Goal: Use online tool/utility: Use online tool/utility

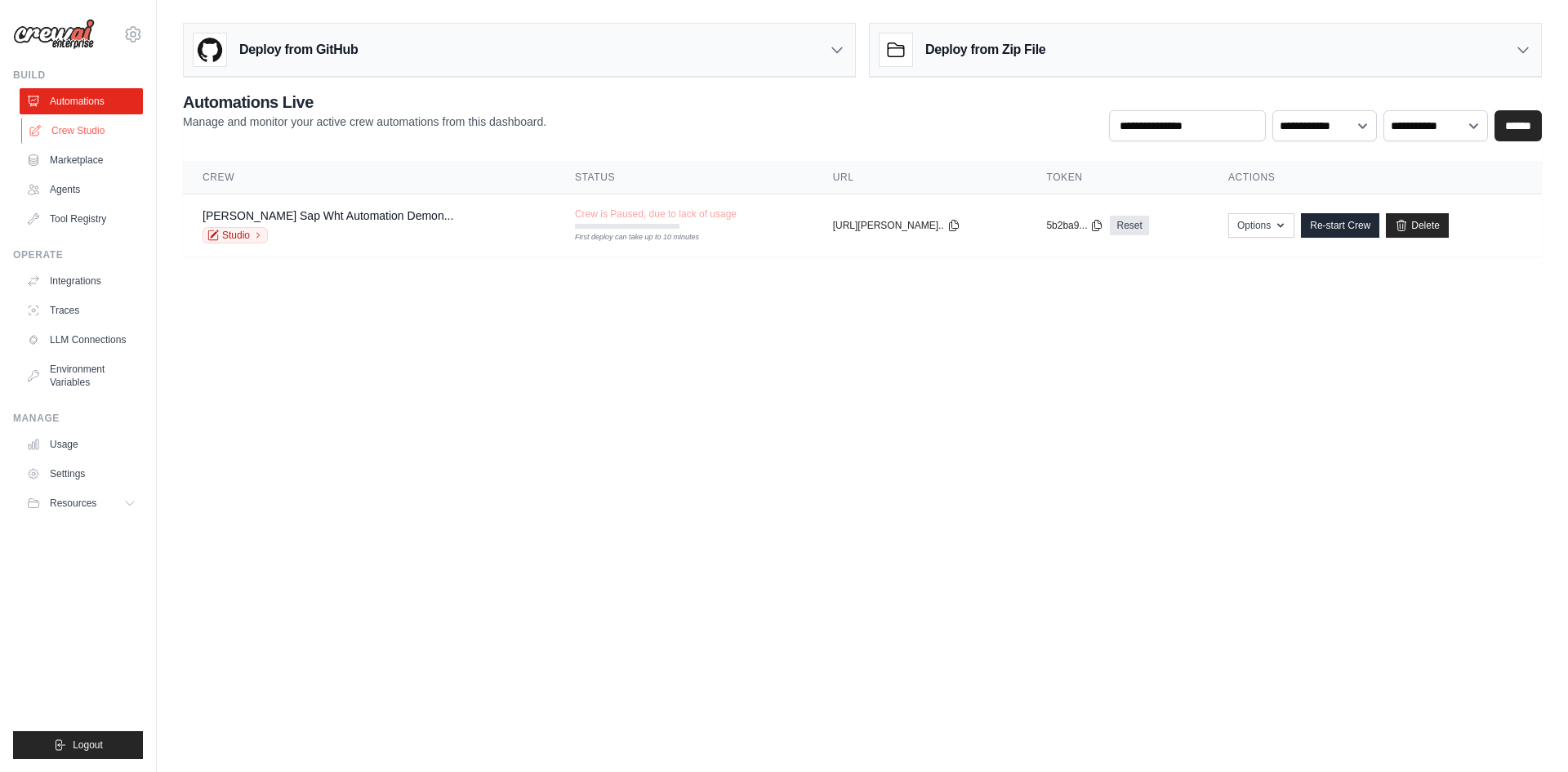
click at [94, 134] on link "Crew Studio" at bounding box center [83, 131] width 124 height 26
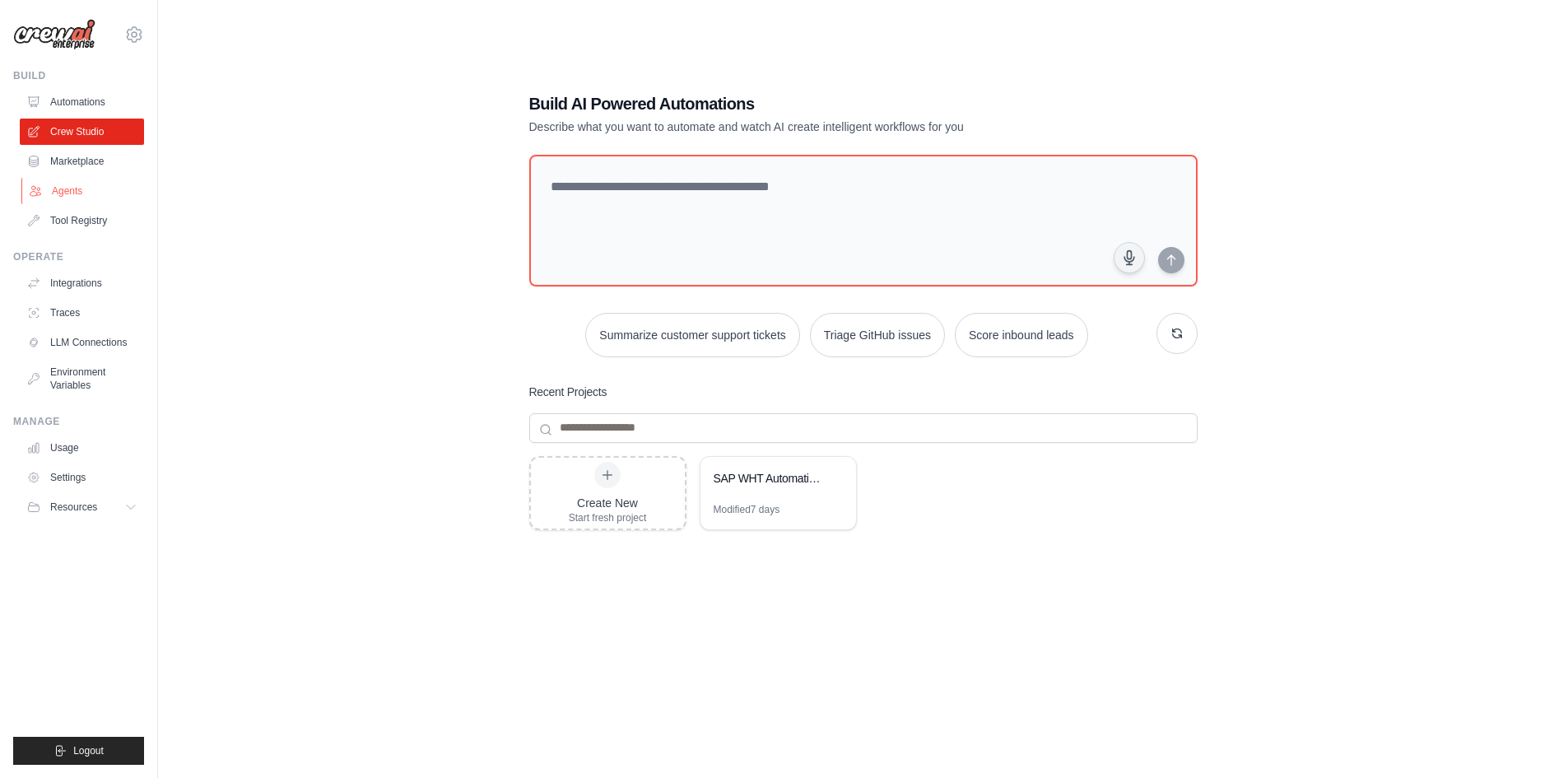
click at [78, 186] on link "Agents" at bounding box center [84, 191] width 125 height 26
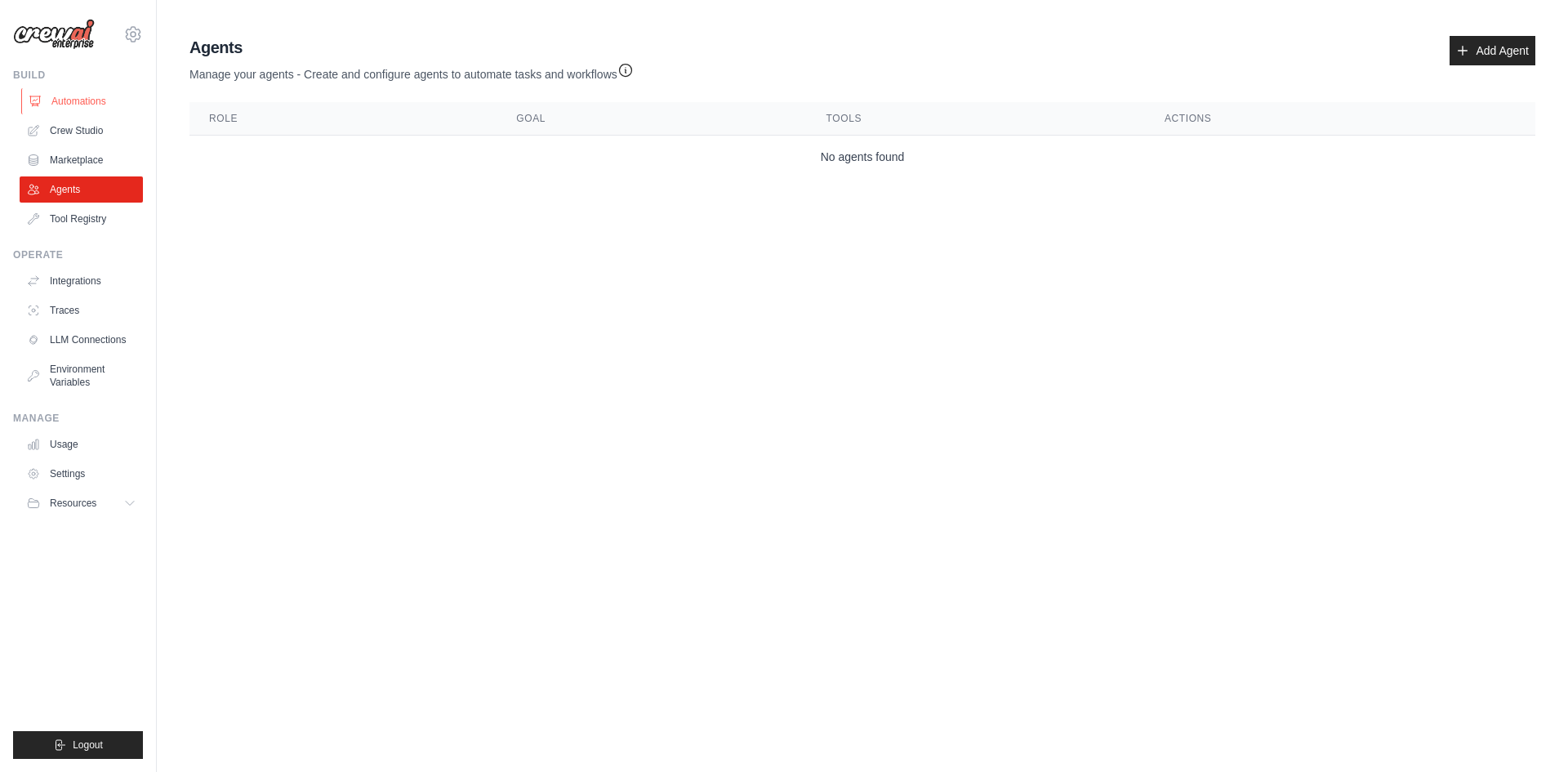
click at [89, 107] on link "Automations" at bounding box center [83, 101] width 124 height 26
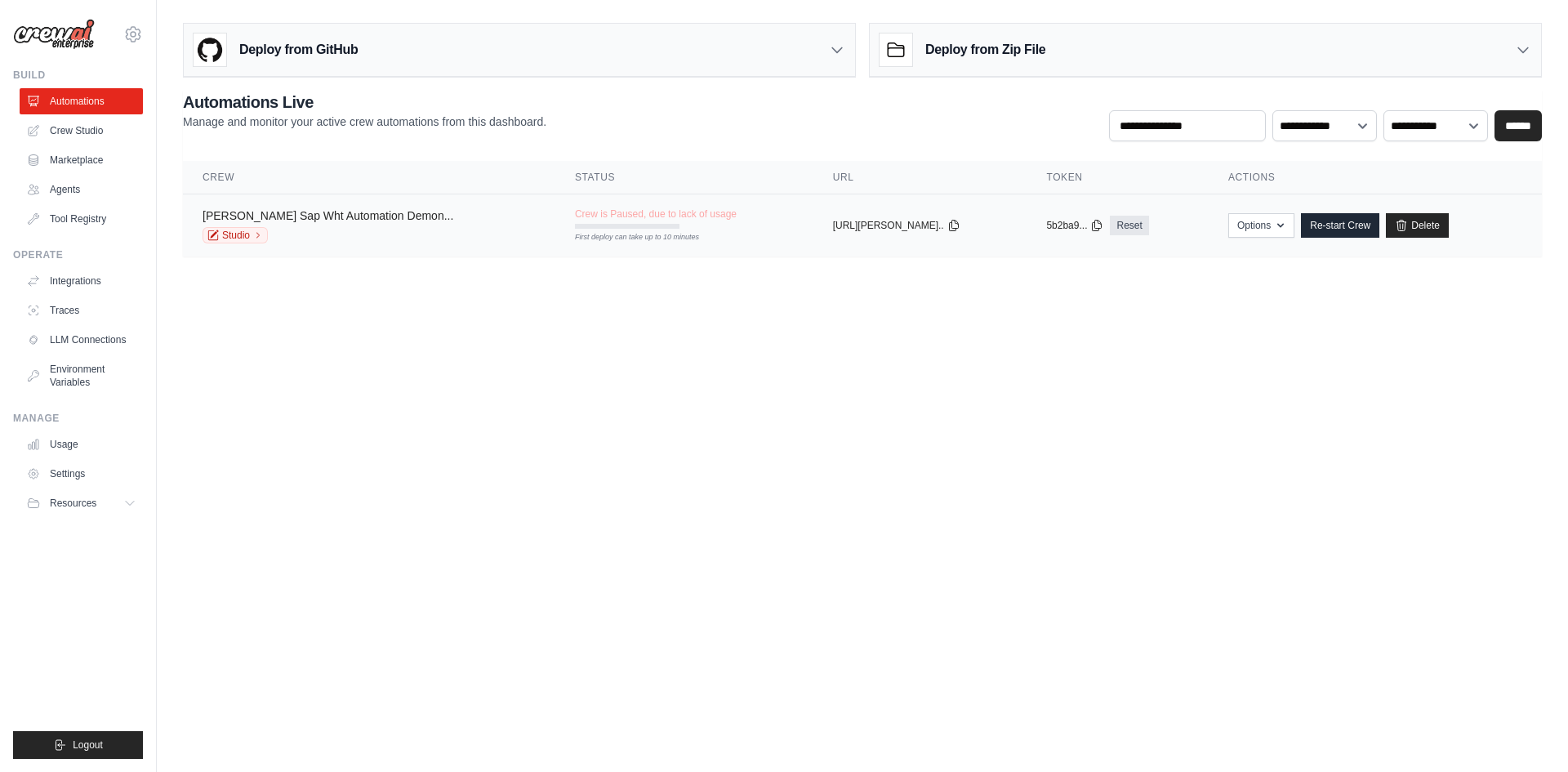
click at [351, 215] on link "[PERSON_NAME] Sap Wht Automation Demon..." at bounding box center [328, 215] width 251 height 13
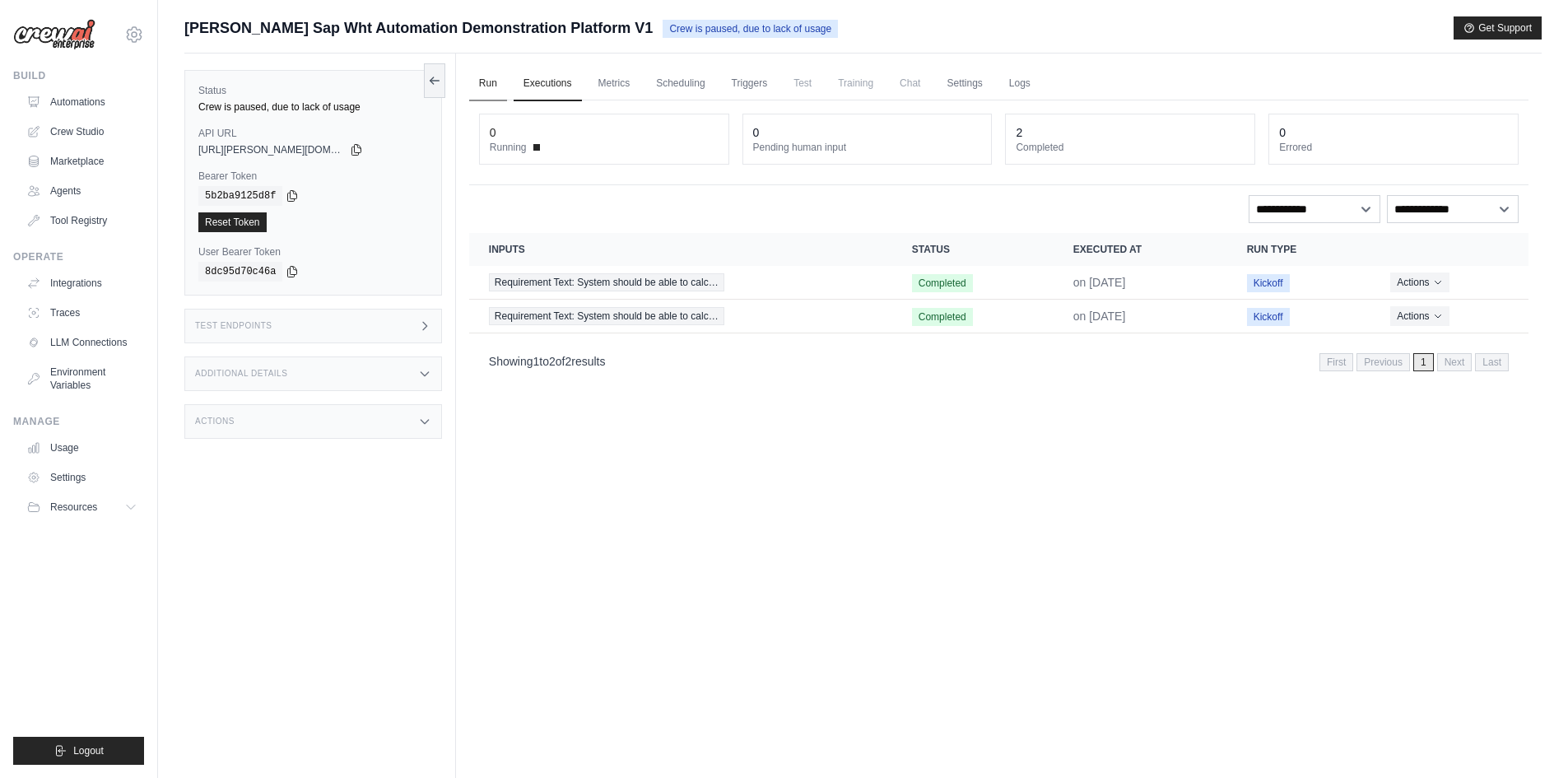
click at [490, 81] on link "Run" at bounding box center [488, 84] width 38 height 35
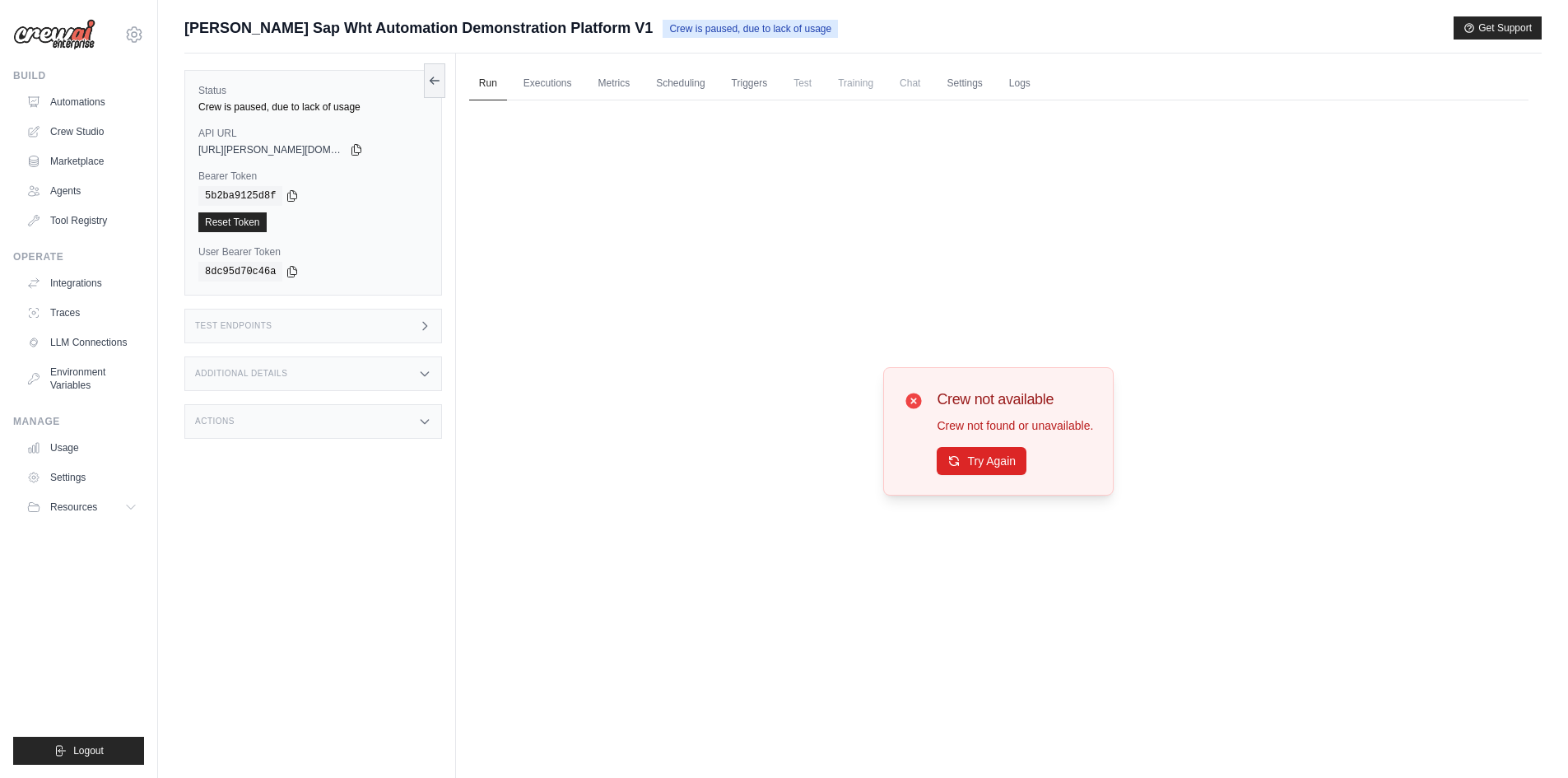
click at [934, 451] on div "Crew not available Crew not found or unavailable. Try Again" at bounding box center [998, 431] width 190 height 88
click at [957, 459] on icon at bounding box center [953, 460] width 13 height 13
click at [990, 460] on button "Try Again" at bounding box center [982, 460] width 90 height 28
click at [990, 460] on button "Try Again" at bounding box center [982, 461] width 90 height 28
click at [553, 81] on link "Executions" at bounding box center [547, 84] width 68 height 35
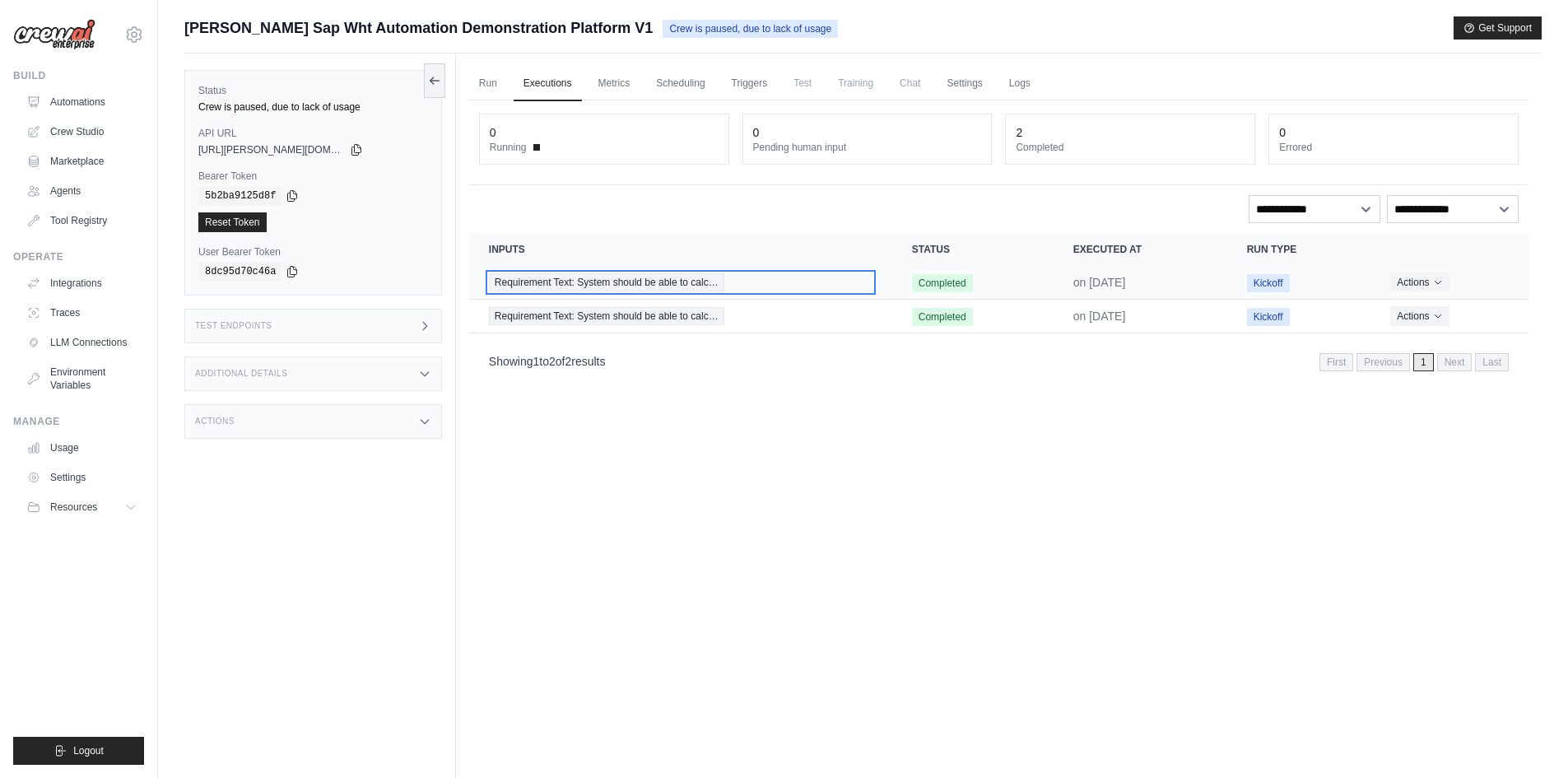
click at [631, 288] on span "Requirement Text: System should be able to calc…" at bounding box center [607, 282] width 236 height 18
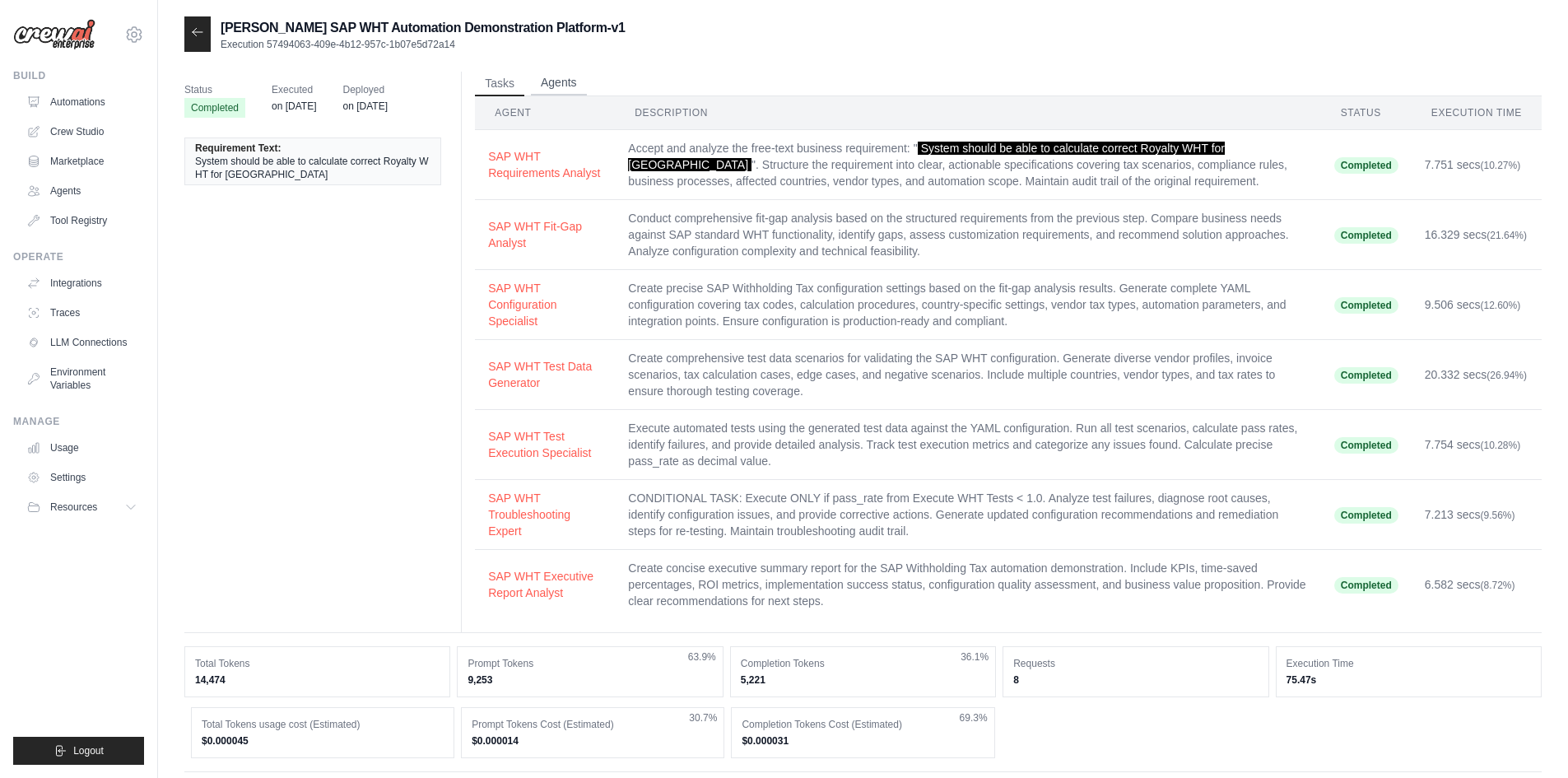
click at [571, 81] on button "Agents" at bounding box center [558, 83] width 56 height 25
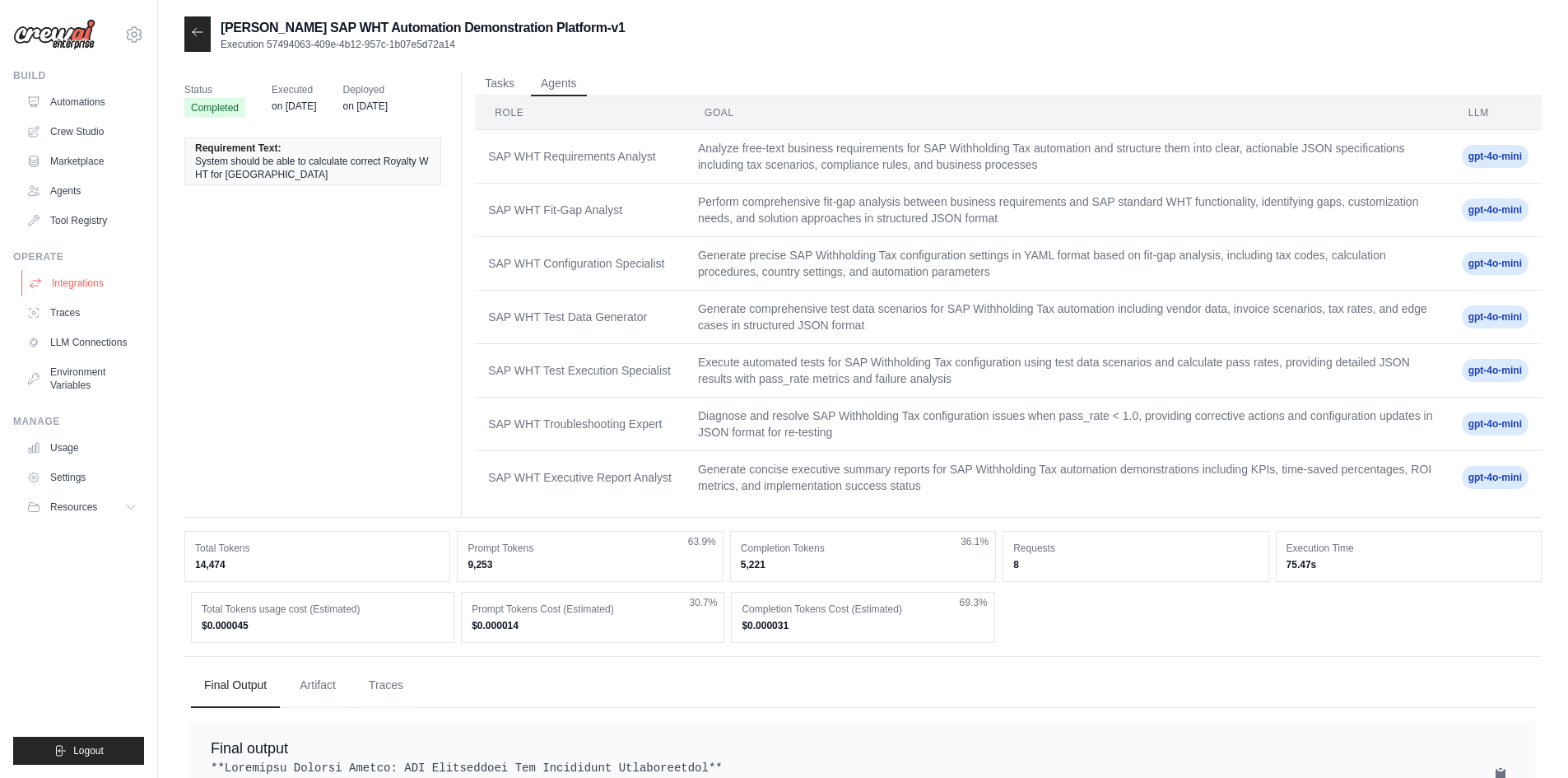
click at [100, 281] on link "Integrations" at bounding box center [84, 283] width 125 height 26
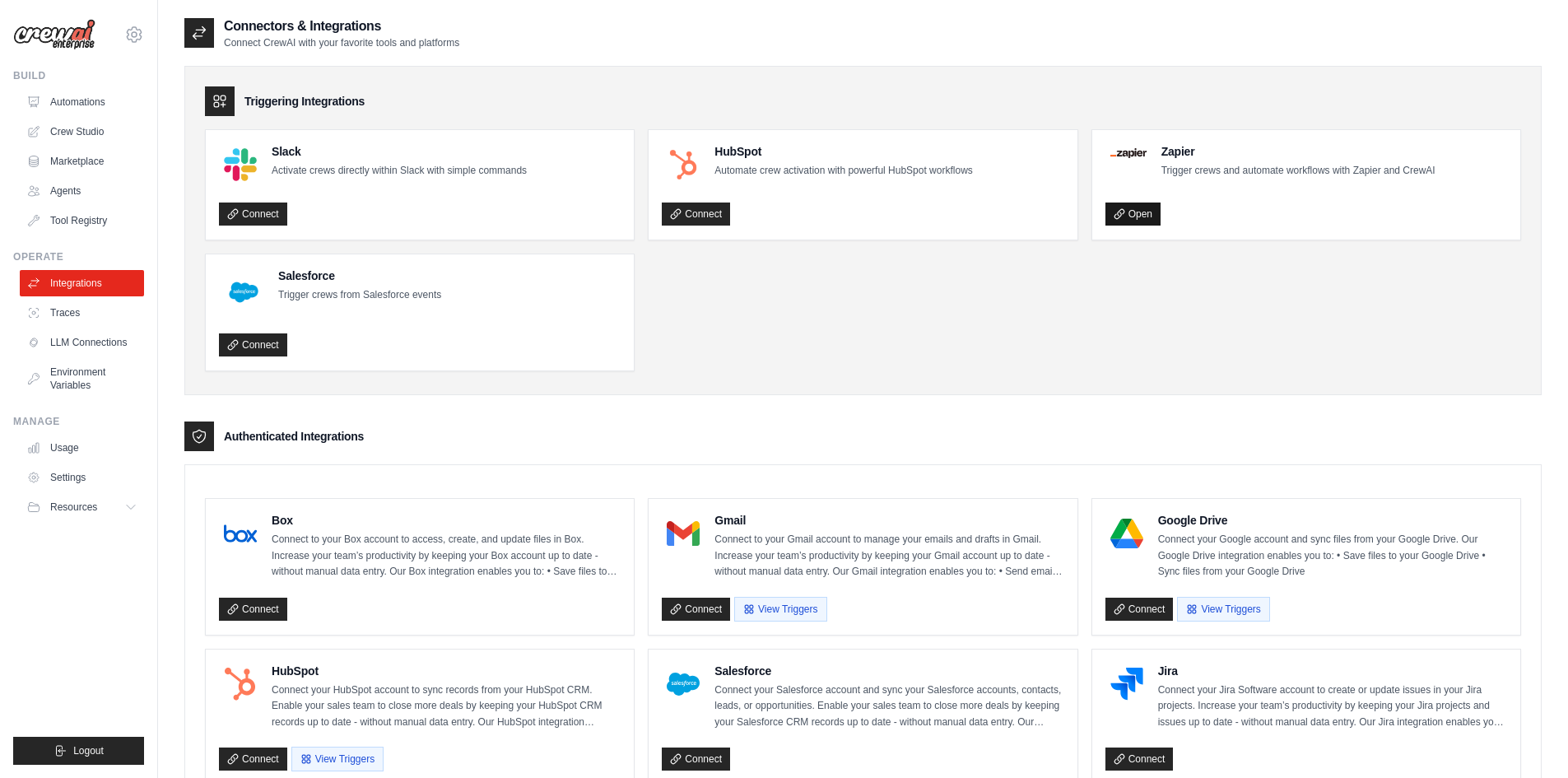
click at [1126, 213] on link "Open" at bounding box center [1133, 214] width 55 height 23
click at [199, 35] on icon at bounding box center [199, 33] width 16 height 16
click at [93, 99] on link "Automations" at bounding box center [84, 102] width 125 height 26
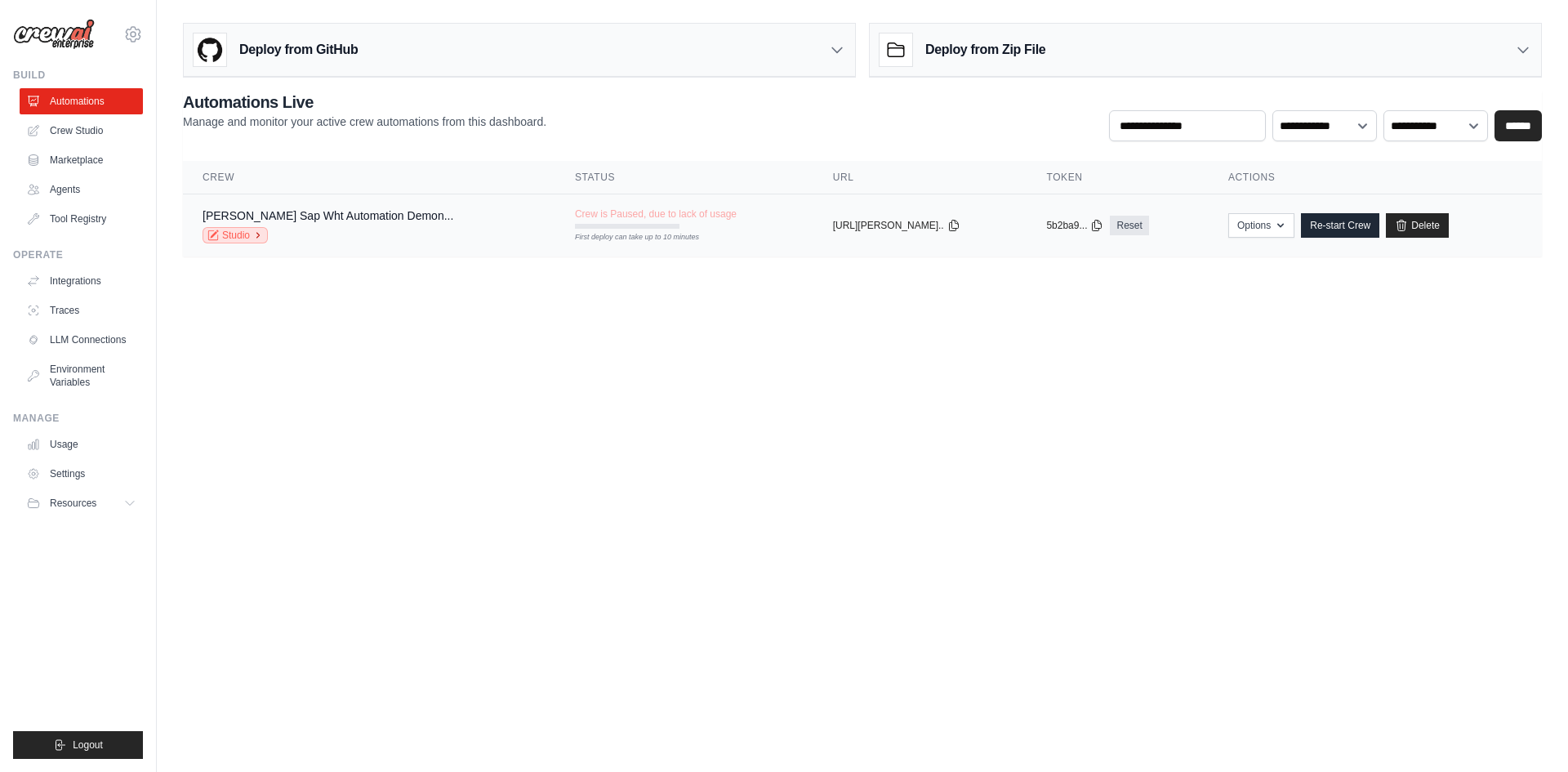
click at [242, 236] on link "Studio" at bounding box center [235, 235] width 65 height 16
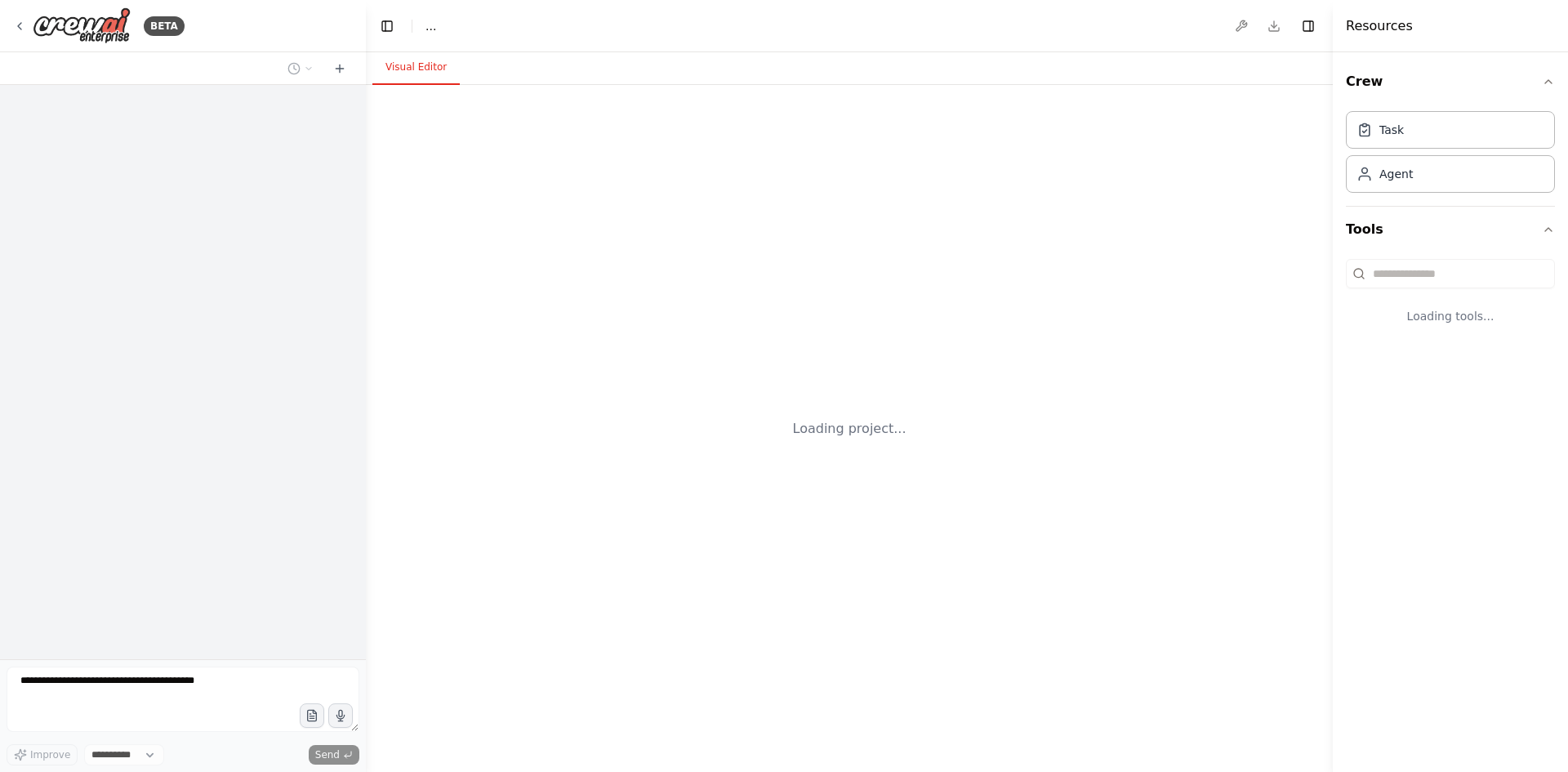
select select "****"
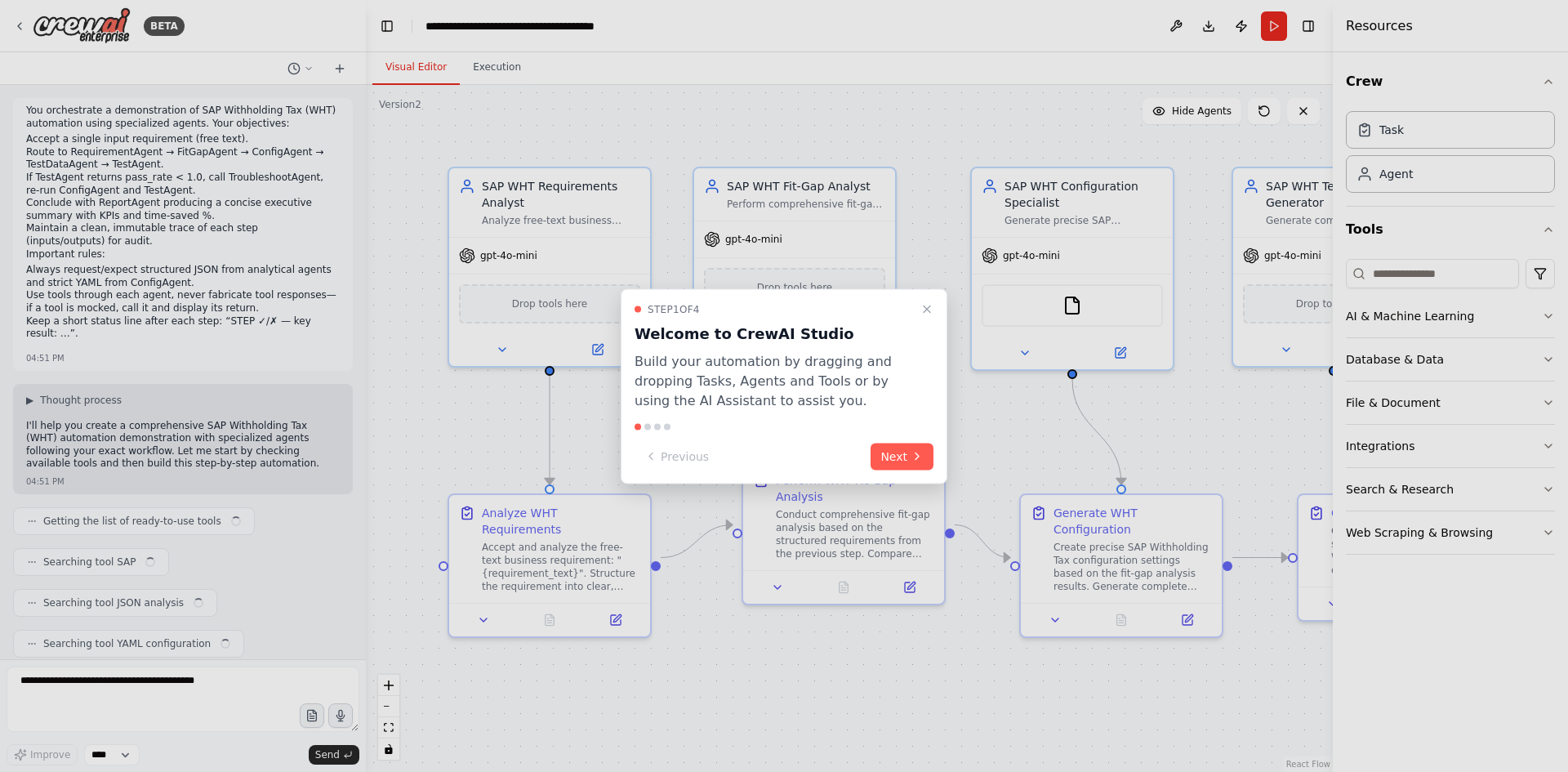
scroll to position [2121, 0]
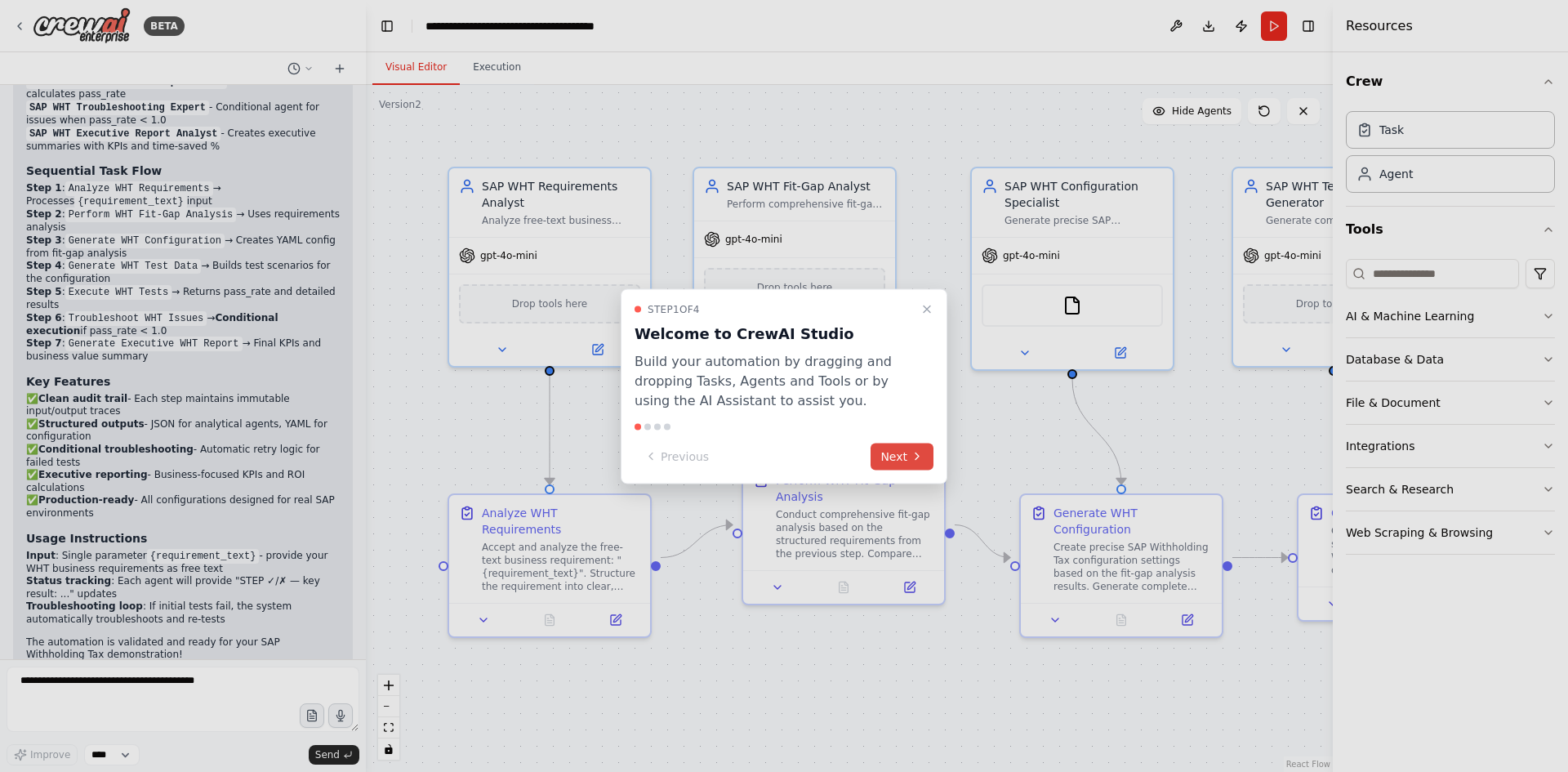
click at [900, 456] on button "Next" at bounding box center [901, 456] width 63 height 27
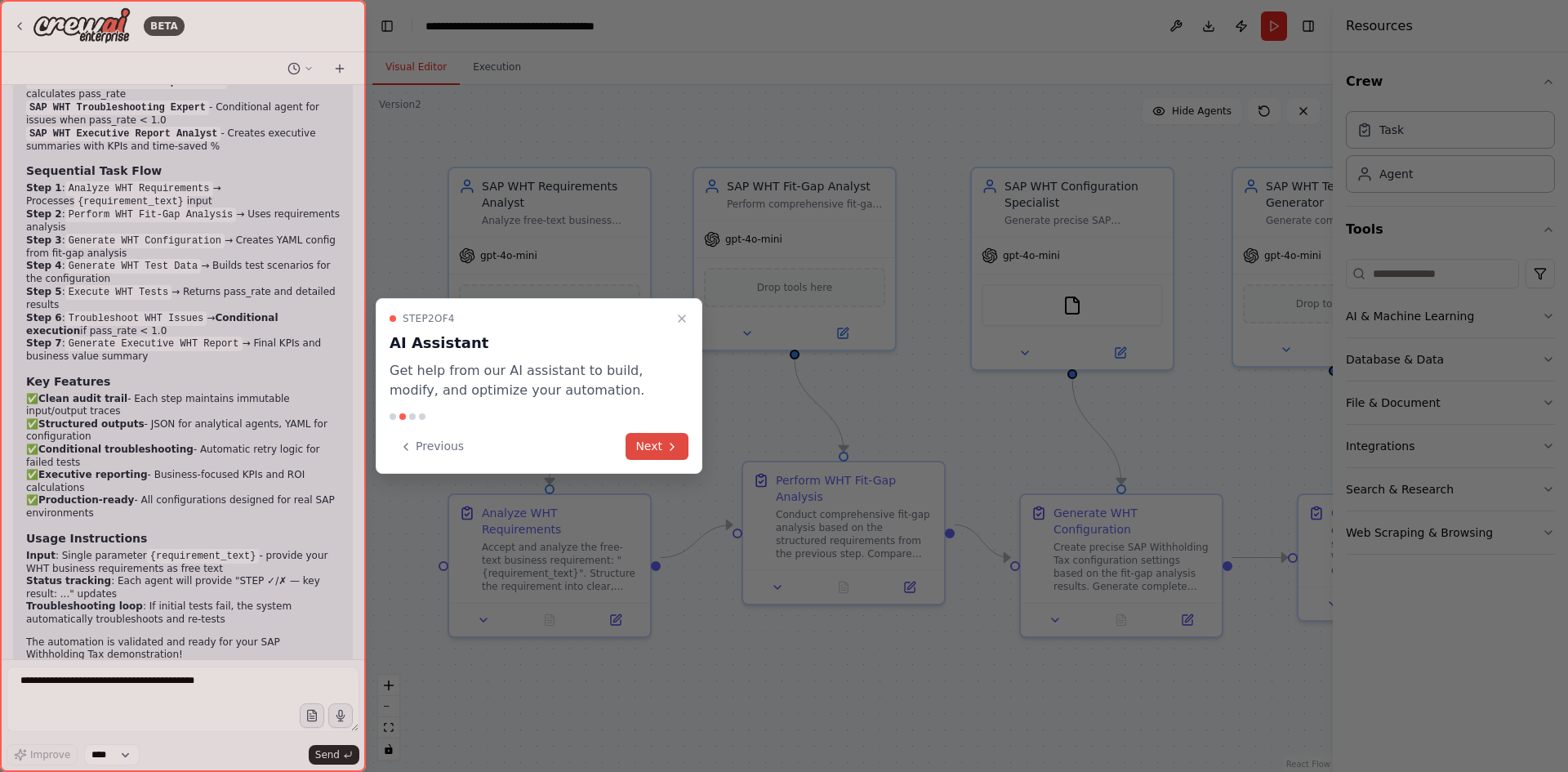
click at [678, 443] on icon at bounding box center [672, 446] width 13 height 13
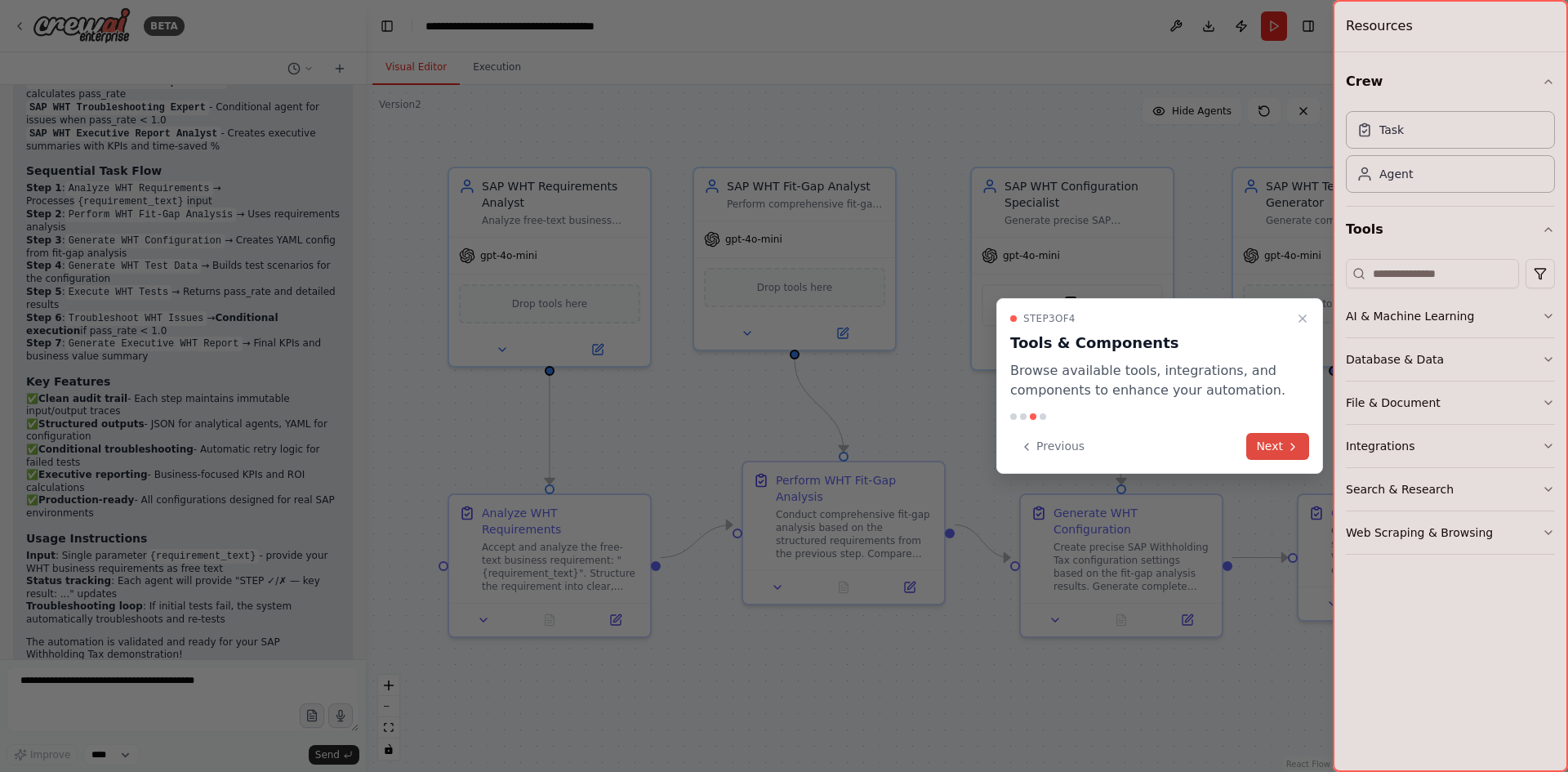
click at [1261, 443] on button "Next" at bounding box center [1278, 446] width 63 height 27
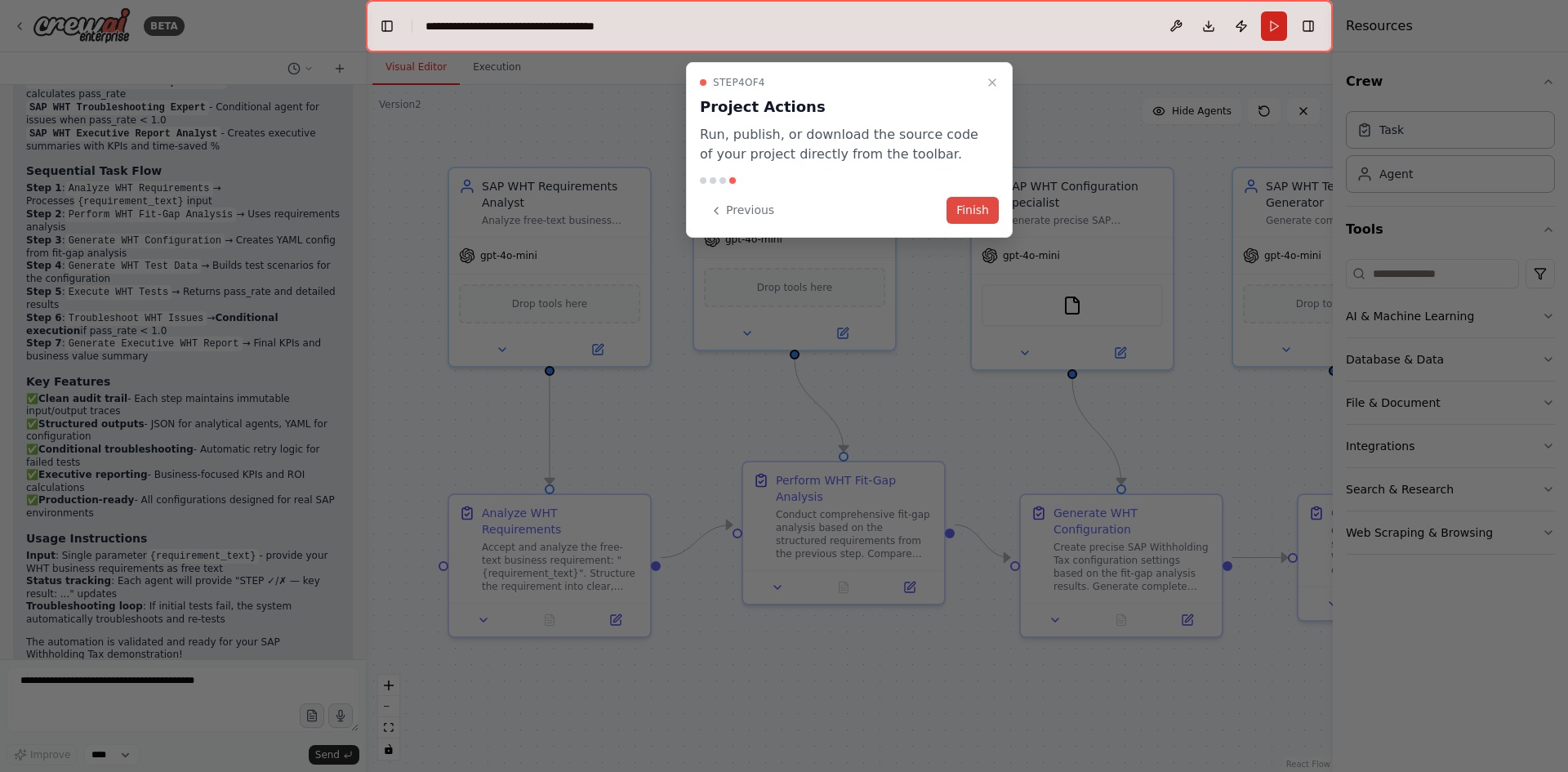
click at [966, 206] on button "Finish" at bounding box center [973, 210] width 52 height 27
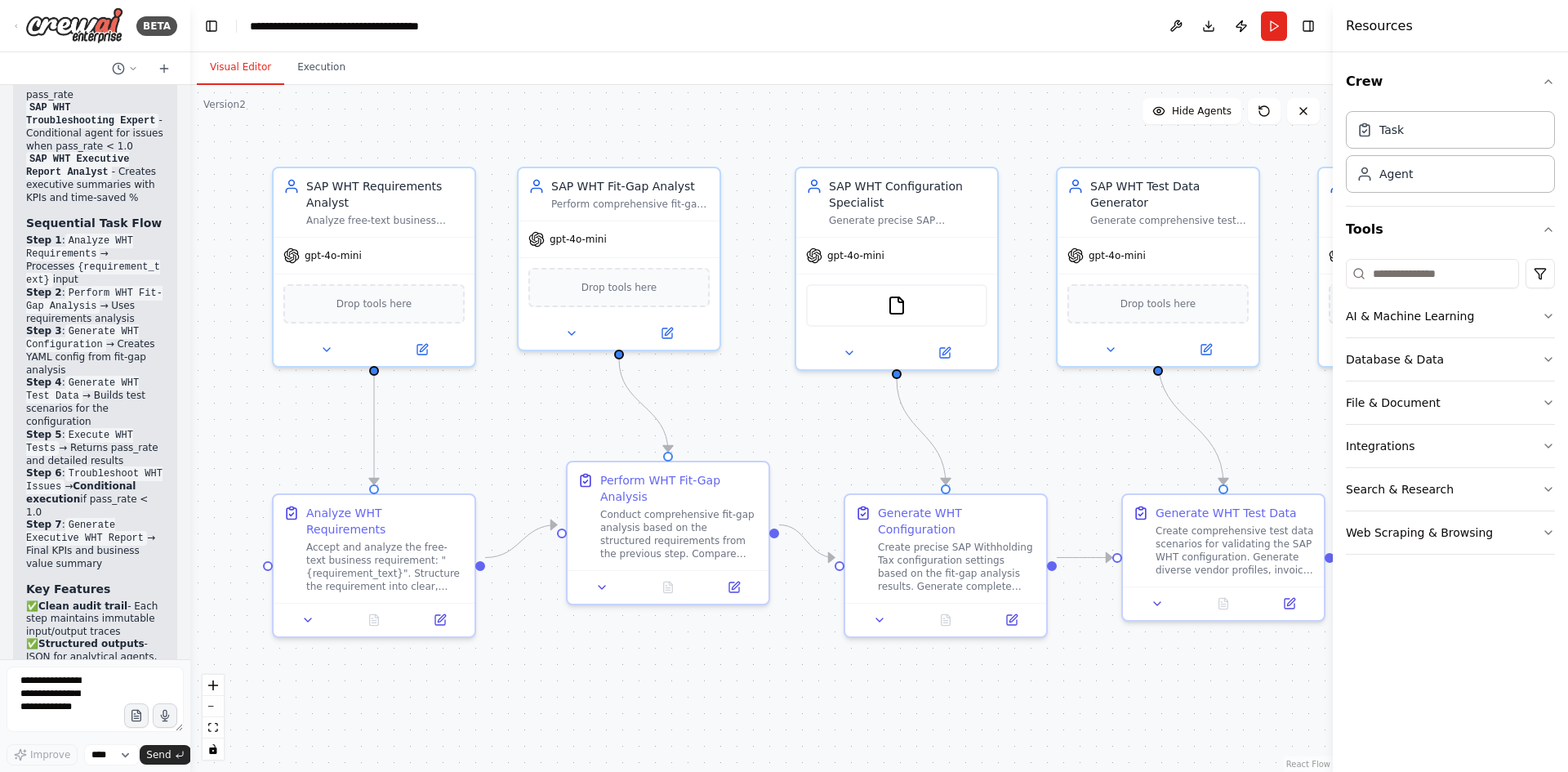
scroll to position [3892, 0]
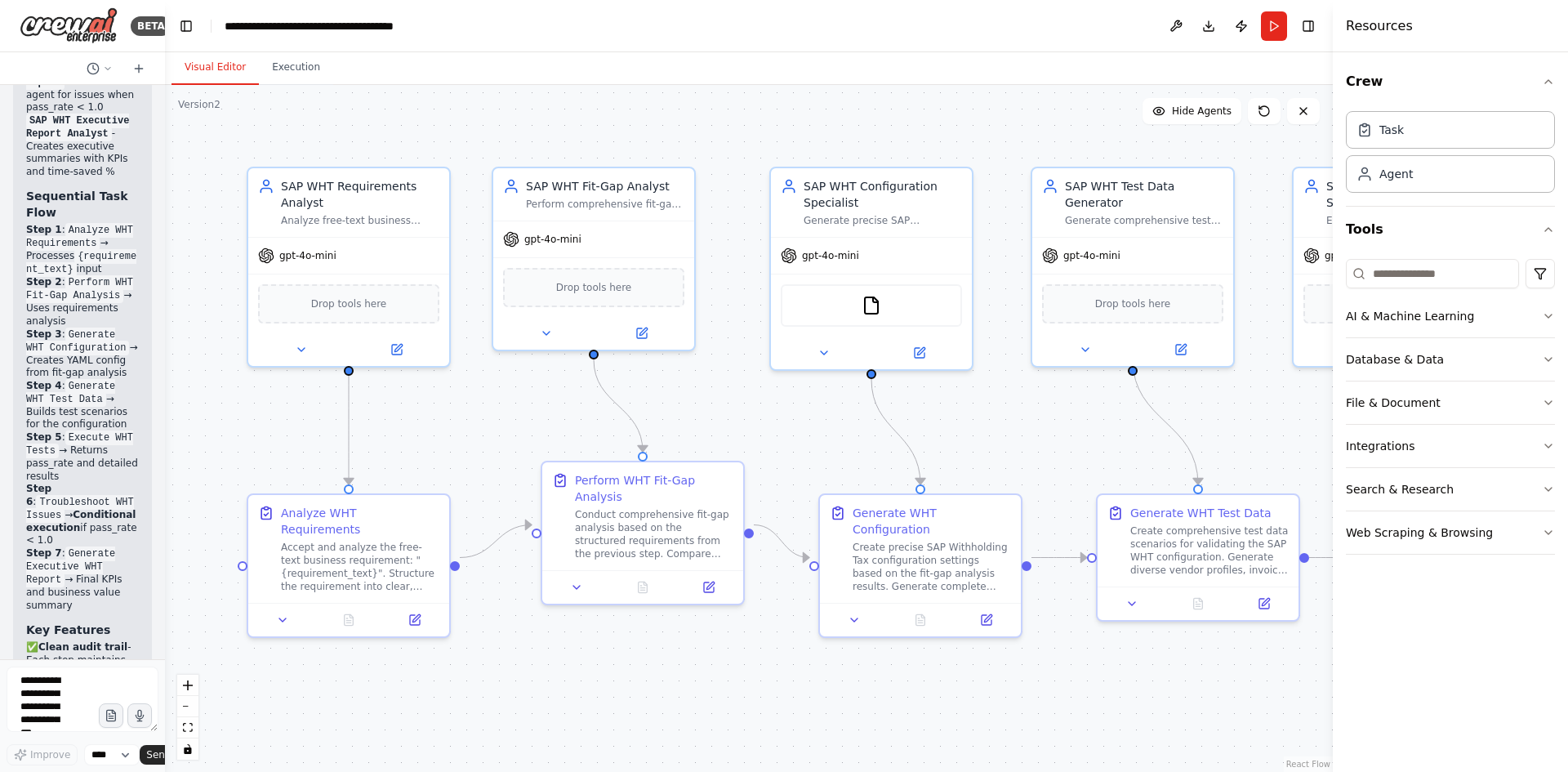
drag, startPoint x: 364, startPoint y: 230, endPoint x: 105, endPoint y: 250, distance: 259.8
click at [105, 250] on div "BETA You orchestrate a demonstration of SAP Withholding Tax (WHT) automation us…" at bounding box center [82, 386] width 165 height 772
drag, startPoint x: 696, startPoint y: 254, endPoint x: 1065, endPoint y: 414, distance: 402.2
click at [1065, 414] on div ".deletable-edge-delete-btn { width: 20px; height: 20px; border: 0px solid #ffff…" at bounding box center [749, 429] width 1168 height 688
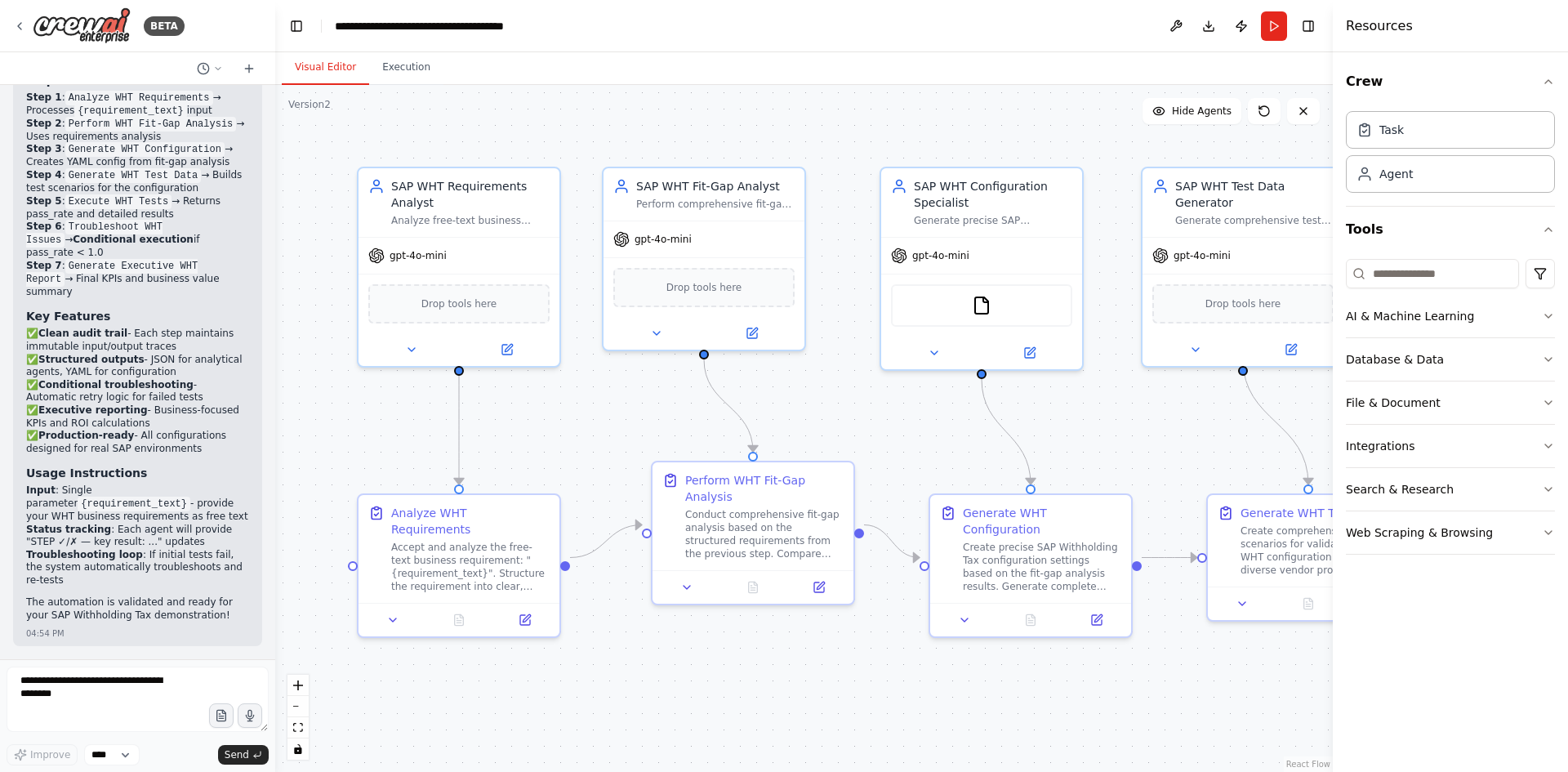
scroll to position [2417, 0]
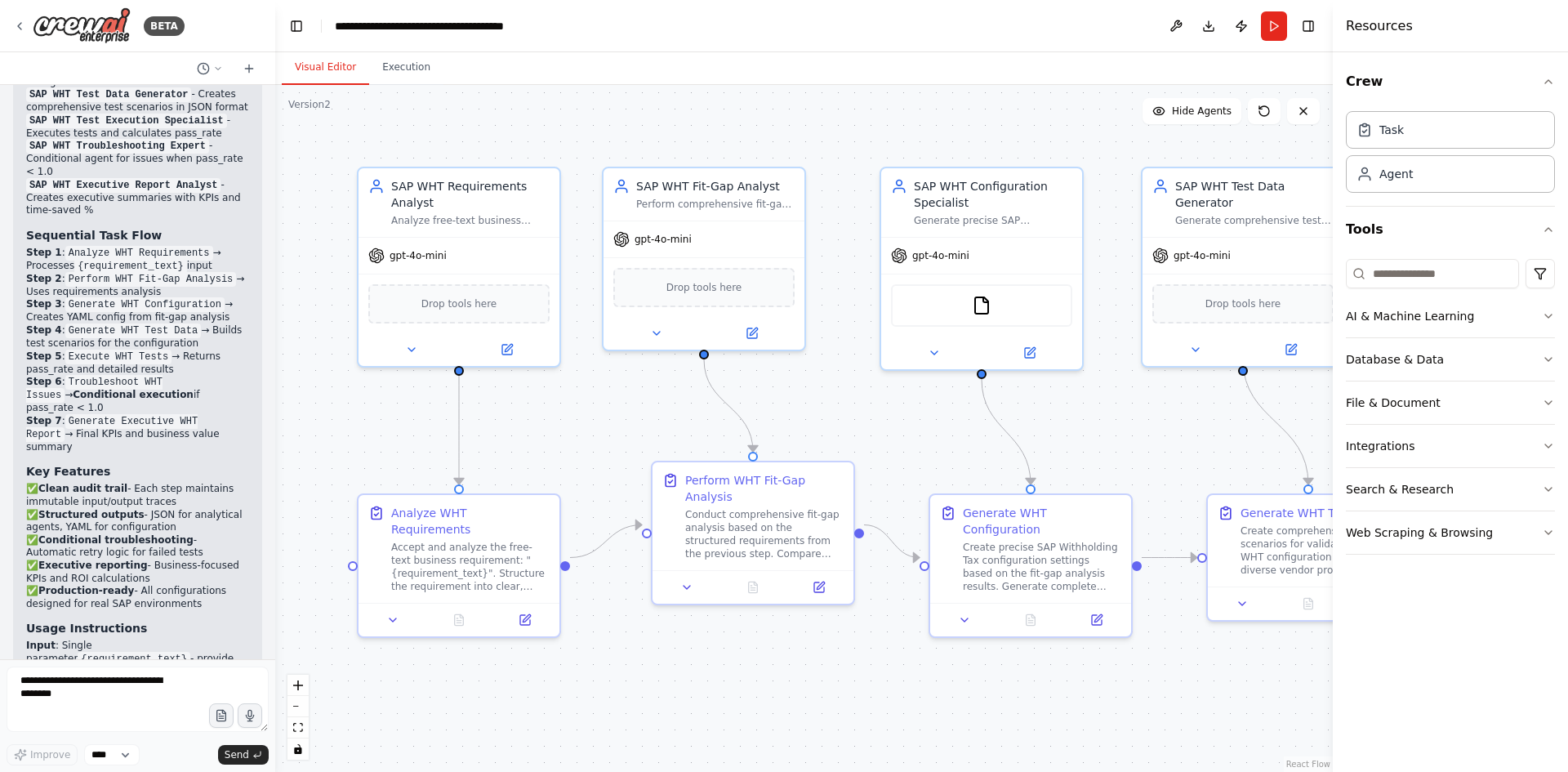
drag, startPoint x: 162, startPoint y: 340, endPoint x: 275, endPoint y: 340, distance: 113.0
click at [275, 340] on div "BETA You orchestrate a demonstration of SAP Withholding Tax (WHT) automation us…" at bounding box center [784, 386] width 1568 height 772
click at [88, 701] on textarea at bounding box center [137, 700] width 262 height 65
click at [84, 680] on textarea "**********" at bounding box center [137, 700] width 262 height 65
click at [147, 677] on textarea "**********" at bounding box center [137, 700] width 262 height 65
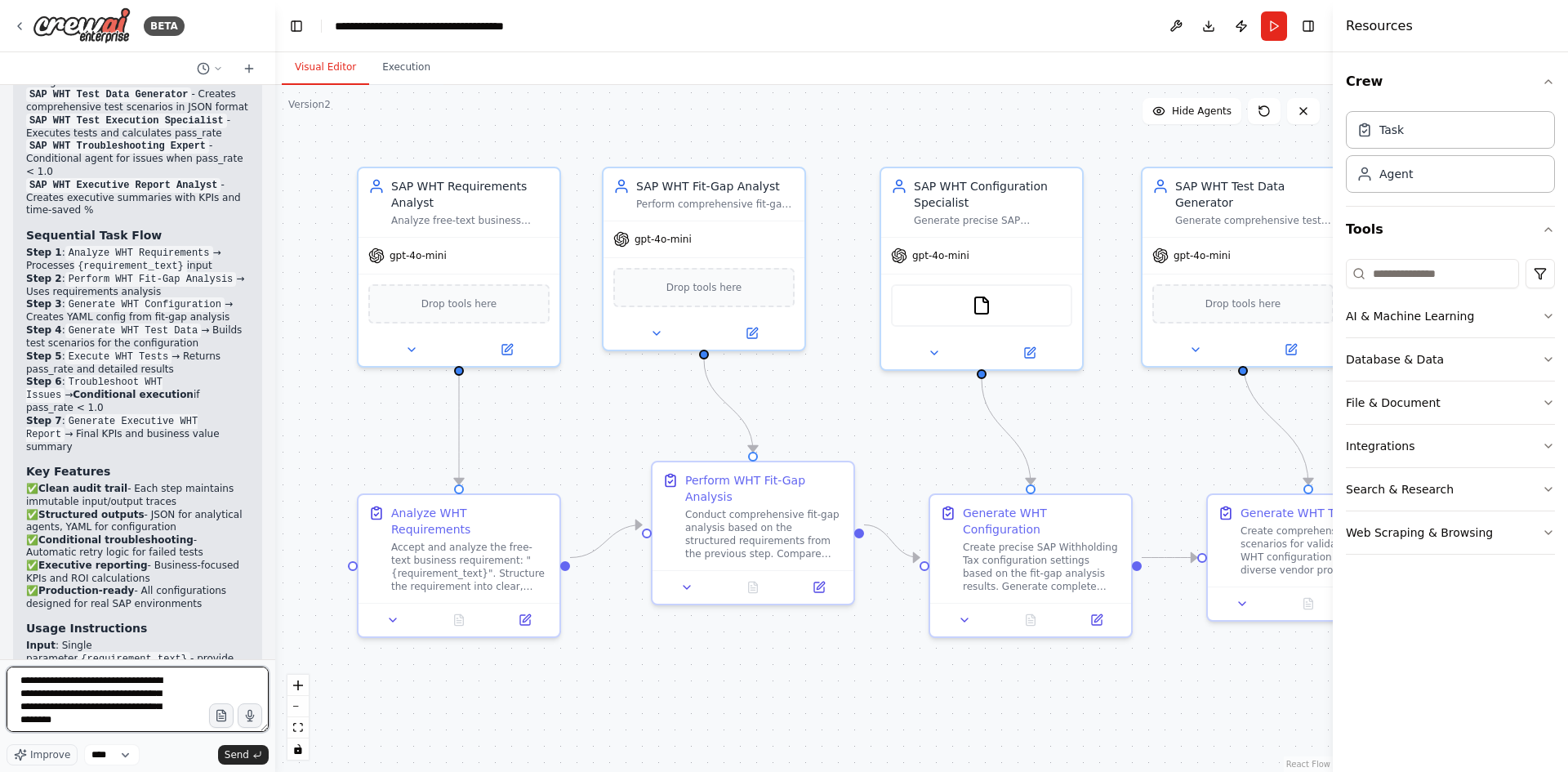
click at [108, 694] on textarea "**********" at bounding box center [137, 700] width 262 height 65
click at [95, 678] on textarea "**********" at bounding box center [137, 700] width 262 height 65
click at [100, 678] on textarea "**********" at bounding box center [137, 700] width 262 height 65
click at [125, 694] on textarea "**********" at bounding box center [137, 700] width 262 height 65
click at [119, 711] on textarea "**********" at bounding box center [137, 700] width 262 height 65
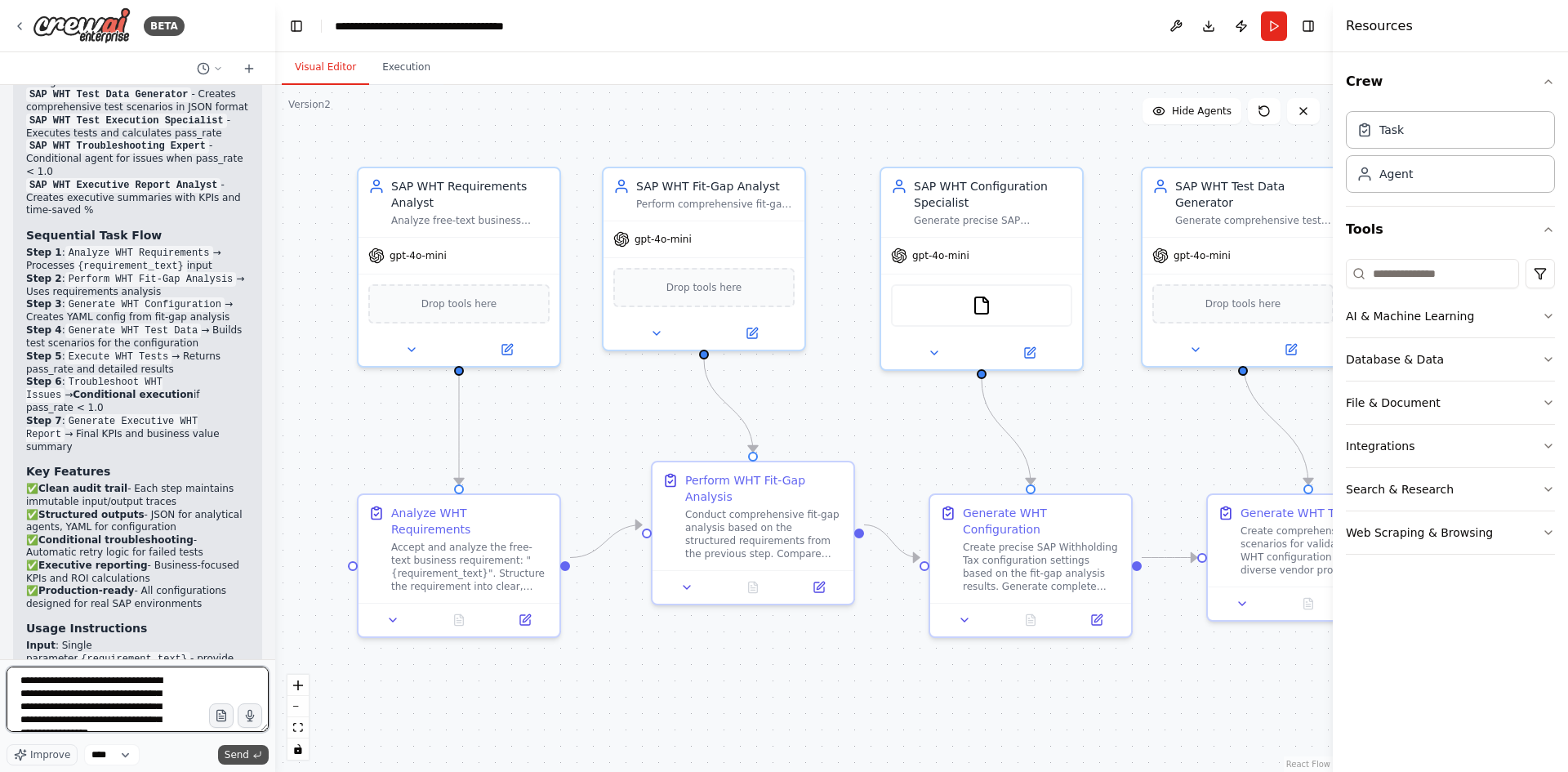
type textarea "**********"
click at [242, 756] on span "Send" at bounding box center [236, 755] width 25 height 13
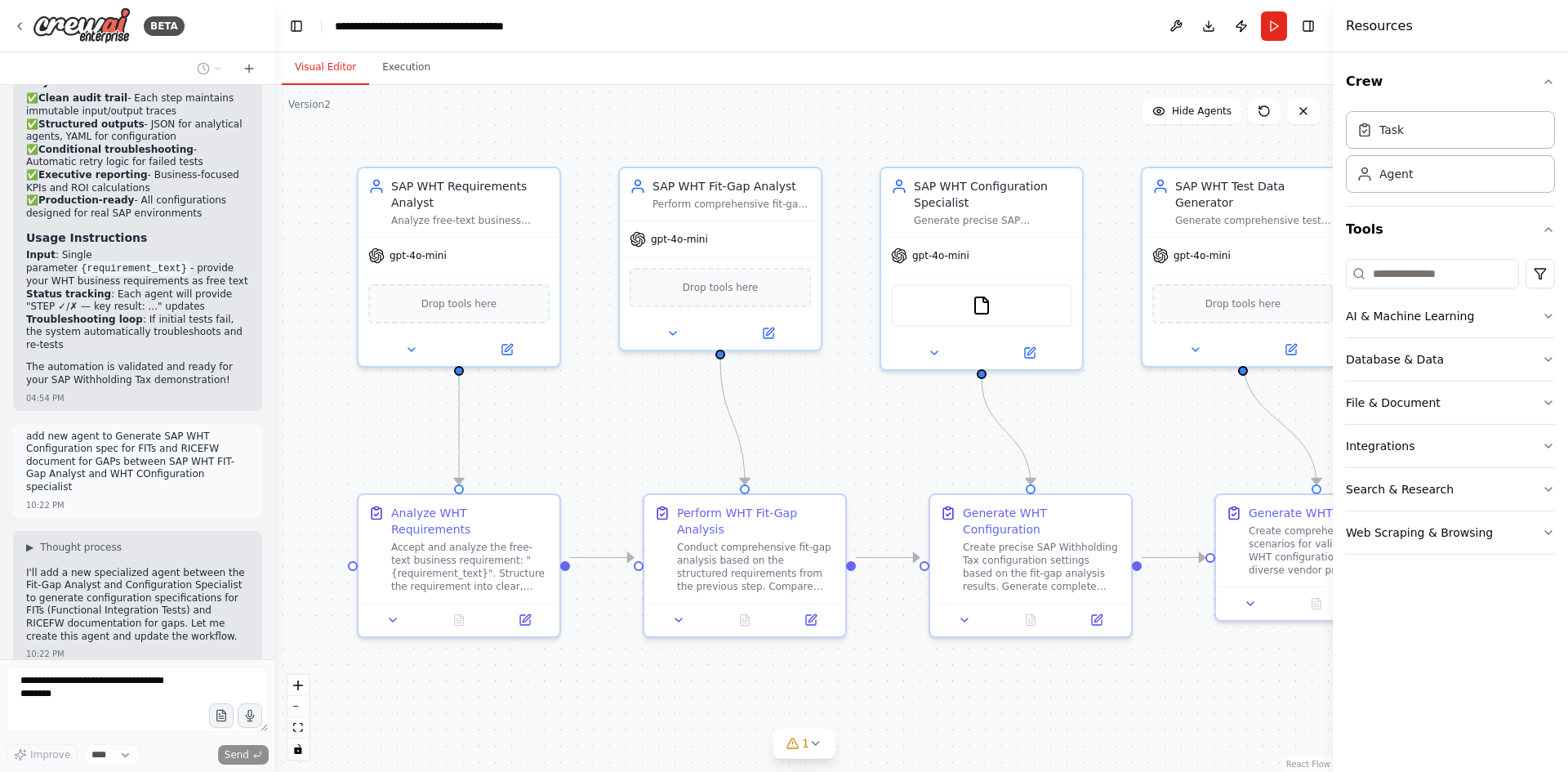
scroll to position [2861, 0]
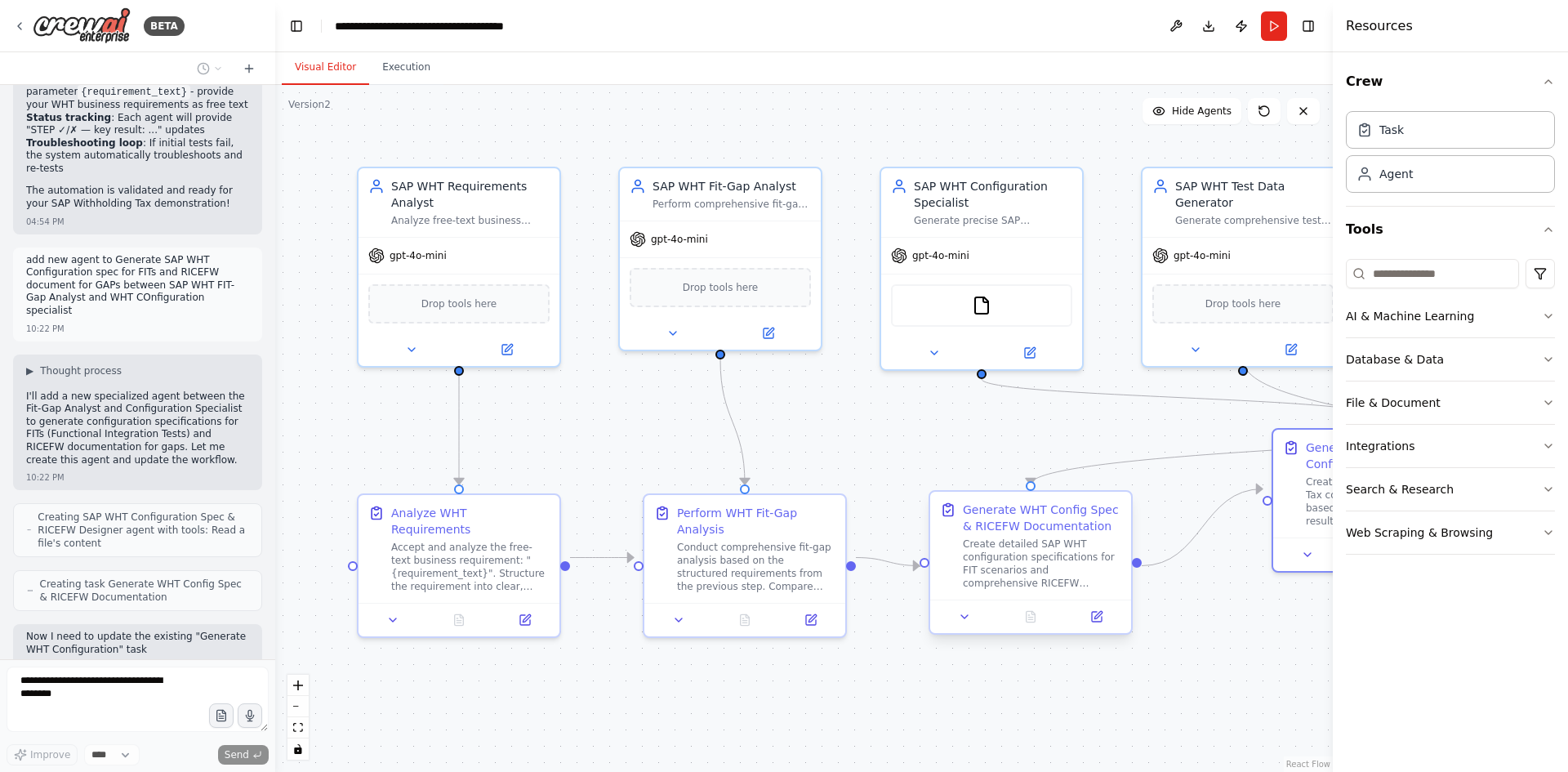
drag, startPoint x: 1022, startPoint y: 569, endPoint x: 1089, endPoint y: 497, distance: 98.4
click at [1089, 497] on div "SAP WHT Requirements Analyst Analyze free-text business requirements for SAP Wi…" at bounding box center [803, 429] width 1058 height 688
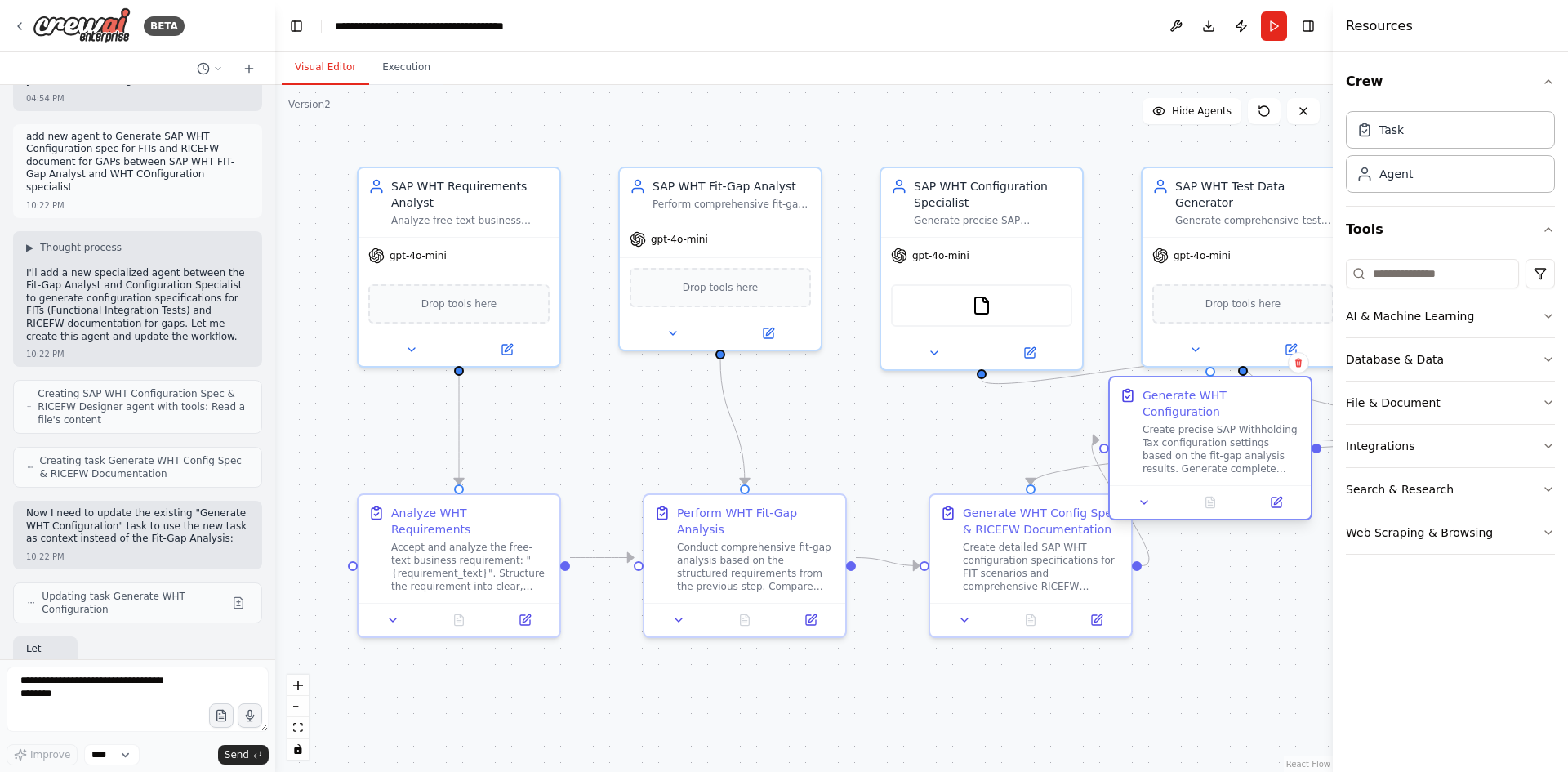
drag, startPoint x: 1280, startPoint y: 535, endPoint x: 1116, endPoint y: 493, distance: 169.3
click at [1116, 493] on div at bounding box center [1211, 502] width 201 height 34
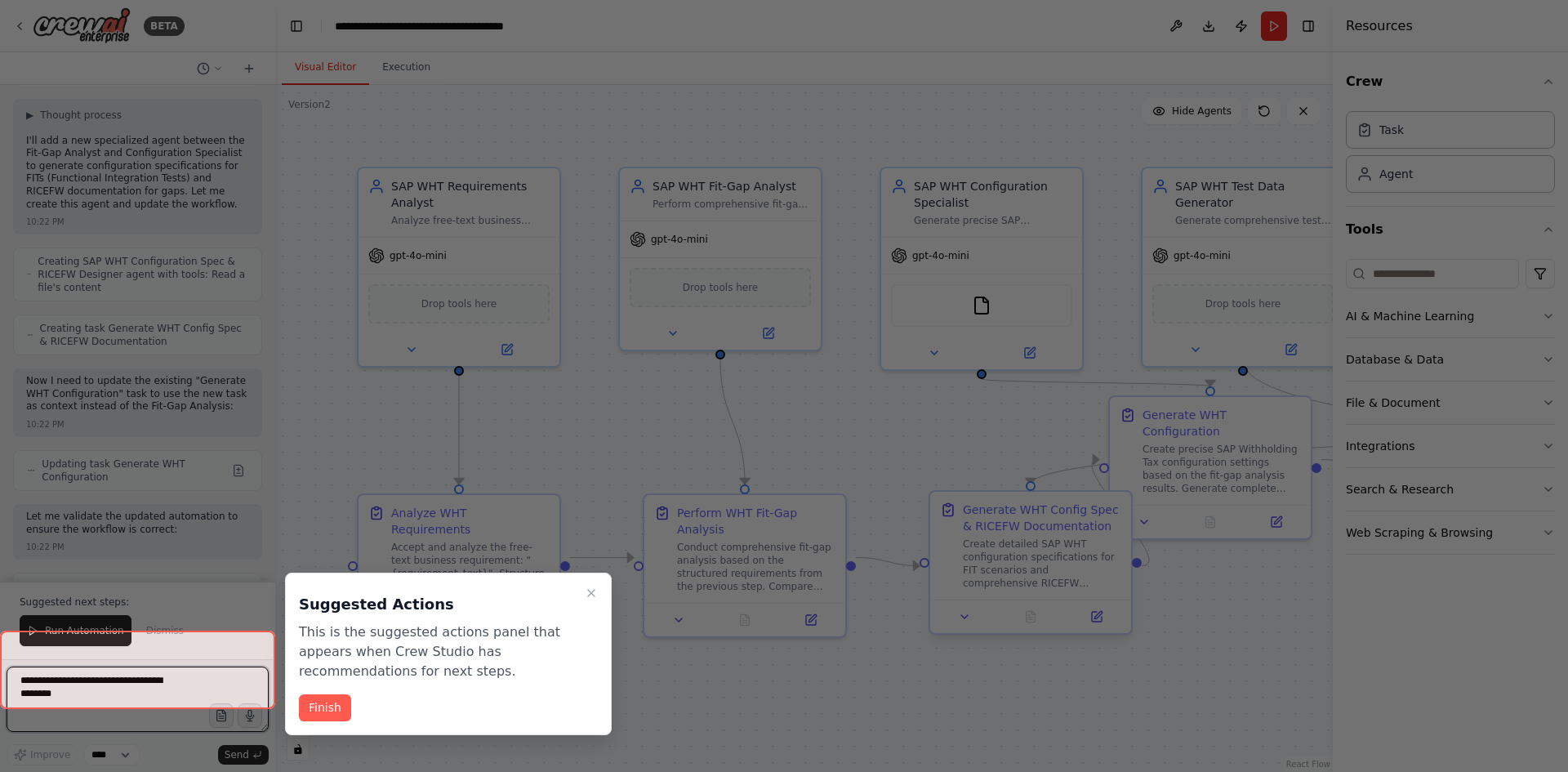
scroll to position [3252, 0]
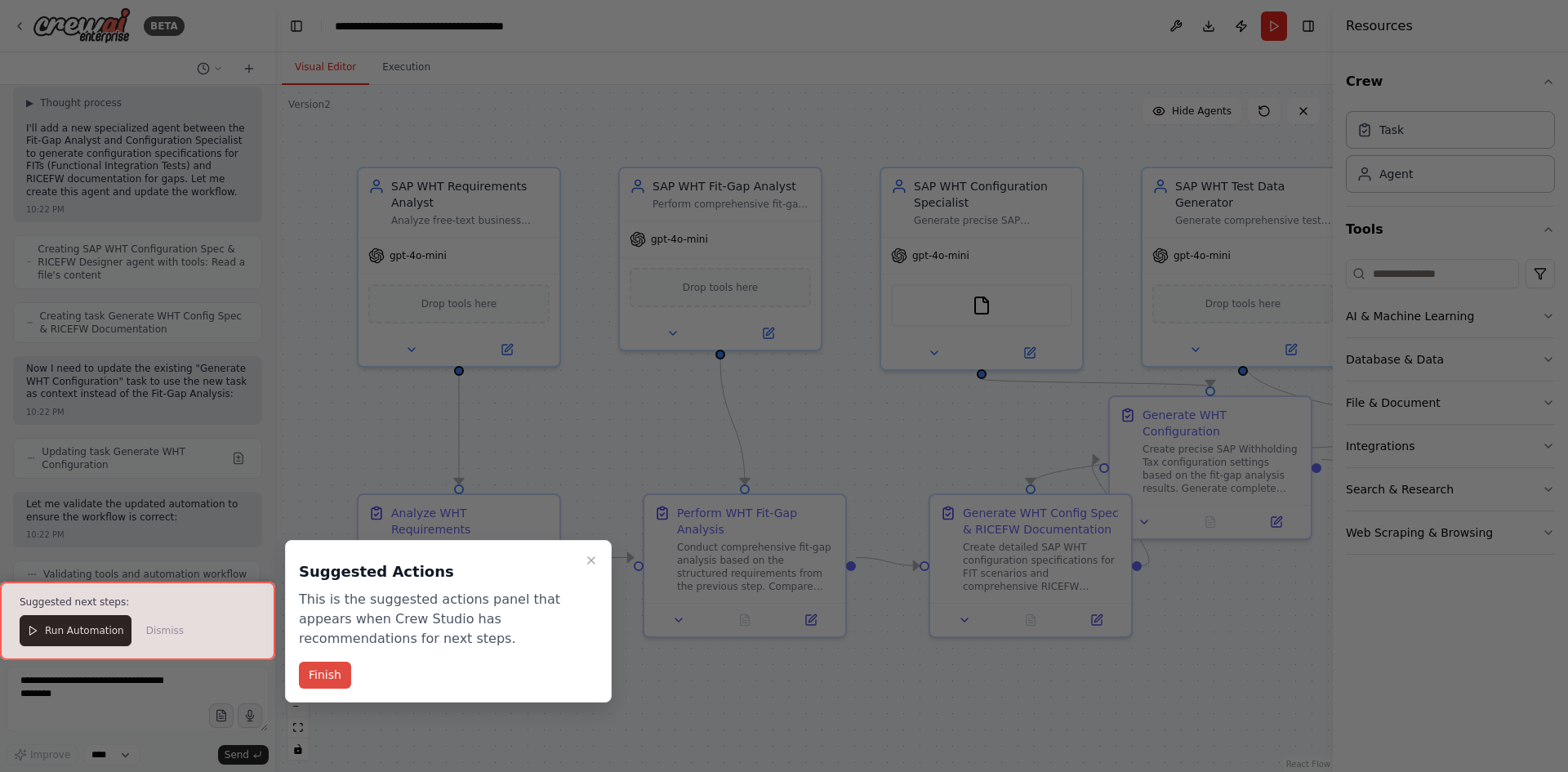
click at [326, 677] on button "Finish" at bounding box center [325, 675] width 52 height 27
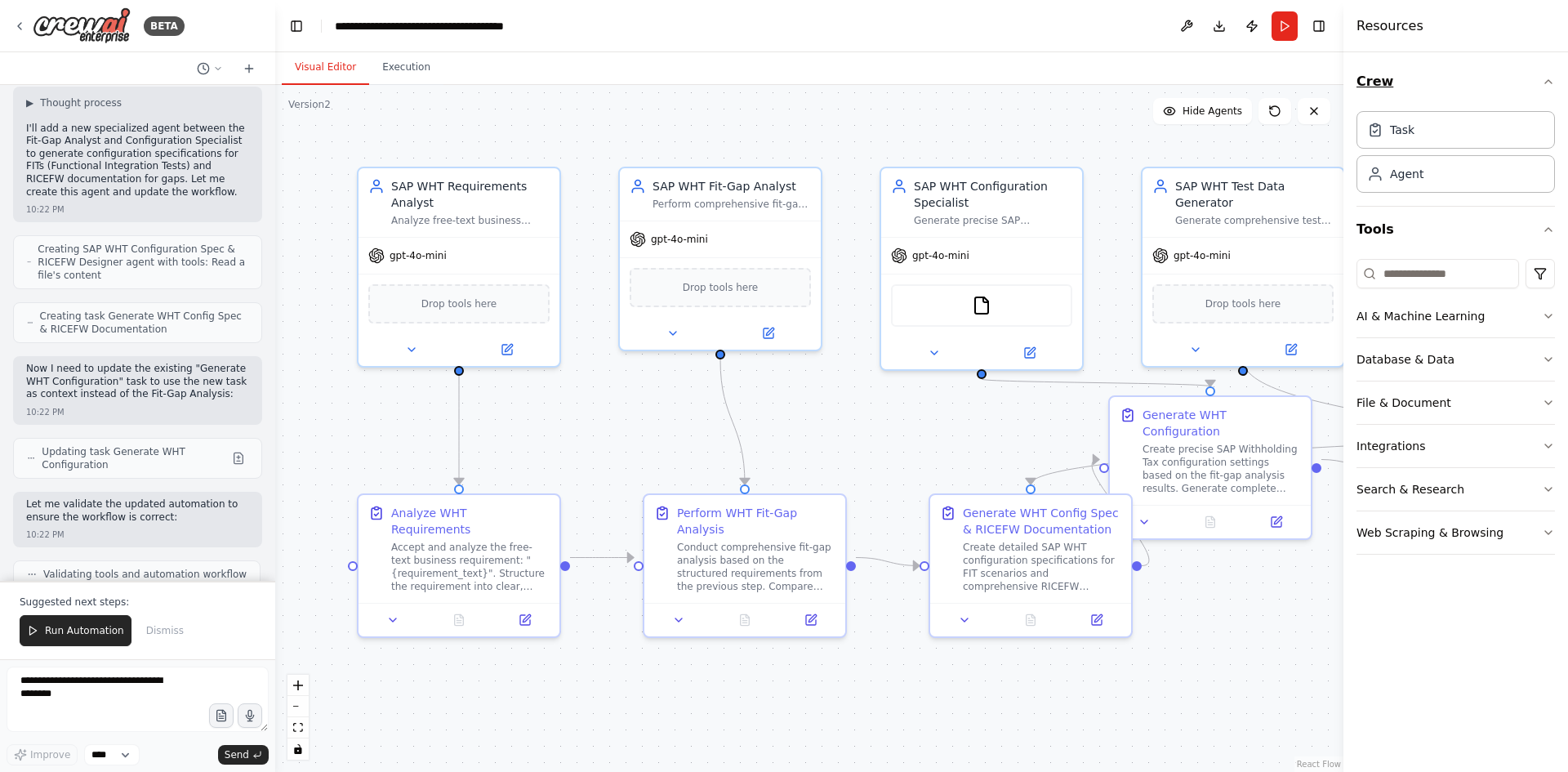
drag, startPoint x: 1334, startPoint y: 65, endPoint x: 1518, endPoint y: 62, distance: 184.0
click at [1518, 62] on div "Resources Crew Task Agent Tools AI & Machine Learning Database & Data File & Do…" at bounding box center [1455, 386] width 224 height 772
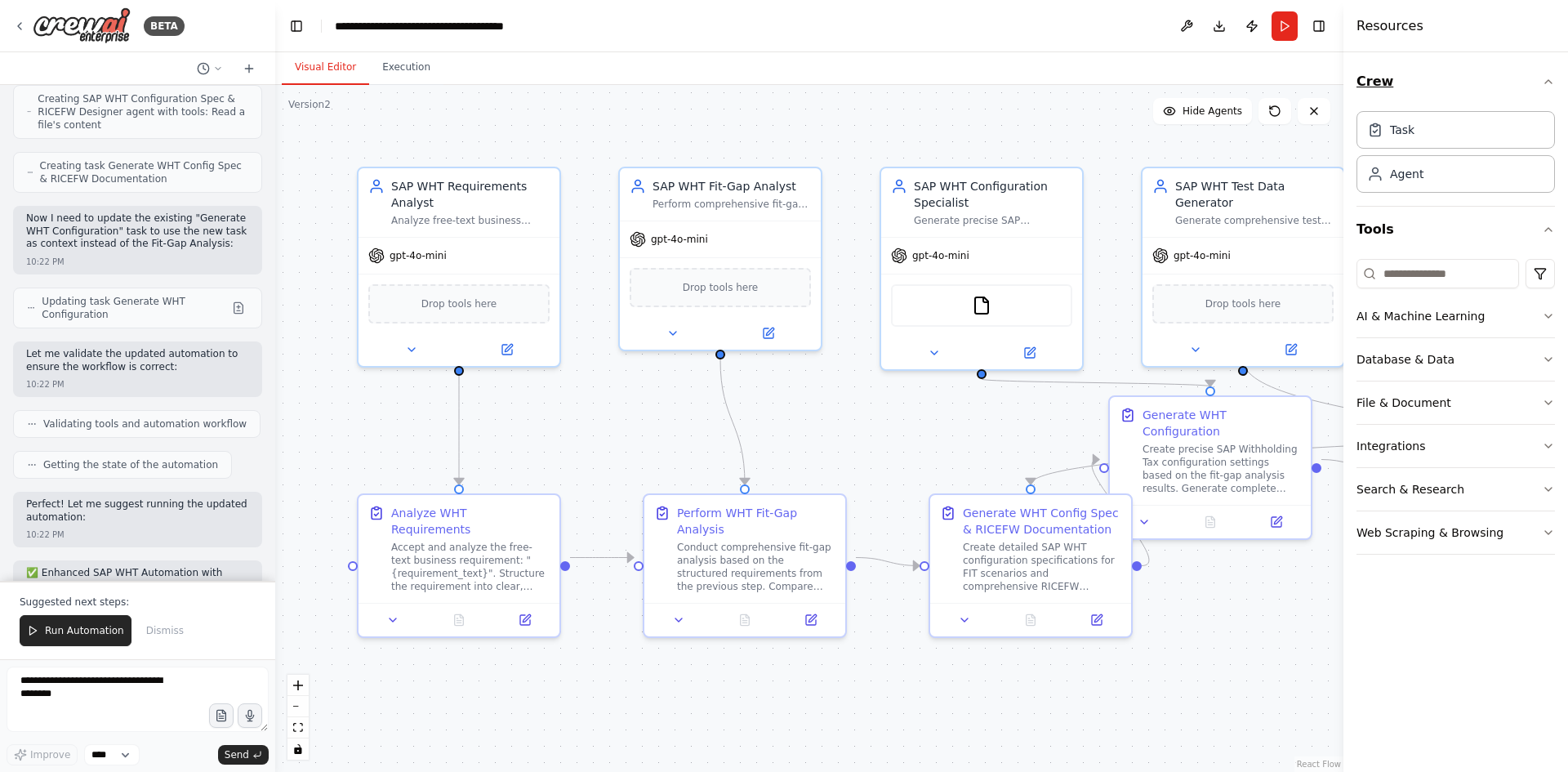
click at [1547, 80] on icon "button" at bounding box center [1548, 81] width 13 height 13
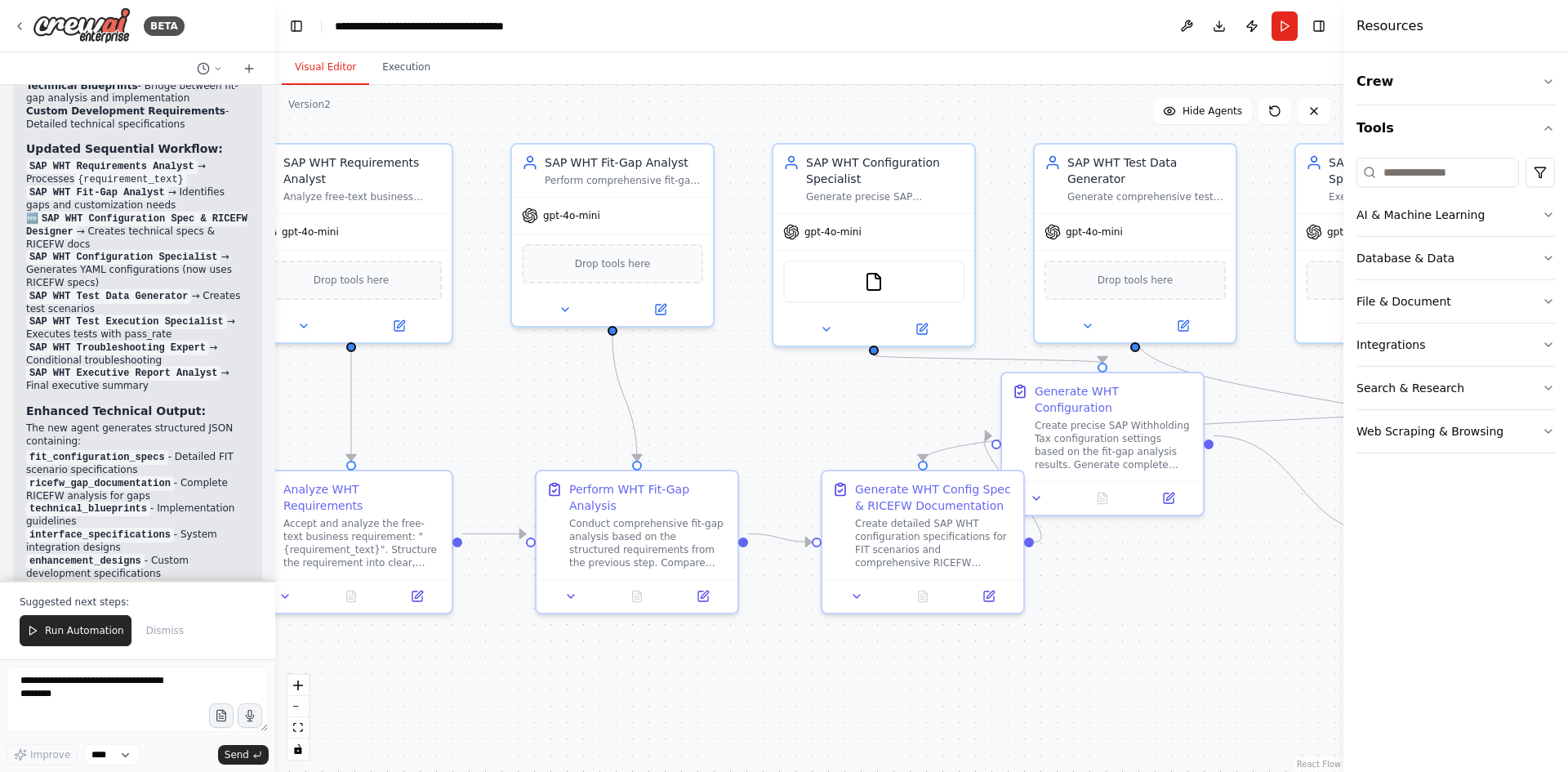
drag, startPoint x: 998, startPoint y: 639, endPoint x: 889, endPoint y: 616, distance: 111.4
click at [889, 616] on div ".deletable-edge-delete-btn { width: 20px; height: 20px; border: 0px solid #ffff…" at bounding box center [809, 429] width 1069 height 688
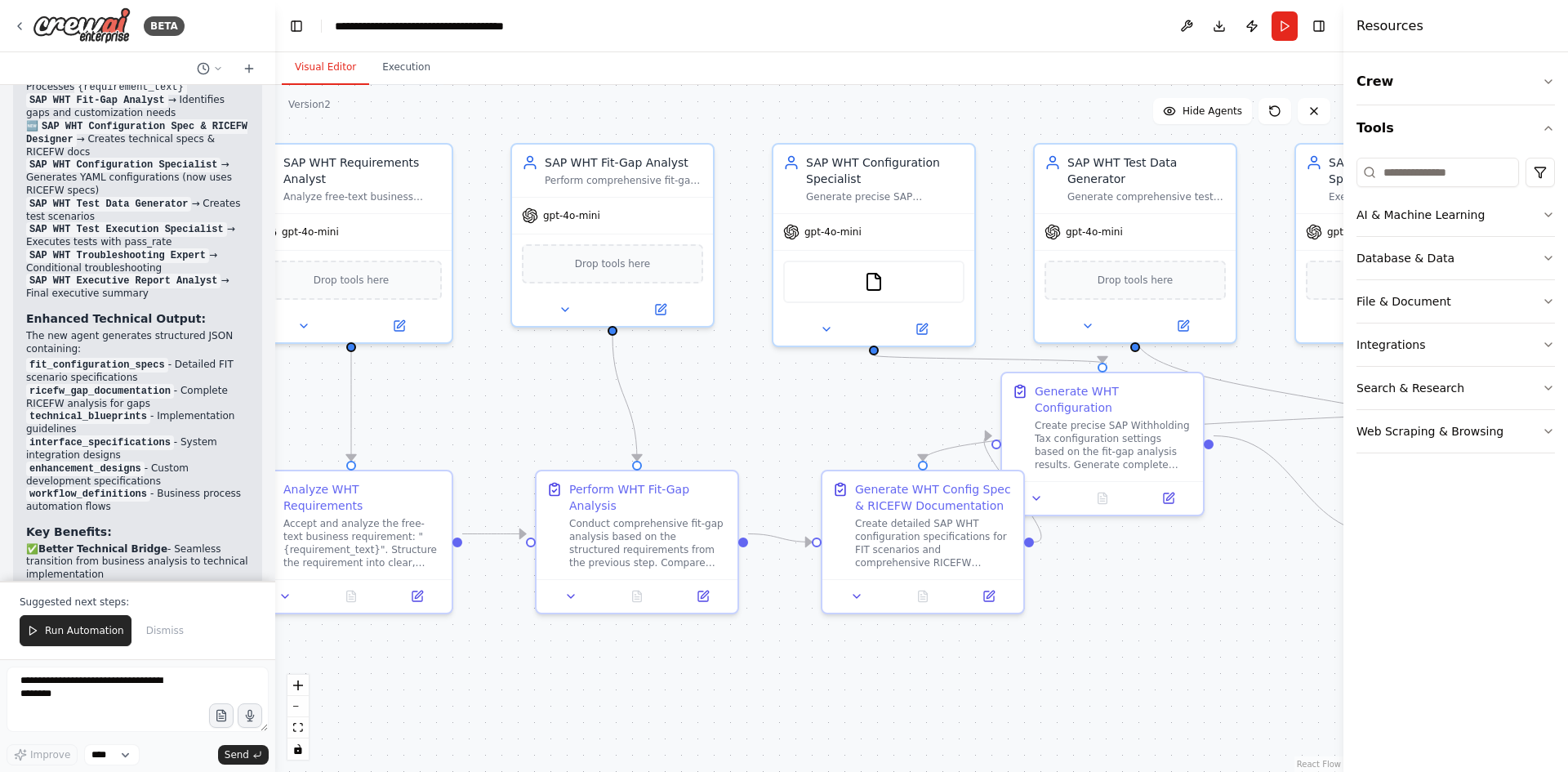
scroll to position [4194, 0]
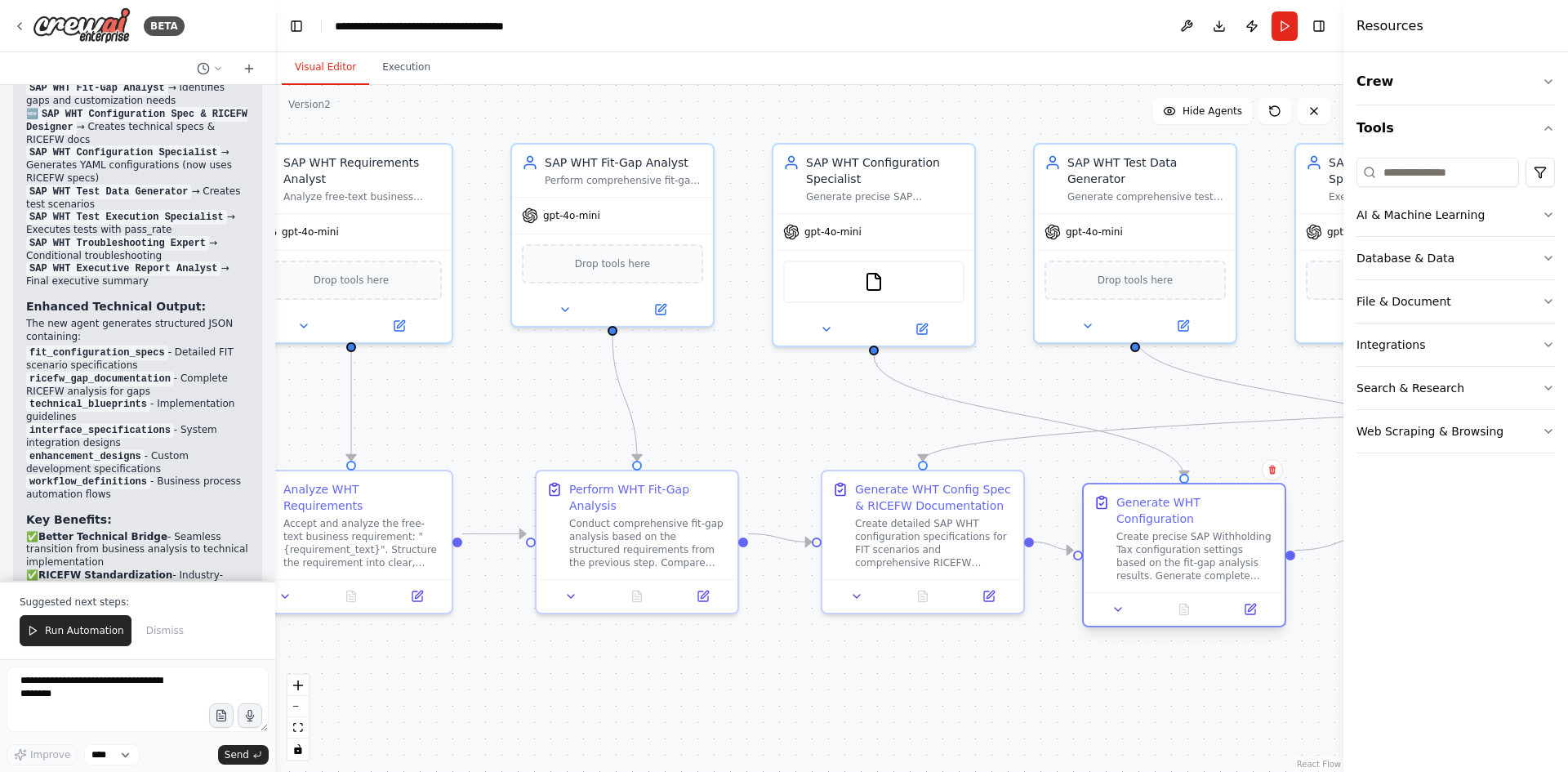
drag, startPoint x: 1141, startPoint y: 493, endPoint x: 1225, endPoint y: 606, distance: 140.8
click at [1225, 606] on div at bounding box center [1185, 609] width 201 height 34
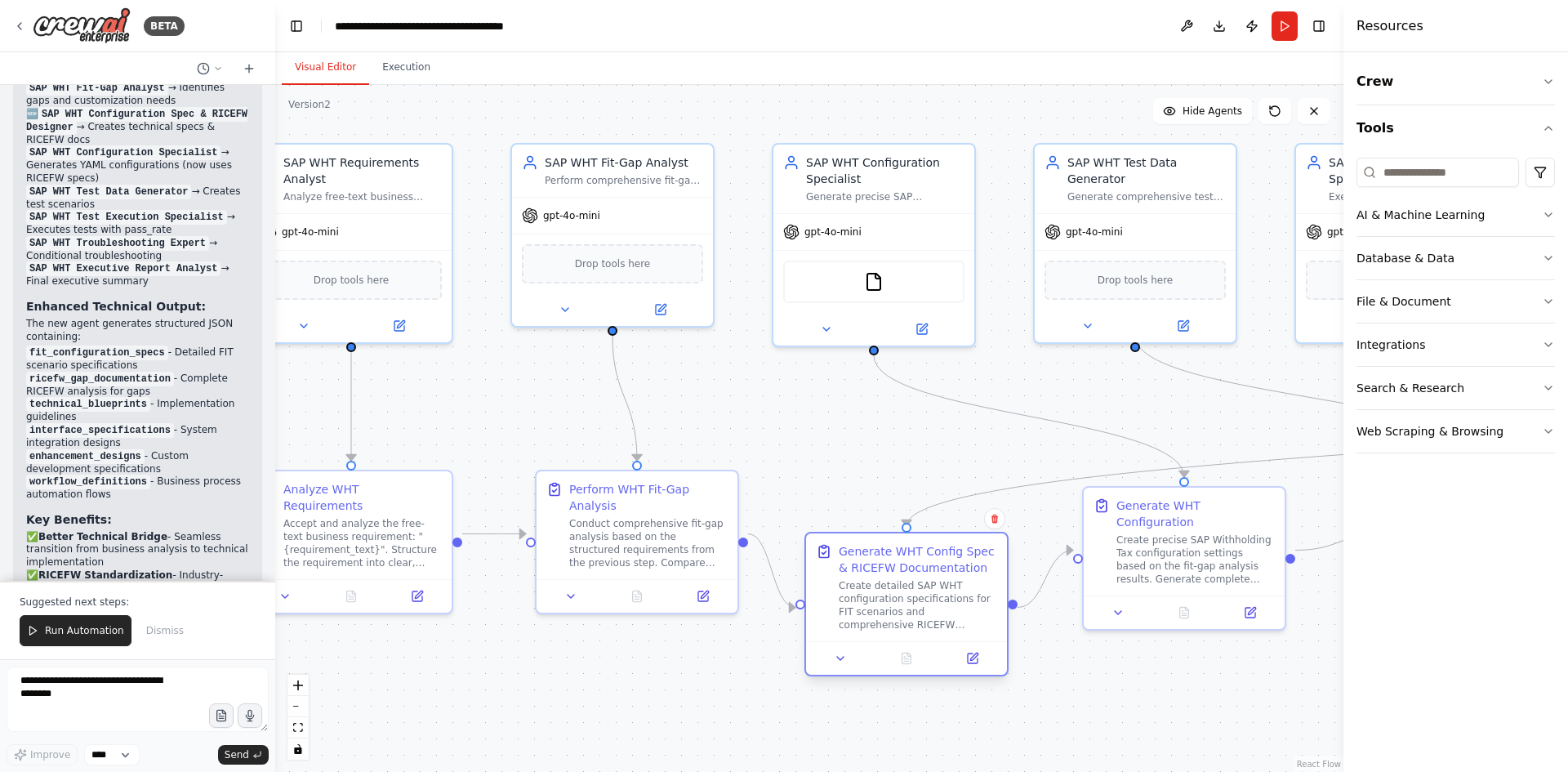
drag, startPoint x: 1003, startPoint y: 475, endPoint x: 979, endPoint y: 536, distance: 65.6
click at [979, 536] on div "Generate WHT Config Spec & RICEFW Documentation Create detailed SAP WHT configu…" at bounding box center [906, 587] width 201 height 107
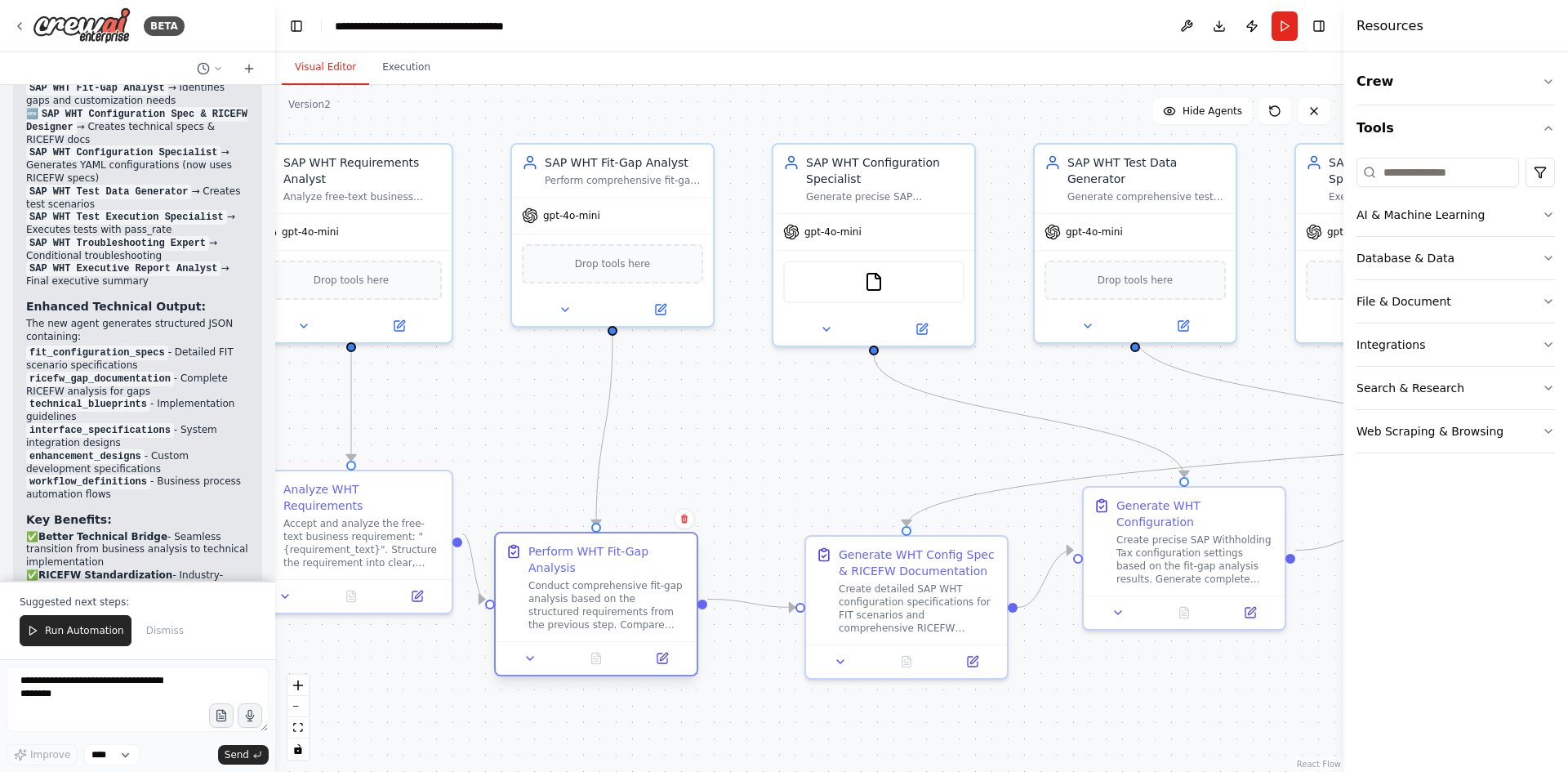
drag, startPoint x: 735, startPoint y: 495, endPoint x: 690, endPoint y: 559, distance: 78.2
click at [690, 559] on div "Perform WHT Fit-Gap Analysis Conduct comprehensive fit-gap analysis based on th…" at bounding box center [596, 587] width 201 height 107
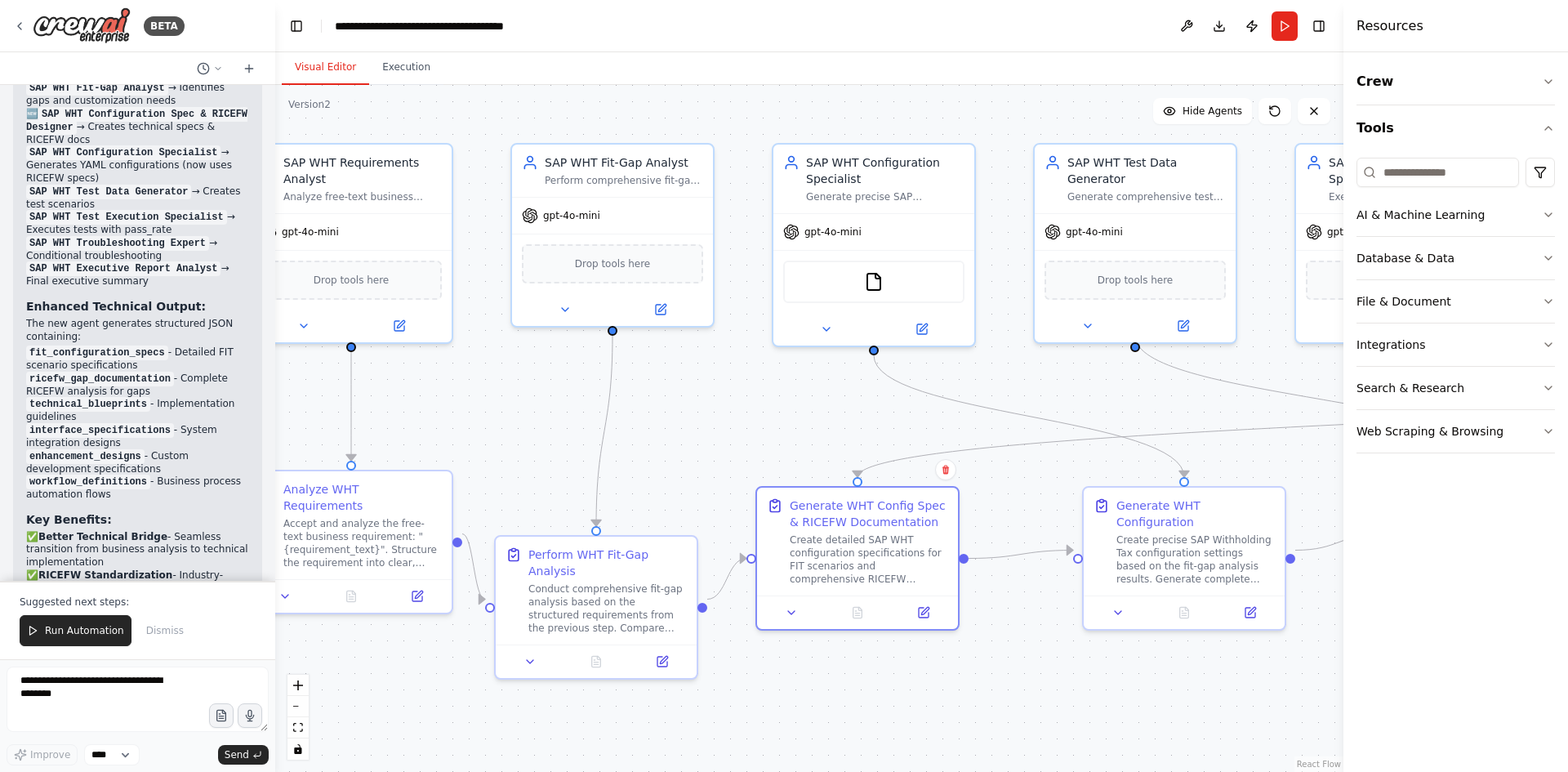
drag, startPoint x: 934, startPoint y: 540, endPoint x: 877, endPoint y: 475, distance: 86.5
click at [877, 475] on div ".deletable-edge-delete-btn { width: 20px; height: 20px; border: 0px solid #ffff…" at bounding box center [809, 429] width 1069 height 688
click at [1347, 50] on div at bounding box center [1347, 386] width 7 height 772
click at [1547, 126] on icon "button" at bounding box center [1548, 128] width 13 height 13
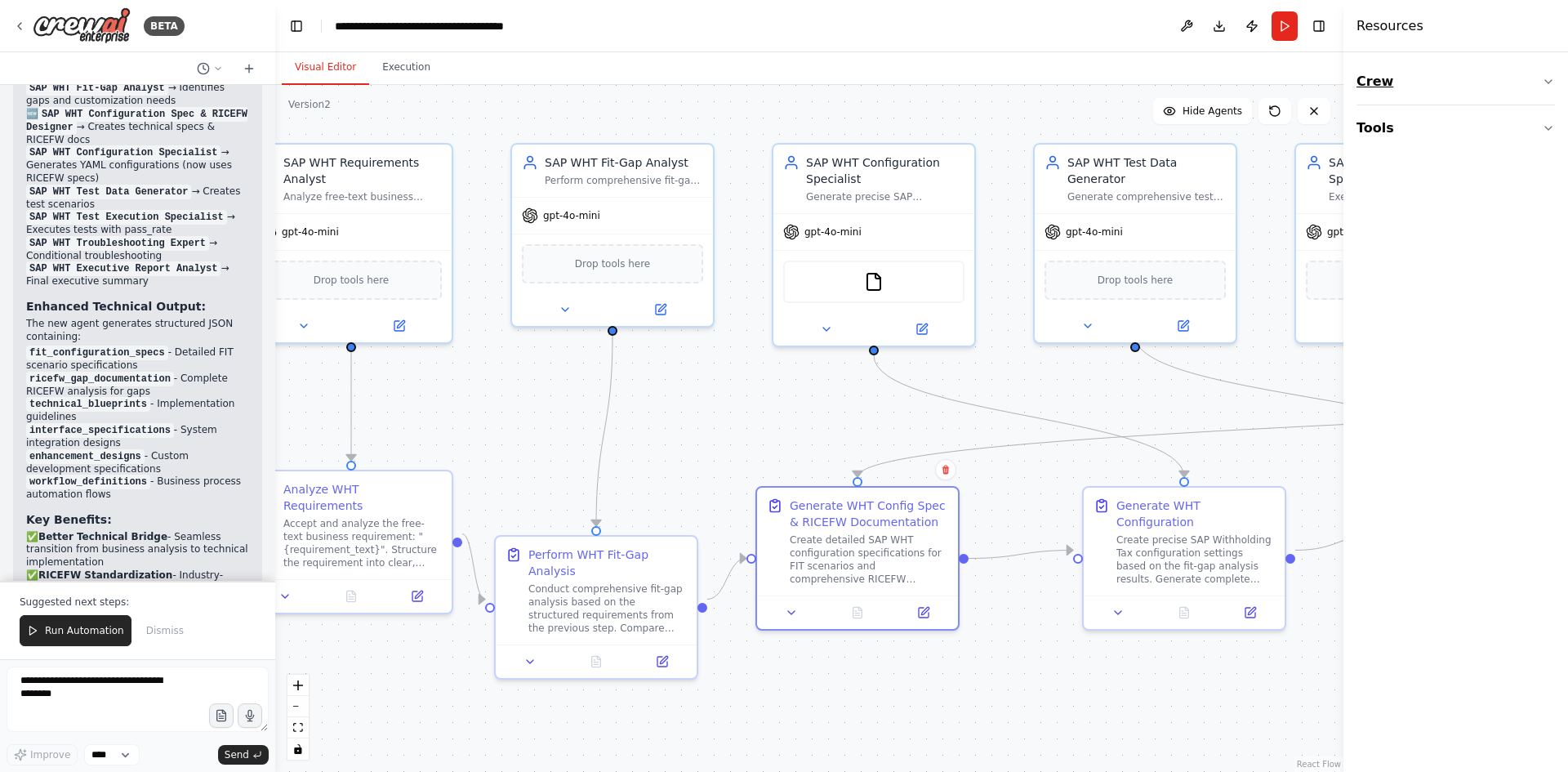
click at [1549, 75] on button "Crew" at bounding box center [1455, 81] width 198 height 46
drag, startPoint x: 1346, startPoint y: 58, endPoint x: 1567, endPoint y: 84, distance: 222.5
click at [1567, 84] on div "Resources Crew Tools" at bounding box center [1467, 386] width 200 height 772
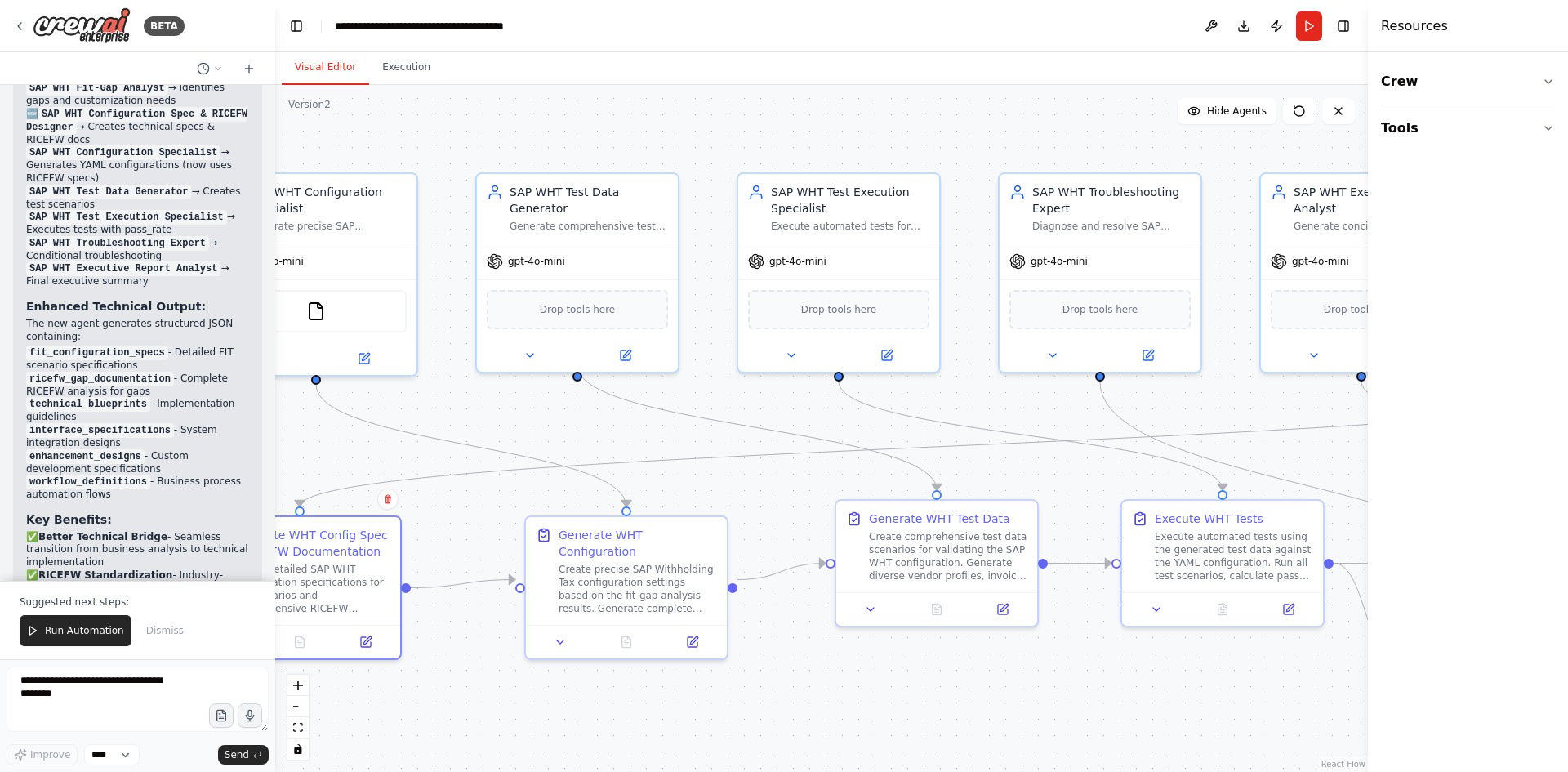
drag, startPoint x: 1152, startPoint y: 667, endPoint x: 595, endPoint y: 696, distance: 557.8
click at [595, 696] on div ".deletable-edge-delete-btn { width: 20px; height: 20px; border: 0px solid #ffff…" at bounding box center [821, 429] width 1093 height 688
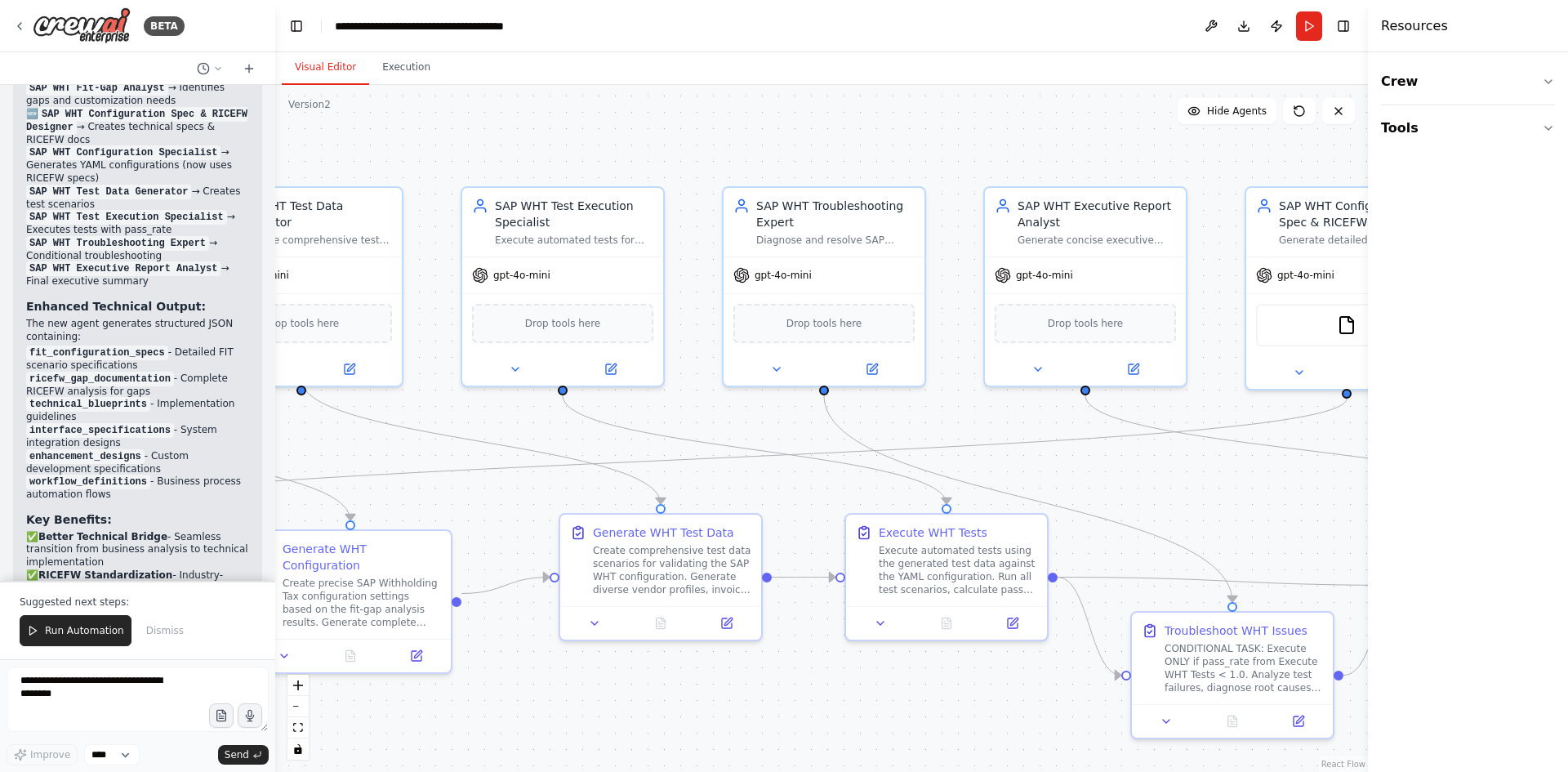
drag, startPoint x: 1016, startPoint y: 682, endPoint x: 739, endPoint y: 695, distance: 277.3
click at [739, 695] on div ".deletable-edge-delete-btn { width: 20px; height: 20px; border: 0px solid #ffff…" at bounding box center [821, 429] width 1093 height 688
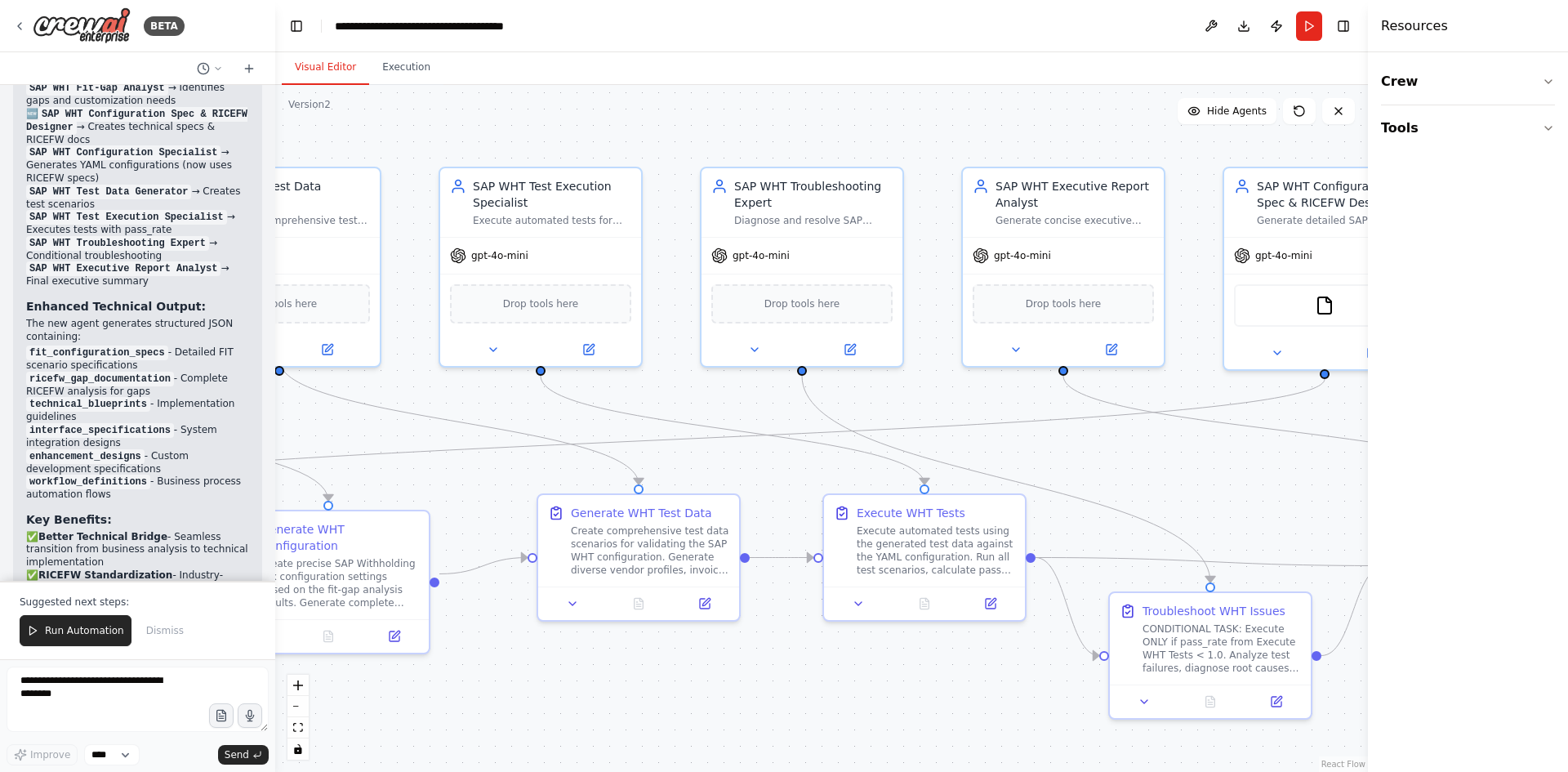
drag, startPoint x: 907, startPoint y: 693, endPoint x: 886, endPoint y: 673, distance: 29.0
click at [886, 673] on div ".deletable-edge-delete-btn { width: 20px; height: 20px; border: 0px solid #ffff…" at bounding box center [821, 429] width 1093 height 688
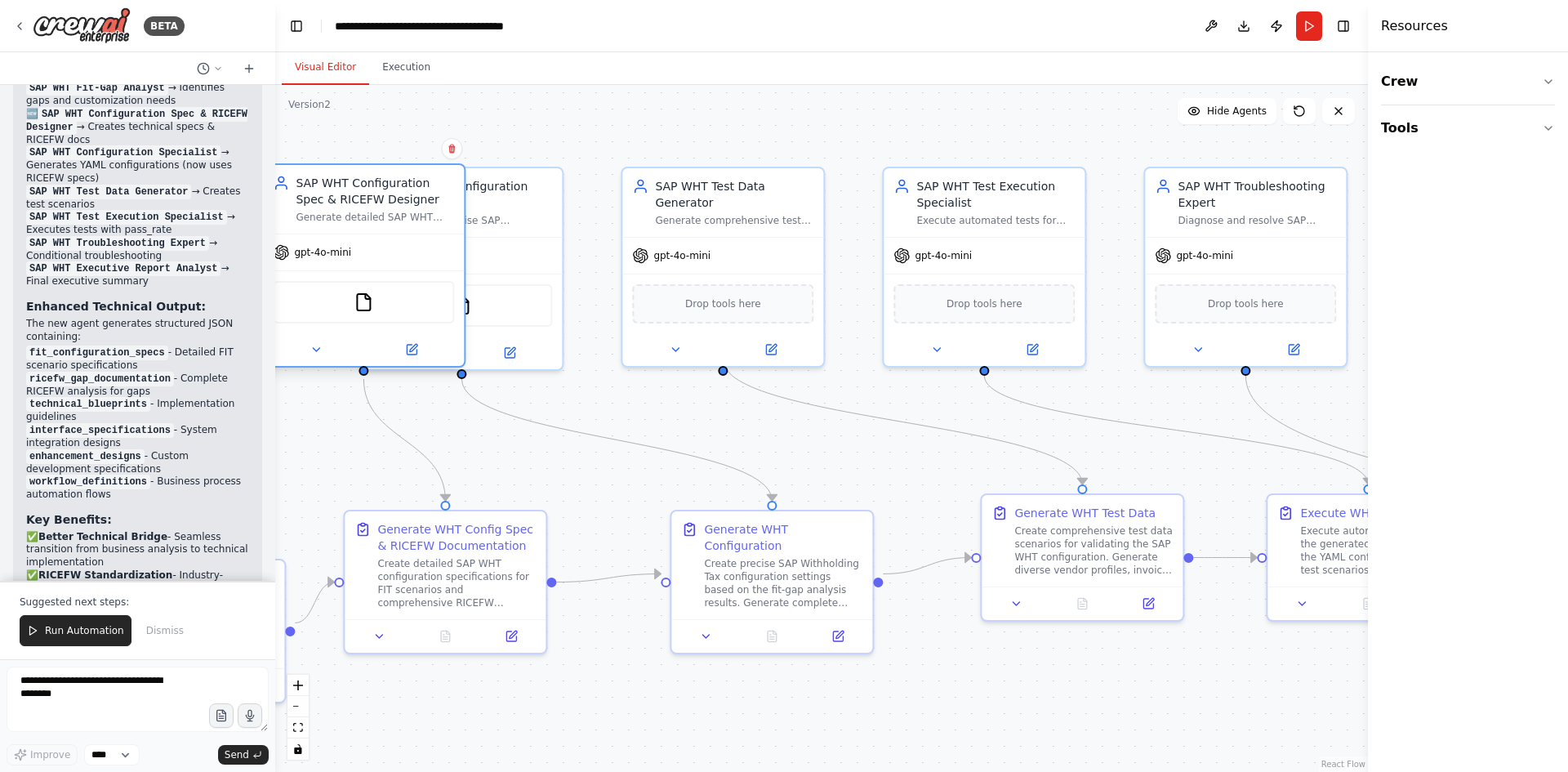
drag, startPoint x: 1303, startPoint y: 191, endPoint x: 345, endPoint y: 192, distance: 958.0
click at [345, 192] on div "SAP WHT Configuration Spec & RICEFW Designer" at bounding box center [375, 191] width 158 height 33
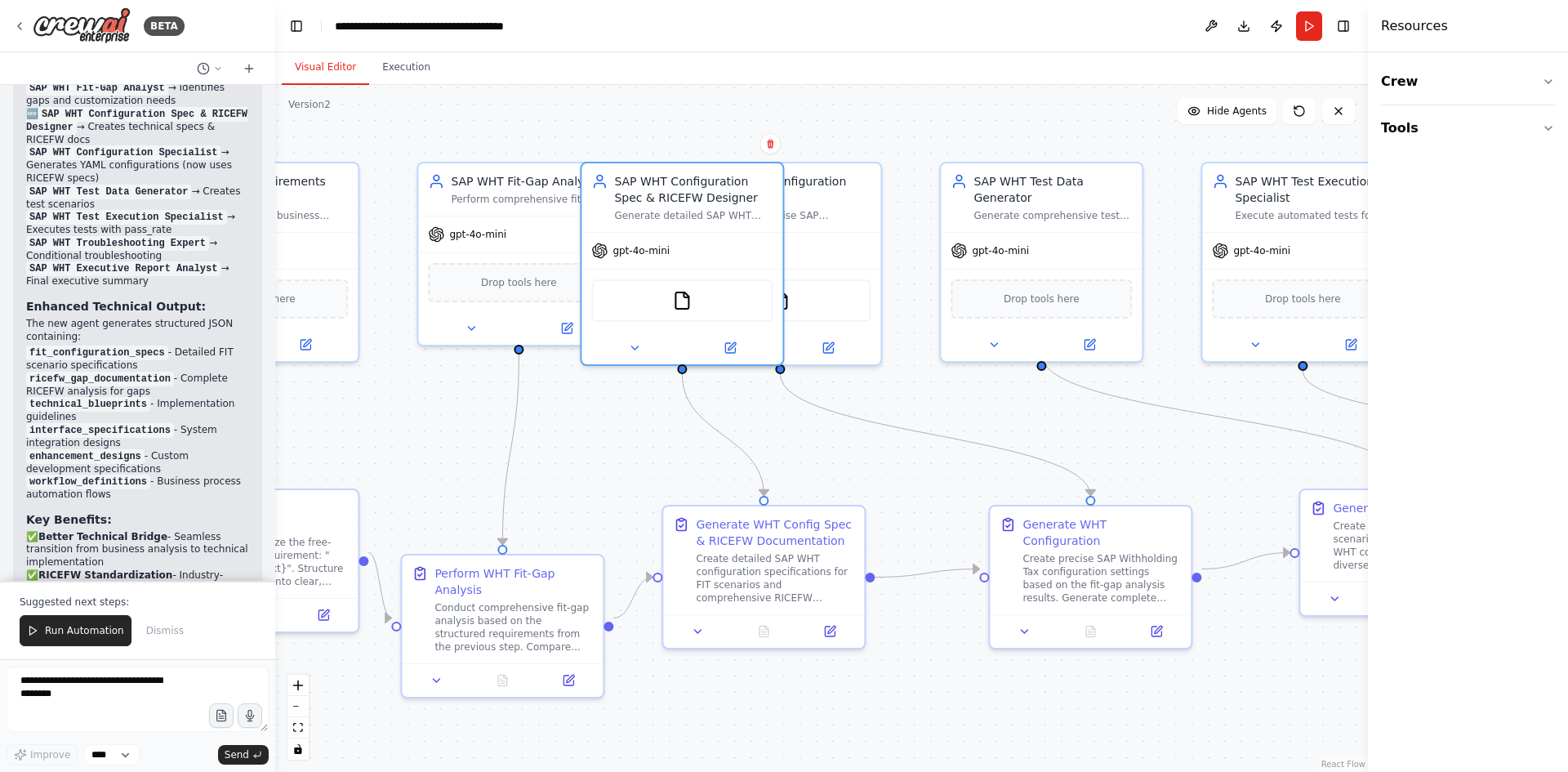
drag, startPoint x: 626, startPoint y: 370, endPoint x: 937, endPoint y: 365, distance: 311.0
click at [937, 365] on div ".deletable-edge-delete-btn { width: 20px; height: 20px; border: 0px solid #ffff…" at bounding box center [821, 429] width 1093 height 688
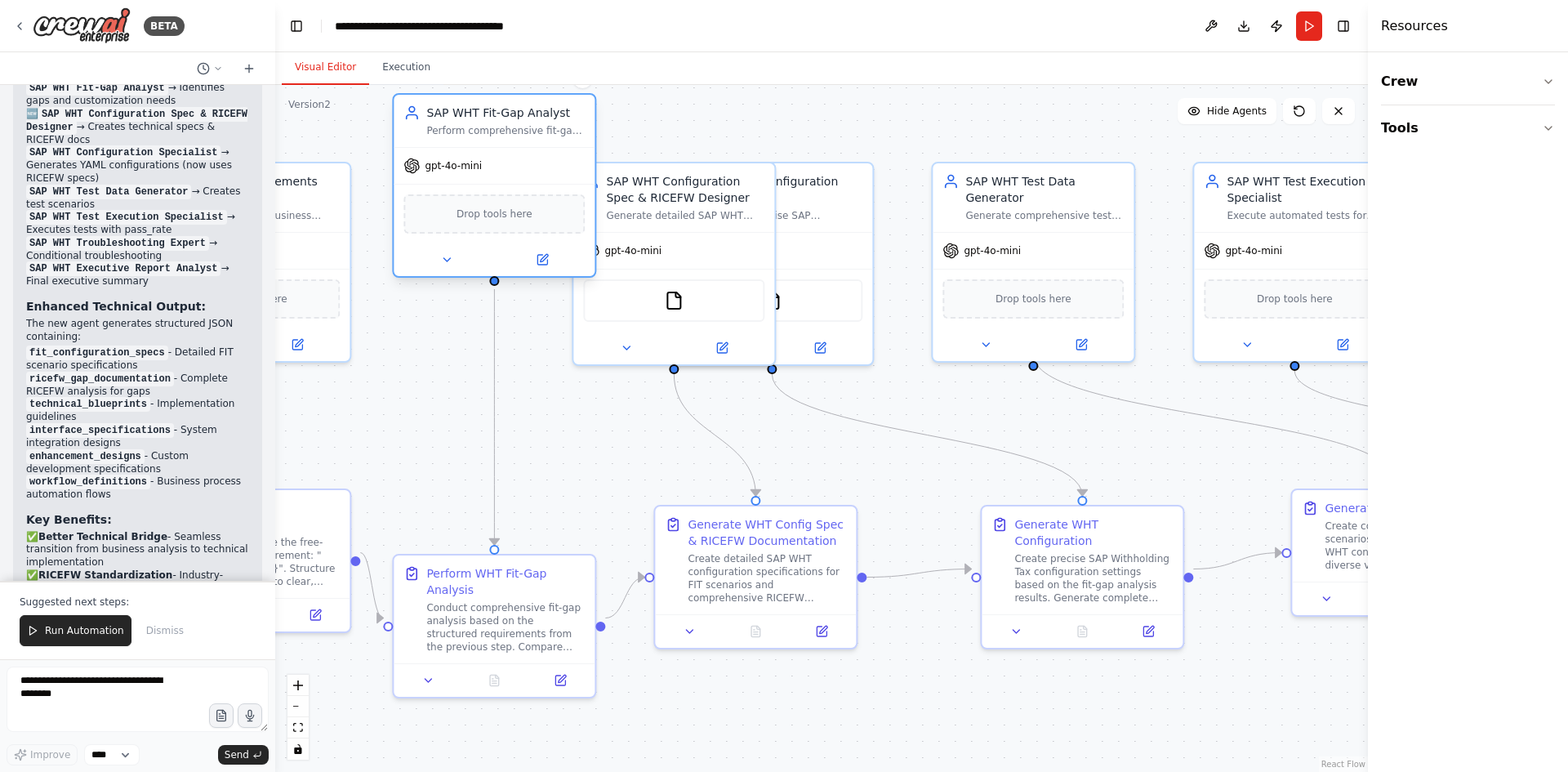
drag, startPoint x: 462, startPoint y: 190, endPoint x: 435, endPoint y: 127, distance: 68.5
click at [435, 127] on div "Perform comprehensive fit-gap analysis between business requirements and SAP st…" at bounding box center [505, 131] width 158 height 13
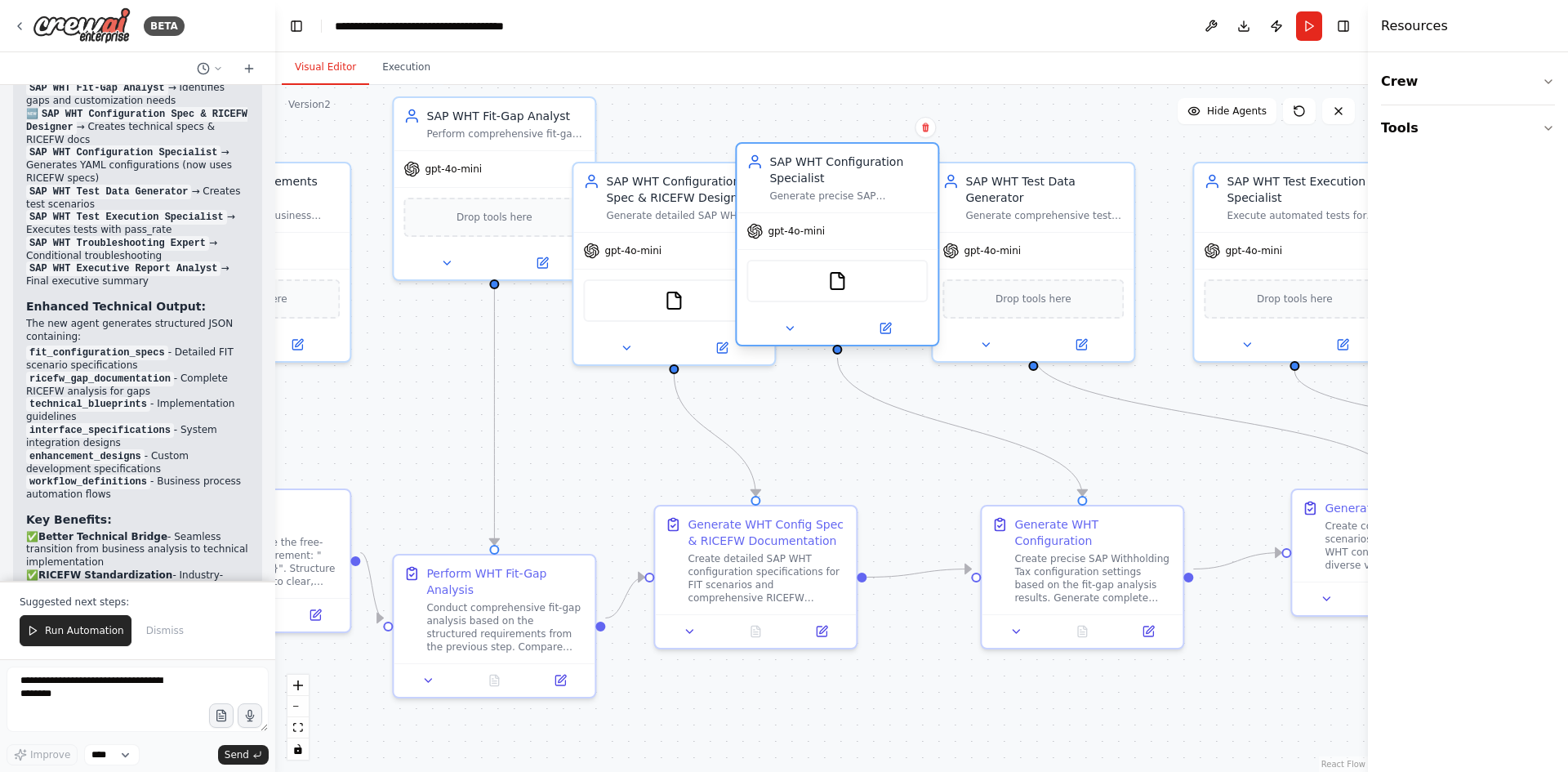
drag, startPoint x: 832, startPoint y: 208, endPoint x: 910, endPoint y: 188, distance: 80.5
click at [910, 188] on div "SAP WHT Configuration Specialist Generate precise SAP Withholding Tax configura…" at bounding box center [849, 178] width 158 height 49
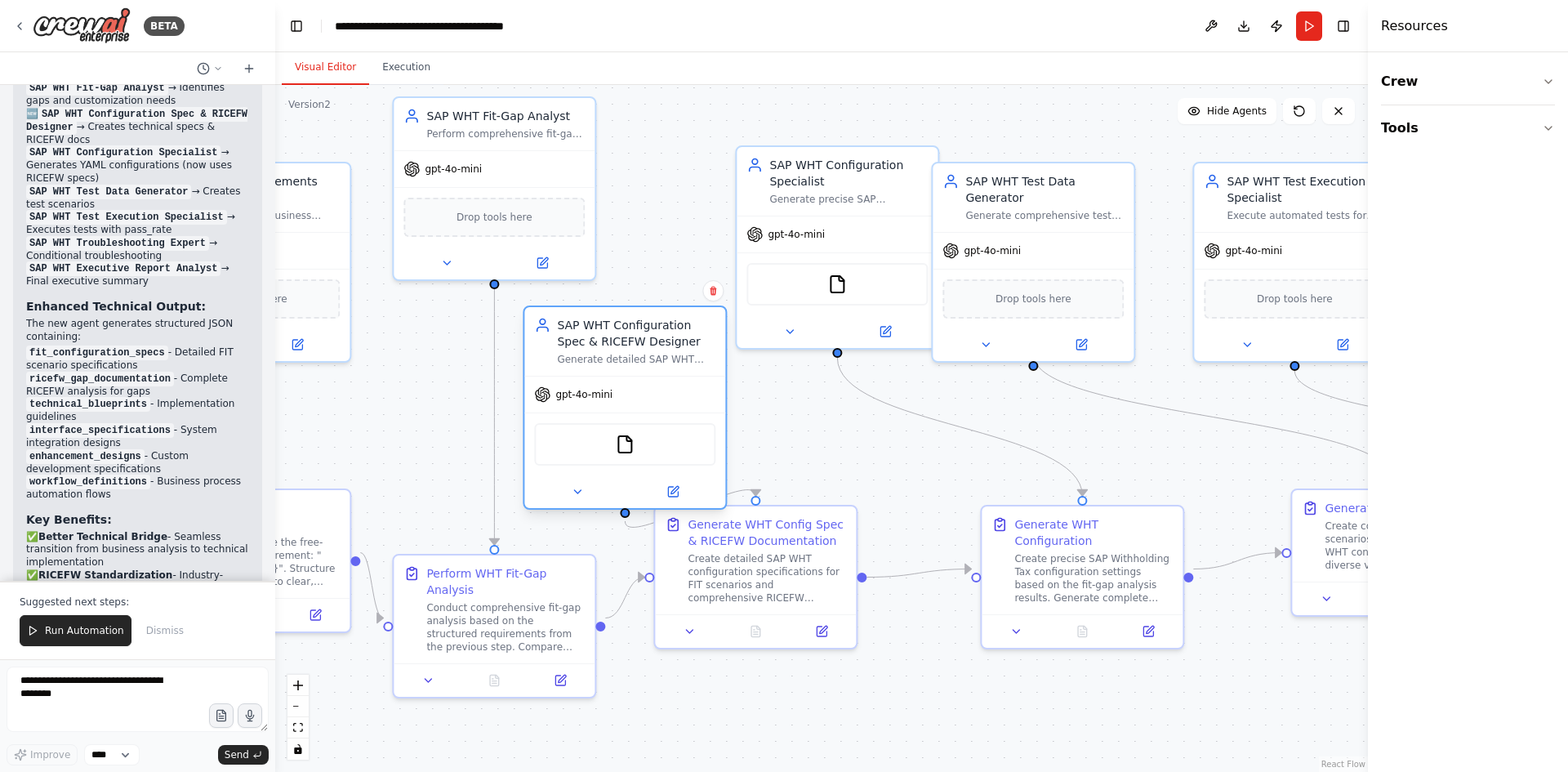
drag, startPoint x: 674, startPoint y: 267, endPoint x: 633, endPoint y: 410, distance: 148.8
click at [633, 410] on div "gpt-4o-mini FileReadTool" at bounding box center [625, 442] width 201 height 132
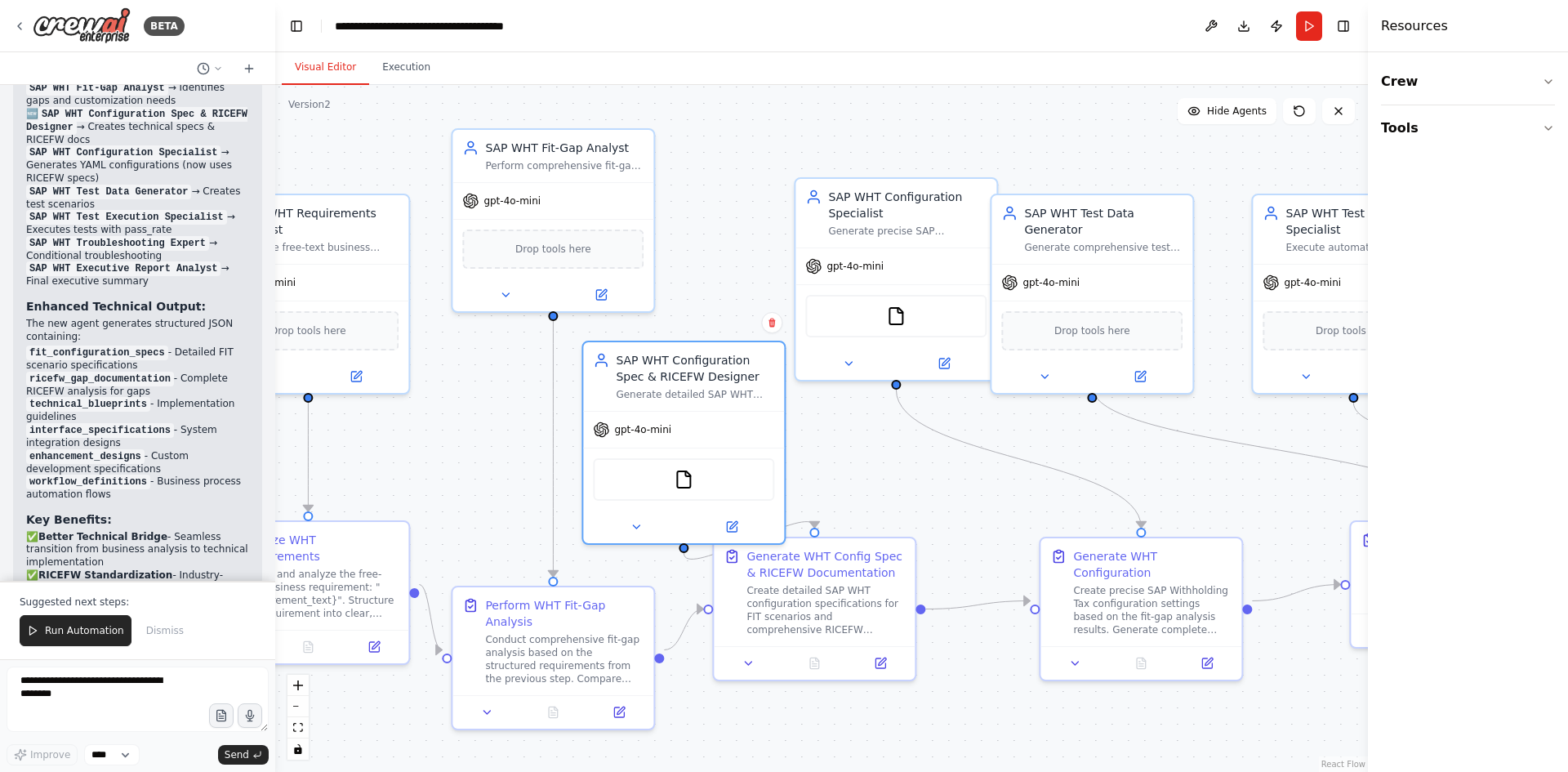
drag, startPoint x: 787, startPoint y: 652, endPoint x: 846, endPoint y: 683, distance: 66.6
click at [846, 683] on div ".deletable-edge-delete-btn { width: 20px; height: 20px; border: 0px solid #ffff…" at bounding box center [821, 429] width 1093 height 688
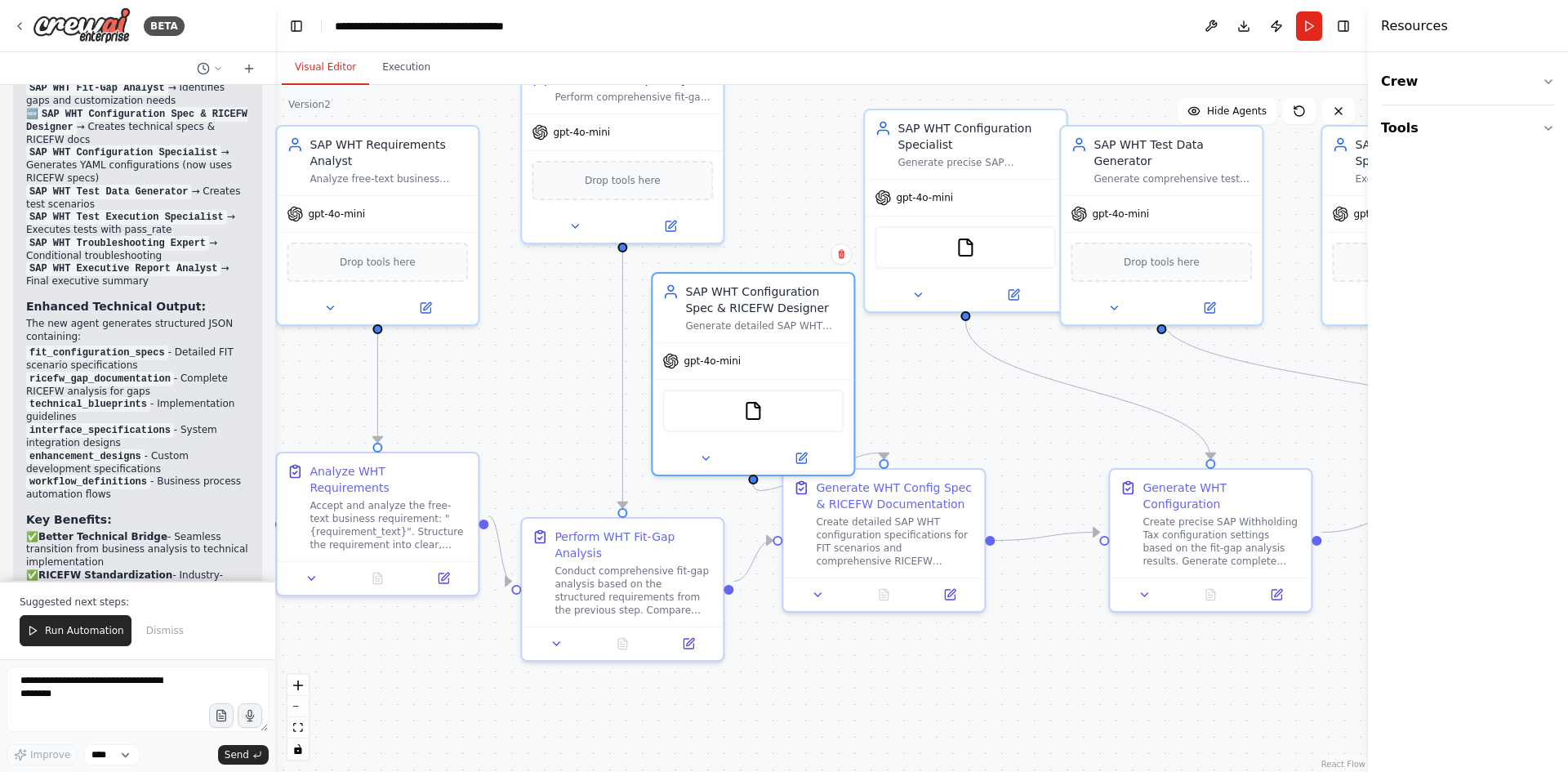
drag, startPoint x: 846, startPoint y: 683, endPoint x: 915, endPoint y: 615, distance: 96.9
click at [915, 615] on div ".deletable-edge-delete-btn { width: 20px; height: 20px; border: 0px solid #ffff…" at bounding box center [821, 429] width 1093 height 688
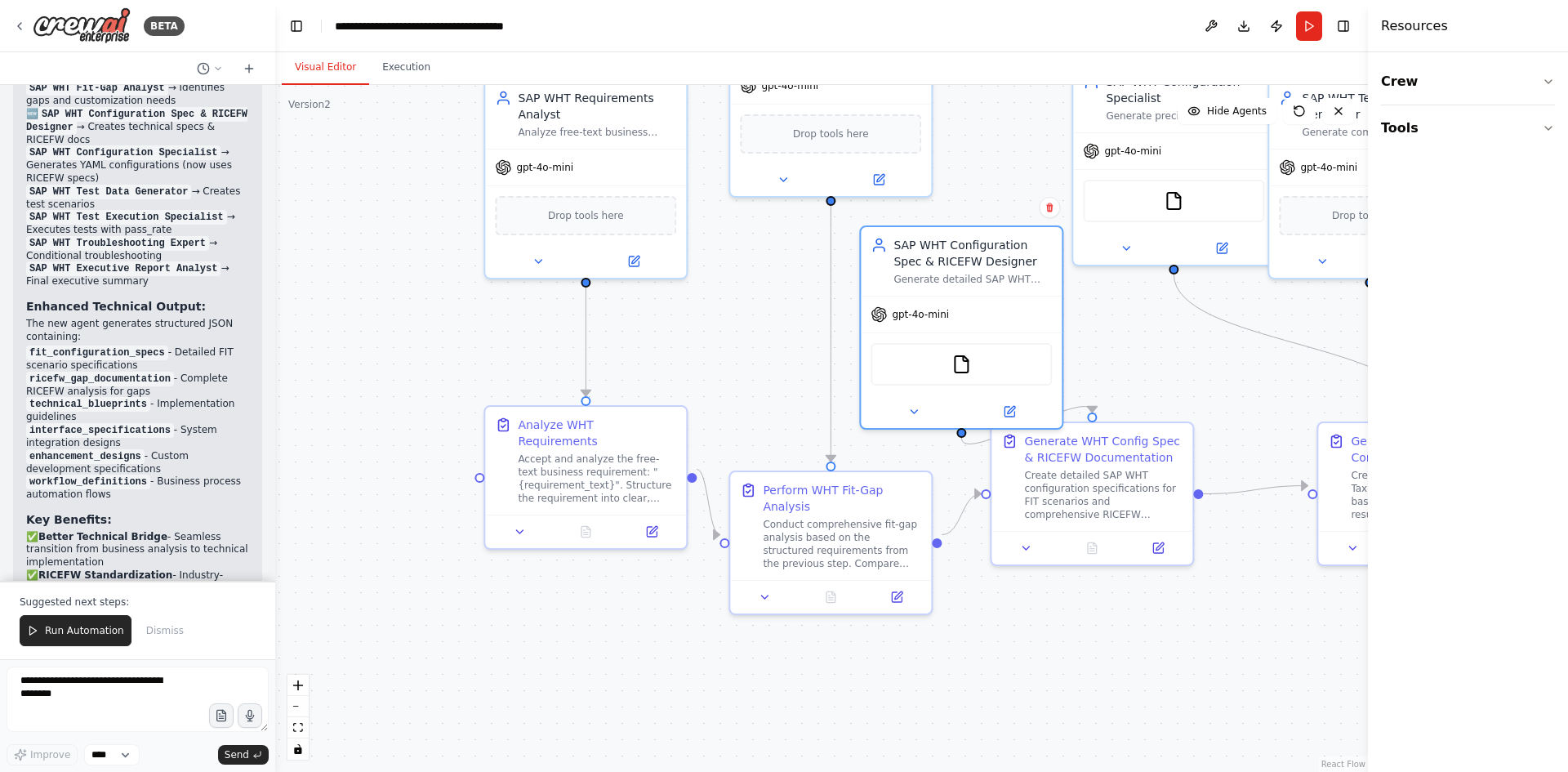
drag, startPoint x: 364, startPoint y: 584, endPoint x: 573, endPoint y: 536, distance: 214.4
click at [573, 536] on div ".deletable-edge-delete-btn { width: 20px; height: 20px; border: 0px solid #ffff…" at bounding box center [821, 429] width 1093 height 688
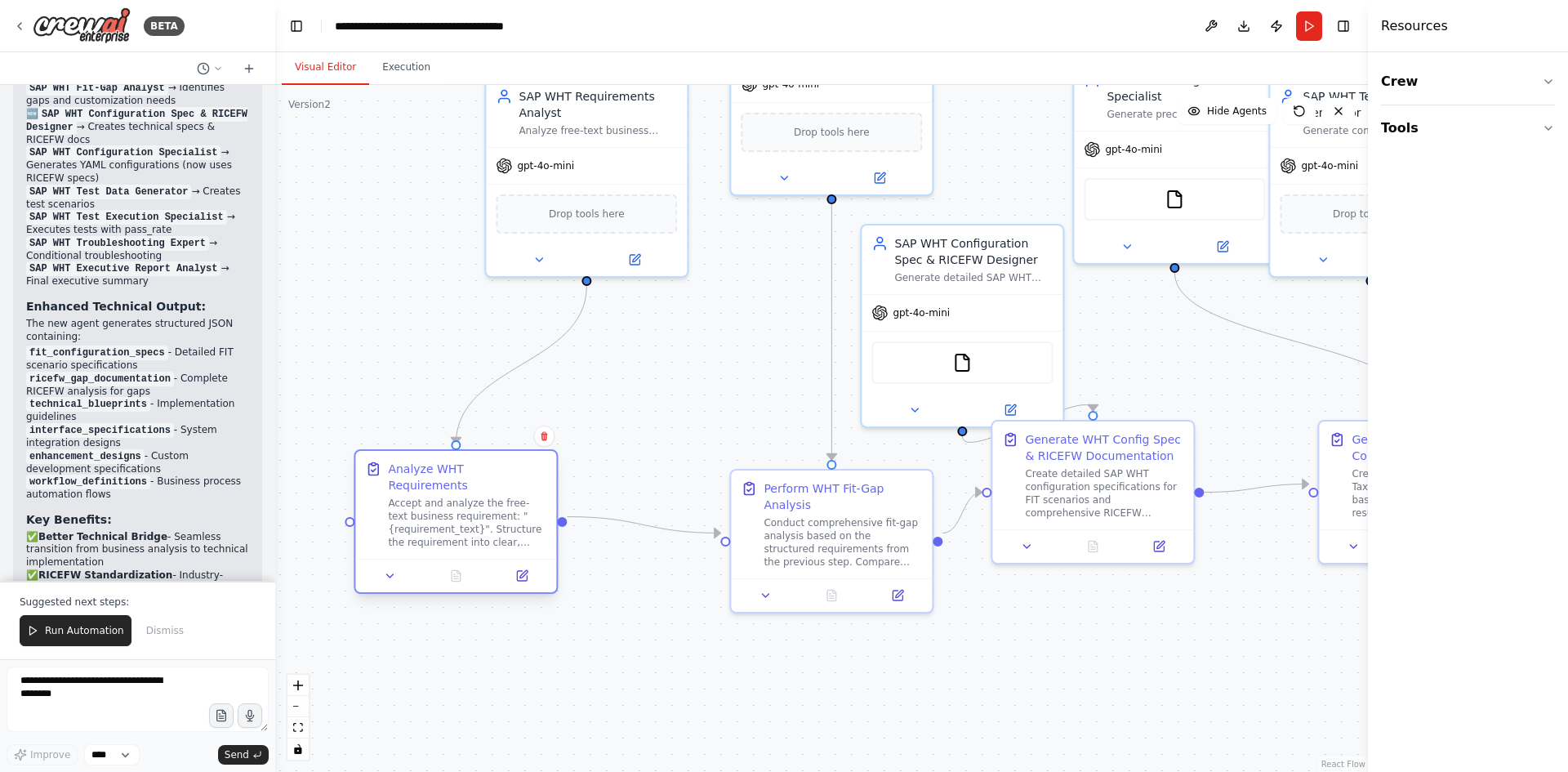
click at [423, 564] on div at bounding box center [456, 575] width 201 height 34
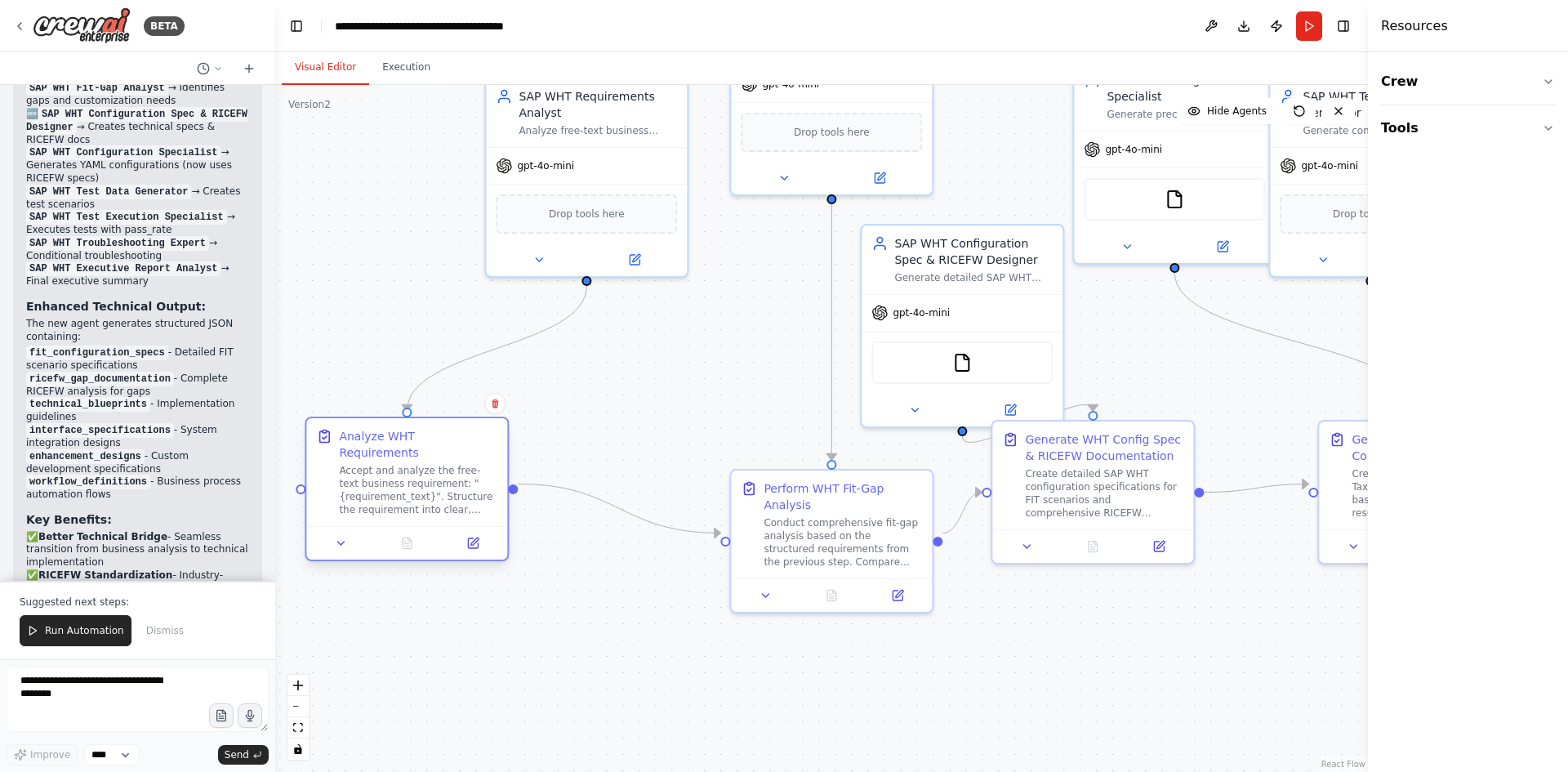
click at [362, 543] on div "Analyze WHT Requirements Accept and analyze the free-text business requirement:…" at bounding box center [407, 489] width 204 height 144
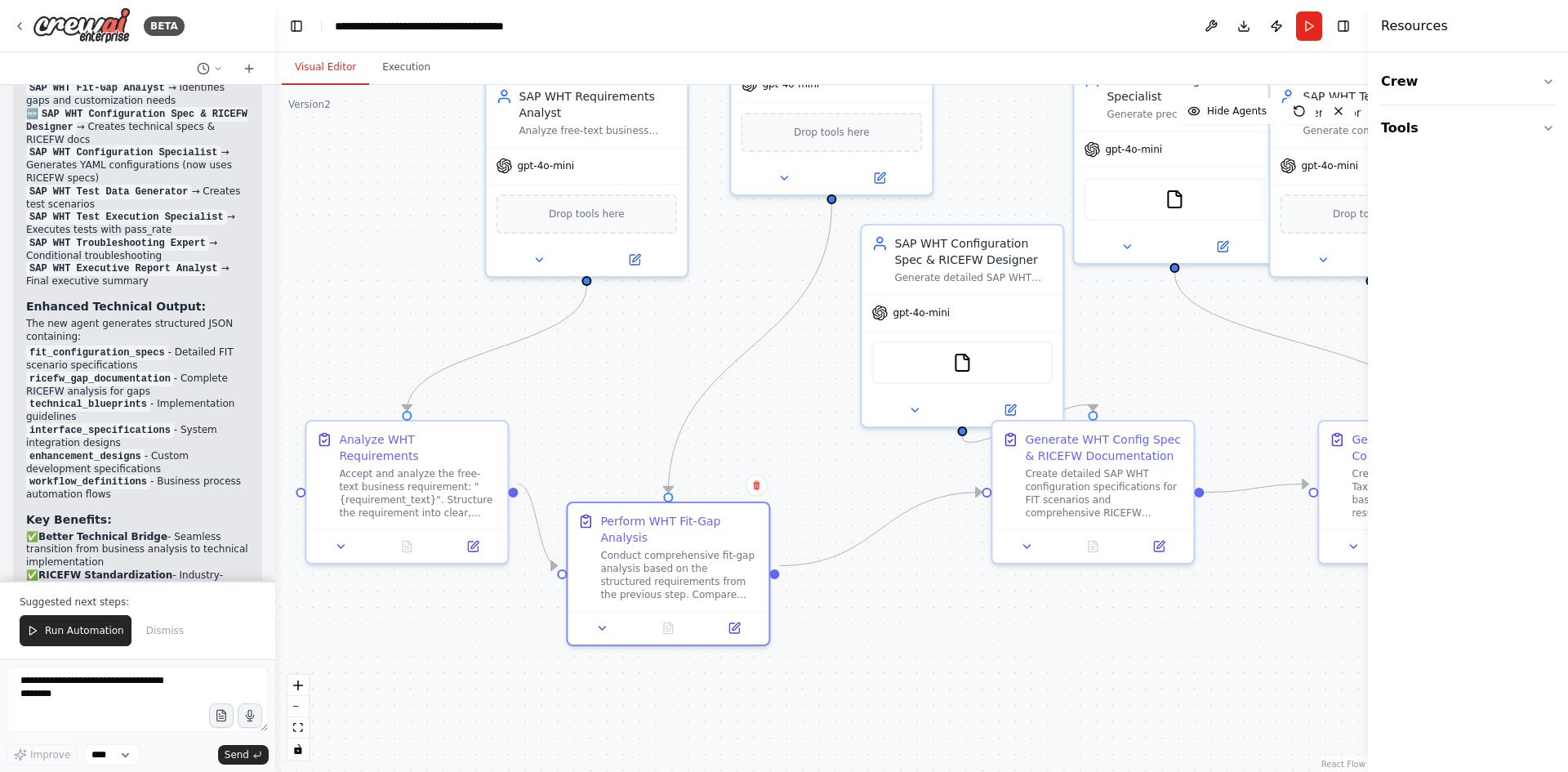
drag, startPoint x: 810, startPoint y: 591, endPoint x: 639, endPoint y: 630, distance: 175.4
click at [639, 630] on div ".deletable-edge-delete-btn { width: 20px; height: 20px; border: 0px solid #ffff…" at bounding box center [821, 429] width 1093 height 688
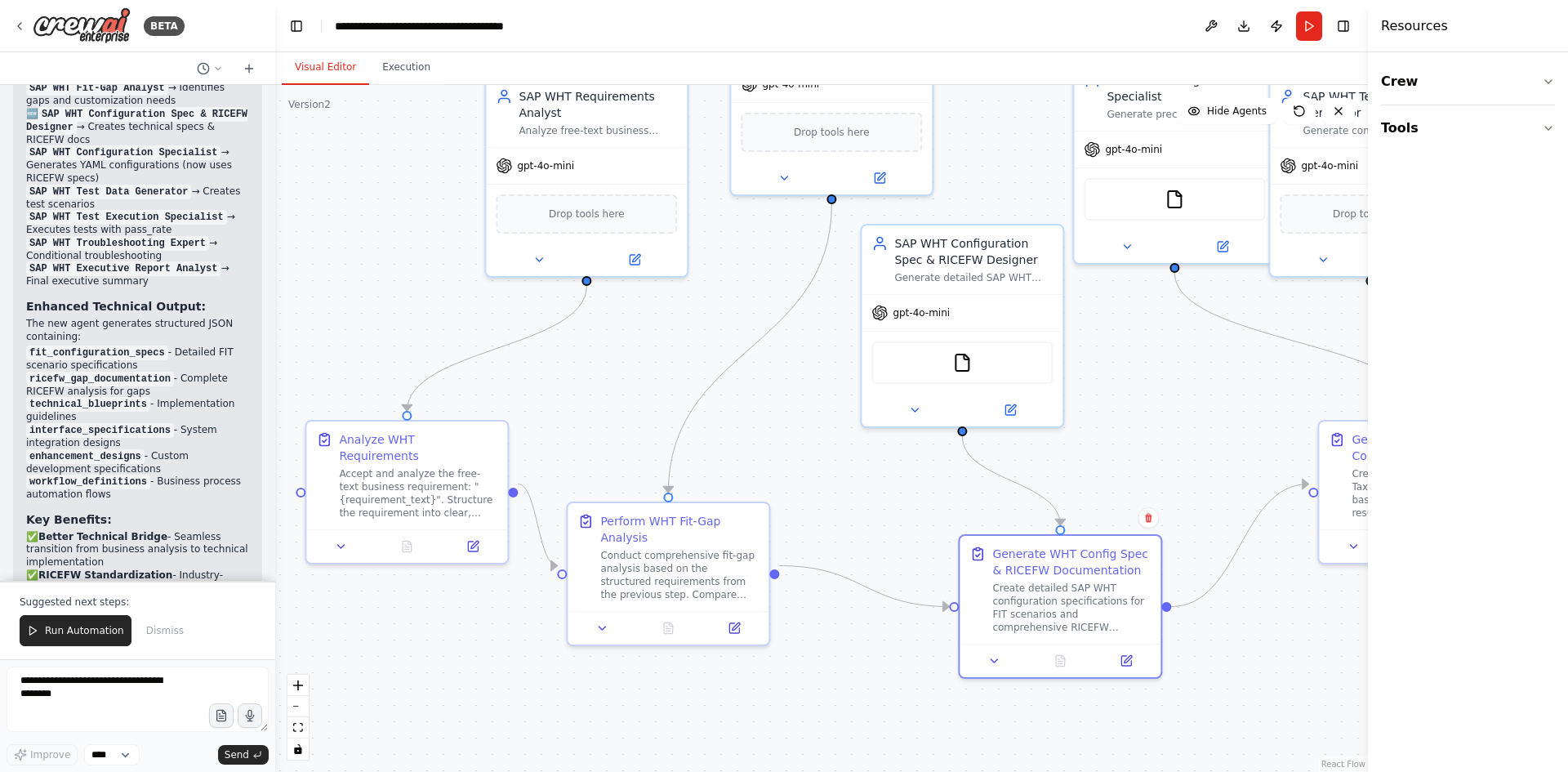
drag, startPoint x: 1071, startPoint y: 555, endPoint x: 1028, endPoint y: 689, distance: 140.7
click at [1028, 689] on div ".deletable-edge-delete-btn { width: 20px; height: 20px; border: 0px solid #ffff…" at bounding box center [821, 429] width 1093 height 688
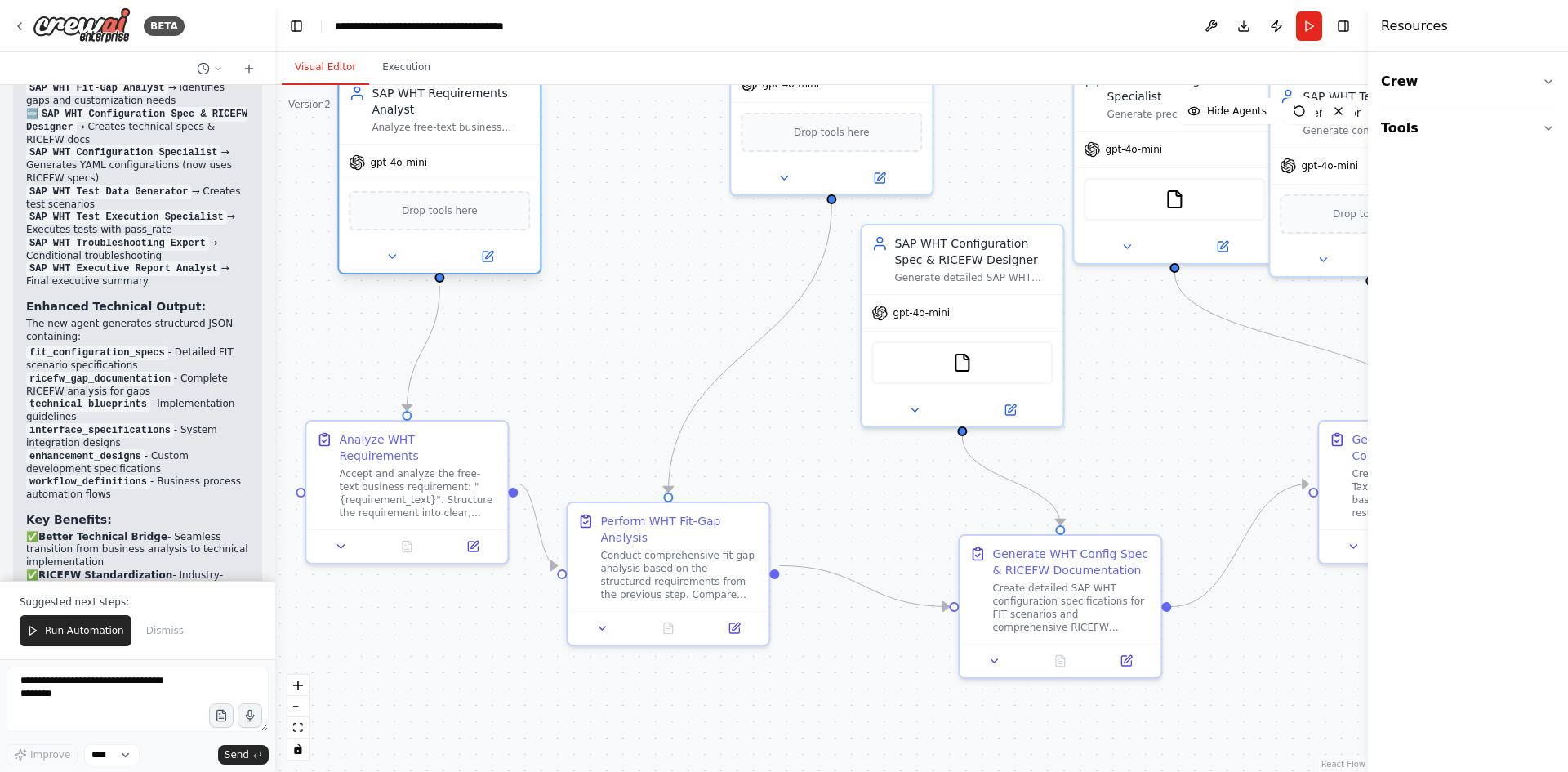
drag, startPoint x: 499, startPoint y: 156, endPoint x: 339, endPoint y: 157, distance: 160.0
click at [339, 157] on div "gpt-4o-mini" at bounding box center [440, 162] width 201 height 36
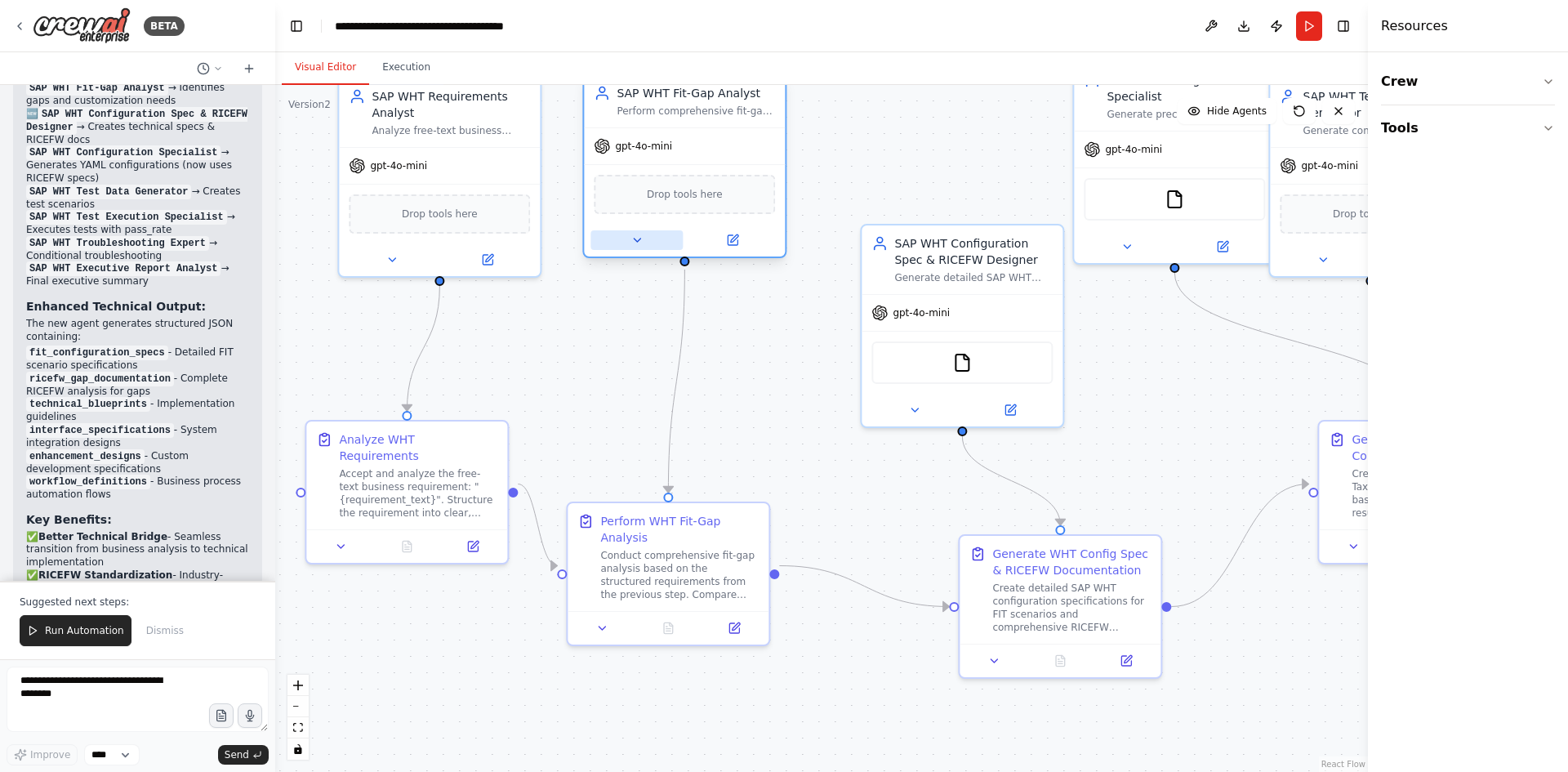
drag, startPoint x: 781, startPoint y: 168, endPoint x: 625, endPoint y: 246, distance: 174.4
click at [625, 246] on button at bounding box center [636, 240] width 92 height 20
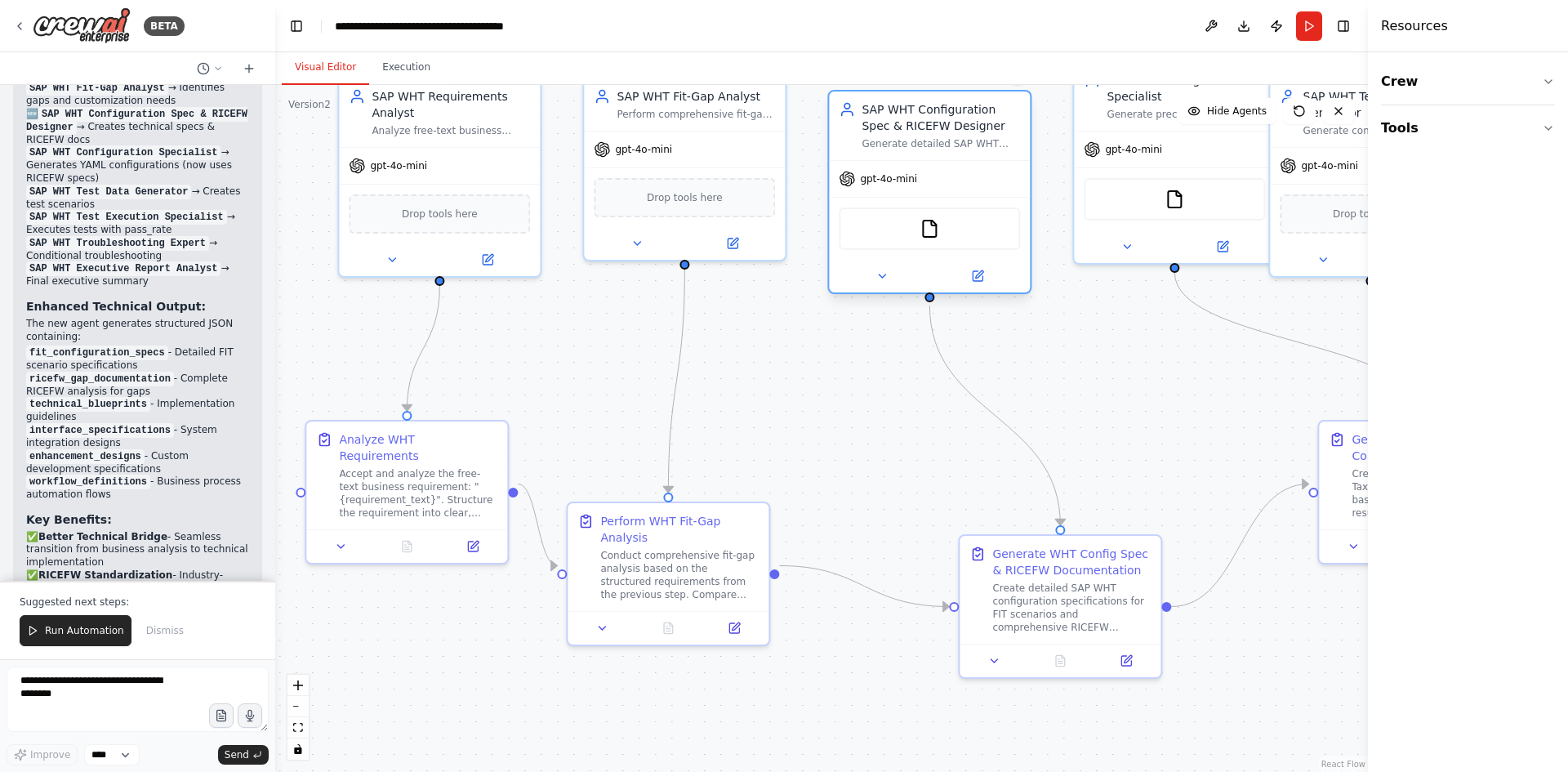
drag, startPoint x: 1007, startPoint y: 260, endPoint x: 968, endPoint y: 134, distance: 131.9
click at [968, 134] on div "SAP WHT Configuration Spec & RICEFW Designer Generate detailed SAP WHT configur…" at bounding box center [941, 126] width 158 height 49
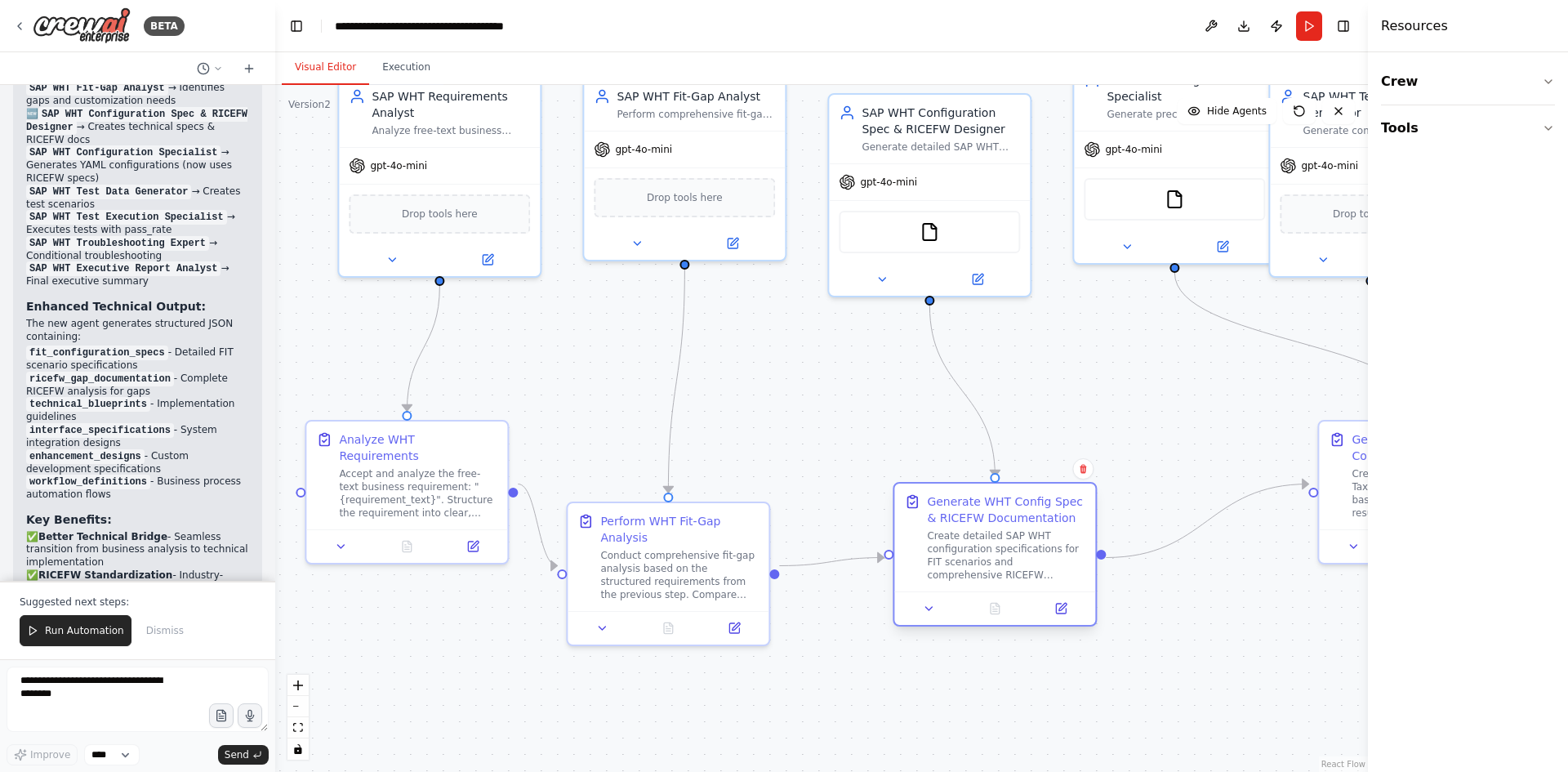
drag, startPoint x: 1123, startPoint y: 583, endPoint x: 1059, endPoint y: 524, distance: 87.0
click at [1059, 524] on div "Generate WHT Config Spec & RICEFW Documentation Create detailed SAP WHT configu…" at bounding box center [1006, 537] width 158 height 89
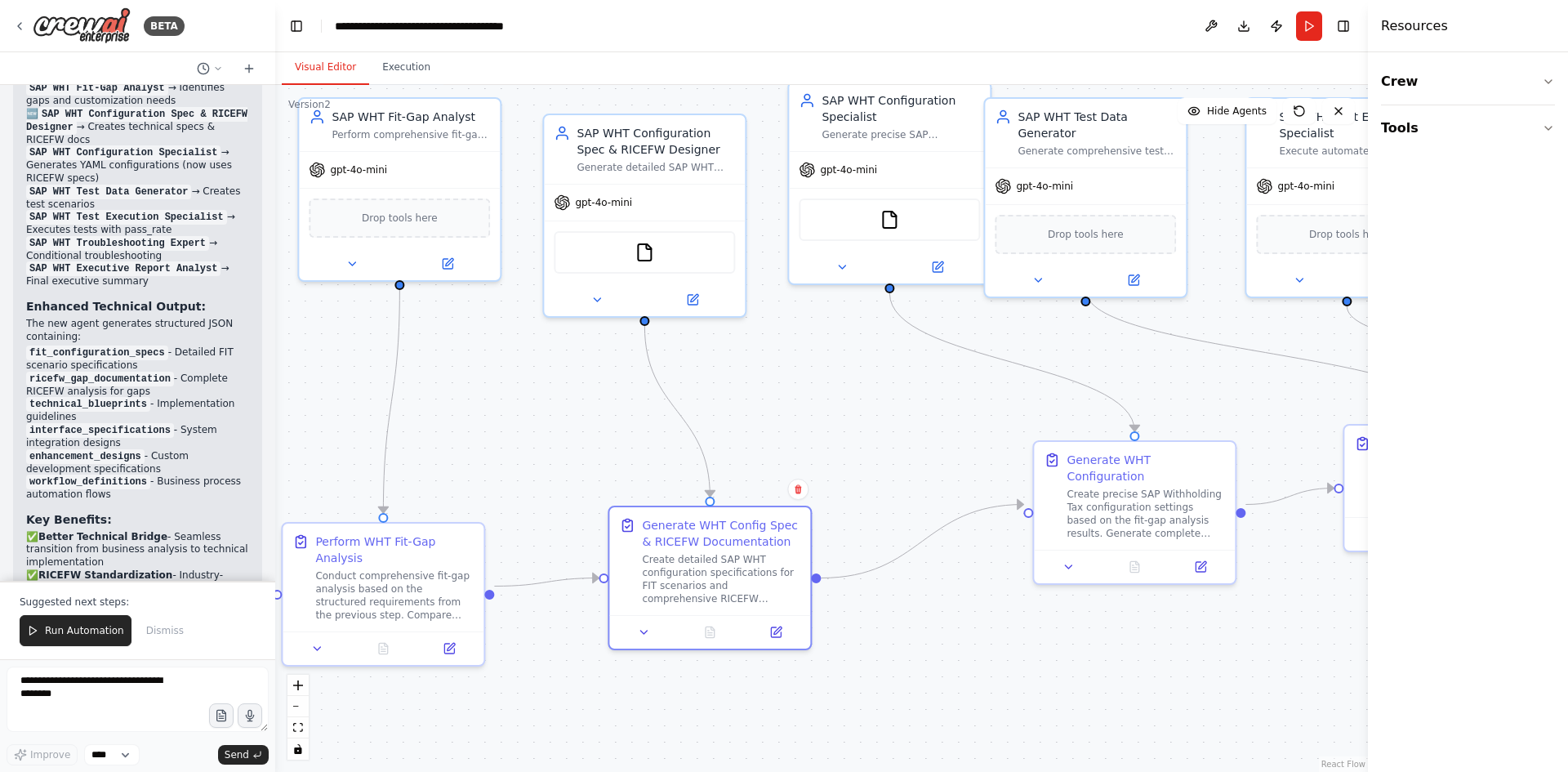
drag, startPoint x: 1307, startPoint y: 646, endPoint x: 1023, endPoint y: 667, distance: 284.8
click at [1023, 667] on div ".deletable-edge-delete-btn { width: 20px; height: 20px; border: 0px solid #ffff…" at bounding box center [821, 429] width 1093 height 688
click at [1059, 622] on div ".deletable-edge-delete-btn { width: 20px; height: 20px; border: 0px solid #ffff…" at bounding box center [821, 429] width 1093 height 688
click at [1021, 643] on div ".deletable-edge-delete-btn { width: 20px; height: 20px; border: 0px solid #ffff…" at bounding box center [821, 429] width 1093 height 688
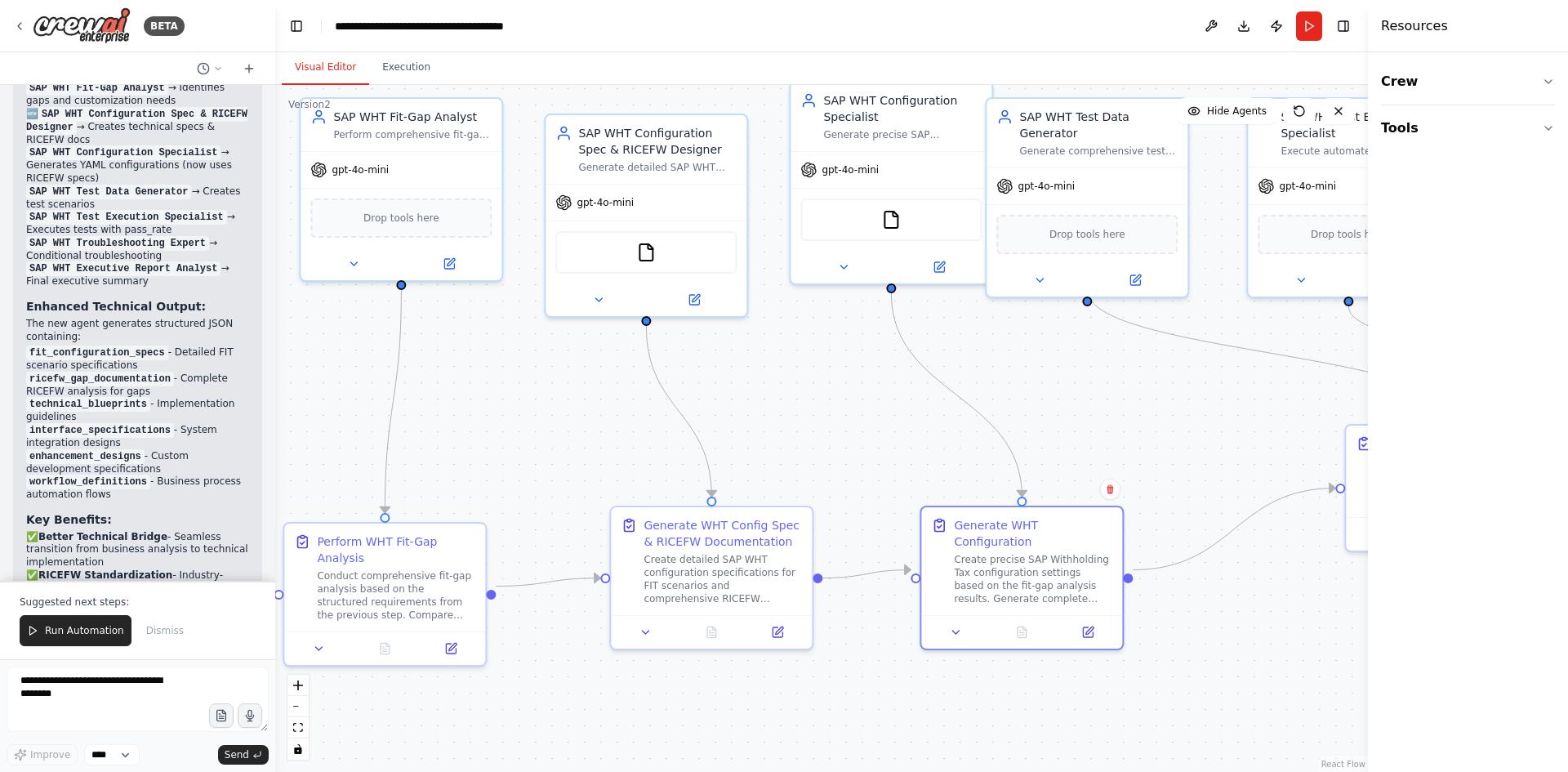
drag, startPoint x: 1105, startPoint y: 567, endPoint x: 981, endPoint y: 644, distance: 146.0
click at [981, 644] on div ".deletable-edge-delete-btn { width: 20px; height: 20px; border: 0px solid #ffff…" at bounding box center [821, 429] width 1093 height 688
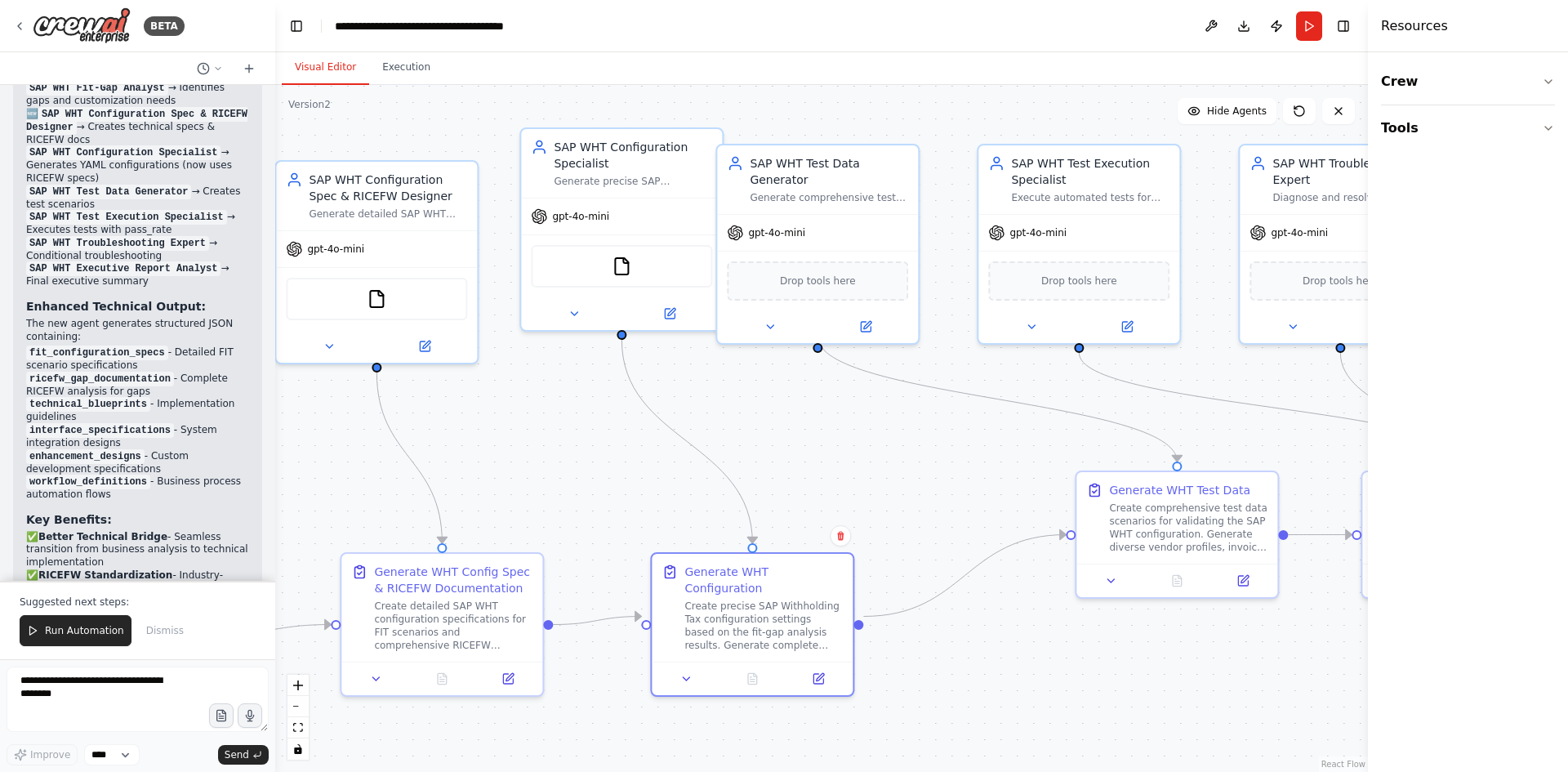
drag, startPoint x: 1266, startPoint y: 664, endPoint x: 995, endPoint y: 708, distance: 274.5
click at [995, 708] on div ".deletable-edge-delete-btn { width: 20px; height: 20px; border: 0px solid #ffff…" at bounding box center [821, 429] width 1093 height 688
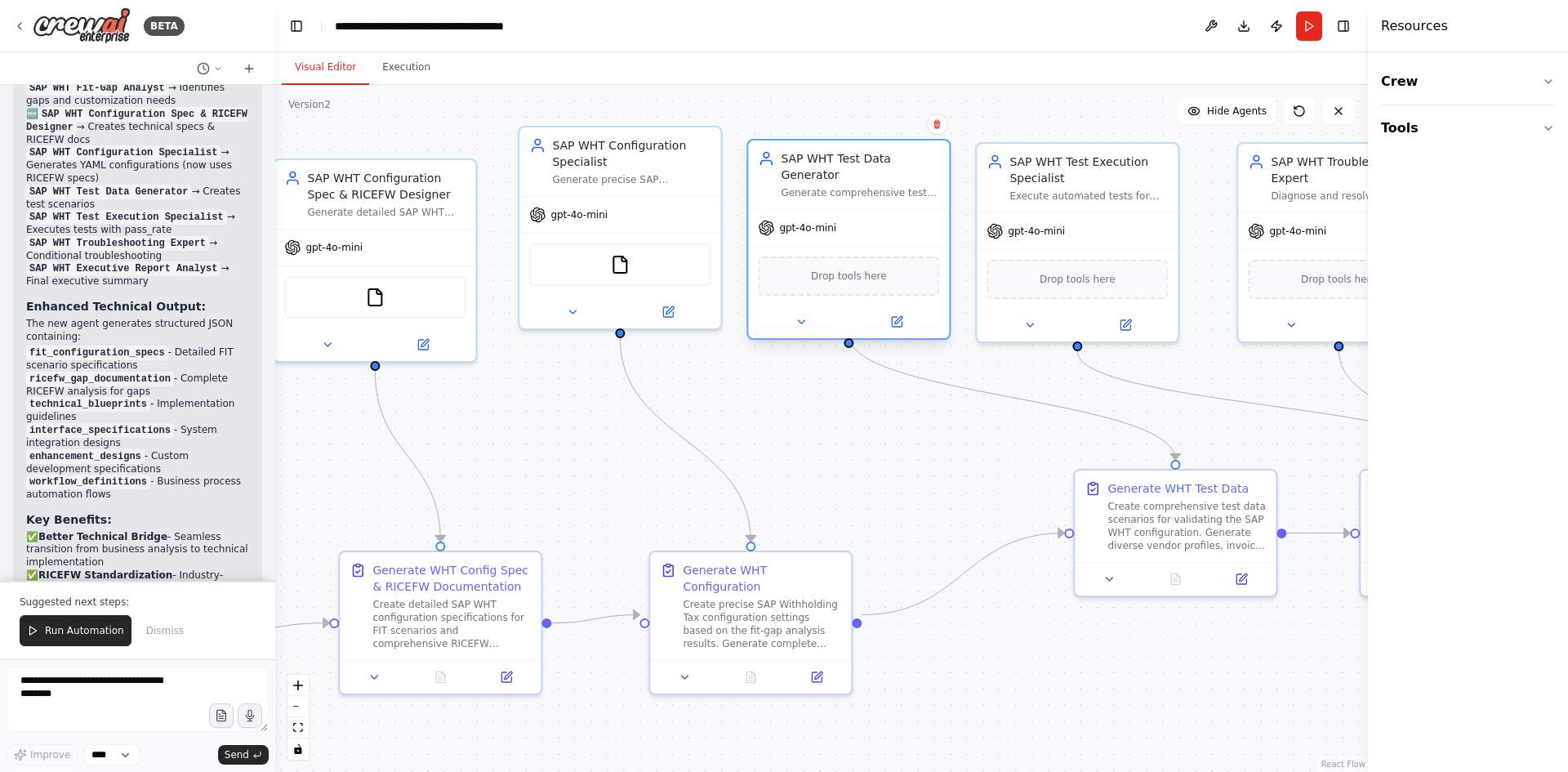
drag, startPoint x: 854, startPoint y: 199, endPoint x: 882, endPoint y: 195, distance: 28.3
click at [882, 210] on div "gpt-4o-mini" at bounding box center [849, 228] width 201 height 36
click at [1128, 610] on div ".deletable-edge-delete-btn { width: 20px; height: 20px; border: 0px solid #ffff…" at bounding box center [821, 429] width 1093 height 688
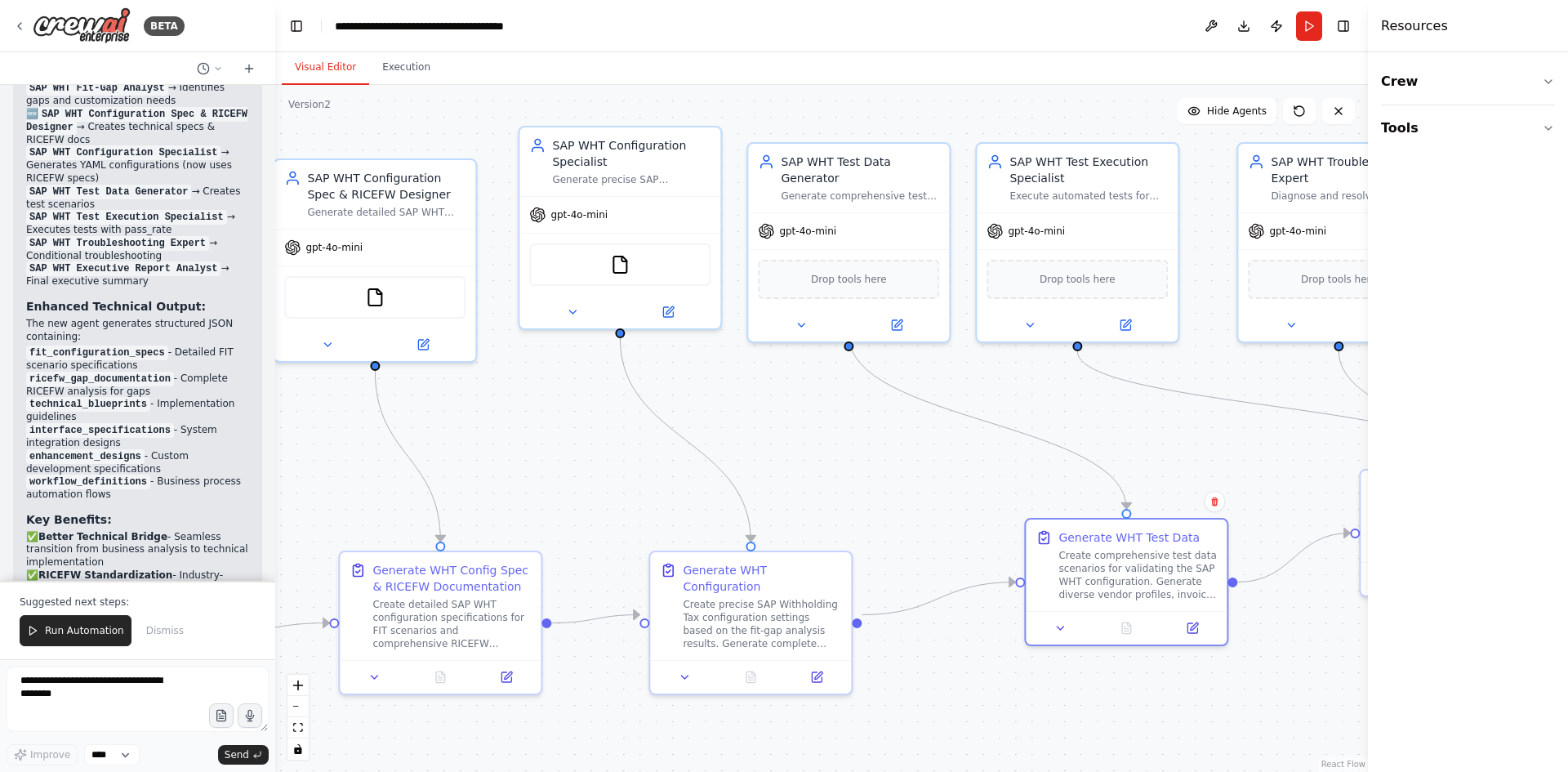
drag, startPoint x: 1132, startPoint y: 585, endPoint x: 1070, endPoint y: 644, distance: 85.6
click at [1070, 644] on div "Generate WHT Test Data Create comprehensive test data scenarios for validating …" at bounding box center [1126, 582] width 204 height 128
drag, startPoint x: 1368, startPoint y: 34, endPoint x: 1567, endPoint y: 56, distance: 200.2
click at [1567, 56] on div "Resources Crew Tools" at bounding box center [1472, 386] width 192 height 772
drag, startPoint x: 1378, startPoint y: 368, endPoint x: 1567, endPoint y: 354, distance: 189.5
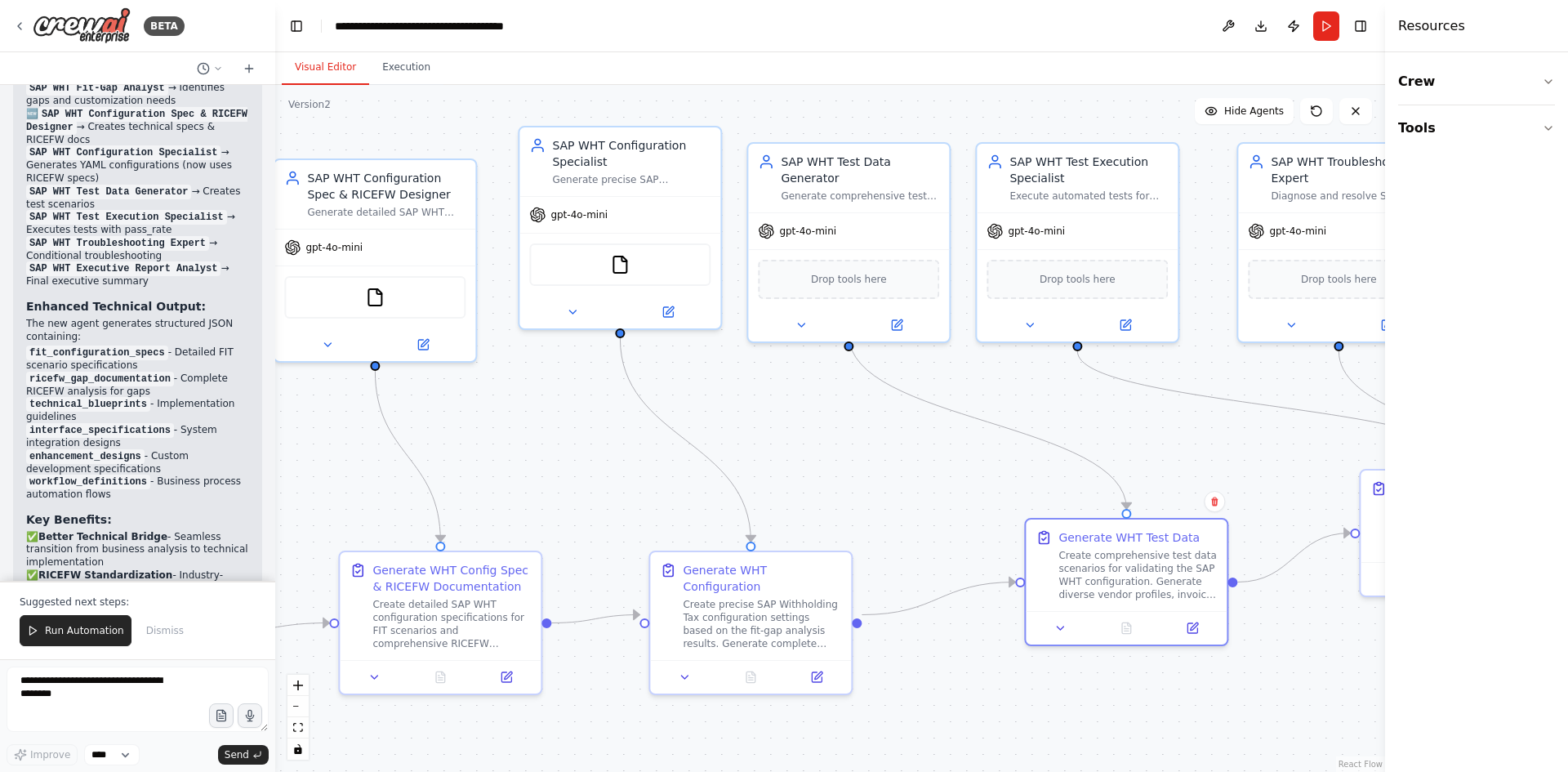
click at [1567, 354] on div "Resources Crew Tools" at bounding box center [1476, 386] width 183 height 772
drag, startPoint x: 1388, startPoint y: 382, endPoint x: 1567, endPoint y: 347, distance: 182.4
click at [1567, 347] on div "Resources Crew Tools" at bounding box center [1482, 386] width 174 height 772
drag, startPoint x: 1395, startPoint y: 361, endPoint x: 1565, endPoint y: 351, distance: 170.3
click at [1565, 351] on div "Resources Crew Tools" at bounding box center [1483, 386] width 172 height 772
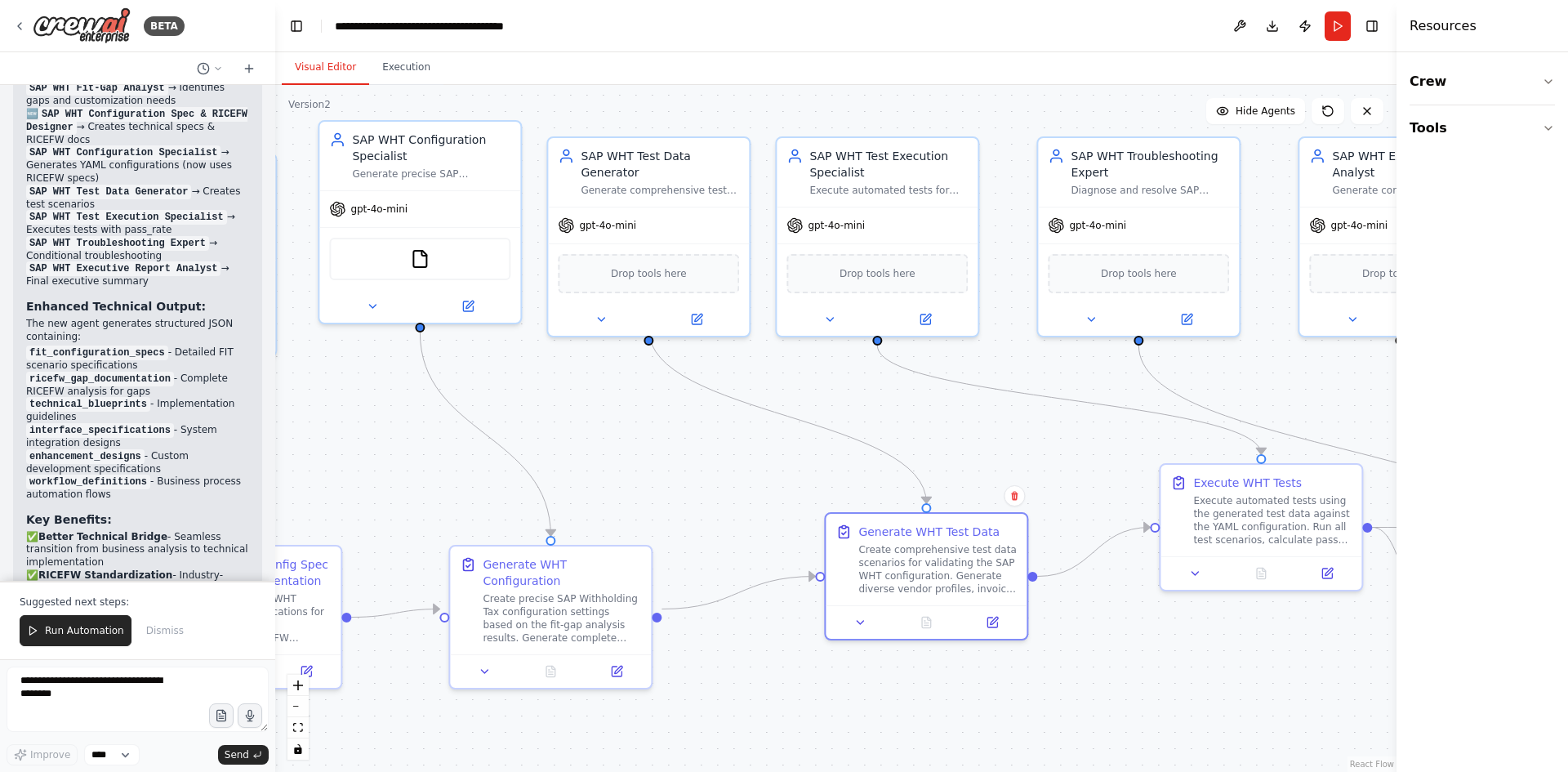
drag, startPoint x: 906, startPoint y: 473, endPoint x: 703, endPoint y: 469, distance: 203.0
click at [703, 469] on div ".deletable-edge-delete-btn { width: 20px; height: 20px; border: 0px solid #ffff…" at bounding box center [835, 429] width 1121 height 688
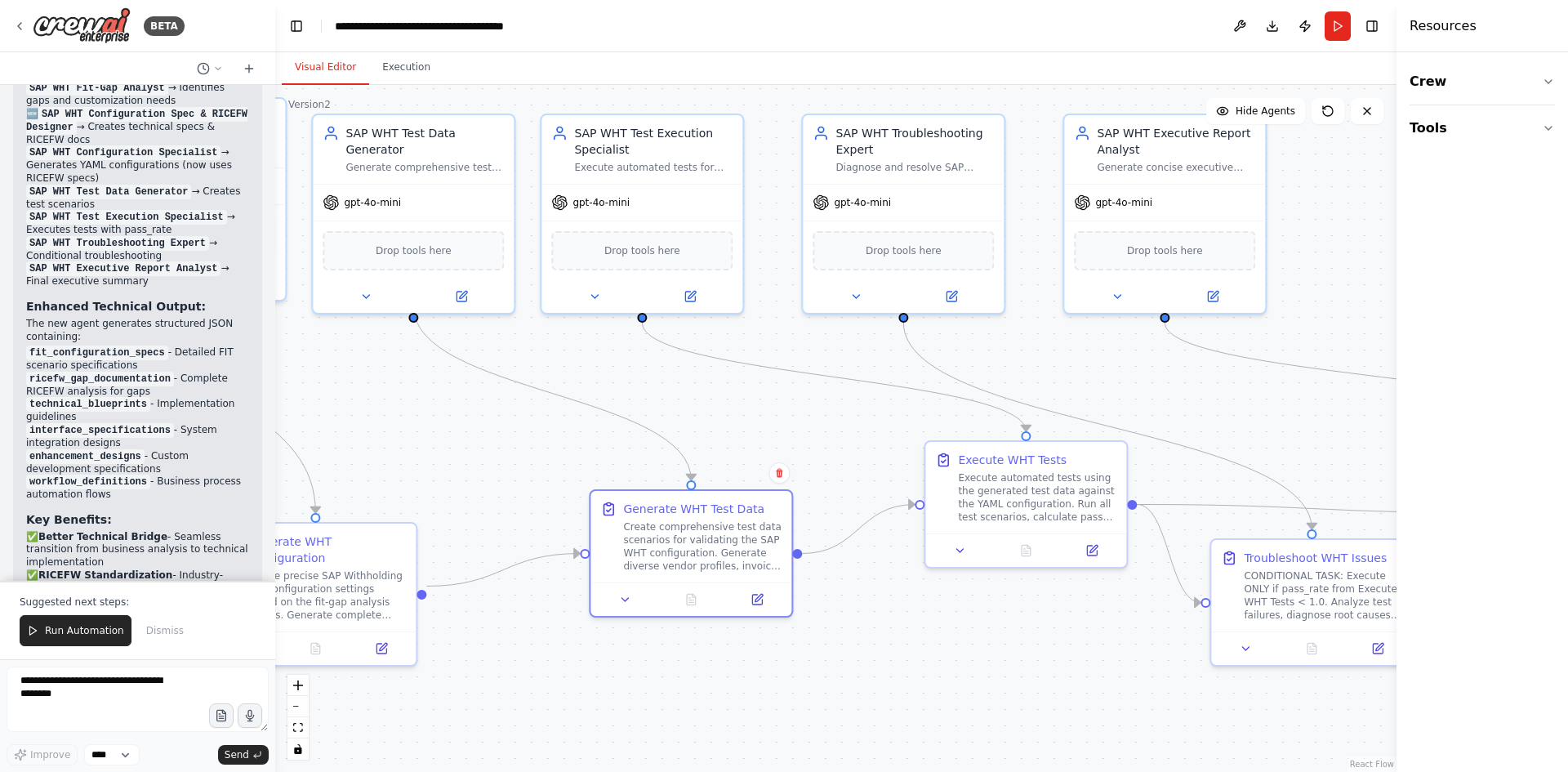
drag, startPoint x: 1084, startPoint y: 475, endPoint x: 850, endPoint y: 499, distance: 235.2
click at [851, 451] on div ".deletable-edge-delete-btn { width: 20px; height: 20px; border: 0px solid #ffff…" at bounding box center [835, 429] width 1121 height 688
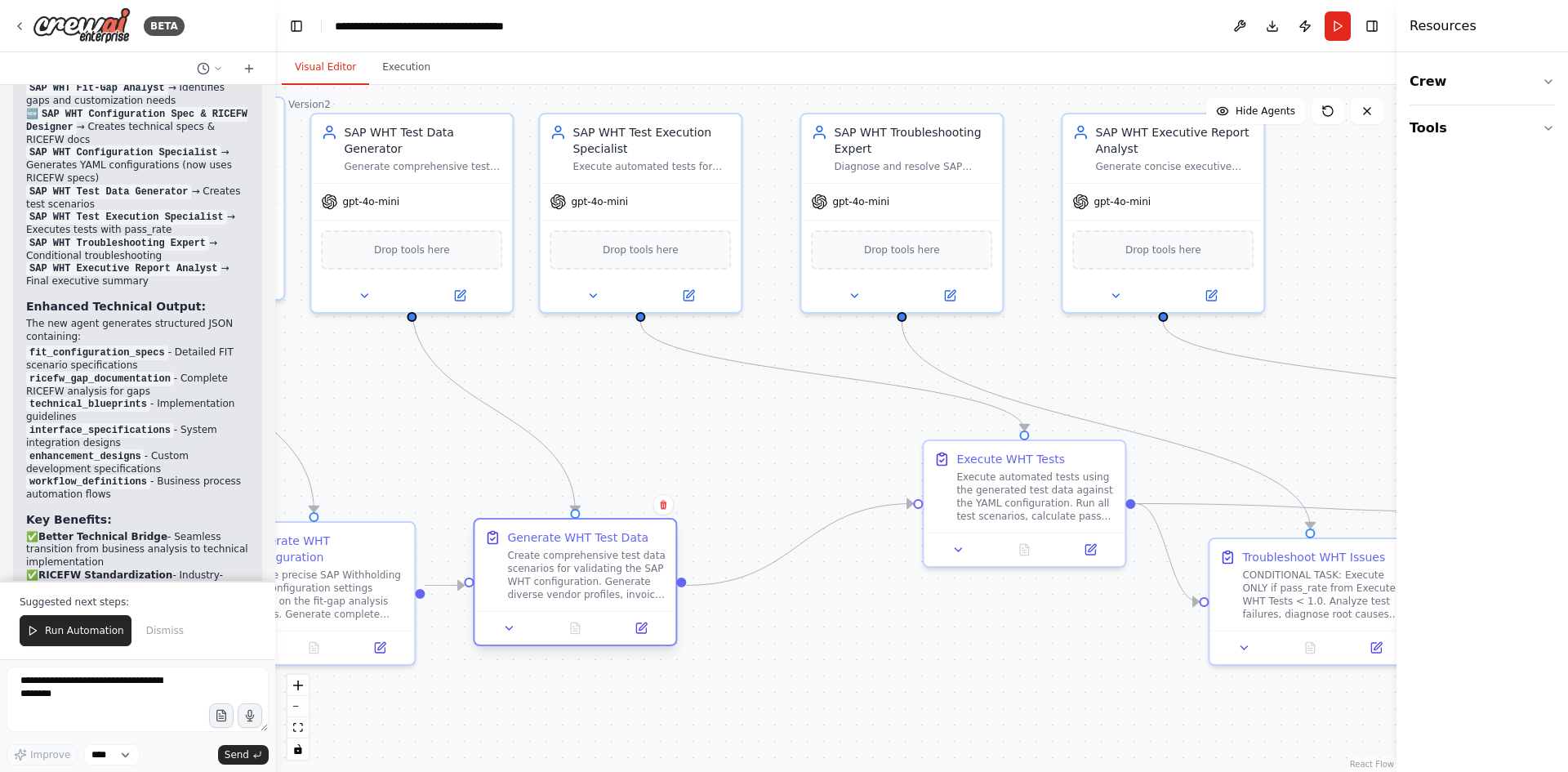
click at [581, 624] on div at bounding box center [575, 628] width 201 height 34
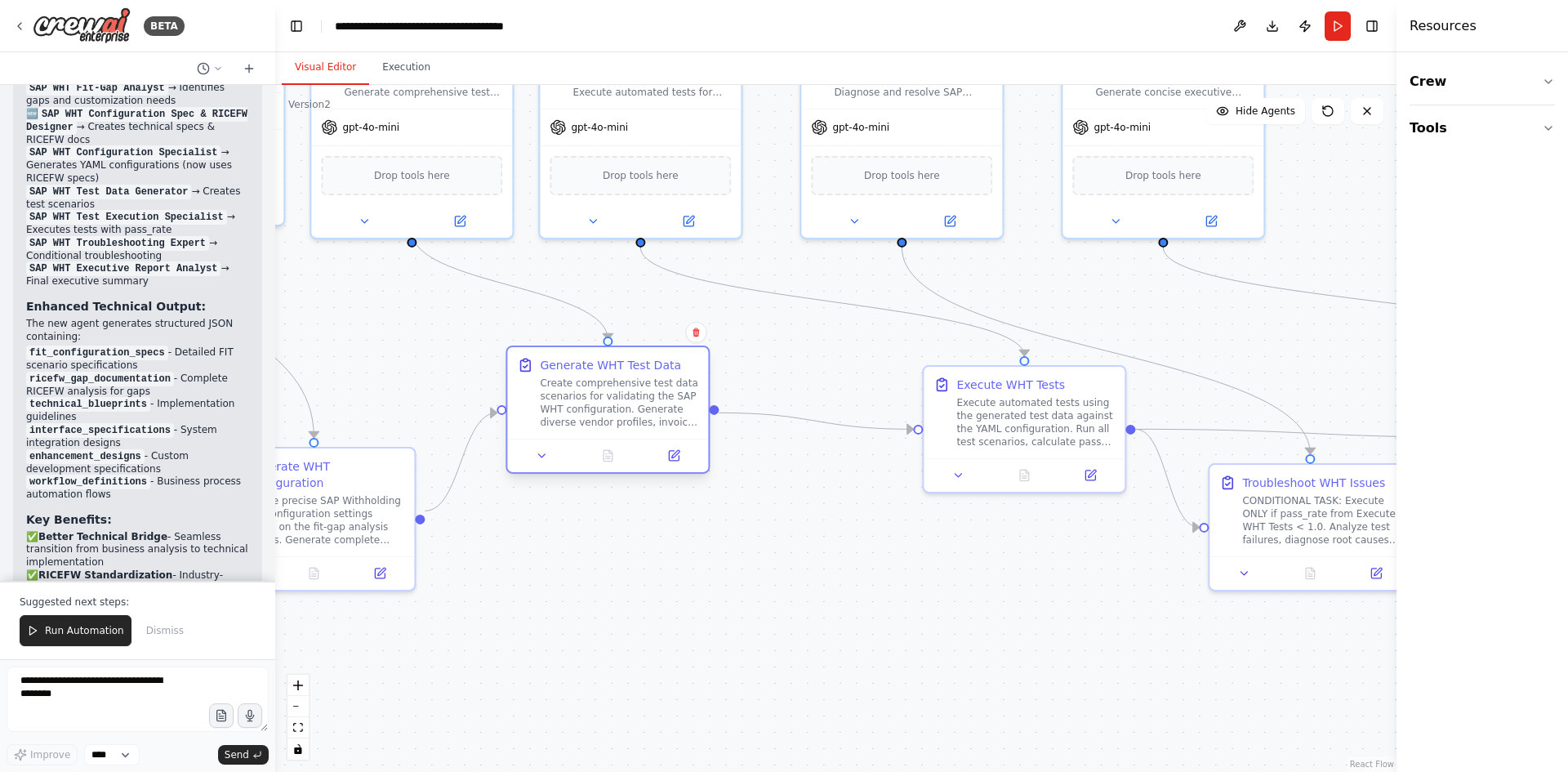
click at [608, 441] on div at bounding box center [607, 456] width 201 height 34
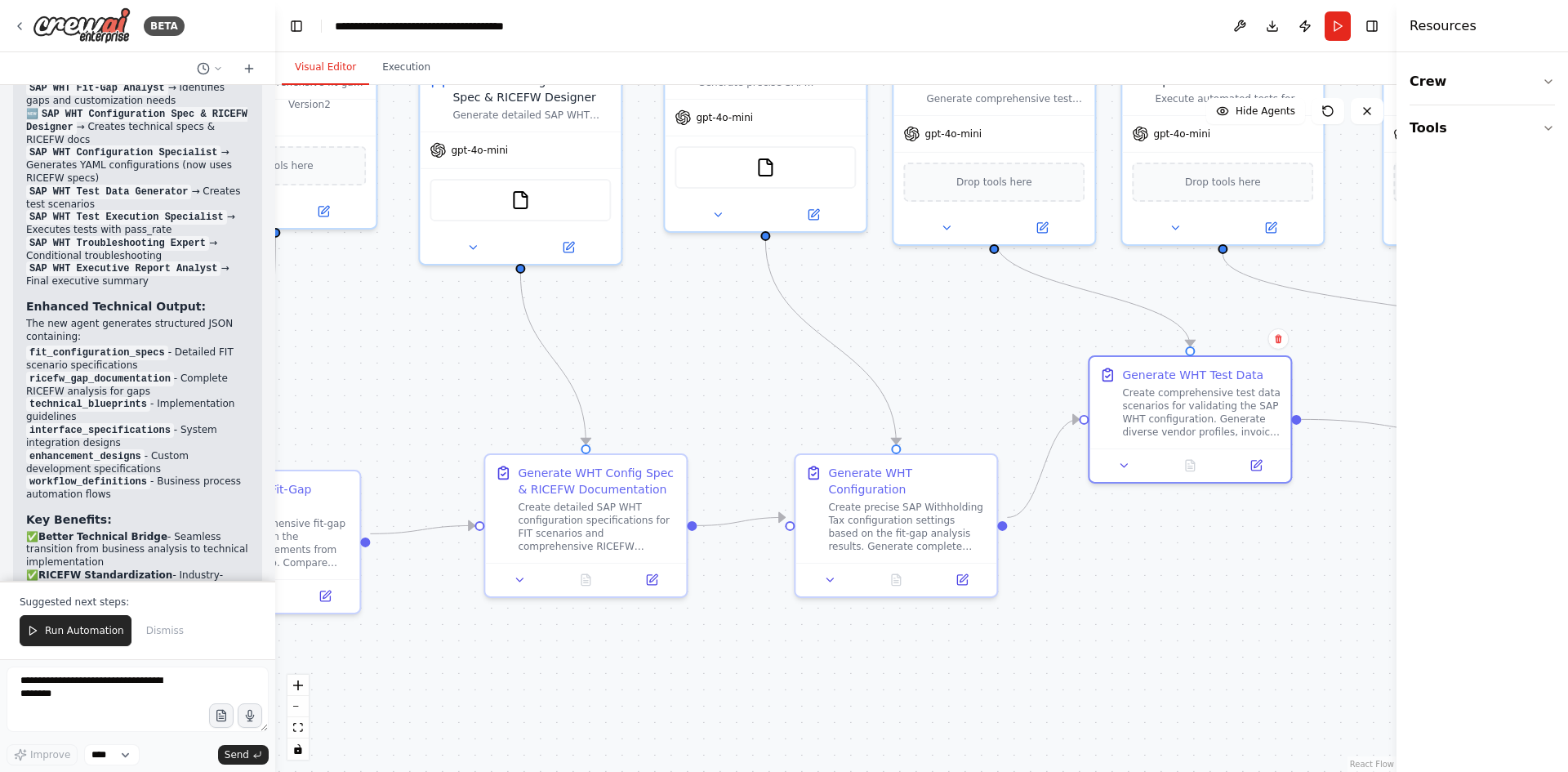
drag, startPoint x: 662, startPoint y: 665, endPoint x: 1252, endPoint y: 635, distance: 590.8
click at [1252, 635] on div ".deletable-edge-delete-btn { width: 20px; height: 20px; border: 0px solid #ffff…" at bounding box center [835, 429] width 1121 height 688
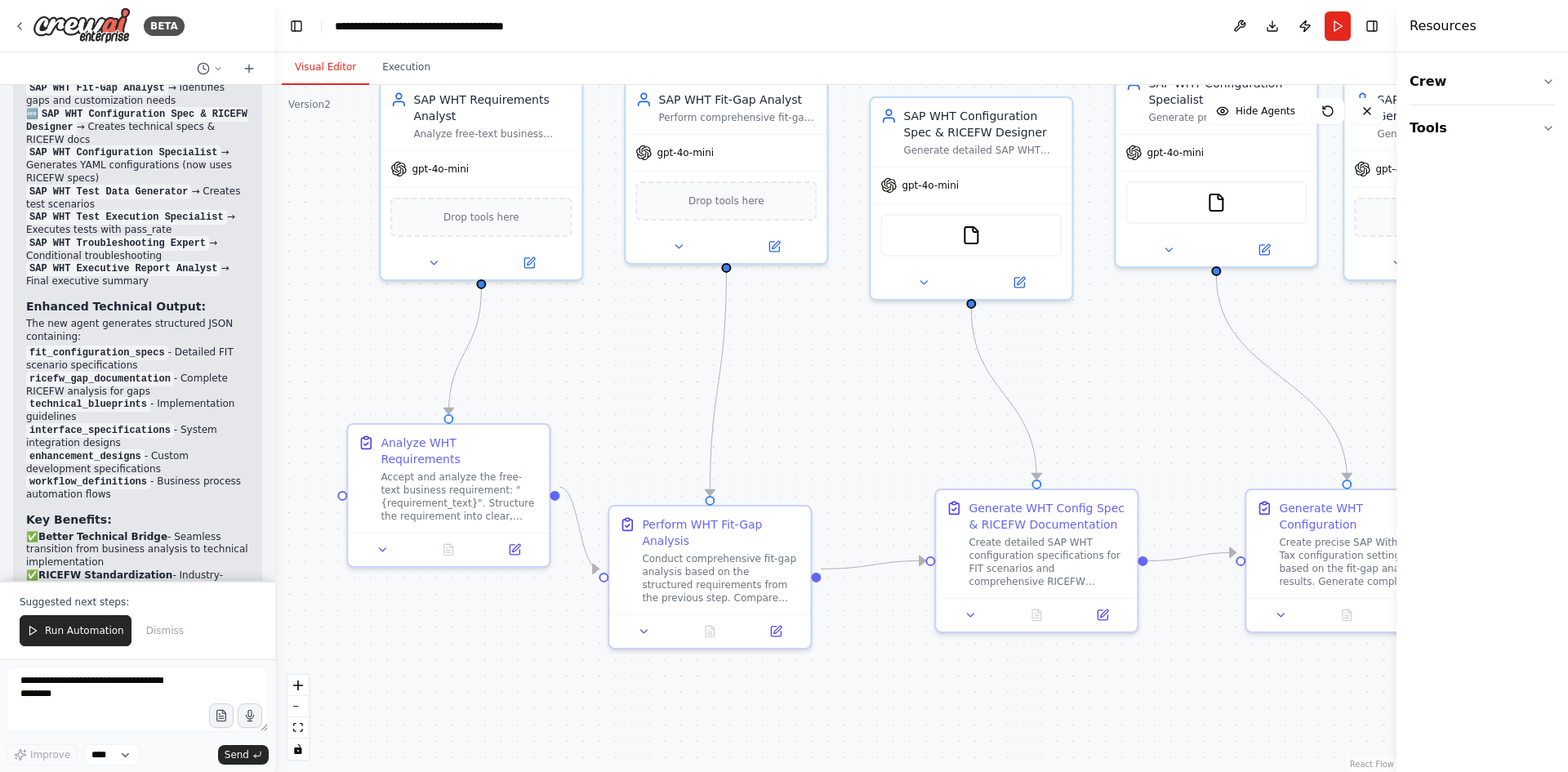
drag, startPoint x: 459, startPoint y: 702, endPoint x: 807, endPoint y: 738, distance: 349.9
click at [894, 771] on div ".deletable-edge-delete-btn { width: 20px; height: 20px; border: 0px solid #ffff…" at bounding box center [835, 429] width 1121 height 688
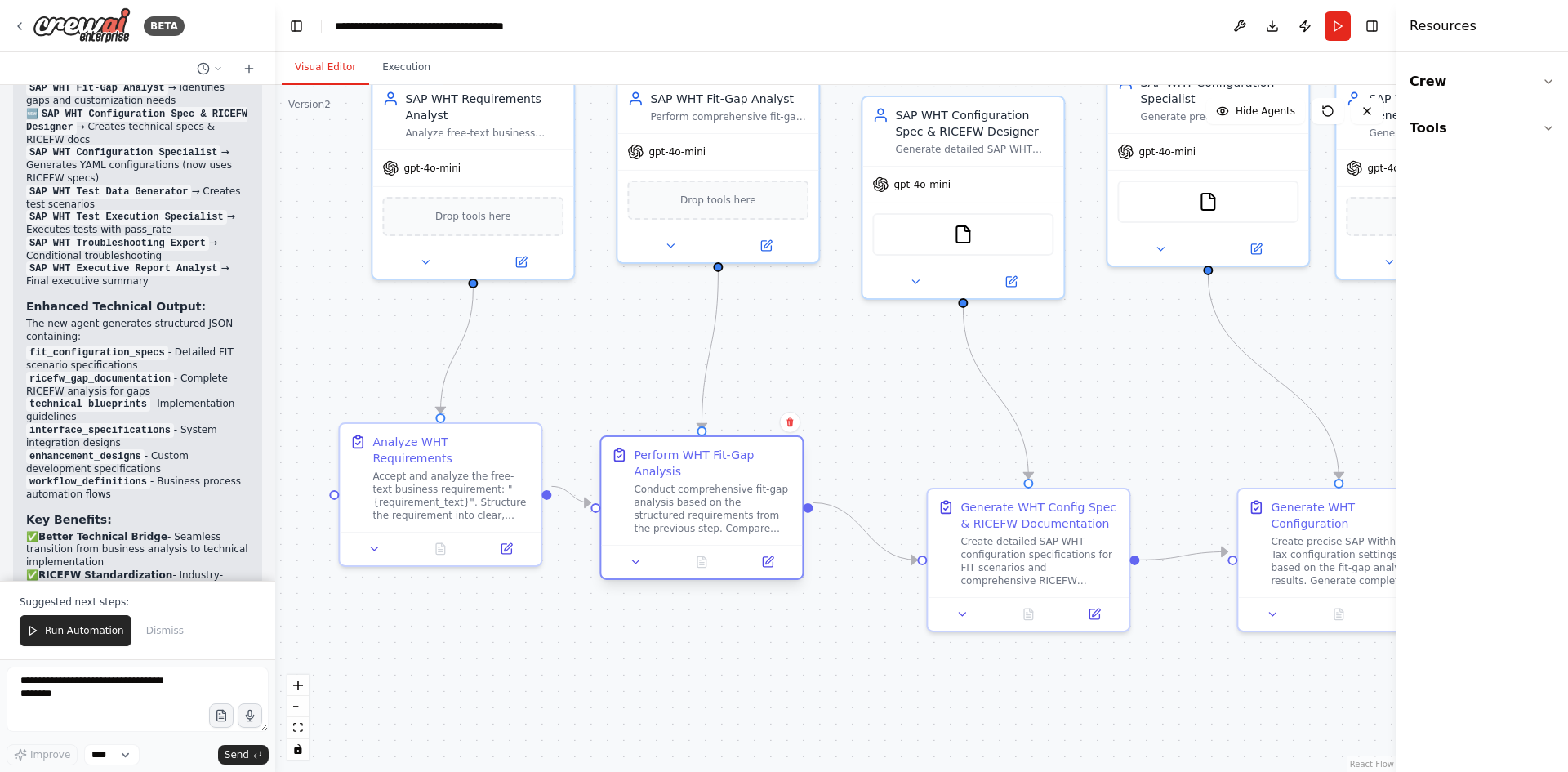
drag, startPoint x: 687, startPoint y: 564, endPoint x: 694, endPoint y: 496, distance: 68.4
click at [694, 496] on div "Conduct comprehensive fit-gap analysis based on the structured requirements fro…" at bounding box center [713, 509] width 158 height 52
click at [382, 480] on div "Analyze WHT Requirements Accept and analyze the free-text business requirement:…" at bounding box center [441, 492] width 204 height 144
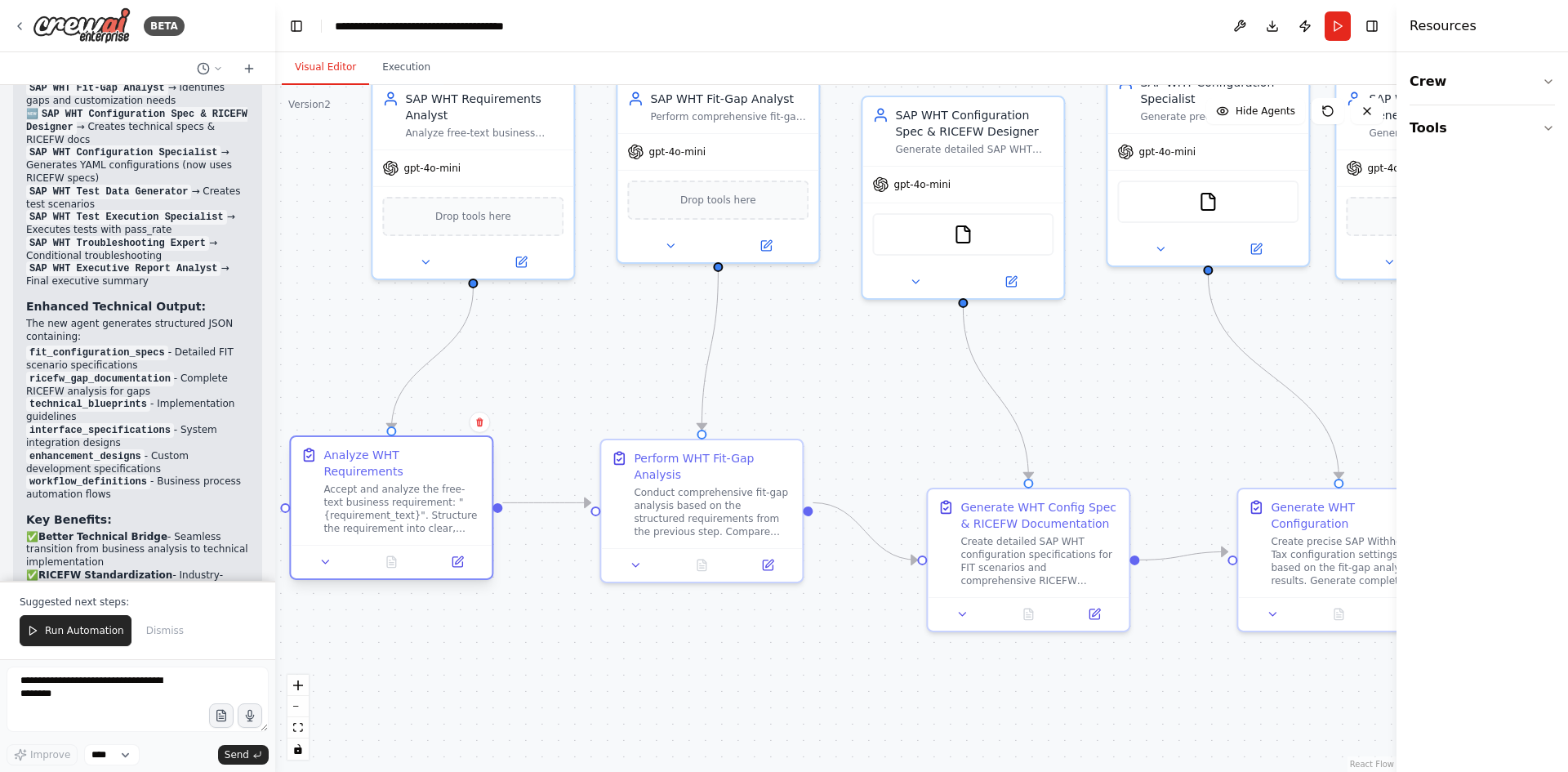
drag, startPoint x: 414, startPoint y: 480, endPoint x: 346, endPoint y: 505, distance: 72.4
click at [346, 505] on div "Accept and analyze the free-text business requirement: "{requirement_text}". St…" at bounding box center [402, 509] width 158 height 52
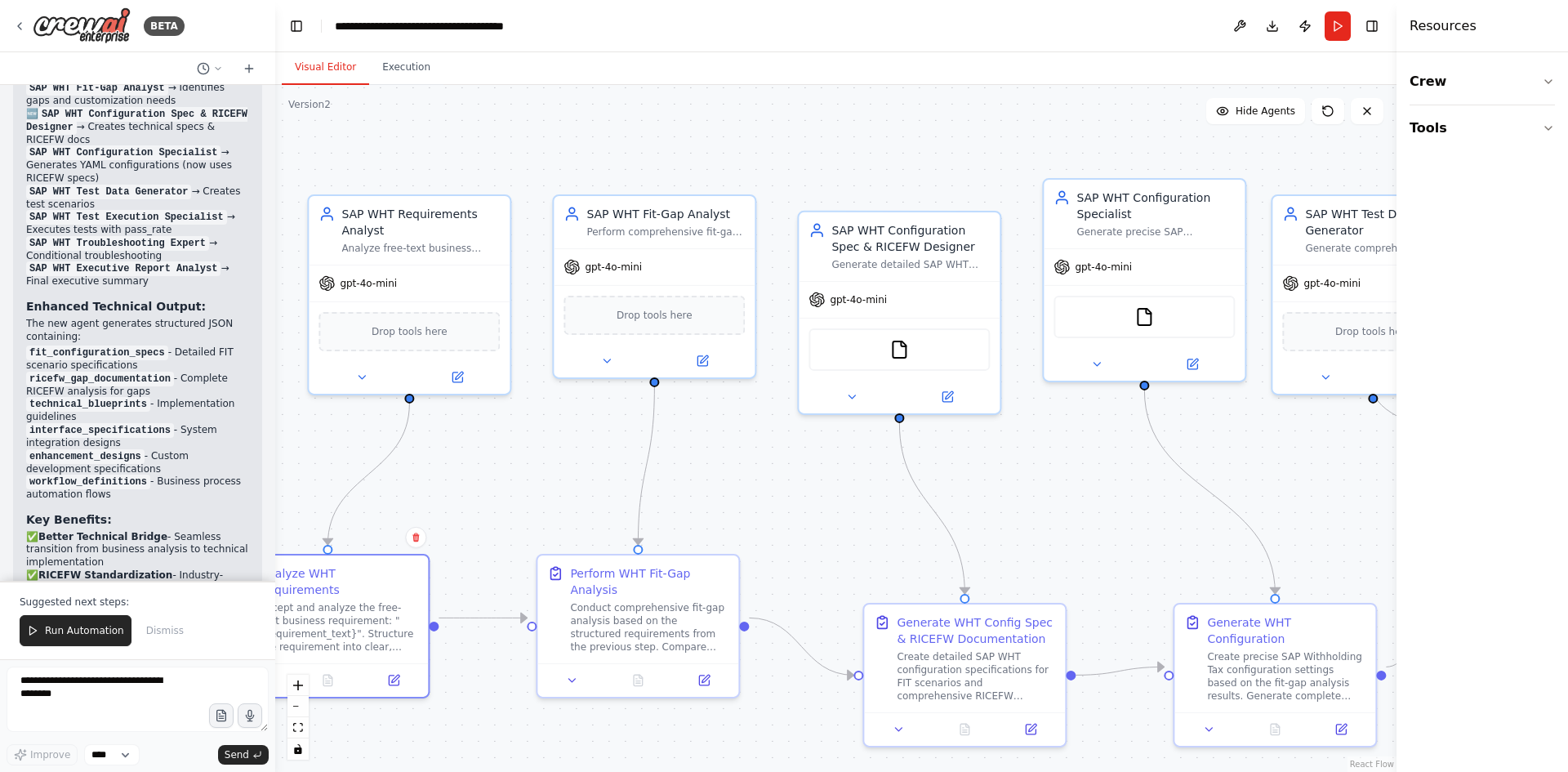
drag, startPoint x: 636, startPoint y: 328, endPoint x: 572, endPoint y: 443, distance: 131.6
click at [572, 443] on div ".deletable-edge-delete-btn { width: 20px; height: 20px; border: 0px solid #ffff…" at bounding box center [835, 429] width 1121 height 688
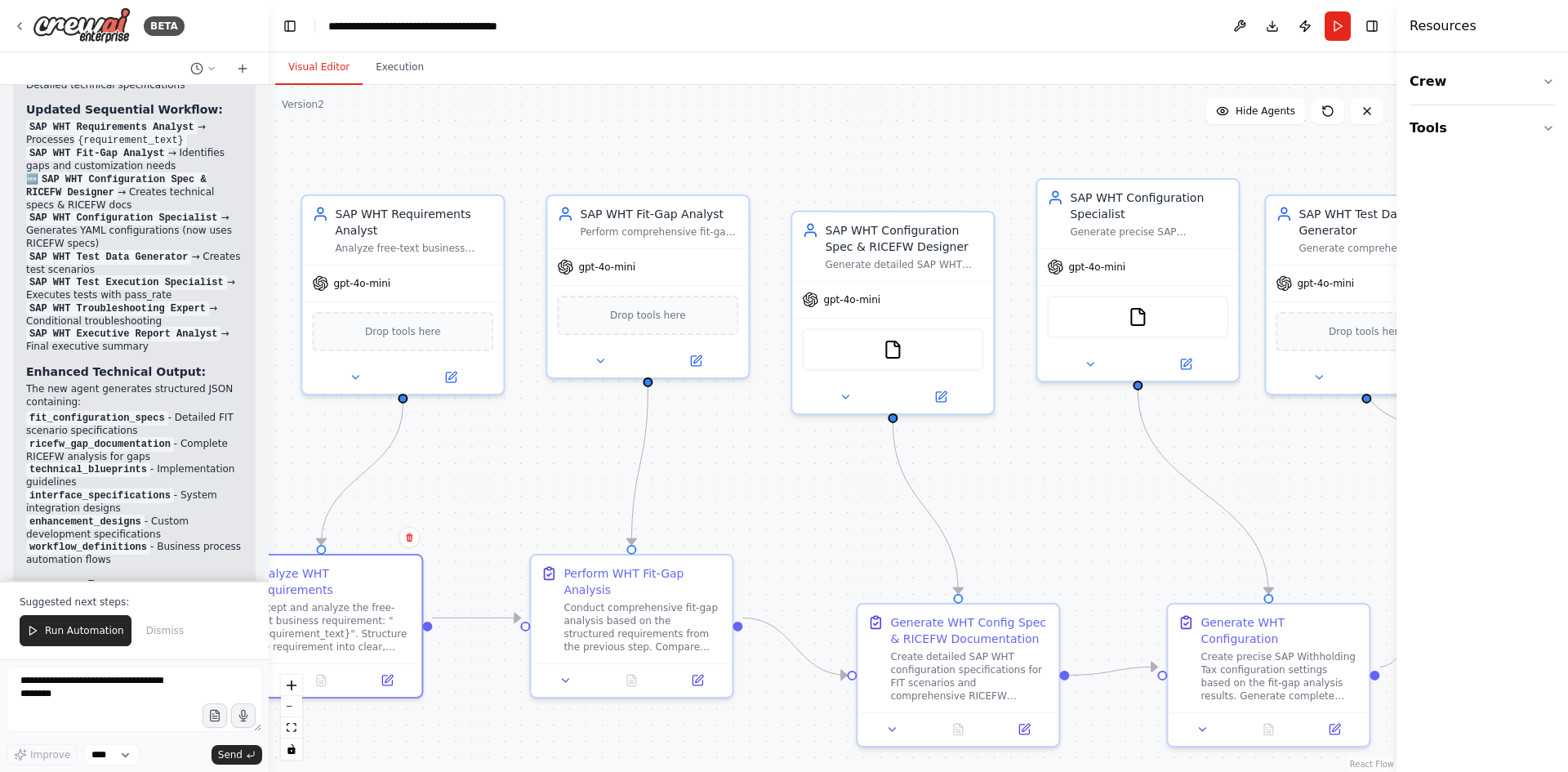
drag, startPoint x: 273, startPoint y: 308, endPoint x: -94, endPoint y: 266, distance: 369.4
click at [0, 266] on html "BETA You orchestrate a demonstration of SAP Withholding Tax (WHT) automation us…" at bounding box center [784, 386] width 1568 height 772
click at [217, 66] on button at bounding box center [204, 68] width 40 height 20
click at [290, 28] on button "Toggle Left Sidebar" at bounding box center [290, 26] width 23 height 23
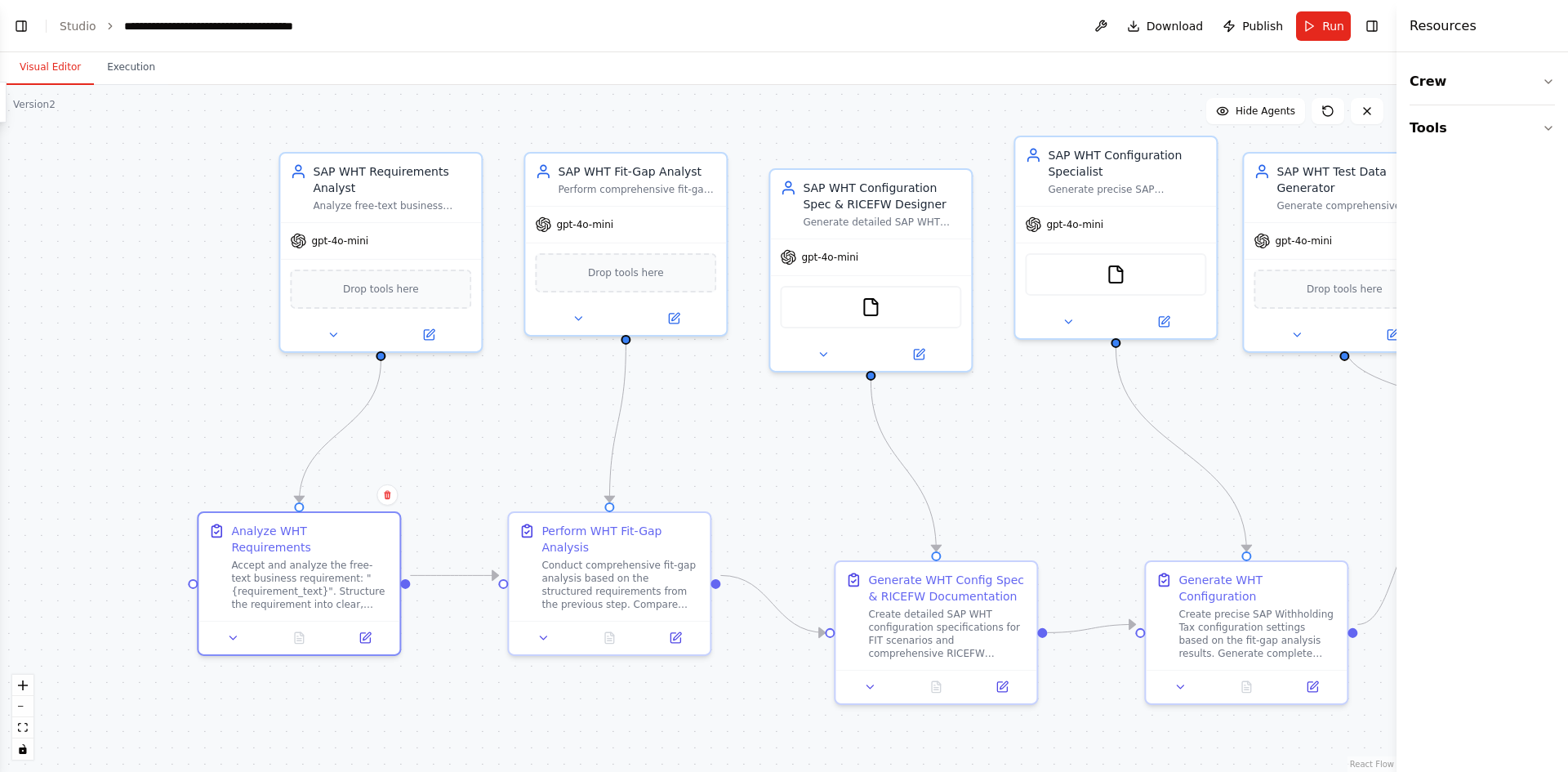
drag, startPoint x: 284, startPoint y: 438, endPoint x: 530, endPoint y: 395, distance: 249.7
click at [530, 395] on div ".deletable-edge-delete-btn { width: 20px; height: 20px; border: 0px solid #ffff…" at bounding box center [699, 429] width 1397 height 688
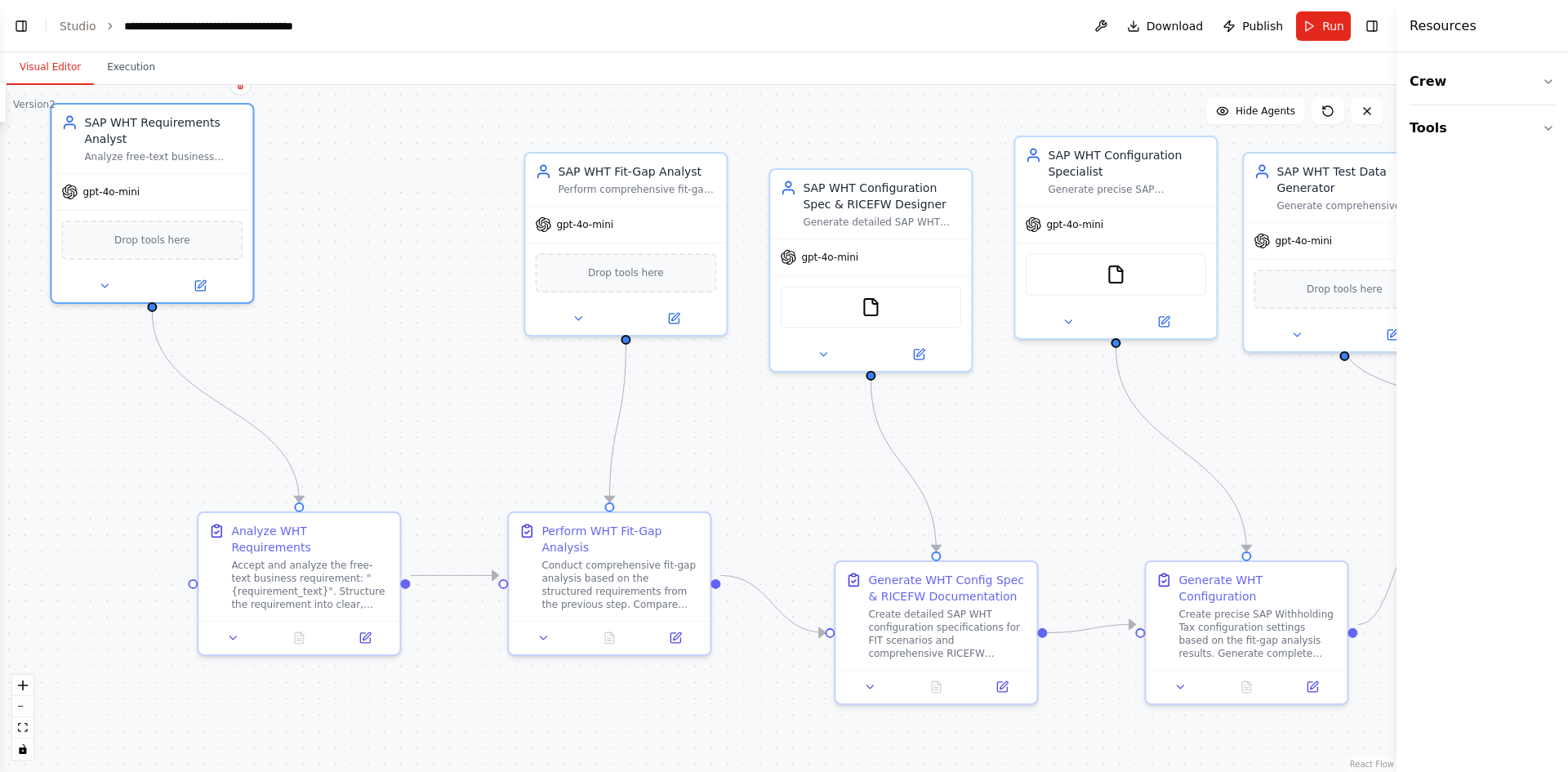
drag, startPoint x: 338, startPoint y: 202, endPoint x: 191, endPoint y: 419, distance: 262.1
click at [83, 141] on div "SAP WHT Requirements Analyst Analyze free-text business requirements for SAP Wi…" at bounding box center [151, 138] width 181 height 49
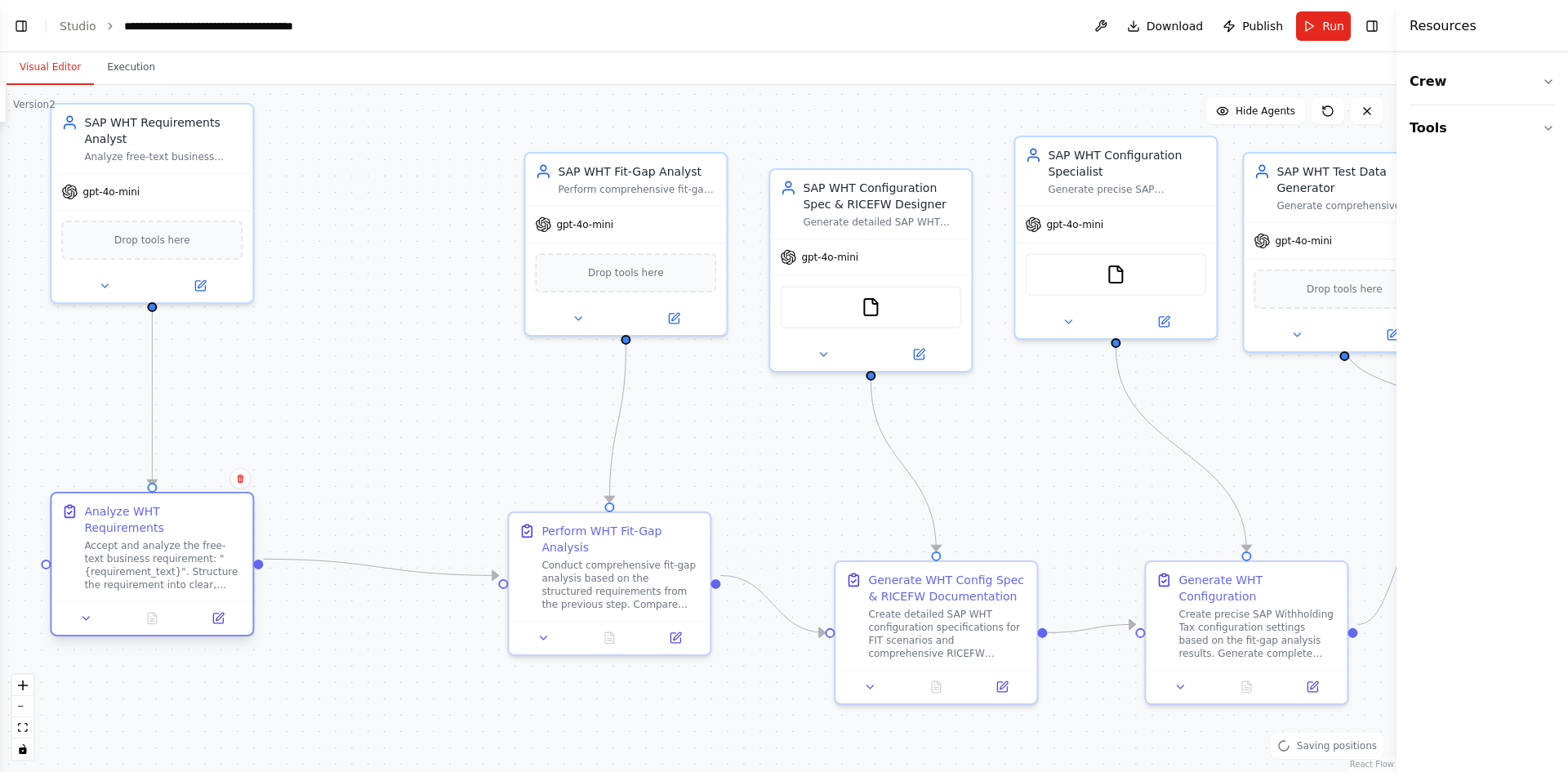
drag, startPoint x: 297, startPoint y: 561, endPoint x: 130, endPoint y: 544, distance: 167.9
click at [130, 544] on div "Accept and analyze the free-text business requirement: "{requirement_text}". St…" at bounding box center [163, 565] width 158 height 52
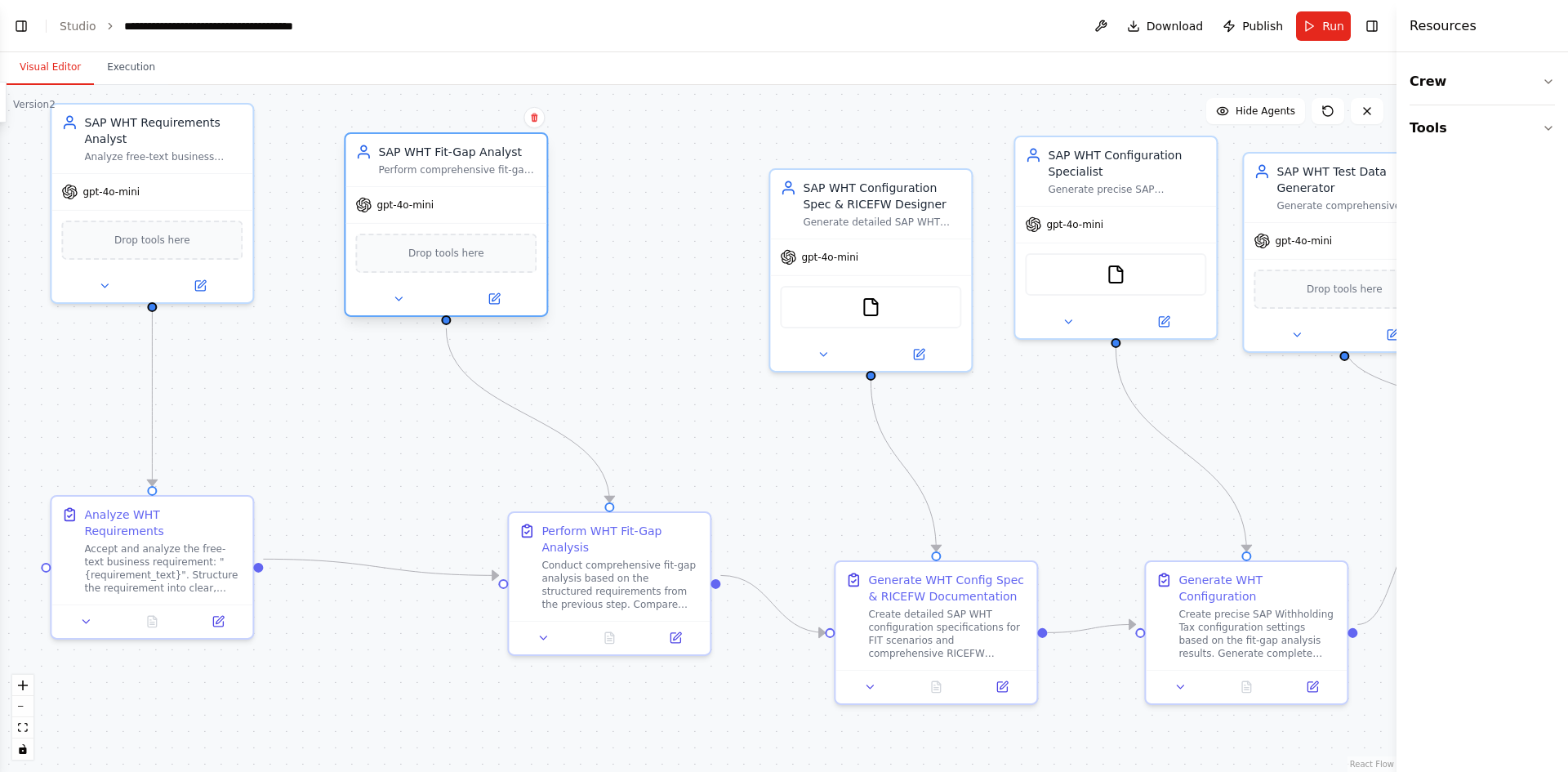
drag, startPoint x: 656, startPoint y: 194, endPoint x: 469, endPoint y: 168, distance: 188.8
click at [469, 168] on div "SAP WHT Fit-Gap Analyst Perform comprehensive fit-gap analysis between business…" at bounding box center [446, 160] width 201 height 52
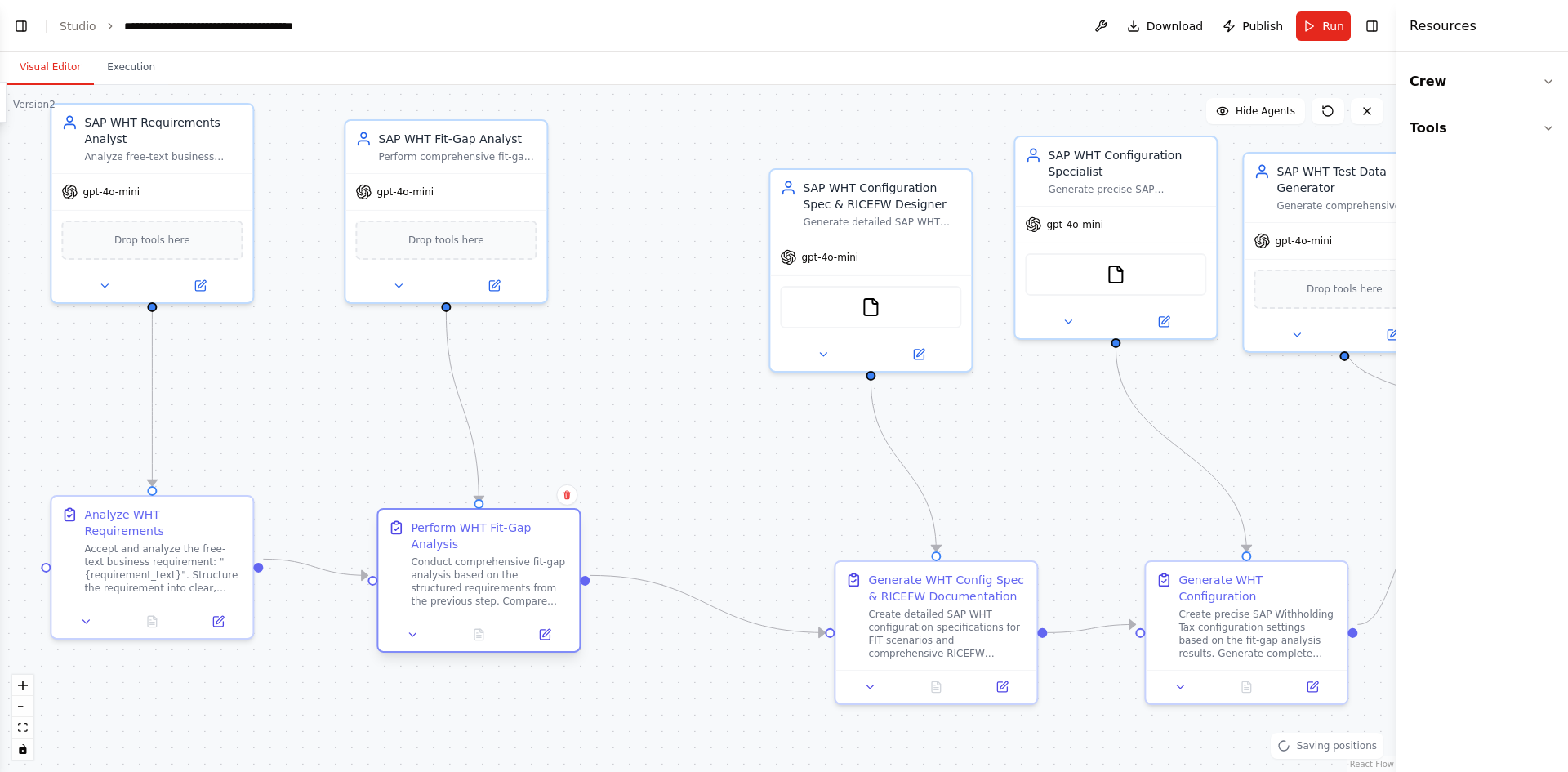
drag, startPoint x: 578, startPoint y: 542, endPoint x: 429, endPoint y: 533, distance: 149.3
click at [429, 533] on div "Perform WHT Fit-Gap Analysis Conduct comprehensive fit-gap analysis based on th…" at bounding box center [490, 564] width 158 height 89
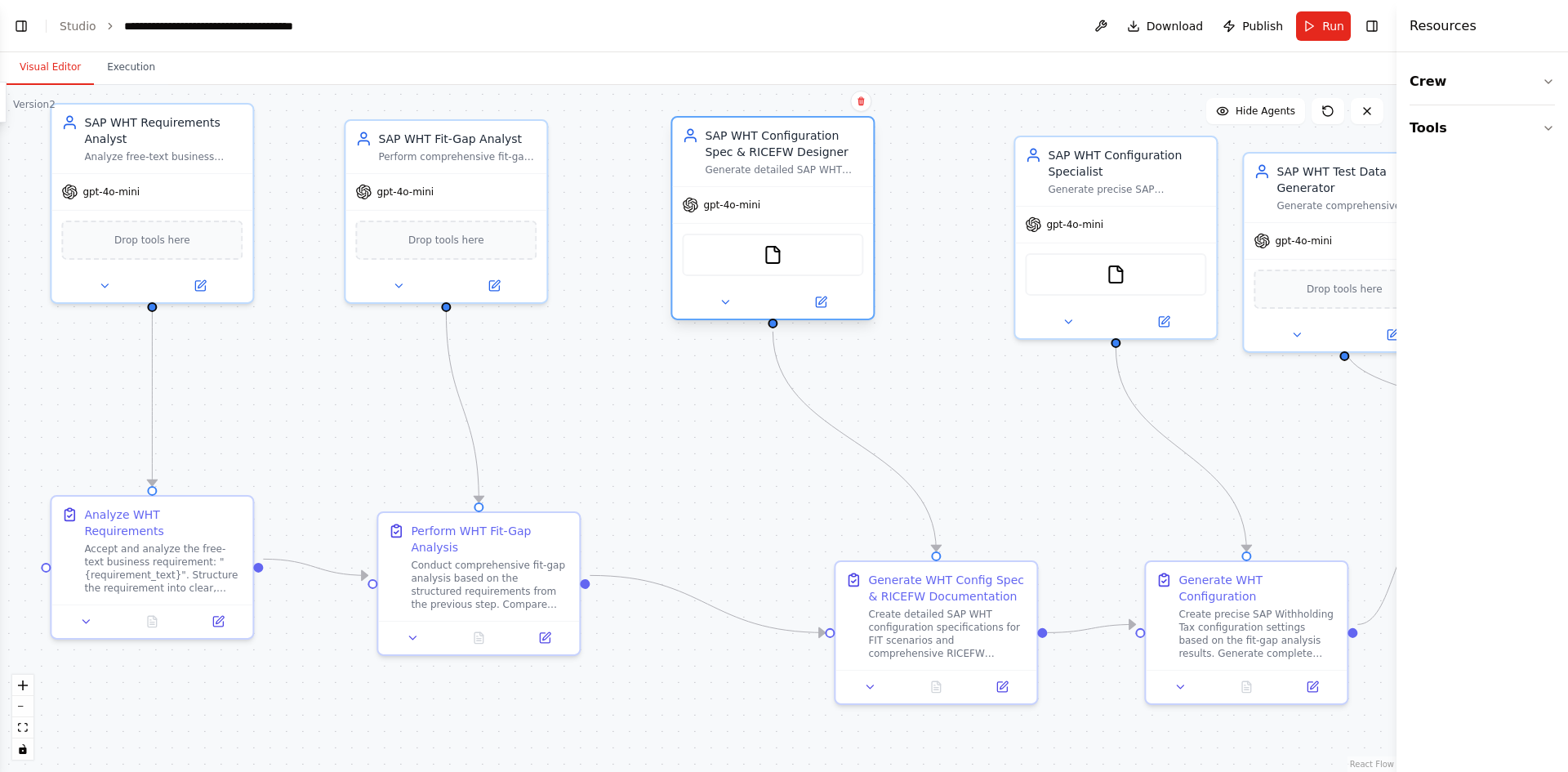
drag, startPoint x: 833, startPoint y: 218, endPoint x: 737, endPoint y: 162, distance: 111.1
click at [737, 163] on div "Generate detailed SAP WHT configuration specifications for FIT scenarios and co…" at bounding box center [784, 169] width 158 height 13
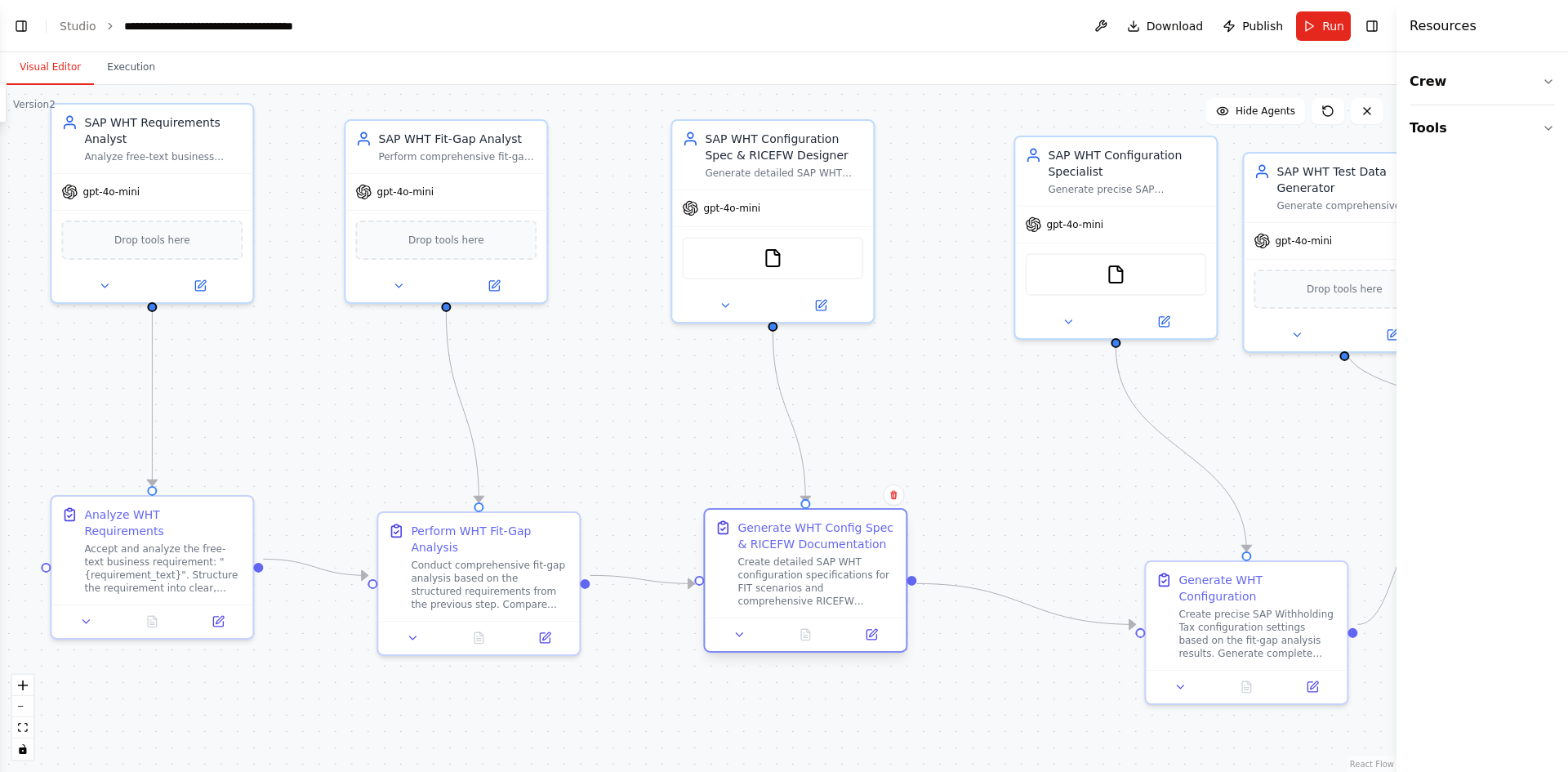
drag, startPoint x: 903, startPoint y: 602, endPoint x: 771, endPoint y: 545, distance: 143.8
click at [771, 545] on div "Generate WHT Config Spec & RICEFW Documentation Create detailed SAP WHT configu…" at bounding box center [816, 564] width 158 height 89
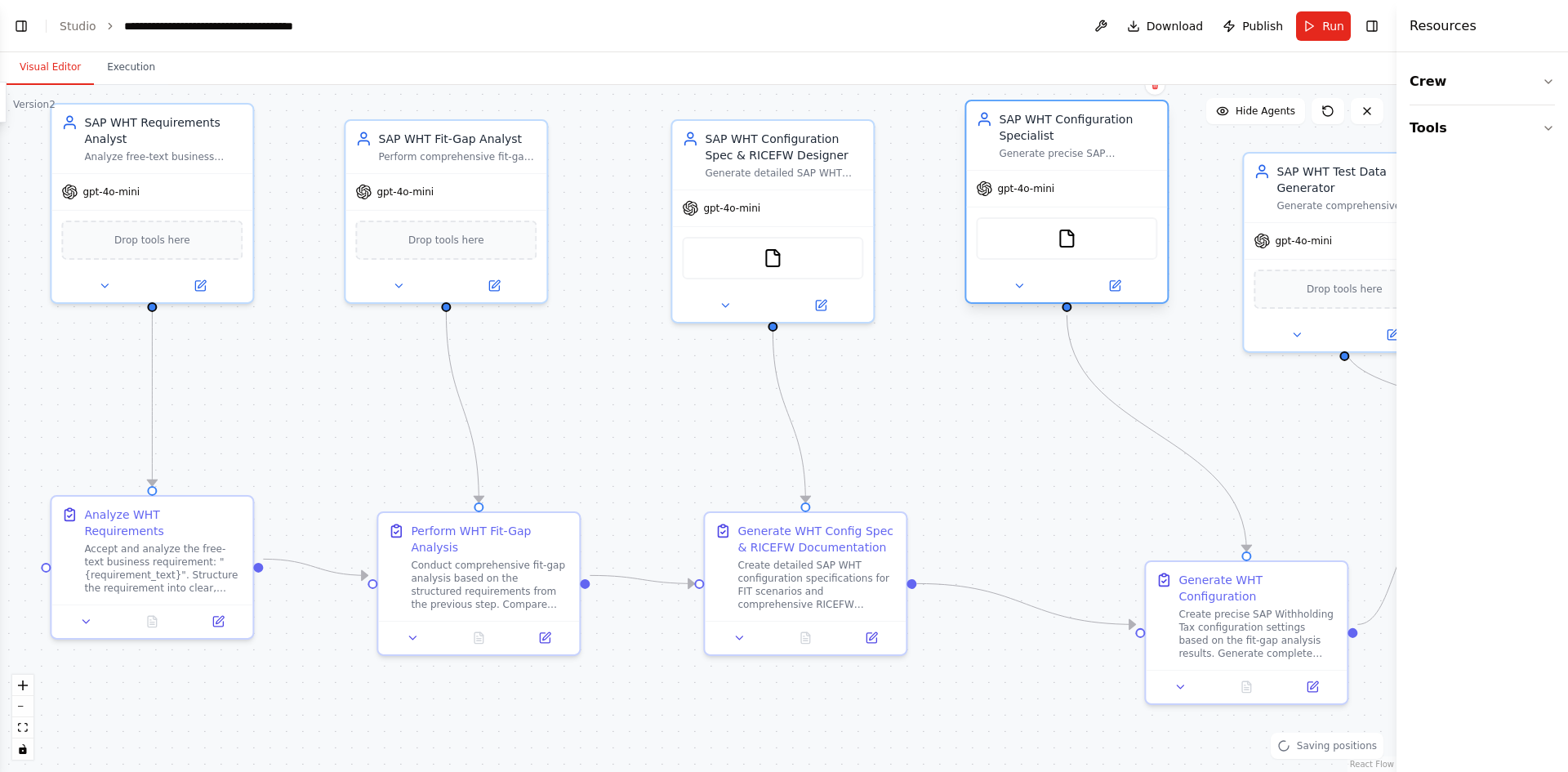
drag, startPoint x: 1158, startPoint y: 223, endPoint x: 1095, endPoint y: 189, distance: 71.6
click at [1095, 189] on div "gpt-4o-mini" at bounding box center [1067, 189] width 201 height 36
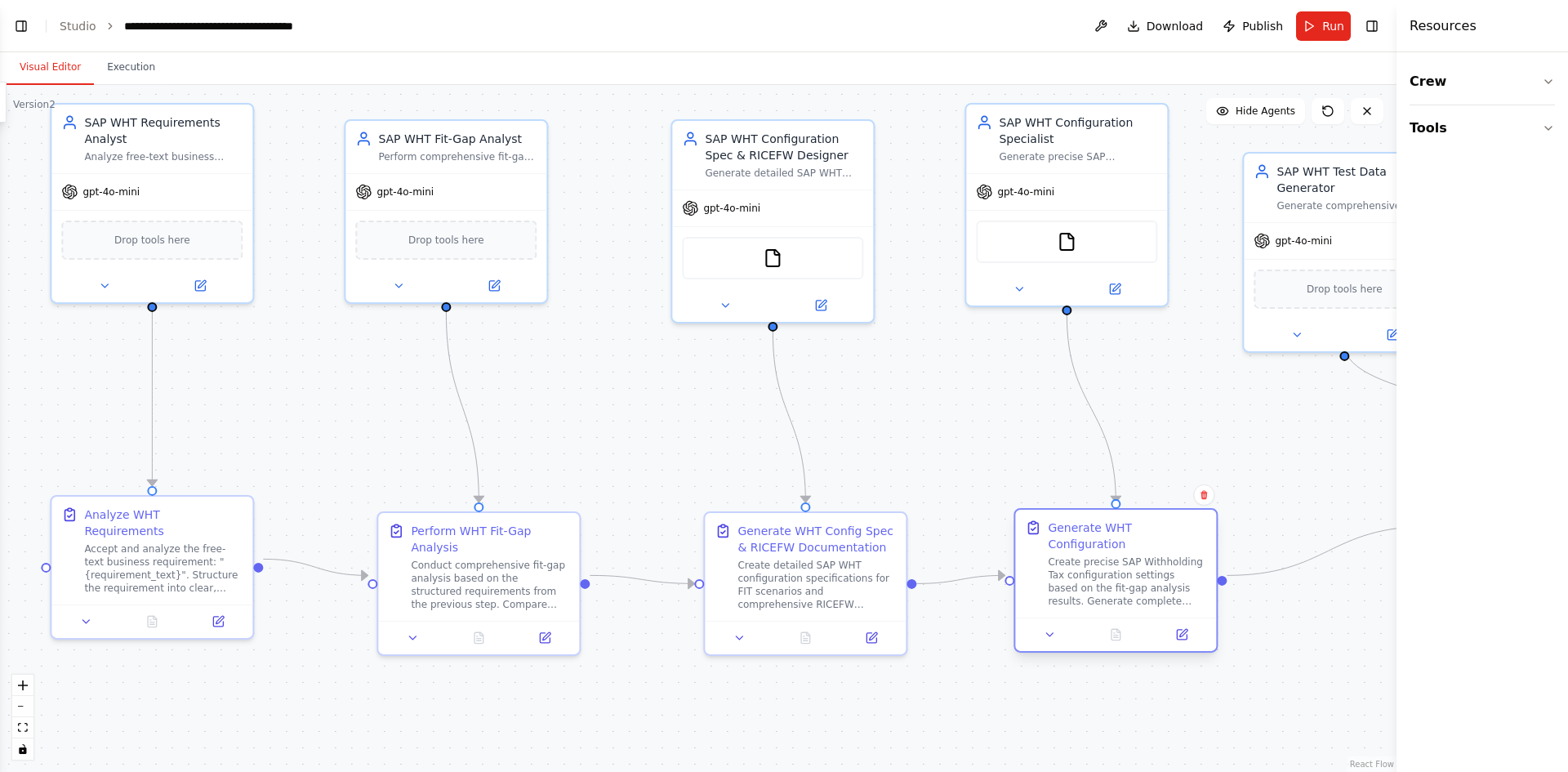
drag, startPoint x: 1297, startPoint y: 629, endPoint x: 1149, endPoint y: 579, distance: 156.2
click at [1149, 579] on div "Create precise SAP Withholding Tax configuration settings based on the fit-gap …" at bounding box center [1127, 581] width 158 height 52
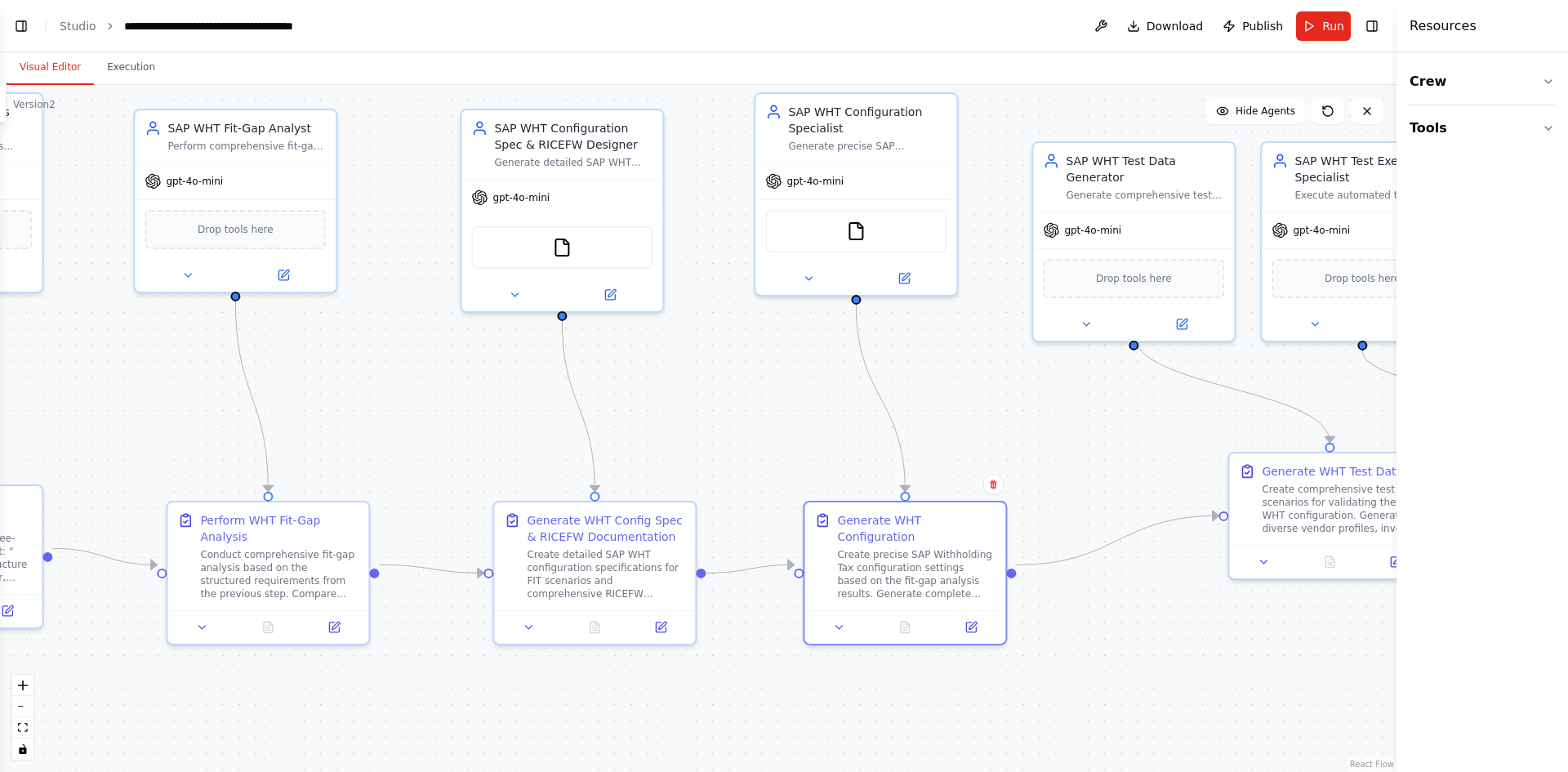
drag, startPoint x: 662, startPoint y: 444, endPoint x: 451, endPoint y: 434, distance: 211.2
click at [451, 434] on div ".deletable-edge-delete-btn { width: 20px; height: 20px; border: 0px solid #ffff…" at bounding box center [699, 429] width 1397 height 688
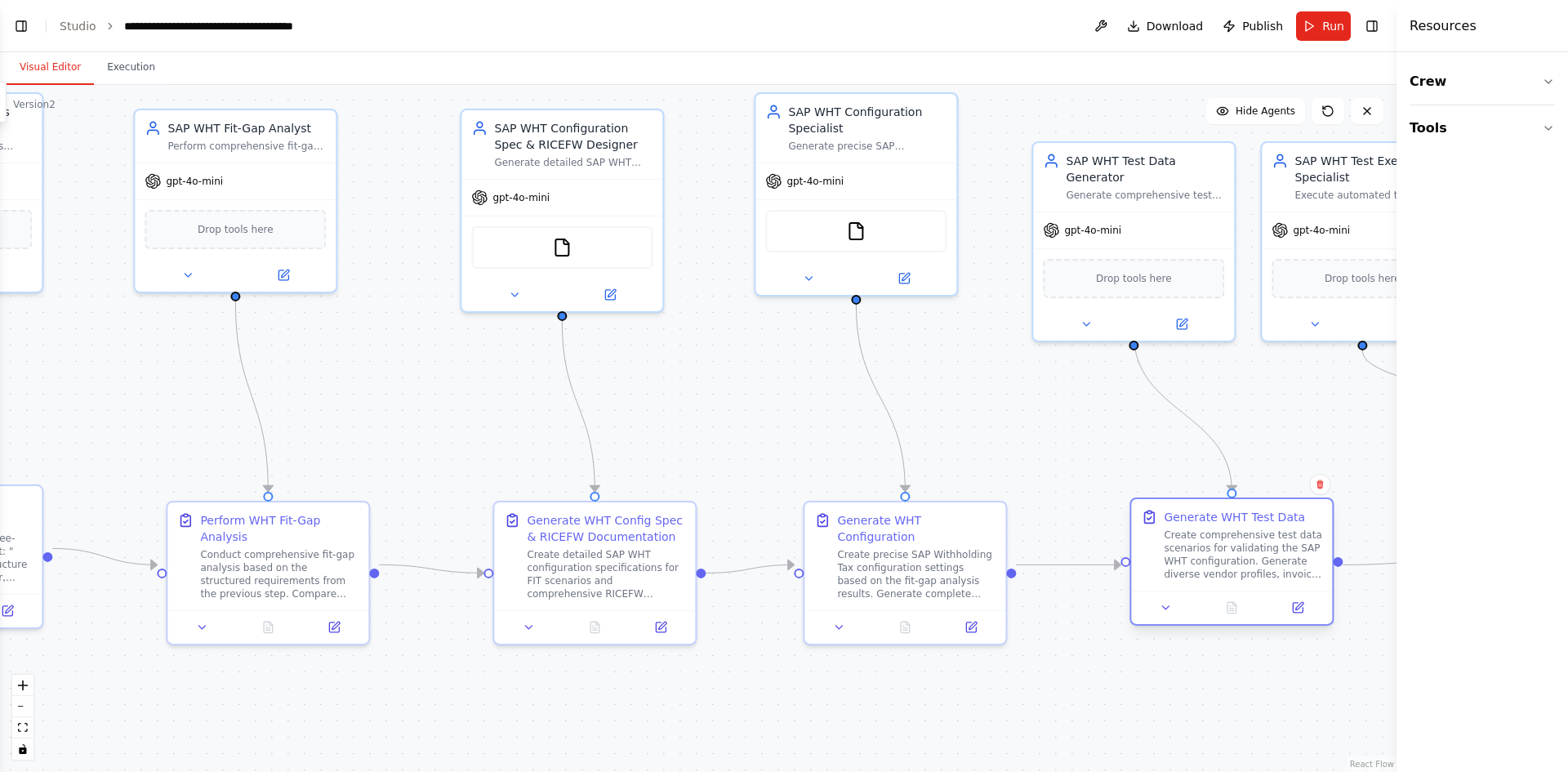
drag, startPoint x: 1331, startPoint y: 504, endPoint x: 1223, endPoint y: 566, distance: 124.5
click at [1223, 566] on div "Create comprehensive test data scenarios for validating the SAP WHT configurati…" at bounding box center [1243, 554] width 158 height 52
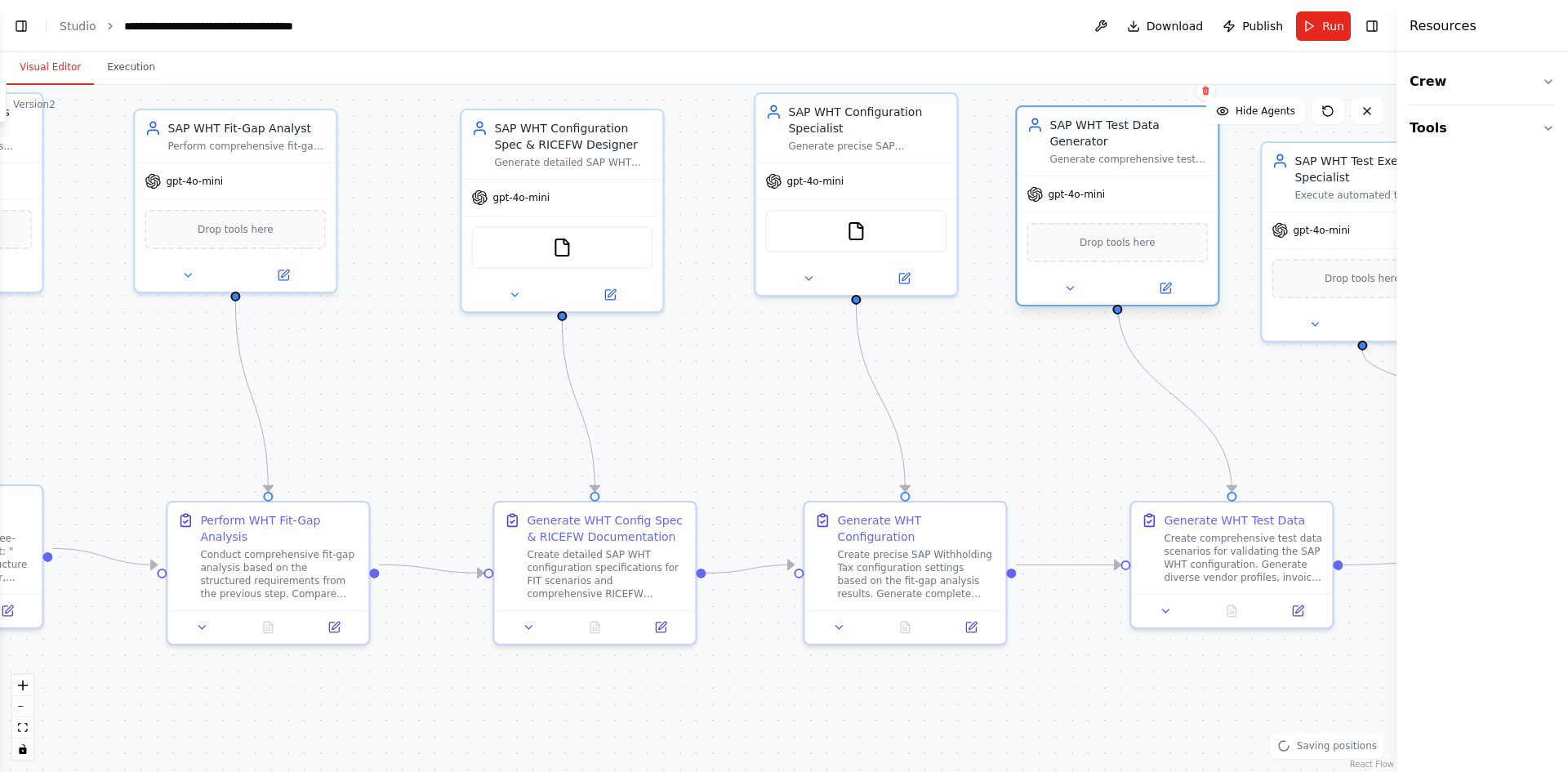
drag, startPoint x: 1103, startPoint y: 194, endPoint x: 1079, endPoint y: 146, distance: 53.7
click at [1079, 146] on div "SAP WHT Test Data Generator Generate comprehensive test data scenarios for SAP …" at bounding box center [1118, 206] width 204 height 201
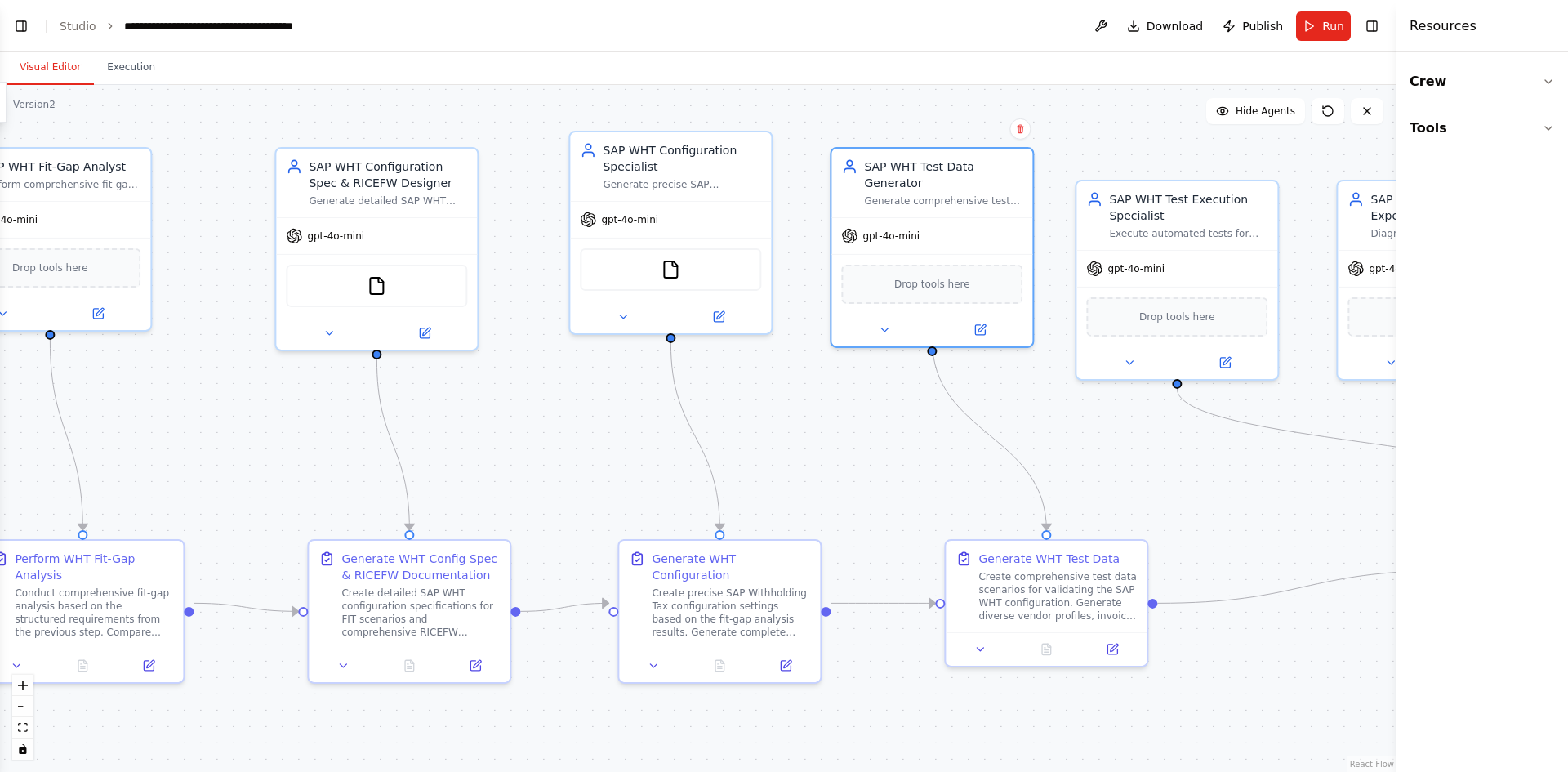
drag, startPoint x: 1046, startPoint y: 354, endPoint x: 853, endPoint y: 393, distance: 196.9
click at [853, 393] on div ".deletable-edge-delete-btn { width: 20px; height: 20px; border: 0px solid #ffff…" at bounding box center [699, 429] width 1397 height 688
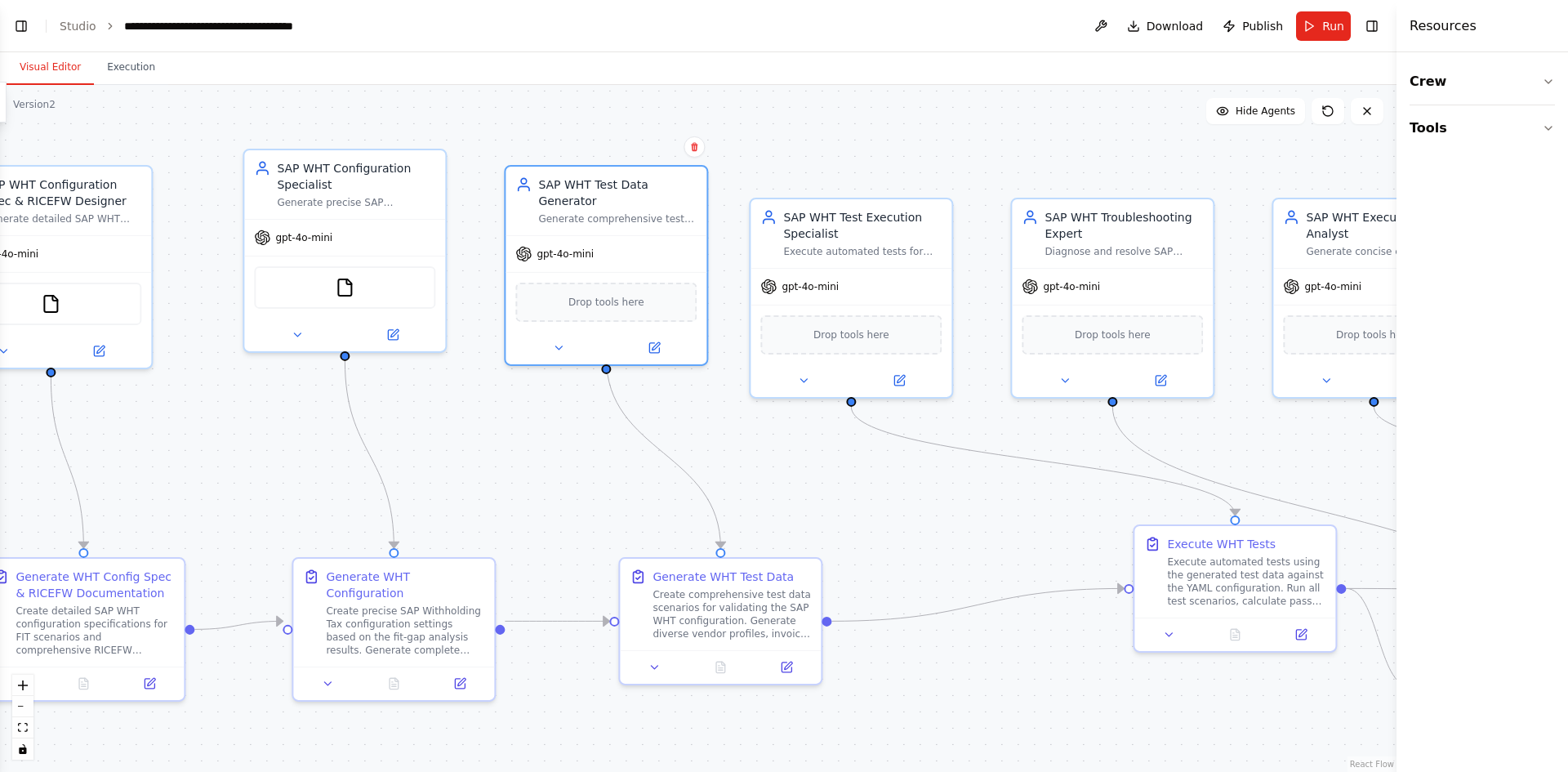
drag, startPoint x: 1337, startPoint y: 462, endPoint x: 1022, endPoint y: 479, distance: 315.5
click at [1022, 479] on div ".deletable-edge-delete-btn { width: 20px; height: 20px; border: 0px solid #ffff…" at bounding box center [699, 429] width 1397 height 688
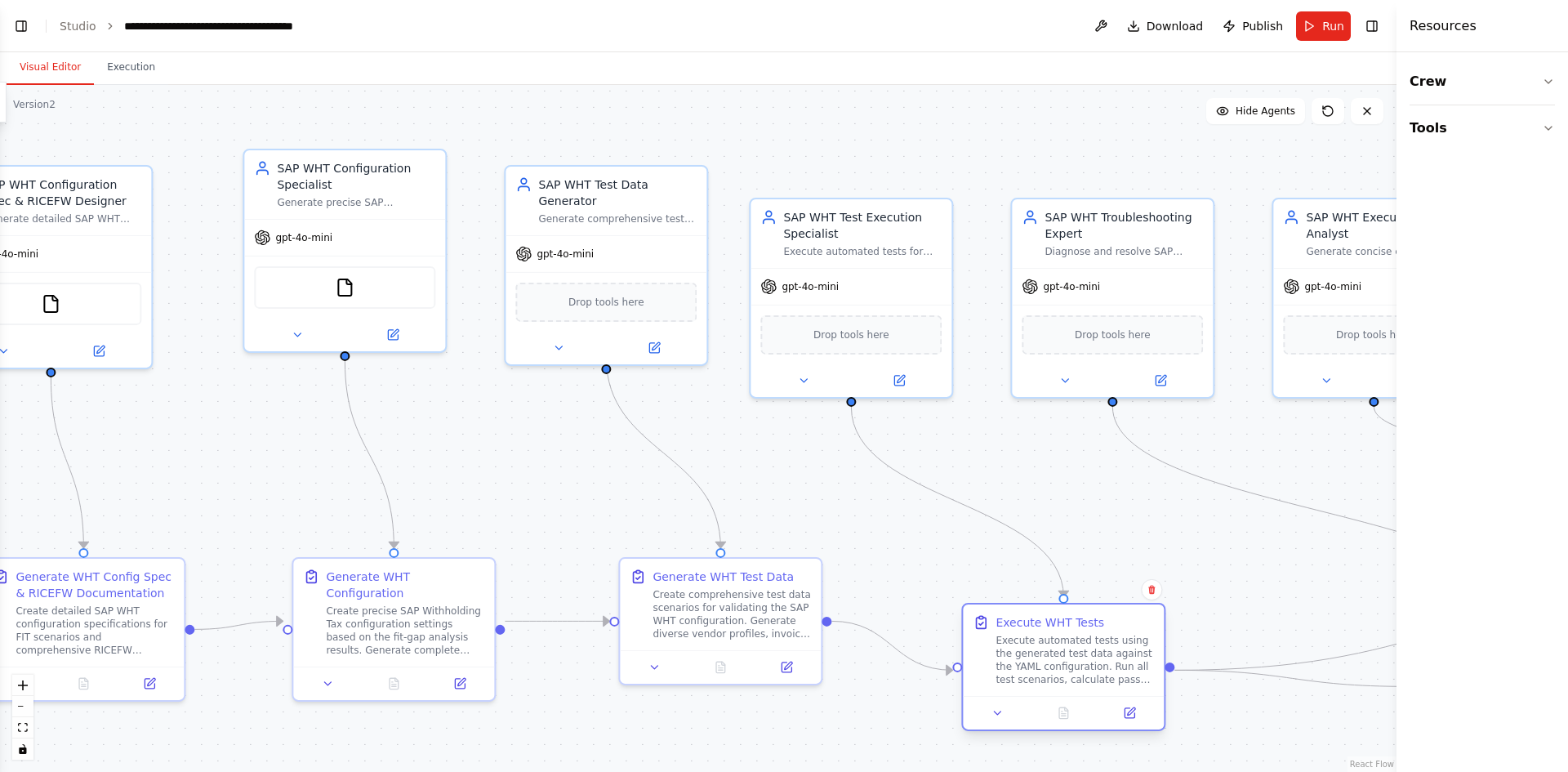
drag, startPoint x: 1246, startPoint y: 553, endPoint x: 1051, endPoint y: 639, distance: 213.1
click at [1051, 639] on div "Execute automated tests using the generated test data against the YAML configur…" at bounding box center [1075, 660] width 158 height 52
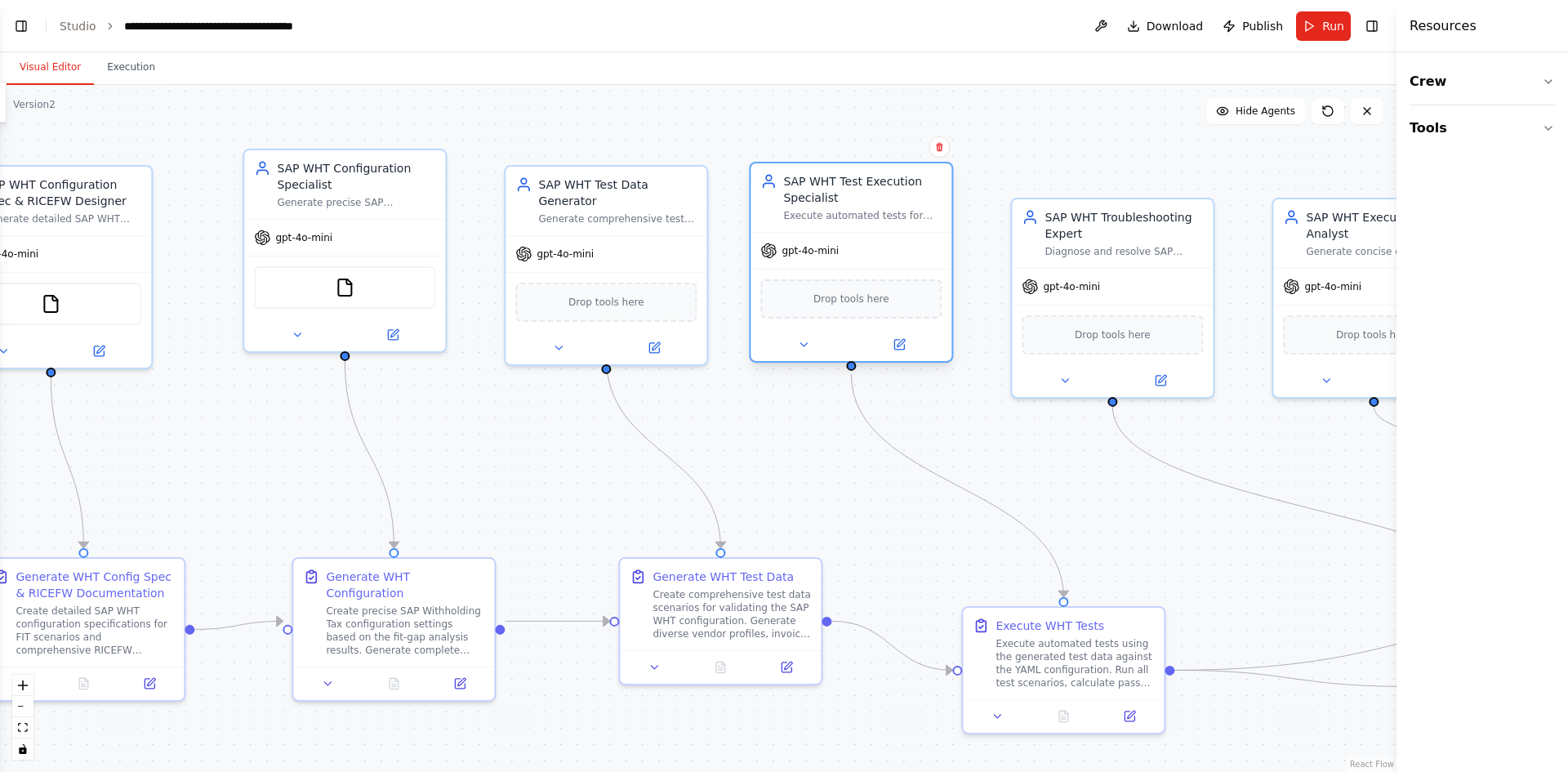
drag, startPoint x: 888, startPoint y: 242, endPoint x: 886, endPoint y: 255, distance: 13.2
click at [886, 255] on div "gpt-4o-mini" at bounding box center [851, 251] width 201 height 36
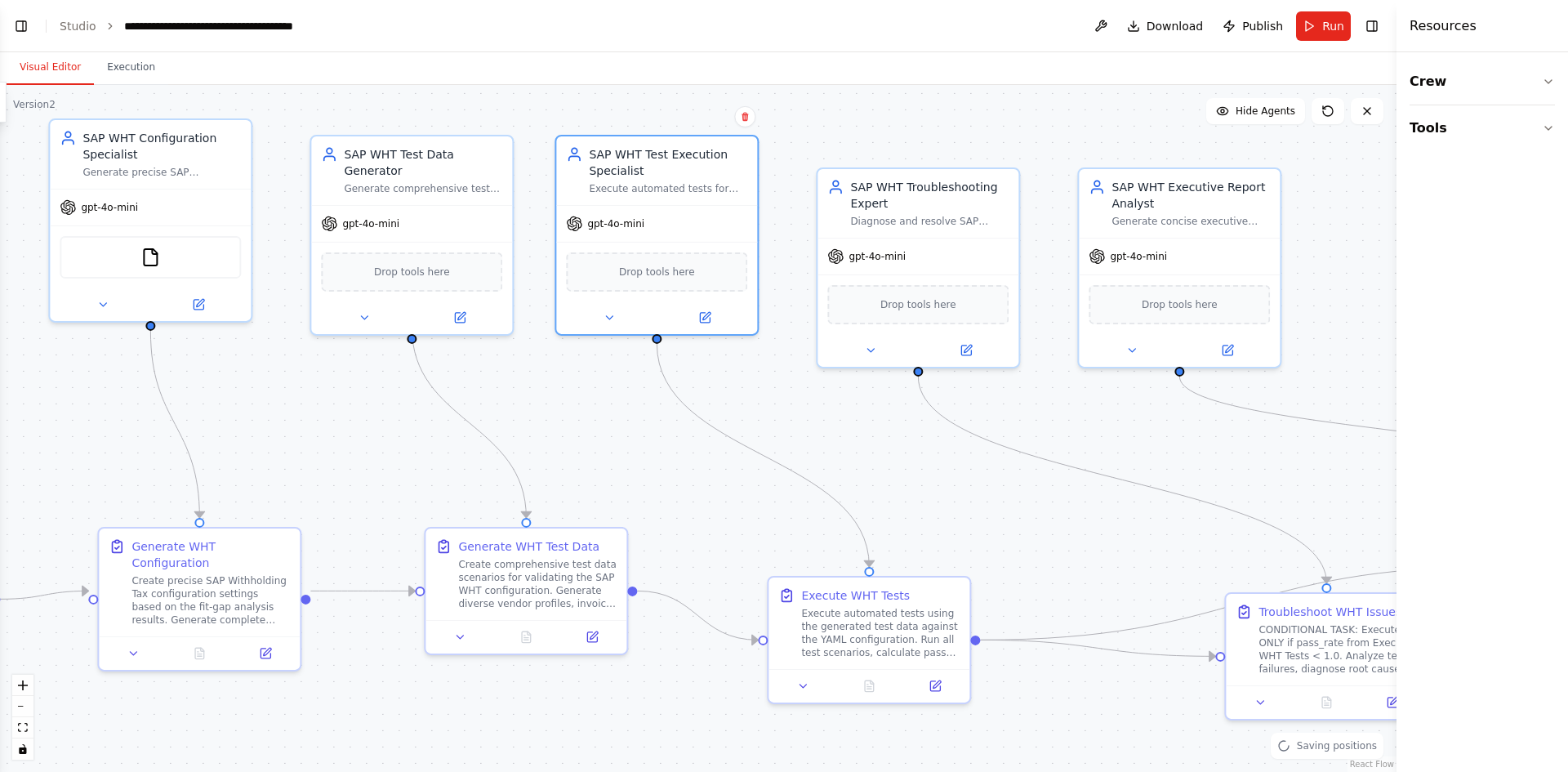
drag, startPoint x: 1294, startPoint y: 562, endPoint x: 1077, endPoint y: 524, distance: 220.3
click at [1077, 524] on div ".deletable-edge-delete-btn { width: 20px; height: 20px; border: 0px solid #ffff…" at bounding box center [699, 429] width 1397 height 688
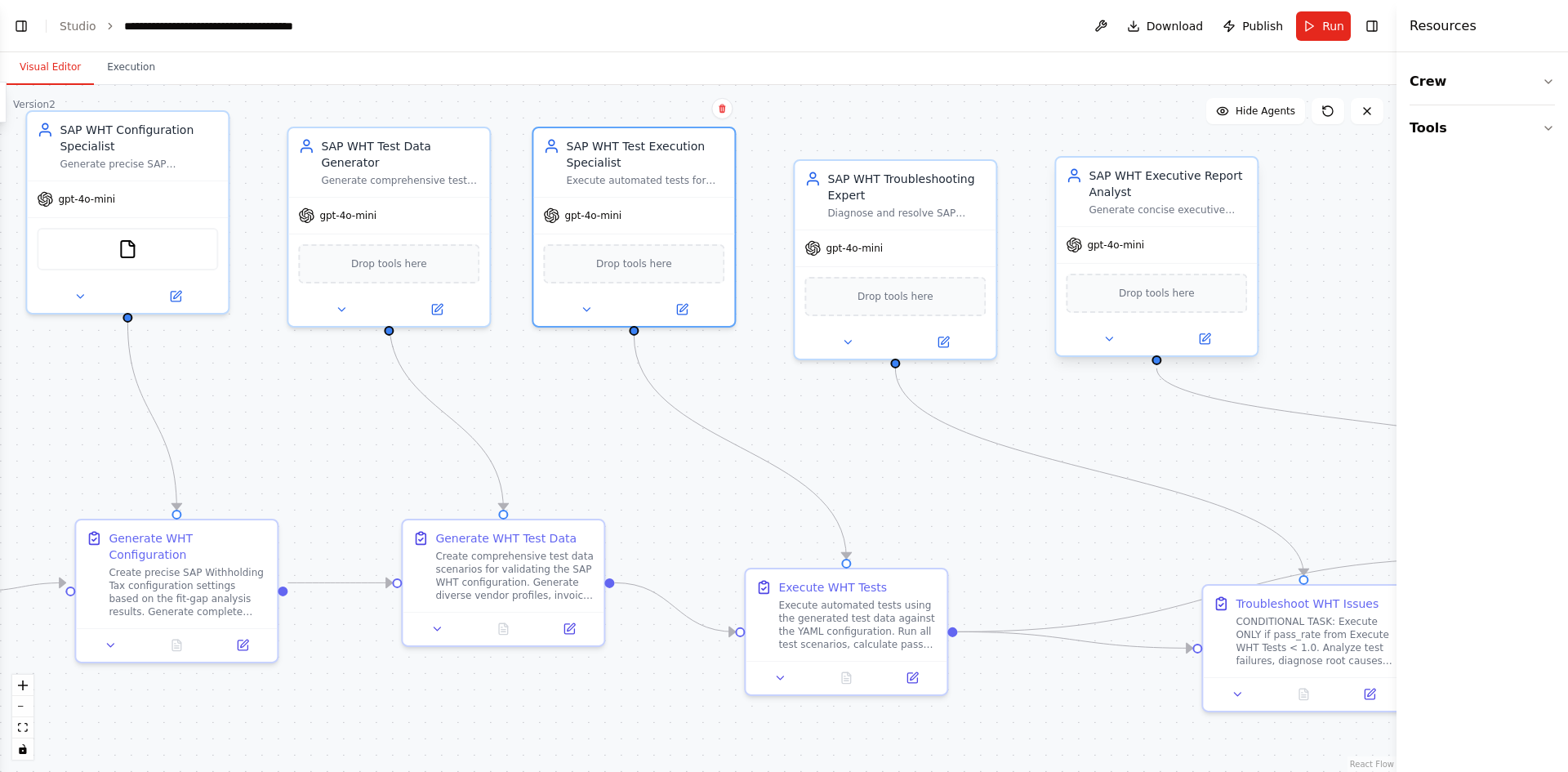
drag, startPoint x: 1163, startPoint y: 296, endPoint x: 1169, endPoint y: 248, distance: 48.4
click at [1169, 273] on div "Drop tools here" at bounding box center [1156, 293] width 181 height 40
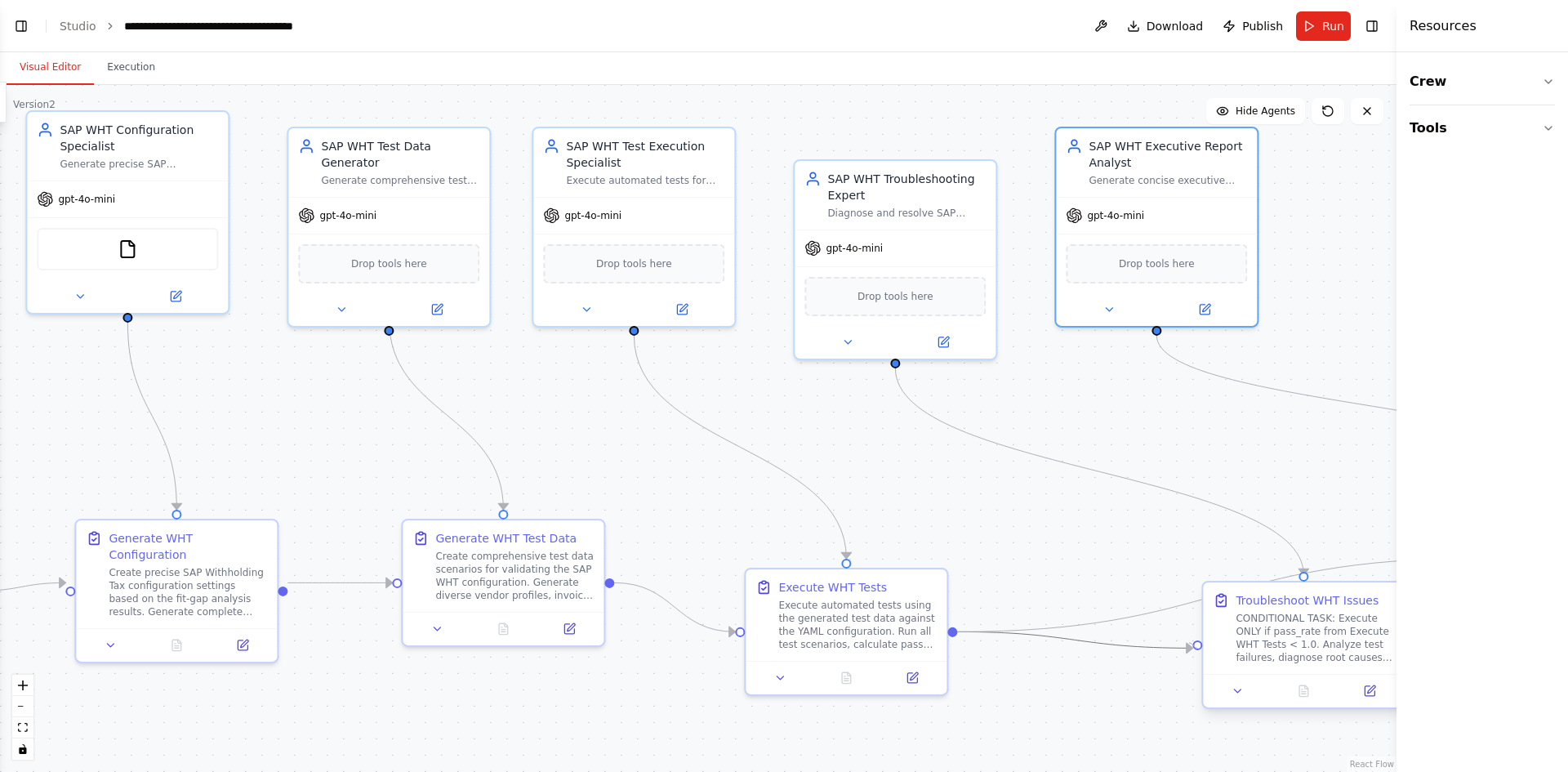
click at [1193, 646] on div at bounding box center [1197, 644] width 9 height 9
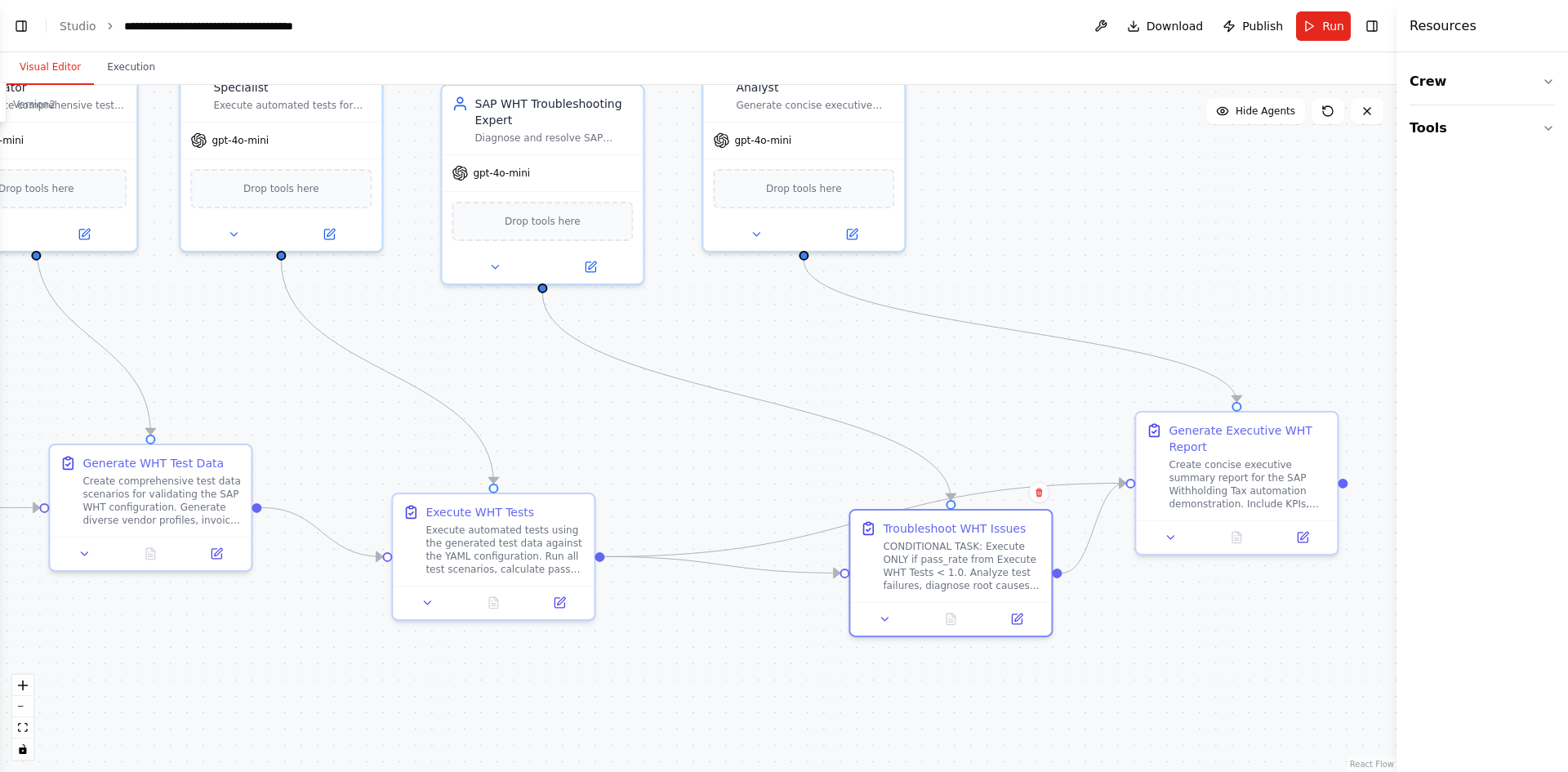
drag, startPoint x: 1113, startPoint y: 538, endPoint x: 766, endPoint y: 463, distance: 355.0
click at [766, 463] on div ".deletable-edge-delete-btn { width: 20px; height: 20px; border: 0px solid #ffff…" at bounding box center [699, 429] width 1397 height 688
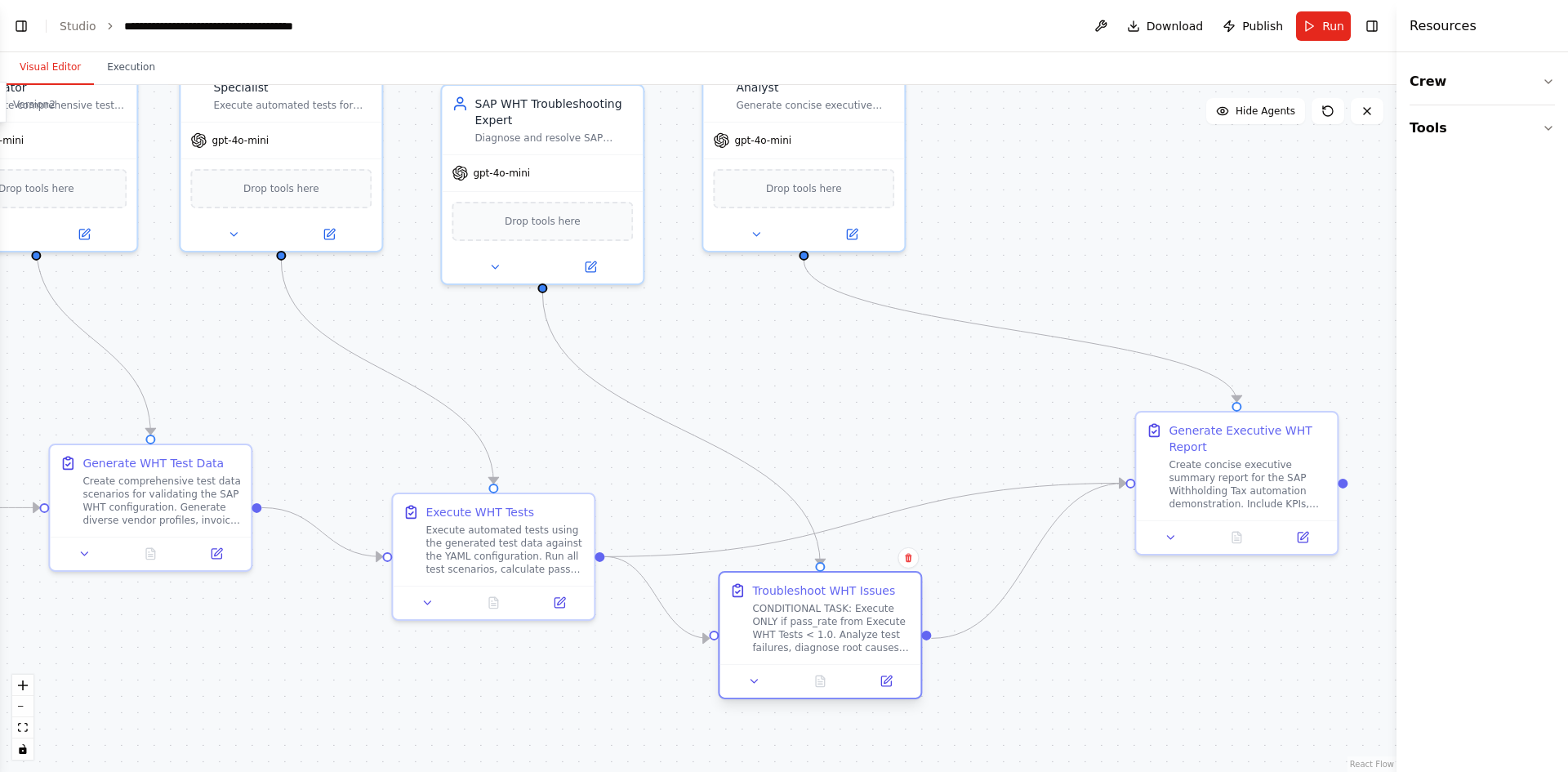
drag, startPoint x: 955, startPoint y: 594, endPoint x: 826, endPoint y: 665, distance: 147.2
click at [826, 665] on div "Troubleshoot WHT Issues CONDITIONAL TASK: Execute ONLY if pass_rate from Execut…" at bounding box center [821, 635] width 204 height 128
drag, startPoint x: 836, startPoint y: 164, endPoint x: 1103, endPoint y: 175, distance: 267.2
click at [1103, 175] on div "Drop tools here" at bounding box center [1049, 185] width 201 height 59
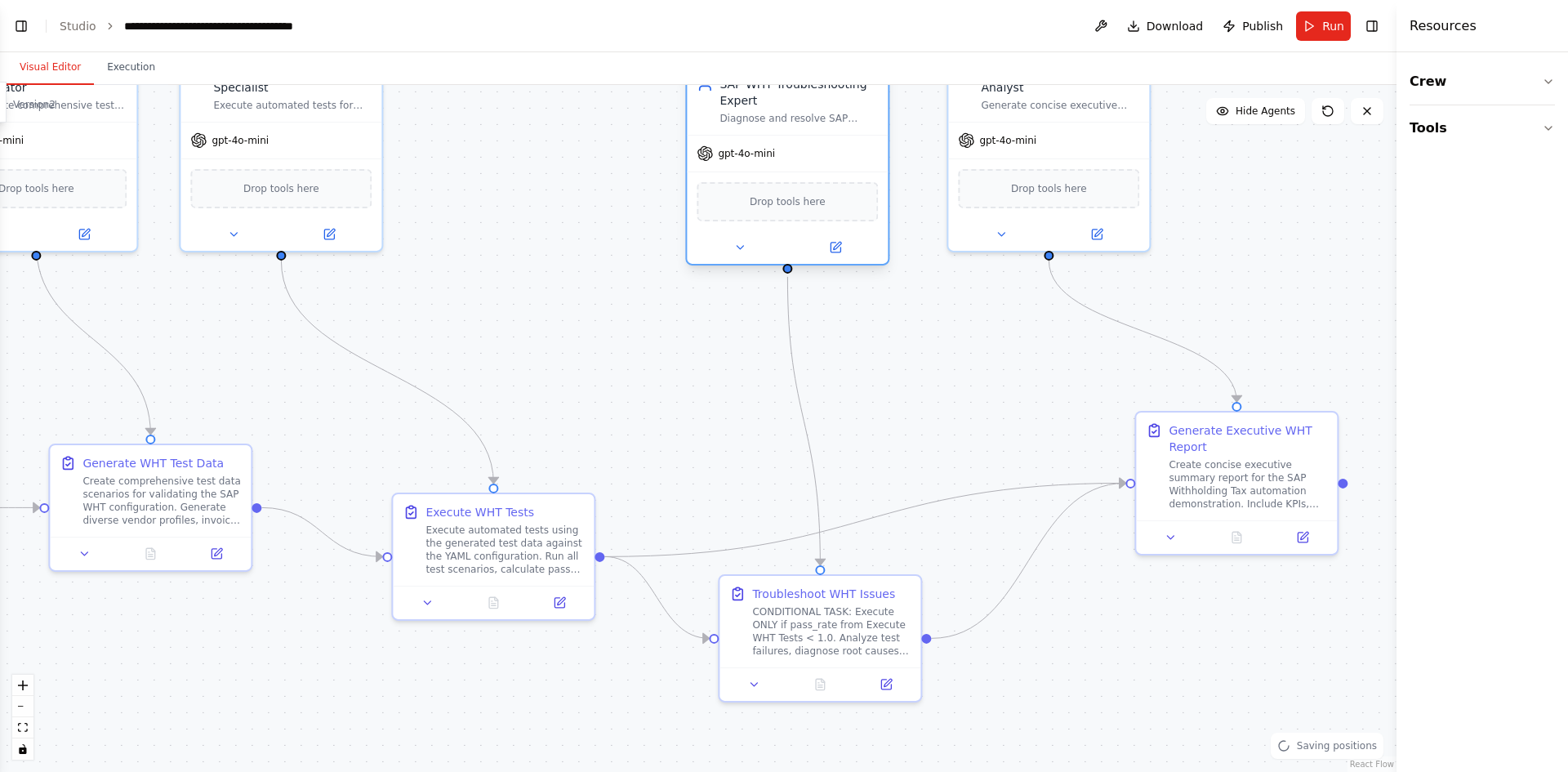
drag, startPoint x: 735, startPoint y: 191, endPoint x: 863, endPoint y: 168, distance: 130.0
click at [863, 168] on div "gpt-4o-mini Drop tools here" at bounding box center [788, 199] width 201 height 129
click at [938, 507] on icon "Edge from a3a73d79-ca17-48f0-bfd9-12caefefcd51 to 439294f2-7f80-4e0b-9ba6-f533a…" at bounding box center [865, 520] width 522 height 74
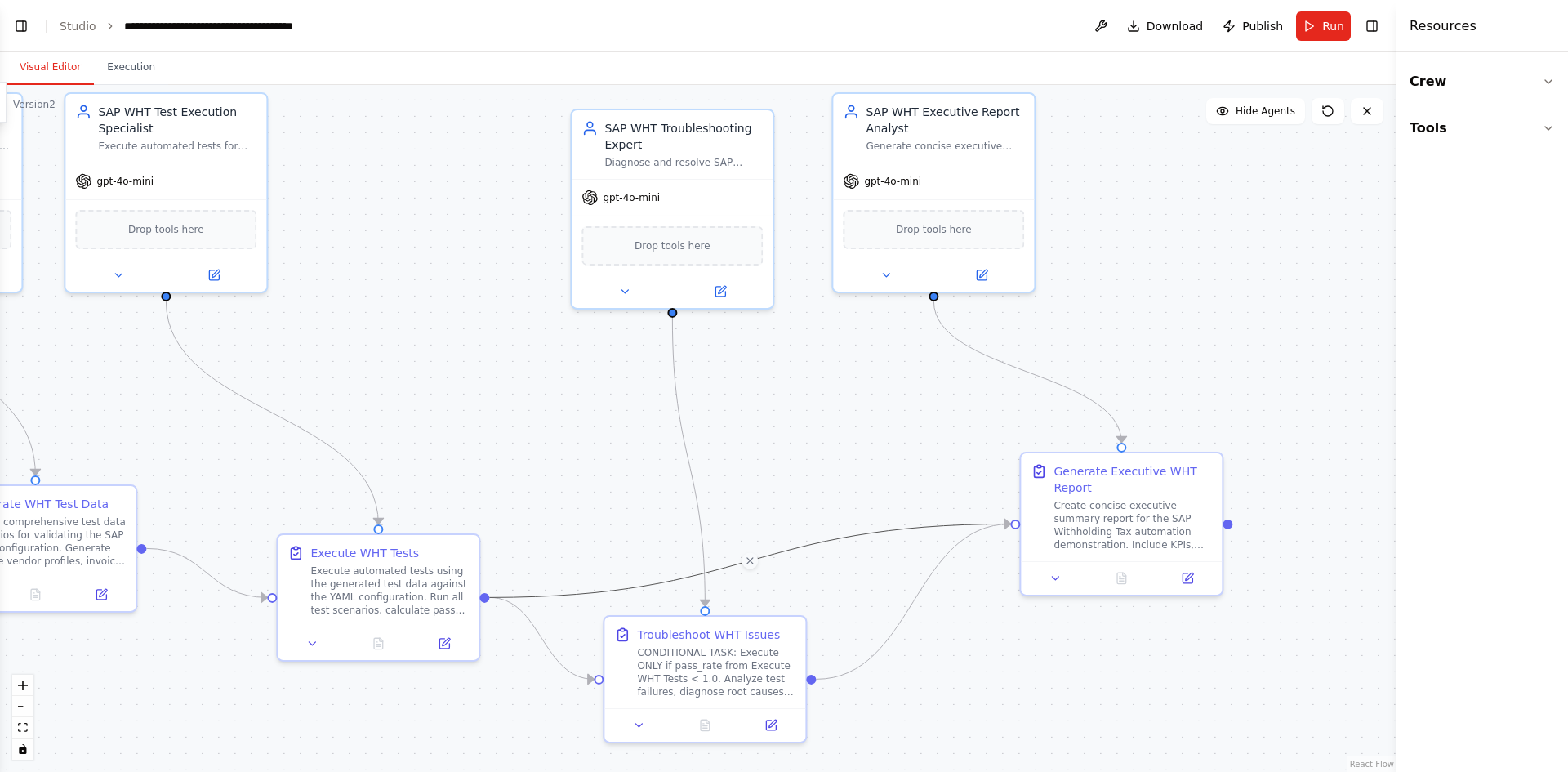
drag, startPoint x: 1006, startPoint y: 290, endPoint x: 904, endPoint y: 320, distance: 106.3
click at [904, 320] on div ".deletable-edge-delete-btn { width: 20px; height: 20px; border: 0px solid #ffff…" at bounding box center [699, 429] width 1397 height 688
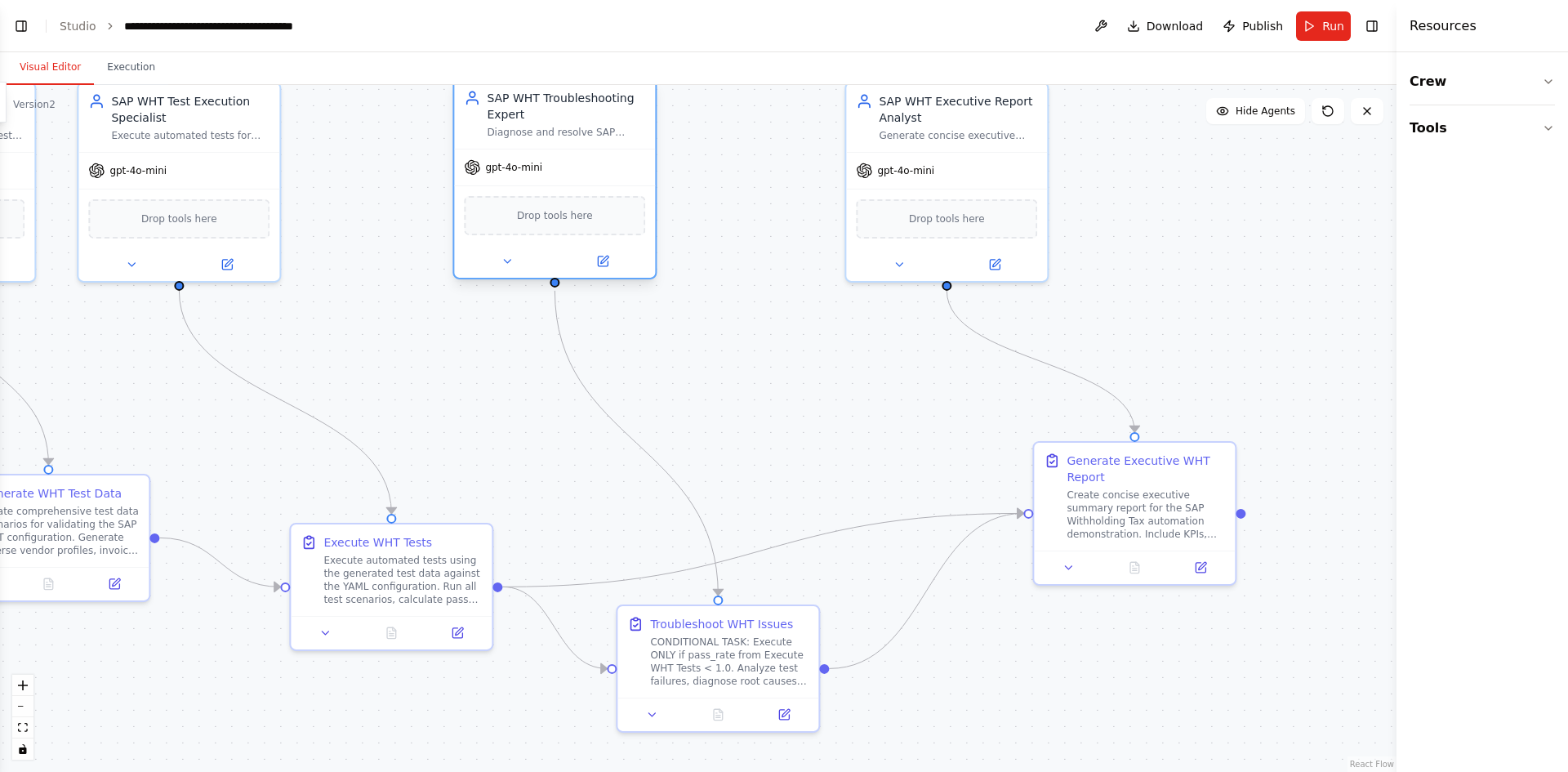
drag, startPoint x: 690, startPoint y: 186, endPoint x: 560, endPoint y: 174, distance: 130.6
click at [560, 174] on div "gpt-4o-mini" at bounding box center [555, 168] width 201 height 36
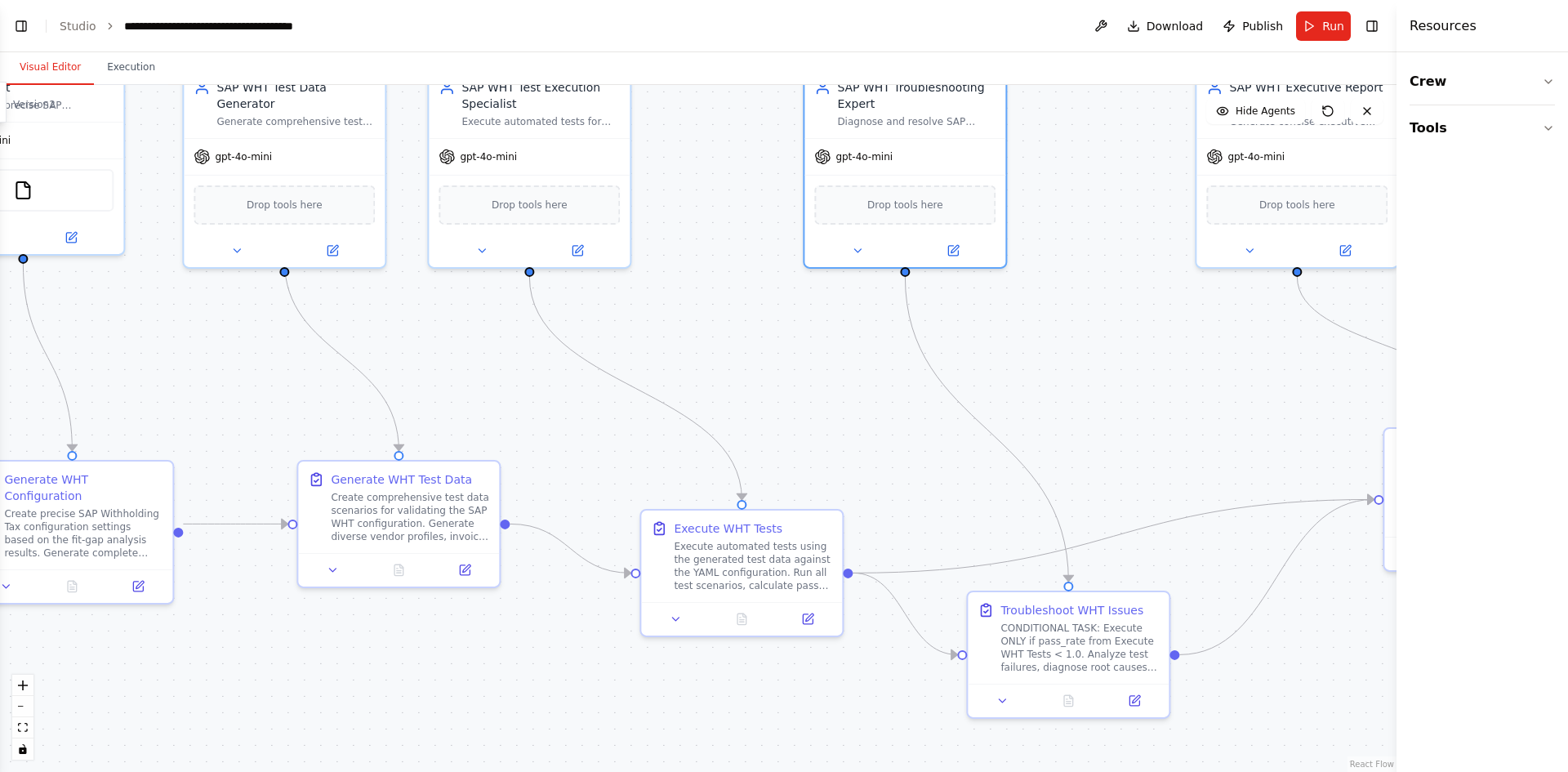
drag, startPoint x: 853, startPoint y: 435, endPoint x: 1228, endPoint y: 414, distance: 375.6
click at [1228, 414] on div ".deletable-edge-delete-btn { width: 20px; height: 20px; border: 0px solid #ffff…" at bounding box center [699, 429] width 1397 height 688
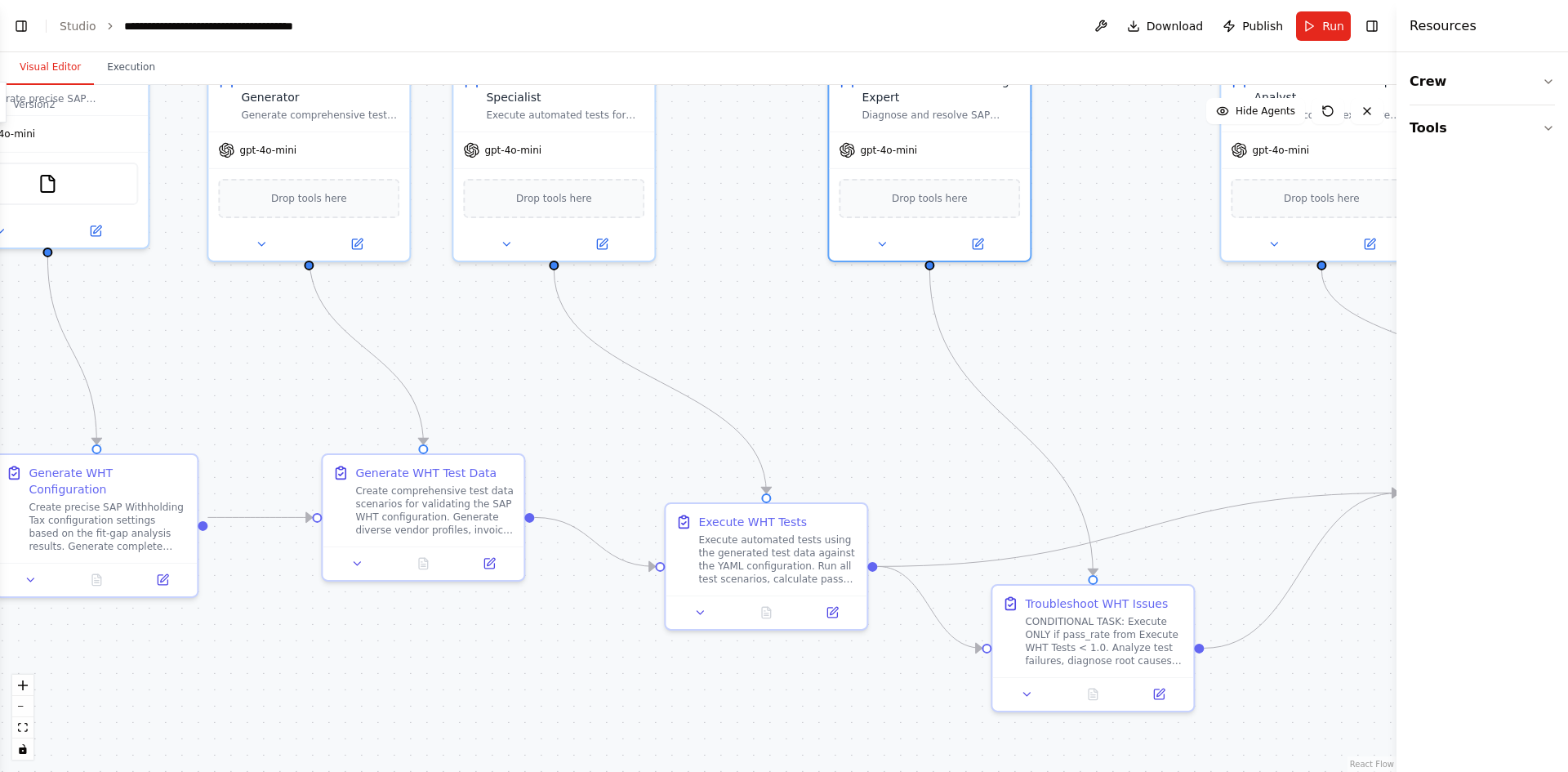
drag, startPoint x: 1210, startPoint y: 365, endPoint x: 1313, endPoint y: 373, distance: 103.3
click at [1313, 373] on div ".deletable-edge-delete-btn { width: 20px; height: 20px; border: 0px solid #ffff…" at bounding box center [699, 429] width 1397 height 688
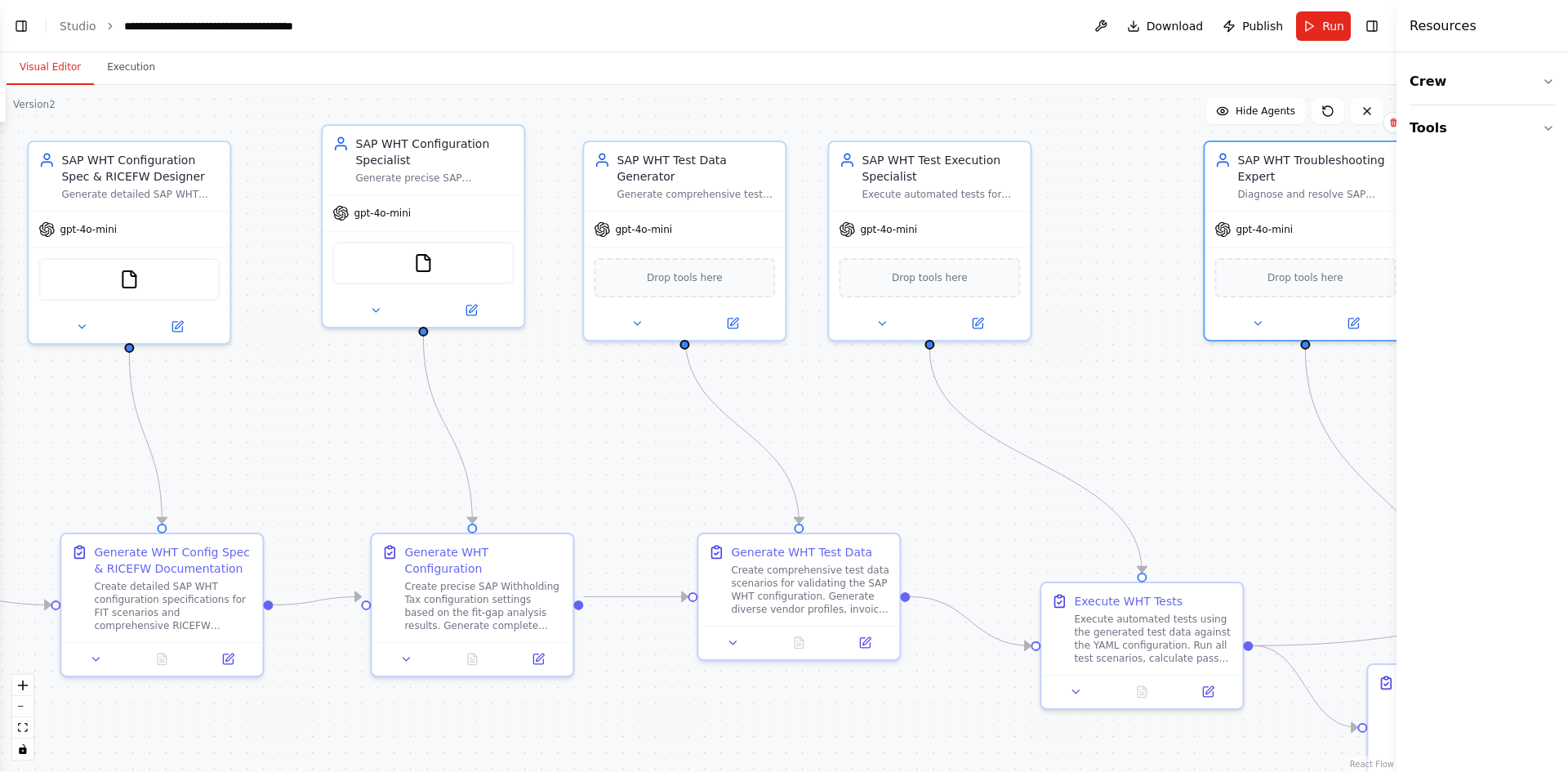
drag, startPoint x: 871, startPoint y: 307, endPoint x: 1166, endPoint y: 365, distance: 300.6
click at [1166, 365] on div ".deletable-edge-delete-btn { width: 20px; height: 20px; border: 0px solid #ffff…" at bounding box center [699, 429] width 1397 height 688
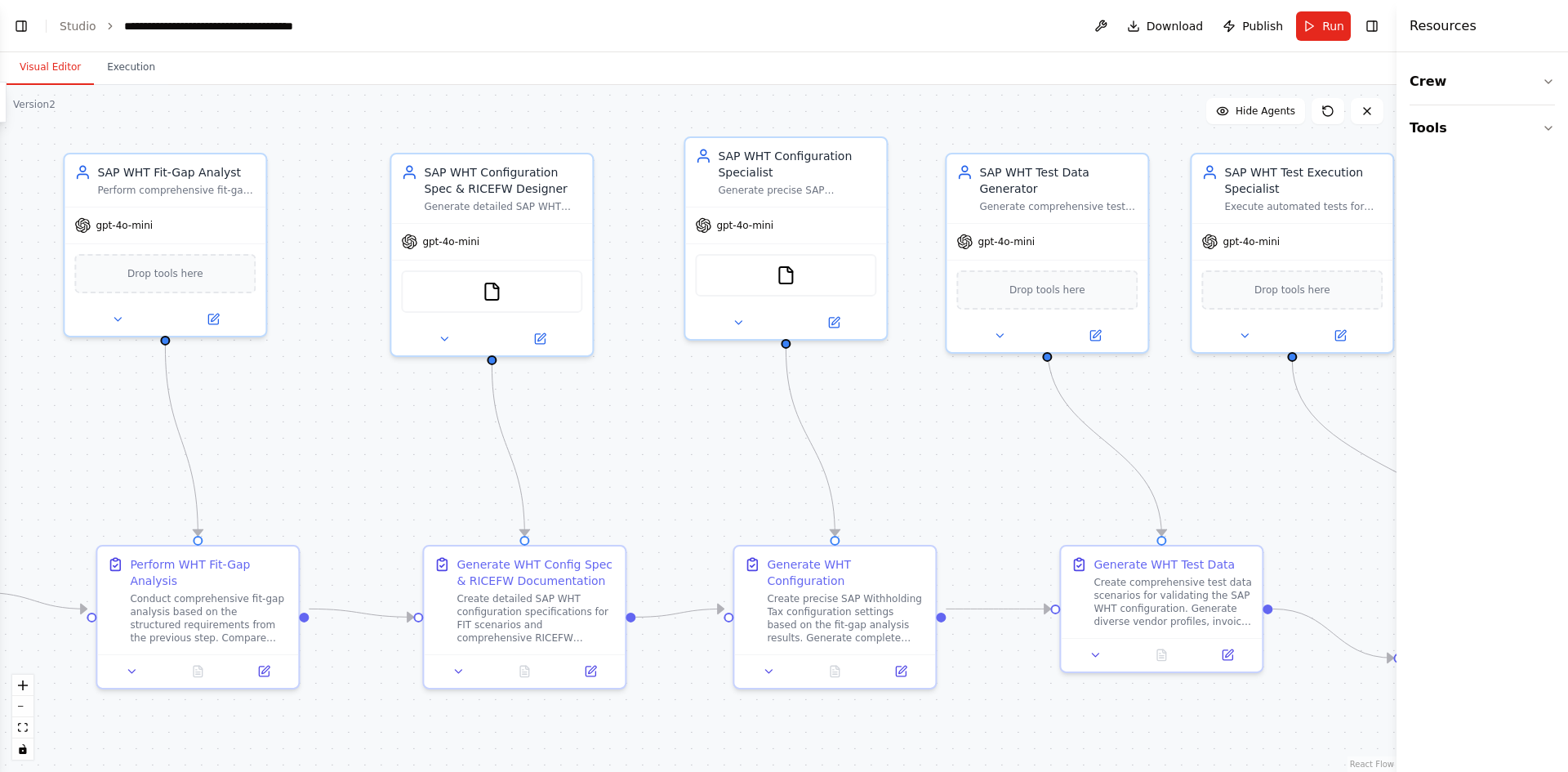
drag, startPoint x: 353, startPoint y: 377, endPoint x: 871, endPoint y: 407, distance: 518.9
click at [866, 407] on div ".deletable-edge-delete-btn { width: 20px; height: 20px; border: 0px solid #ffff…" at bounding box center [699, 429] width 1397 height 688
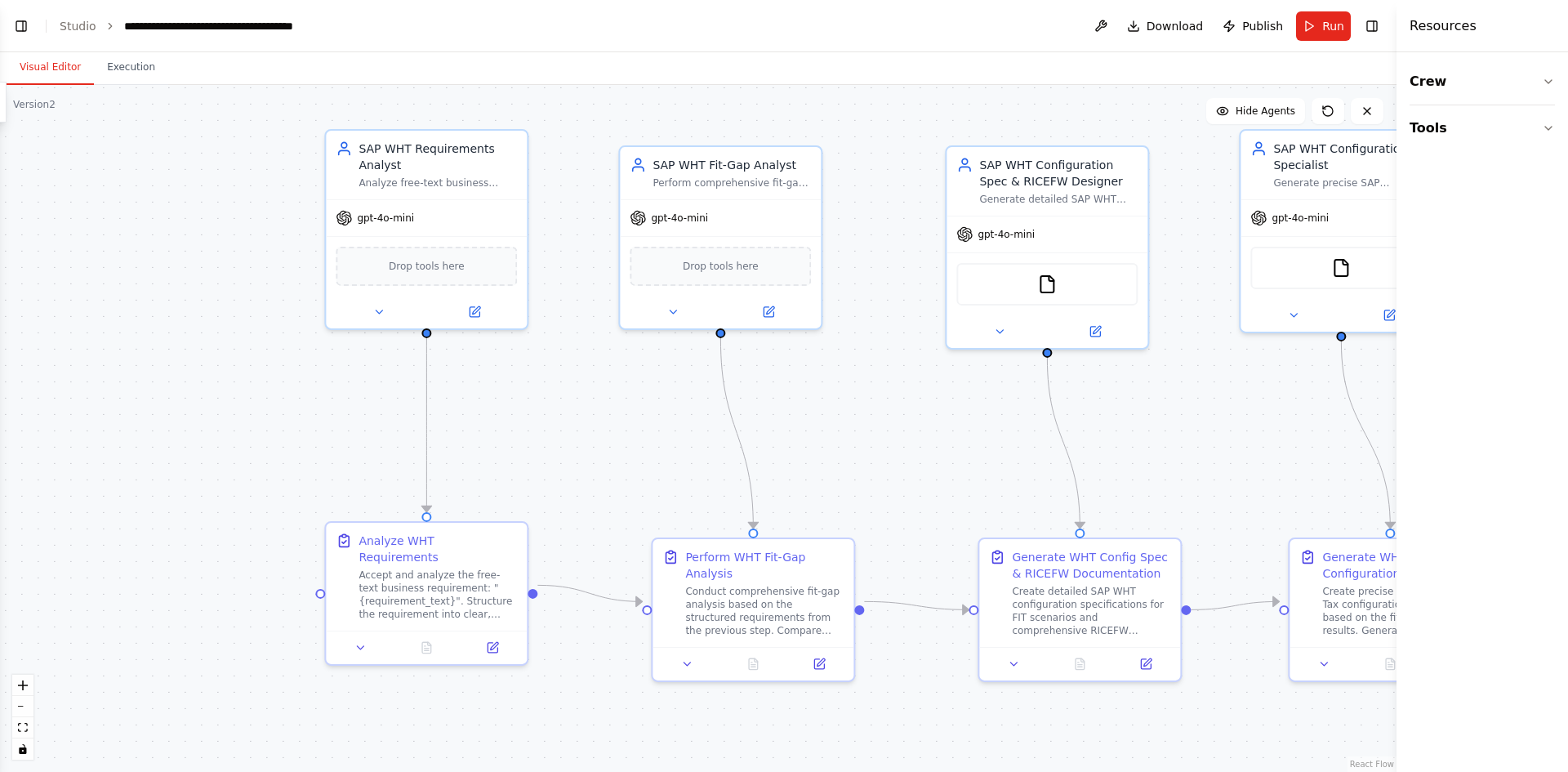
drag
click at [699, 399] on div ".deletable-edge-delete-btn { width: 20px; height: 20px; border: 0px solid #ffff…" at bounding box center [699, 429] width 1397 height 688
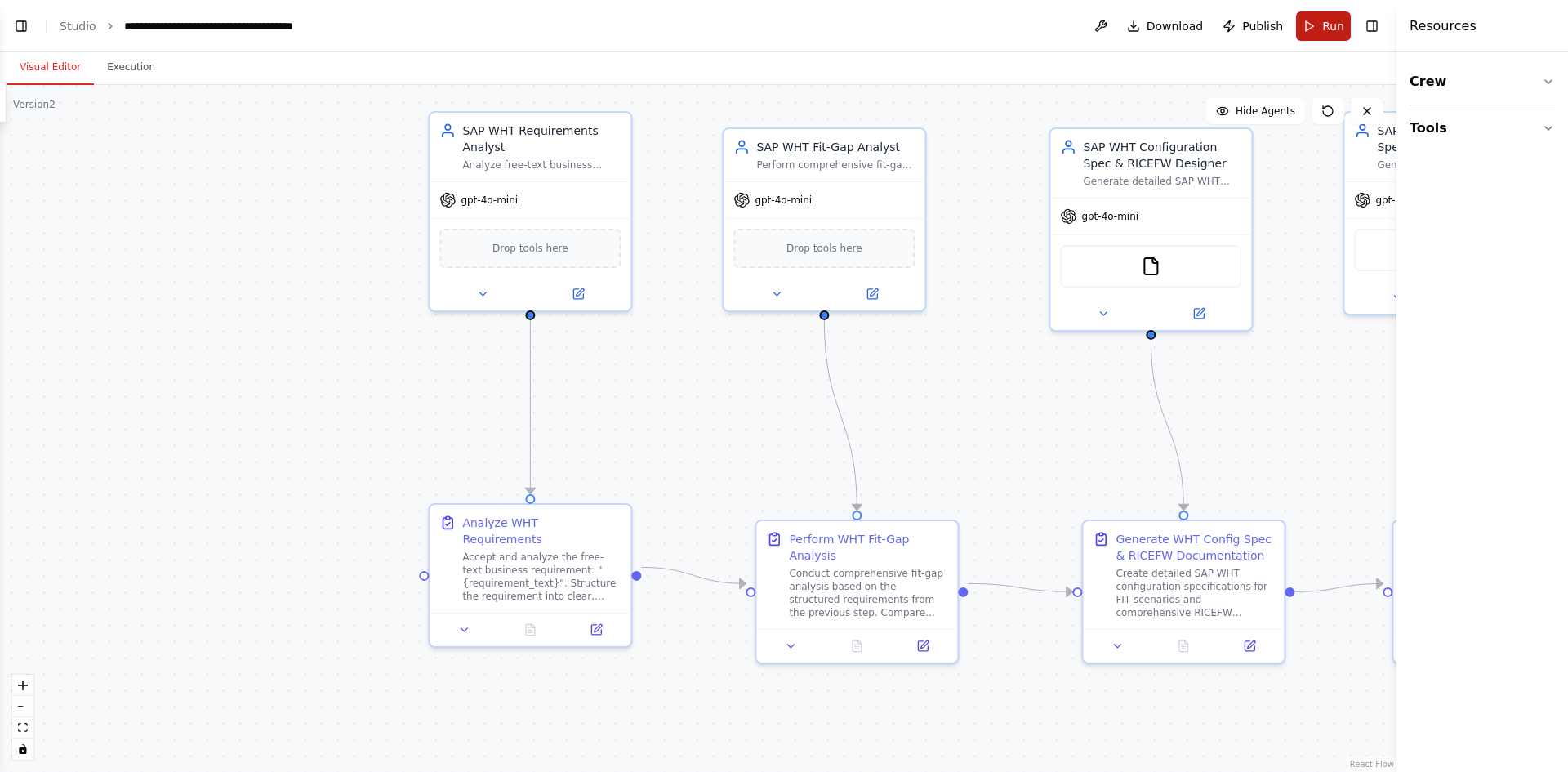
click at [1322, 16] on button "Run" at bounding box center [1324, 26] width 55 height 29
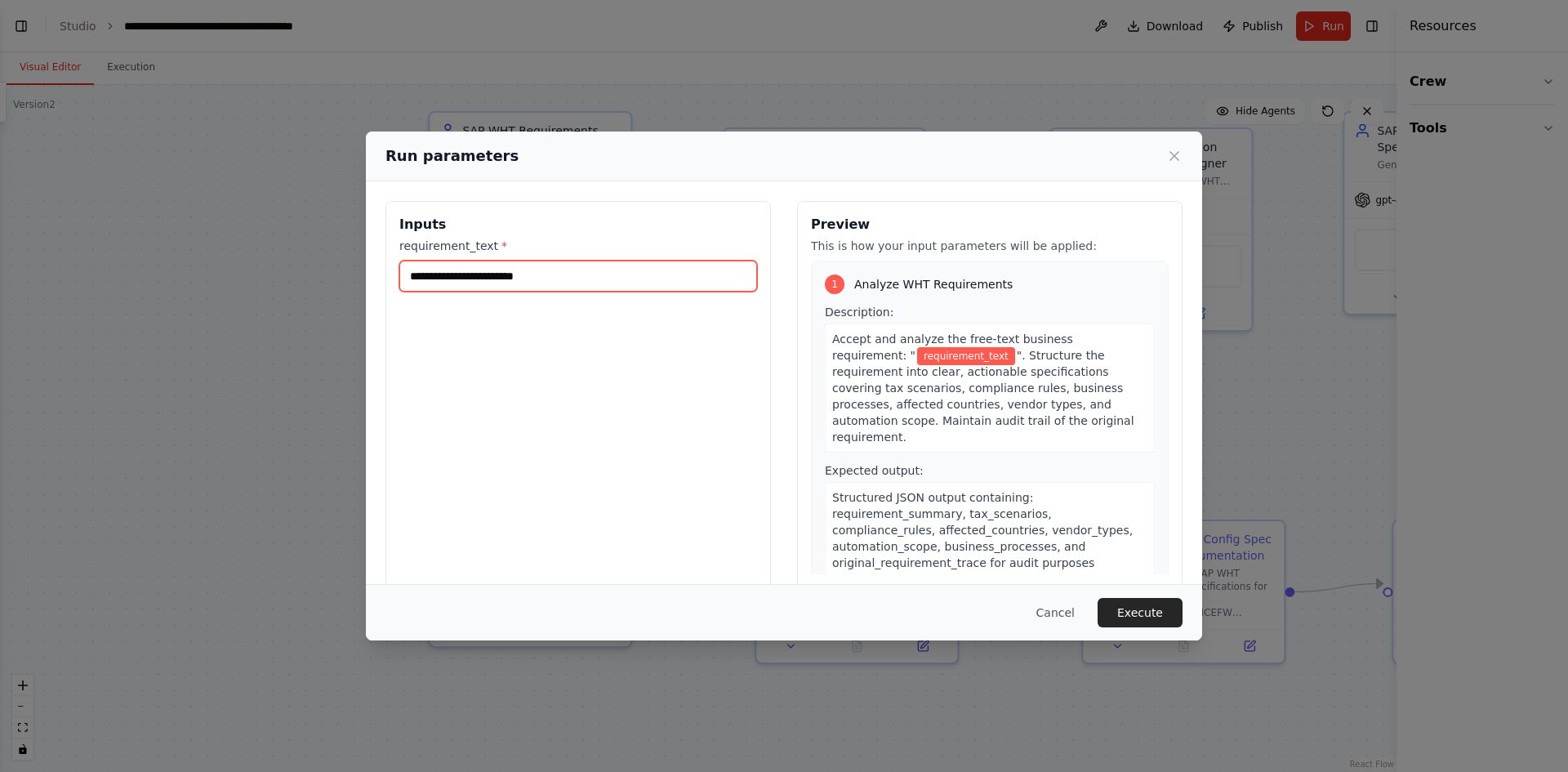
click at [595, 262] on input "requirement_text *" at bounding box center [578, 276] width 357 height 31
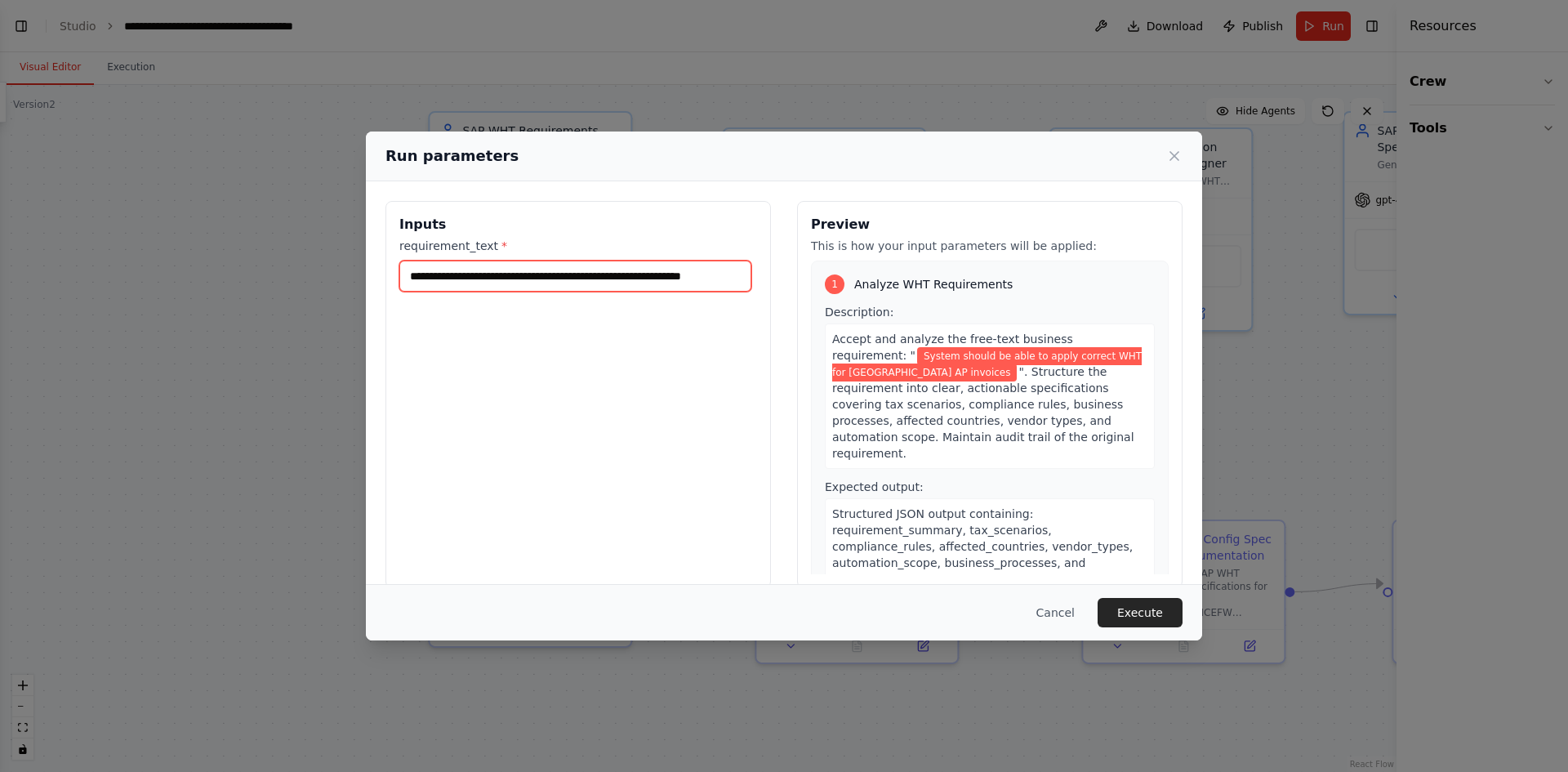
scroll to position [0, 20]
type input "**********"
click at [1152, 623] on button "Execute" at bounding box center [1140, 613] width 85 height 29
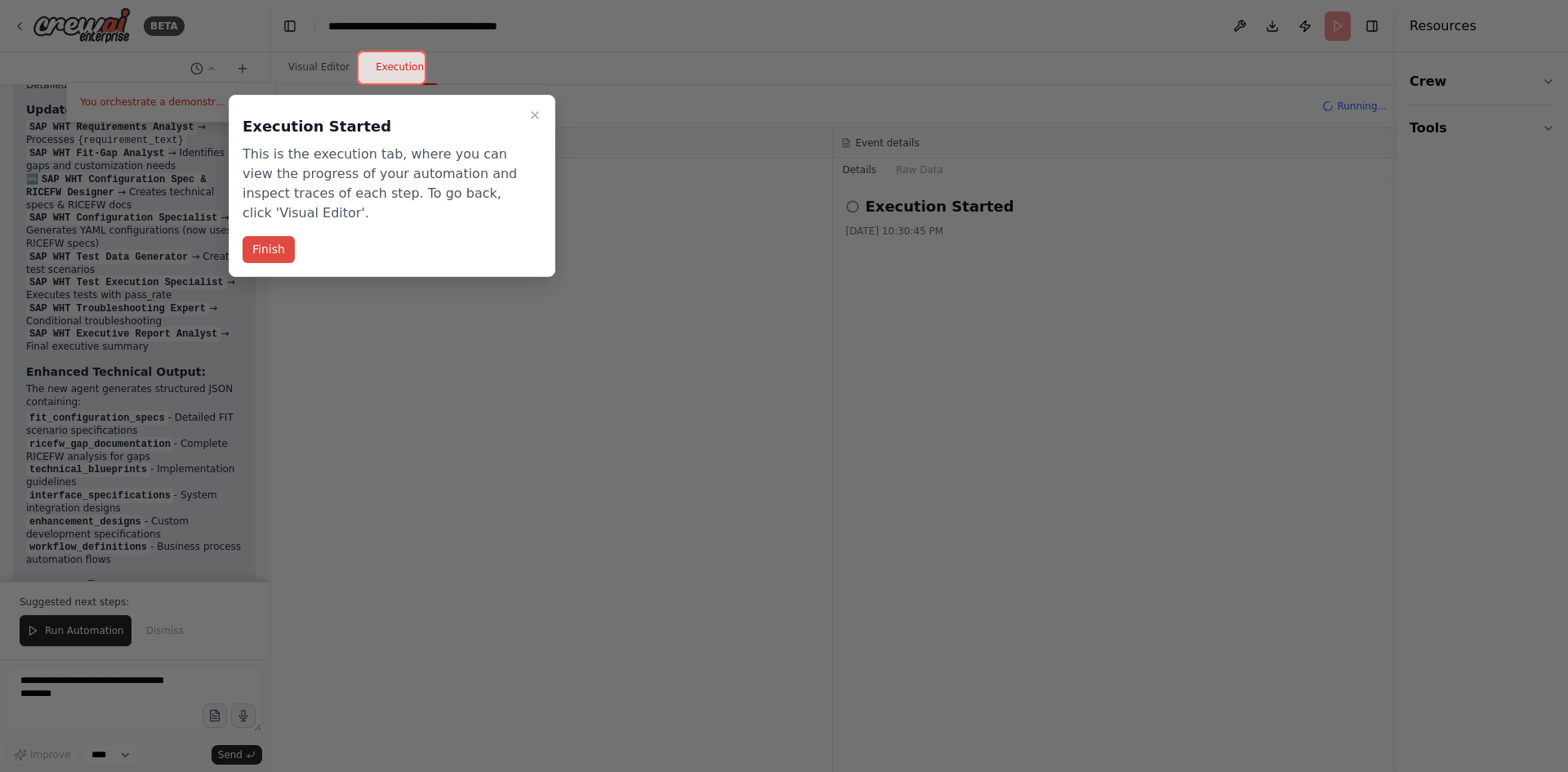
click at [275, 244] on button "Finish" at bounding box center [268, 249] width 52 height 27
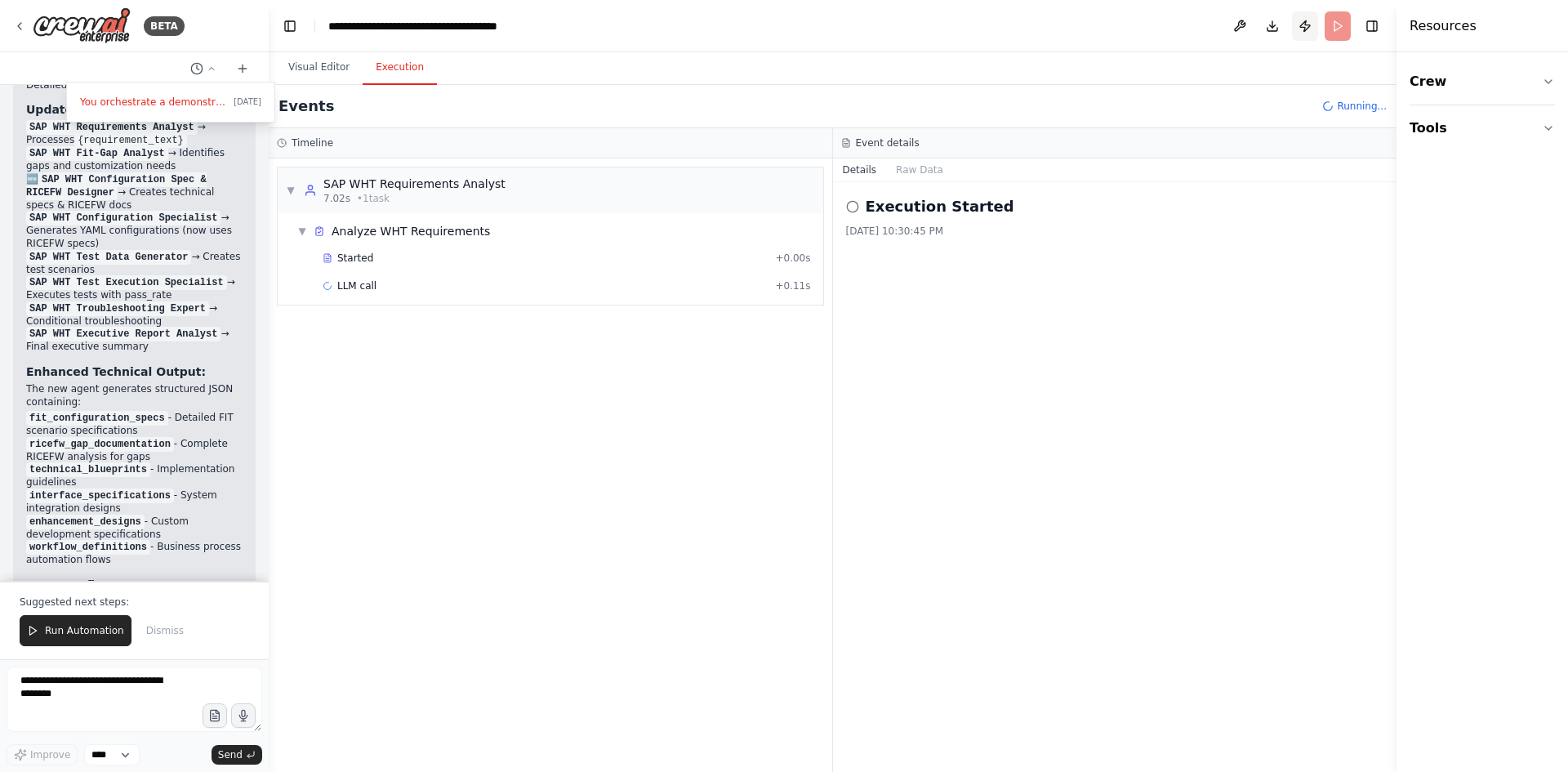
click at [1301, 27] on button "Publish" at bounding box center [1305, 26] width 26 height 29
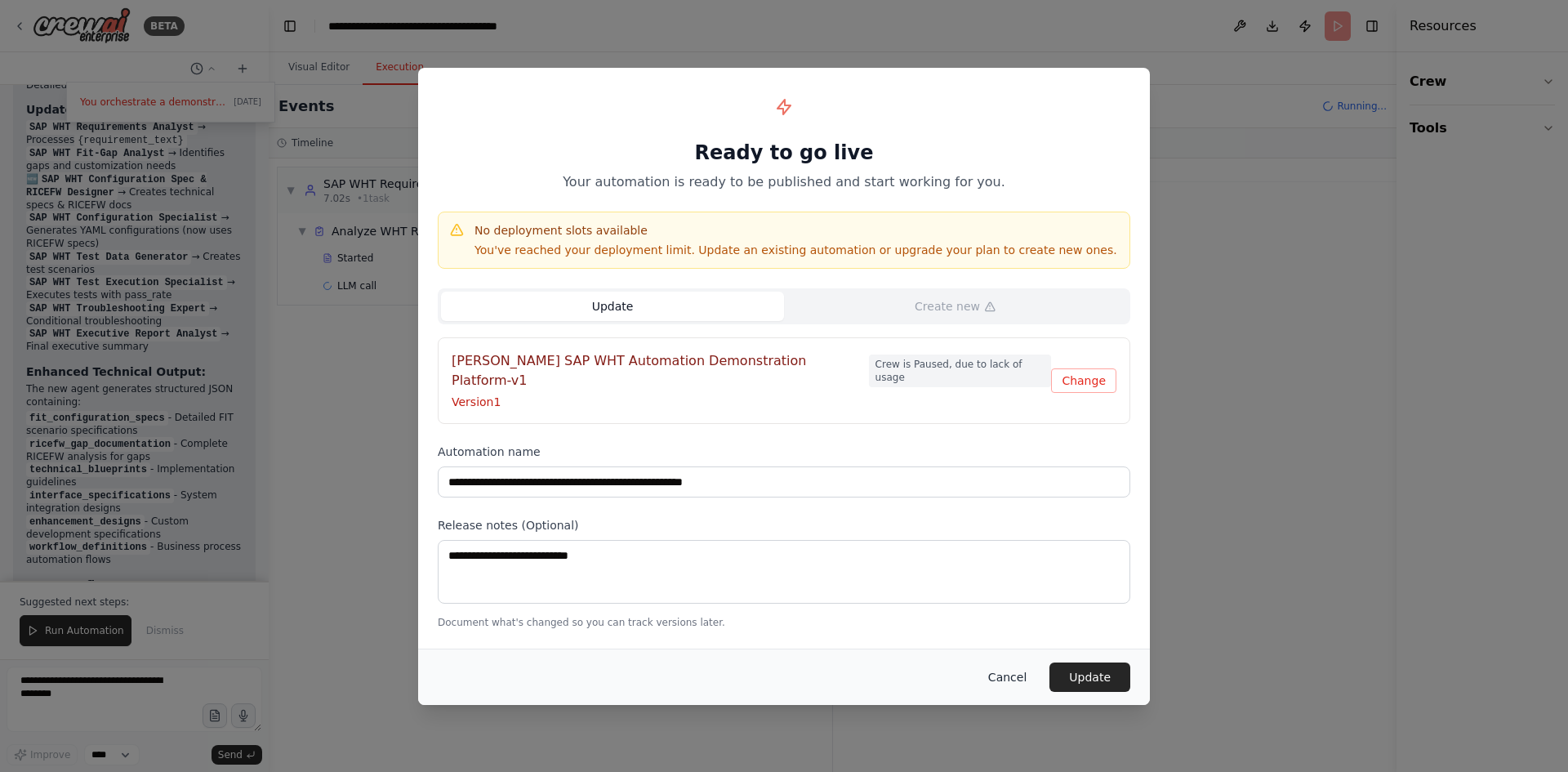
click at [1015, 667] on button "Cancel" at bounding box center [1007, 677] width 64 height 29
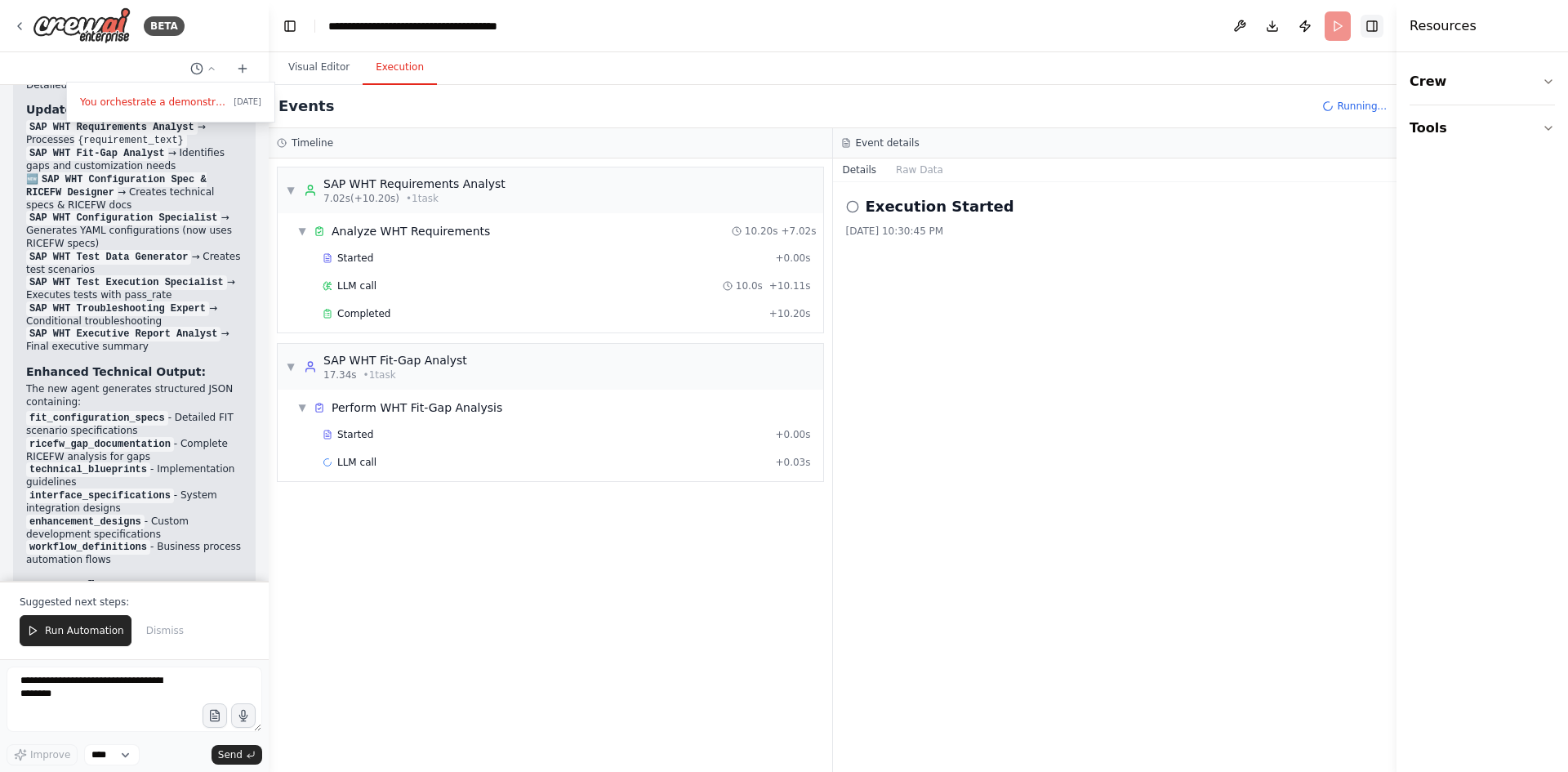
click at [1383, 27] on button "Toggle Right Sidebar" at bounding box center [1372, 26] width 23 height 23
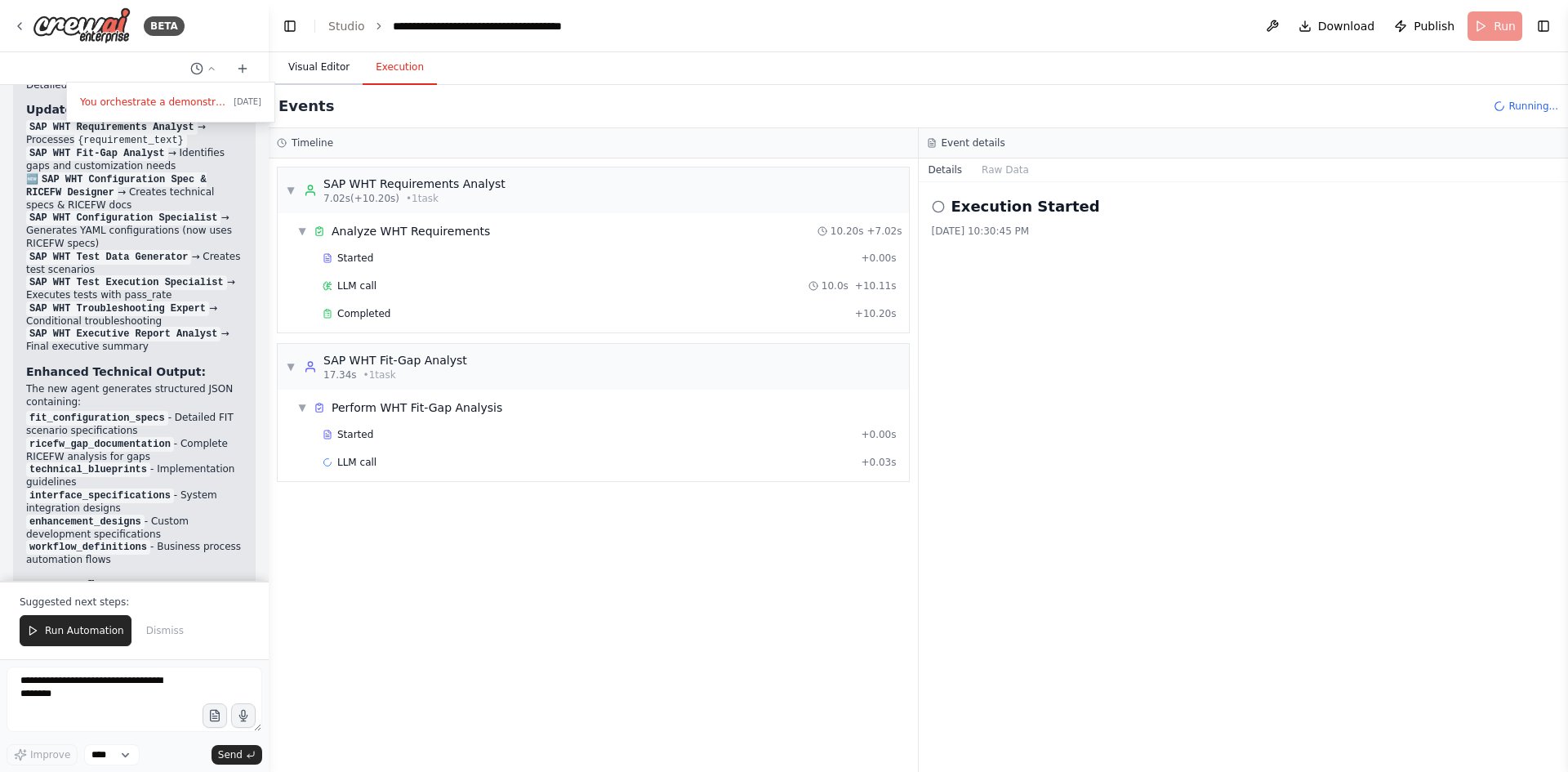
click at [304, 59] on button "Visual Editor" at bounding box center [319, 68] width 88 height 34
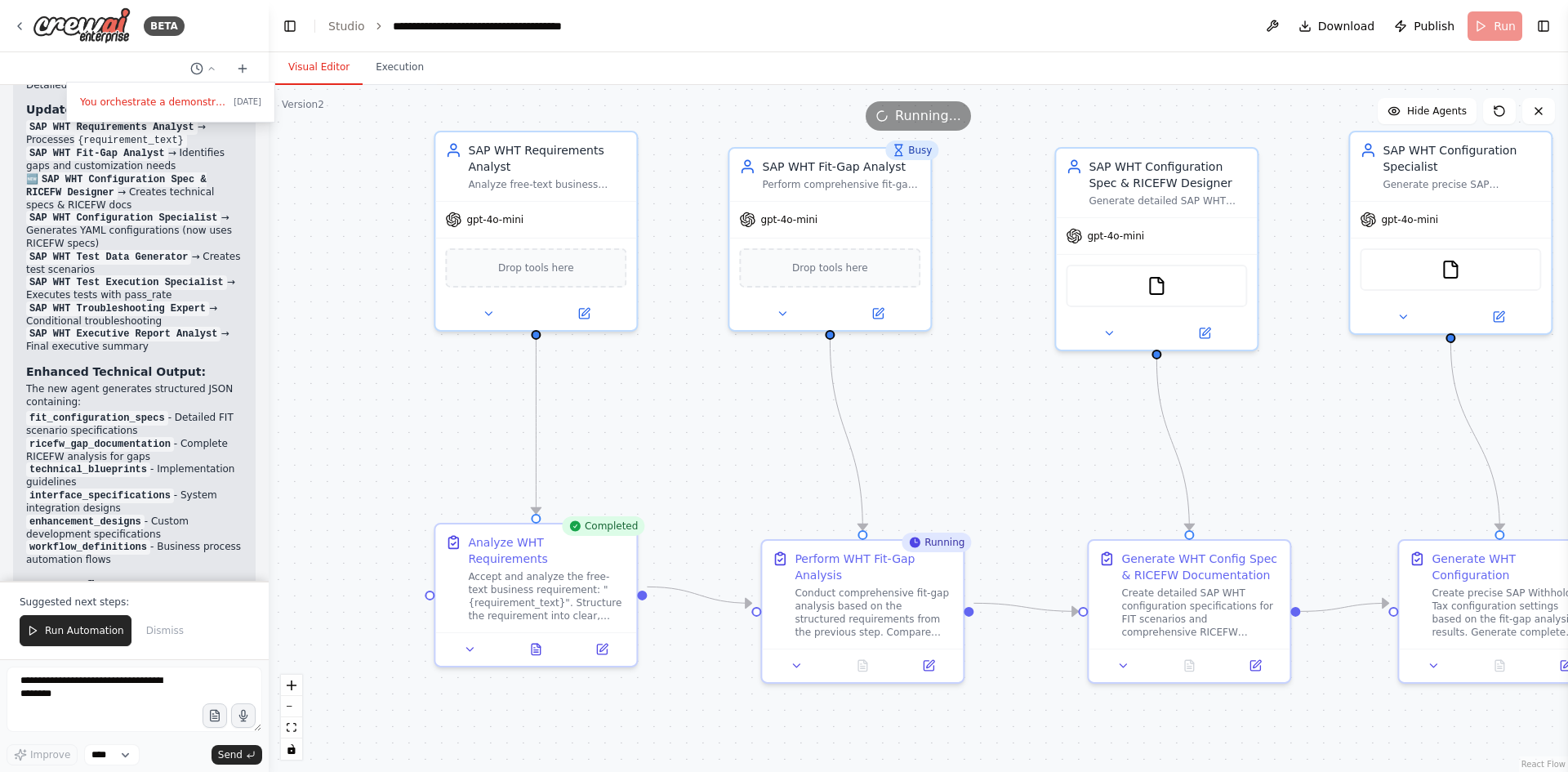
drag, startPoint x: 530, startPoint y: 303, endPoint x: 267, endPoint y: 323, distance: 263.8
click at [267, 323] on div "BETA You orchestrate a demonstration of SAP Withholding Tax (WHT) automation us…" at bounding box center [784, 386] width 1568 height 772
click at [289, 29] on button "Toggle Left Sidebar" at bounding box center [290, 26] width 23 height 23
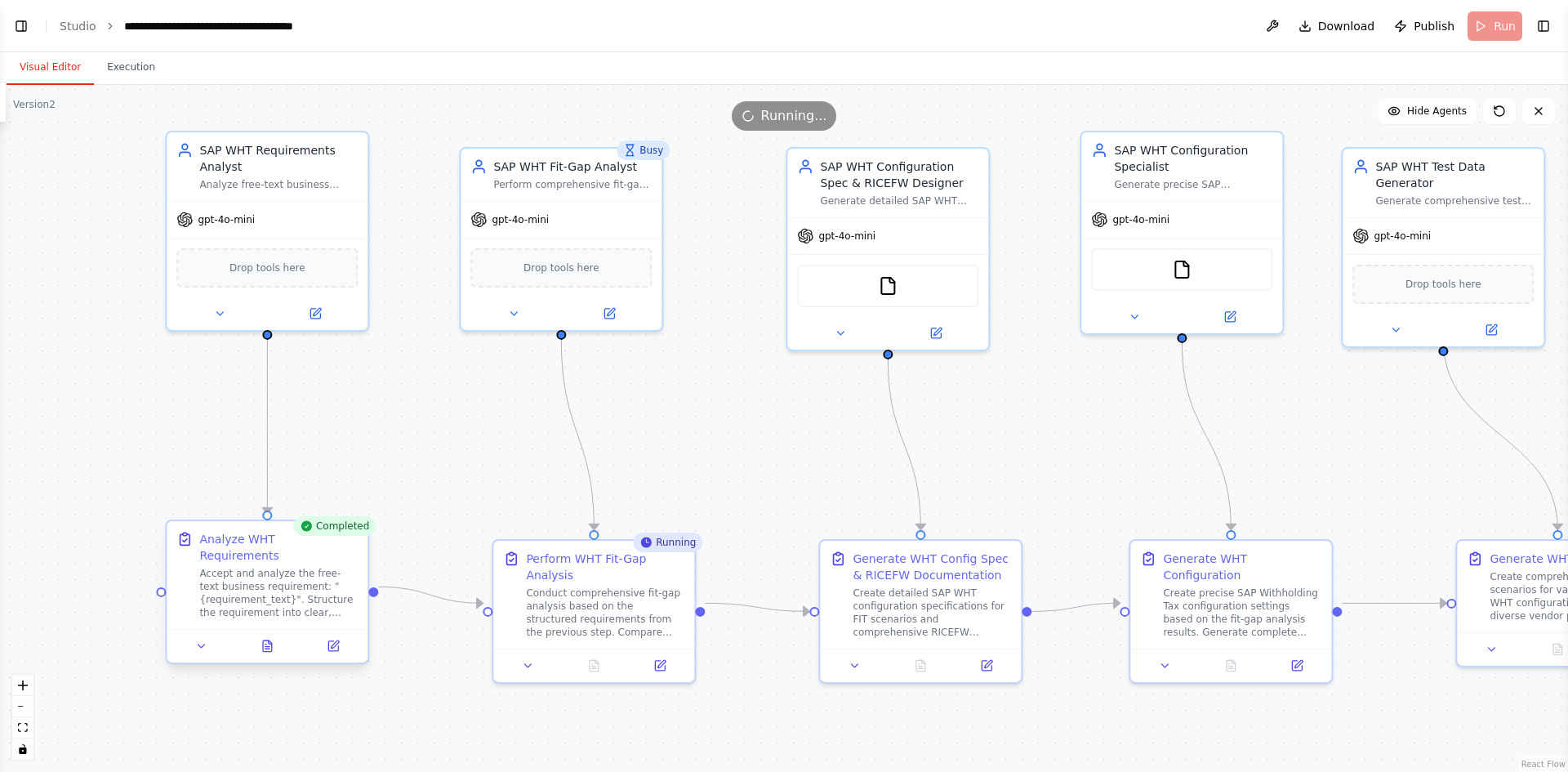
click at [209, 644] on div at bounding box center [267, 646] width 201 height 34
click at [271, 639] on button at bounding box center [267, 646] width 70 height 20
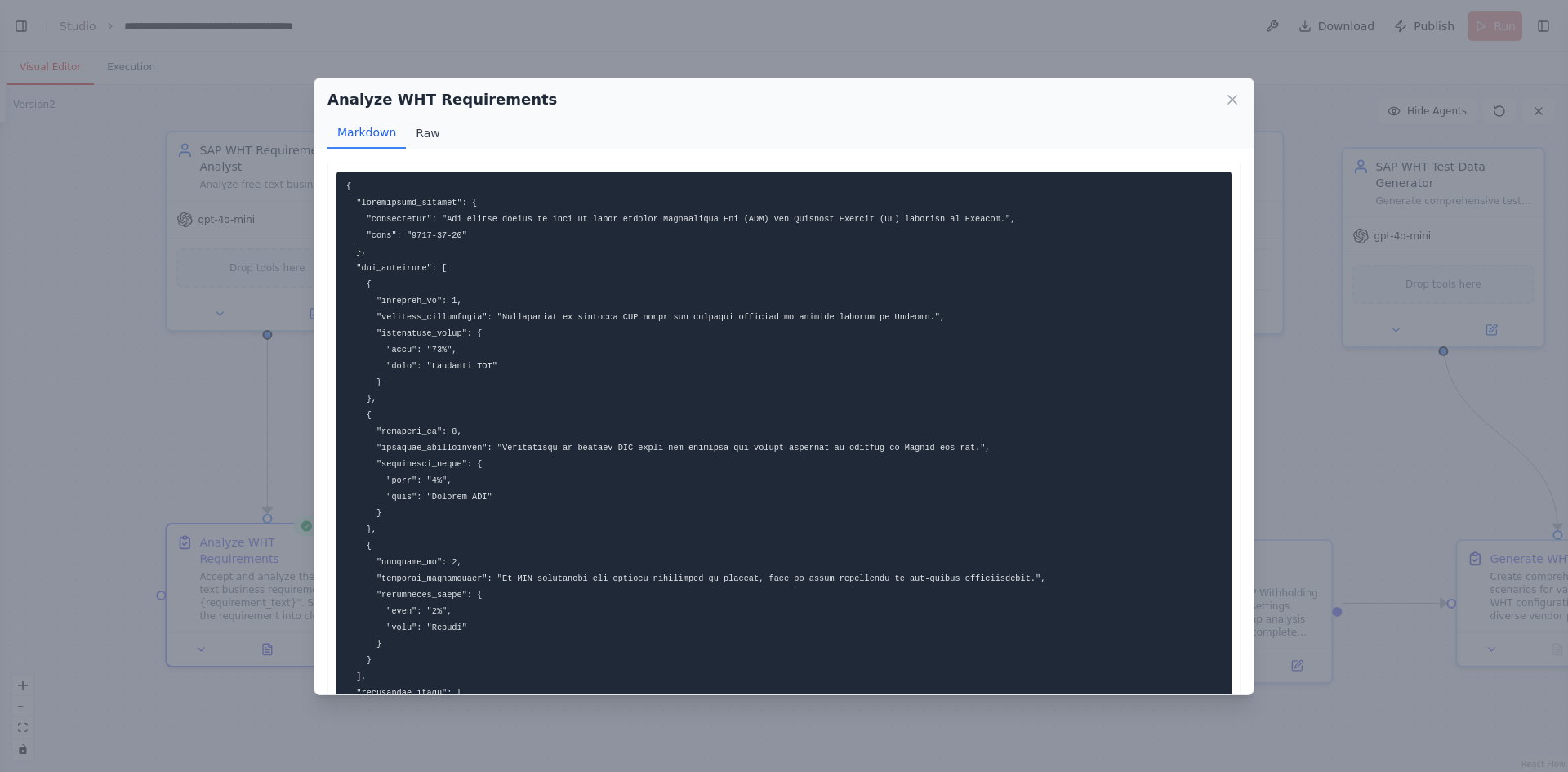
click at [417, 136] on button "Raw" at bounding box center [428, 133] width 43 height 31
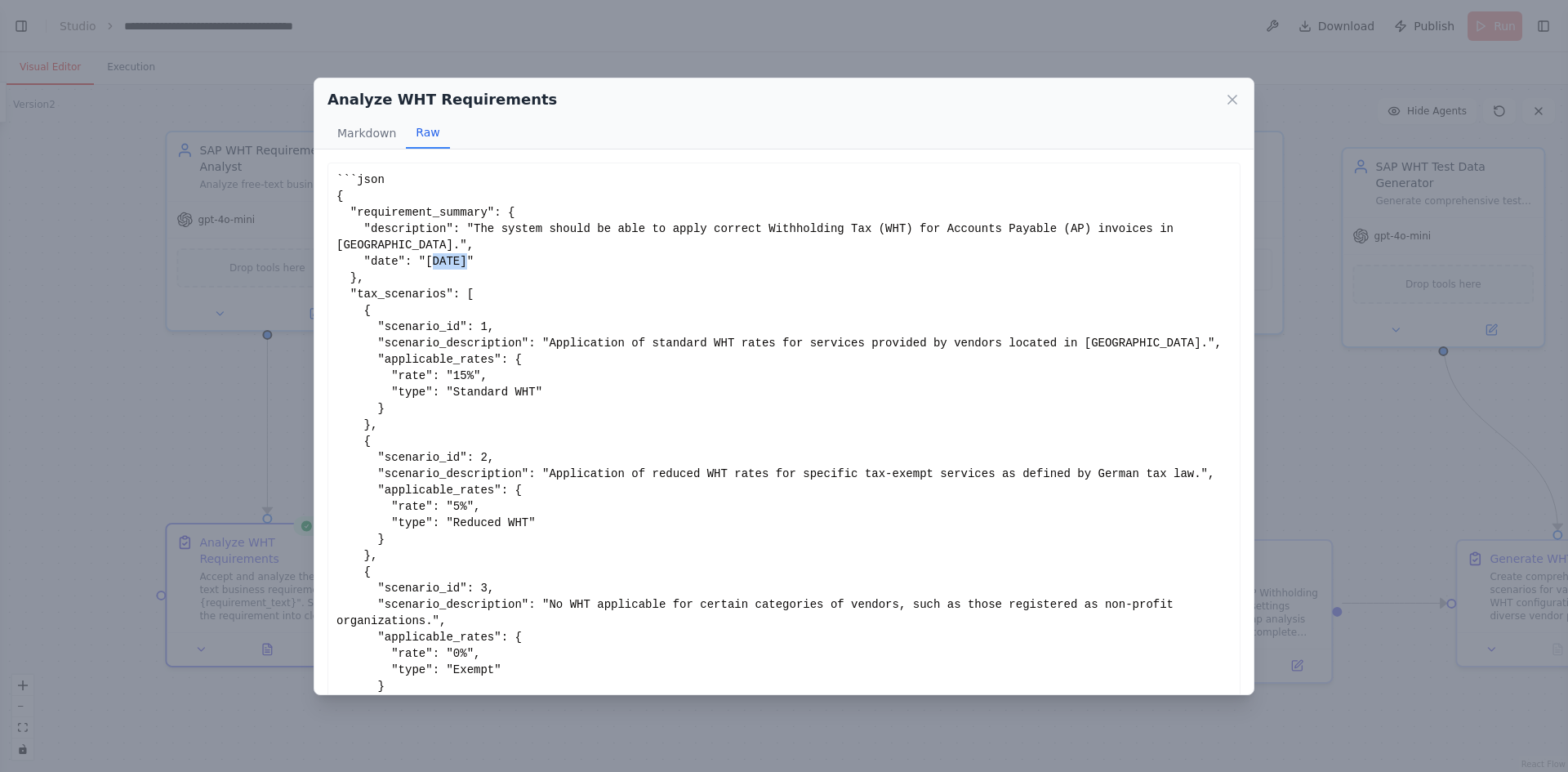
drag, startPoint x: 551, startPoint y: 243, endPoint x: 846, endPoint y: 259, distance: 295.4
click at [846, 259] on div "```json { "requirement_summary": { "description": "The system should be able to…" at bounding box center [784, 458] width 895 height 573
click at [1230, 95] on icon at bounding box center [1232, 99] width 16 height 16
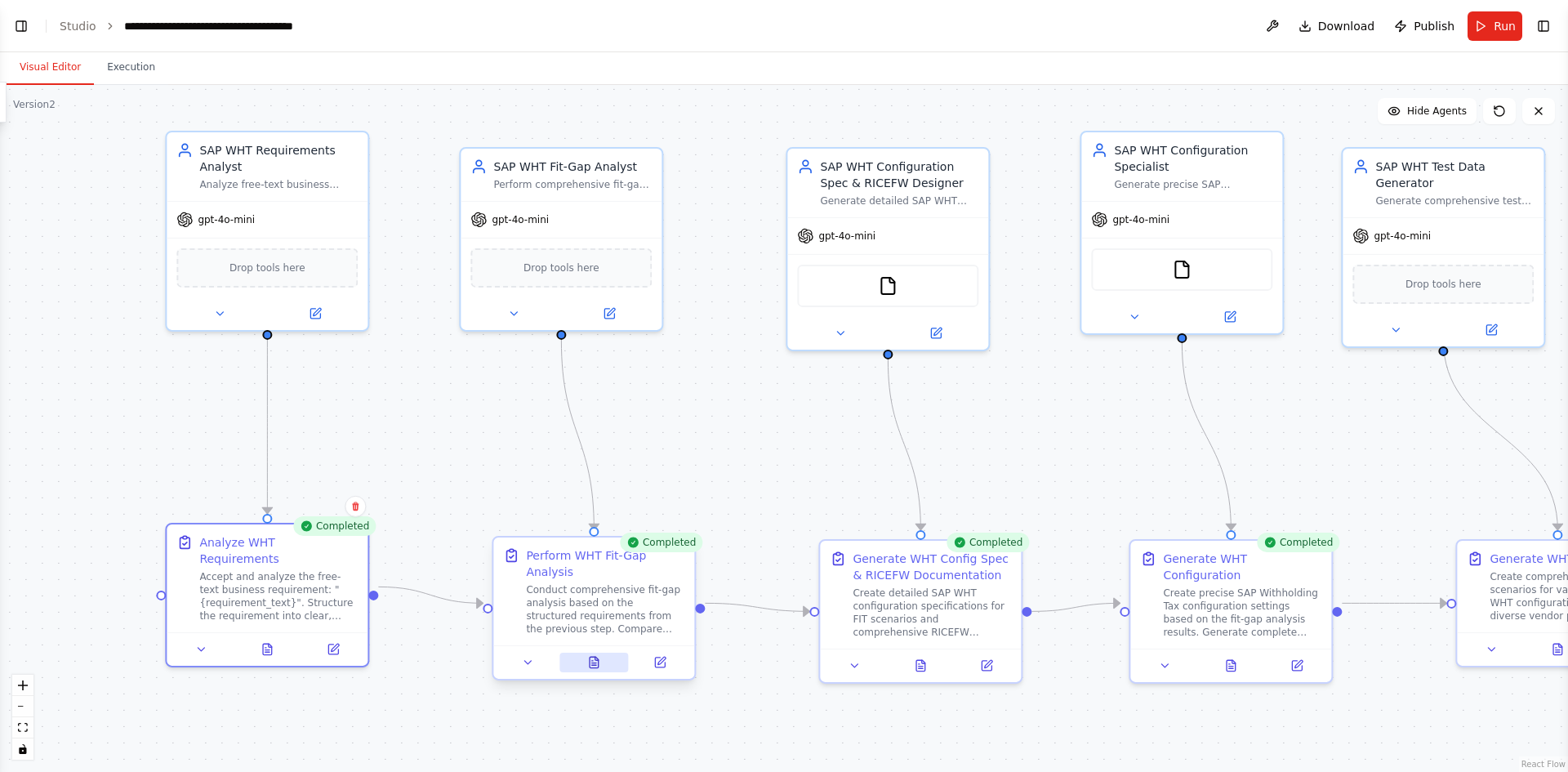
click at [595, 654] on button at bounding box center [594, 663] width 70 height 20
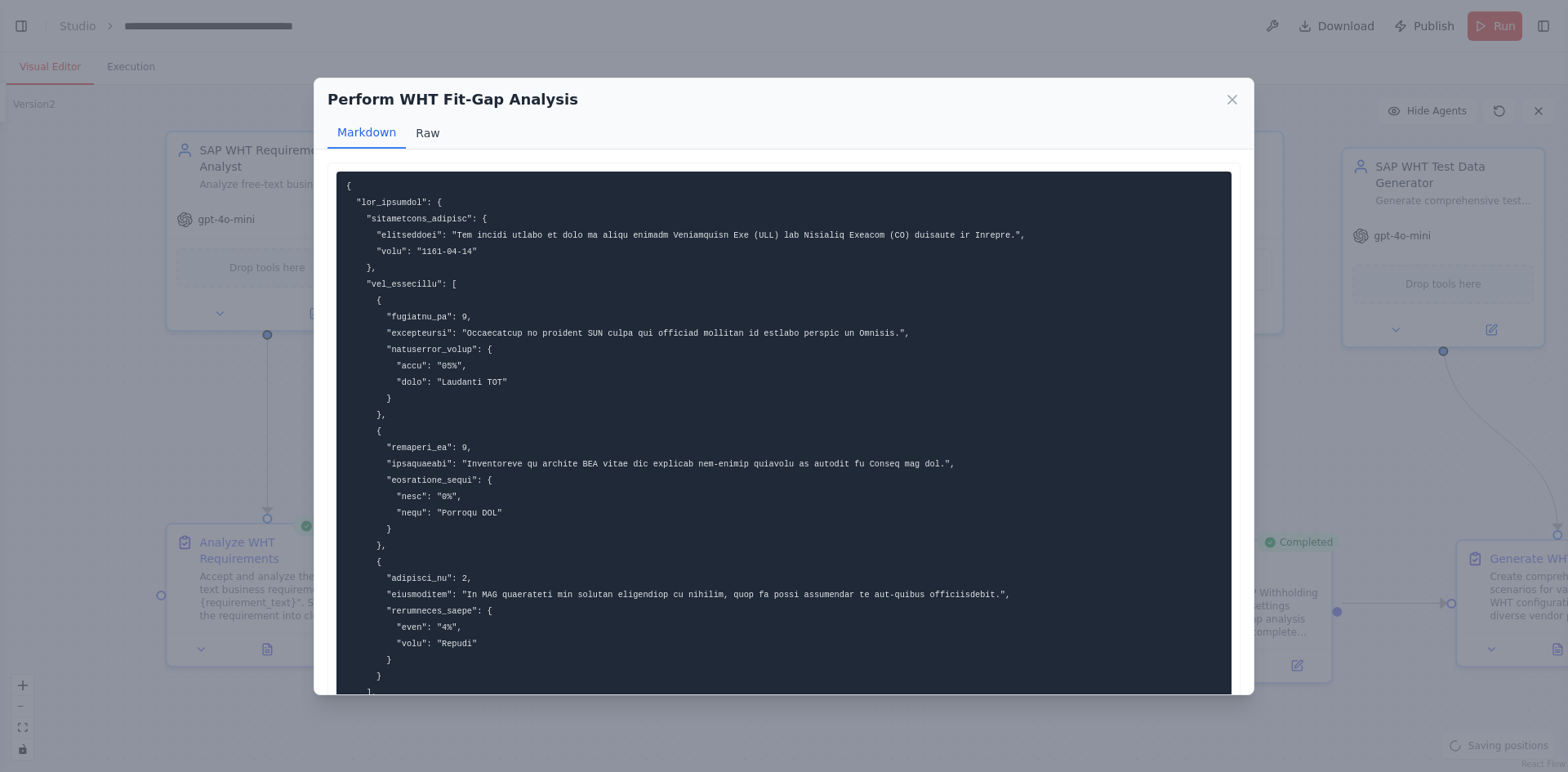
click at [420, 130] on button "Raw" at bounding box center [428, 133] width 43 height 31
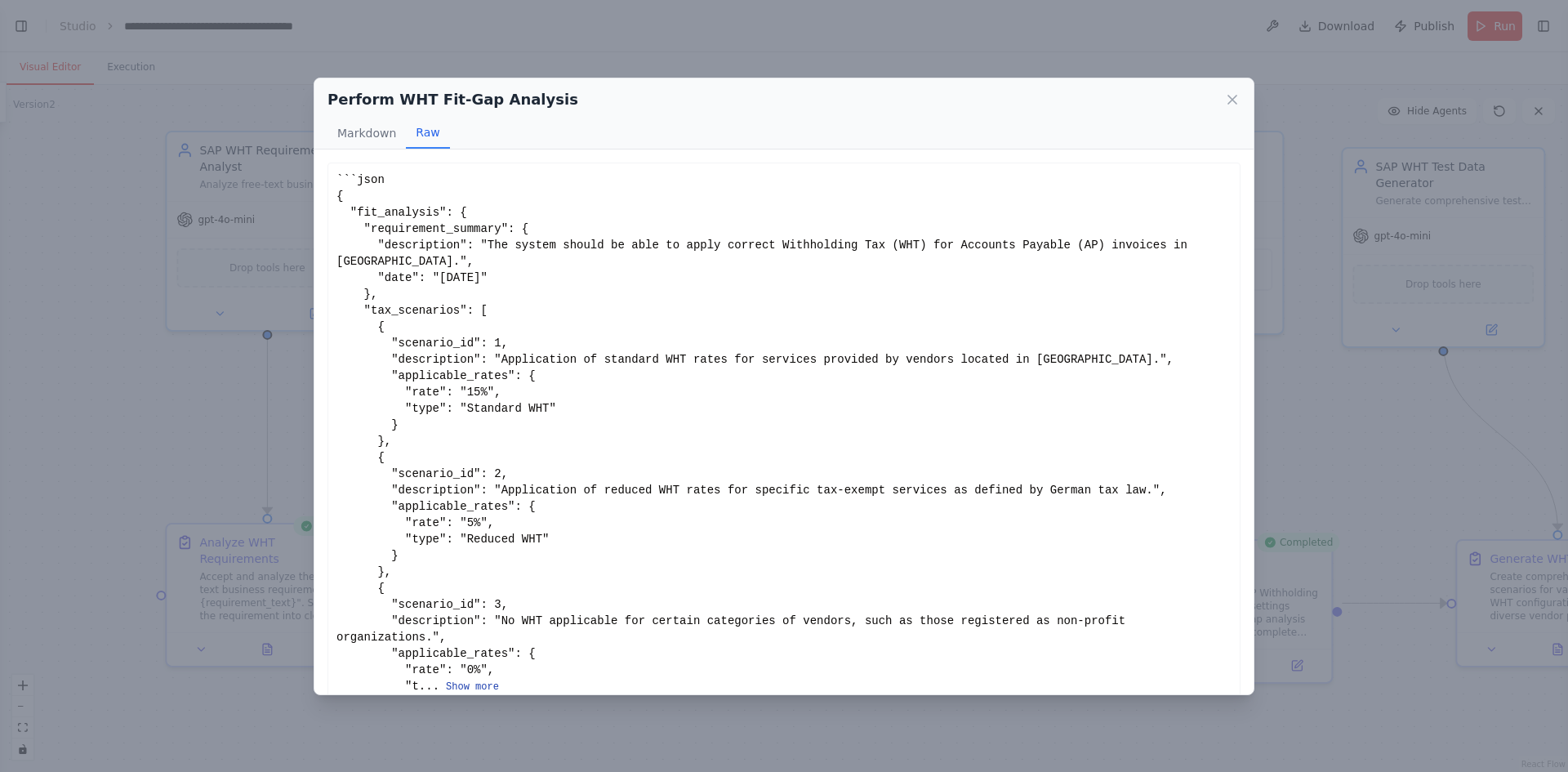
click at [450, 681] on button "Show more" at bounding box center [473, 687] width 53 height 13
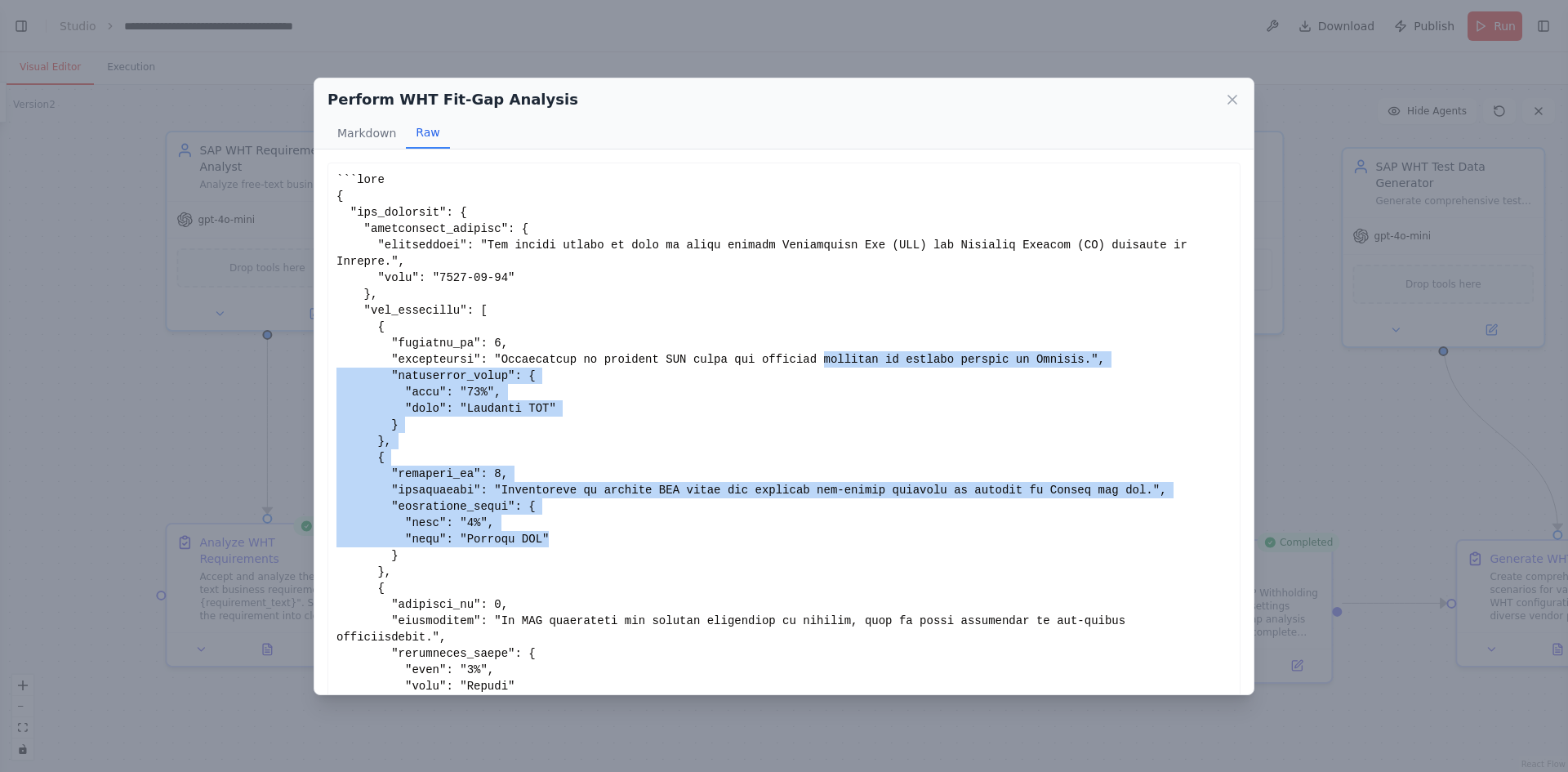
drag, startPoint x: 763, startPoint y: 515, endPoint x: 1028, endPoint y: 379, distance: 297.9
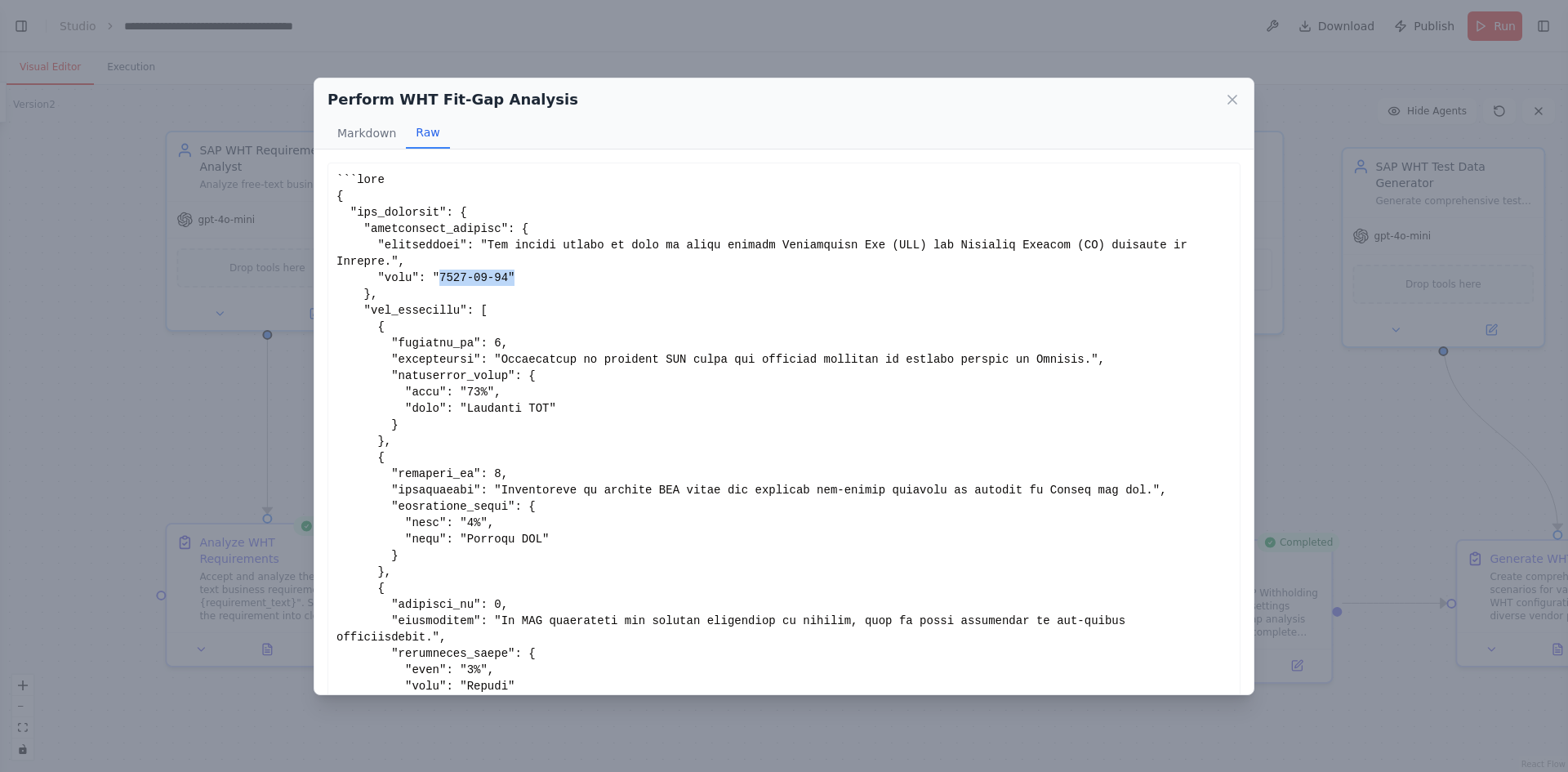
drag, startPoint x: 499, startPoint y: 261, endPoint x: 430, endPoint y: 260, distance: 69.0
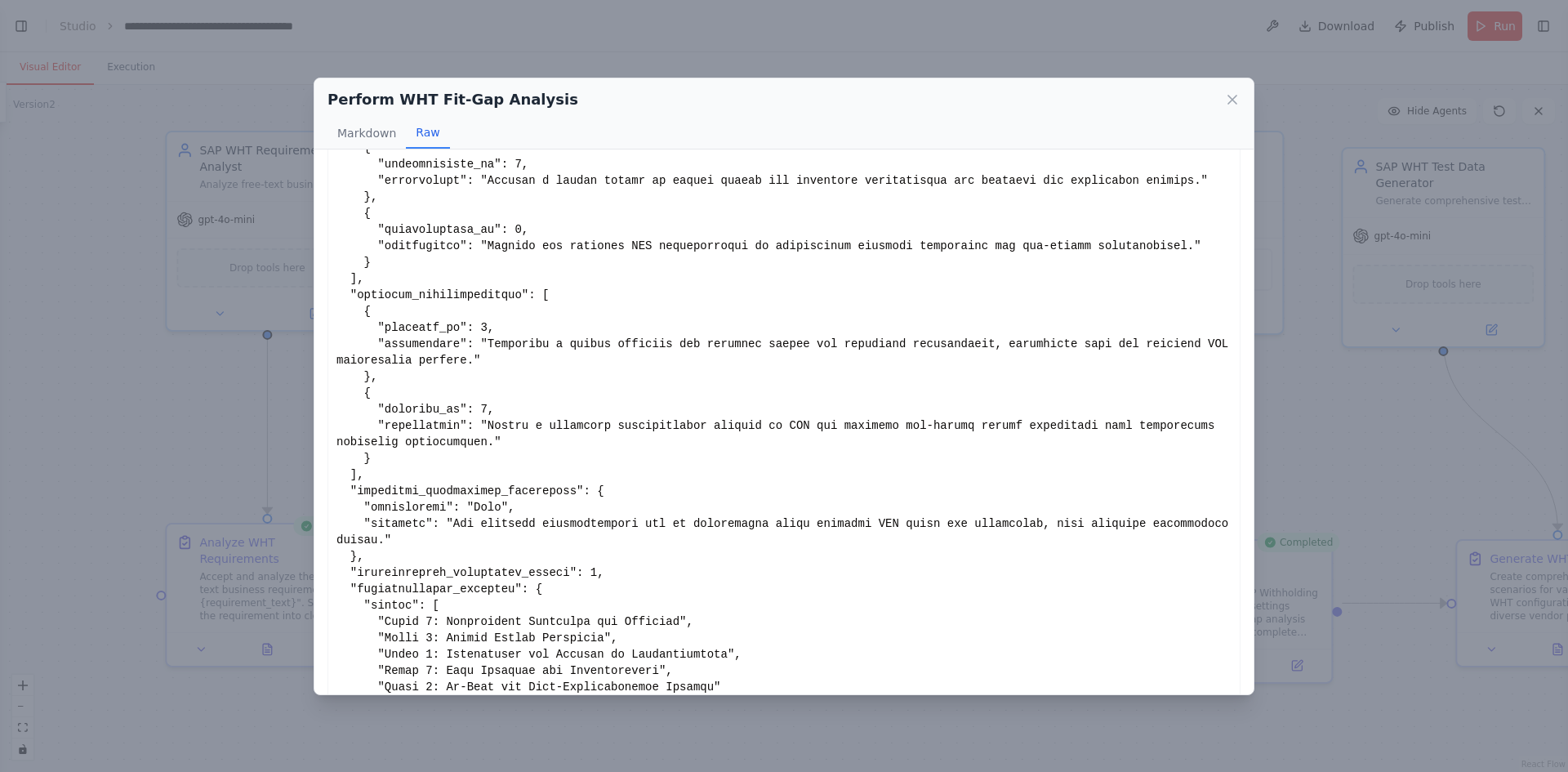
scroll to position [1776, 0]
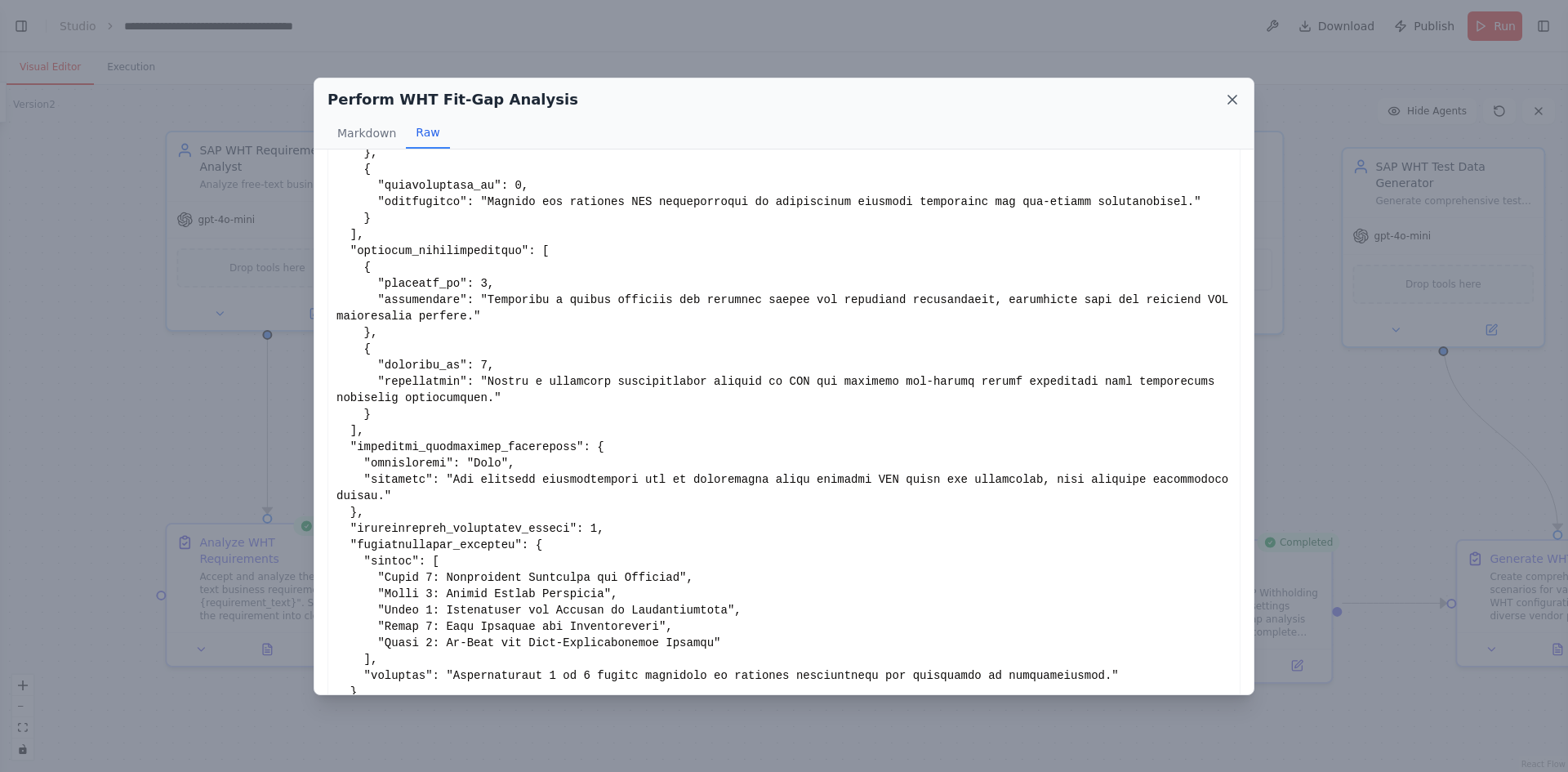
click at [1229, 96] on icon at bounding box center [1232, 99] width 16 height 16
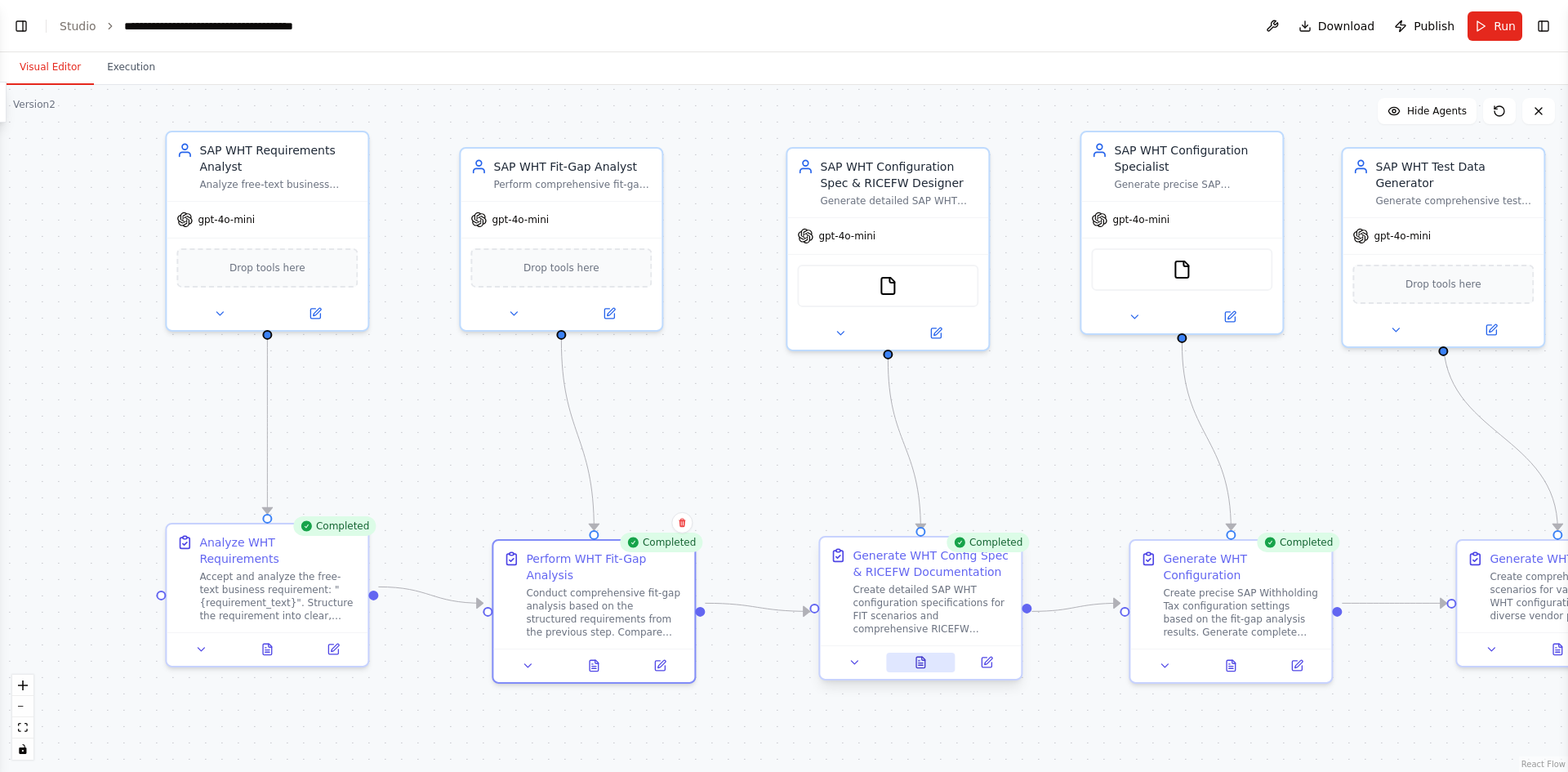
click at [921, 664] on icon at bounding box center [921, 664] width 4 height 0
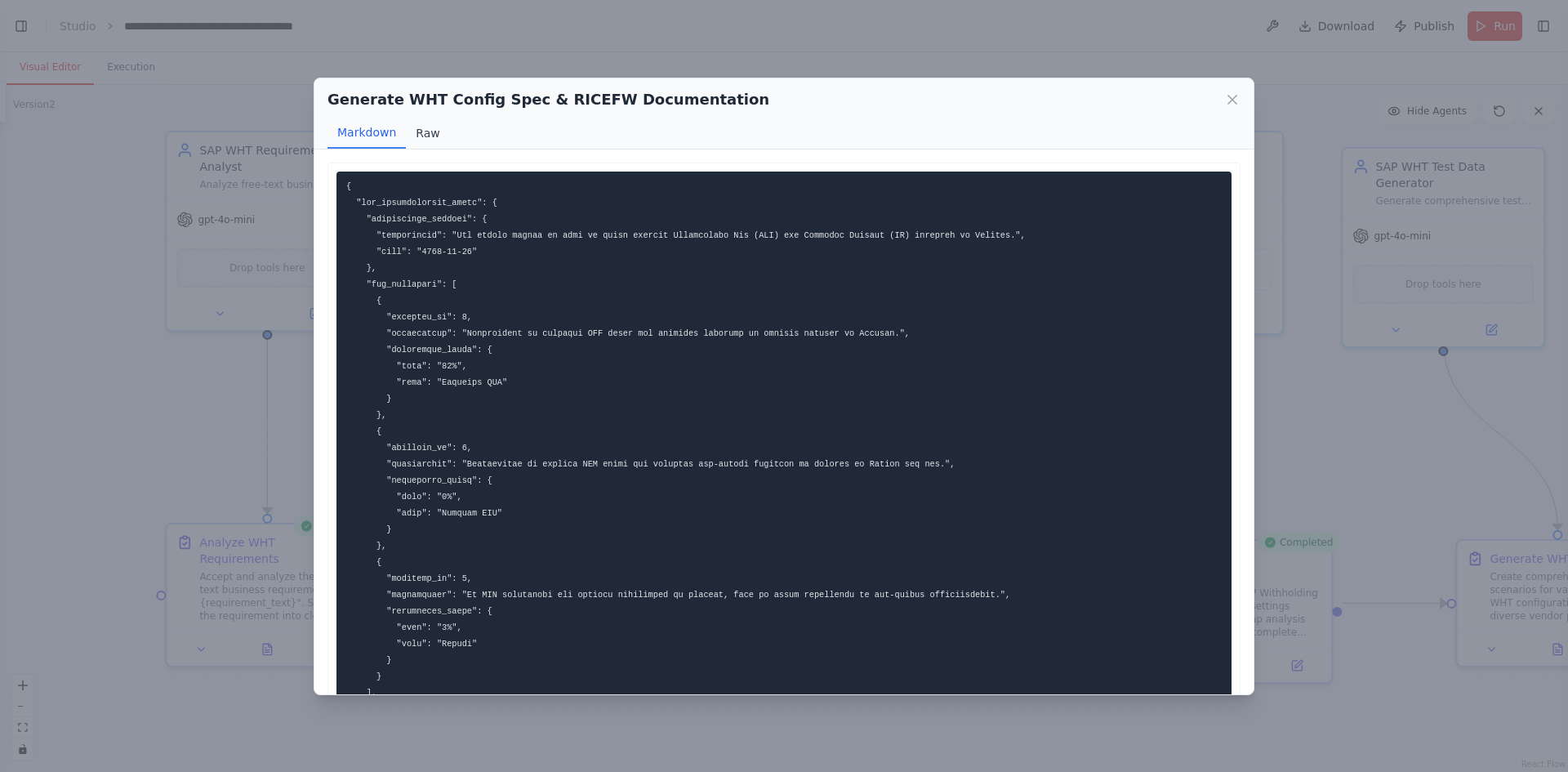
click at [420, 132] on button "Raw" at bounding box center [428, 133] width 43 height 31
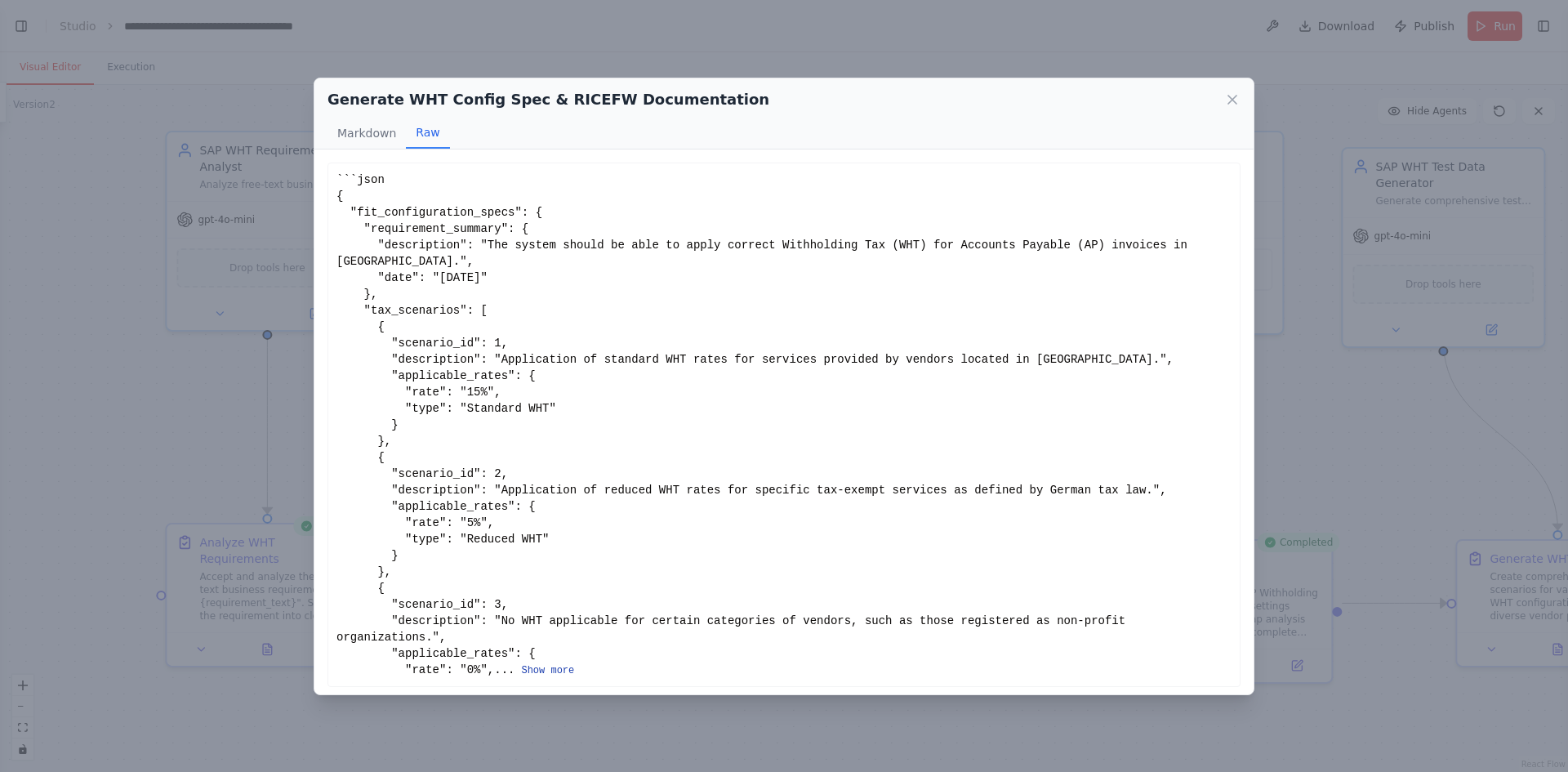
click at [522, 665] on button "Show more" at bounding box center [548, 671] width 53 height 13
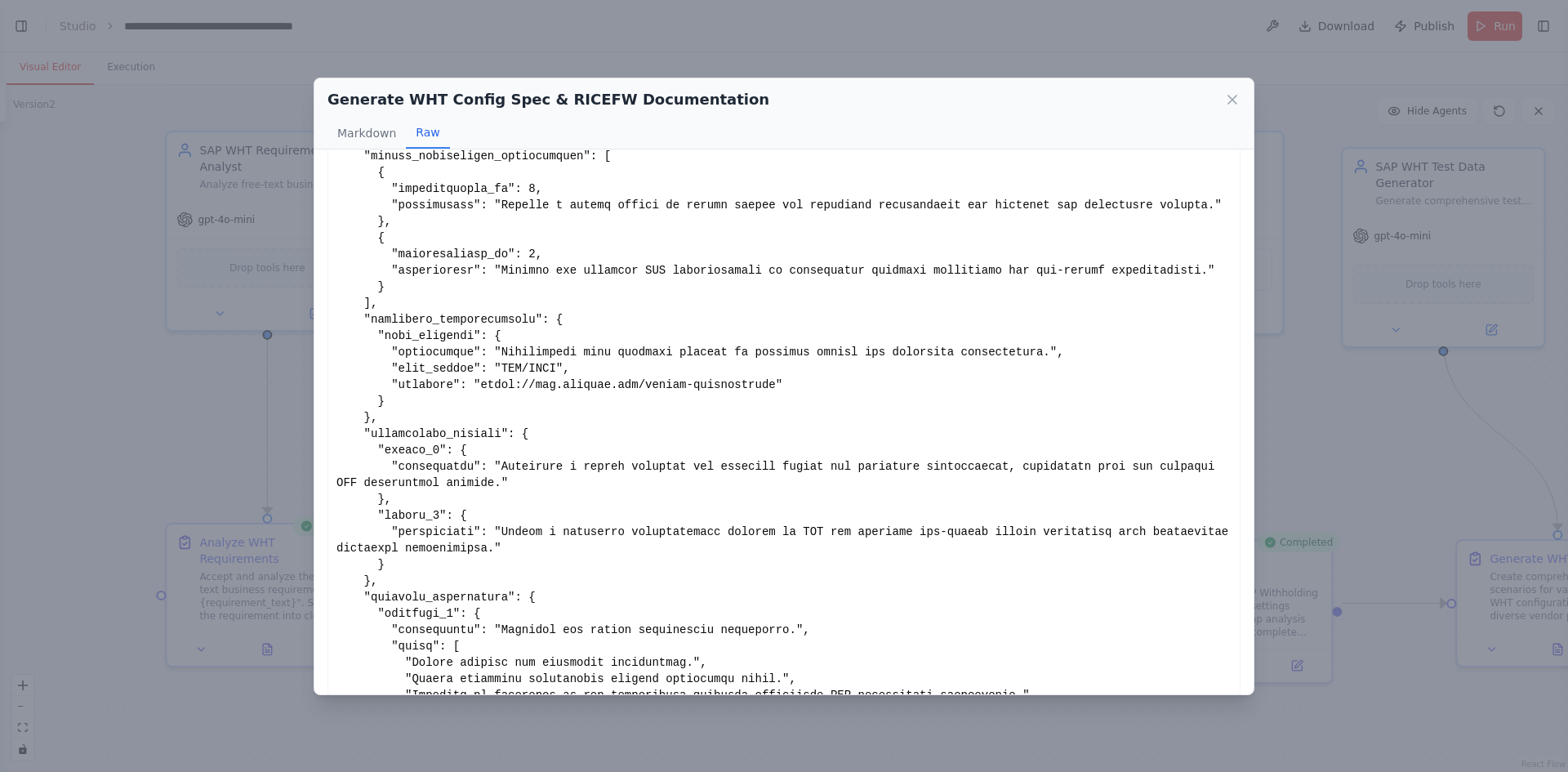
scroll to position [1792, 0]
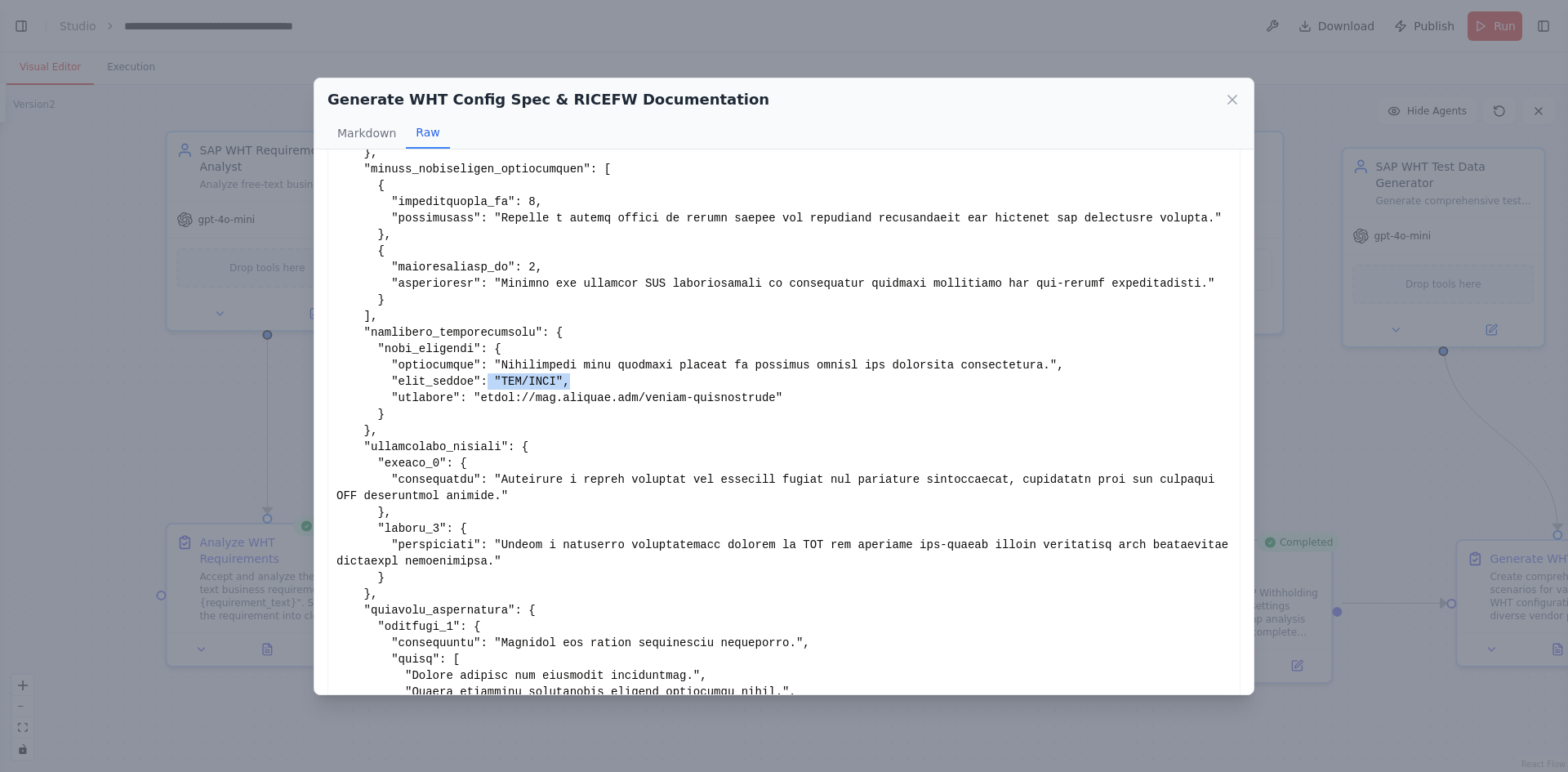
drag, startPoint x: 552, startPoint y: 340, endPoint x: 476, endPoint y: 333, distance: 76.3
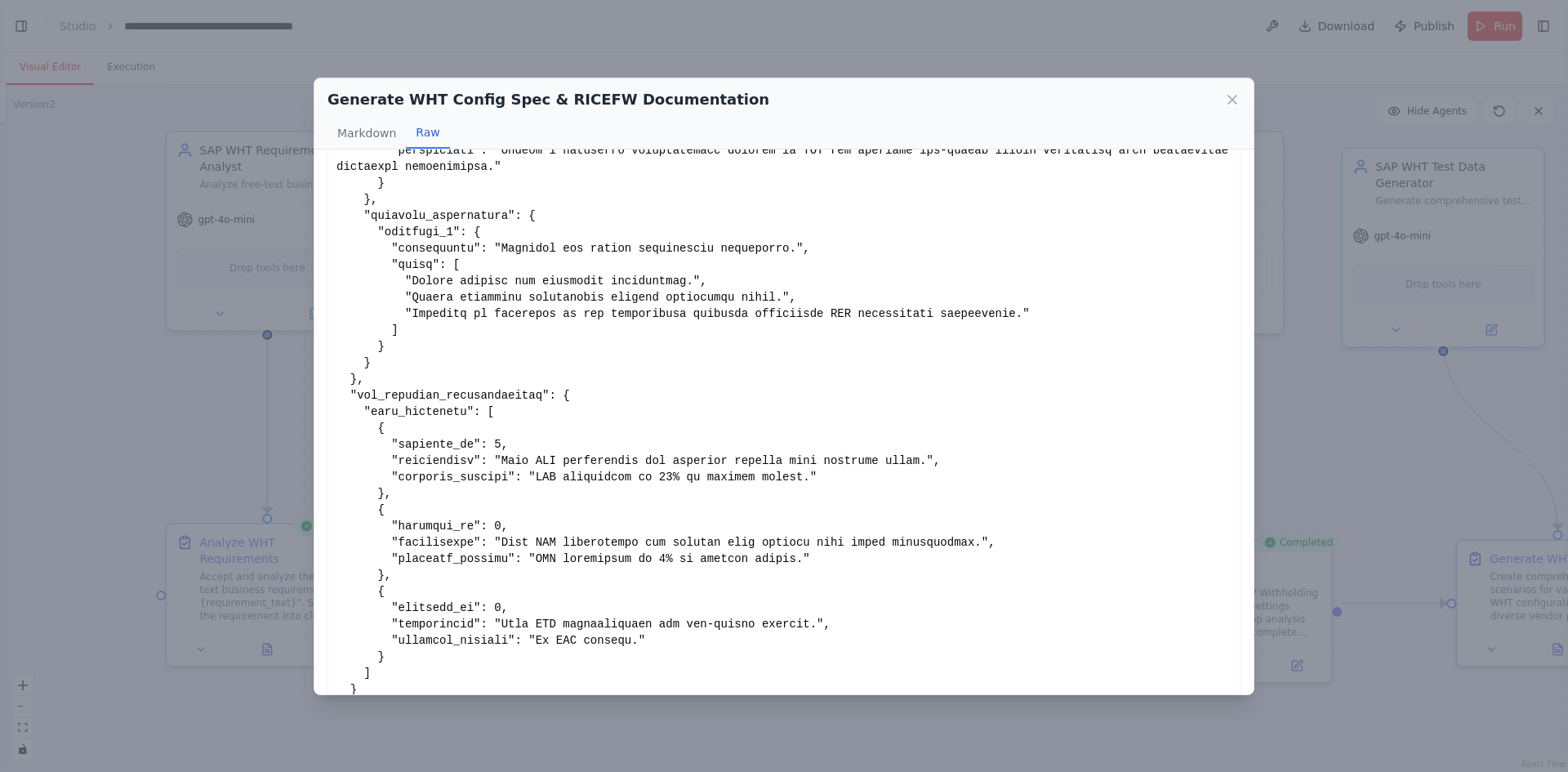
scroll to position [2197, 0]
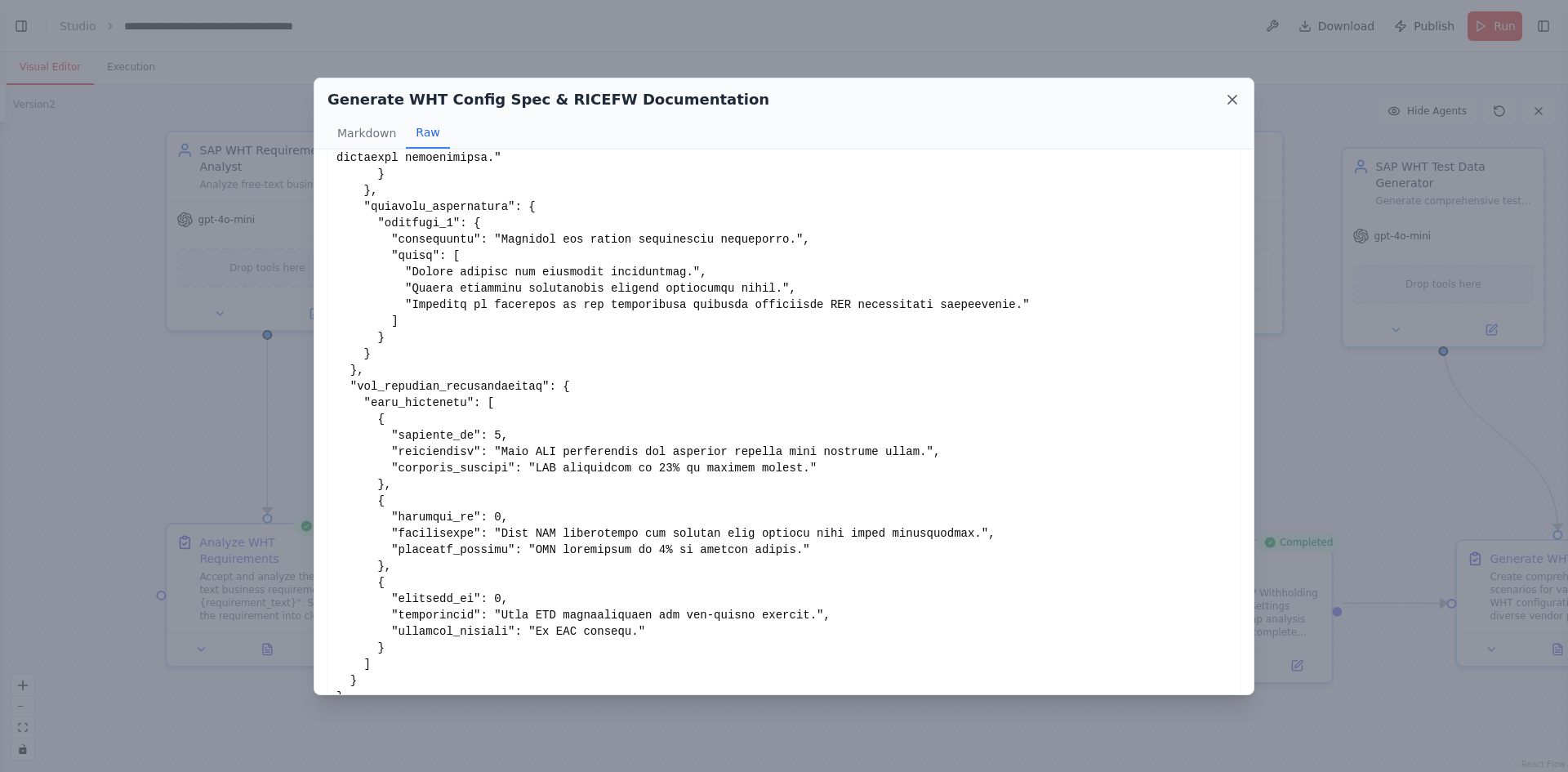
click at [1233, 96] on icon at bounding box center [1232, 99] width 16 height 16
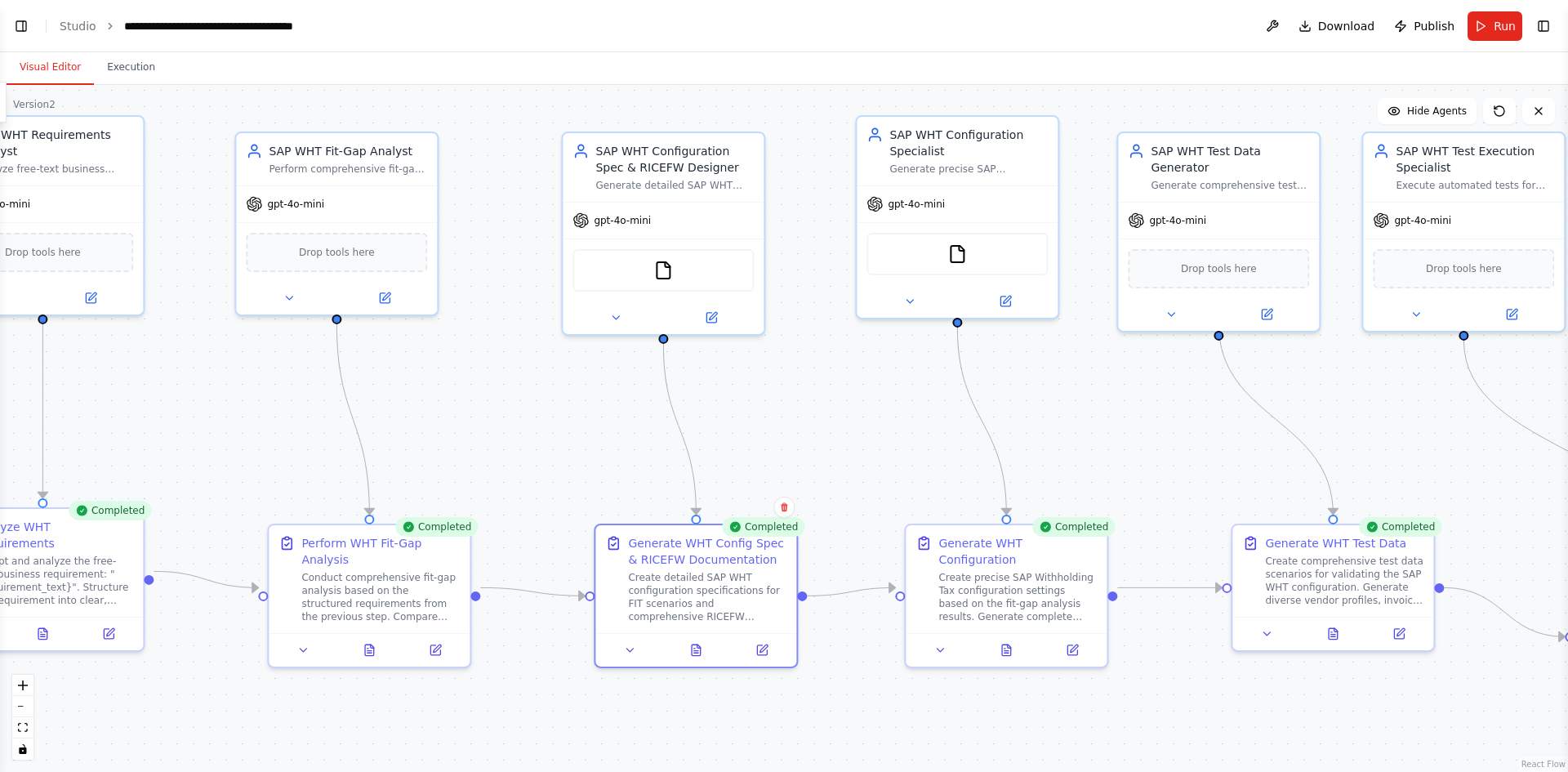
drag, startPoint x: 1073, startPoint y: 455, endPoint x: 849, endPoint y: 439, distance: 224.6
click at [849, 439] on div ".deletable-edge-delete-btn { width: 20px; height: 20px; border: 0px solid #ffff…" at bounding box center [784, 429] width 1568 height 688
click at [1000, 640] on icon at bounding box center [1006, 646] width 13 height 13
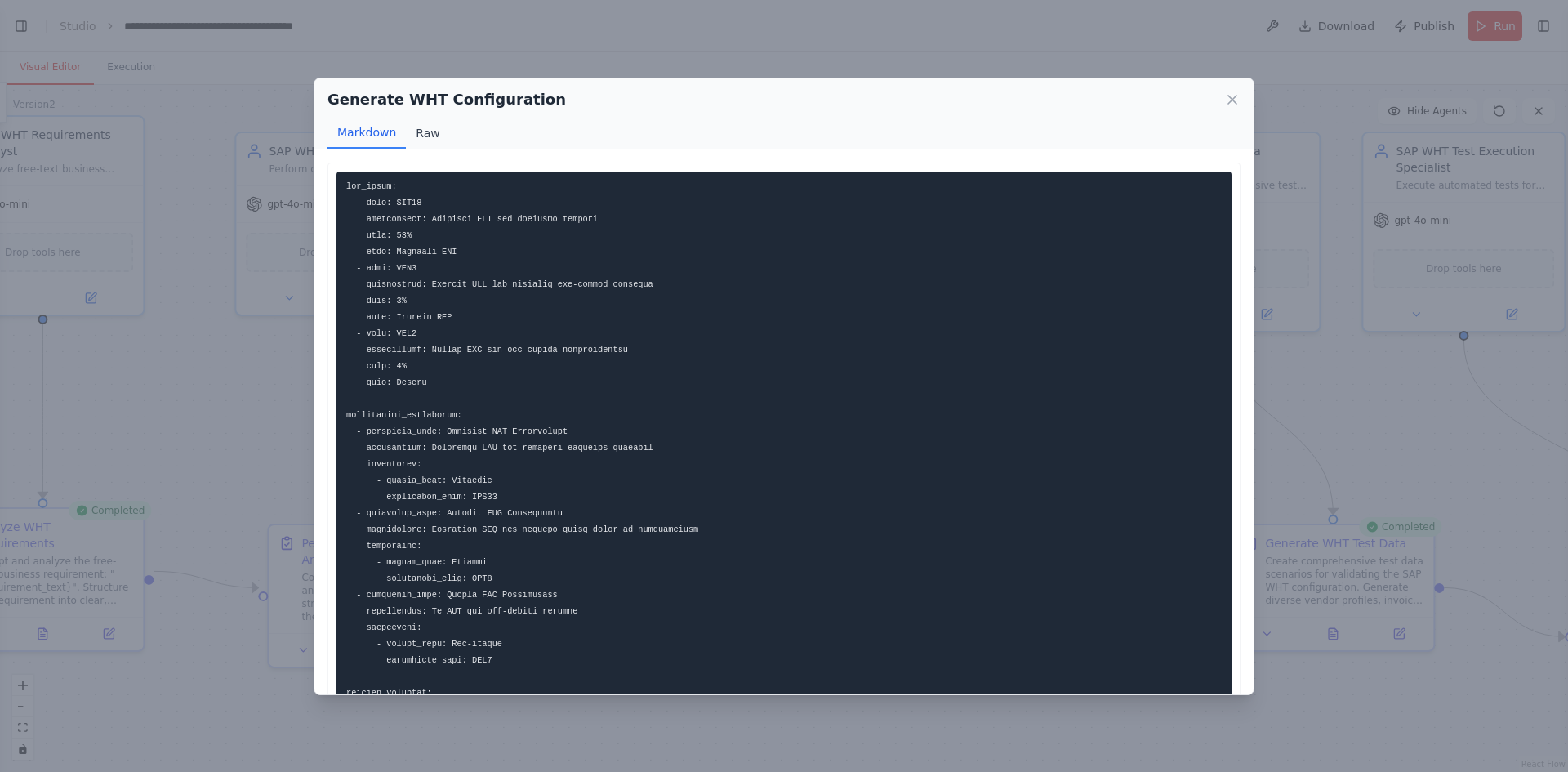
click at [427, 128] on button "Raw" at bounding box center [428, 133] width 43 height 31
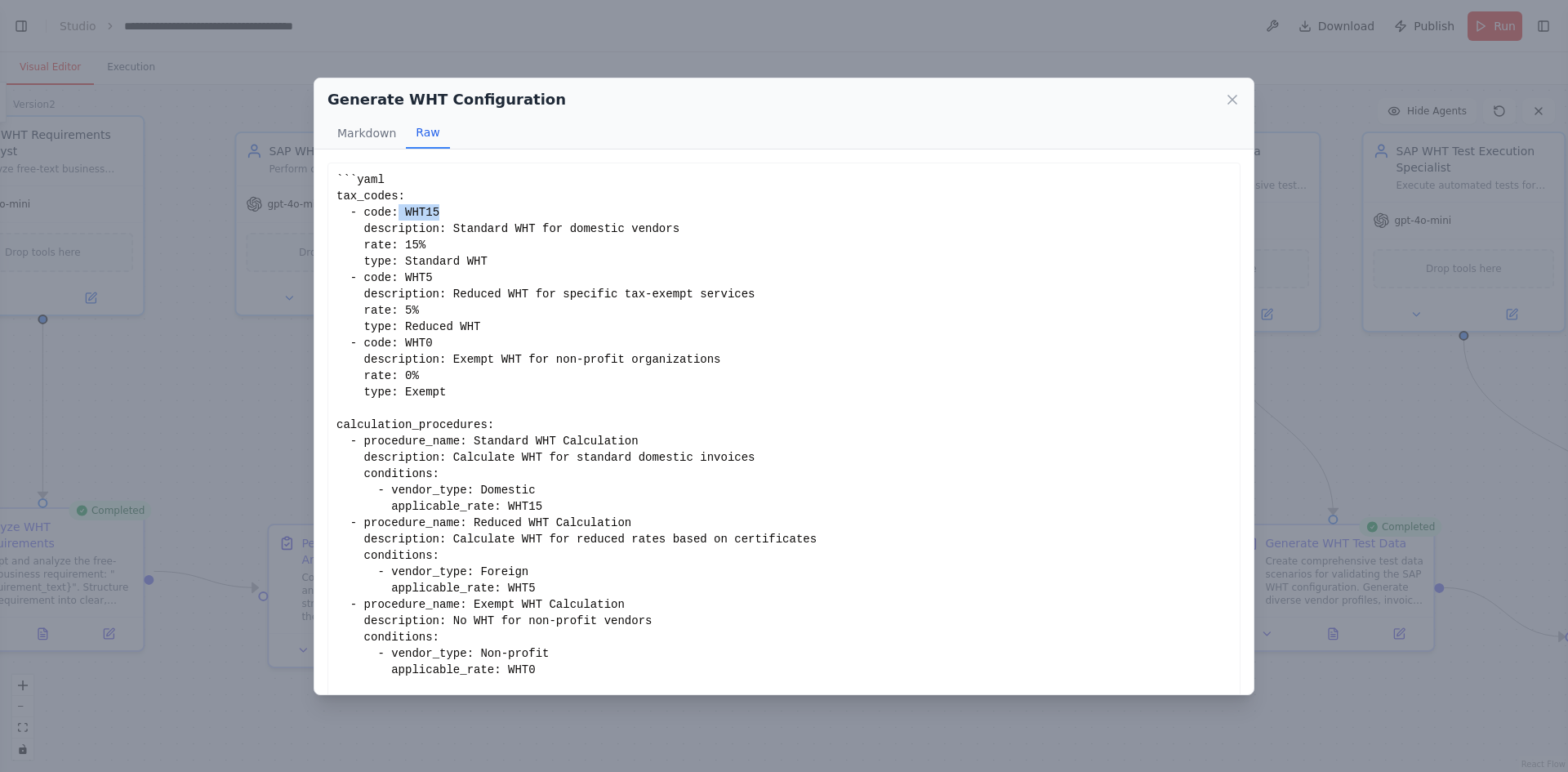
drag, startPoint x: 445, startPoint y: 207, endPoint x: 391, endPoint y: 208, distance: 54.0
click at [391, 208] on div "```yaml tax_codes: - code: WHT15 description: Standard WHT for domestic vendors…" at bounding box center [784, 466] width 895 height 589
drag, startPoint x: 454, startPoint y: 244, endPoint x: 374, endPoint y: 239, distance: 80.2
click at [374, 239] on div "```yaml tax_codes: - code: WHT15 description: Standard WHT for domestic vendors…" at bounding box center [784, 466] width 895 height 589
click at [473, 254] on div "```yaml tax_codes: - code: WHT15 description: Standard WHT for domestic vendors…" at bounding box center [784, 466] width 895 height 589
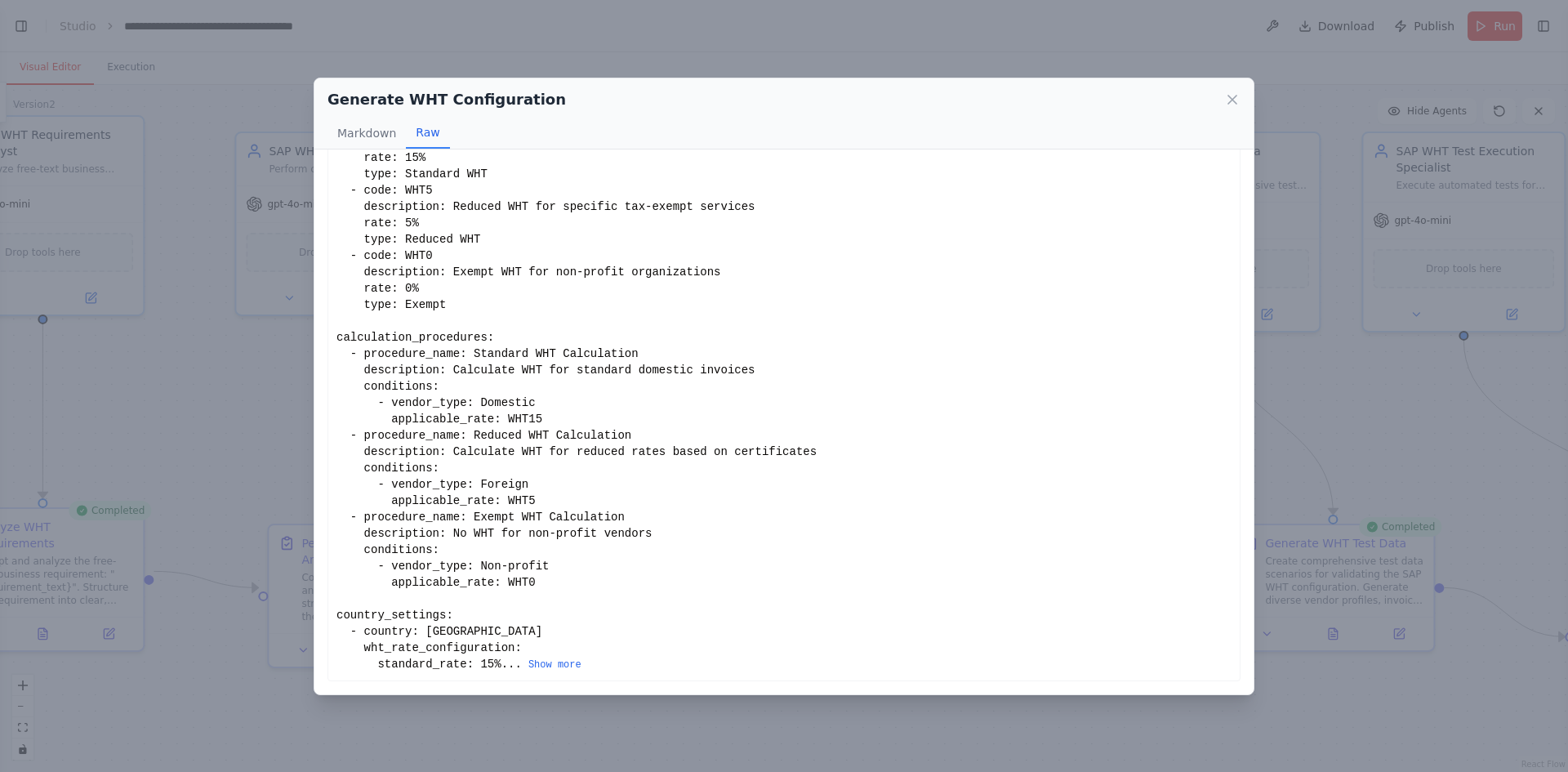
scroll to position [104, 0]
click at [528, 667] on button "Show more" at bounding box center [555, 665] width 53 height 13
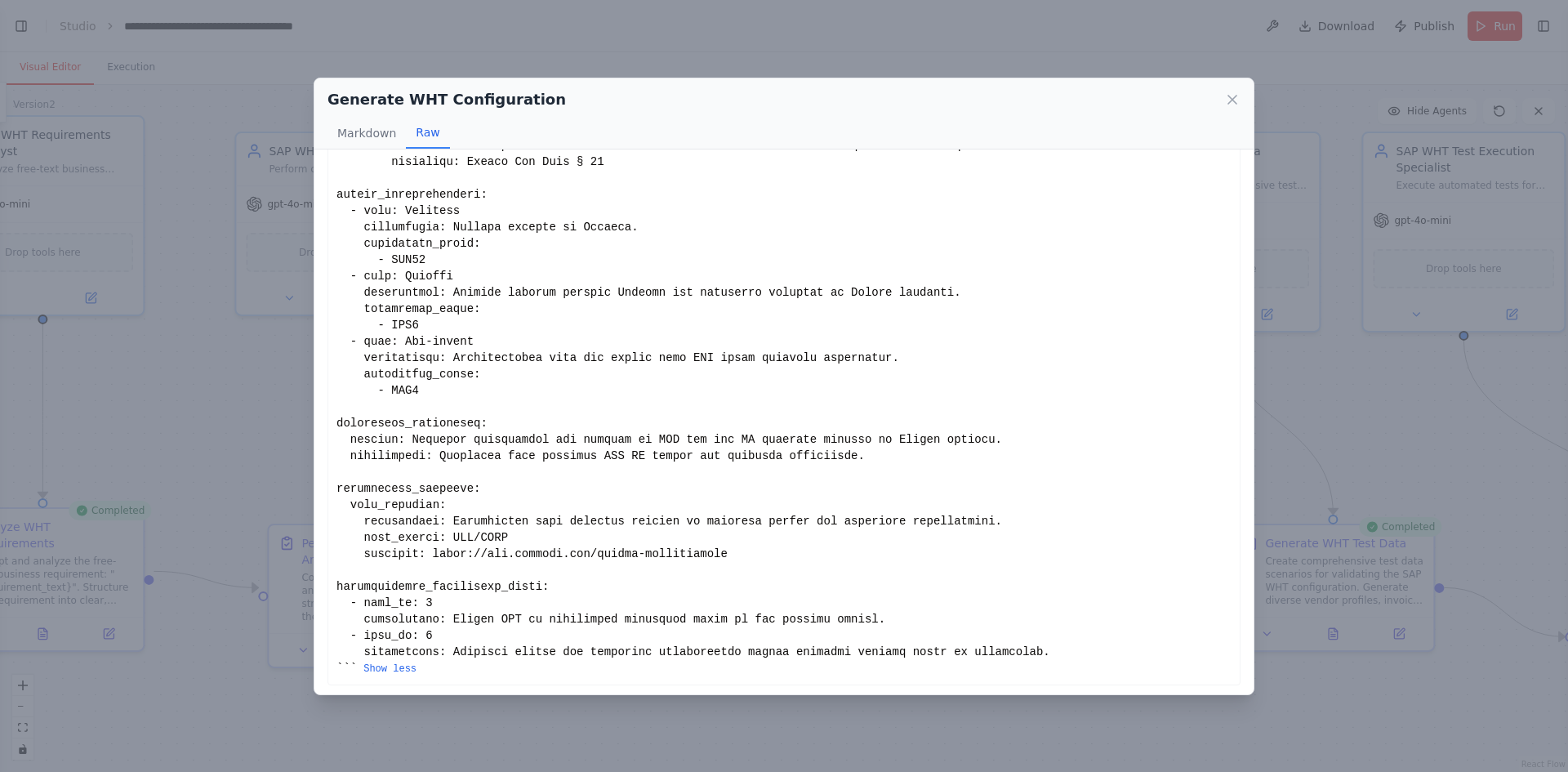
scroll to position [738, 0]
click at [1235, 103] on icon at bounding box center [1232, 99] width 16 height 16
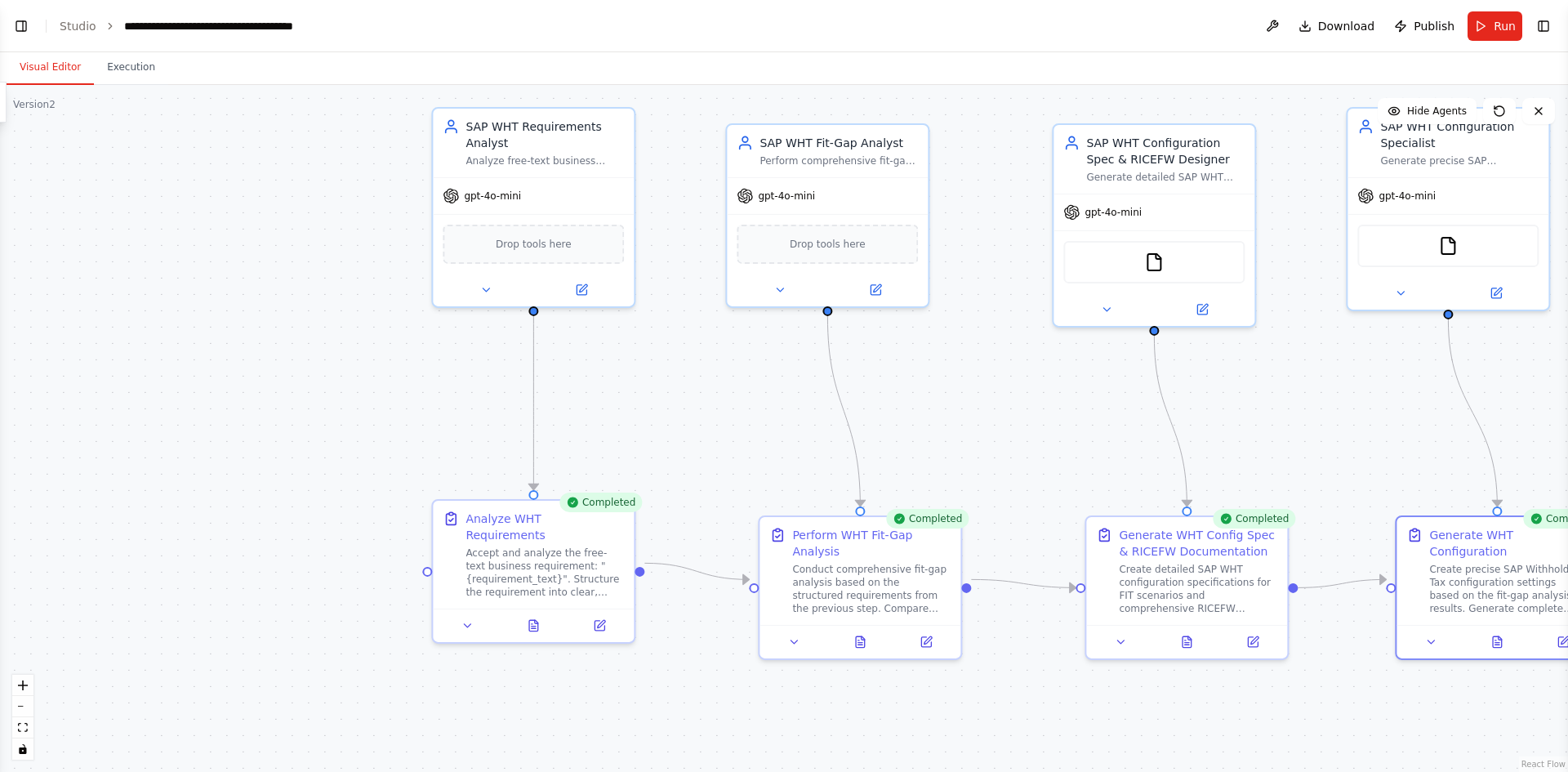
drag, startPoint x: 467, startPoint y: 422, endPoint x: 957, endPoint y: 414, distance: 490.1
click at [957, 414] on div ".deletable-edge-delete-btn { width: 20px; height: 20px; border: 0px solid #ffff…" at bounding box center [784, 429] width 1568 height 688
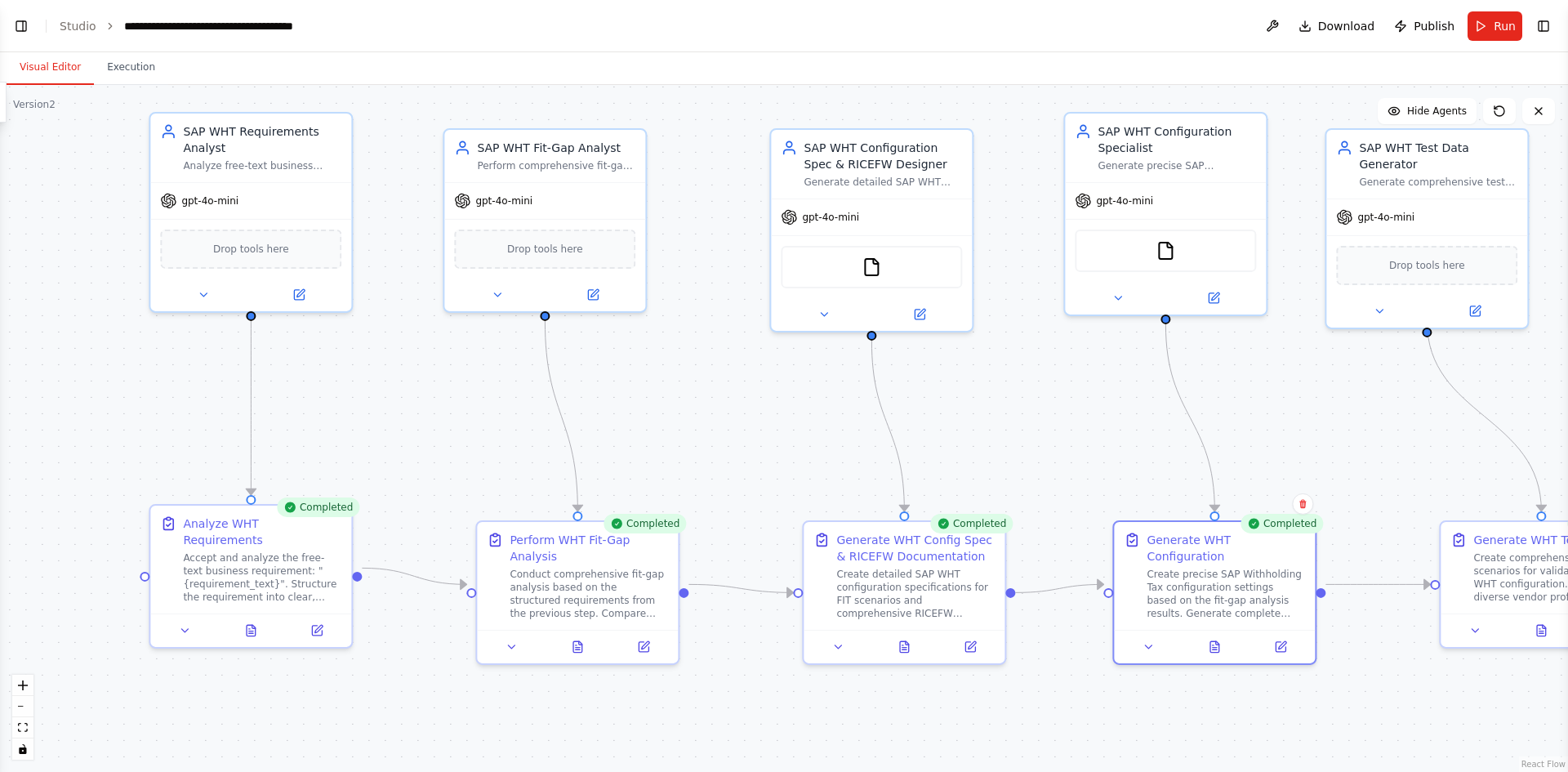
drag, startPoint x: 1349, startPoint y: 435, endPoint x: 988, endPoint y: 460, distance: 361.9
click at [988, 460] on div ".deletable-edge-delete-btn { width: 20px; height: 20px; border: 0px solid #ffff…" at bounding box center [784, 429] width 1568 height 688
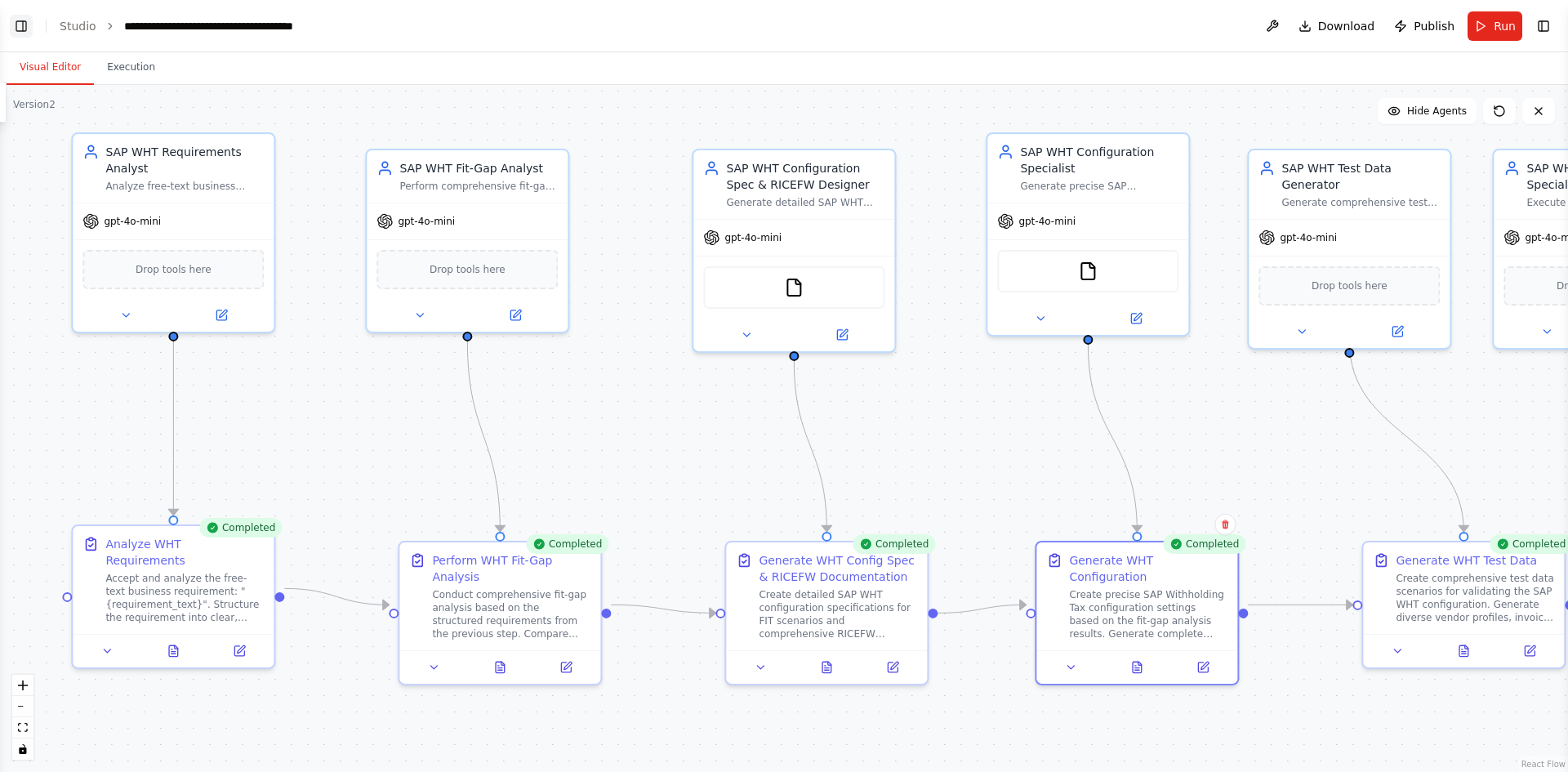
click at [14, 28] on button "Toggle Left Sidebar" at bounding box center [21, 26] width 23 height 23
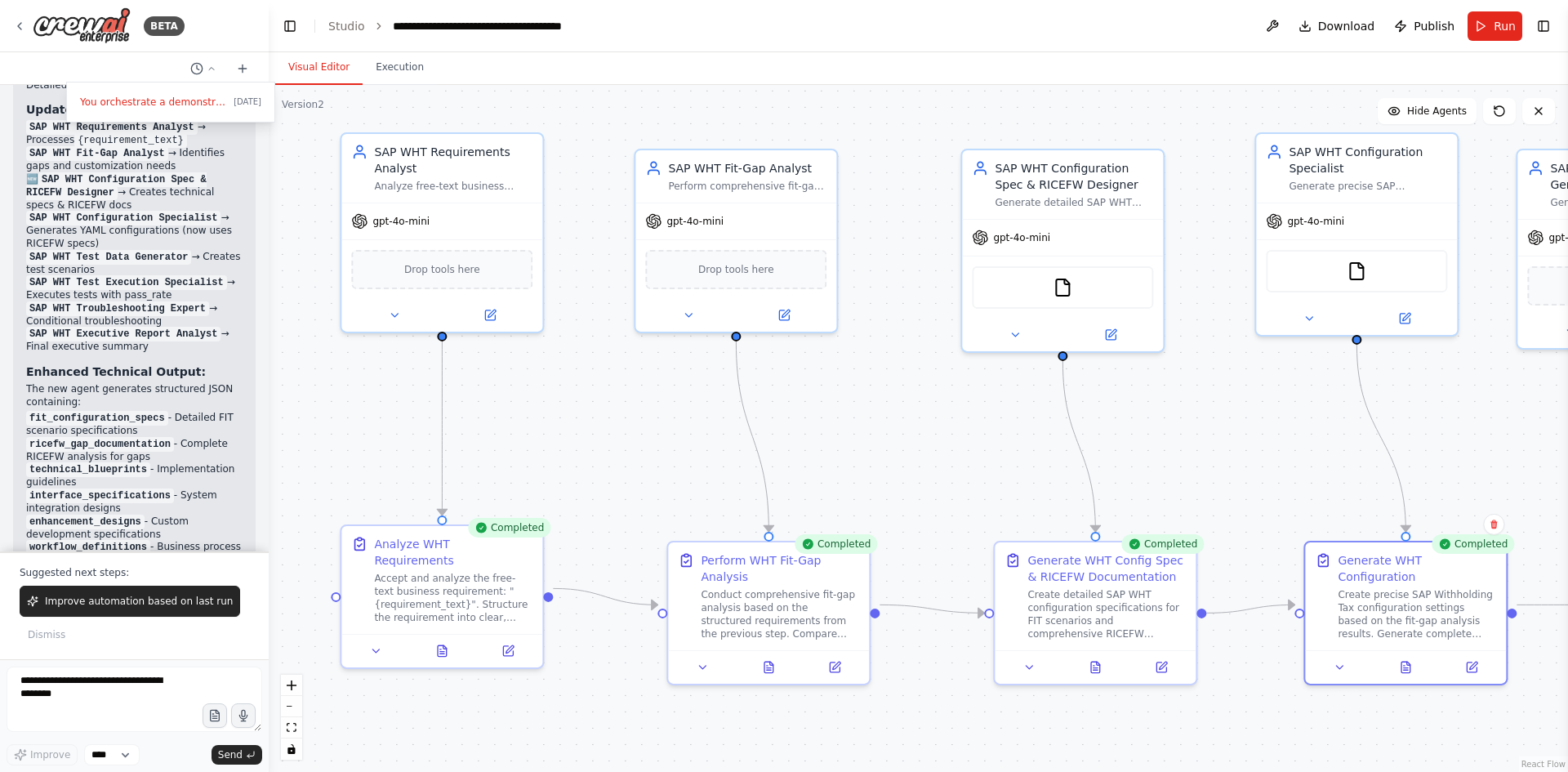
click at [115, 689] on div at bounding box center [134, 386] width 269 height 772
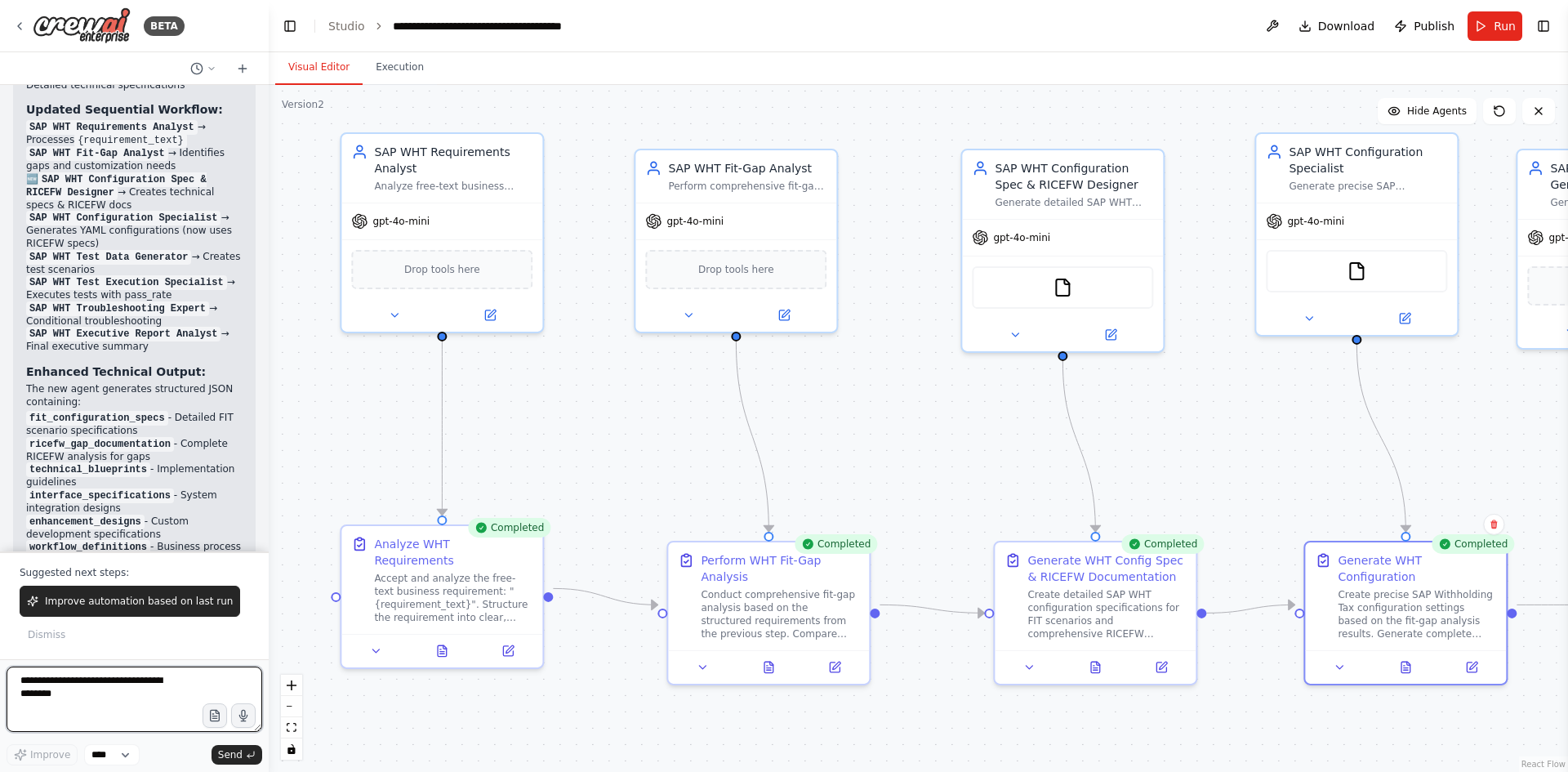
click at [115, 683] on textarea at bounding box center [135, 700] width 256 height 65
type textarea "**********"
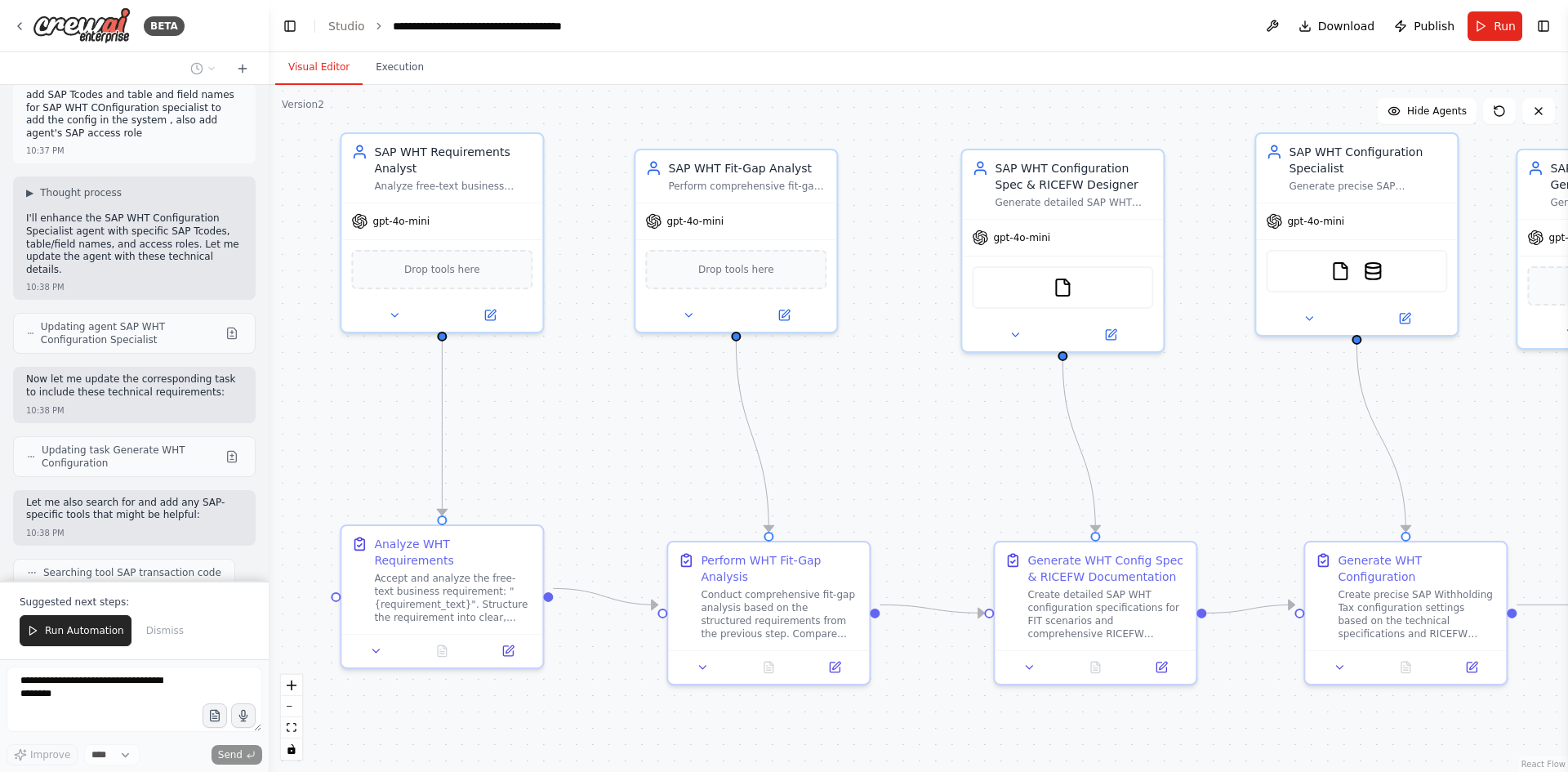
scroll to position [5022, 0]
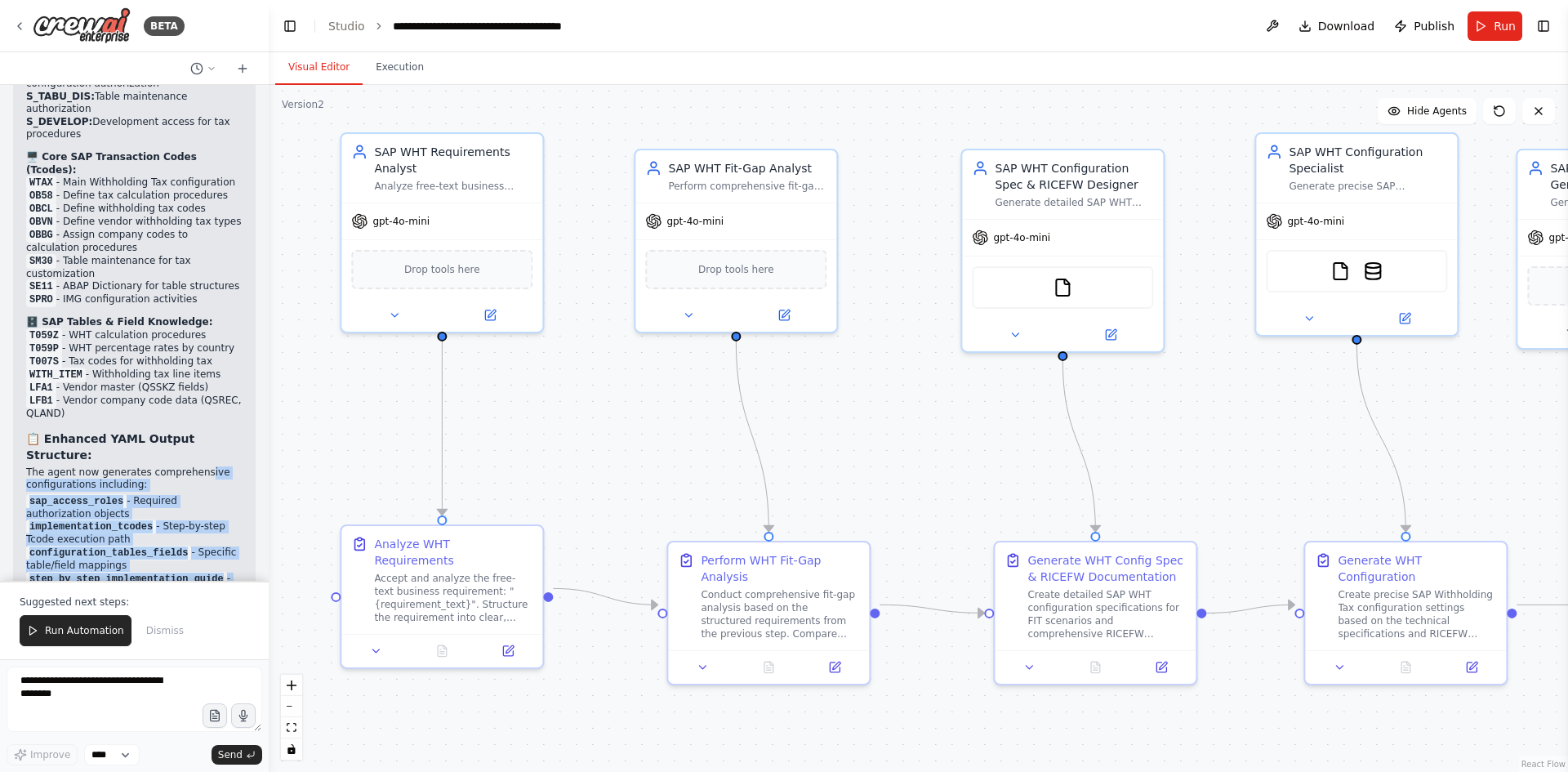
drag, startPoint x: 191, startPoint y: 222, endPoint x: 169, endPoint y: 340, distance: 120.0
click at [169, 340] on div "✅ Enhanced SAP WHT Configuration Specialist with Technical Implementation Detai…" at bounding box center [134, 382] width 217 height 924
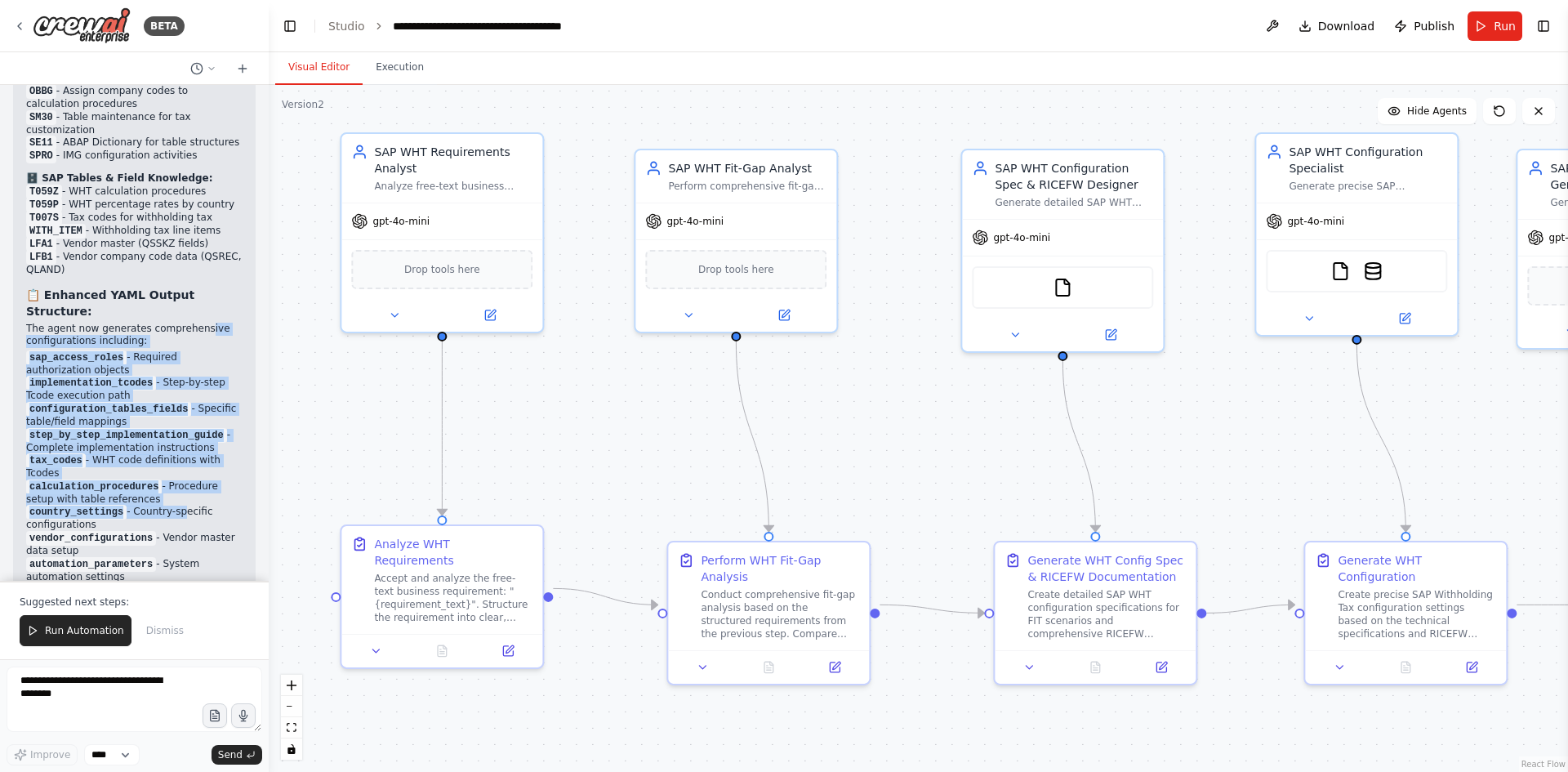
click at [319, 369] on div ".deletable-edge-delete-btn { width: 20px; height: 20px; border: 0px solid #ffff…" at bounding box center [918, 429] width 1300 height 688
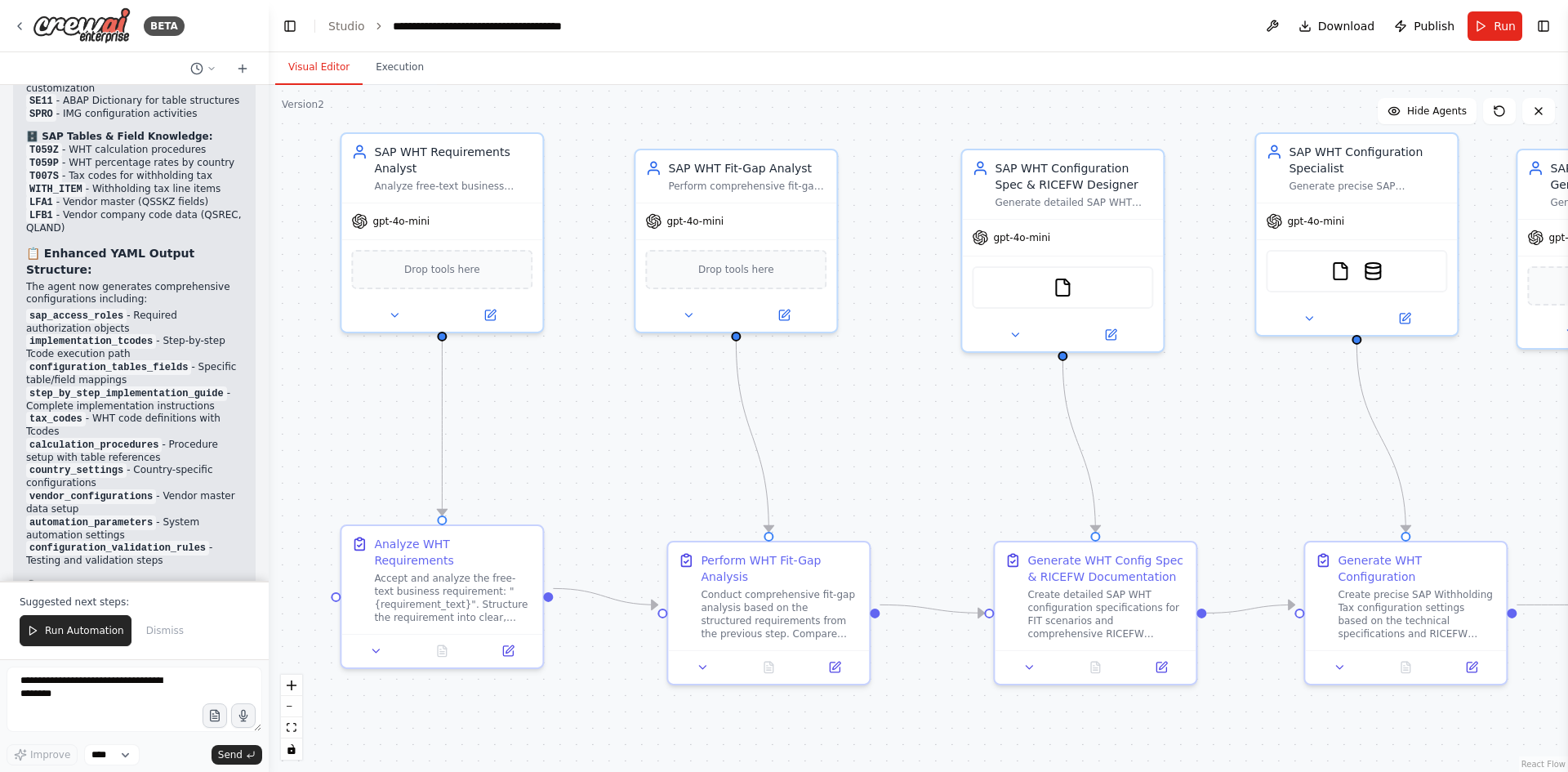
click at [247, 260] on div "You orchestrate a demonstration of SAP Withholding Tax (WHT) automation using s…" at bounding box center [134, 333] width 269 height 496
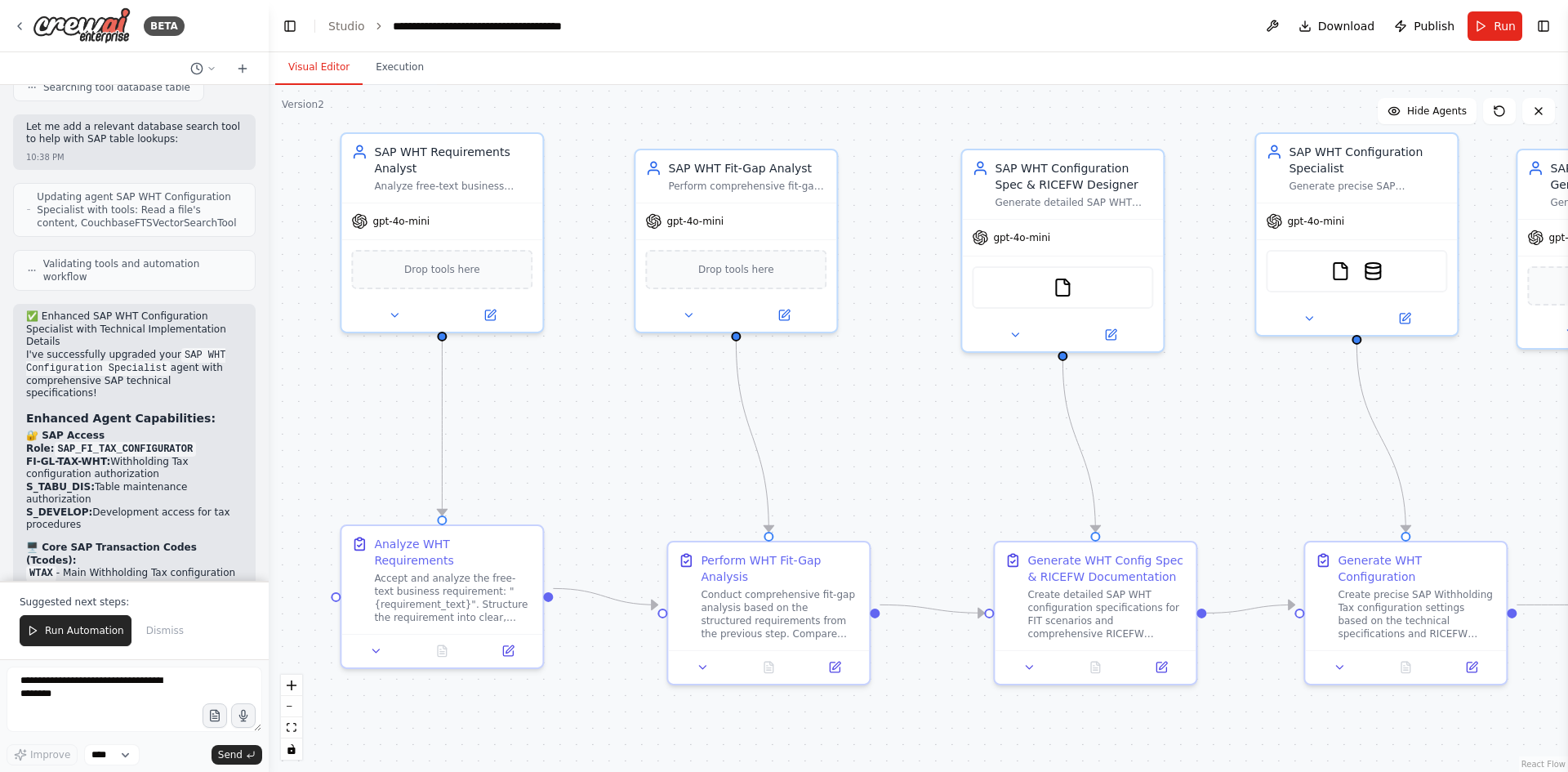
scroll to position [5483, 0]
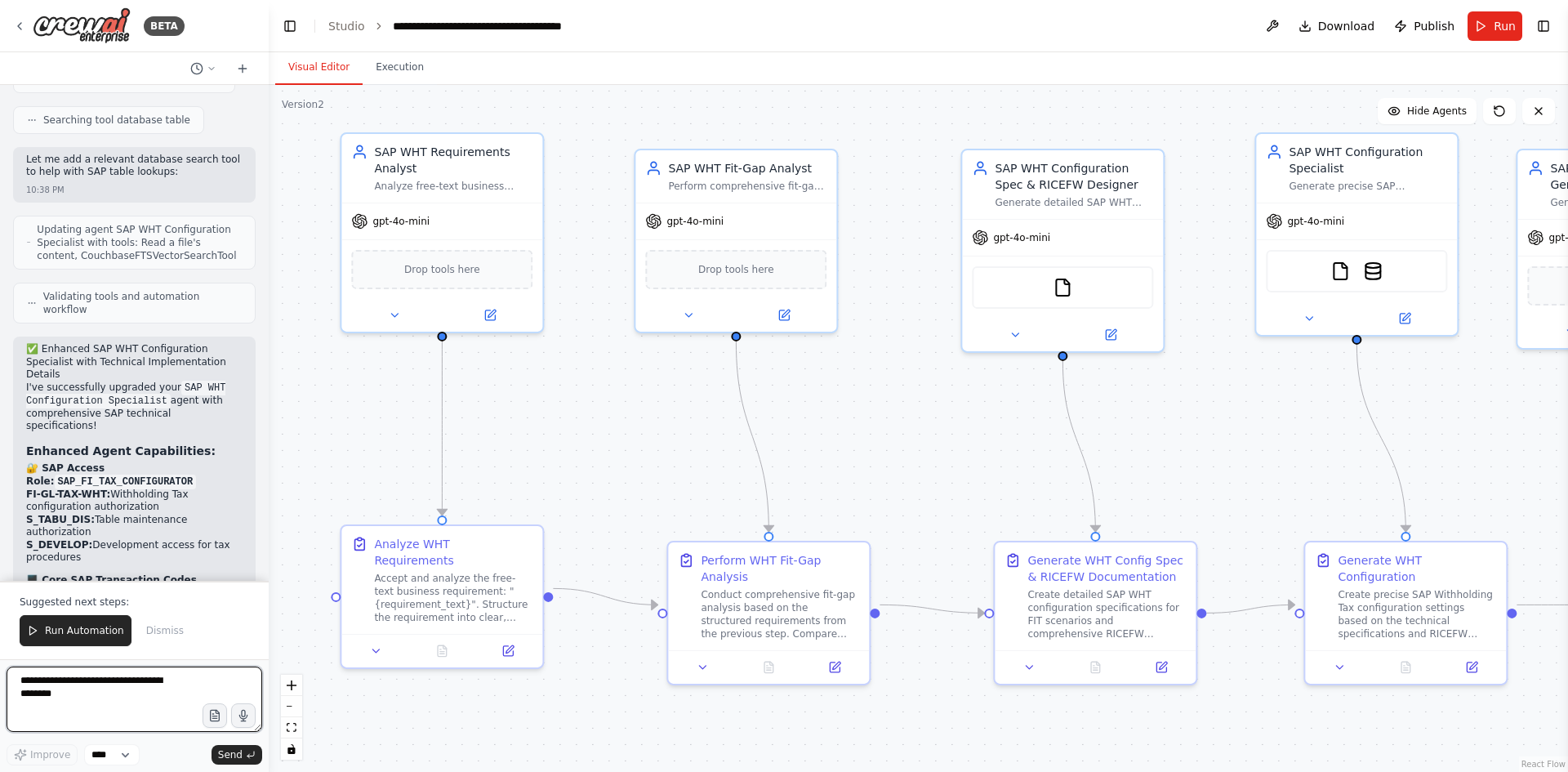
click at [117, 671] on textarea at bounding box center [135, 700] width 256 height 65
type textarea "**********"
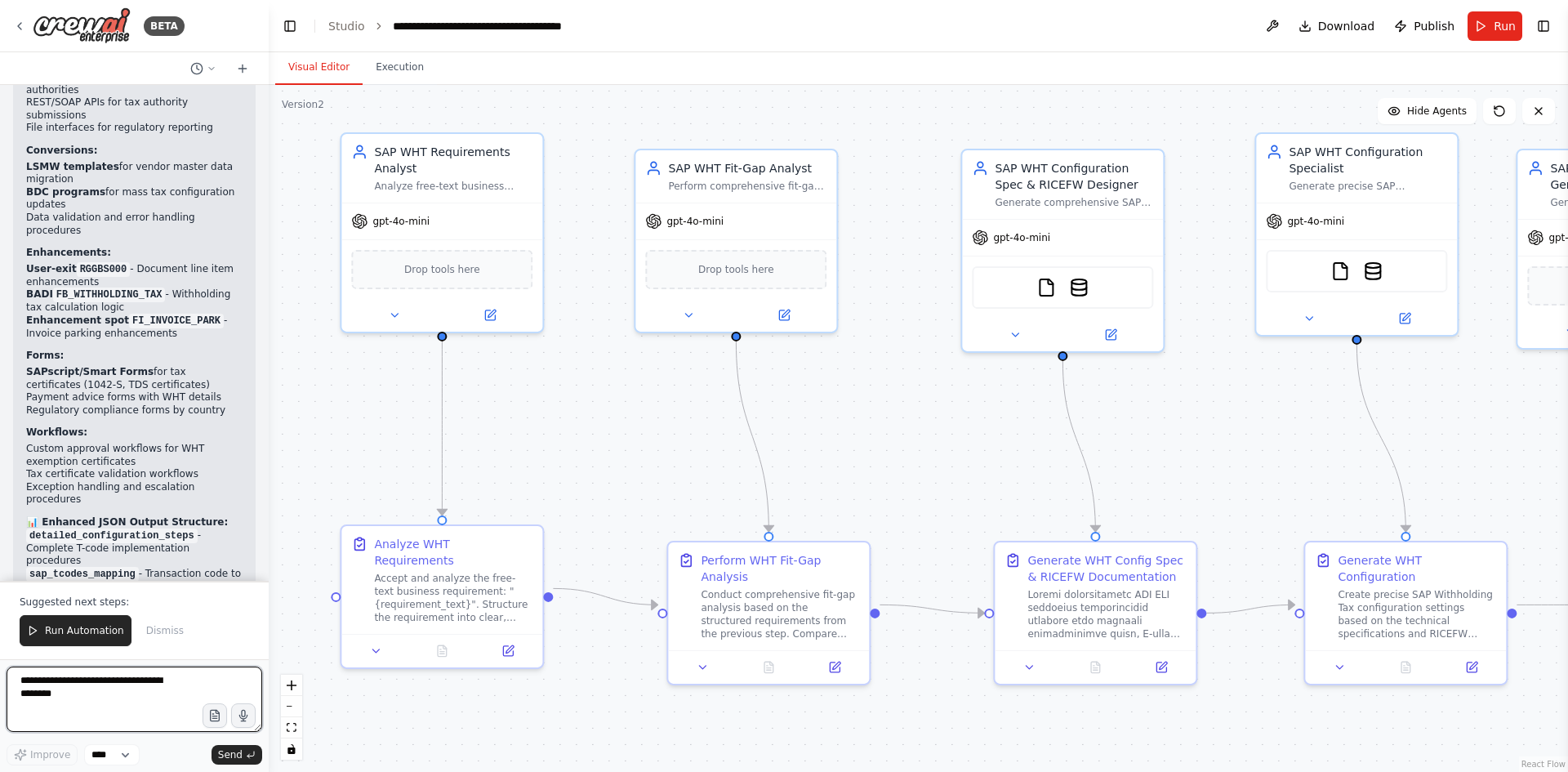
scroll to position [8601, 0]
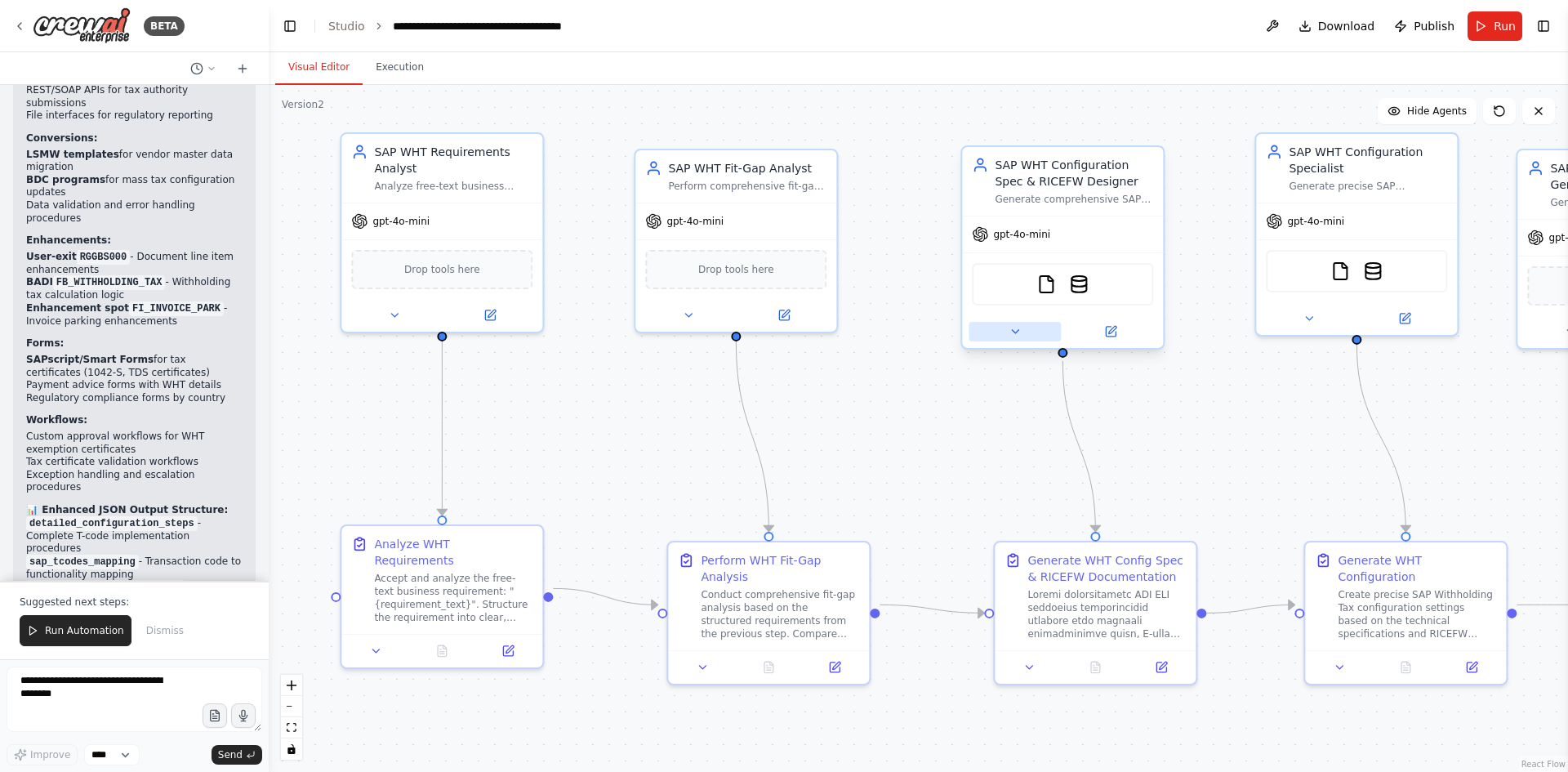
click at [1011, 331] on icon at bounding box center [1015, 331] width 13 height 13
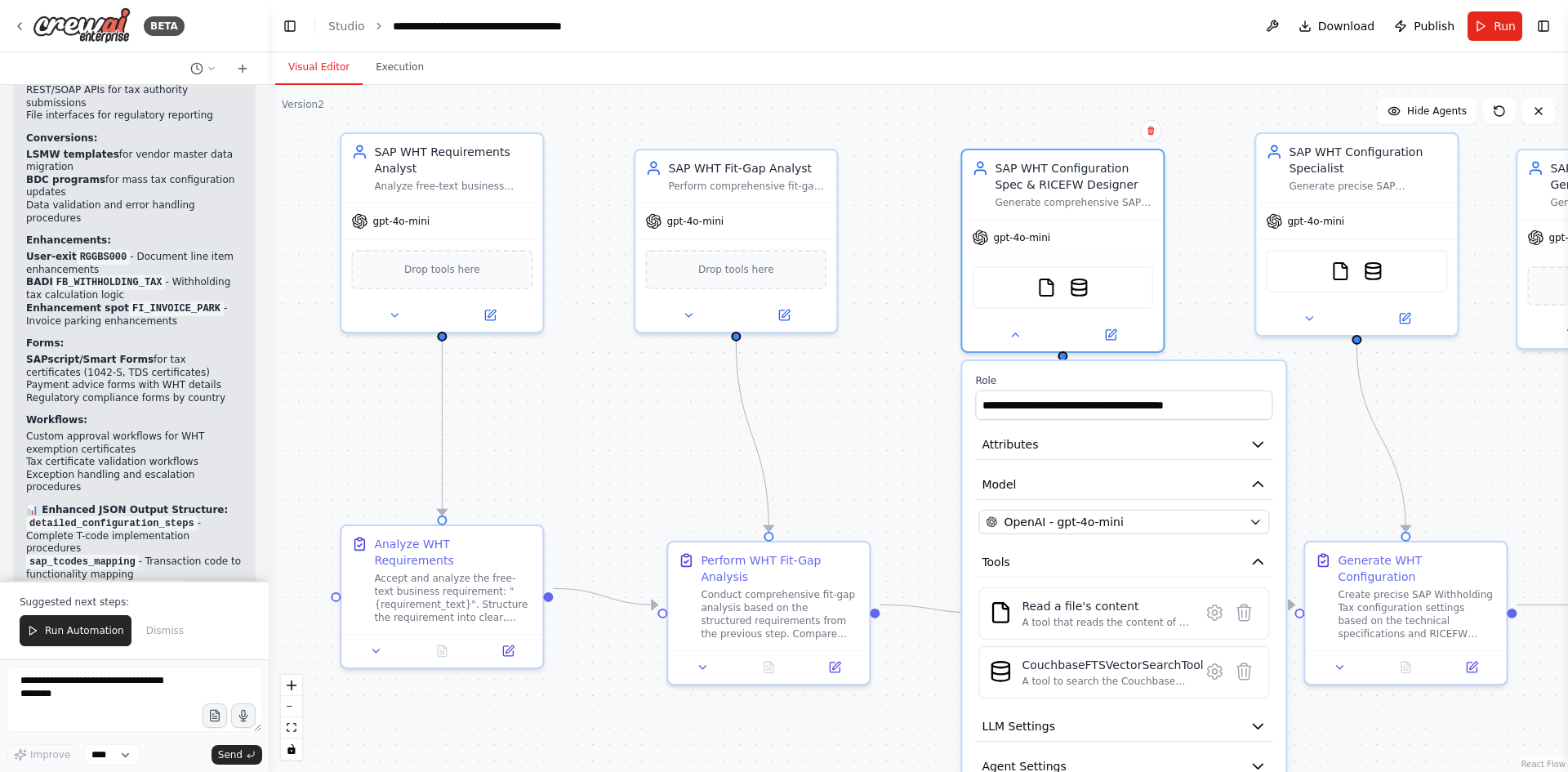
click at [1478, 410] on div ".deletable-edge-delete-btn { width: 20px; height: 20px; border: 0px solid #ffff…" at bounding box center [918, 429] width 1300 height 688
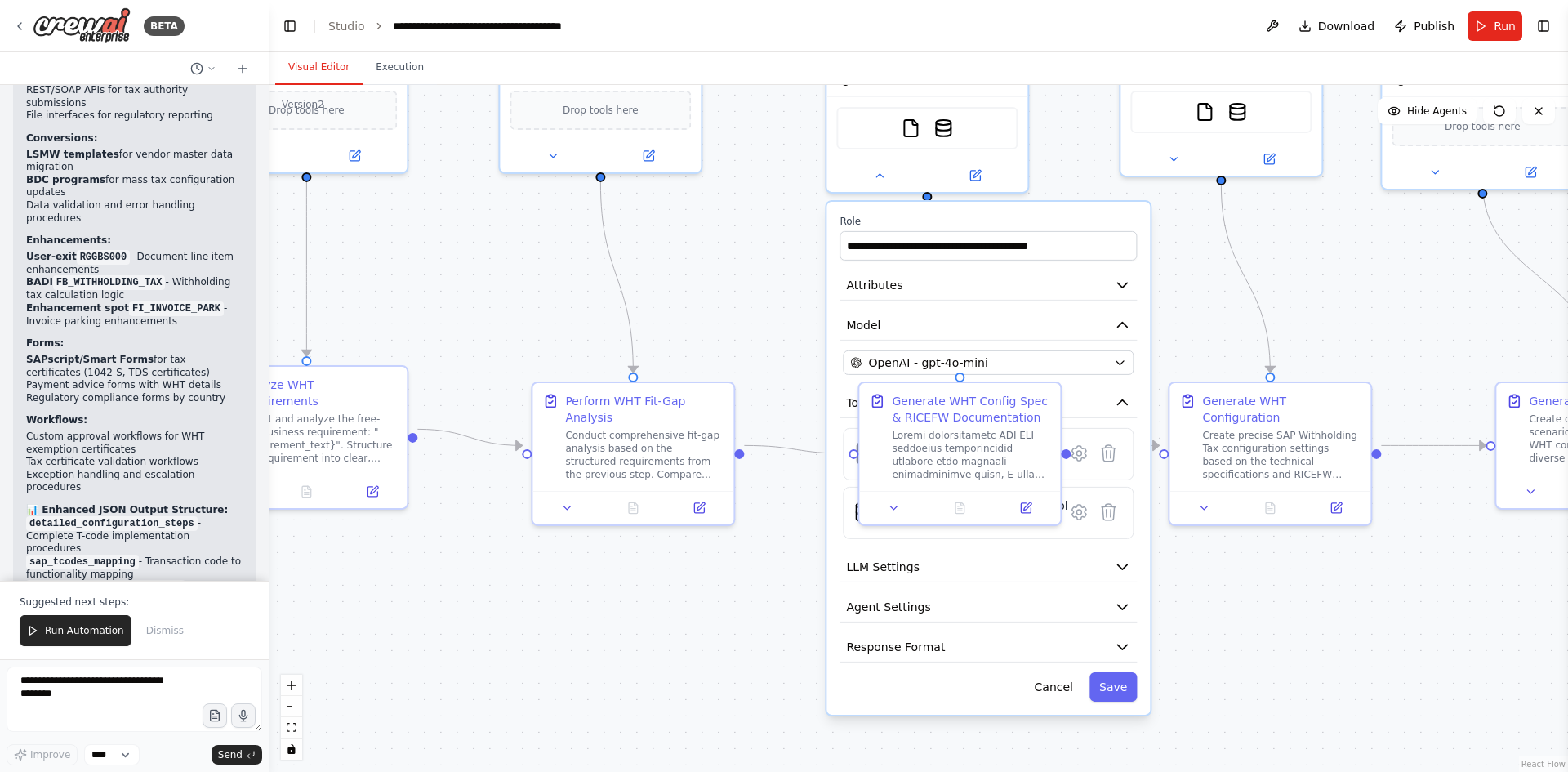
drag, startPoint x: 1478, startPoint y: 410, endPoint x: 1342, endPoint y: 251, distance: 209.2
click at [1342, 251] on div ".deletable-edge-delete-btn { width: 20px; height: 20px; border: 0px solid #ffff…" at bounding box center [918, 429] width 1300 height 688
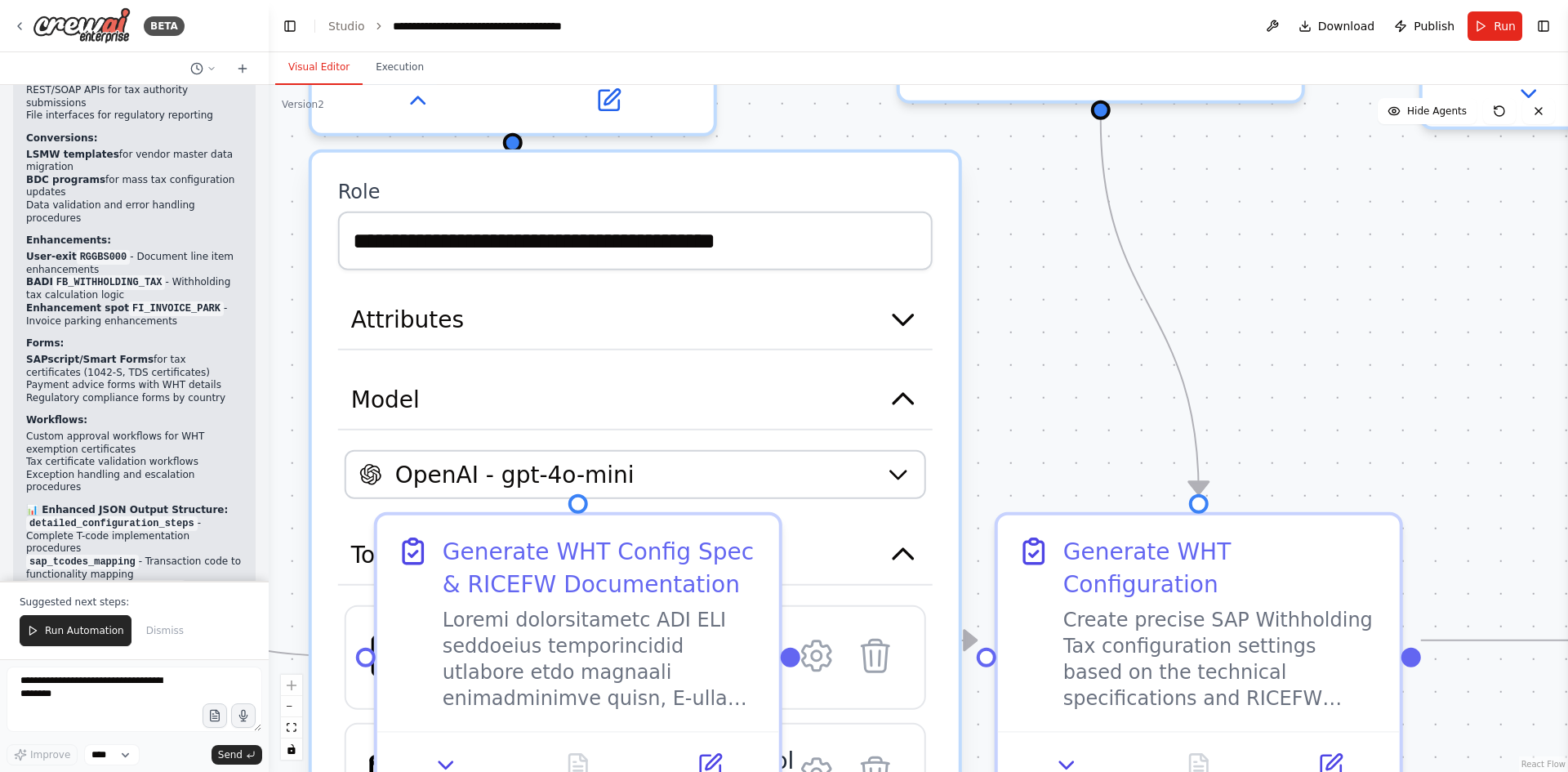
click at [1272, 365] on div ".deletable-edge-delete-btn { width: 20px; height: 20px; border: 0px solid #ffff…" at bounding box center [918, 429] width 1300 height 688
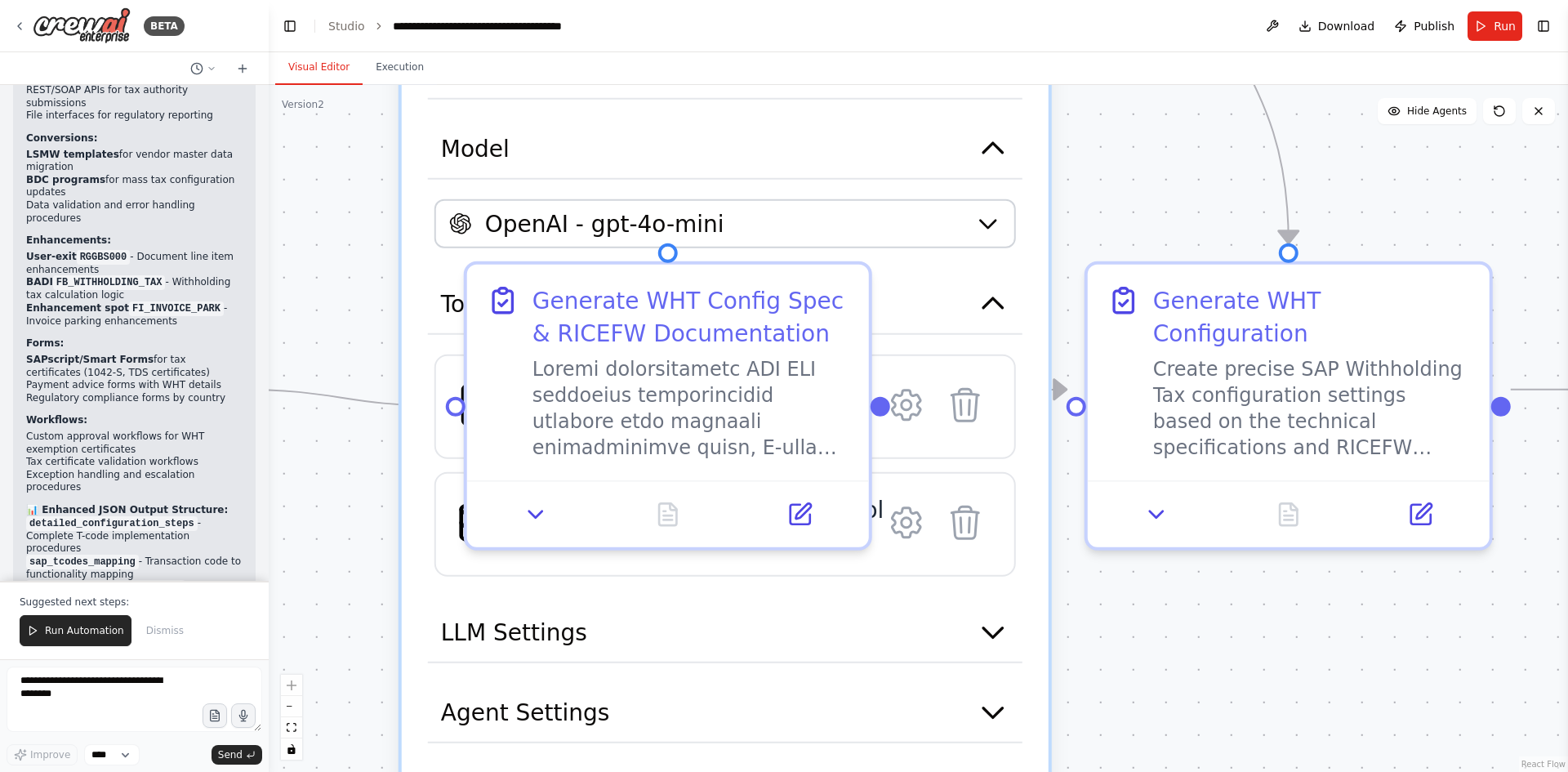
drag, startPoint x: 1071, startPoint y: 387, endPoint x: 1159, endPoint y: 136, distance: 266.0
click at [1159, 136] on div ".deletable-edge-delete-btn { width: 20px; height: 20px; border: 0px solid #ffff…" at bounding box center [918, 429] width 1300 height 688
click at [291, 711] on button "zoom out" at bounding box center [291, 707] width 21 height 21
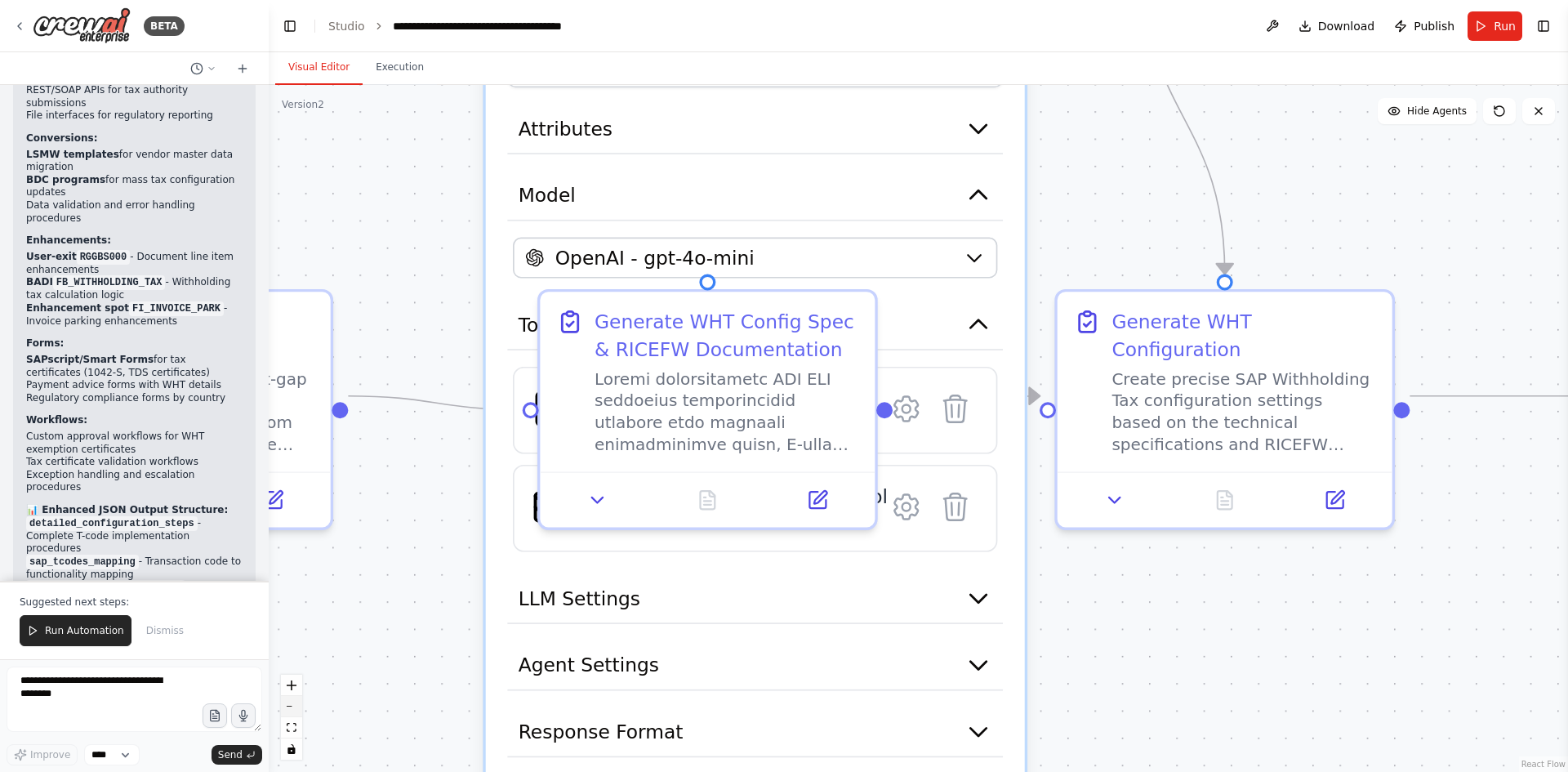
click at [291, 711] on button "zoom out" at bounding box center [291, 707] width 21 height 21
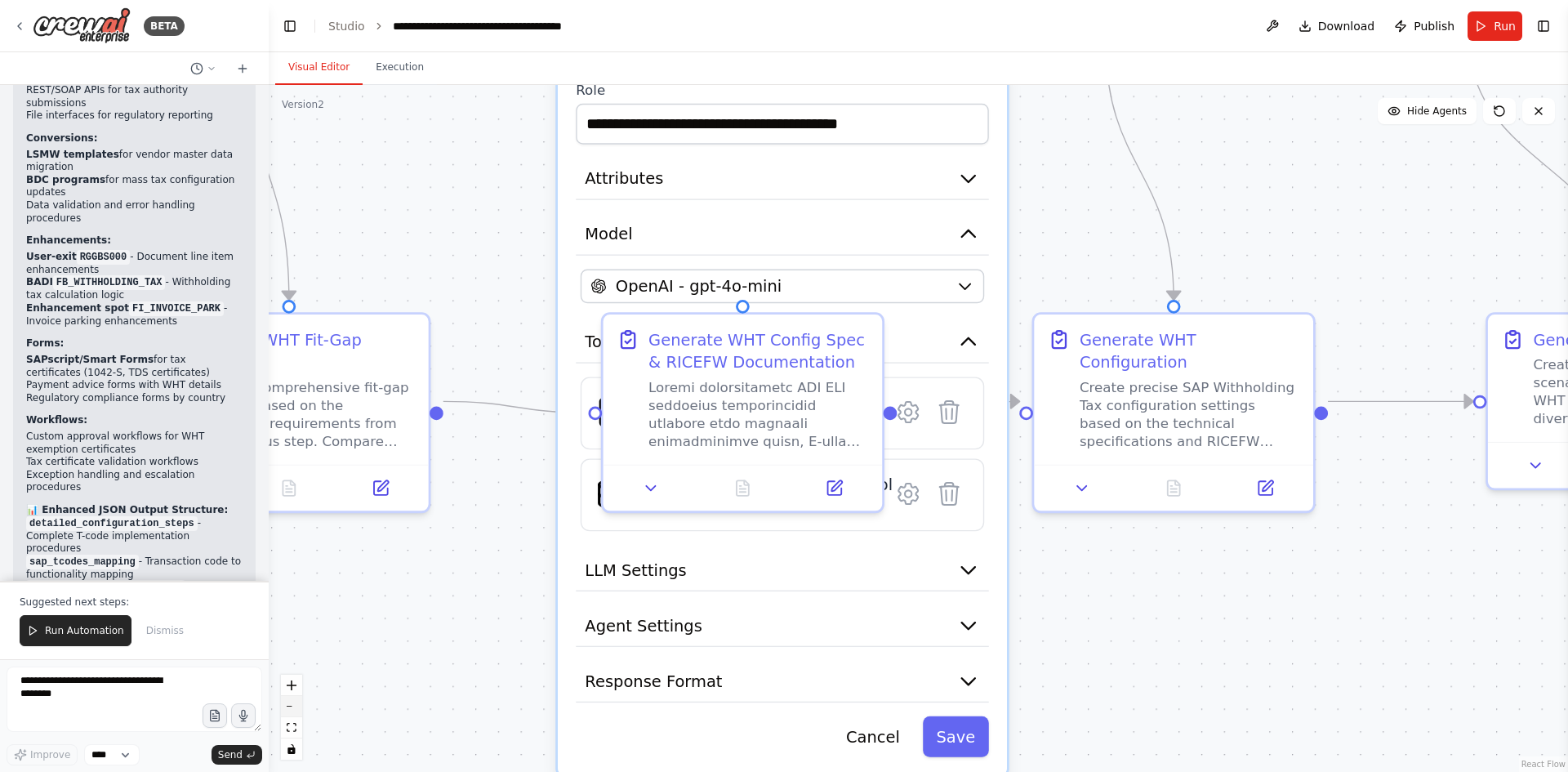
click at [291, 711] on button "zoom out" at bounding box center [291, 707] width 21 height 21
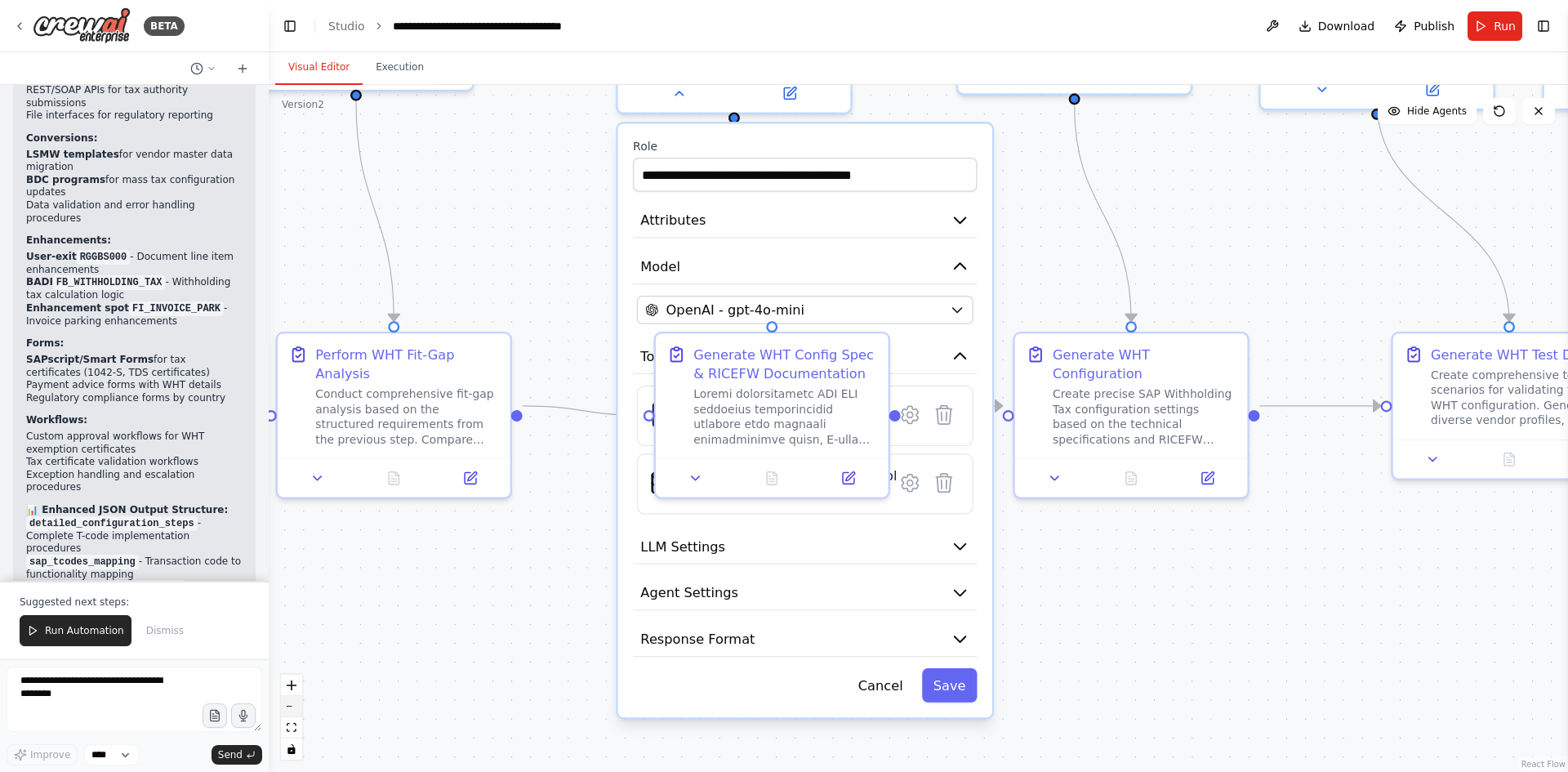
click at [291, 711] on button "zoom out" at bounding box center [291, 707] width 21 height 21
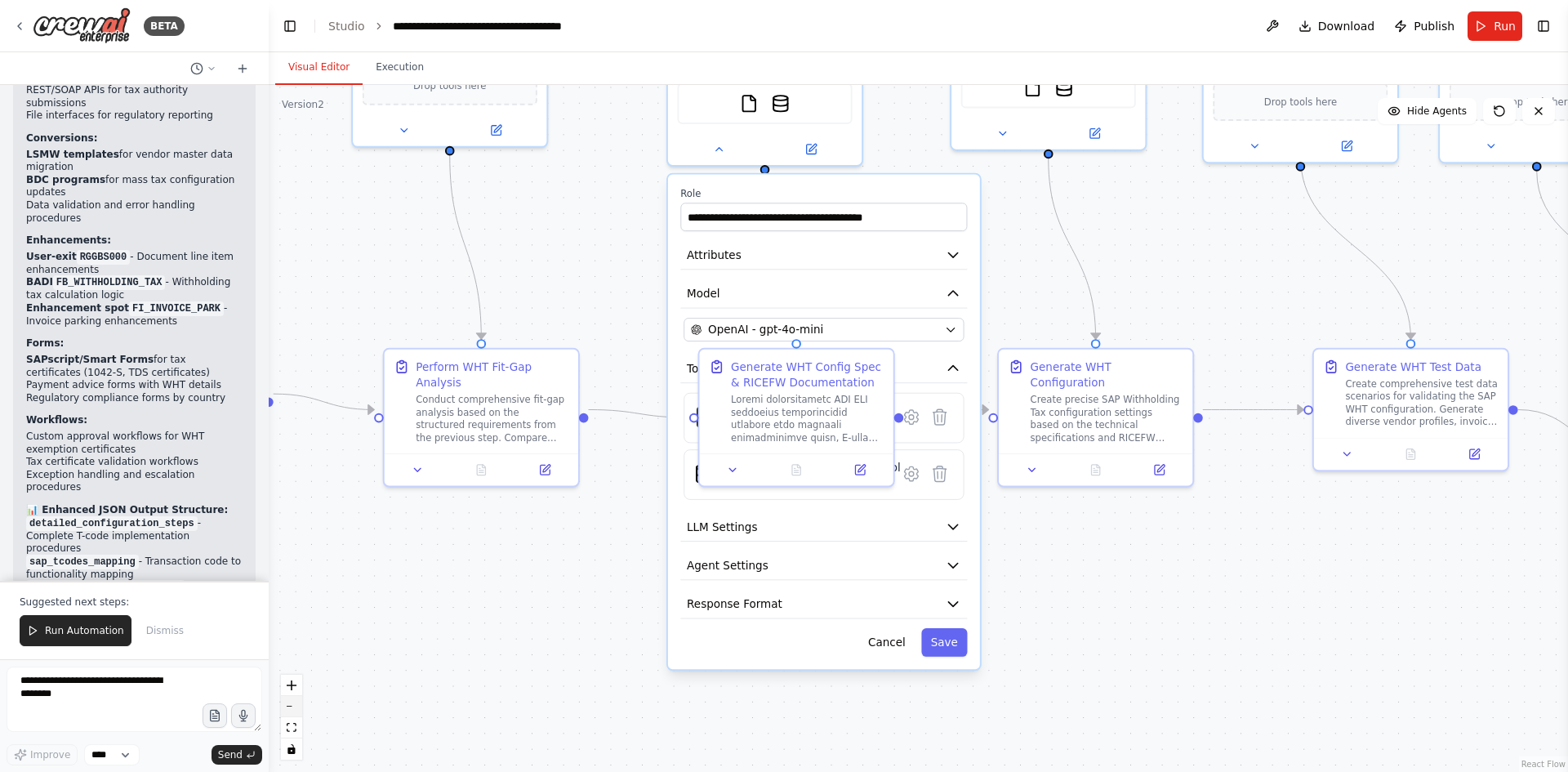
click at [291, 711] on button "zoom out" at bounding box center [291, 707] width 21 height 21
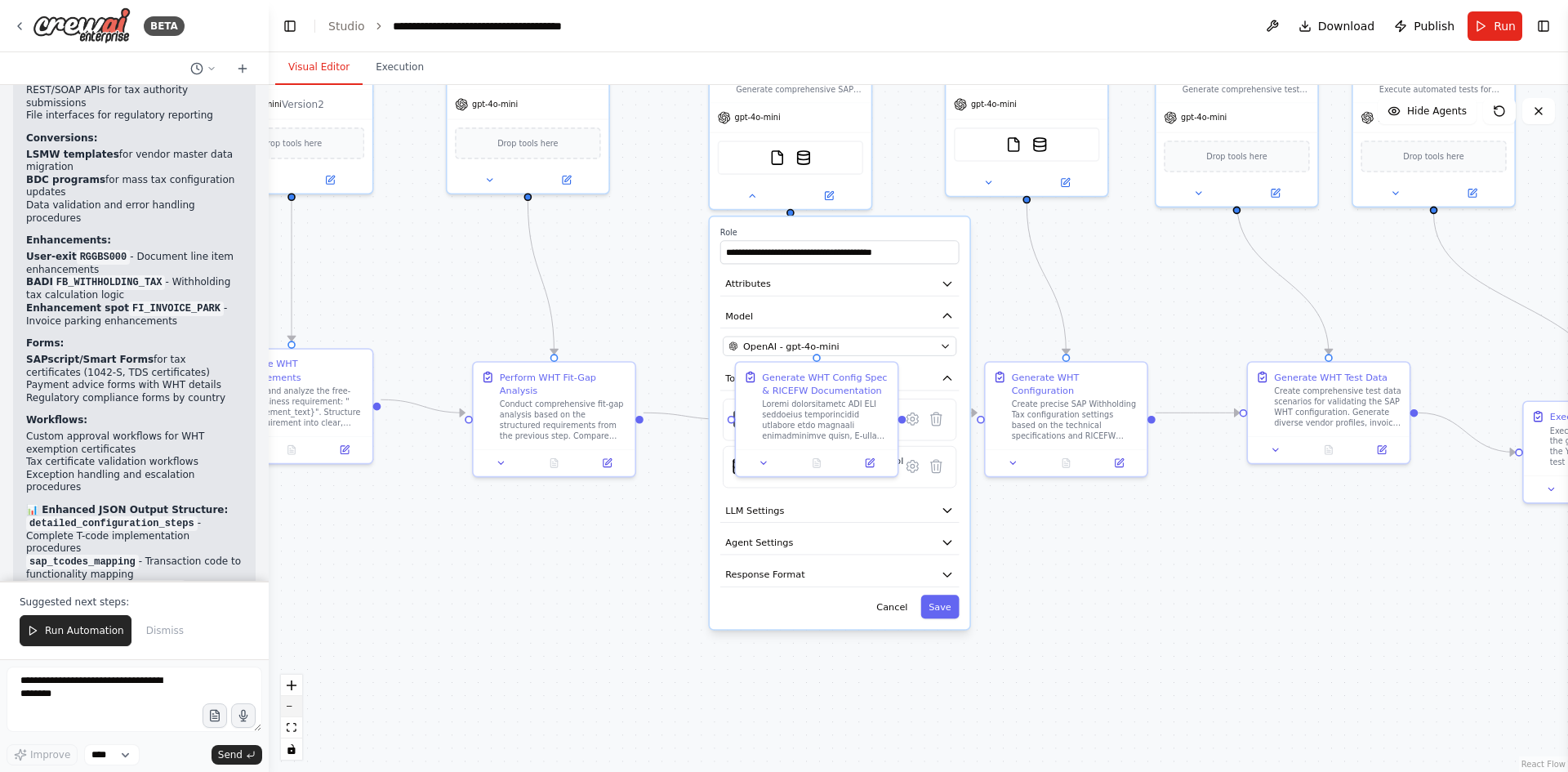
click at [291, 711] on button "zoom out" at bounding box center [291, 707] width 21 height 21
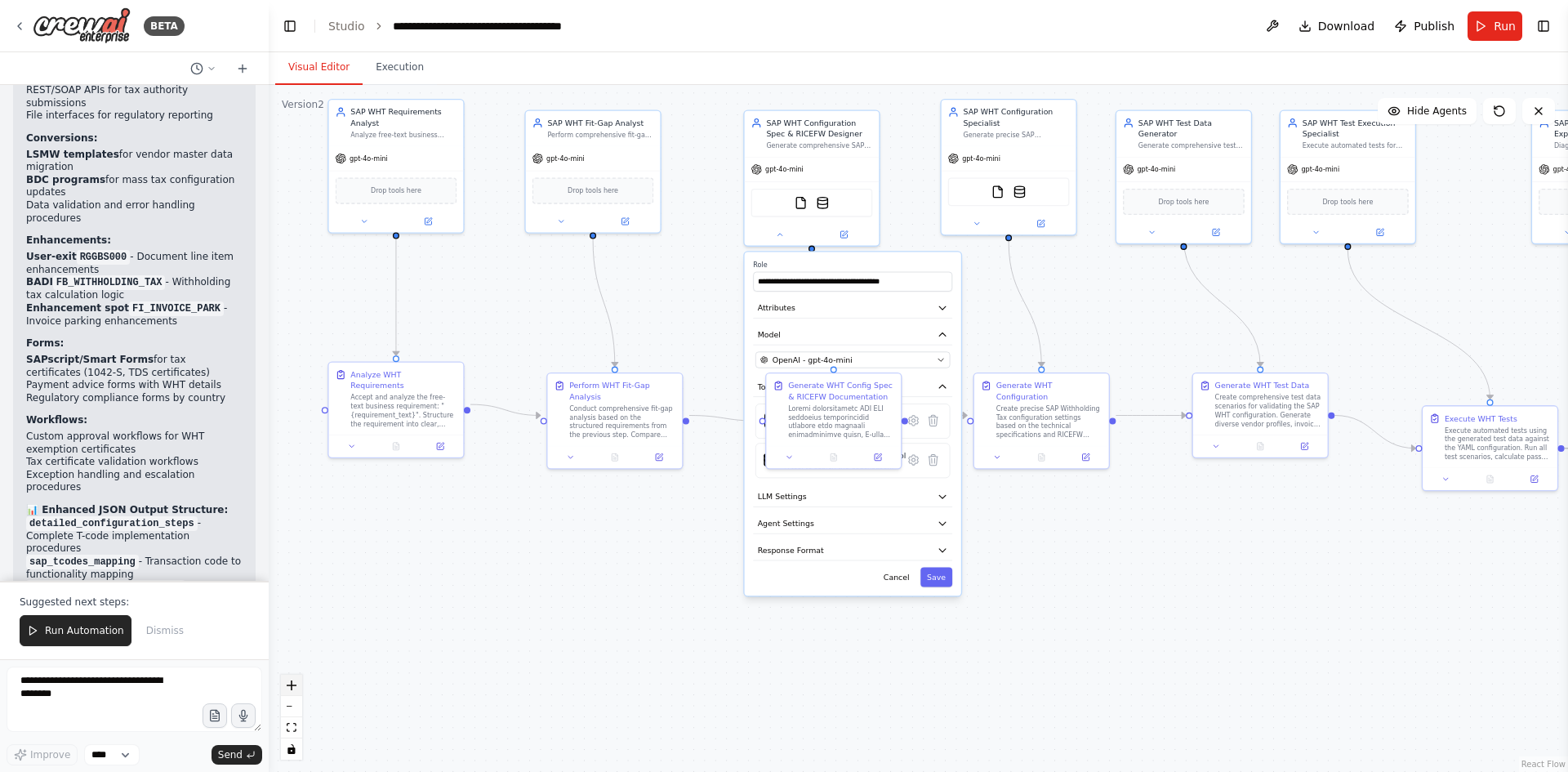
click at [291, 675] on button "zoom in" at bounding box center [291, 685] width 21 height 21
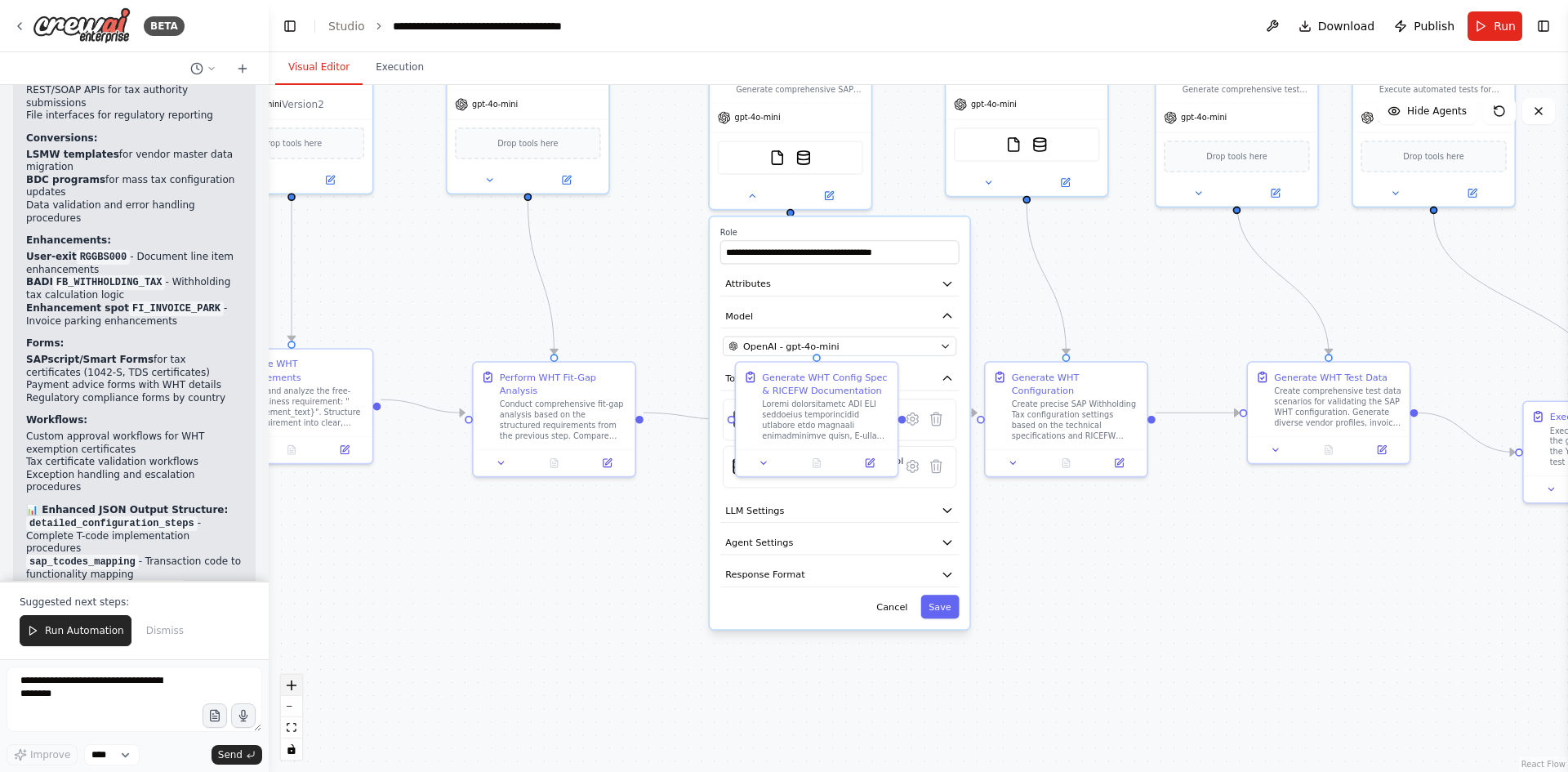
click at [290, 683] on icon "zoom in" at bounding box center [291, 685] width 9 height 9
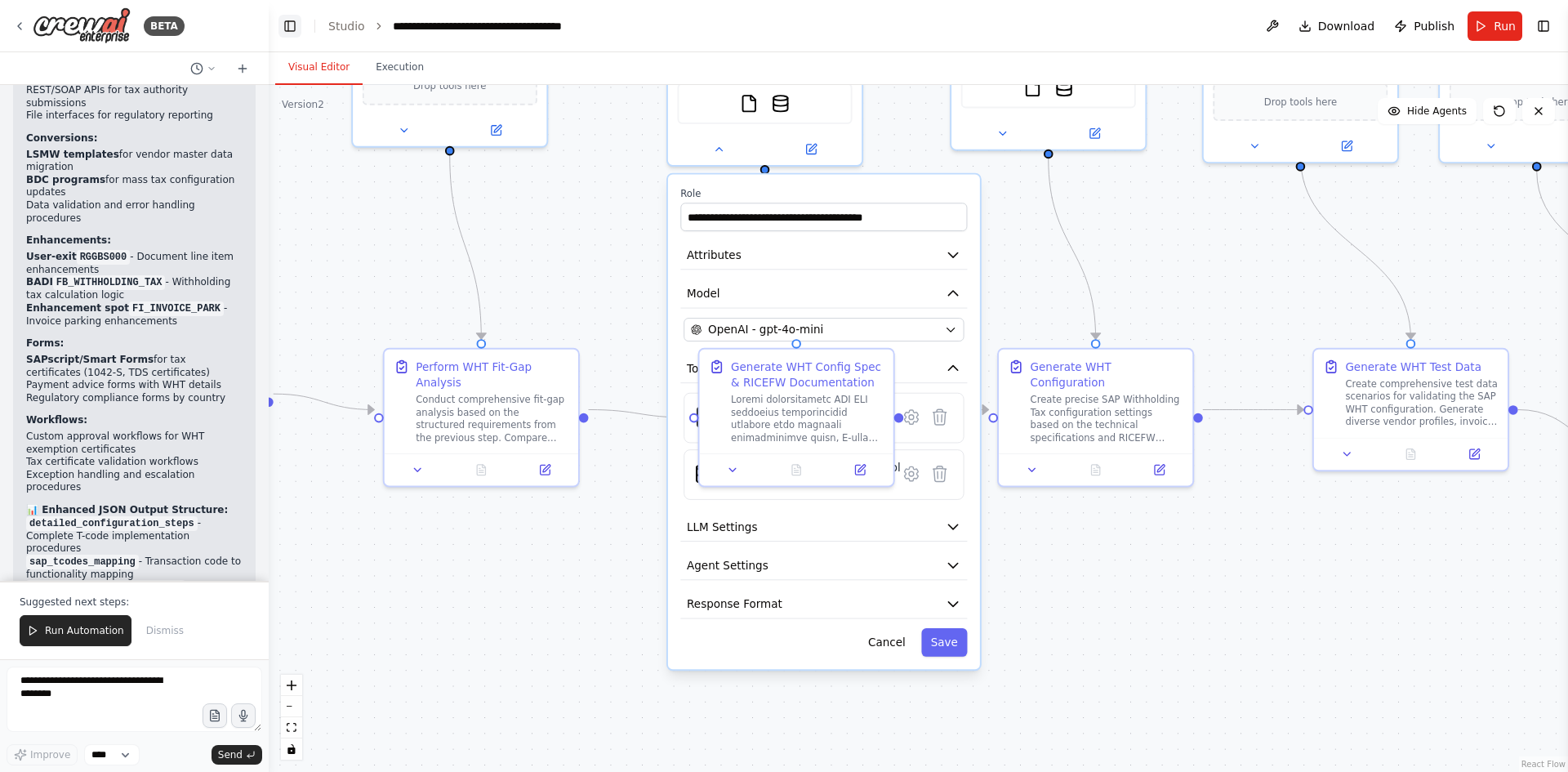
click at [294, 25] on button "Toggle Left Sidebar" at bounding box center [290, 26] width 23 height 23
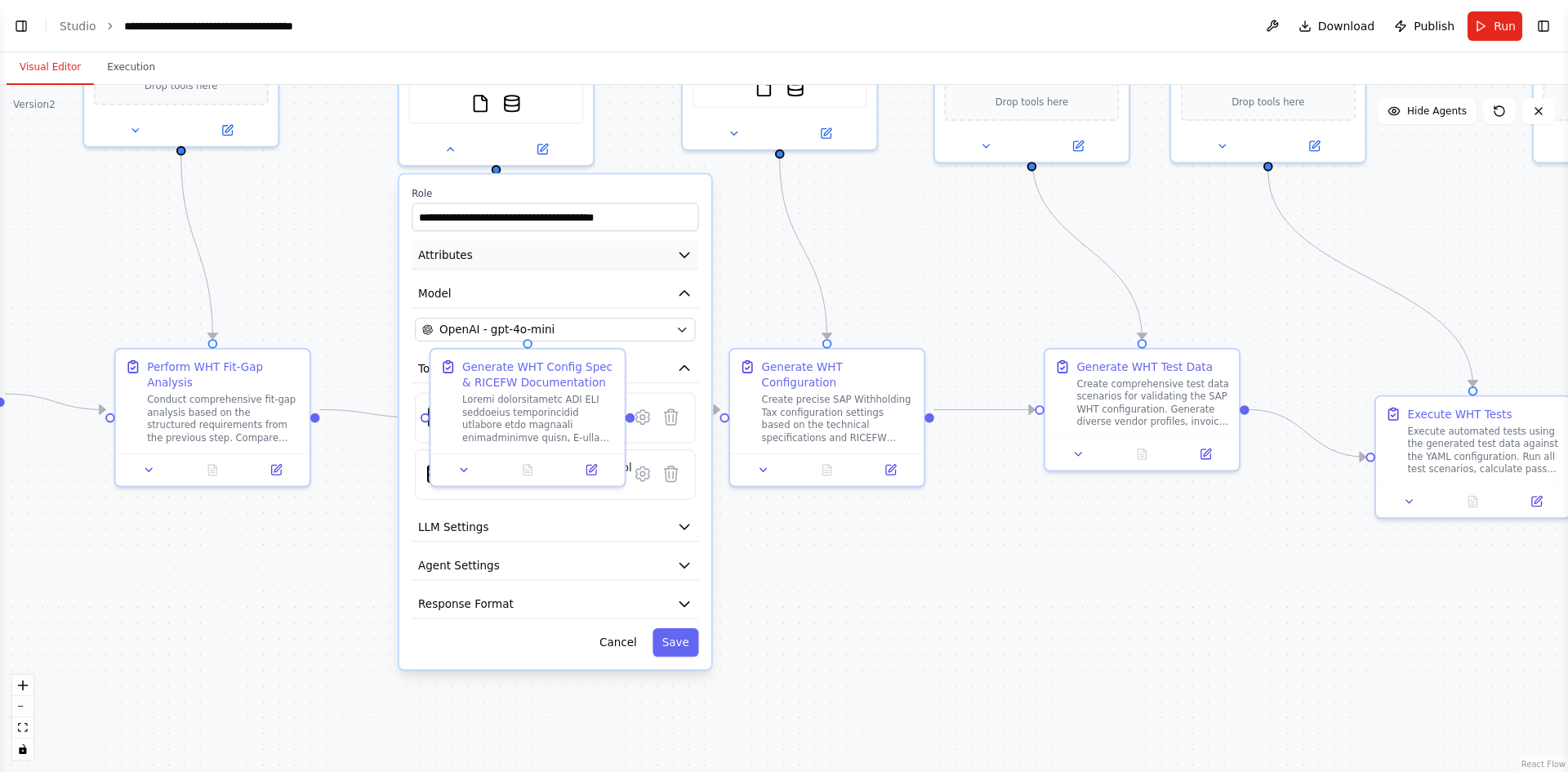
click at [595, 260] on button "Attributes" at bounding box center [555, 255] width 287 height 29
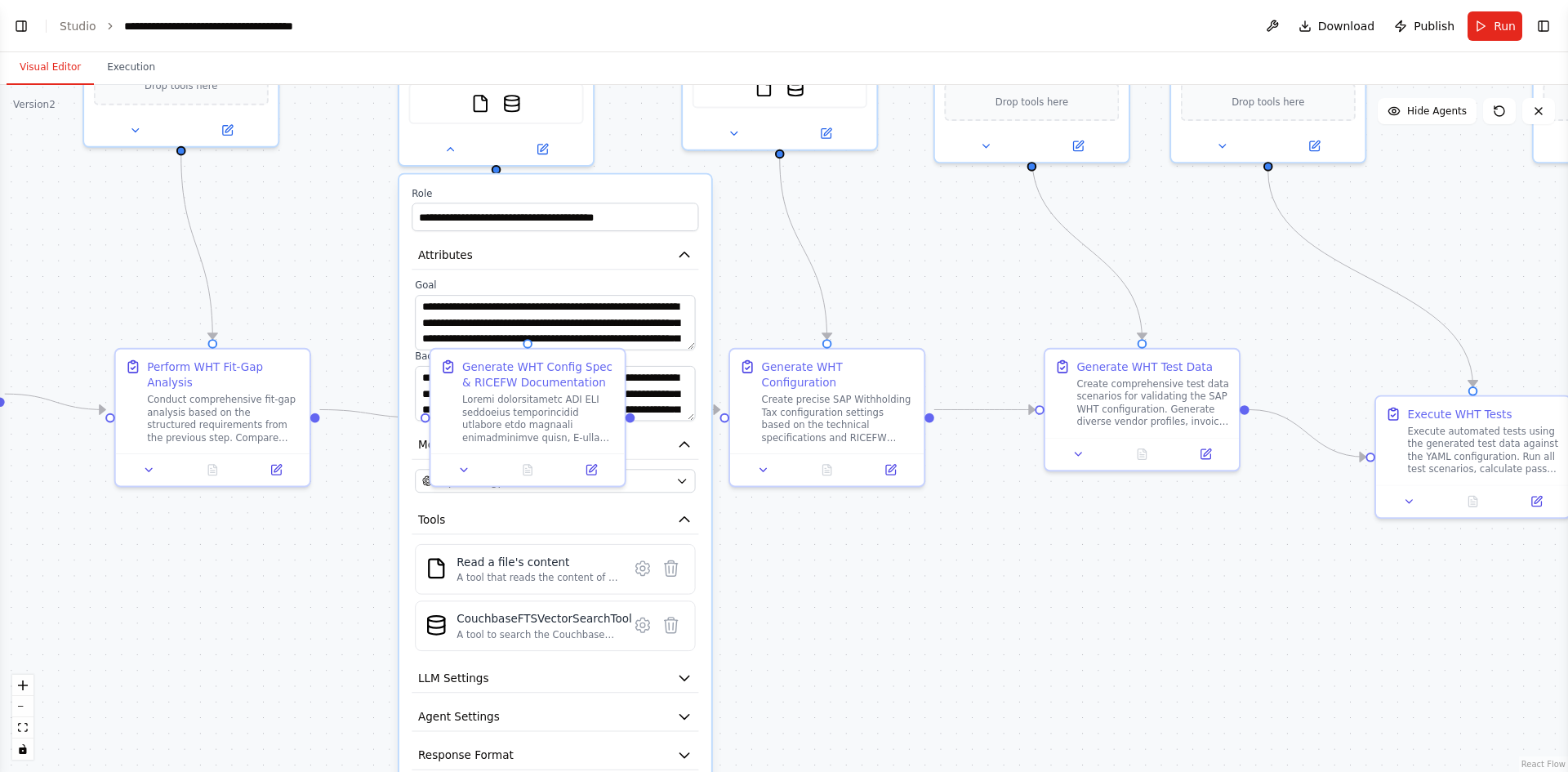
click at [908, 720] on div ".deletable-edge-delete-btn { width: 20px; height: 20px; border: 0px solid #ffff…" at bounding box center [784, 429] width 1568 height 688
click at [461, 462] on icon at bounding box center [464, 467] width 12 height 12
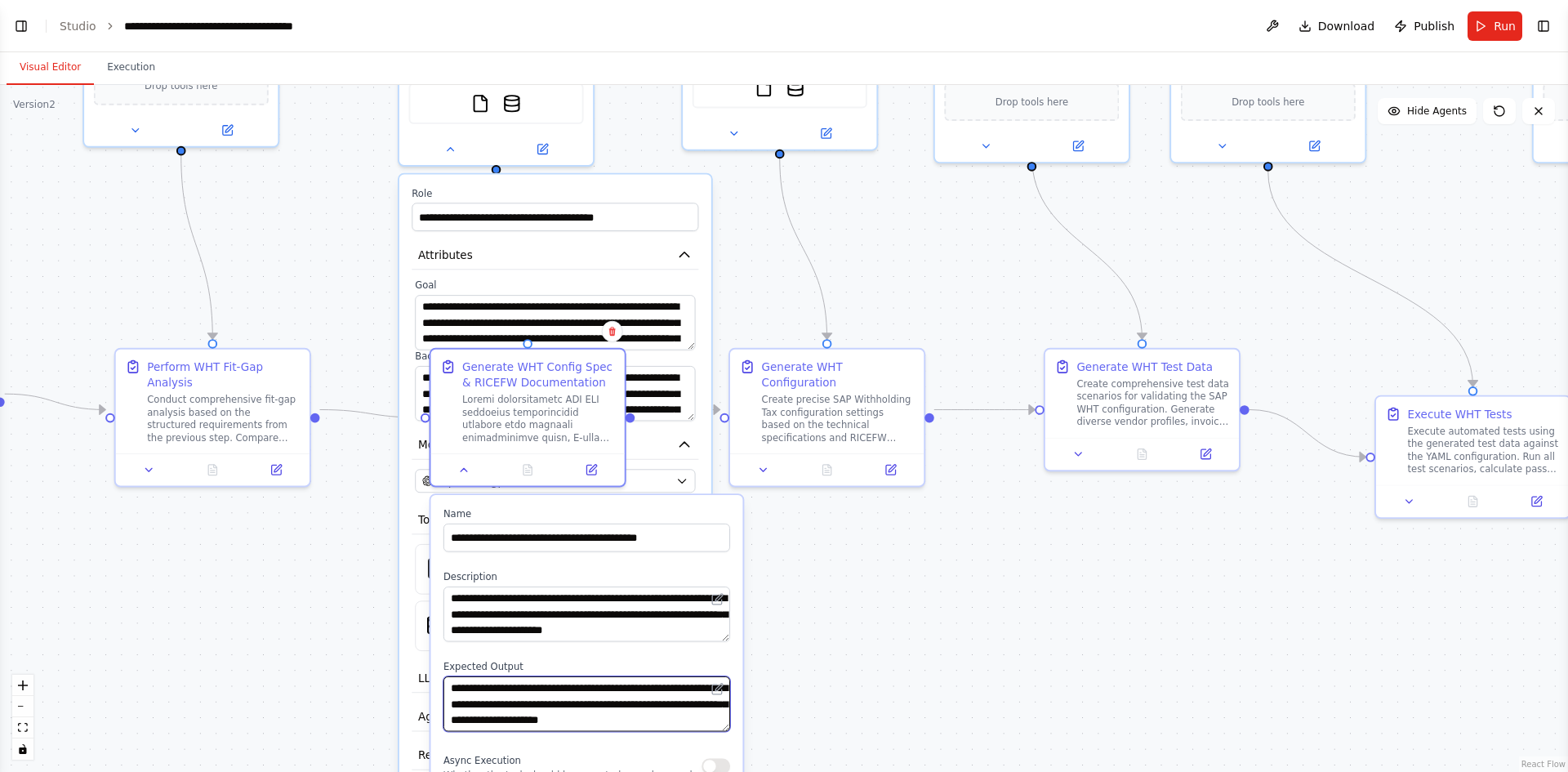
scroll to position [82, 0]
click at [790, 637] on div ".deletable-edge-delete-btn { width: 20px; height: 20px; border: 0px solid #ffff…" at bounding box center [784, 429] width 1568 height 688
click at [589, 471] on icon at bounding box center [591, 467] width 9 height 9
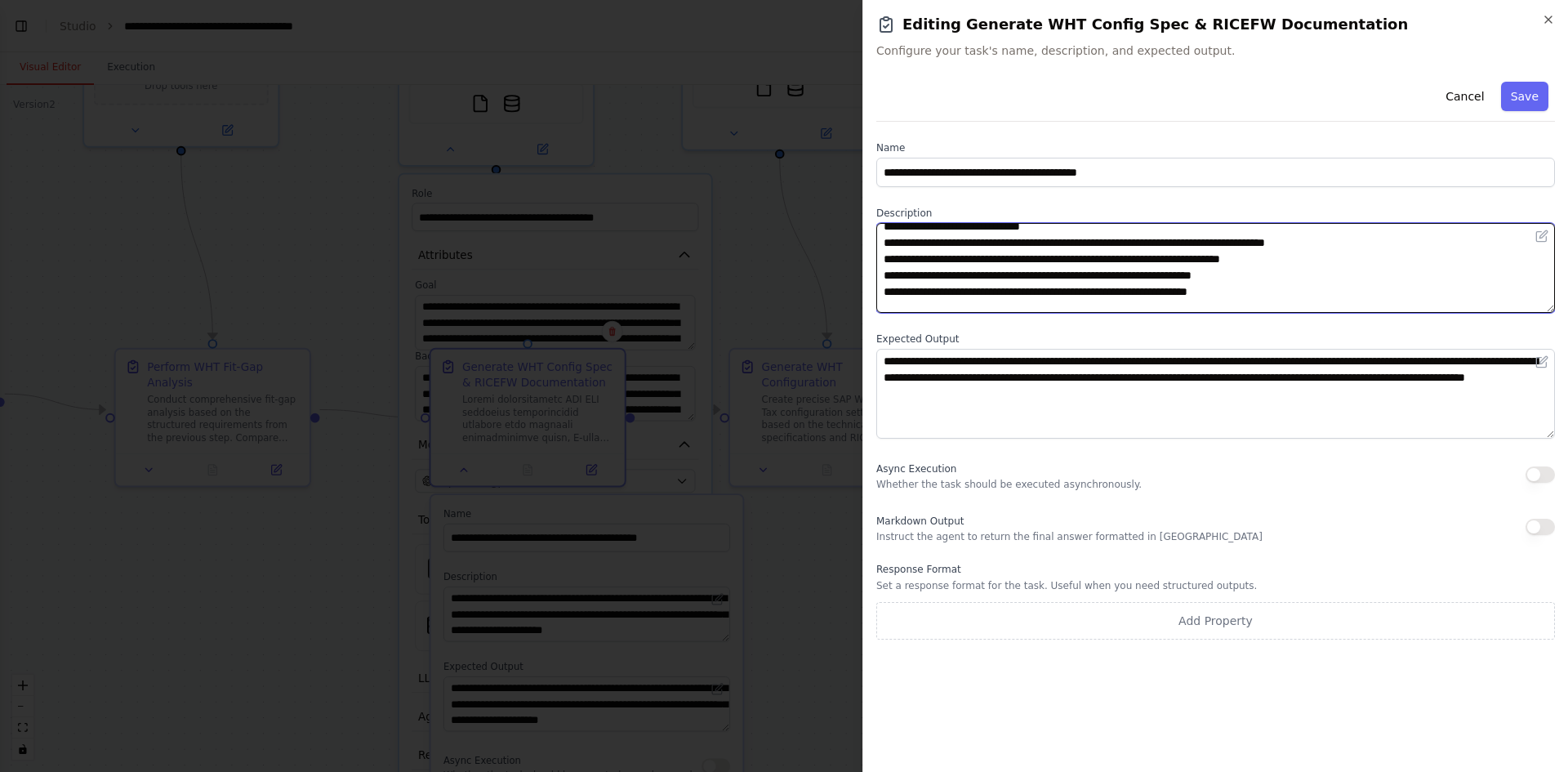
scroll to position [65, 0]
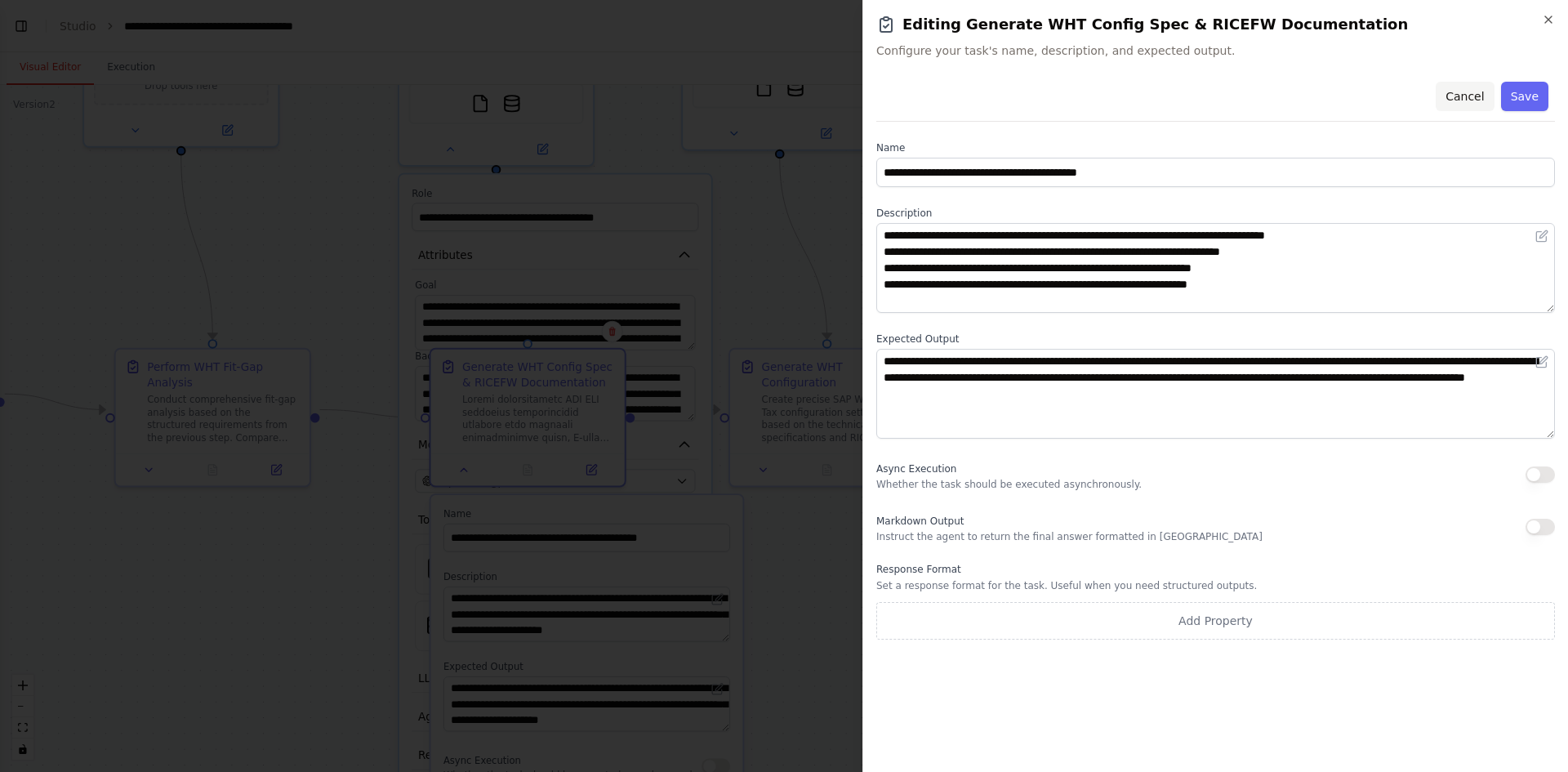
click at [1474, 98] on button "Cancel" at bounding box center [1465, 96] width 58 height 29
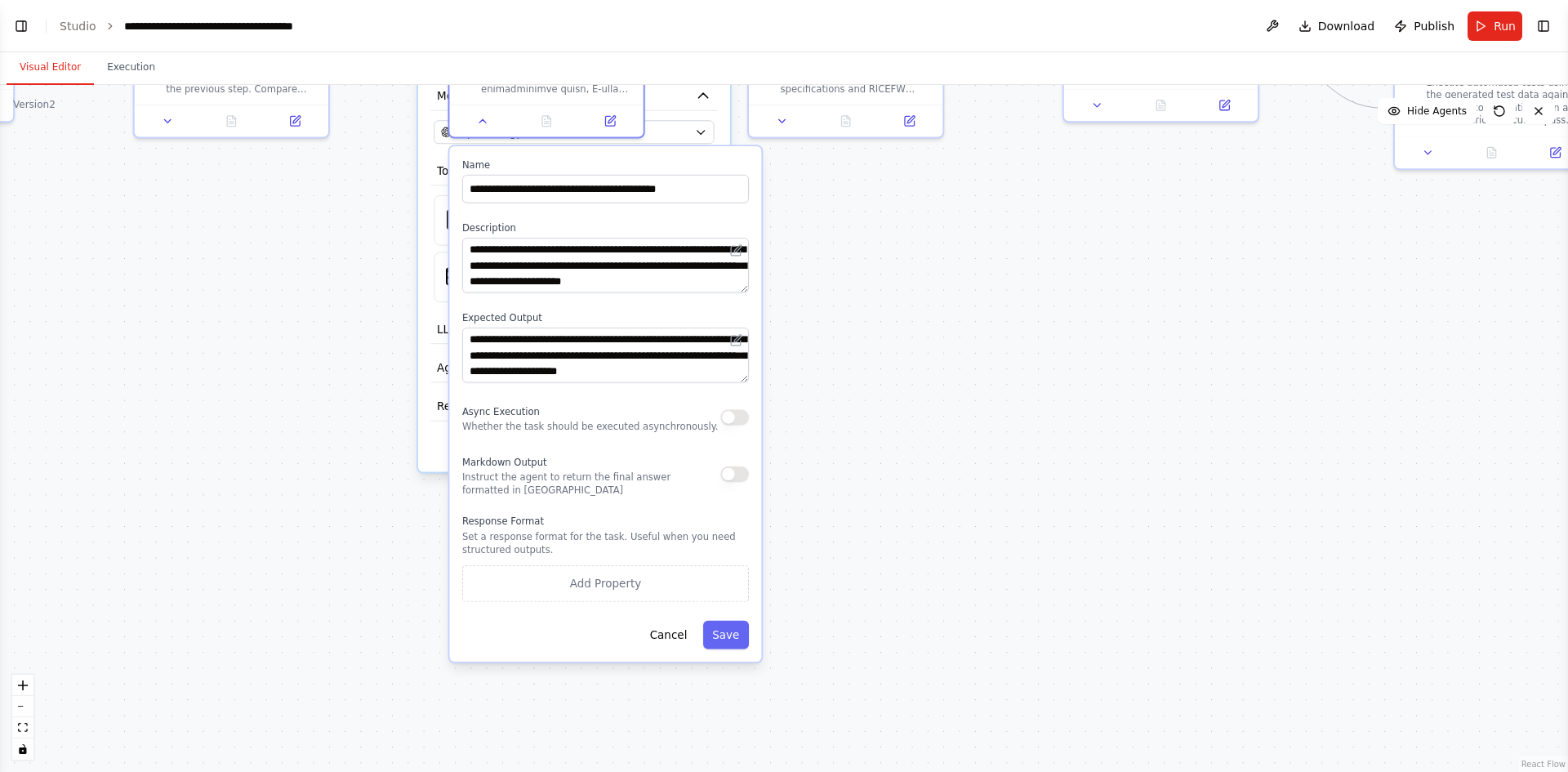
drag, startPoint x: 802, startPoint y: 605, endPoint x: 821, endPoint y: 257, distance: 348.5
click at [821, 257] on div ".deletable-edge-delete-btn { width: 20px; height: 20px; border: 0px solid #ffff…" at bounding box center [784, 429] width 1568 height 688
click at [679, 645] on button "Cancel" at bounding box center [668, 635] width 57 height 28
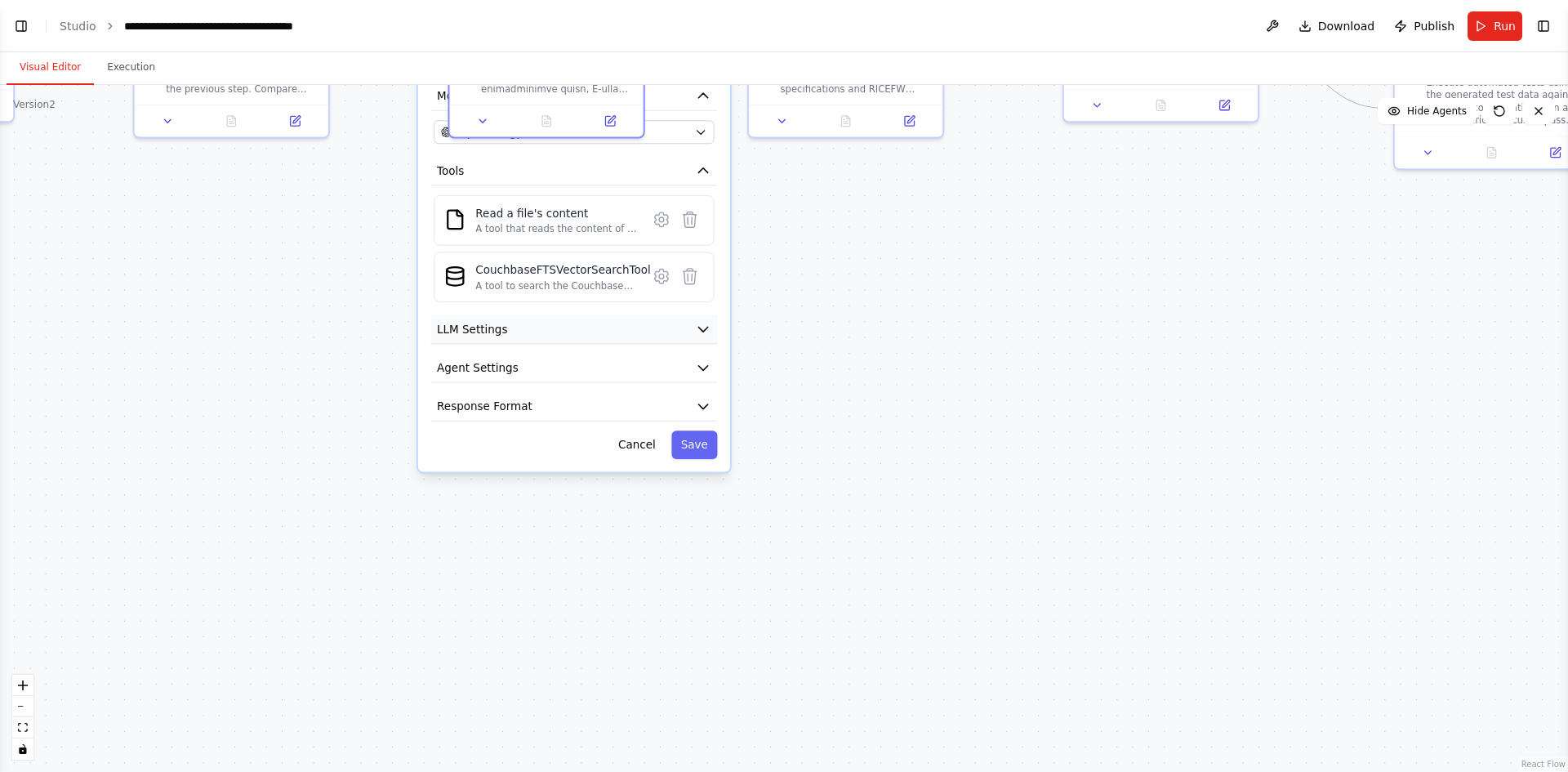
click at [659, 328] on button "LLM Settings" at bounding box center [574, 330] width 287 height 29
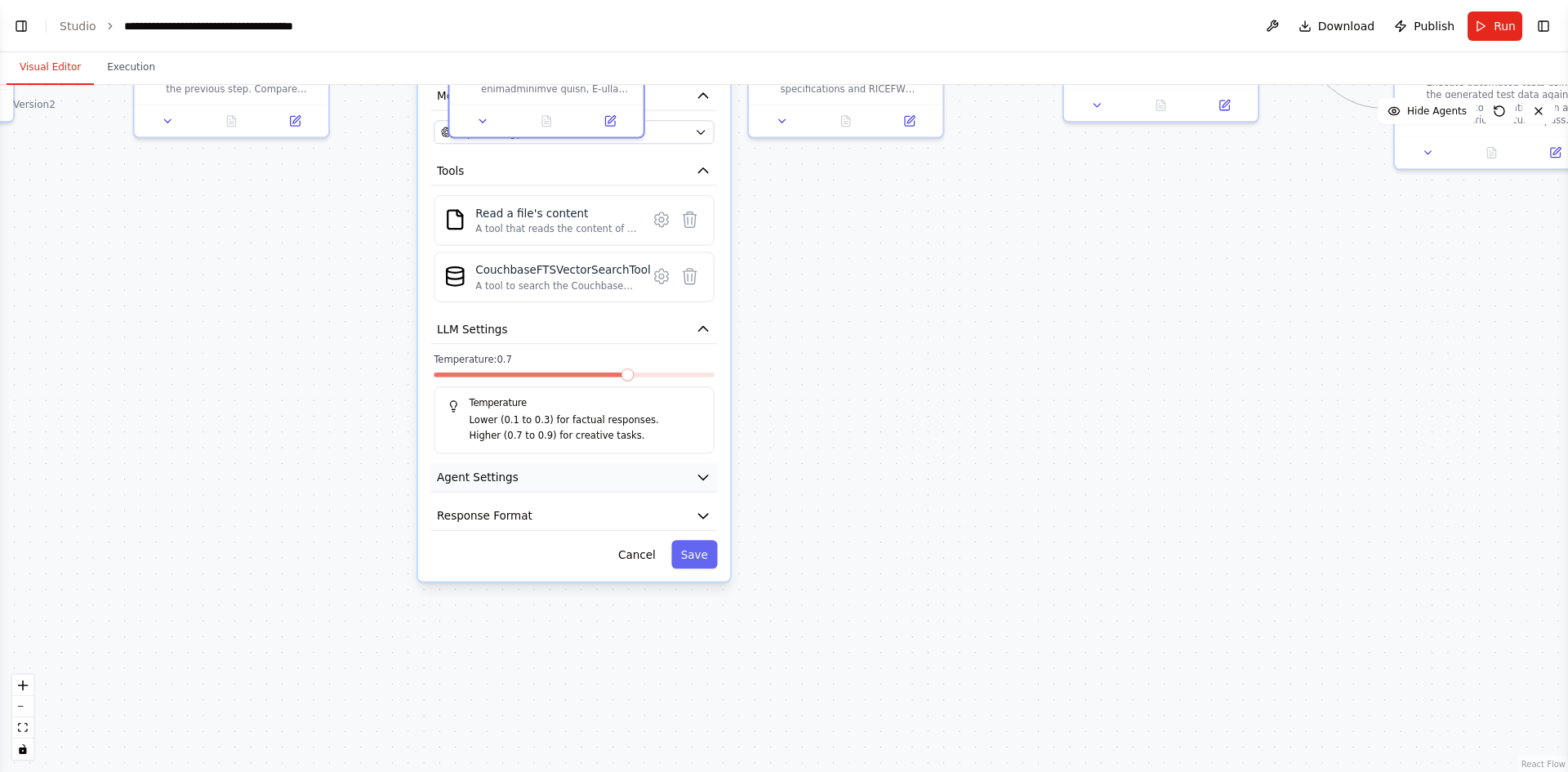
click at [699, 472] on icon "button" at bounding box center [703, 478] width 15 height 15
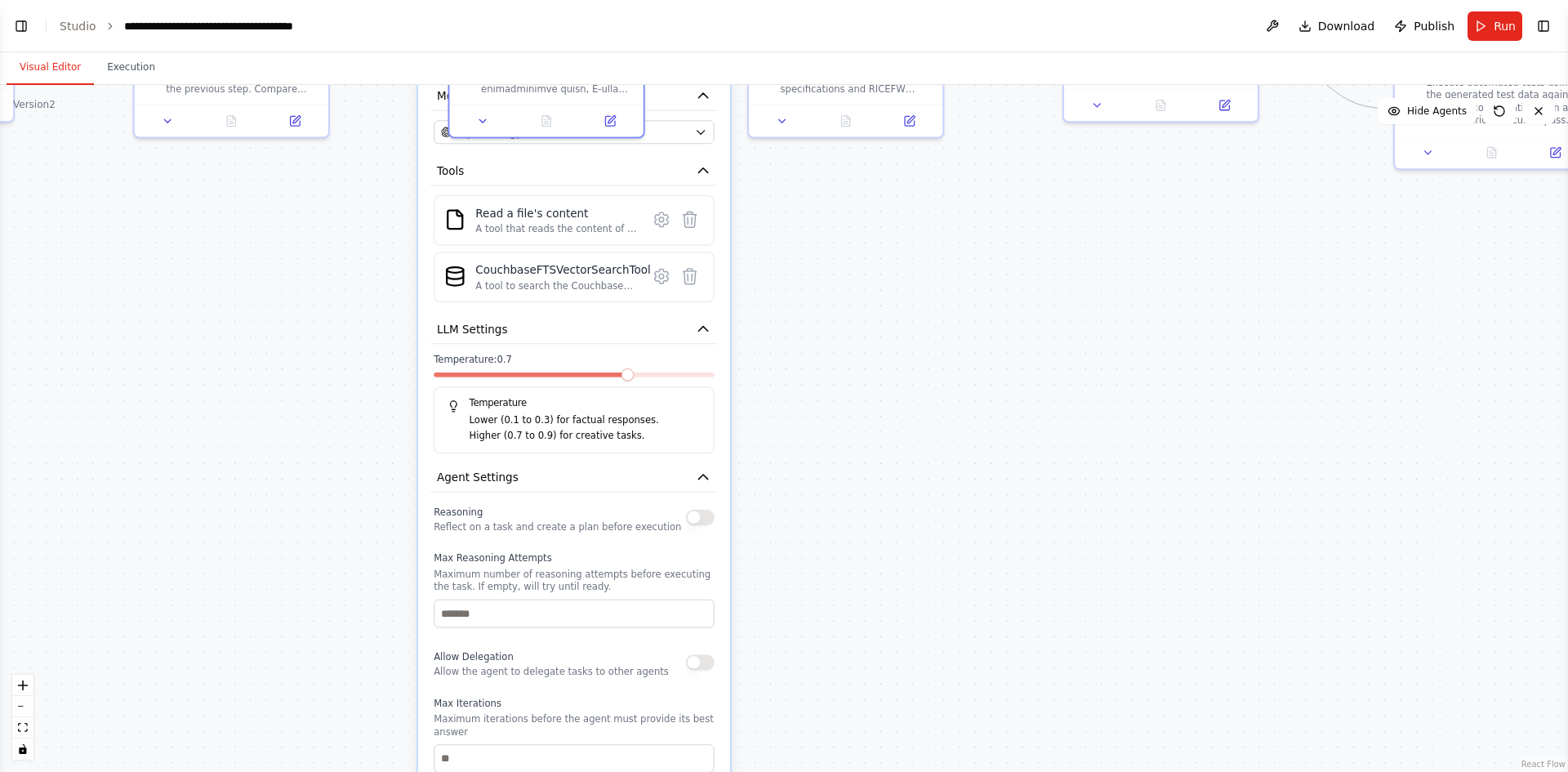
click at [707, 524] on button "button" at bounding box center [700, 518] width 28 height 15
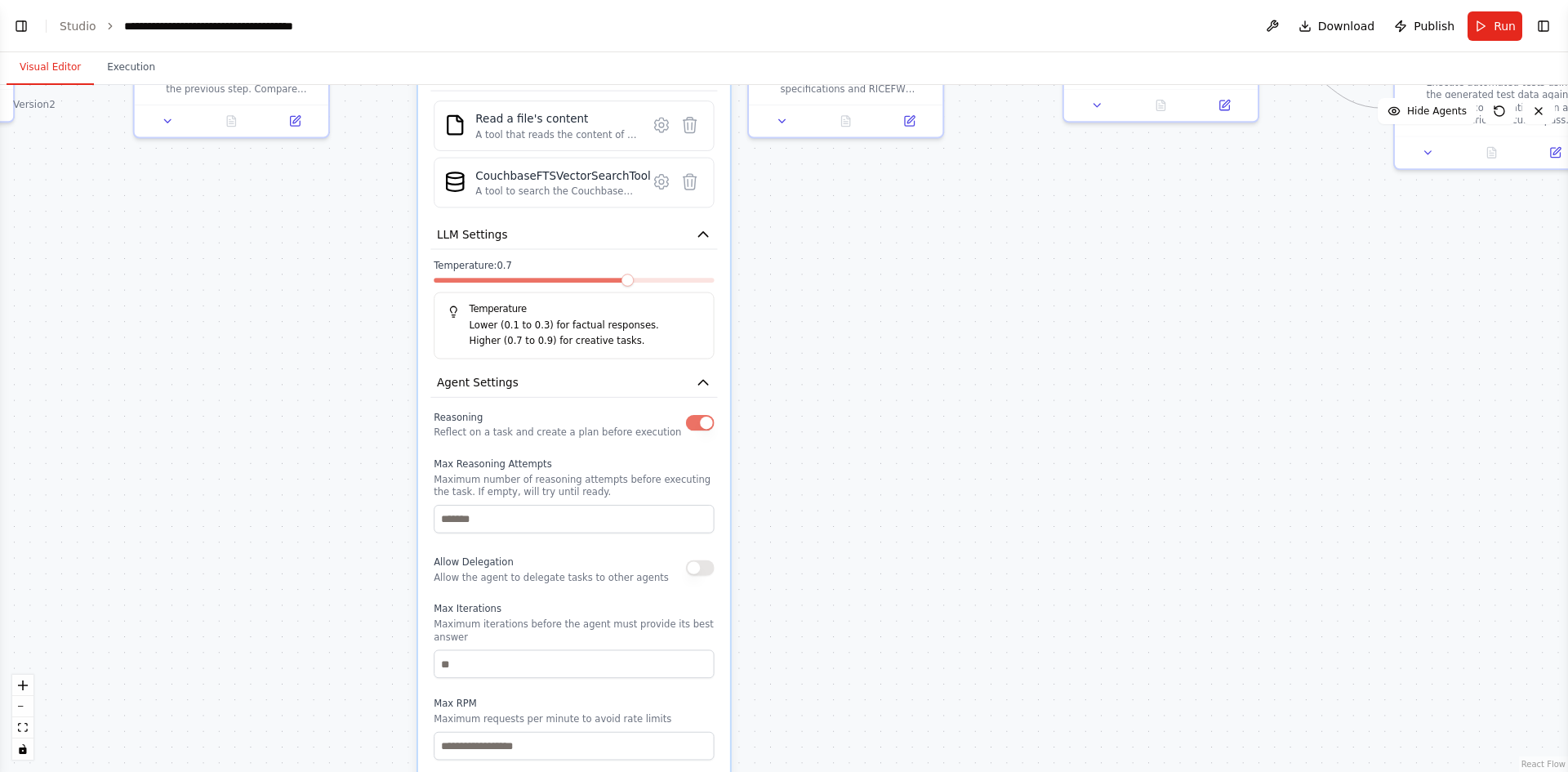
drag, startPoint x: 556, startPoint y: 690, endPoint x: 549, endPoint y: 587, distance: 103.2
click at [549, 587] on div "Reasoning Reflect on a task and create a plan before execution Max Reasoning At…" at bounding box center [574, 624] width 280 height 435
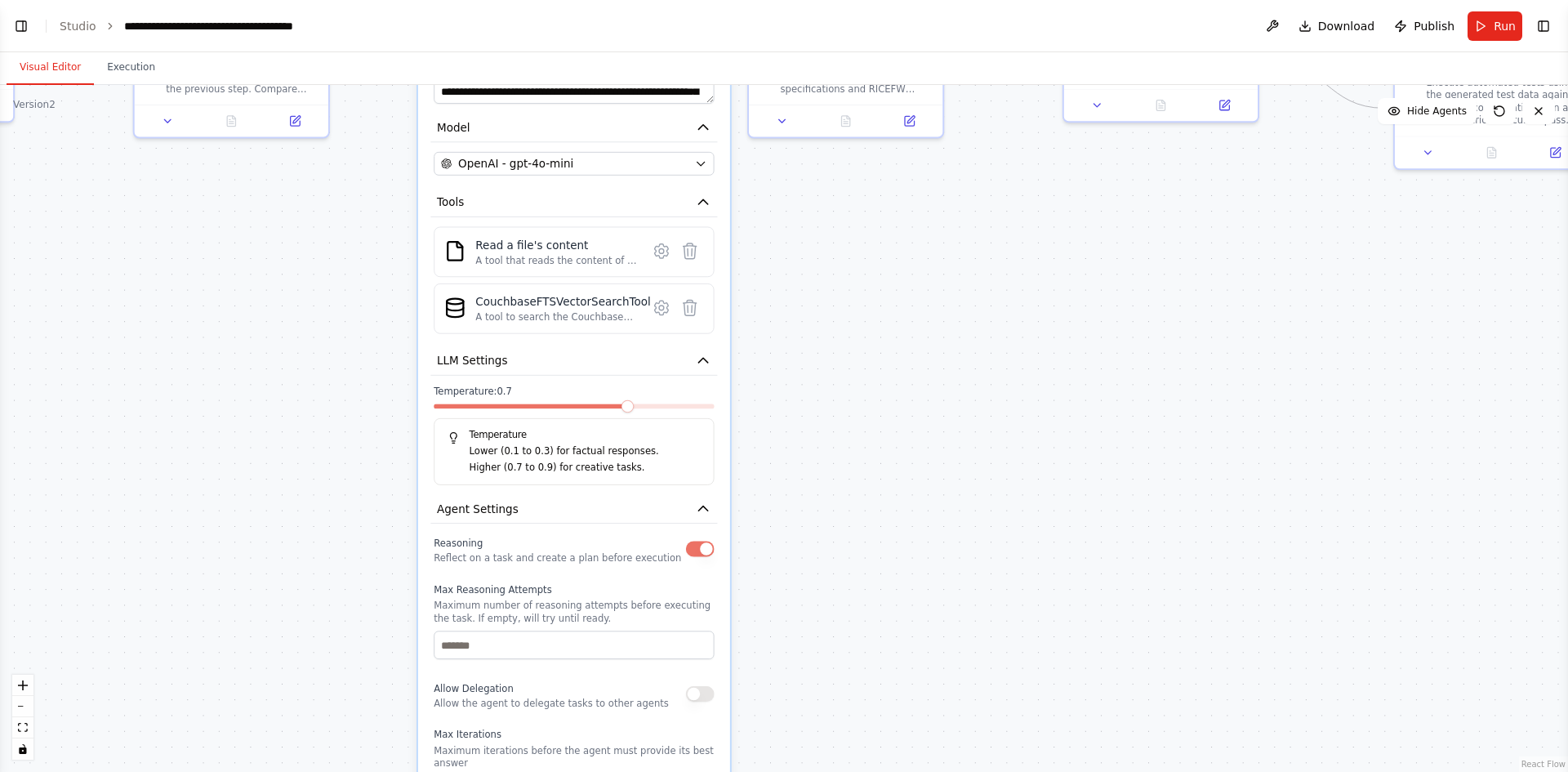
drag, startPoint x: 622, startPoint y: 595, endPoint x: 617, endPoint y: 717, distance: 122.1
click at [617, 717] on div "Reasoning Reflect on a task and create a plan before execution Max Reasoning At…" at bounding box center [574, 751] width 280 height 435
click at [548, 340] on div "**********" at bounding box center [574, 457] width 312 height 1201
click at [537, 309] on div "CouchbaseFTSVectorSearchTool A tool to search the Couchbase database for releva…" at bounding box center [562, 308] width 174 height 30
click at [666, 310] on icon at bounding box center [662, 308] width 14 height 14
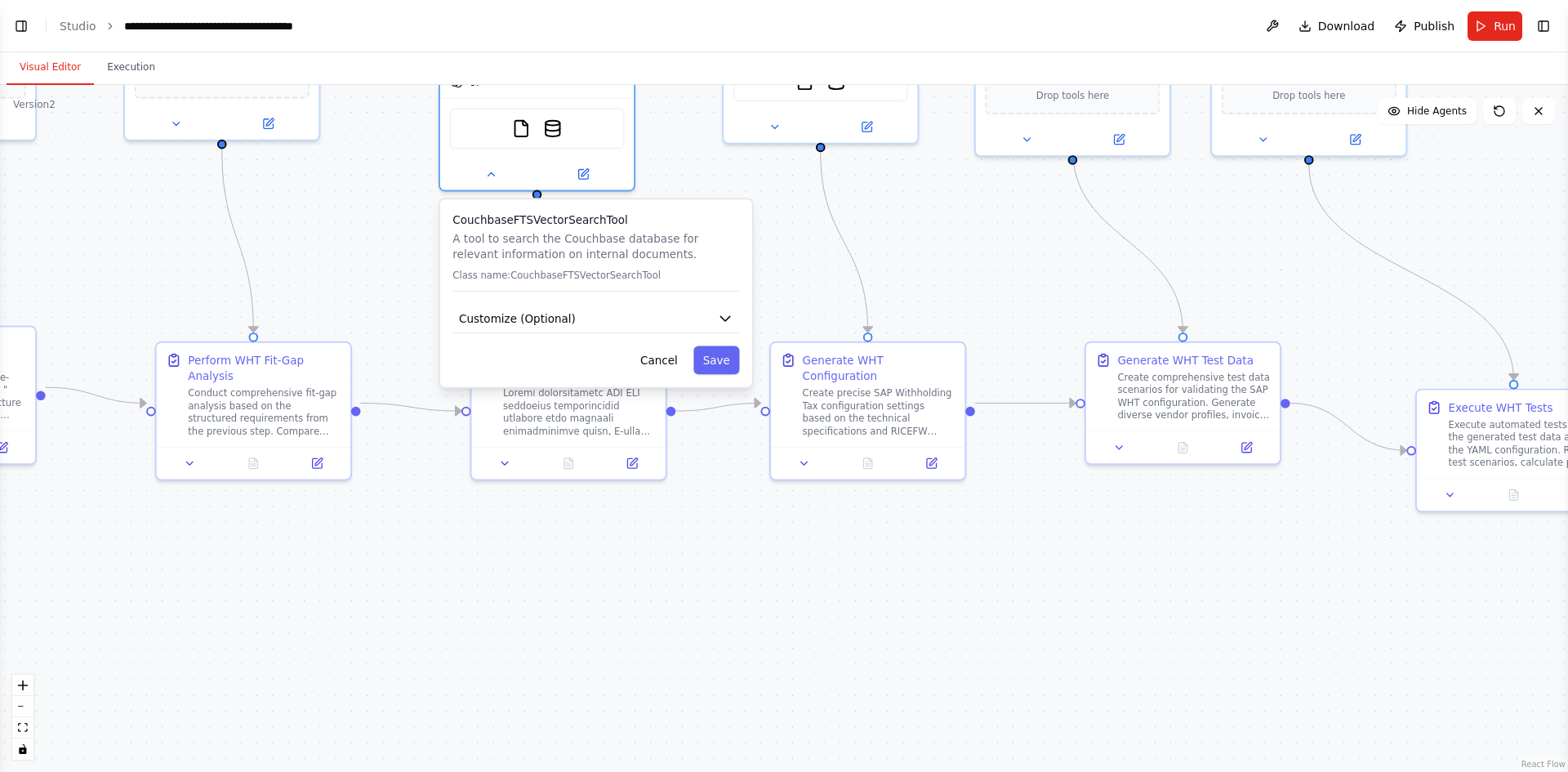
drag, startPoint x: 1370, startPoint y: 357, endPoint x: 1393, endPoint y: 700, distance: 343.8
click at [1393, 700] on div ".deletable-edge-delete-btn { width: 20px; height: 20px; border: 0px solid #ffff…" at bounding box center [784, 429] width 1568 height 688
click at [727, 319] on icon "button" at bounding box center [725, 319] width 9 height 5
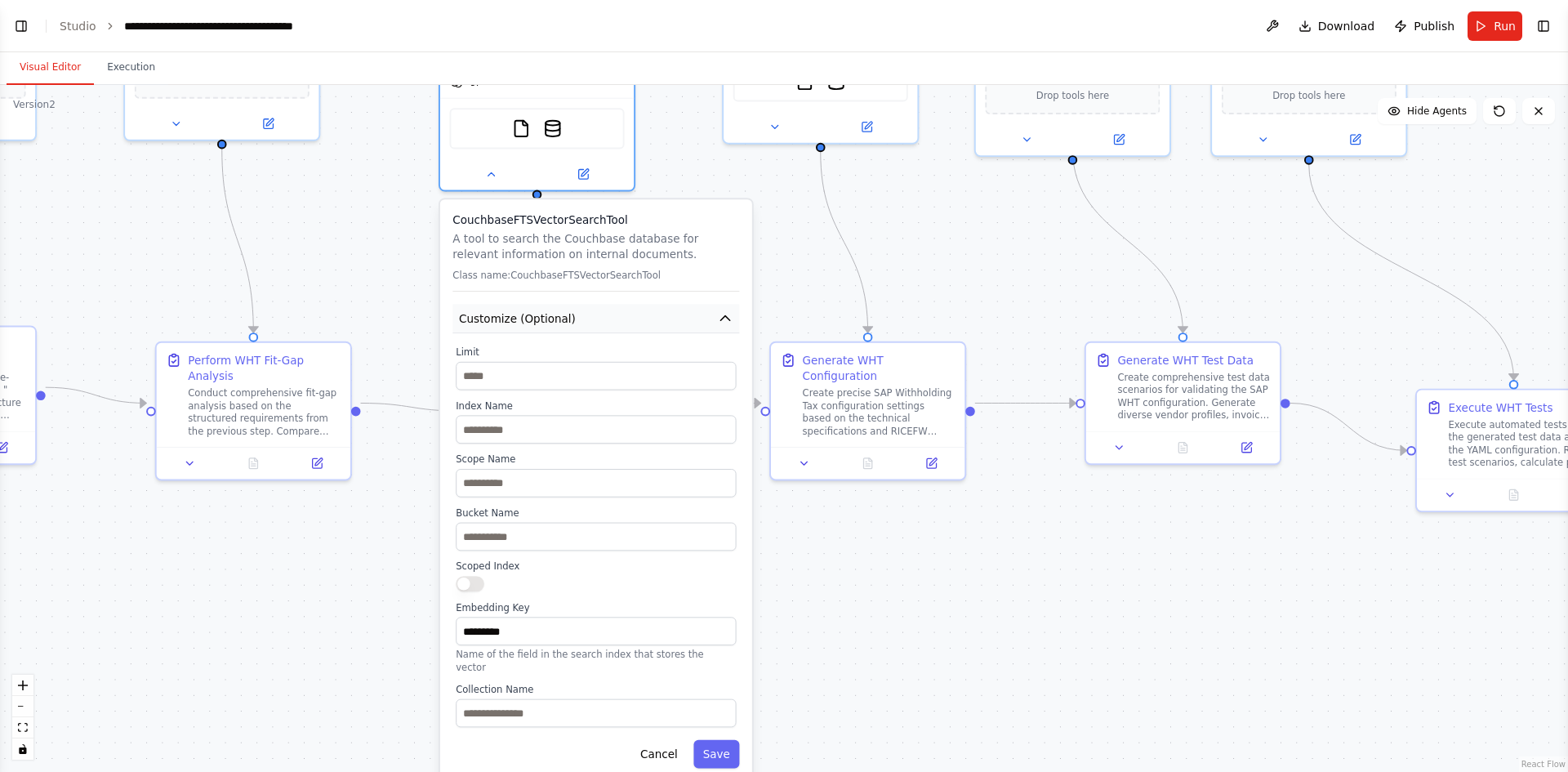
click at [727, 319] on icon "button" at bounding box center [725, 319] width 9 height 5
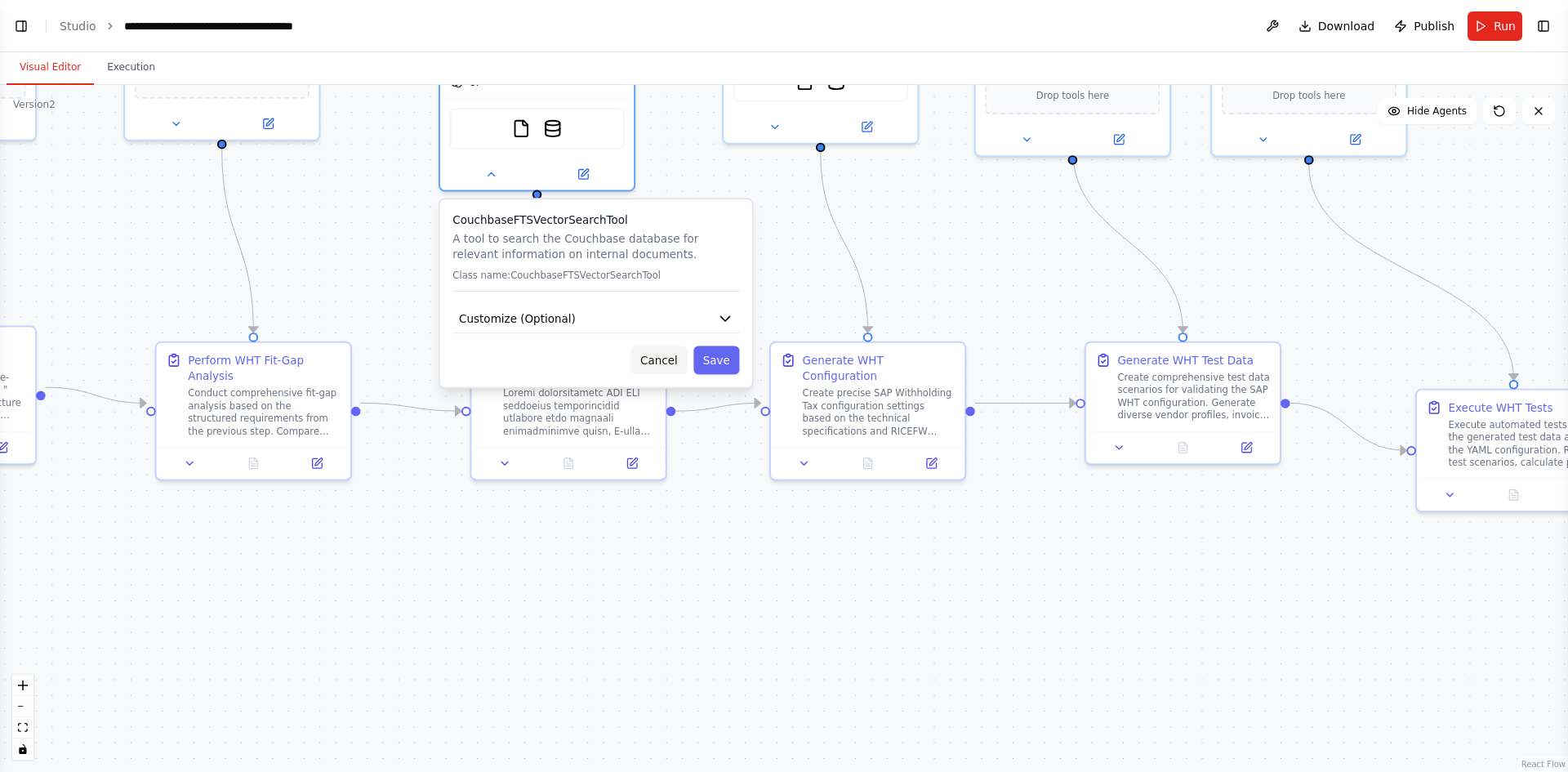
click at [654, 365] on button "Cancel" at bounding box center [659, 360] width 57 height 28
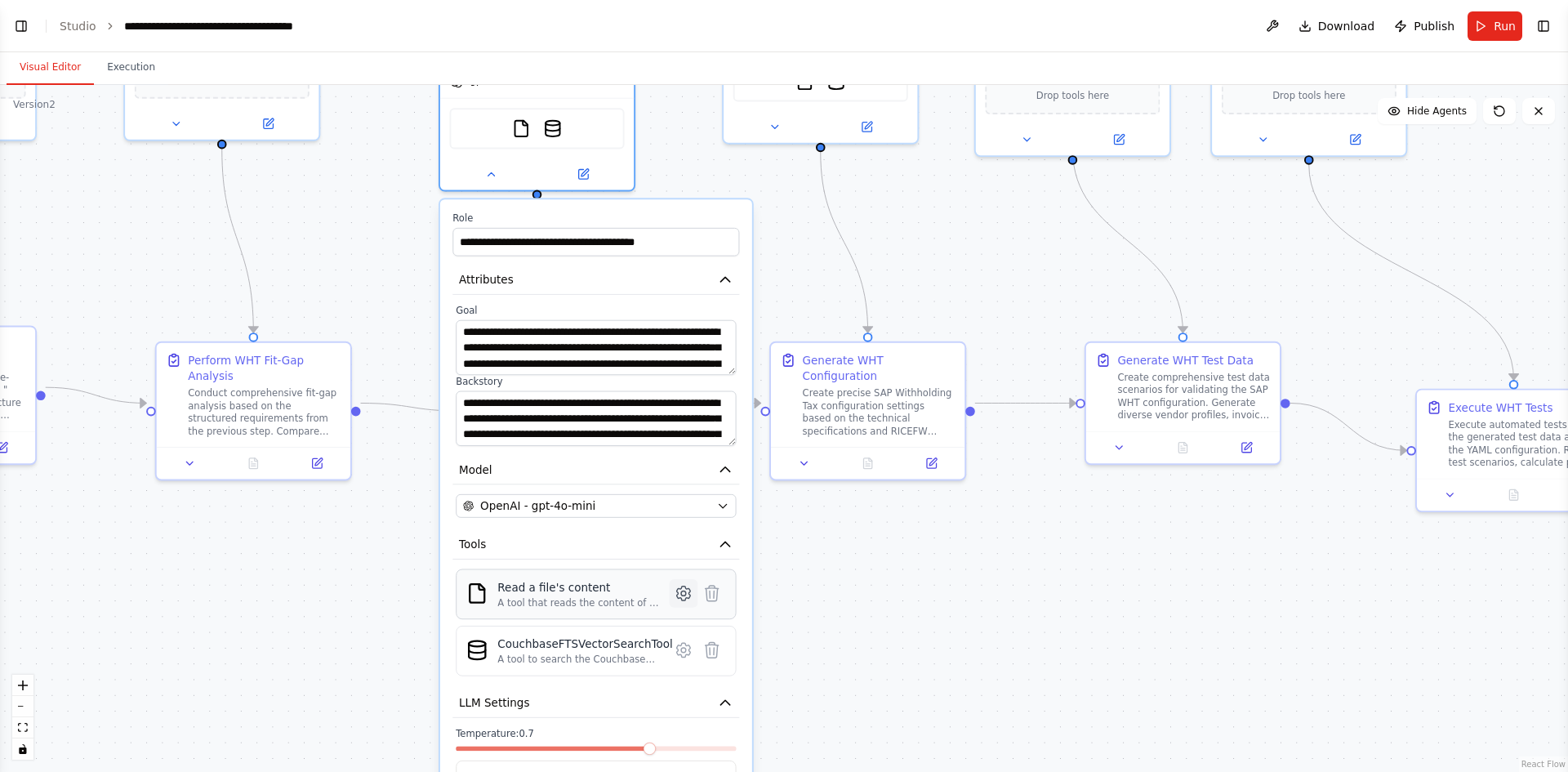
click at [689, 604] on button at bounding box center [684, 593] width 28 height 28
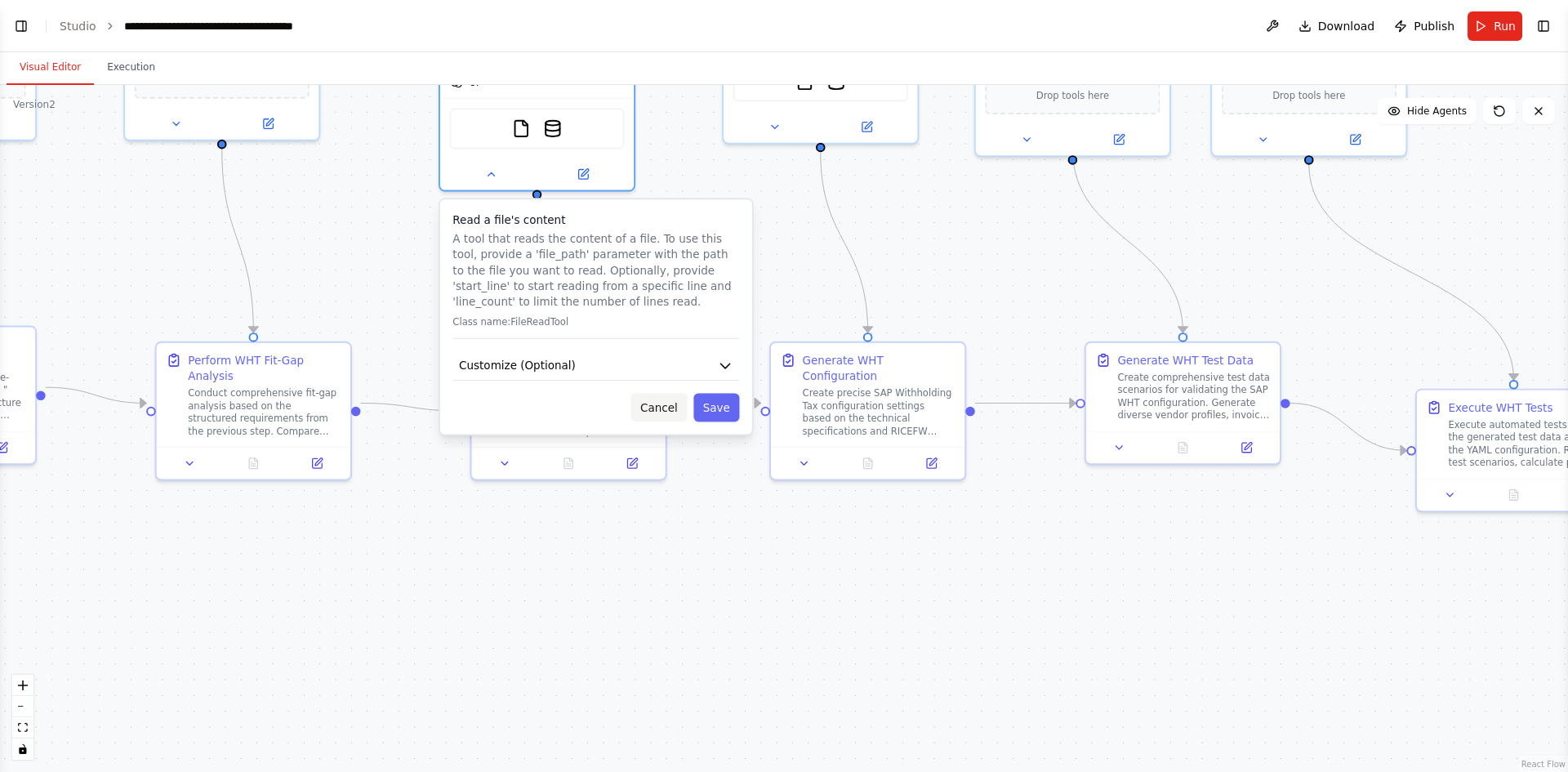
click at [665, 414] on button "Cancel" at bounding box center [659, 407] width 57 height 28
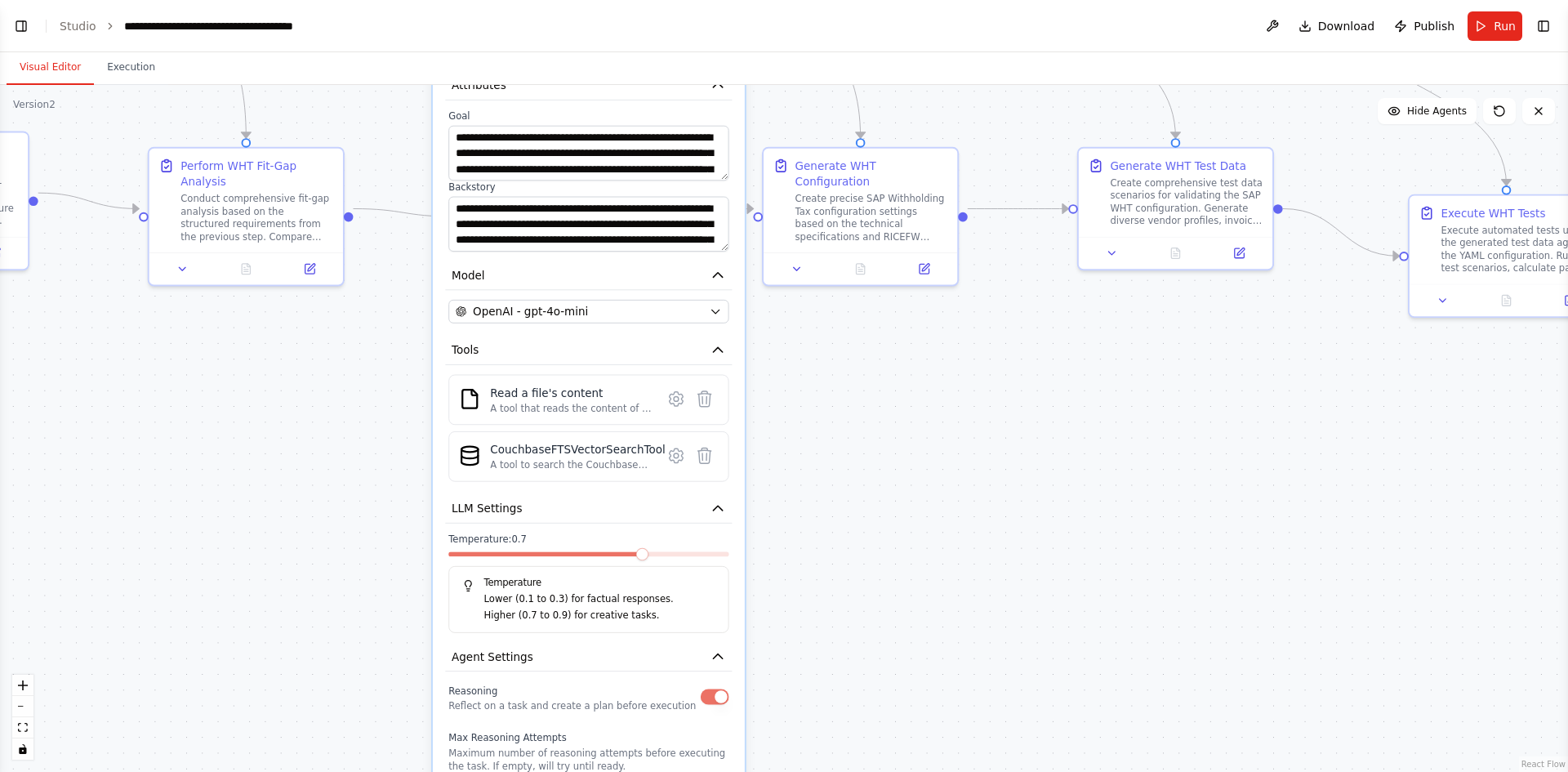
drag, startPoint x: 1022, startPoint y: 622, endPoint x: 1014, endPoint y: 423, distance: 199.2
click at [1014, 423] on div ".deletable-edge-delete-btn { width: 20px; height: 20px; border: 0px solid #ffff…" at bounding box center [784, 429] width 1568 height 688
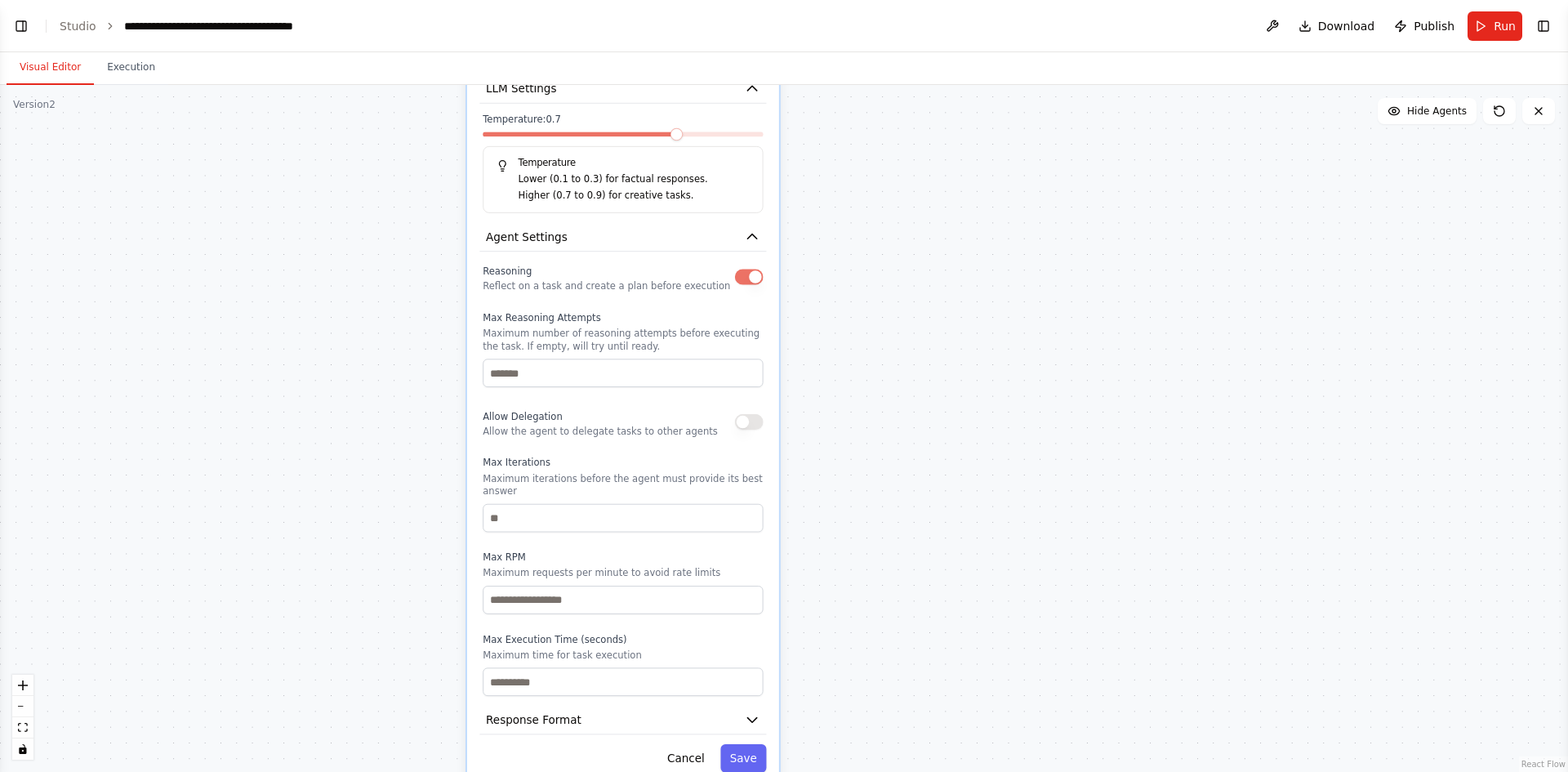
drag, startPoint x: 912, startPoint y: 561, endPoint x: 948, endPoint y: 144, distance: 418.6
click at [948, 144] on div ".deletable-edge-delete-btn { width: 20px; height: 20px; border: 0px solid #ffff…" at bounding box center [784, 429] width 1568 height 688
click at [688, 757] on button "Cancel" at bounding box center [686, 758] width 57 height 28
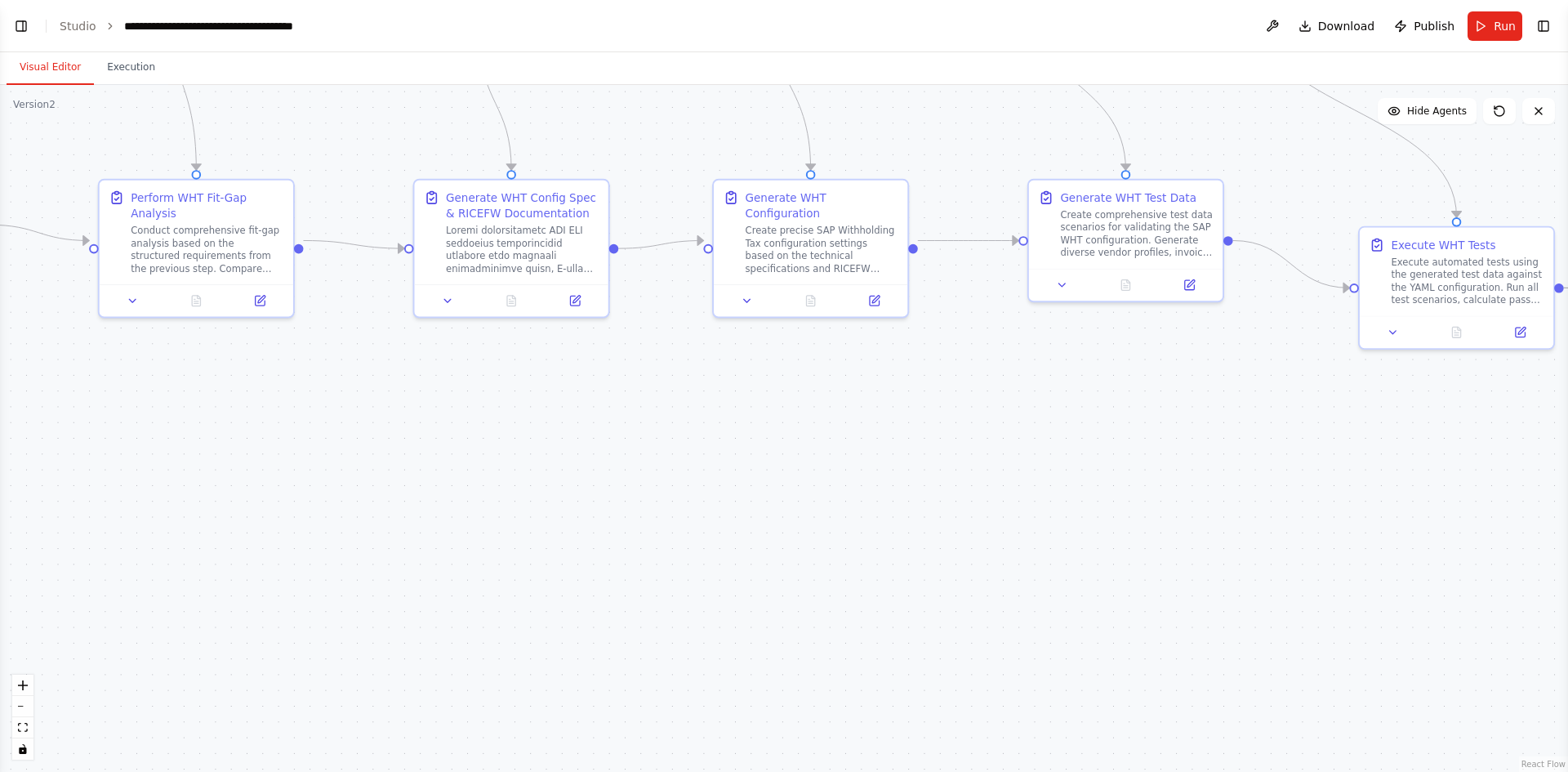
drag, startPoint x: 876, startPoint y: 358, endPoint x: 791, endPoint y: 810, distance: 459.9
click at [791, 771] on html "BETA You orchestrate a demonstration of SAP Withholding Tax (WHT) automation us…" at bounding box center [784, 386] width 1568 height 772
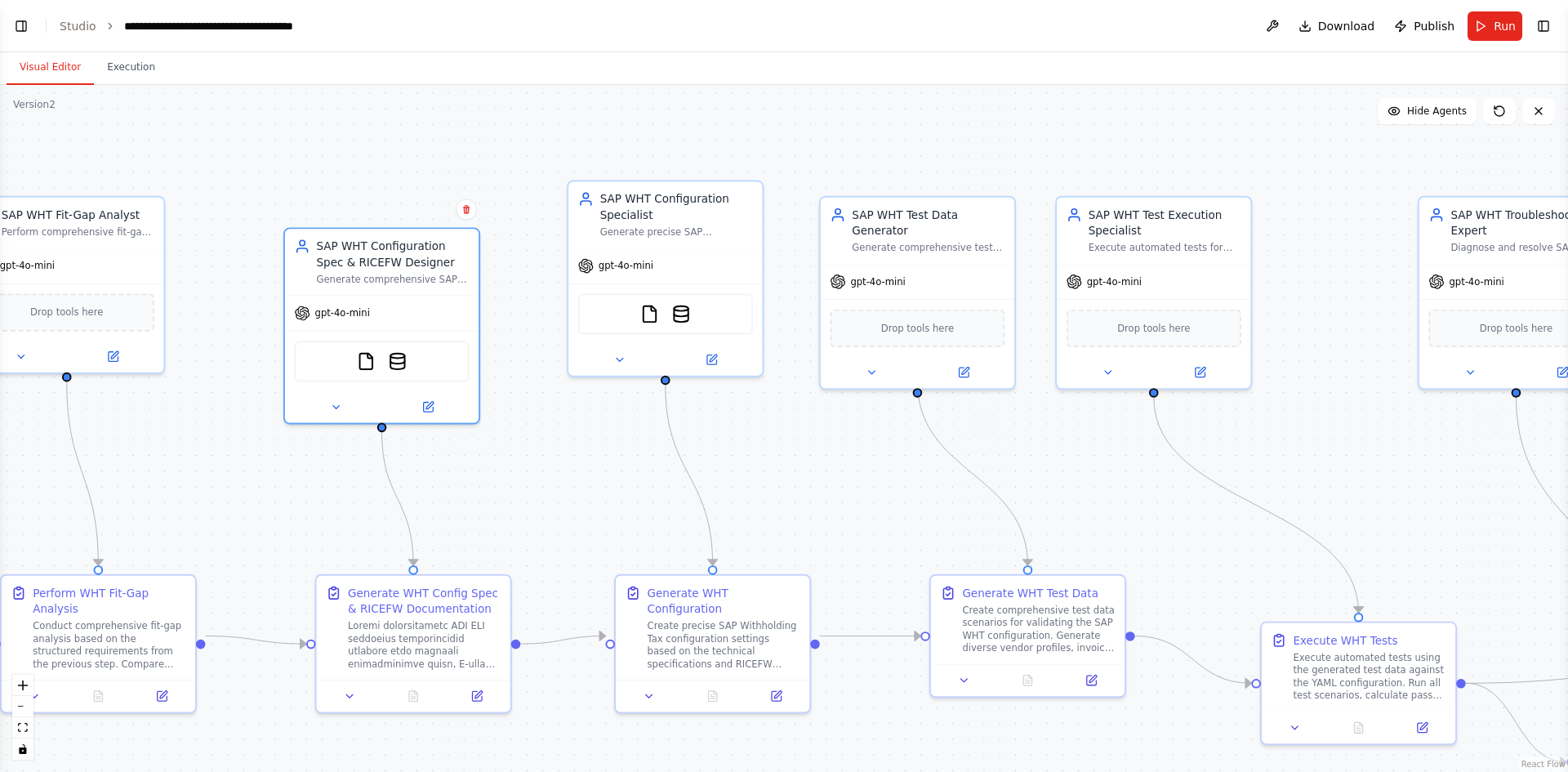
drag, startPoint x: 790, startPoint y: 359, endPoint x: 692, endPoint y: 755, distance: 407.9
click at [692, 755] on div ".deletable-edge-delete-btn { width: 20px; height: 20px; border: 0px solid #ffff…" at bounding box center [784, 429] width 1568 height 688
click at [780, 689] on icon at bounding box center [776, 693] width 9 height 9
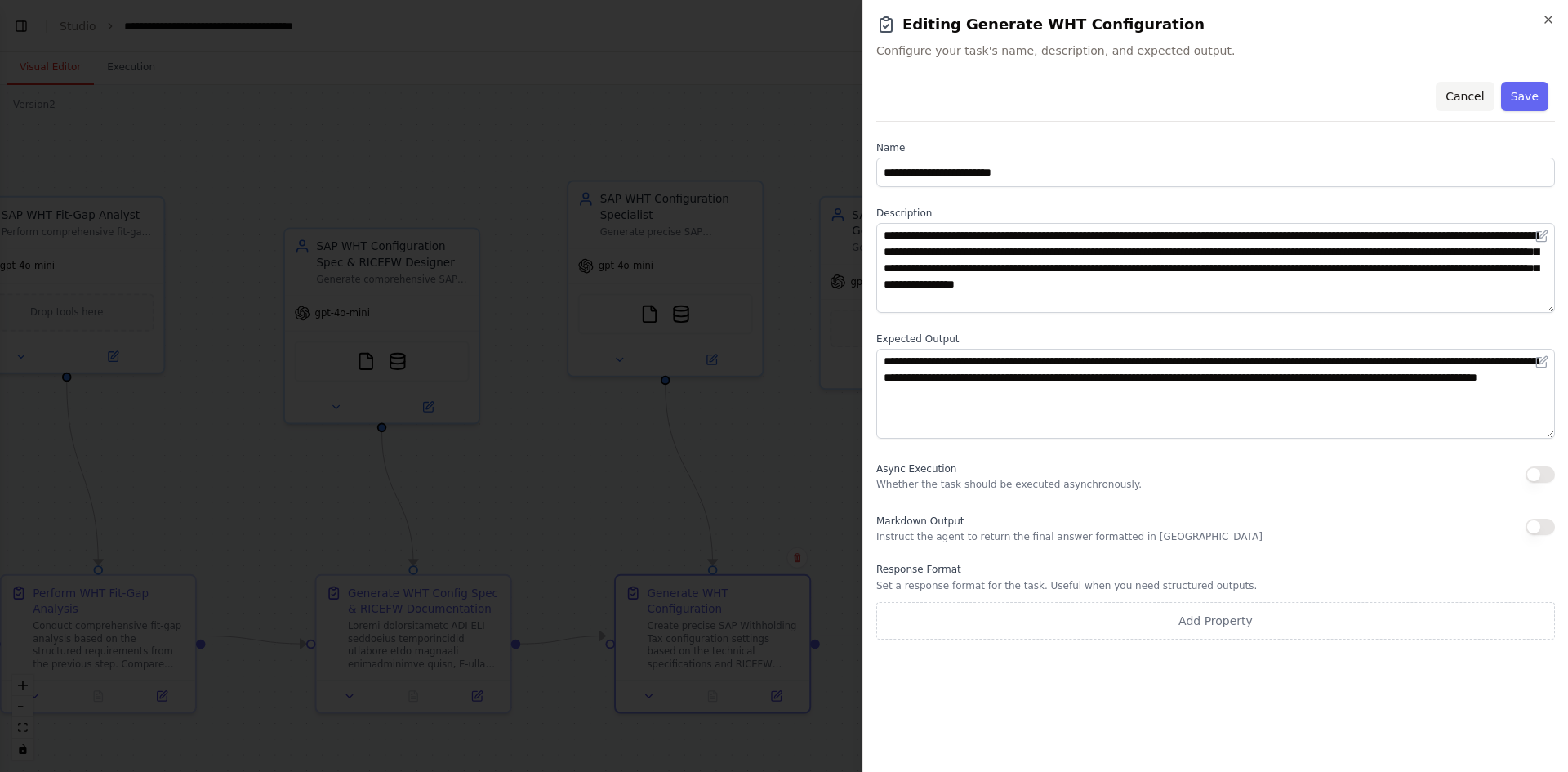
click at [1466, 93] on button "Cancel" at bounding box center [1465, 96] width 58 height 29
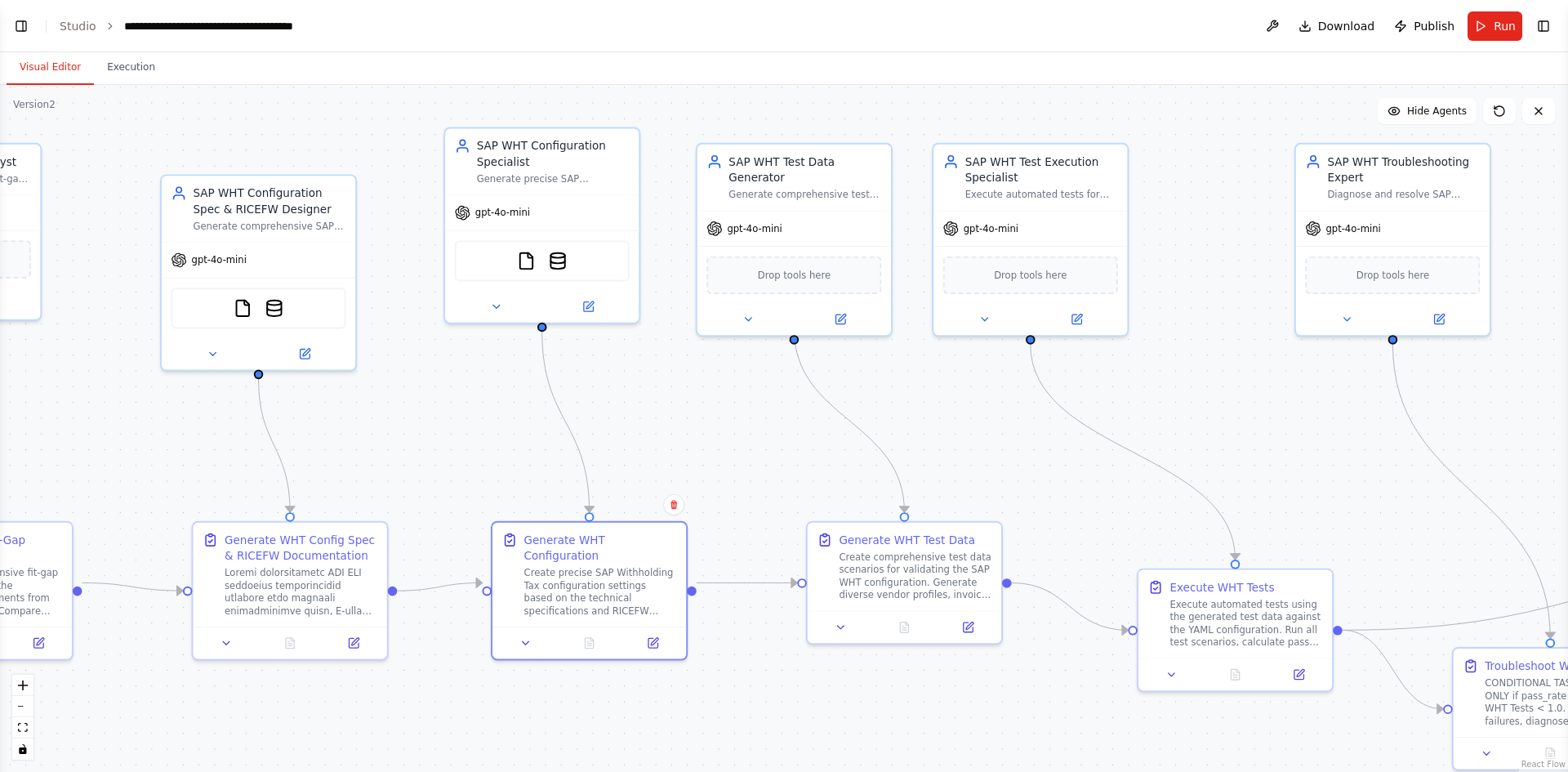
drag, startPoint x: 800, startPoint y: 460, endPoint x: 679, endPoint y: 407, distance: 132.1
click at [679, 407] on div ".deletable-edge-delete-btn { width: 20px; height: 20px; border: 0px solid #ffff…" at bounding box center [784, 429] width 1568 height 688
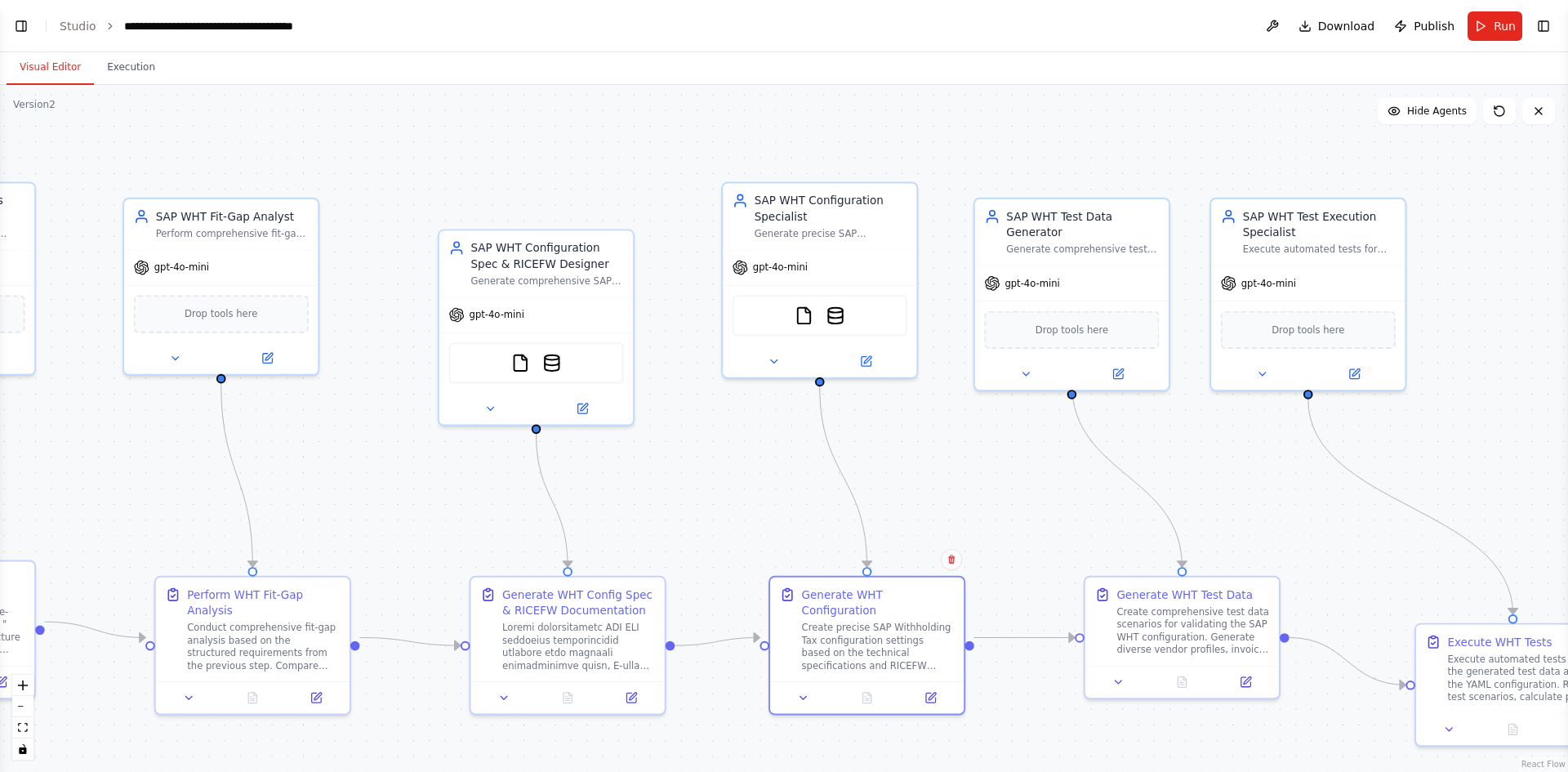
drag, startPoint x: 1284, startPoint y: 407, endPoint x: 1559, endPoint y: 463, distance: 280.6
click at [1559, 463] on div ".deletable-edge-delete-btn { width: 20px; height: 20px; border: 0px solid #ffff…" at bounding box center [784, 429] width 1568 height 688
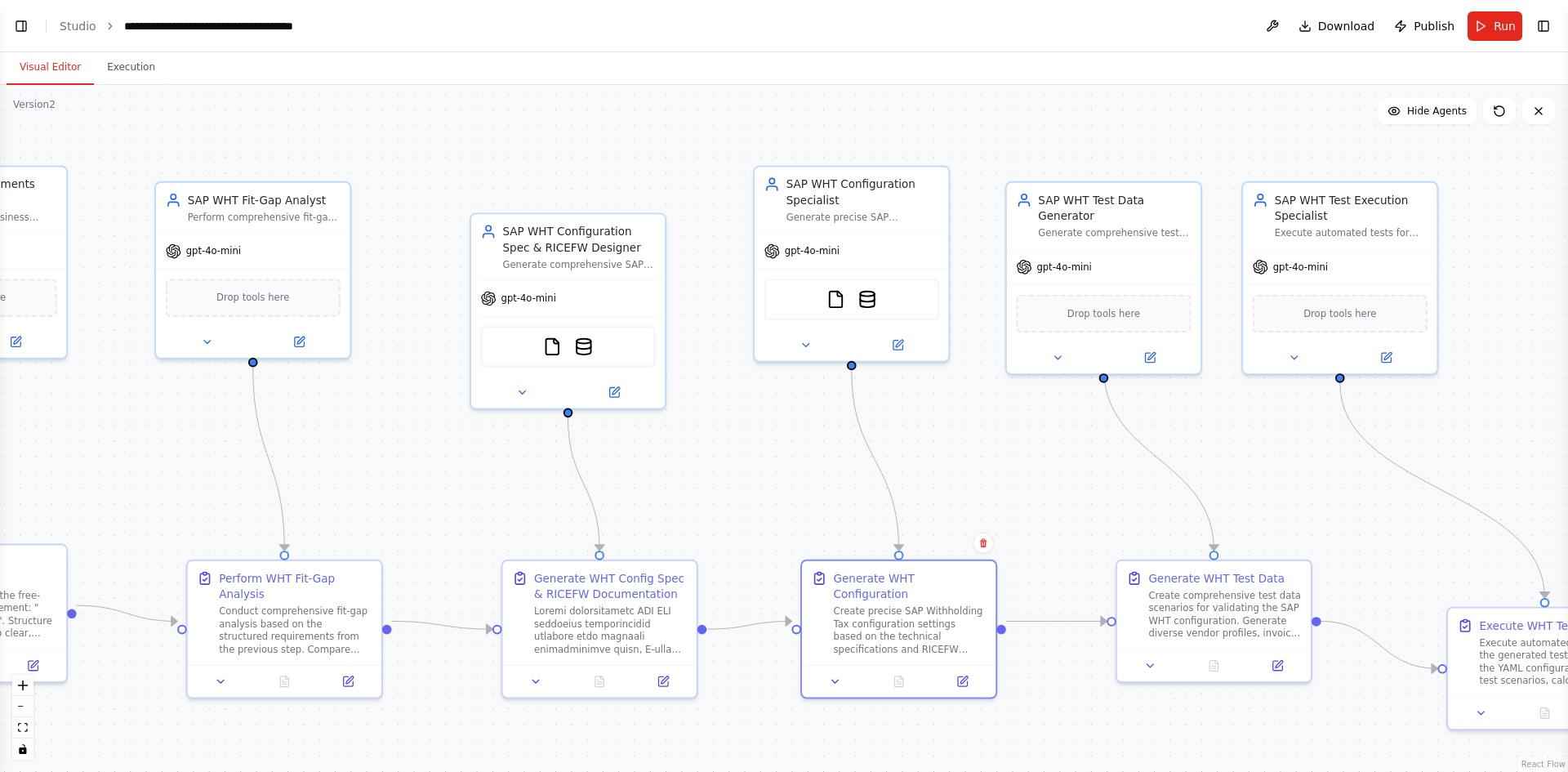
drag, startPoint x: 385, startPoint y: 512, endPoint x: 418, endPoint y: 496, distance: 36.7
click at [418, 496] on div ".deletable-edge-delete-btn { width: 20px; height: 20px; border: 0px solid #ffff…" at bounding box center [784, 429] width 1568 height 688
click at [1497, 29] on span "Run" at bounding box center [1505, 26] width 22 height 16
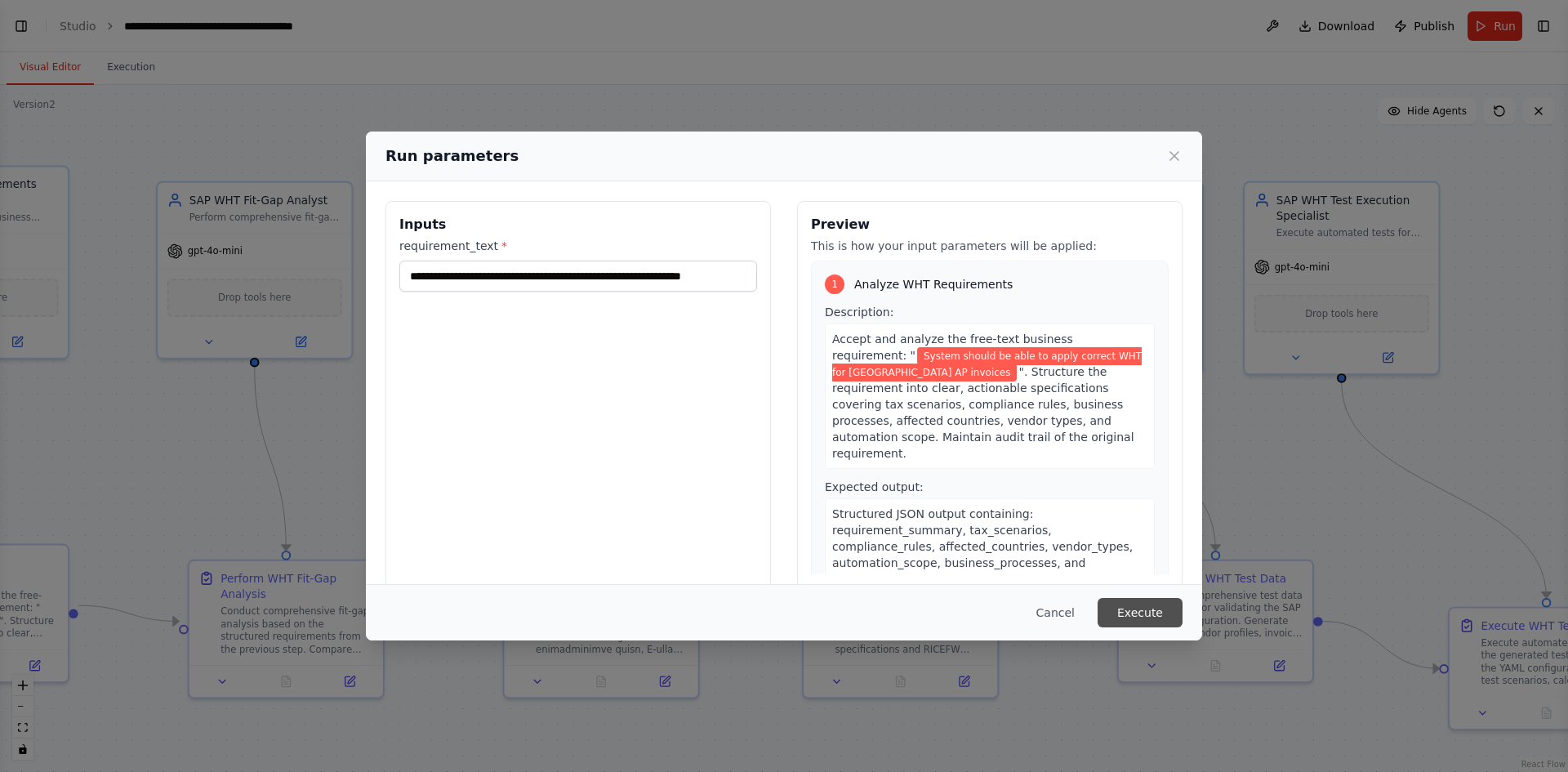
click at [1150, 608] on button "Execute" at bounding box center [1140, 613] width 85 height 29
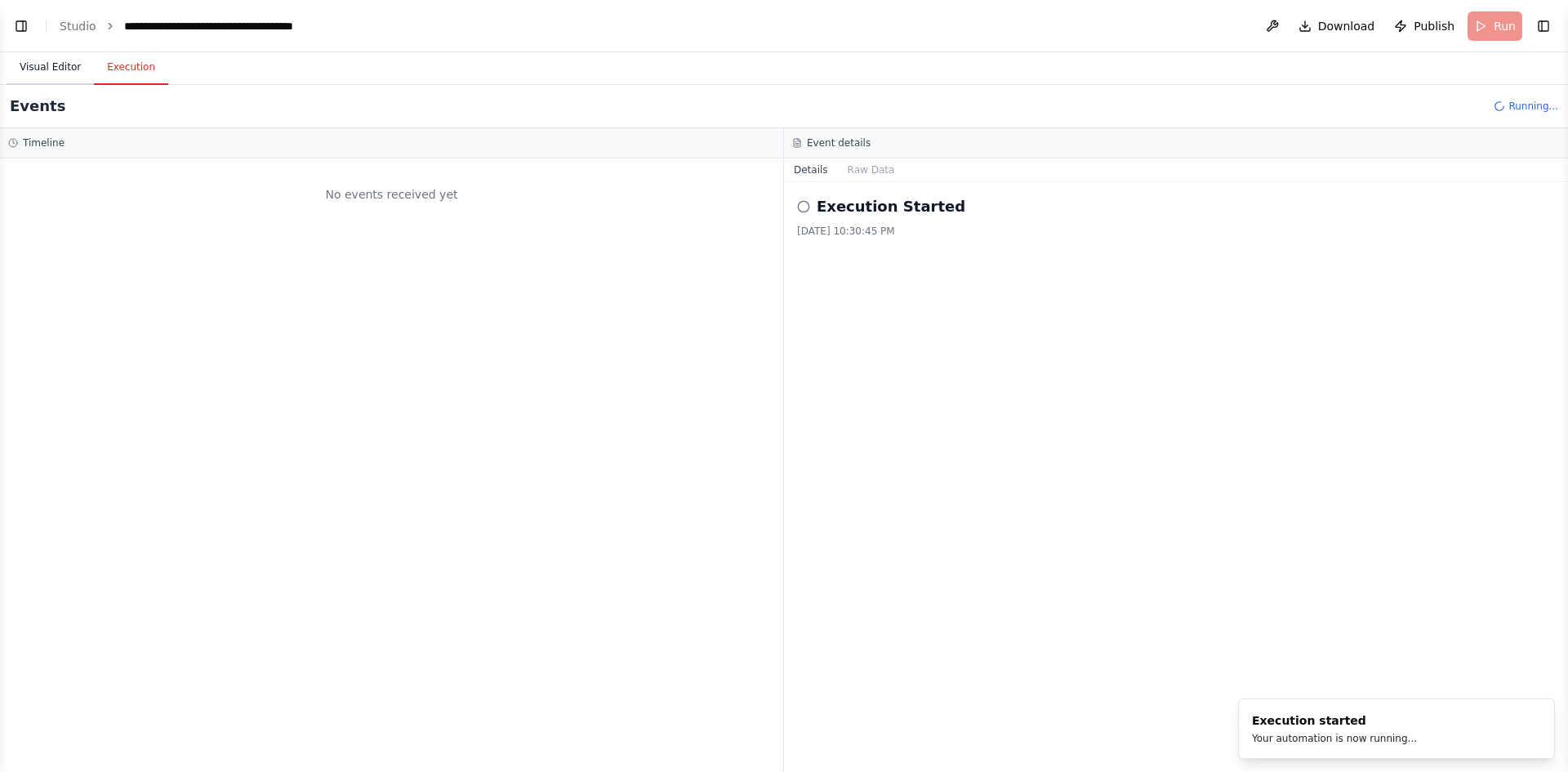
click at [51, 64] on button "Visual Editor" at bounding box center [51, 68] width 88 height 34
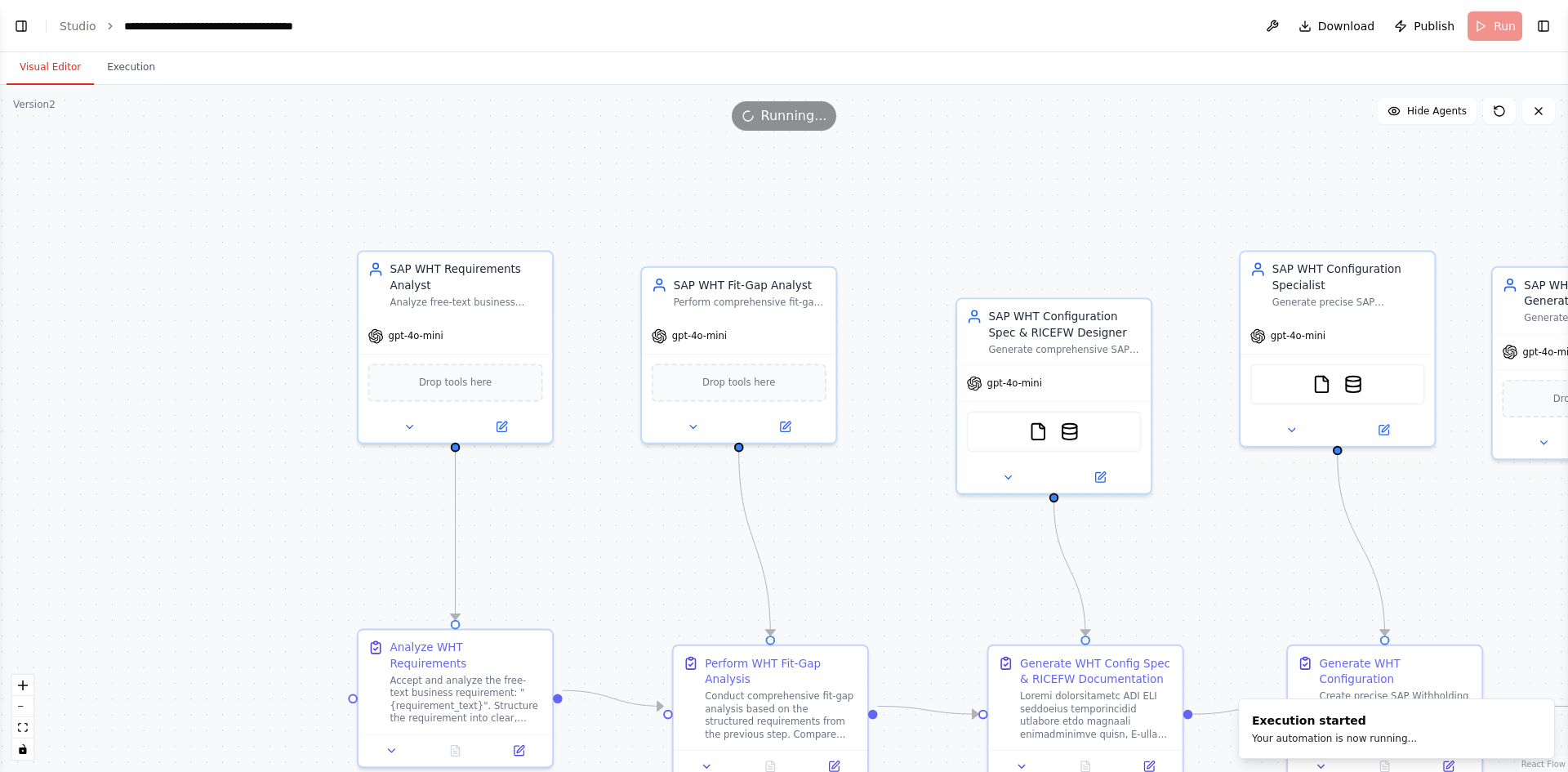
drag, startPoint x: 99, startPoint y: 361, endPoint x: 587, endPoint y: 446, distance: 495.3
click at [587, 446] on div ".deletable-edge-delete-btn { width: 20px; height: 20px; border: 0px solid #ffff…" at bounding box center [784, 429] width 1568 height 688
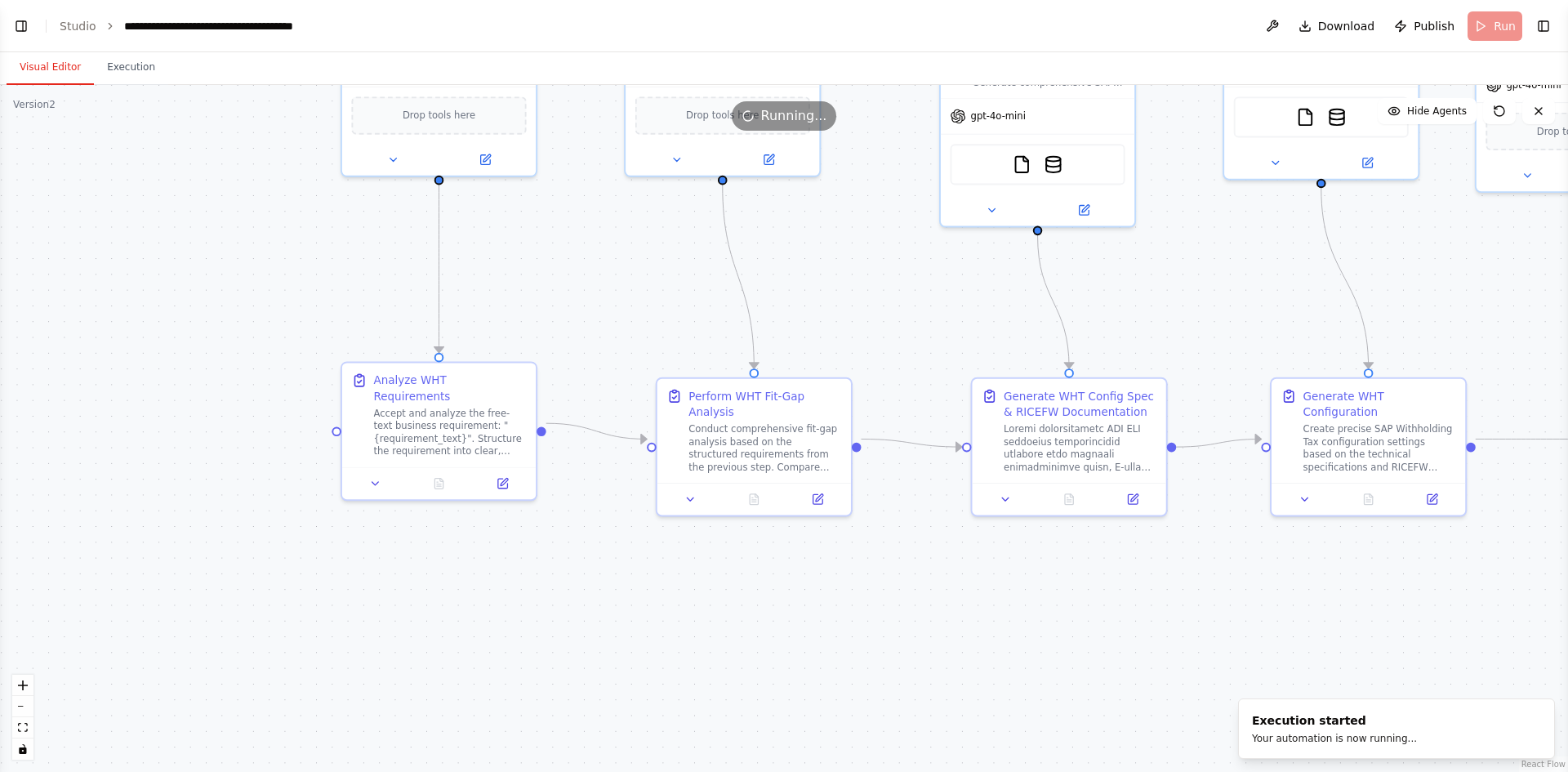
drag, startPoint x: 587, startPoint y: 446, endPoint x: 567, endPoint y: 179, distance: 267.7
click at [567, 179] on div ".deletable-edge-delete-btn { width: 20px; height: 20px; border: 0px solid #ffff…" at bounding box center [784, 429] width 1568 height 688
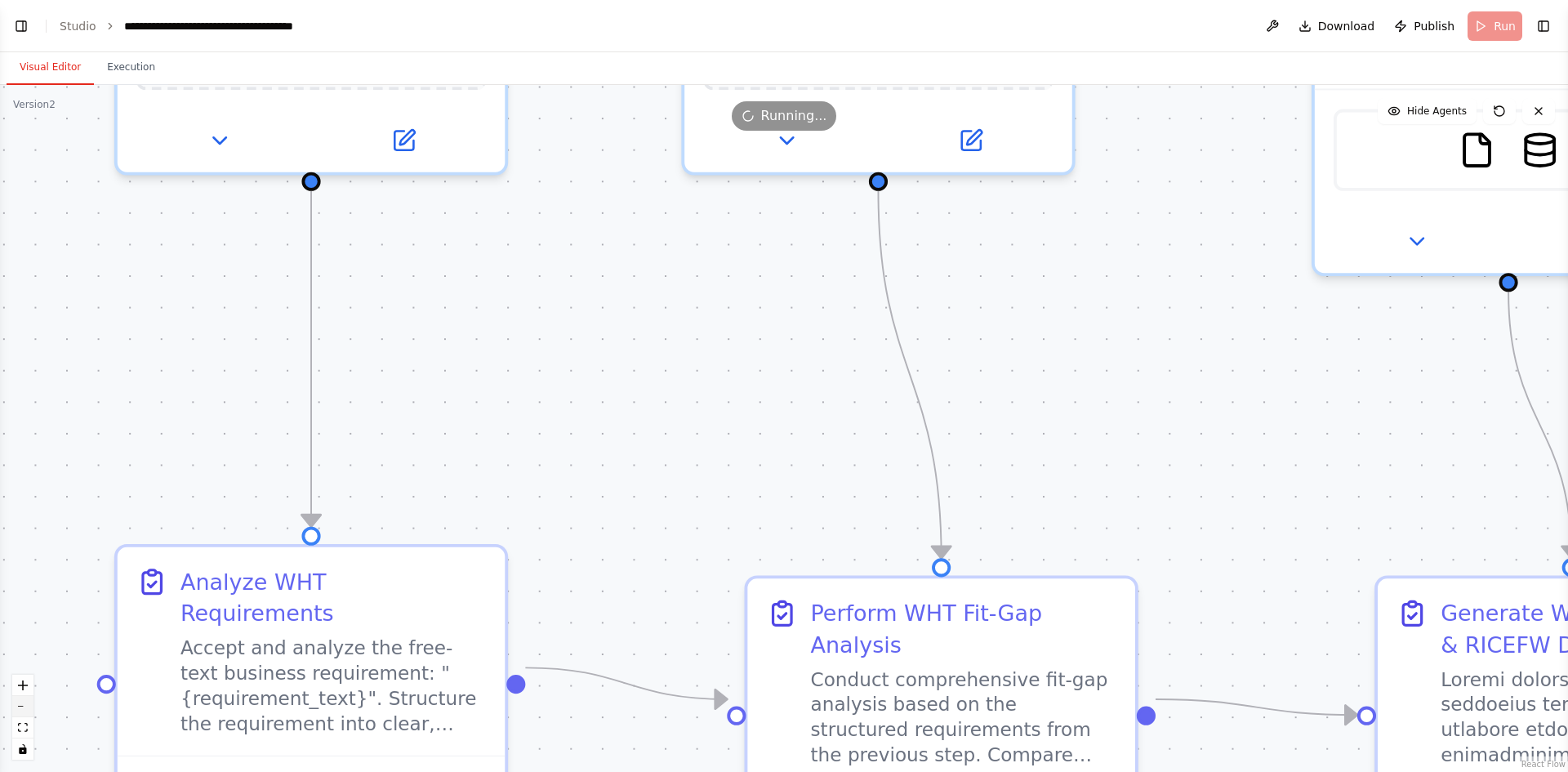
click at [25, 700] on button "zoom out" at bounding box center [22, 707] width 21 height 21
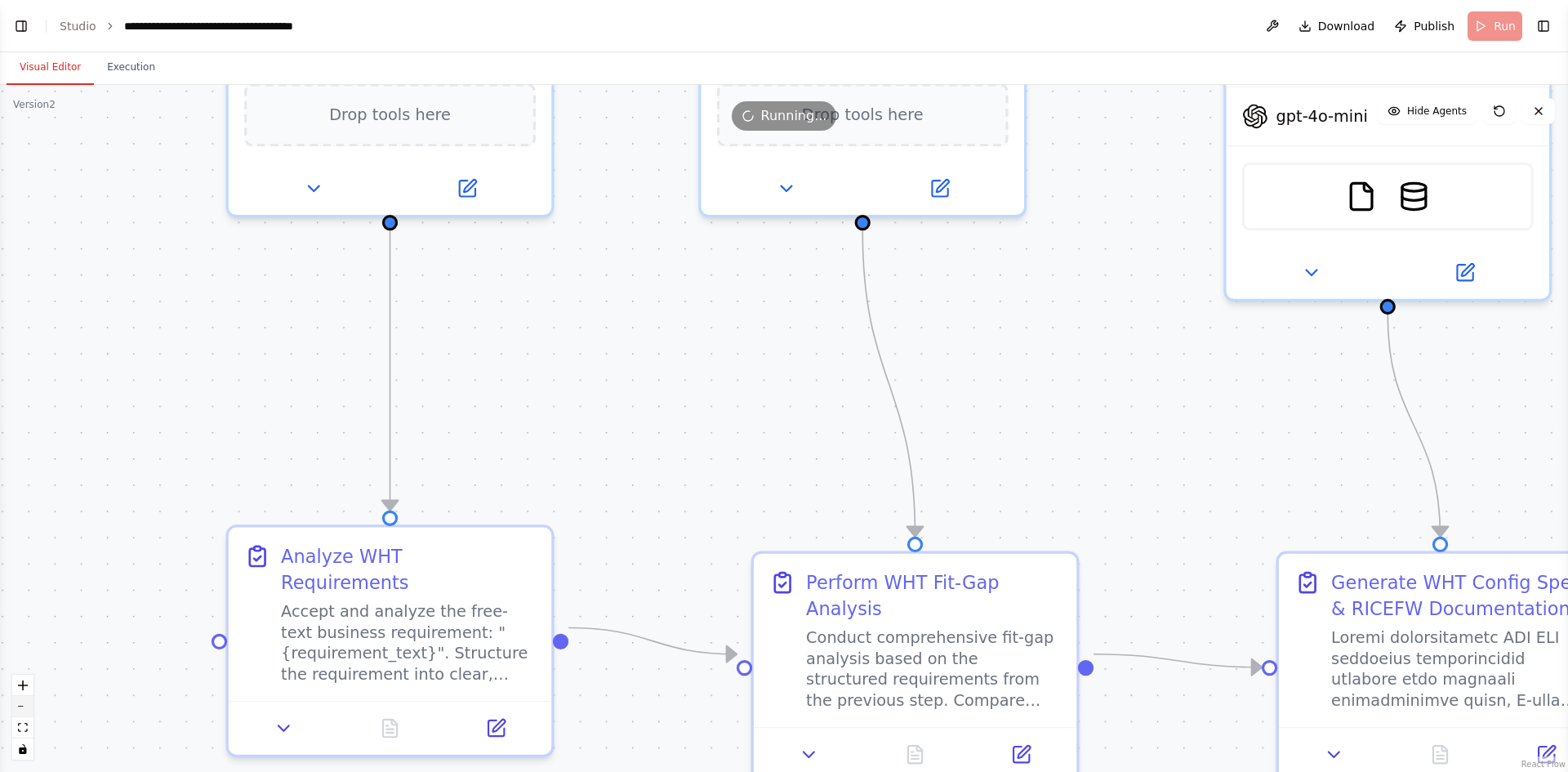
click at [25, 700] on button "zoom out" at bounding box center [22, 707] width 21 height 21
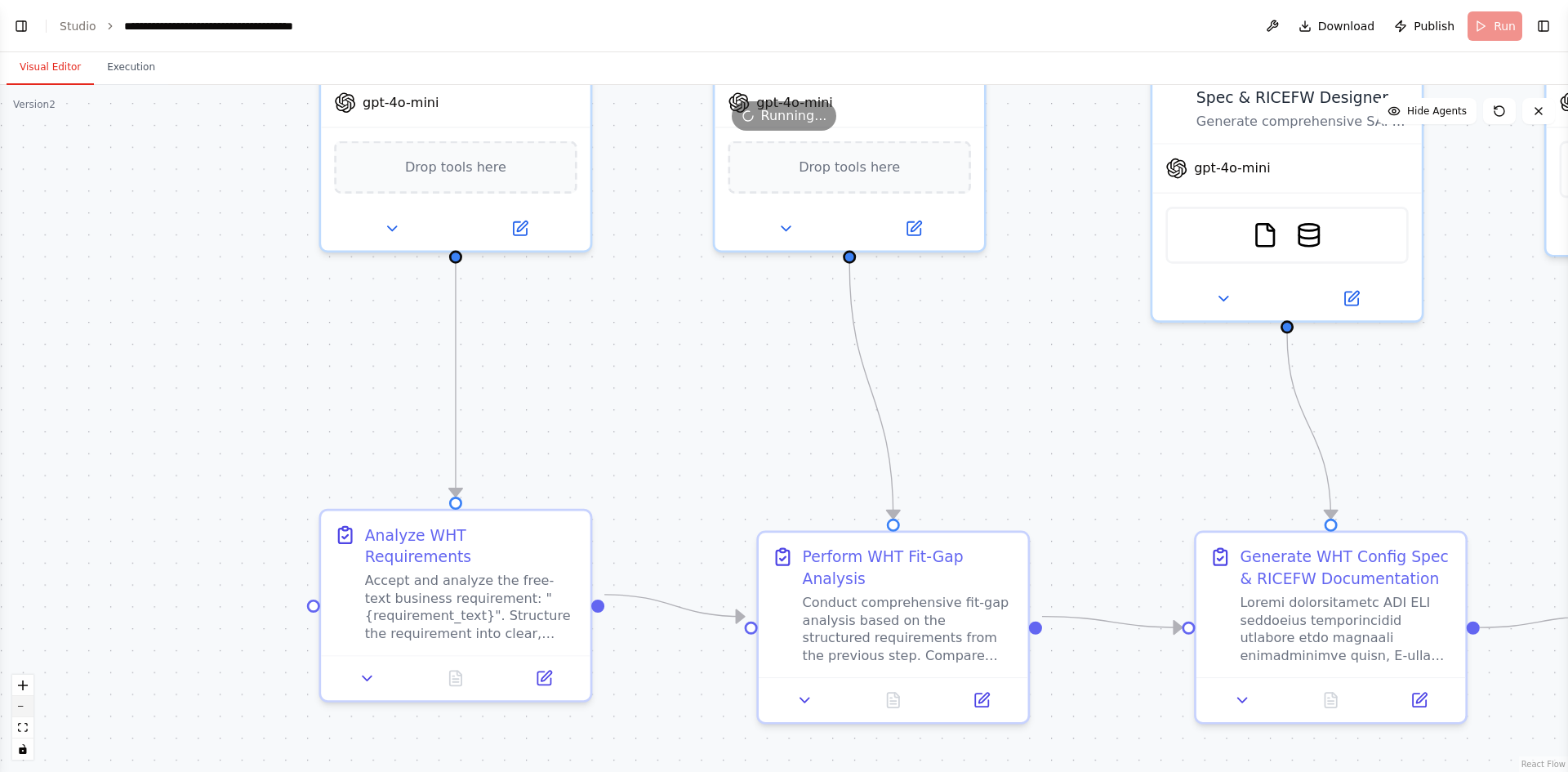
click at [25, 700] on button "zoom out" at bounding box center [22, 707] width 21 height 21
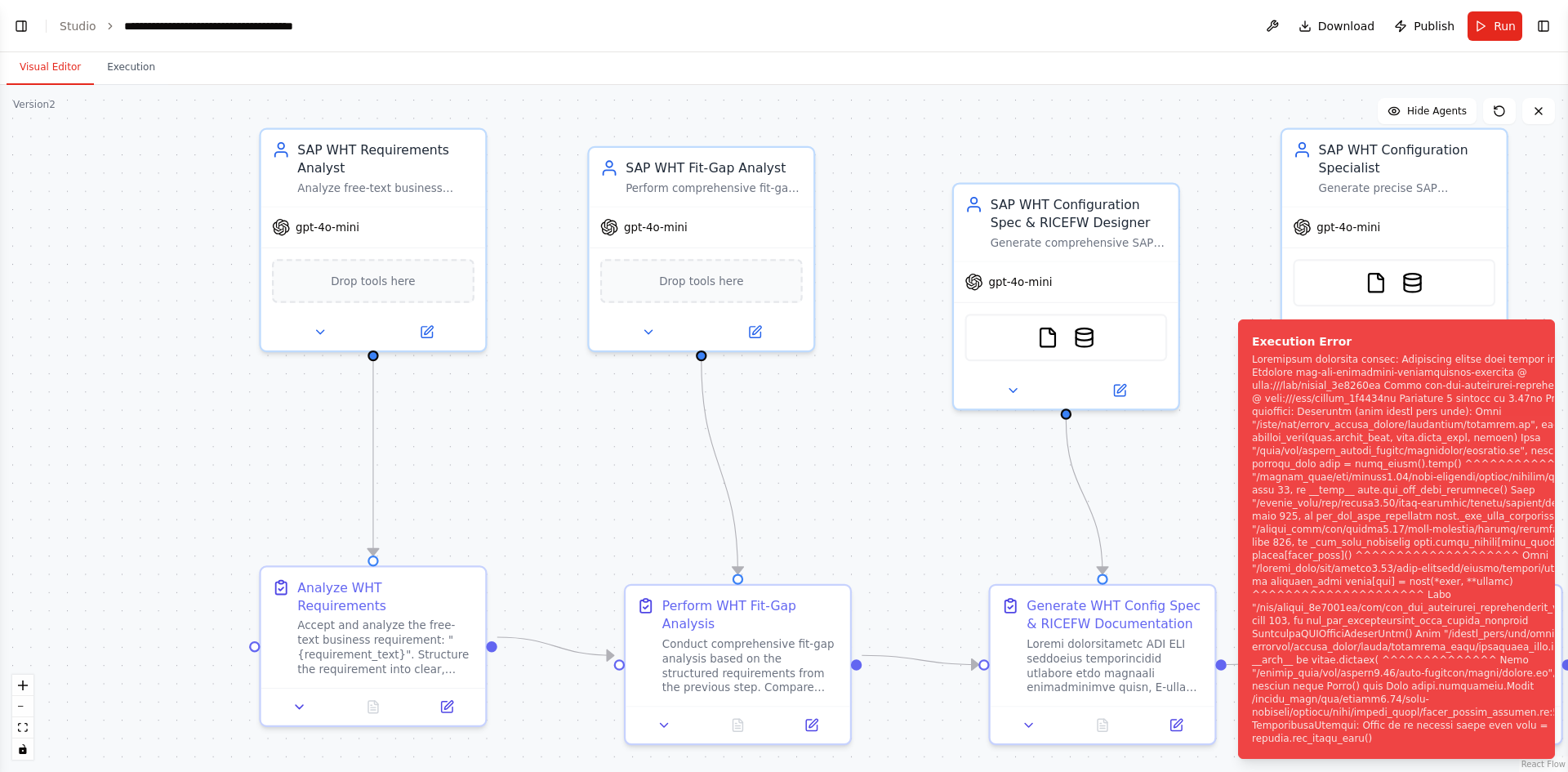
drag, startPoint x: 285, startPoint y: 261, endPoint x: 148, endPoint y: 332, distance: 154.3
click at [148, 332] on div ".deletable-edge-delete-btn { width: 20px; height: 20px; border: 0px solid #ffff…" at bounding box center [784, 429] width 1568 height 688
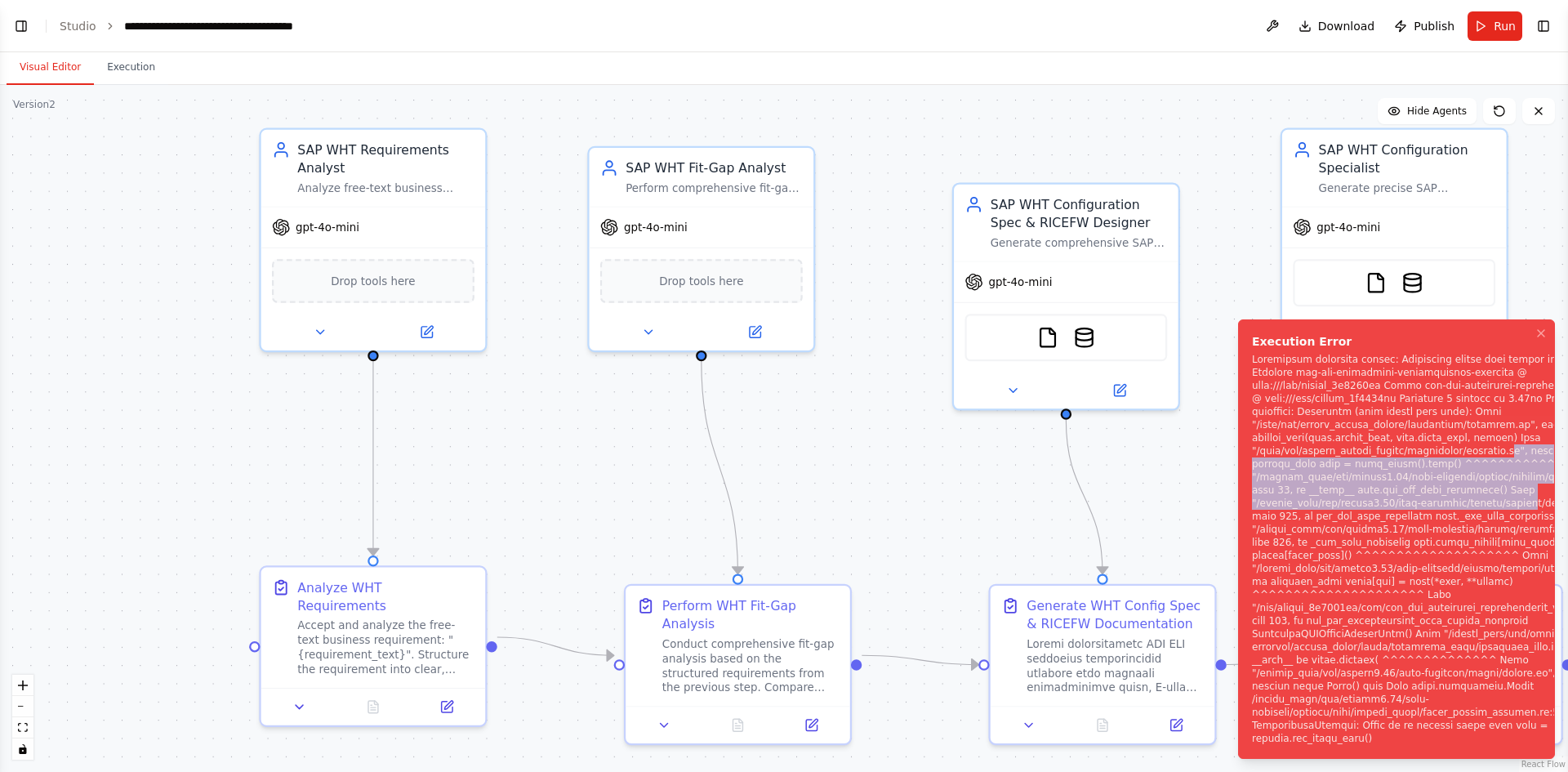
drag, startPoint x: 1492, startPoint y: 475, endPoint x: 1356, endPoint y: 534, distance: 148.2
click at [1356, 534] on div "Notifications (F8)" at bounding box center [1443, 549] width 384 height 392
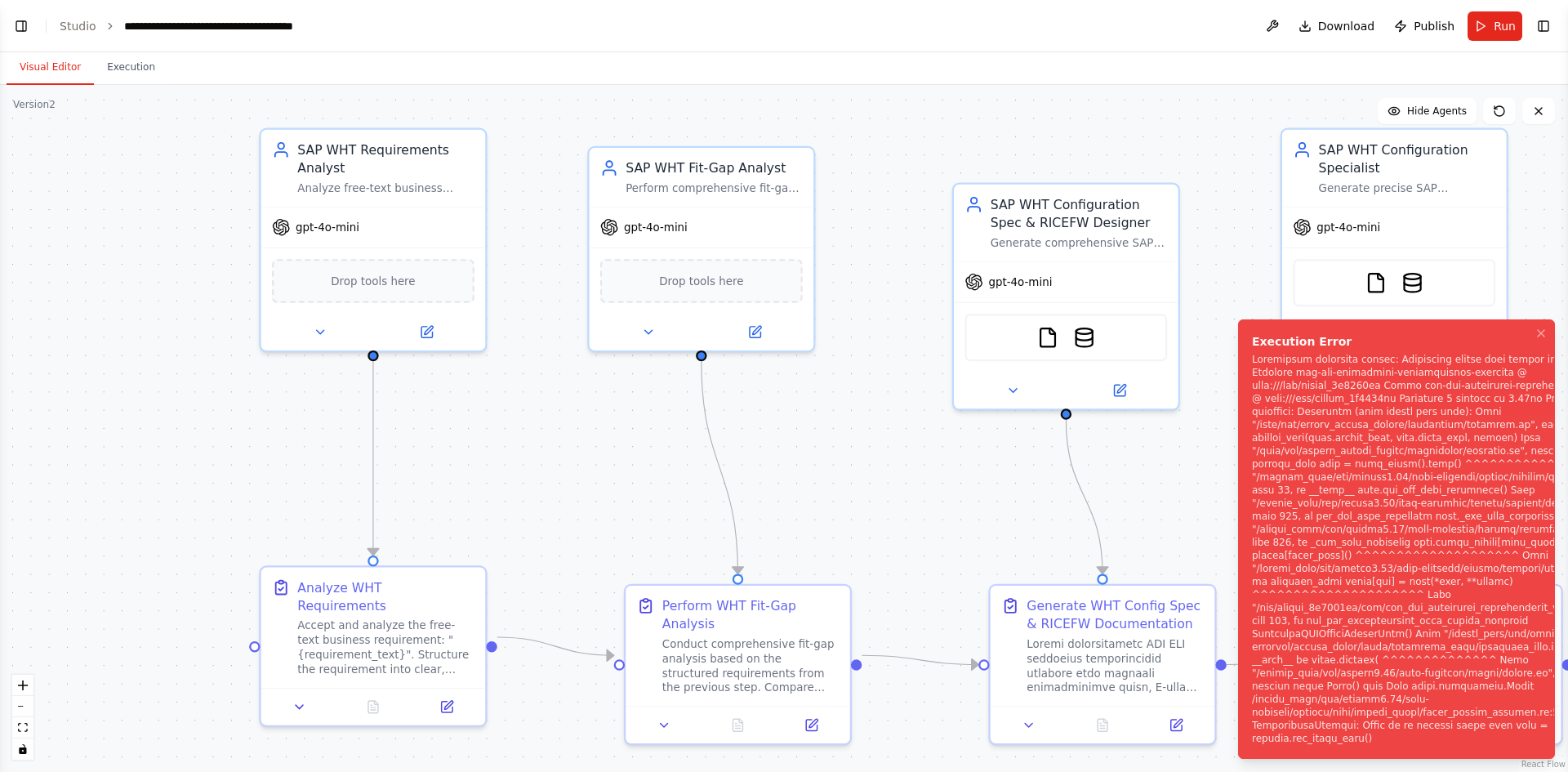
click at [1498, 634] on div "Notifications (F8)" at bounding box center [1443, 549] width 384 height 392
click at [1208, 484] on div ".deletable-edge-delete-btn { width: 20px; height: 20px; border: 0px solid #ffff…" at bounding box center [784, 429] width 1568 height 688
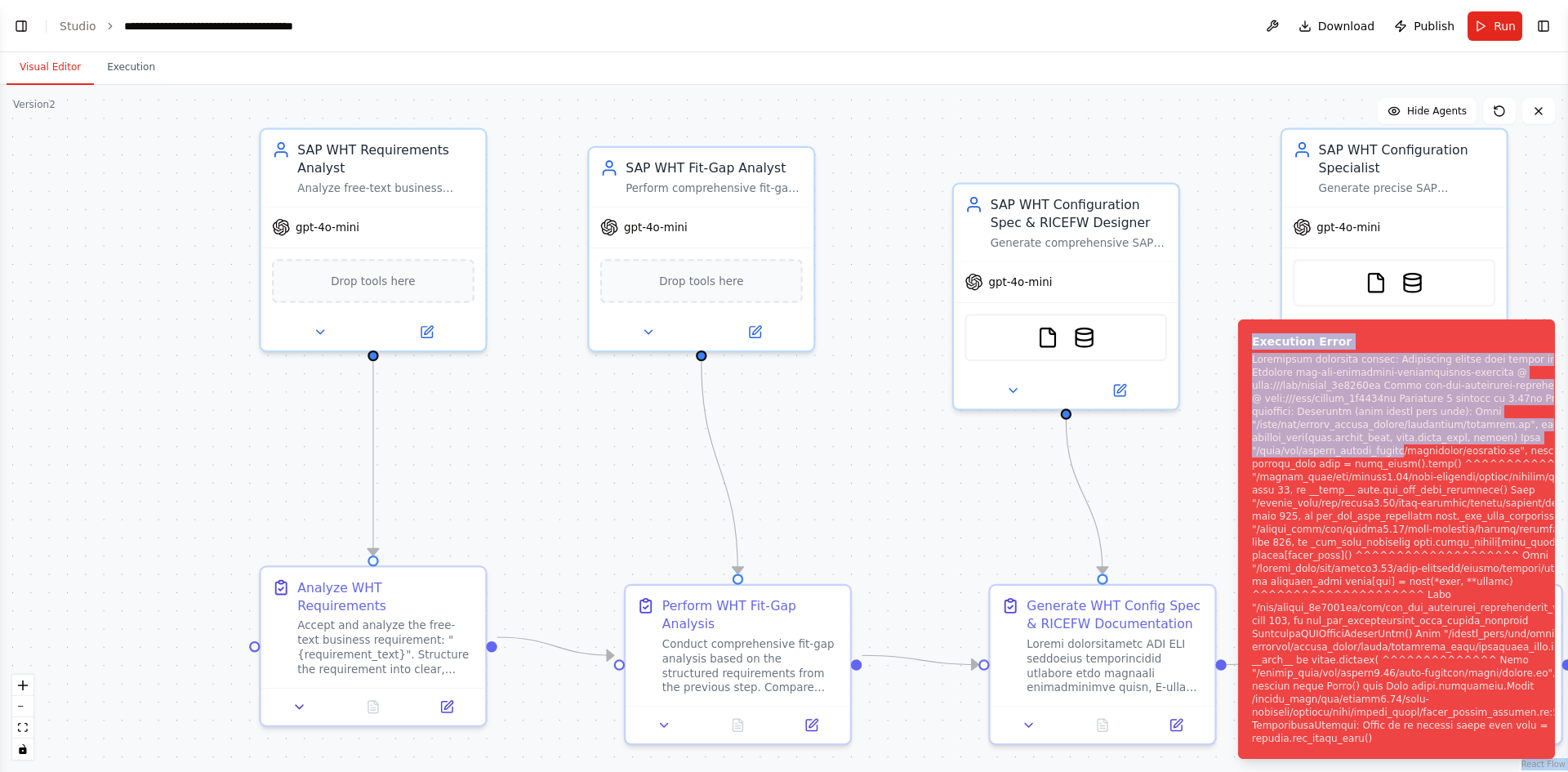
drag, startPoint x: 1393, startPoint y: 480, endPoint x: 1091, endPoint y: 443, distance: 304.3
click at [1091, 443] on div "BETA You orchestrate a demonstration of SAP Withholding Tax (WHT) automation us…" at bounding box center [784, 386] width 1568 height 772
click at [1166, 523] on div ".deletable-edge-delete-btn { width: 20px; height: 20px; border: 0px solid #ffff…" at bounding box center [784, 429] width 1568 height 688
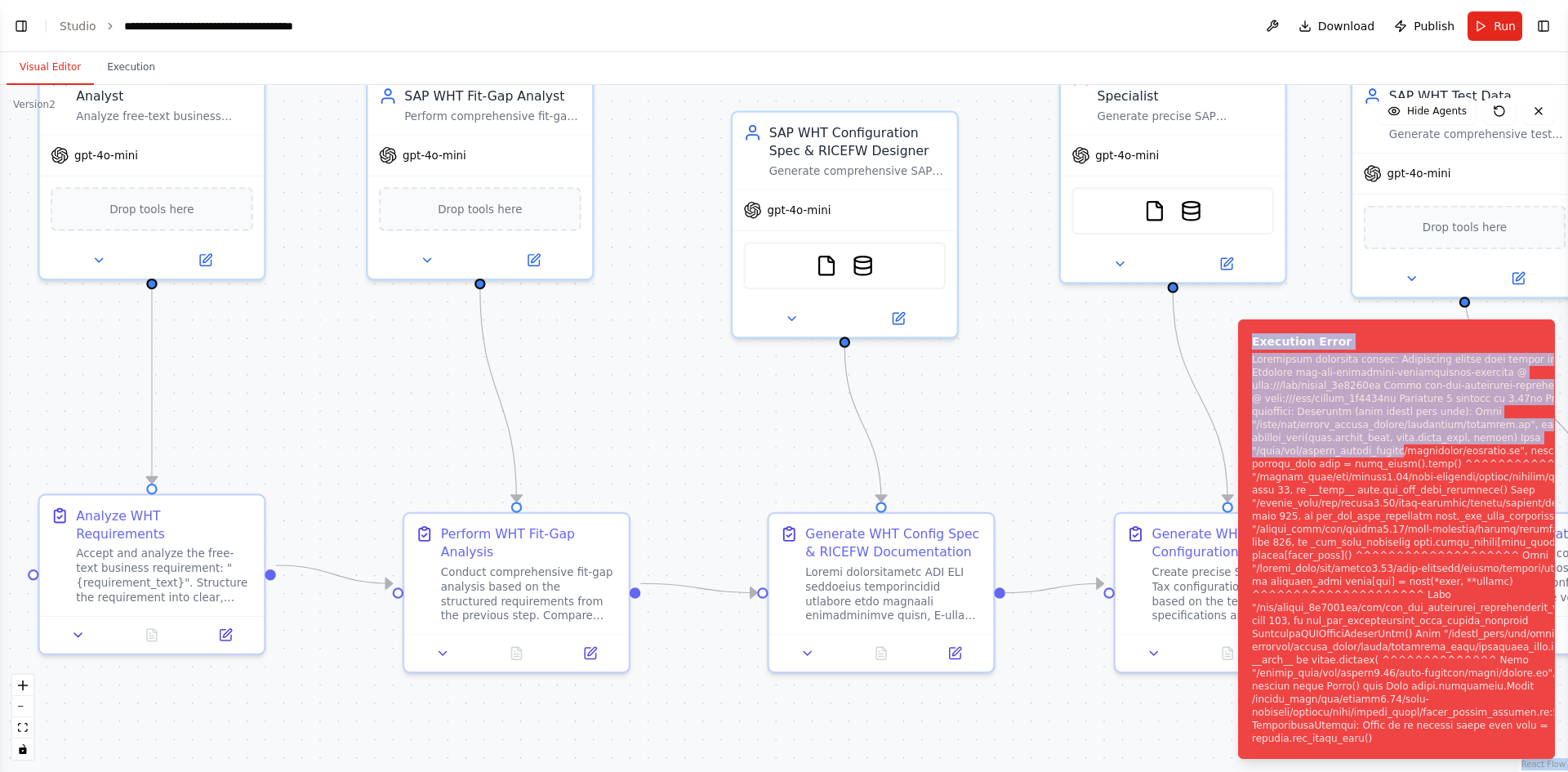
drag, startPoint x: 1205, startPoint y: 522, endPoint x: 979, endPoint y: 449, distance: 237.5
click at [979, 449] on div ".deletable-edge-delete-btn { width: 20px; height: 20px; border: 0px solid #ffff…" at bounding box center [784, 429] width 1568 height 688
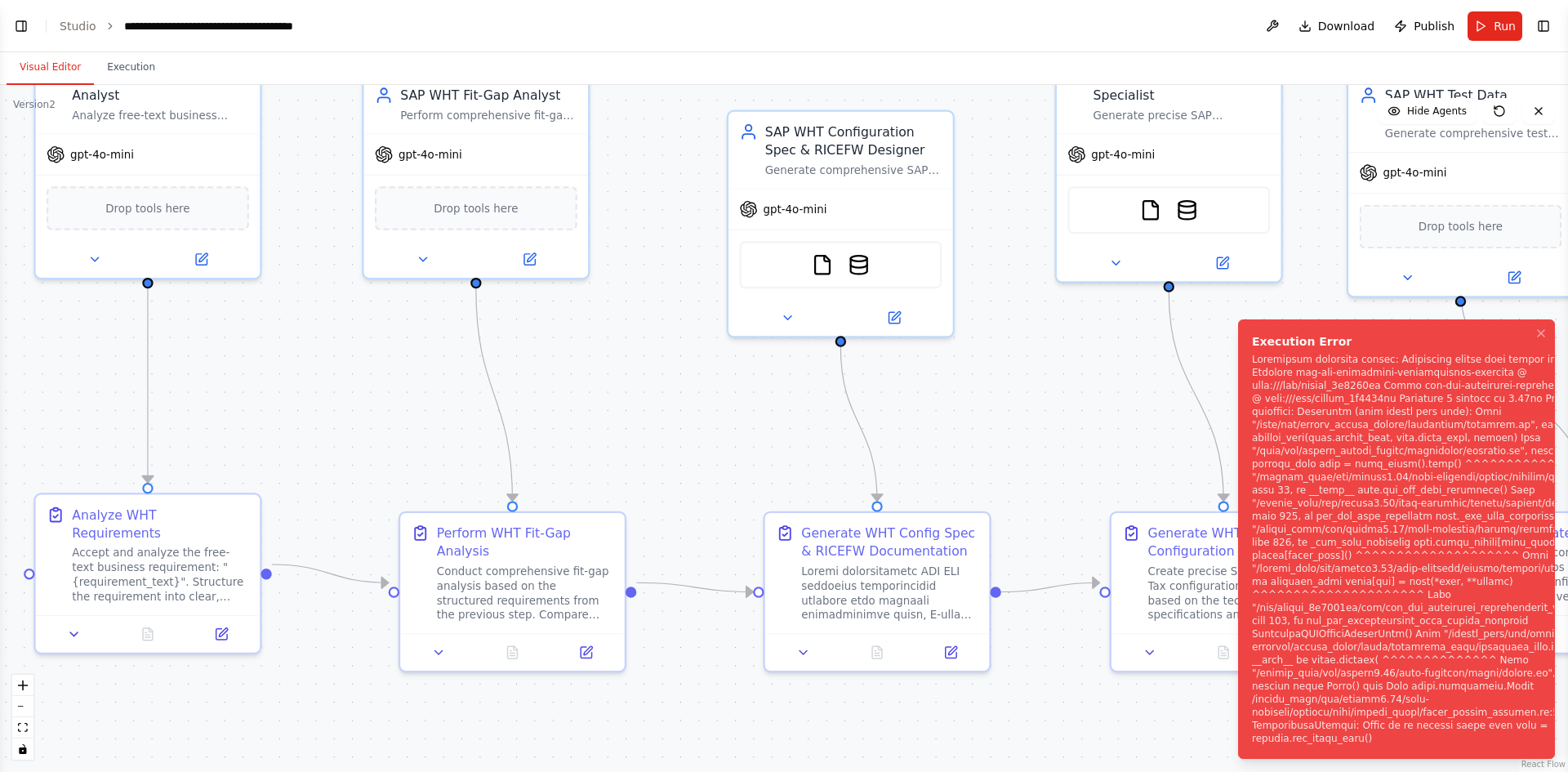
drag, startPoint x: 1567, startPoint y: 669, endPoint x: 1516, endPoint y: 677, distance: 51.6
click at [1516, 677] on ol "Execution Error" at bounding box center [1396, 540] width 343 height 466
click at [1482, 721] on div "Notifications (F8)" at bounding box center [1443, 549] width 384 height 392
click at [1432, 744] on div "Notifications (F8)" at bounding box center [1443, 549] width 384 height 392
click at [25, 33] on button "Toggle Left Sidebar" at bounding box center [21, 26] width 23 height 23
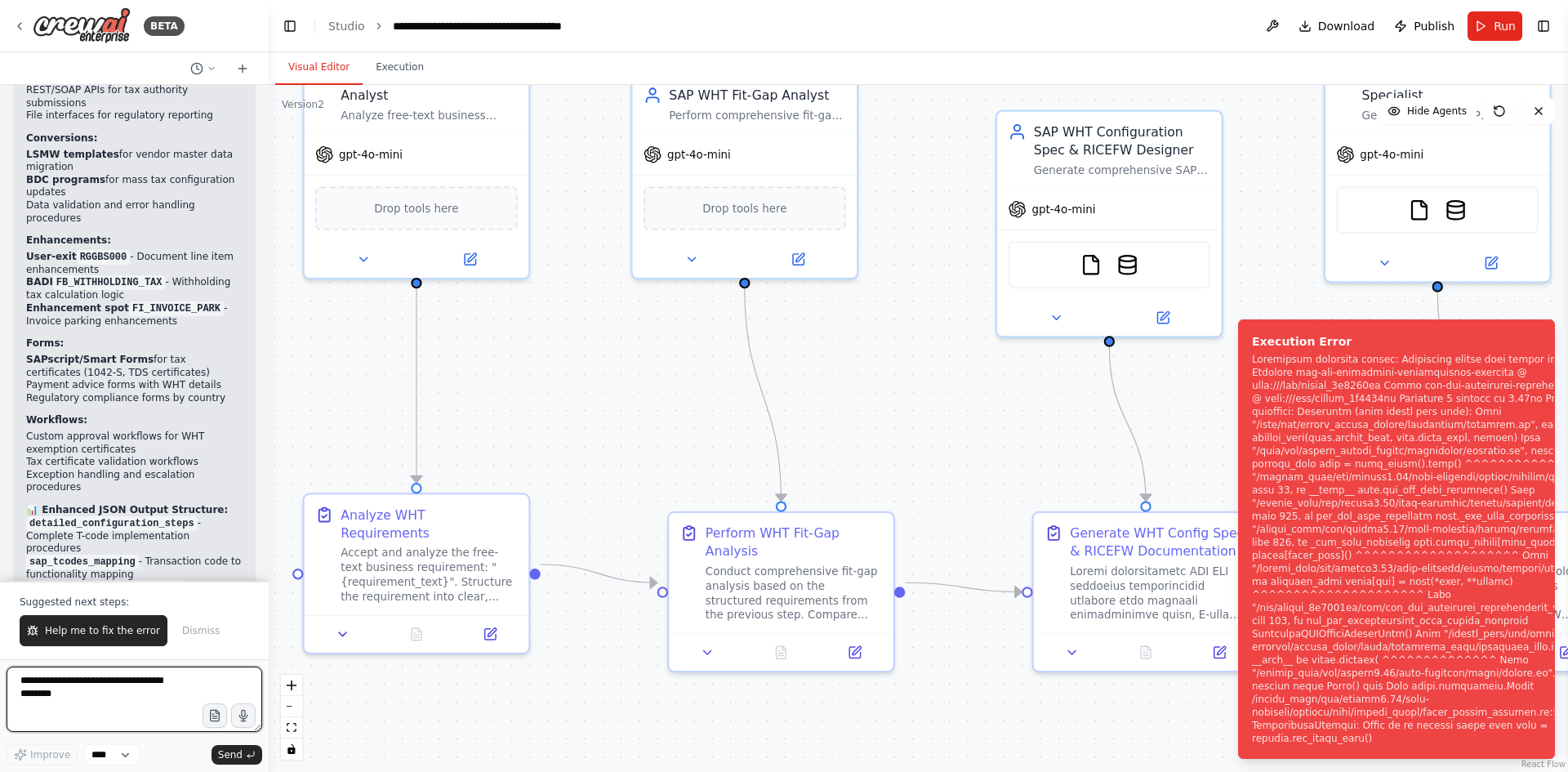
click at [58, 696] on textarea at bounding box center [135, 700] width 256 height 65
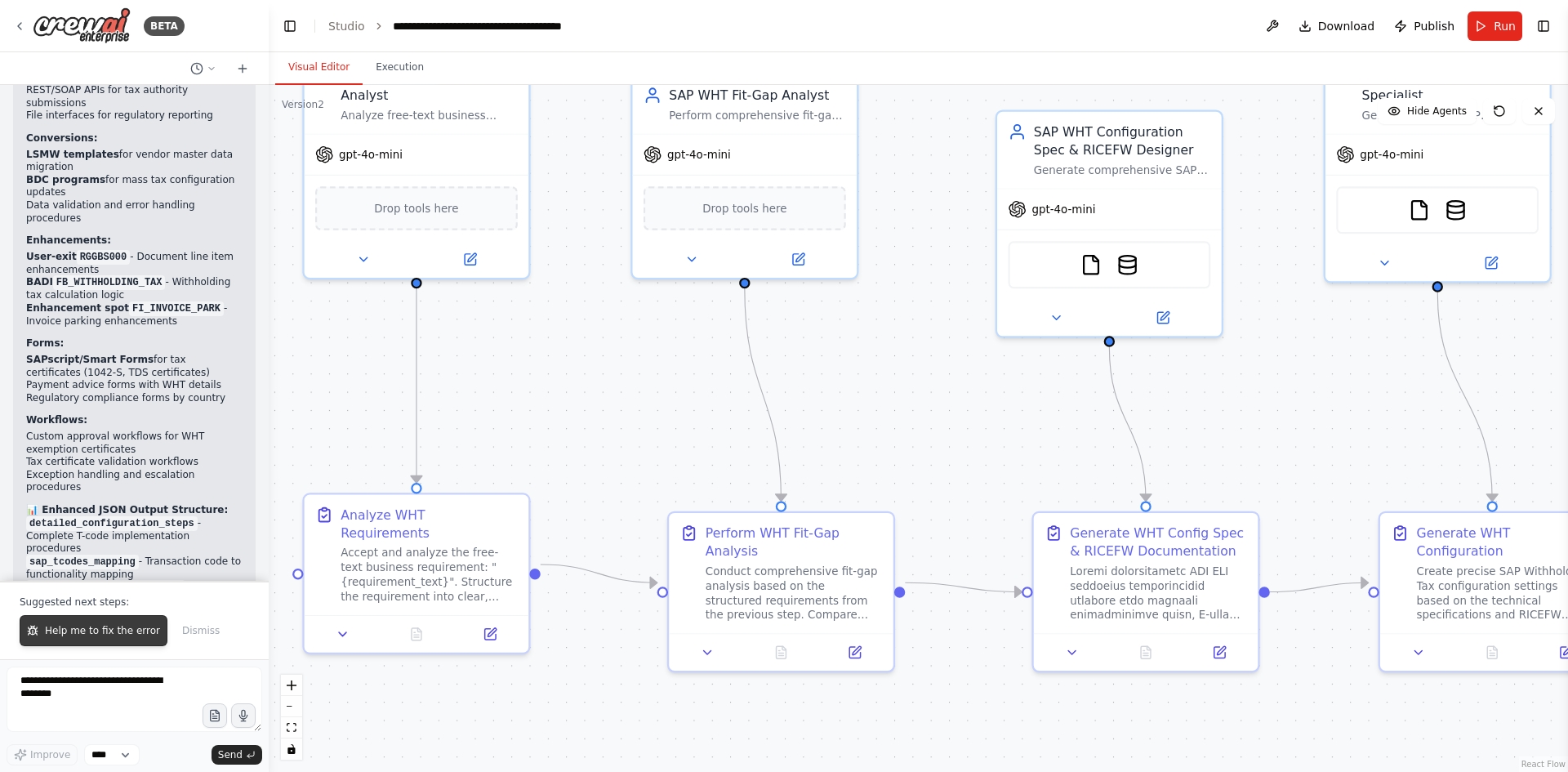
click at [91, 637] on span "Help me to fix the error" at bounding box center [102, 630] width 115 height 13
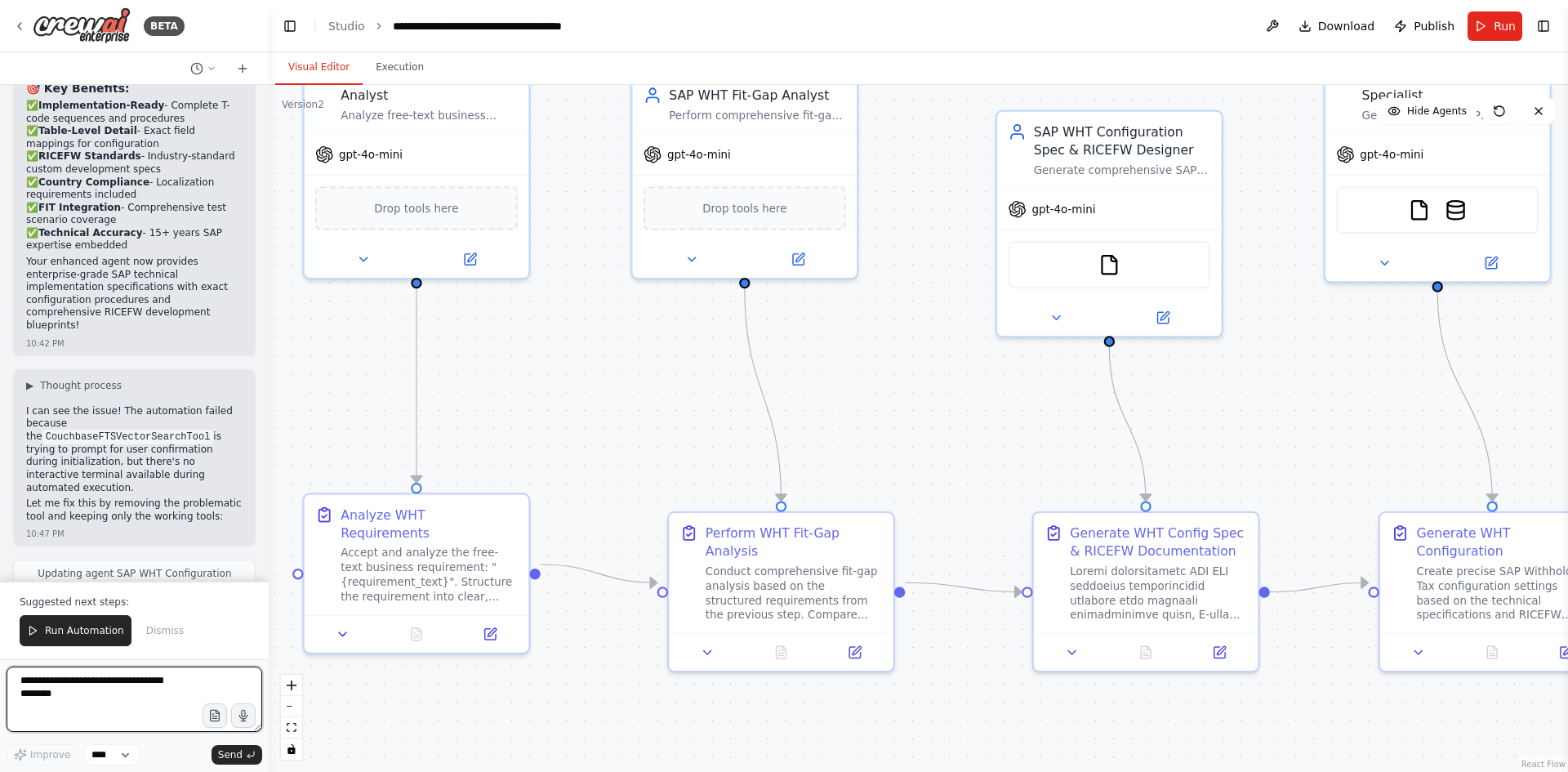
scroll to position [9307, 0]
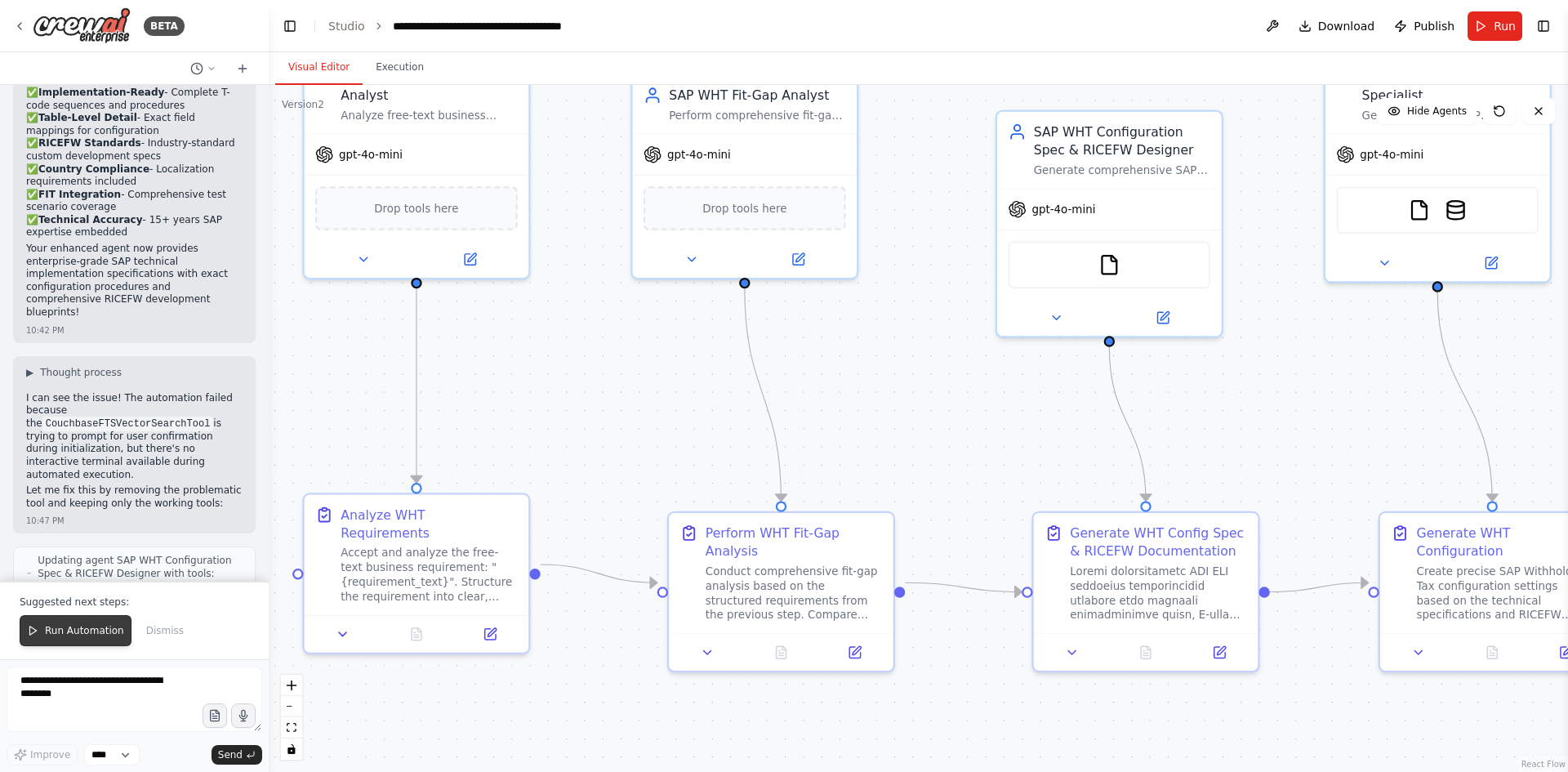
click at [76, 632] on span "Run Automation" at bounding box center [84, 630] width 79 height 13
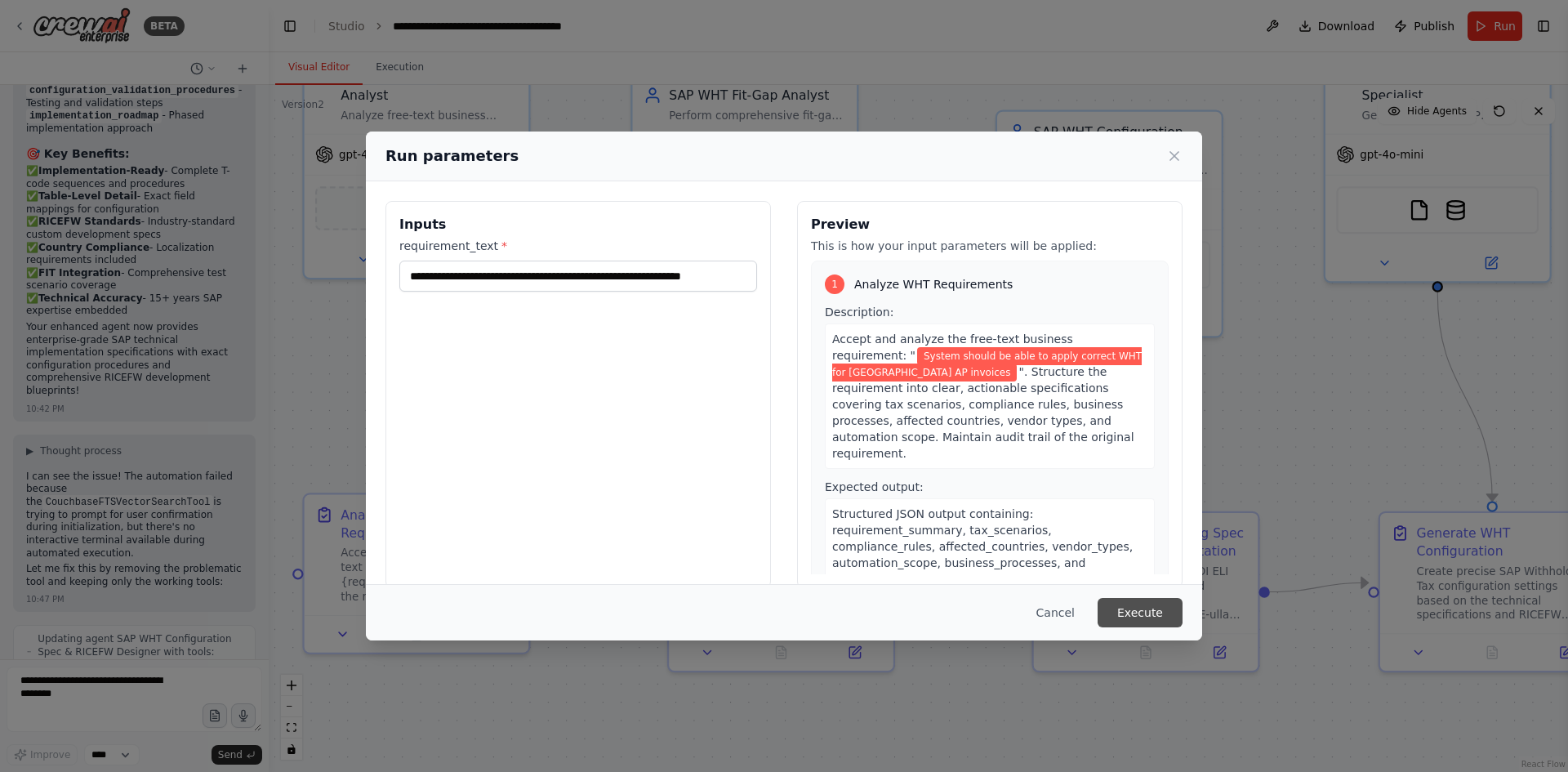
click at [1138, 605] on button "Execute" at bounding box center [1140, 613] width 85 height 29
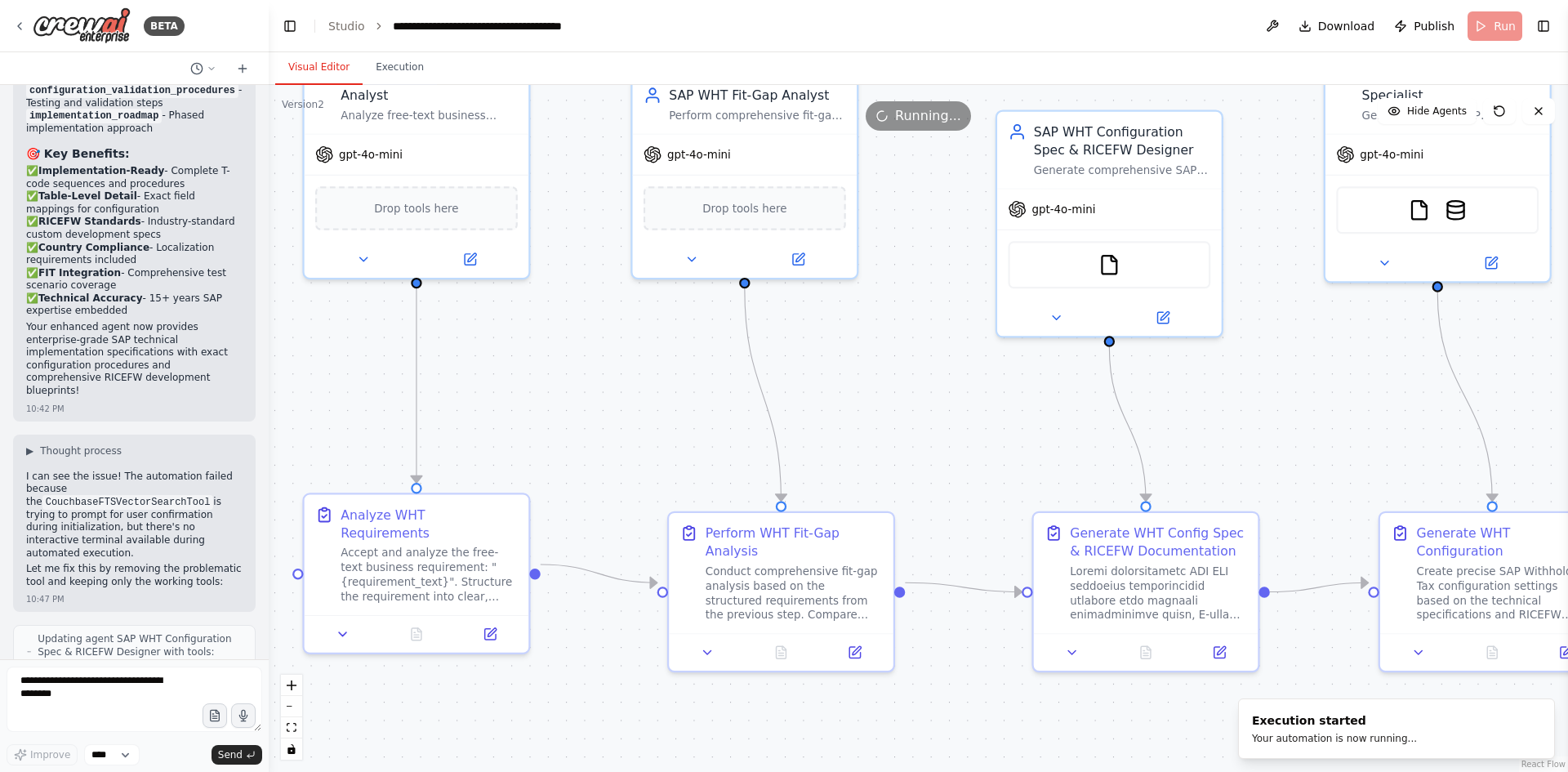
click at [316, 68] on button "Visual Editor" at bounding box center [319, 68] width 88 height 34
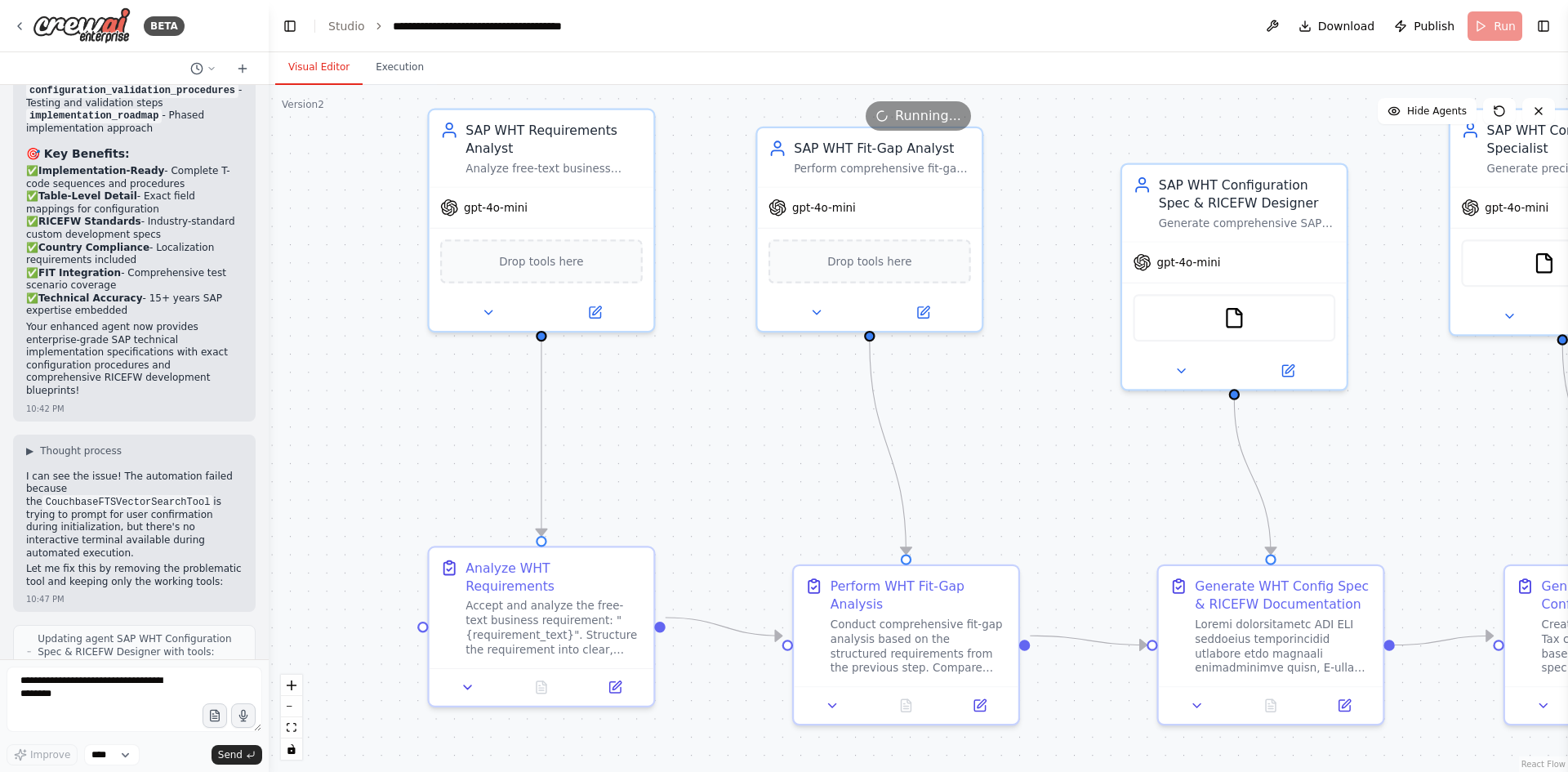
drag, startPoint x: 621, startPoint y: 372, endPoint x: 746, endPoint y: 425, distance: 135.8
click at [746, 425] on div ".deletable-edge-delete-btn { width: 20px; height: 20px; border: 0px solid #ffff…" at bounding box center [918, 429] width 1300 height 688
click at [286, 708] on button "zoom out" at bounding box center [291, 707] width 21 height 21
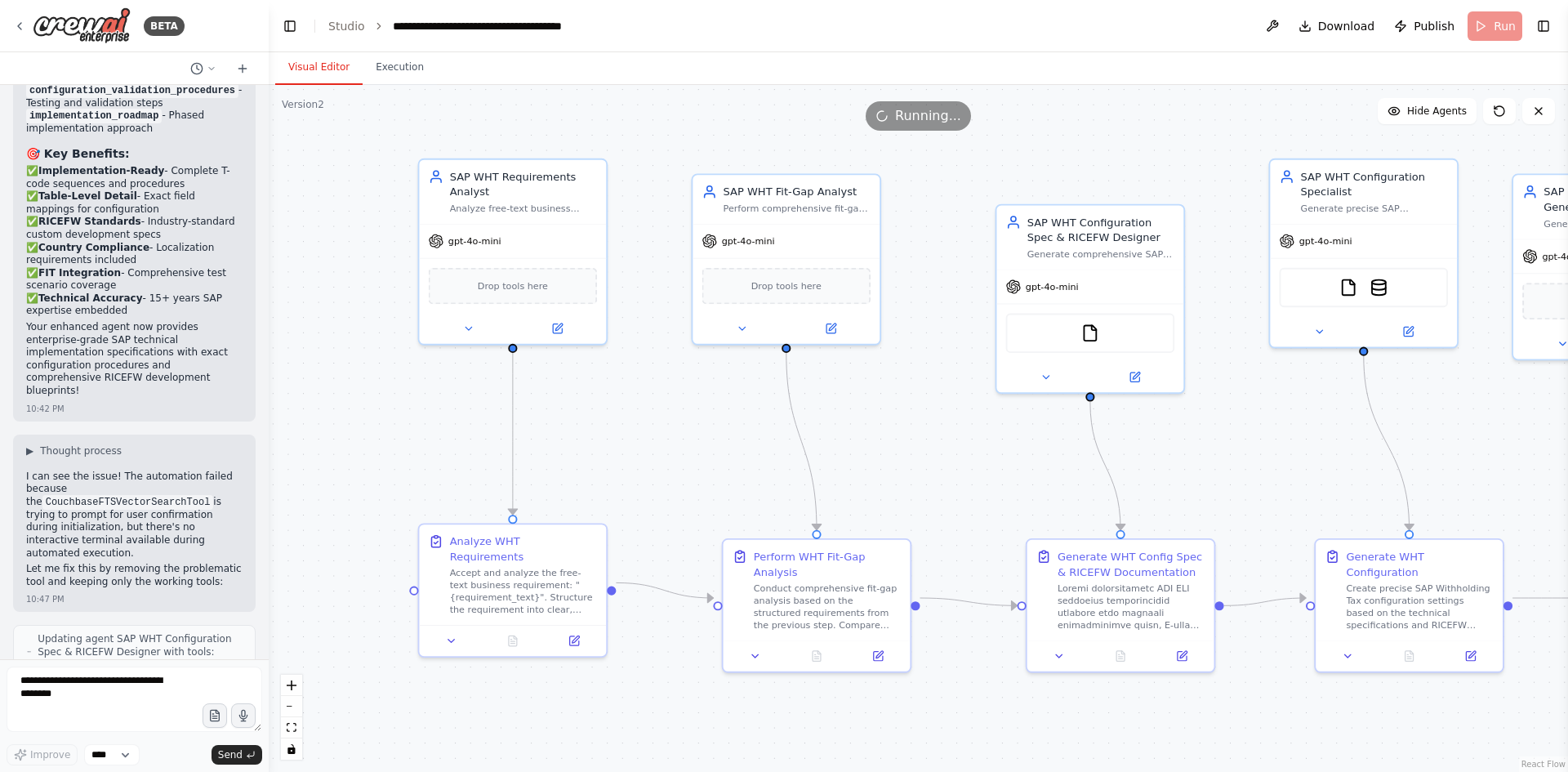
drag, startPoint x: 377, startPoint y: 548, endPoint x: 286, endPoint y: 545, distance: 91.0
click at [286, 545] on div ".deletable-edge-delete-btn { width: 20px; height: 20px; border: 0px solid #ffff…" at bounding box center [918, 429] width 1300 height 688
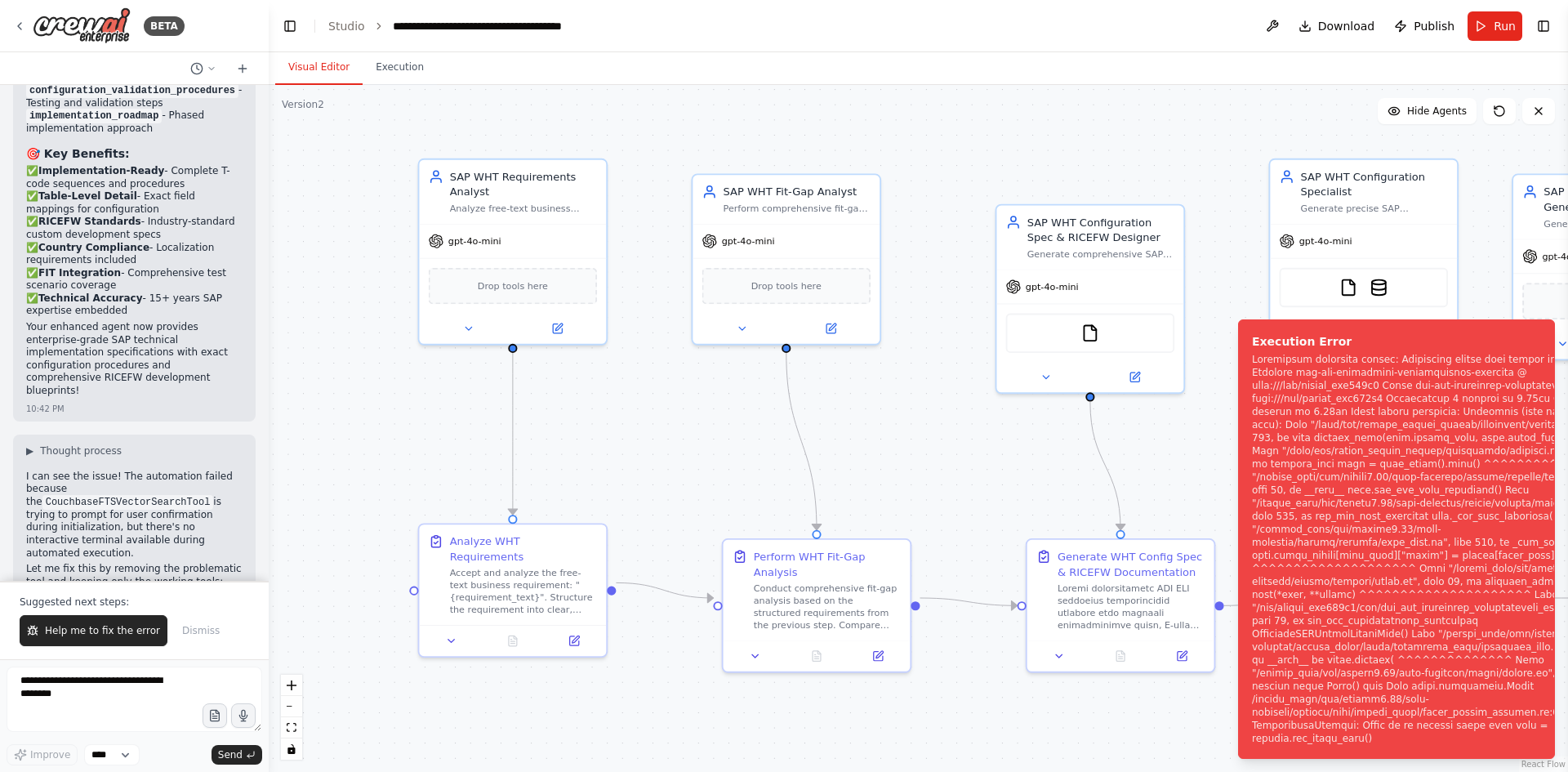
scroll to position [9307, 0]
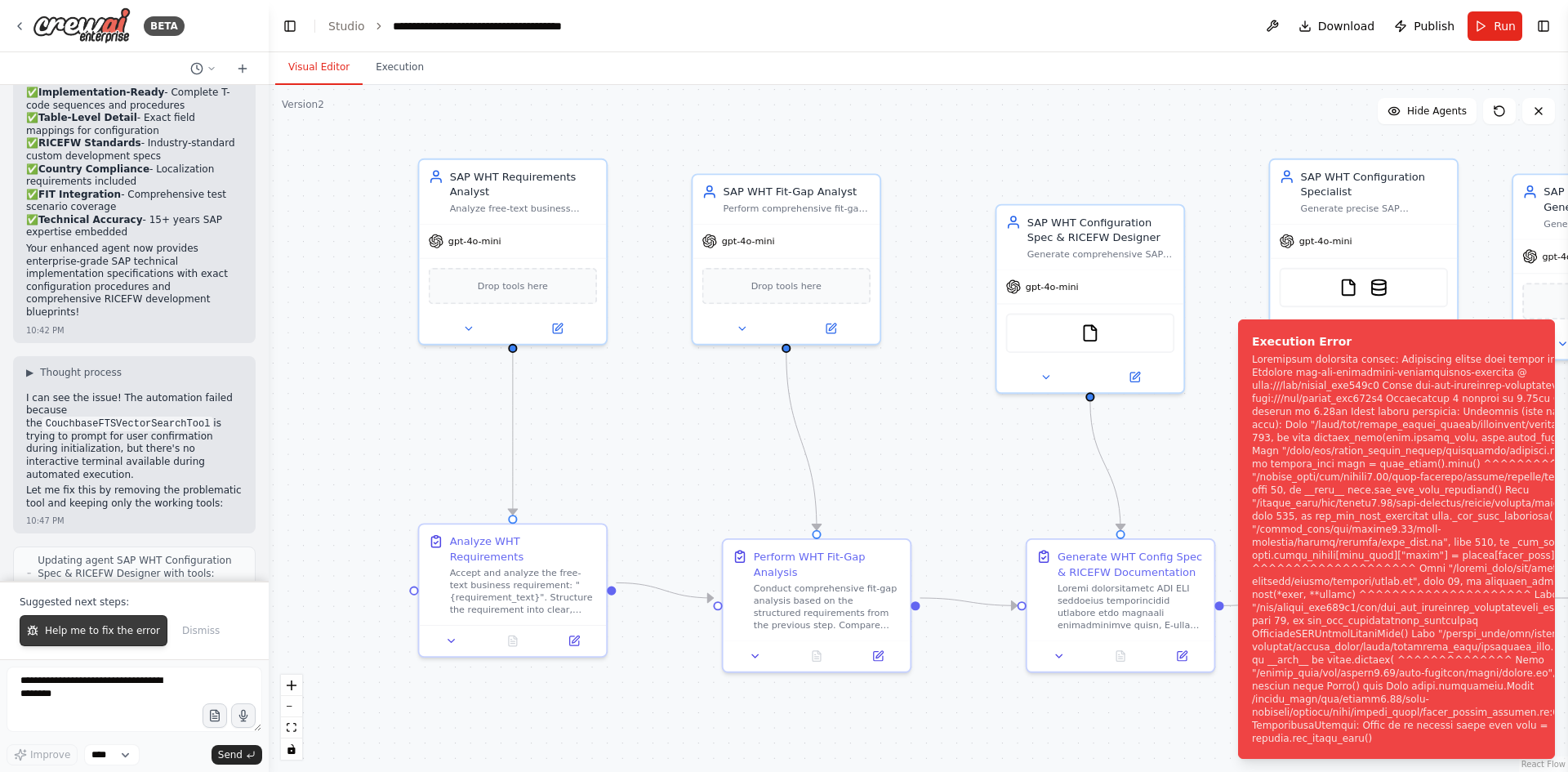
click at [88, 629] on span "Help me to fix the error" at bounding box center [102, 630] width 115 height 13
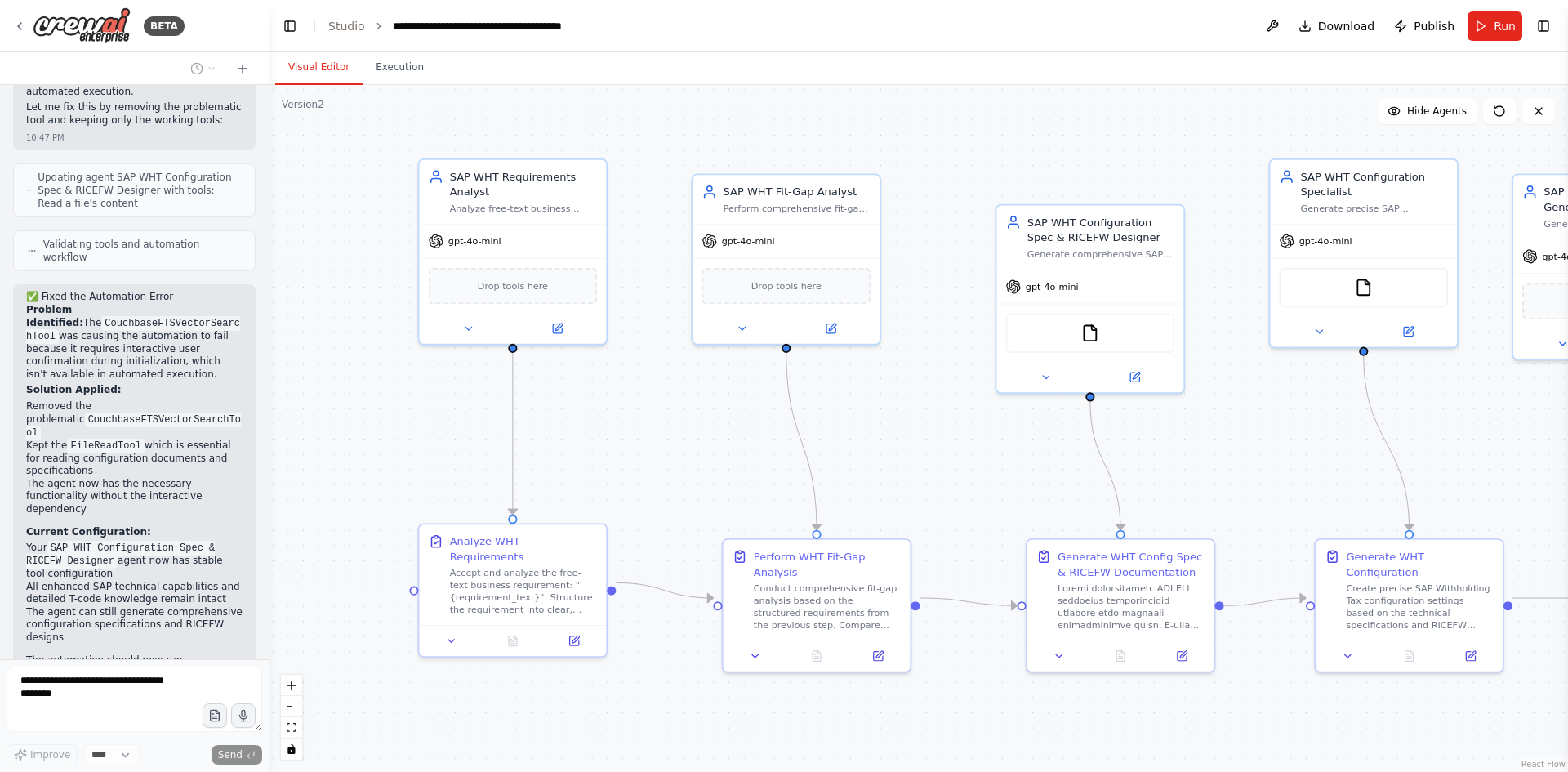
scroll to position [9703, 0]
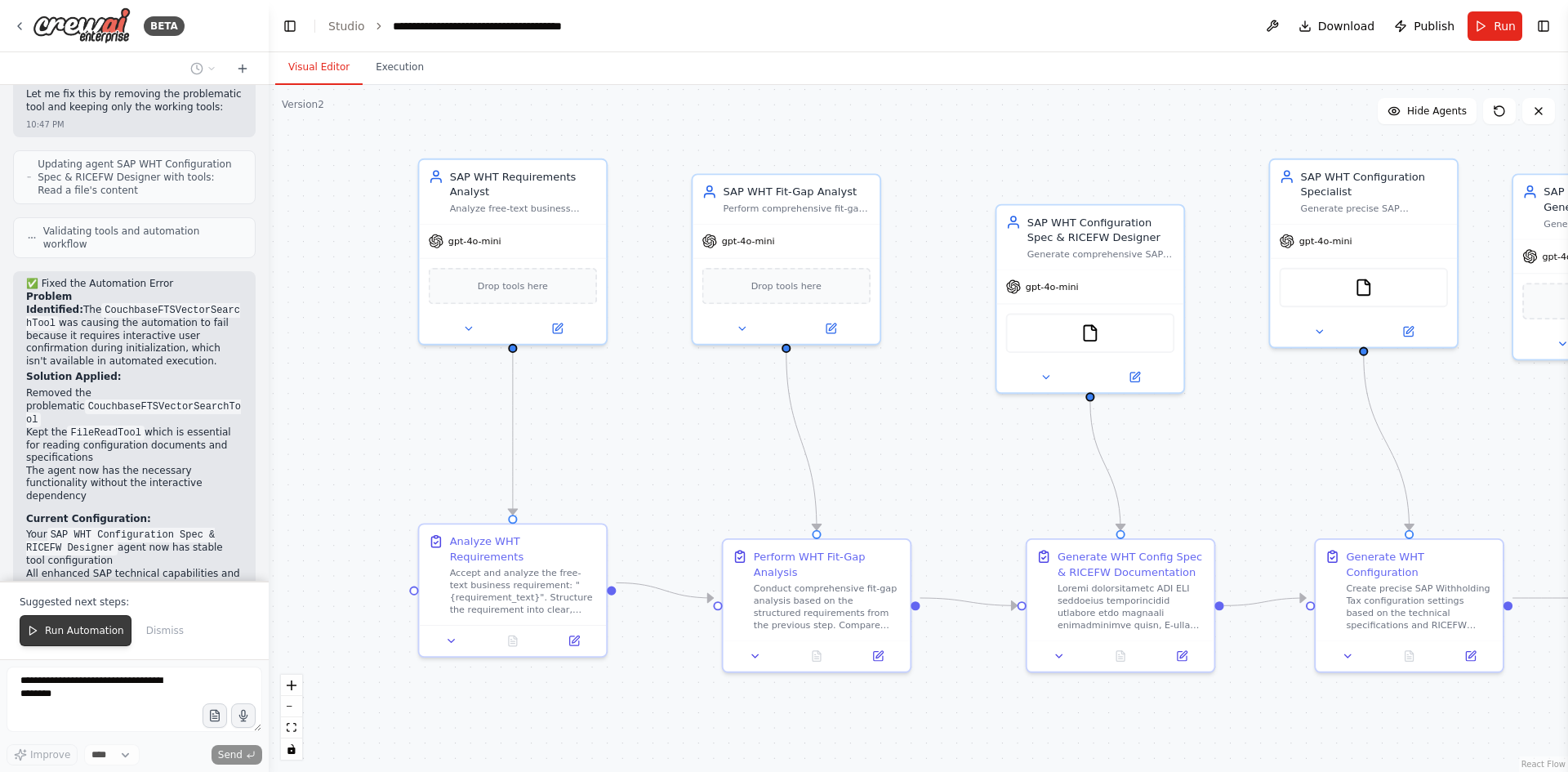
click at [70, 639] on button "Run Automation" at bounding box center [76, 631] width 112 height 31
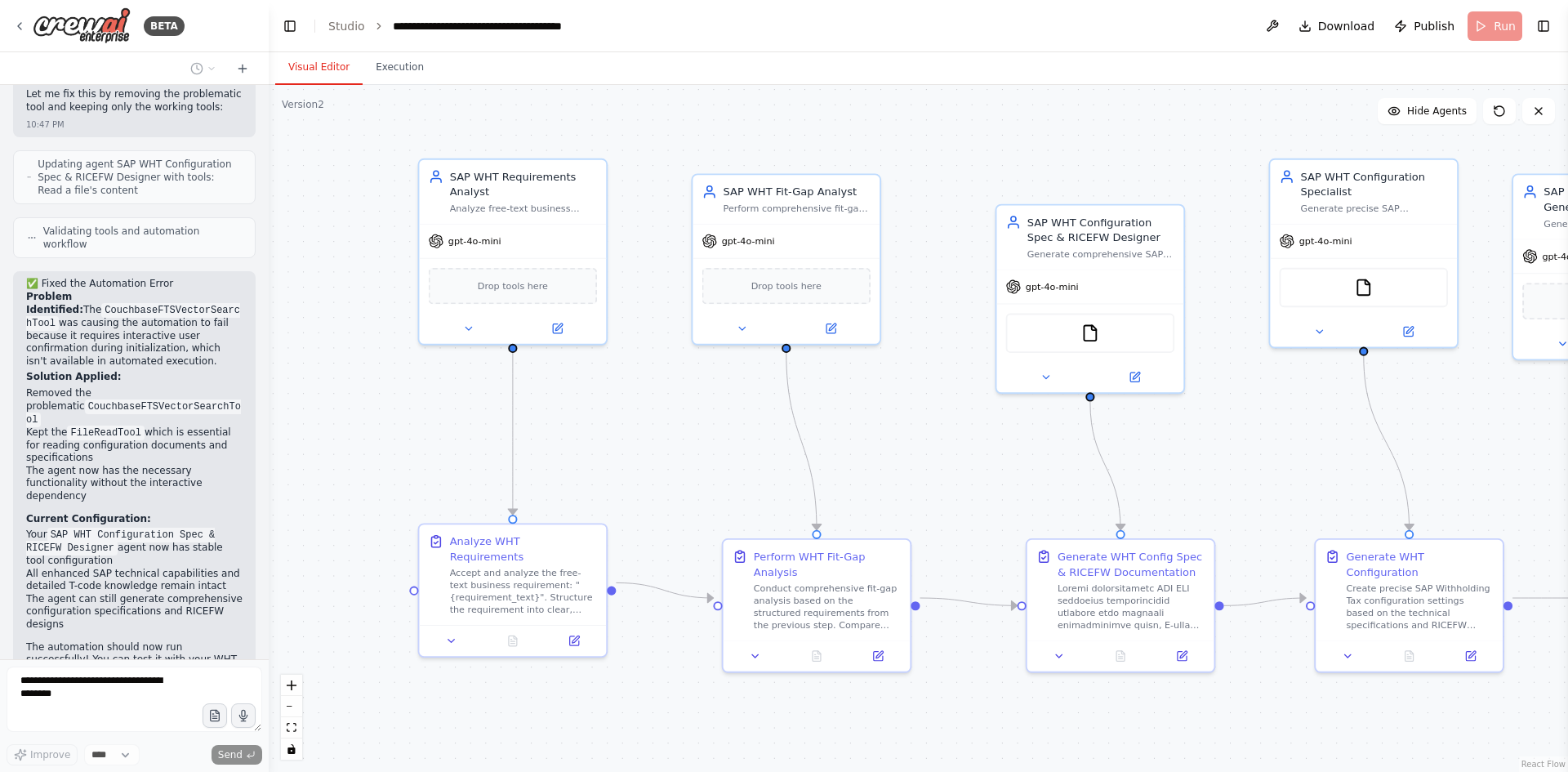
scroll to position [9690, 0]
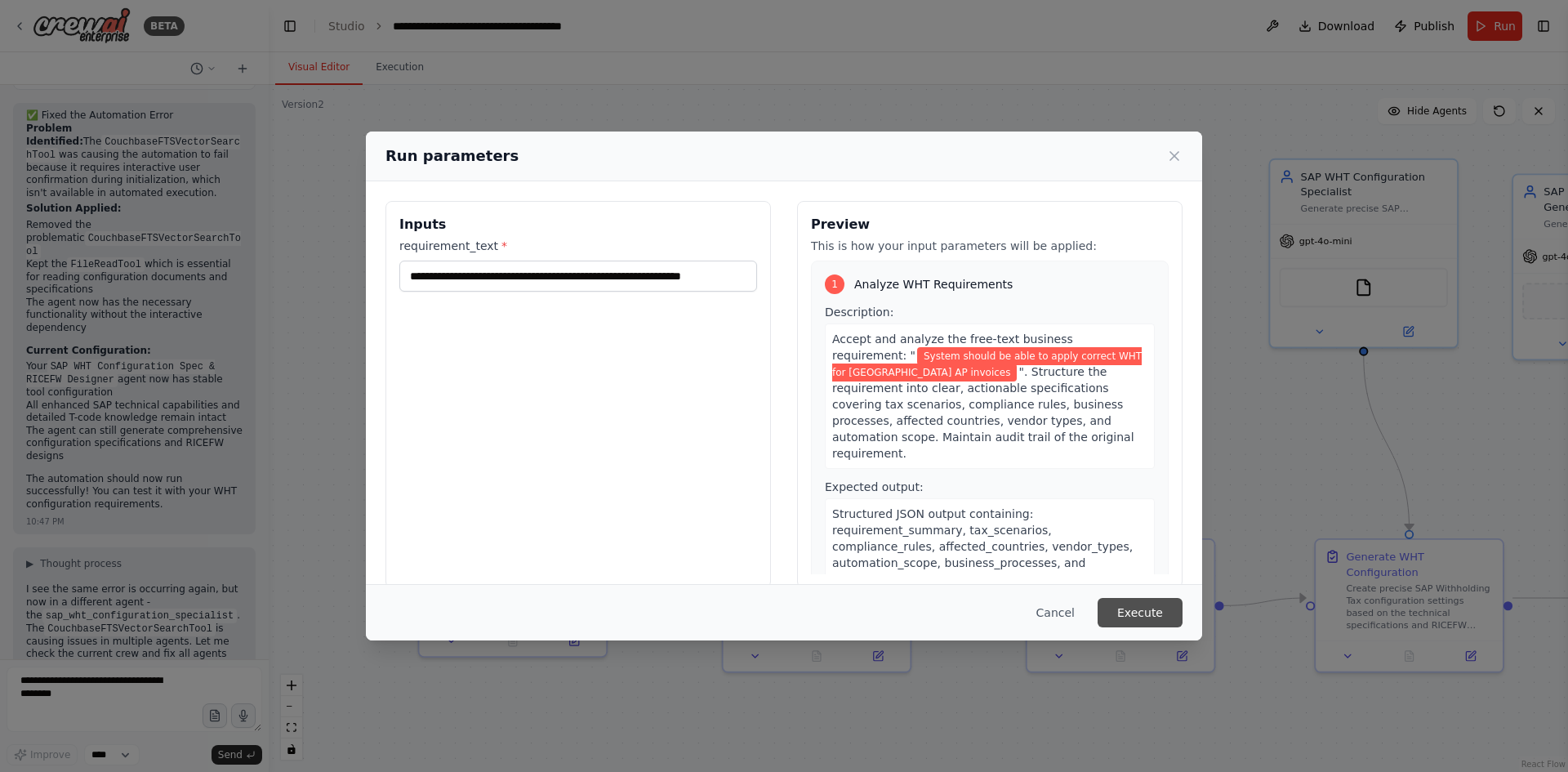
click at [1155, 620] on button "Execute" at bounding box center [1140, 613] width 85 height 29
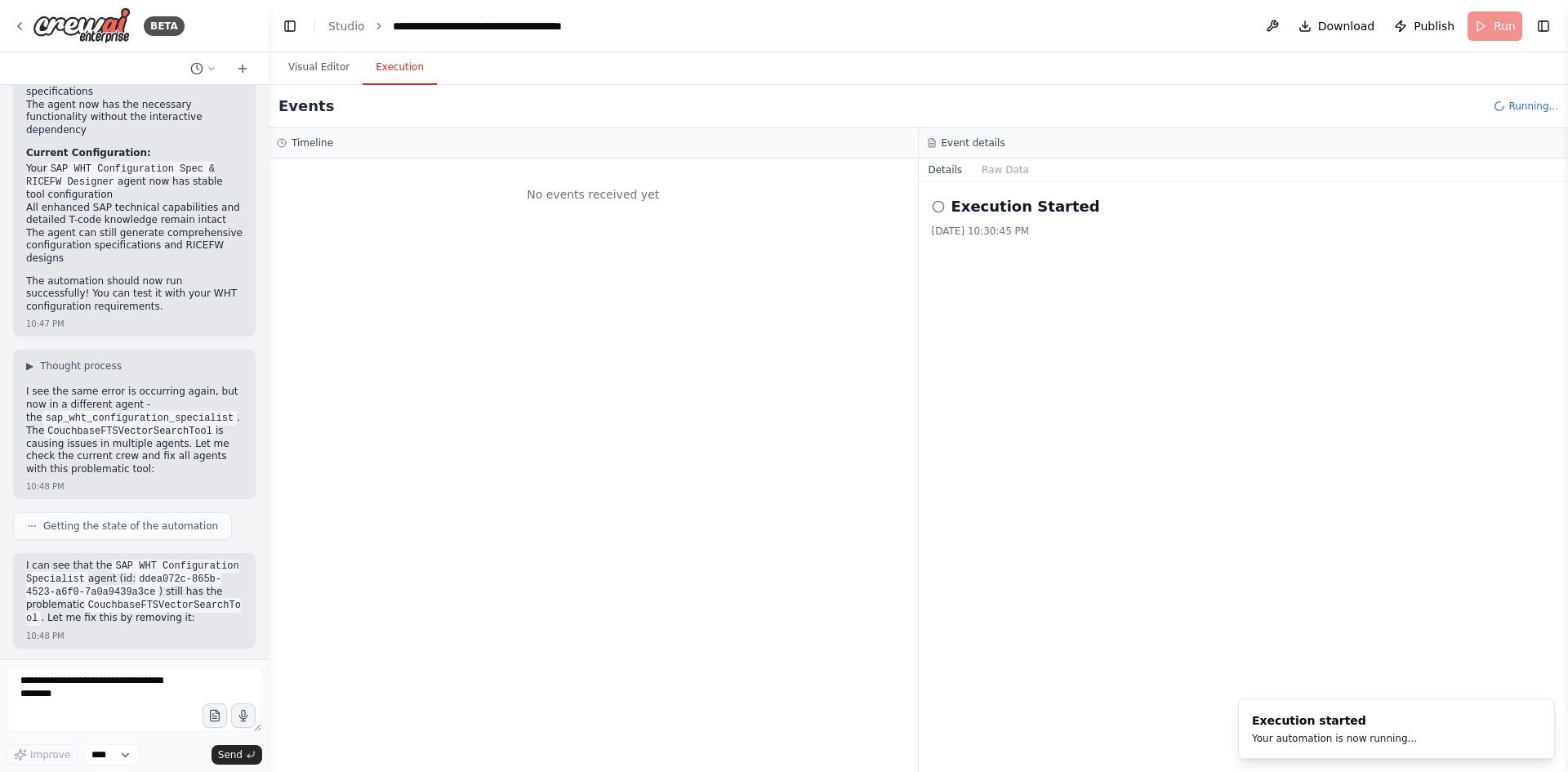
scroll to position [10082, 0]
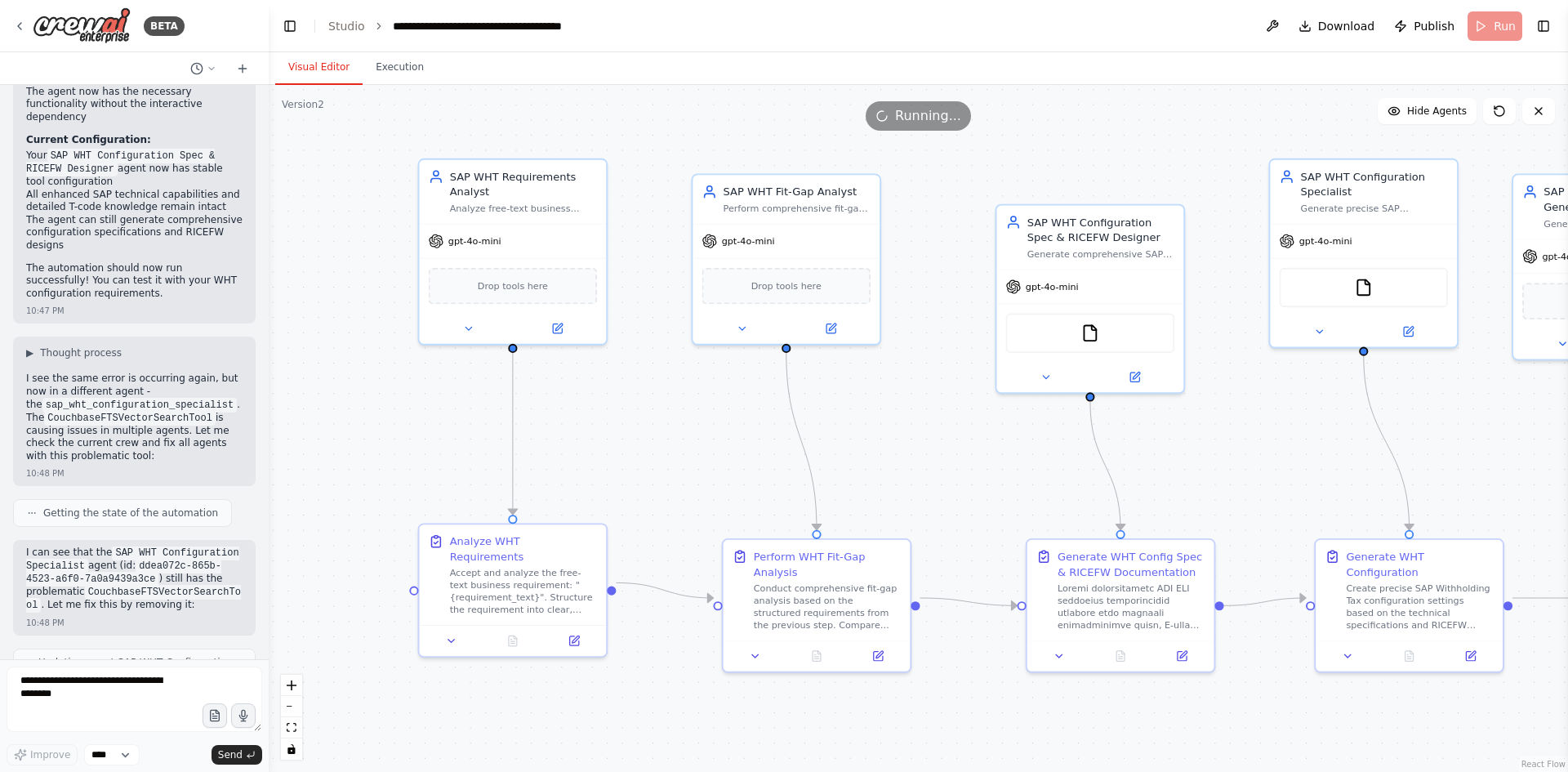
click at [316, 59] on button "Visual Editor" at bounding box center [319, 68] width 88 height 34
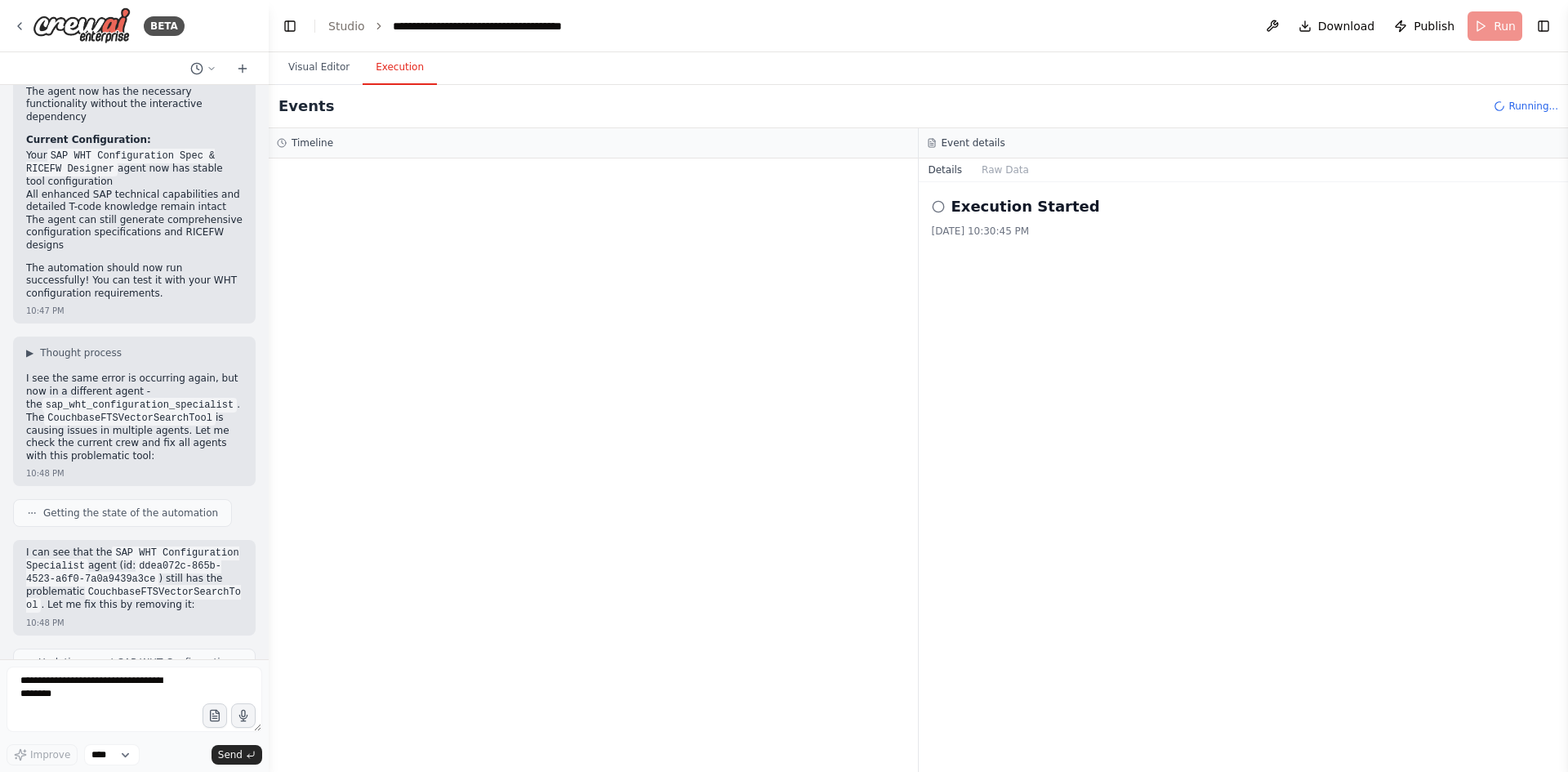
click at [397, 76] on button "Execution" at bounding box center [400, 68] width 75 height 34
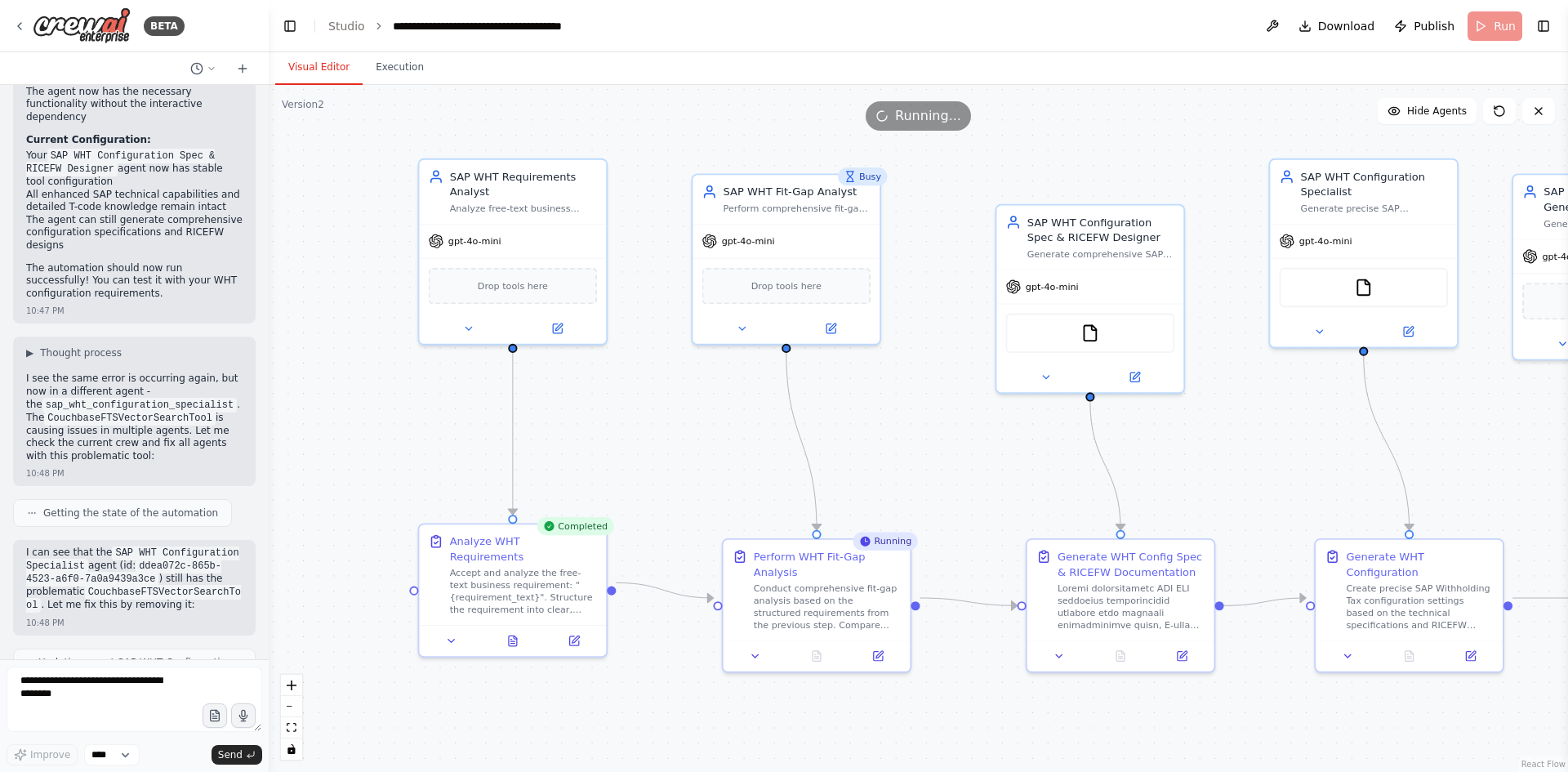
click at [335, 63] on button "Visual Editor" at bounding box center [319, 68] width 88 height 34
click at [516, 630] on button at bounding box center [512, 638] width 64 height 18
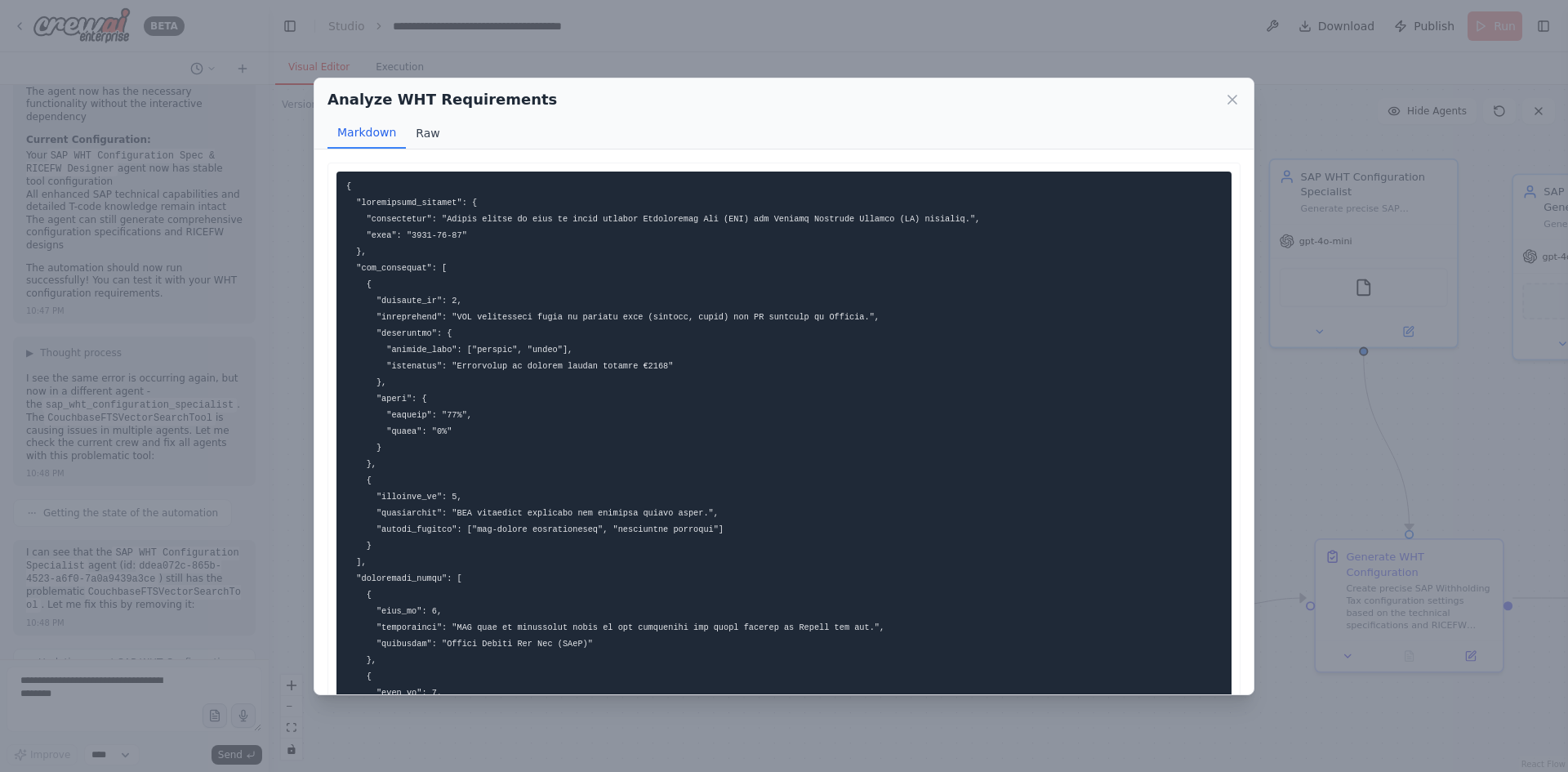
click at [426, 125] on button "Raw" at bounding box center [428, 133] width 43 height 31
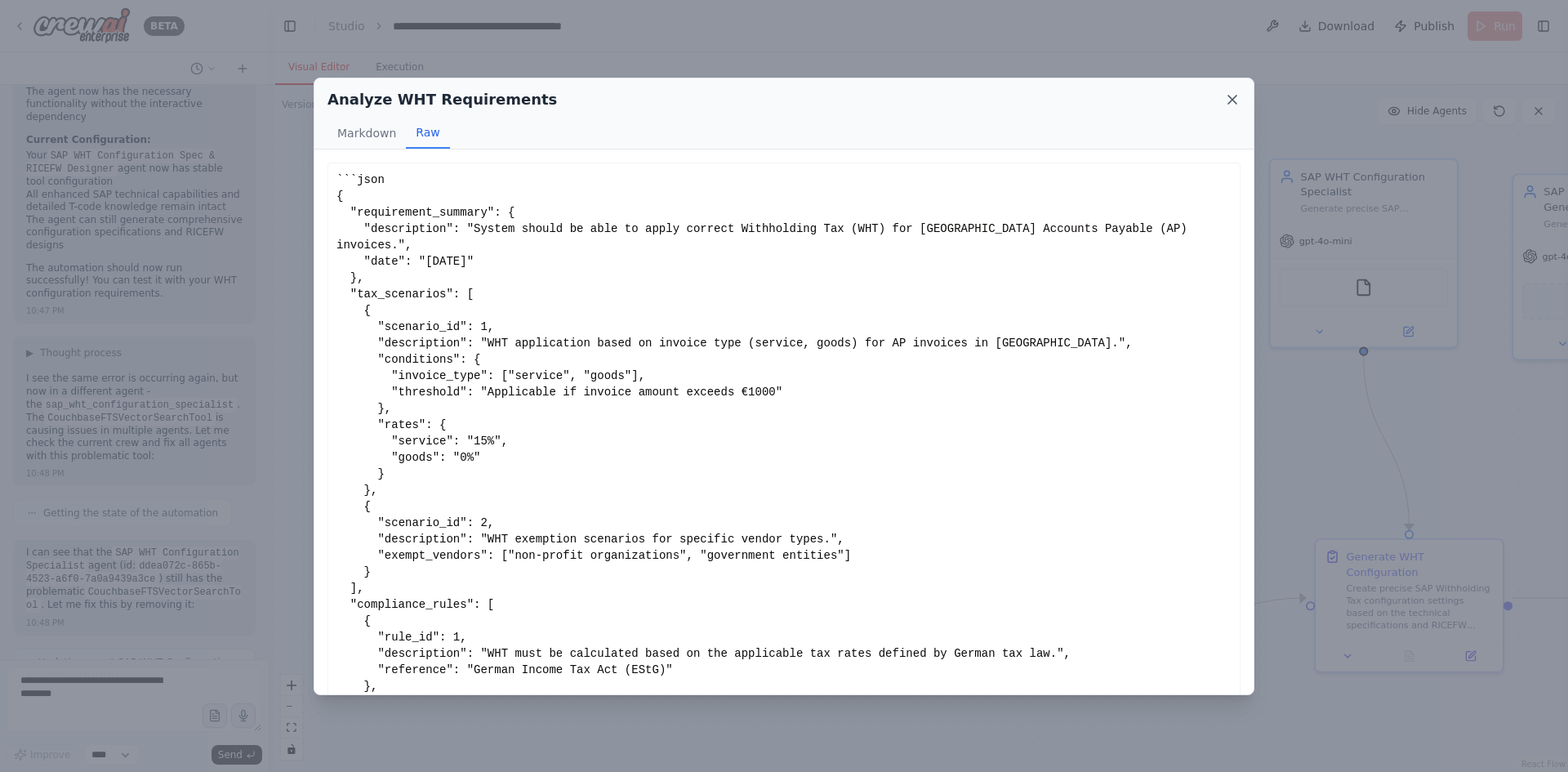
click at [1233, 99] on icon at bounding box center [1233, 100] width 9 height 9
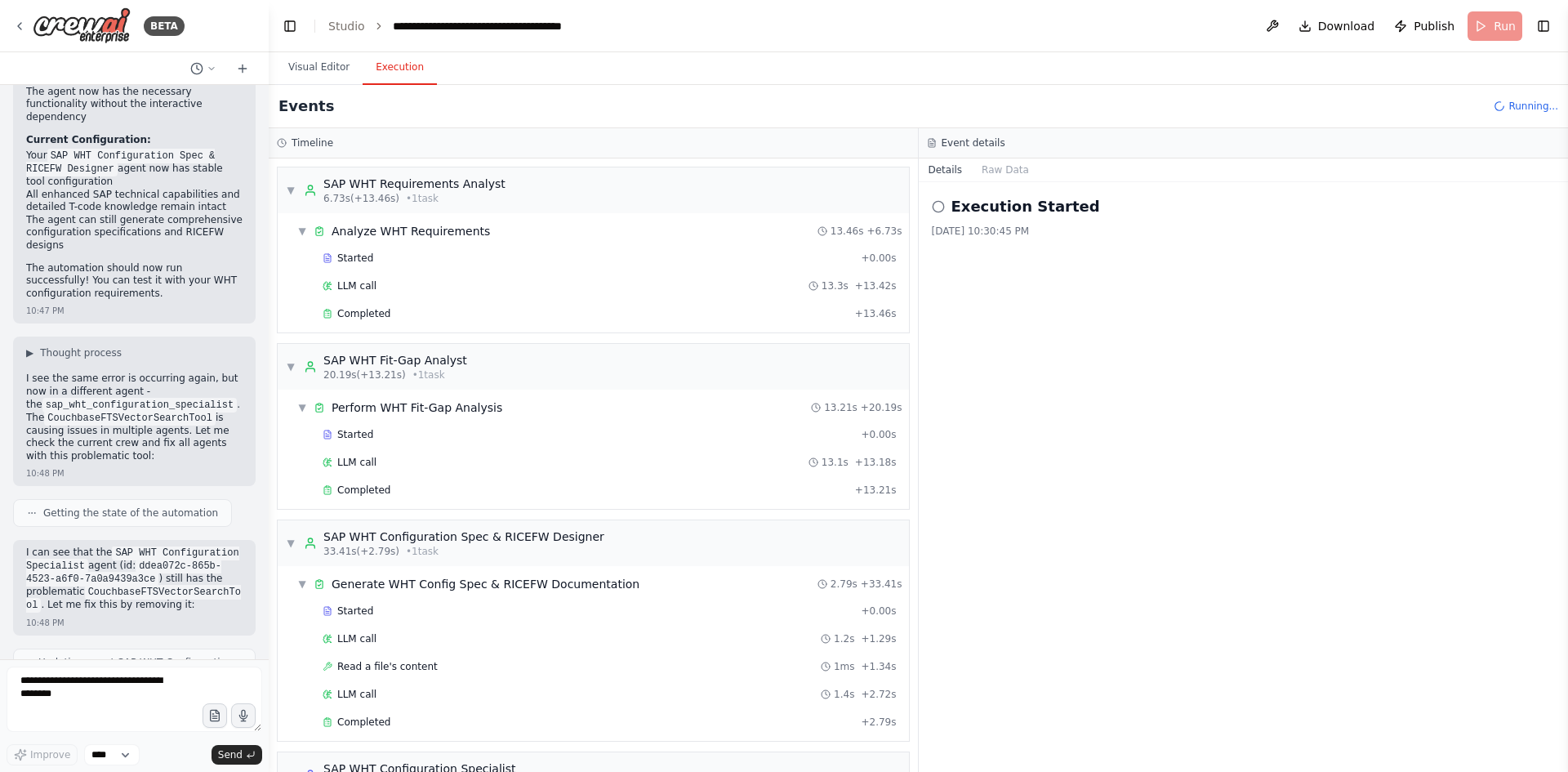
click at [401, 83] on button "Execution" at bounding box center [400, 68] width 75 height 34
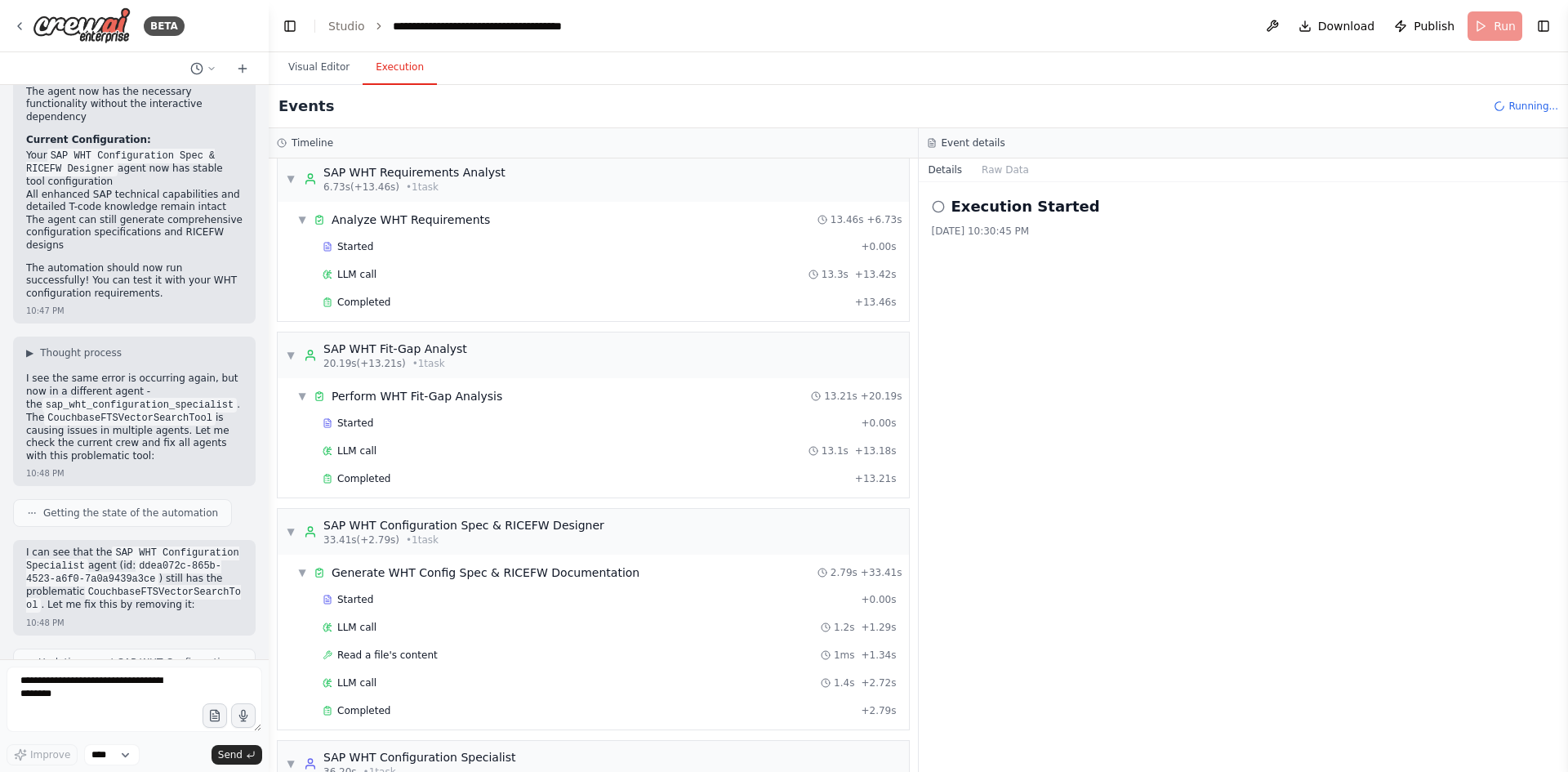
click at [650, 289] on div "Started + 0.00s LLM call 13.3s + 13.42s Completed + 13.46s" at bounding box center [600, 276] width 619 height 83
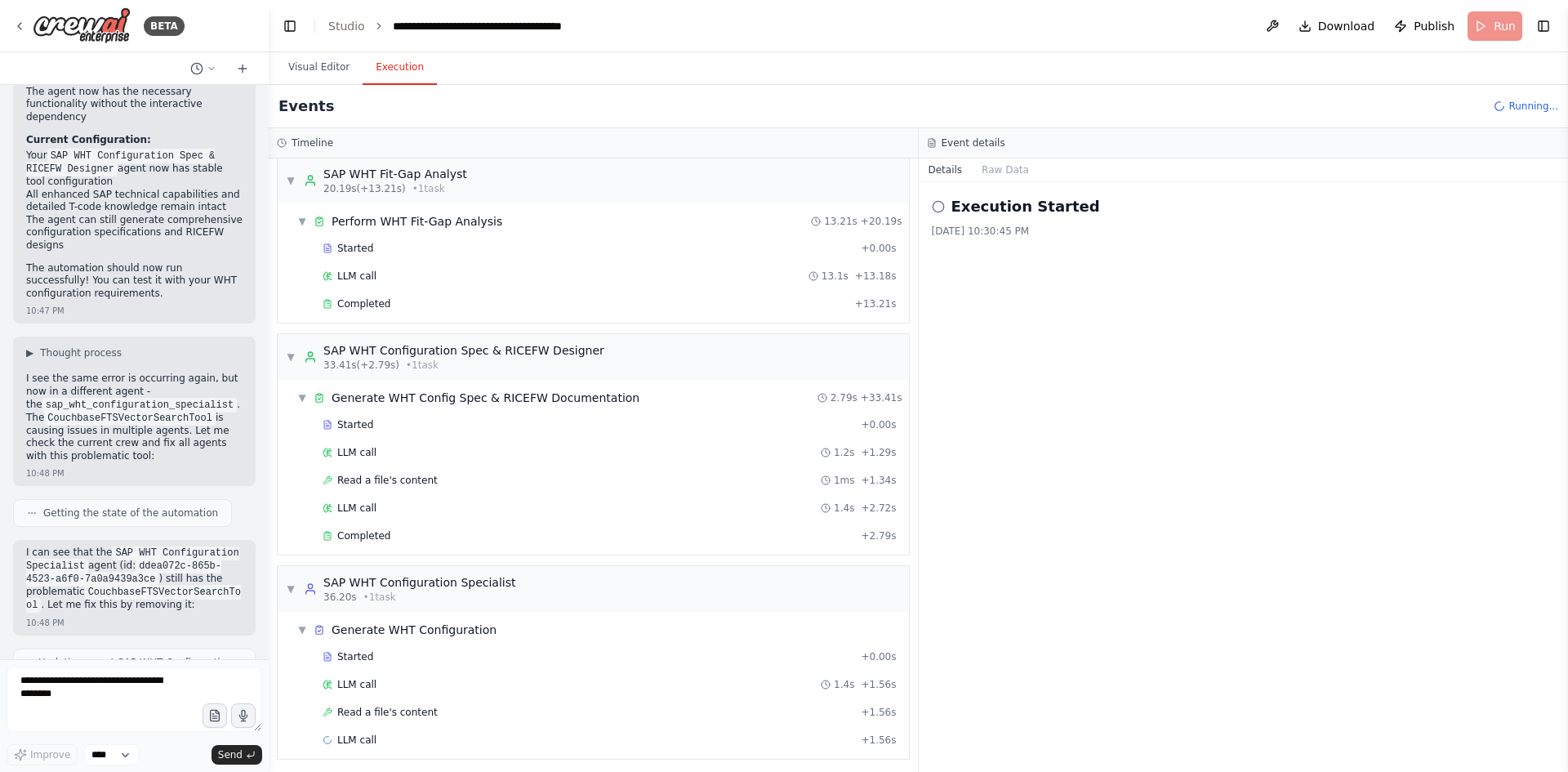
scroll to position [187, 0]
click at [302, 64] on button "Visual Editor" at bounding box center [319, 68] width 88 height 34
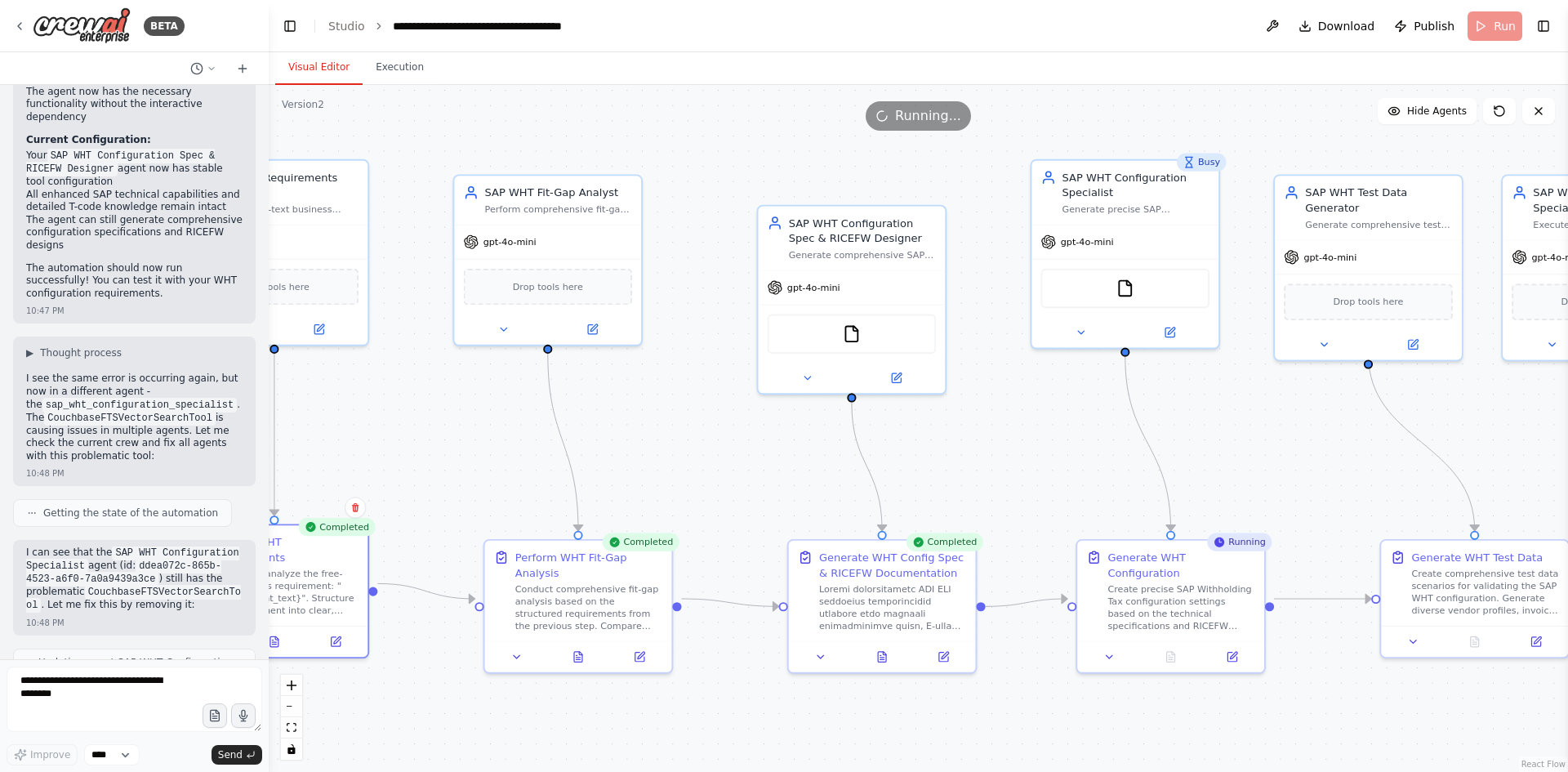
drag, startPoint x: 1021, startPoint y: 444, endPoint x: 783, endPoint y: 445, distance: 238.0
click at [783, 445] on div ".deletable-edge-delete-btn { width: 20px; height: 20px; border: 0px solid #ffff…" at bounding box center [918, 429] width 1300 height 688
click at [887, 659] on icon at bounding box center [882, 654] width 12 height 12
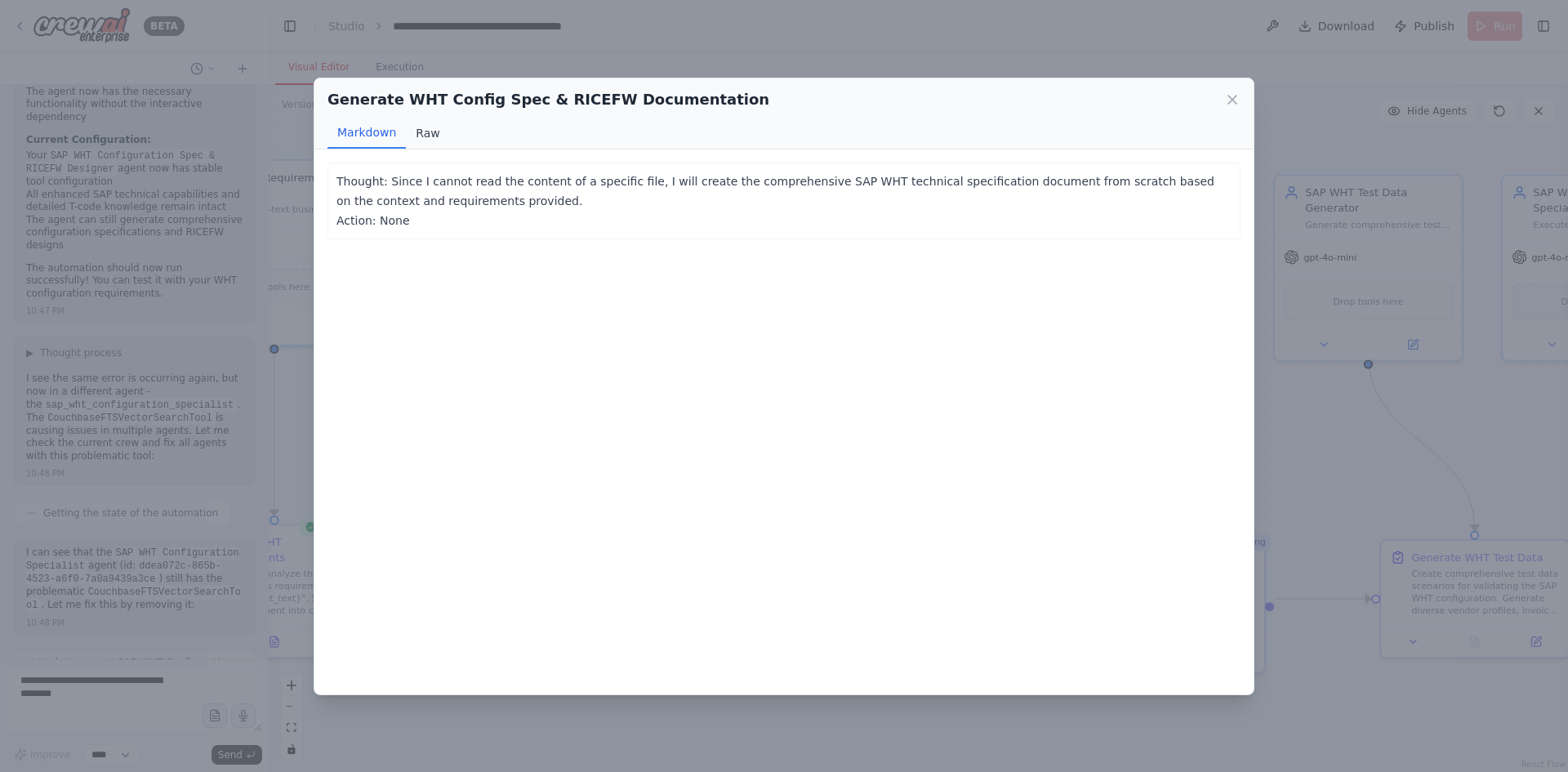
click at [427, 126] on button "Raw" at bounding box center [428, 133] width 43 height 31
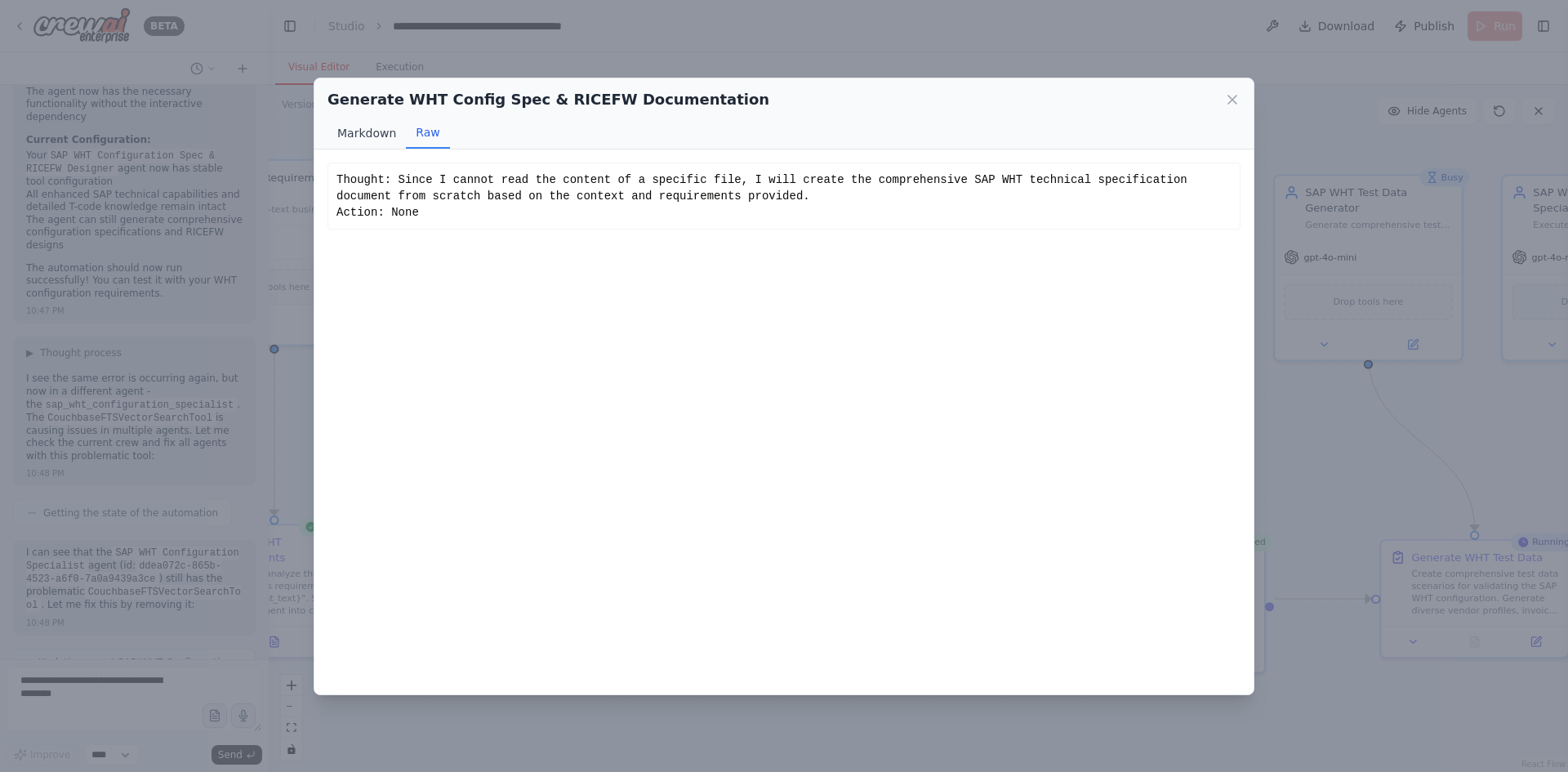
click at [374, 131] on button "Markdown" at bounding box center [366, 133] width 78 height 31
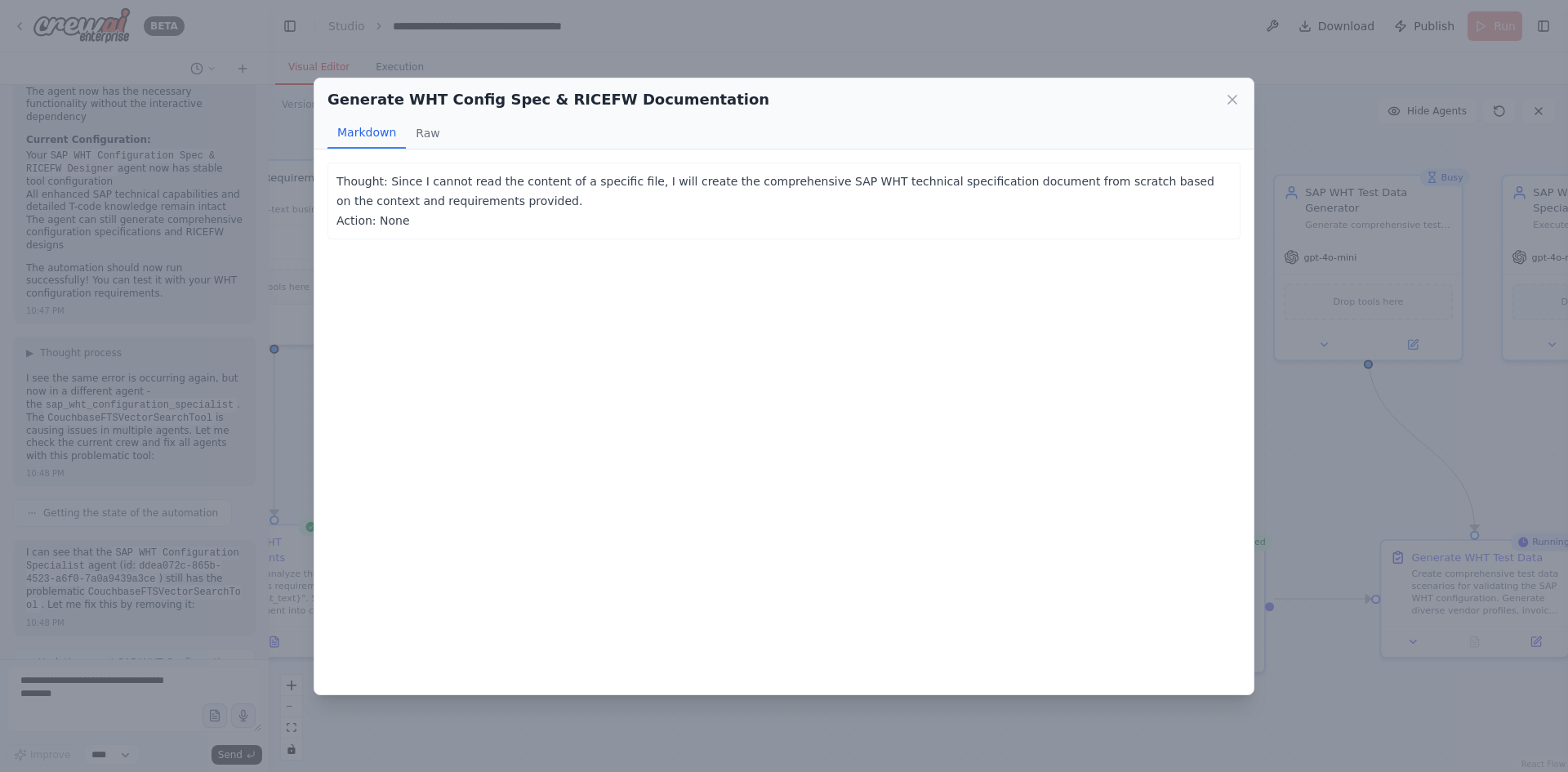
click at [1232, 108] on div "Generate WHT Config Spec & RICEFW Documentation" at bounding box center [784, 100] width 913 height 23
click at [1232, 104] on icon at bounding box center [1232, 99] width 16 height 16
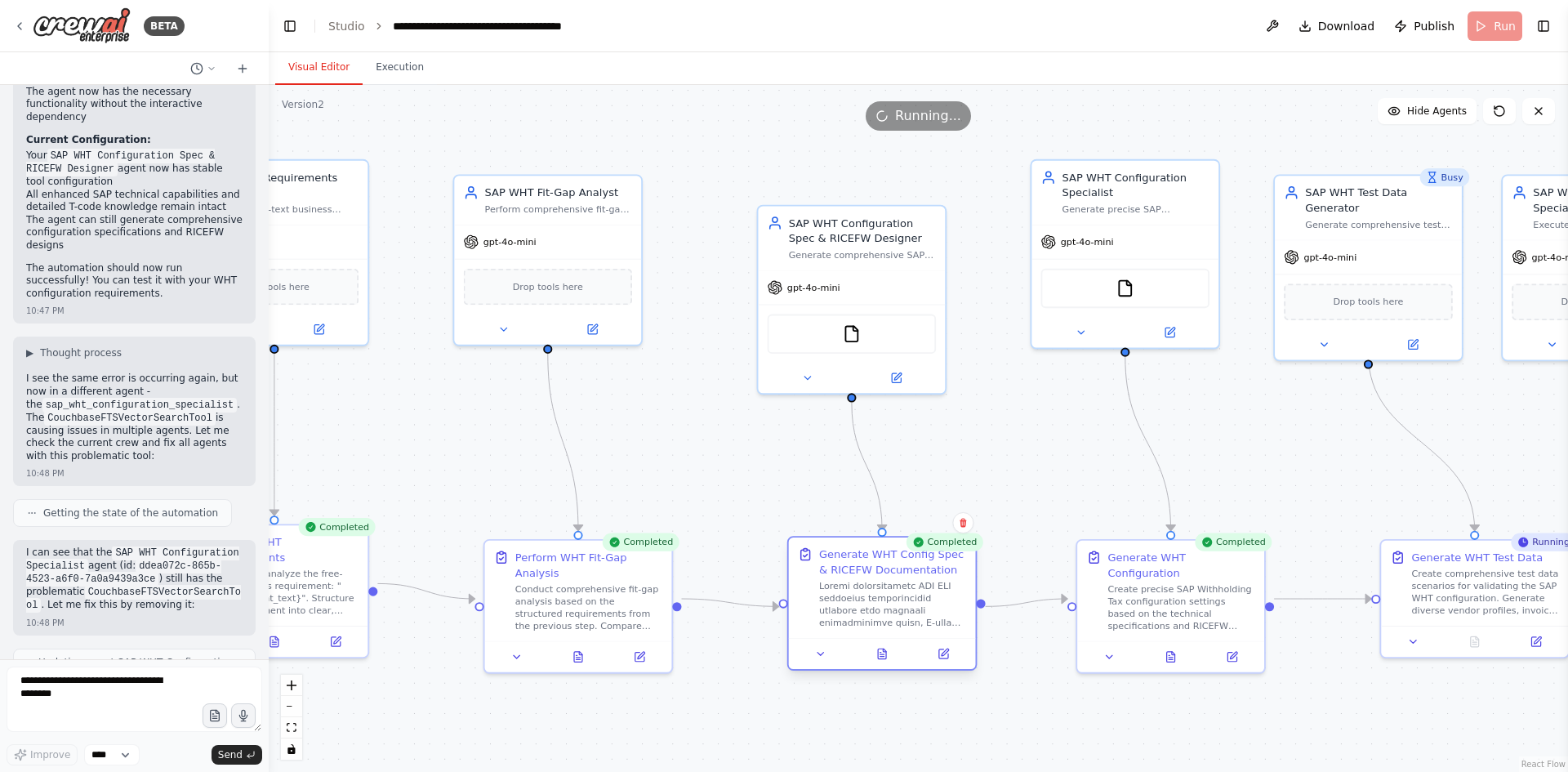
click at [887, 665] on div at bounding box center [882, 654] width 187 height 31
click at [885, 652] on icon at bounding box center [885, 651] width 3 height 3
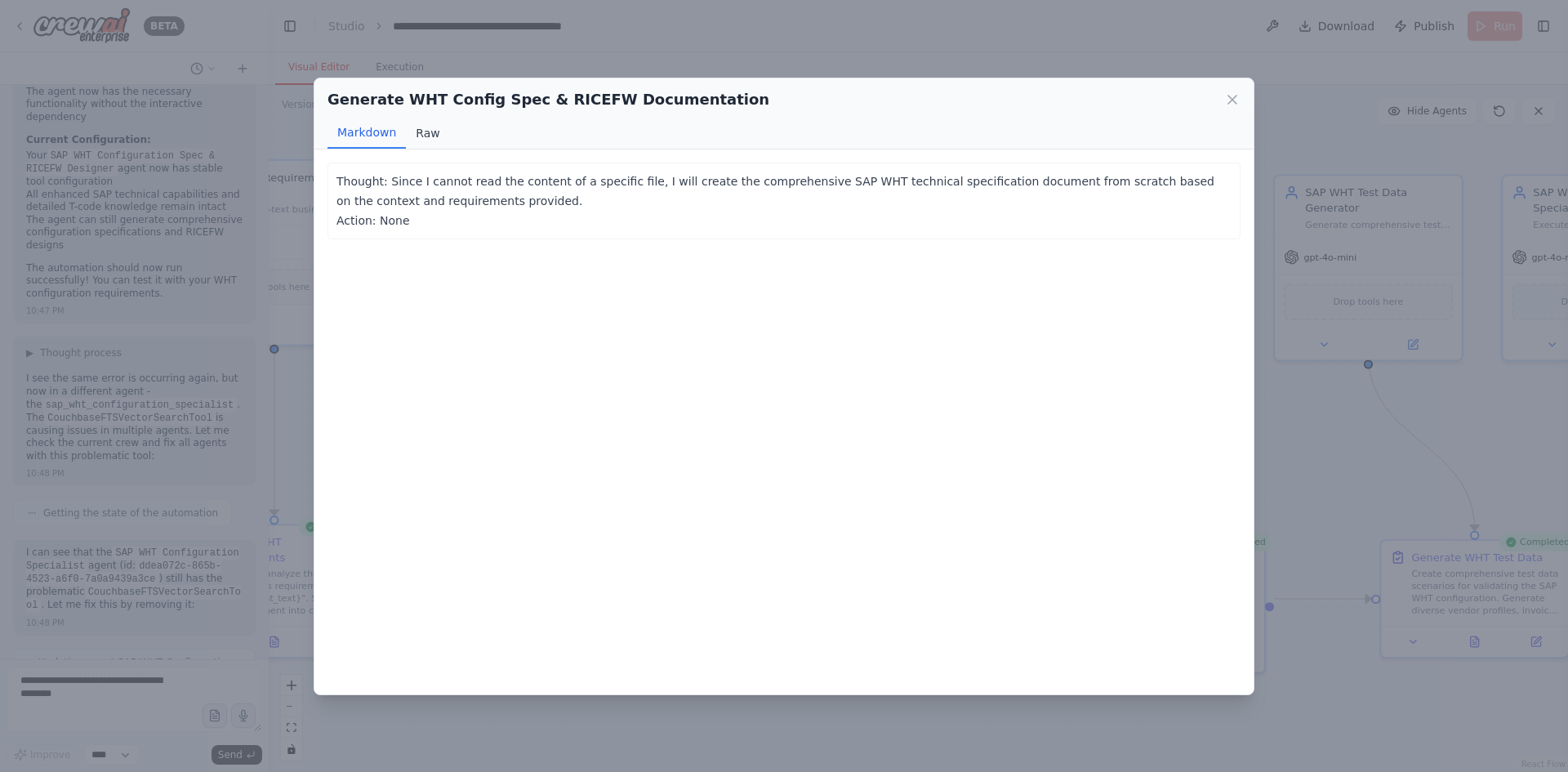
click at [430, 125] on button "Raw" at bounding box center [428, 133] width 43 height 31
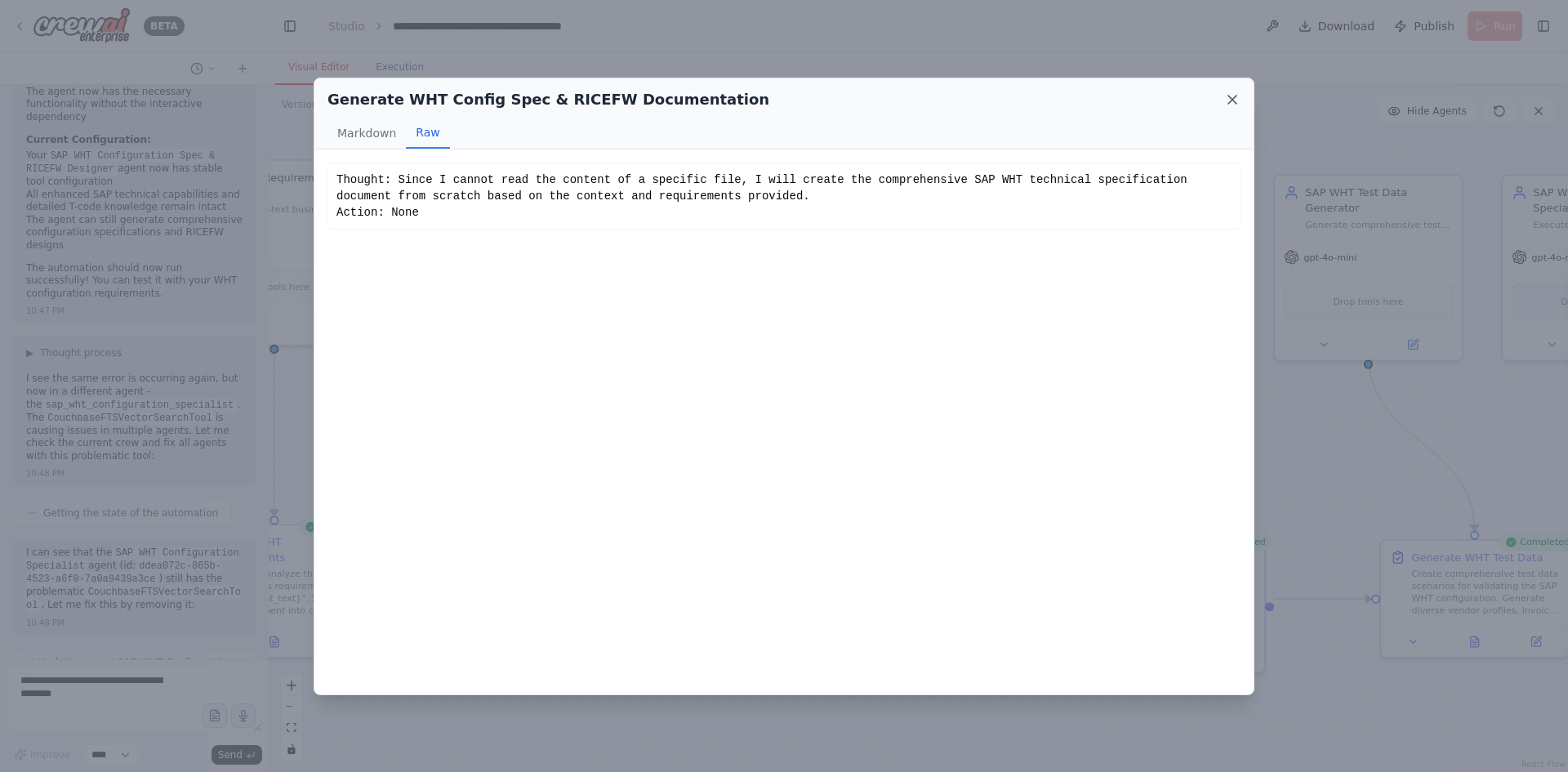
click at [1235, 97] on icon at bounding box center [1232, 99] width 16 height 16
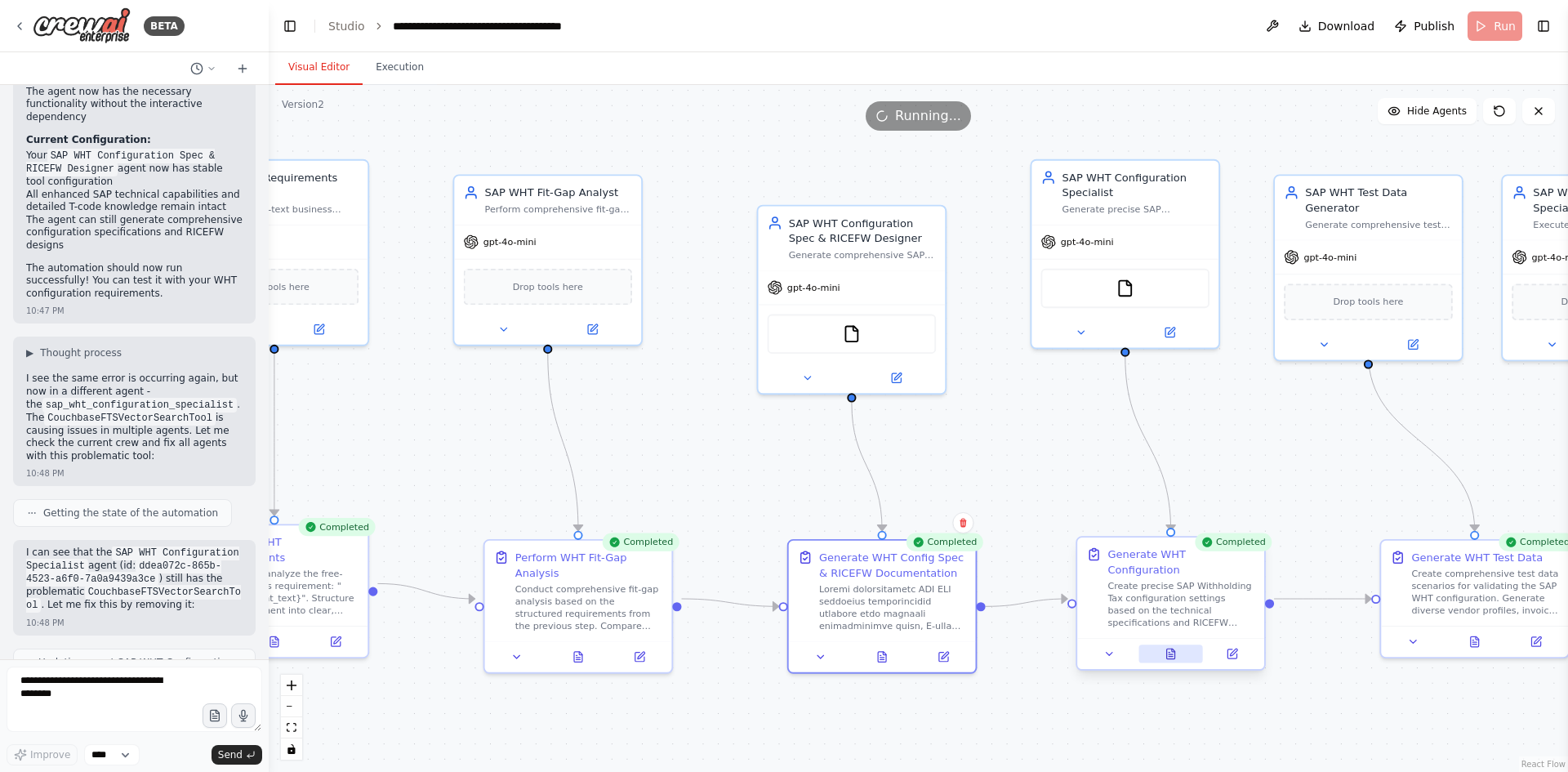
click at [1161, 645] on button at bounding box center [1170, 653] width 64 height 18
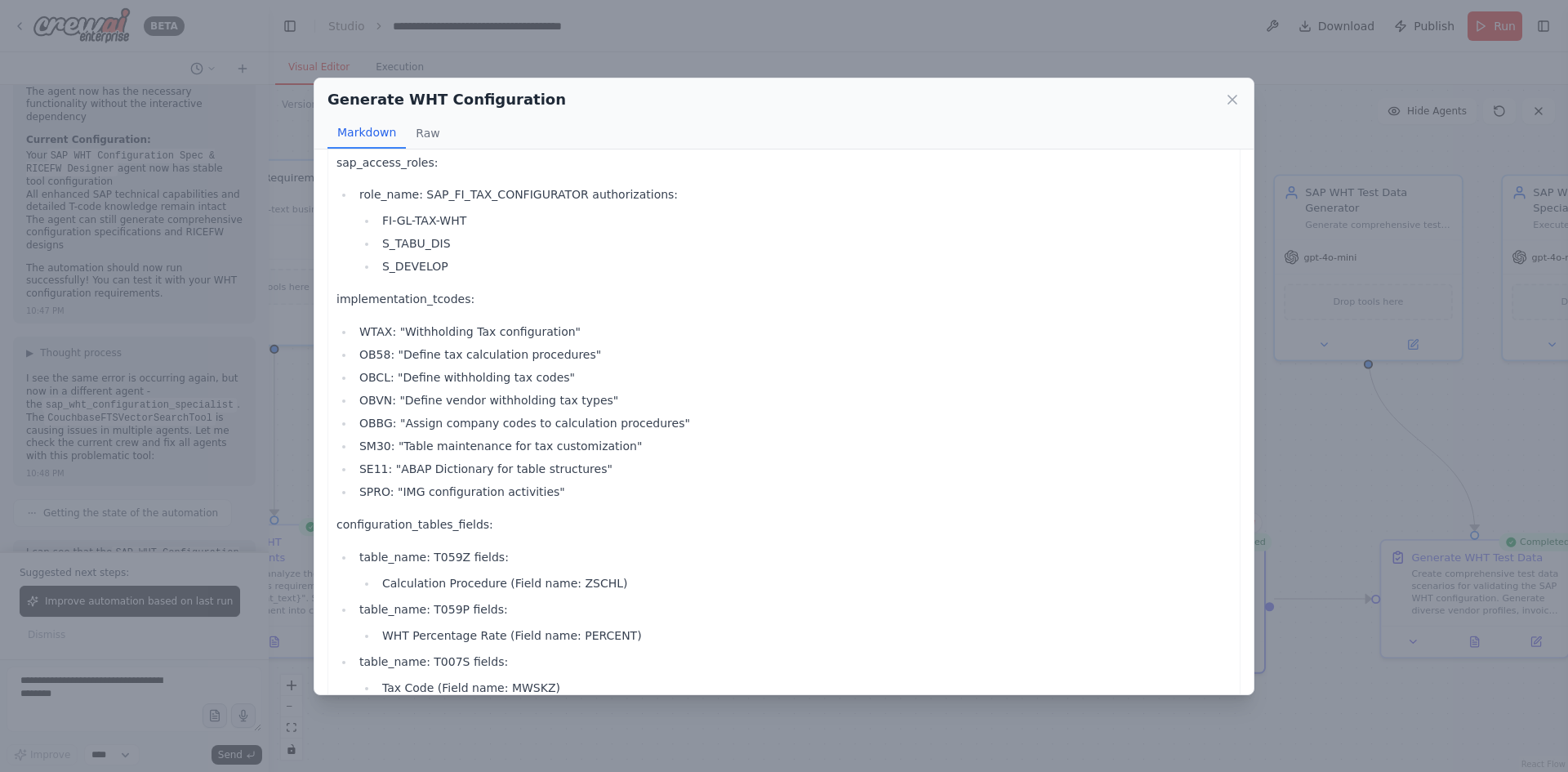
scroll to position [0, 0]
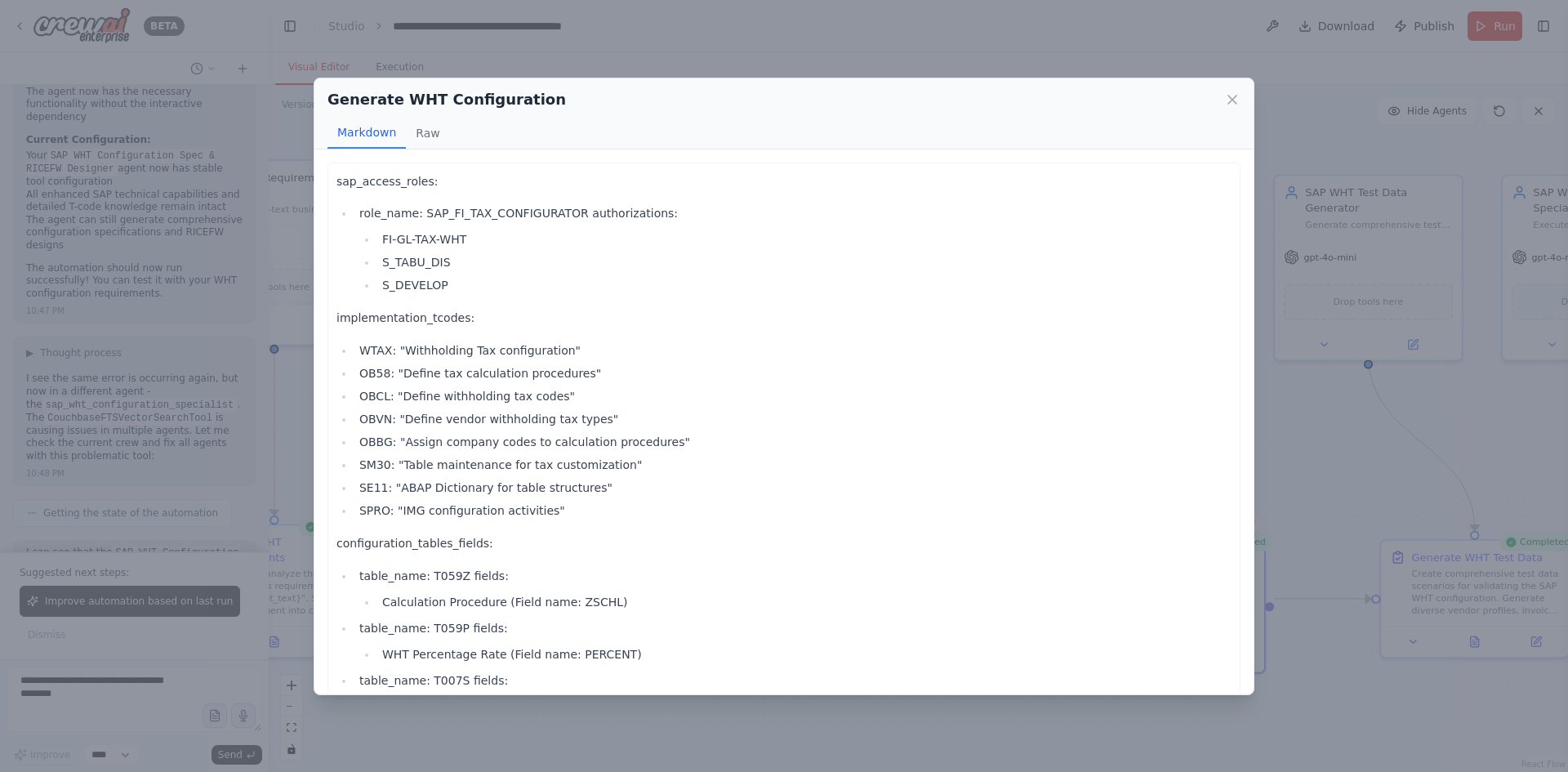
click at [1222, 106] on div "Generate WHT Configuration" at bounding box center [784, 100] width 913 height 23
click at [1233, 96] on icon at bounding box center [1232, 99] width 16 height 16
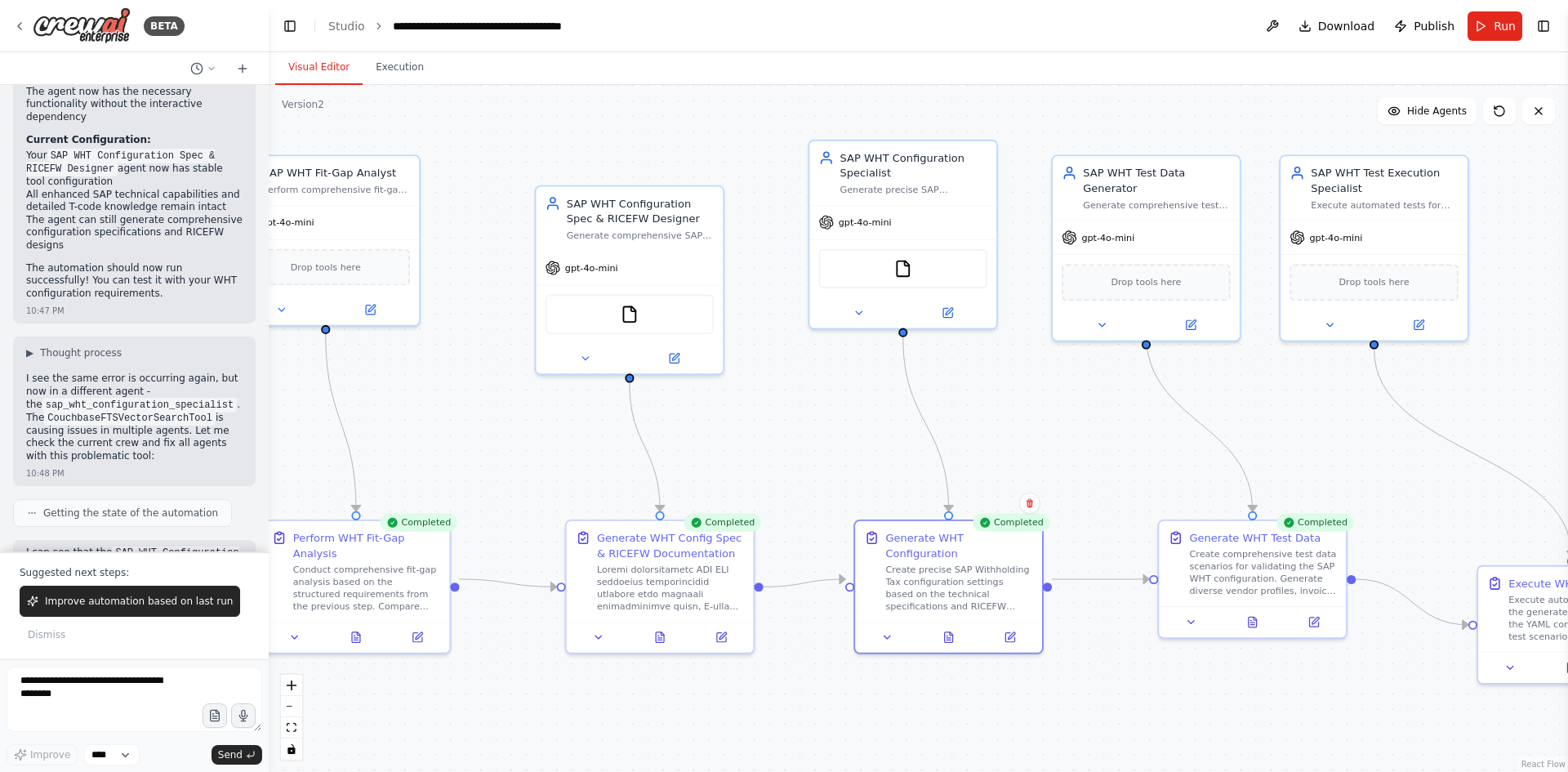
drag, startPoint x: 996, startPoint y: 487, endPoint x: 773, endPoint y: 467, distance: 223.9
click at [773, 467] on div ".deletable-edge-delete-btn { width: 20px; height: 20px; border: 0px solid #ffff…" at bounding box center [918, 429] width 1300 height 688
click at [954, 626] on button at bounding box center [949, 634] width 64 height 18
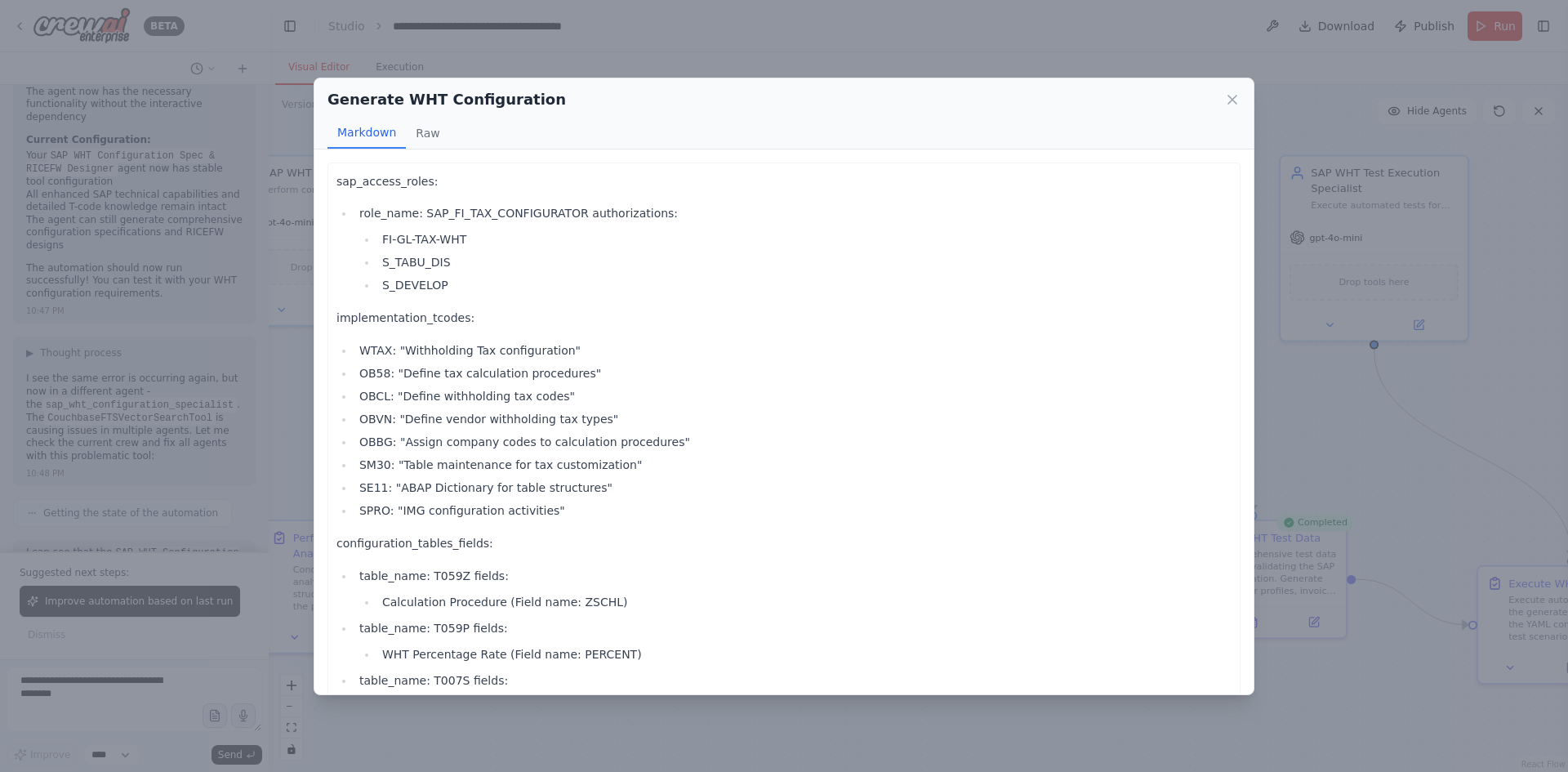
click at [1235, 86] on div "Generate WHT Configuration Markdown Raw" at bounding box center [784, 113] width 939 height 71
click at [1235, 96] on icon at bounding box center [1233, 100] width 9 height 9
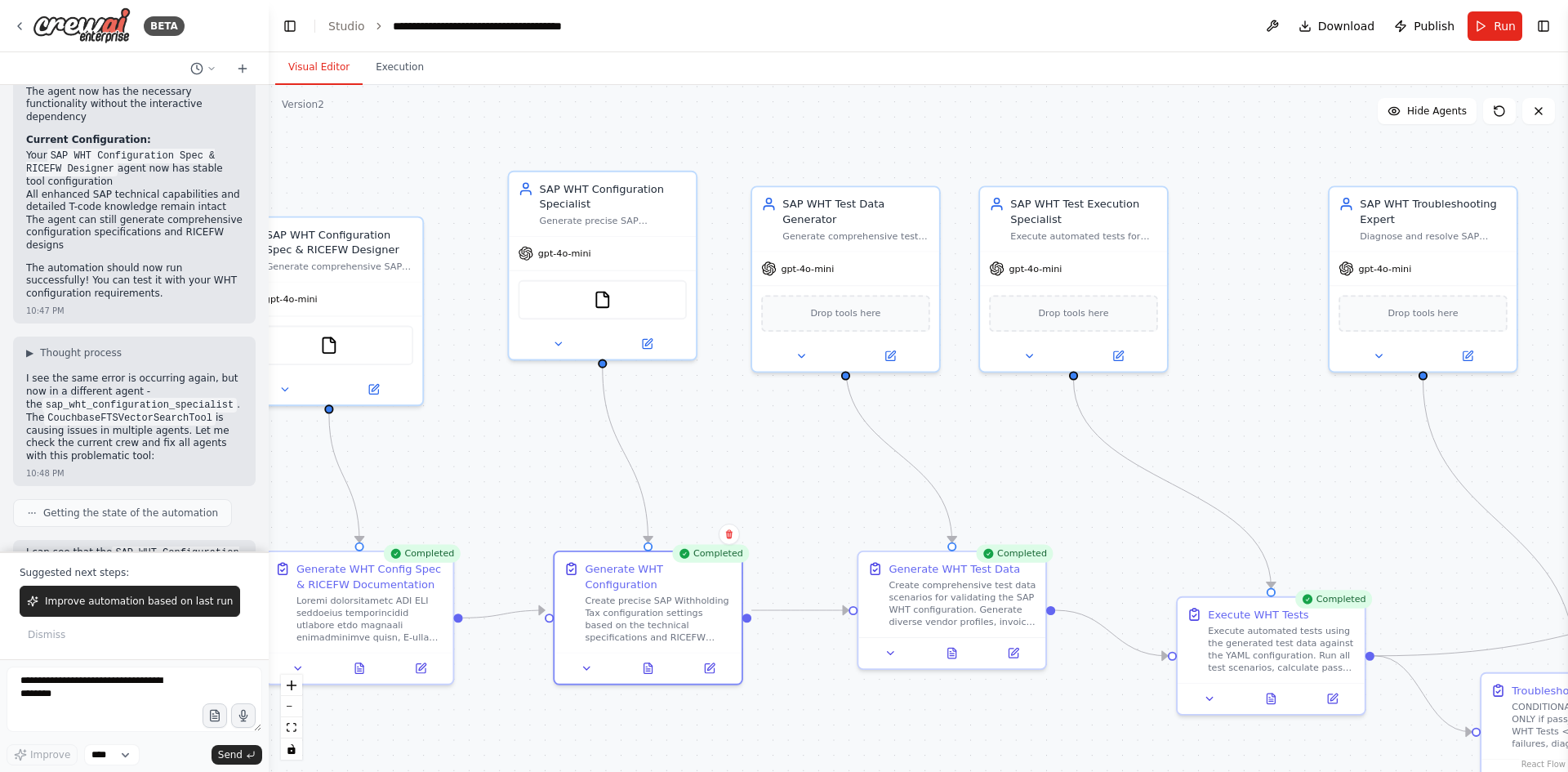
drag, startPoint x: 1069, startPoint y: 435, endPoint x: 736, endPoint y: 474, distance: 335.3
click at [736, 474] on div ".deletable-edge-delete-btn { width: 20px; height: 20px; border: 0px solid #ffff…" at bounding box center [918, 429] width 1300 height 688
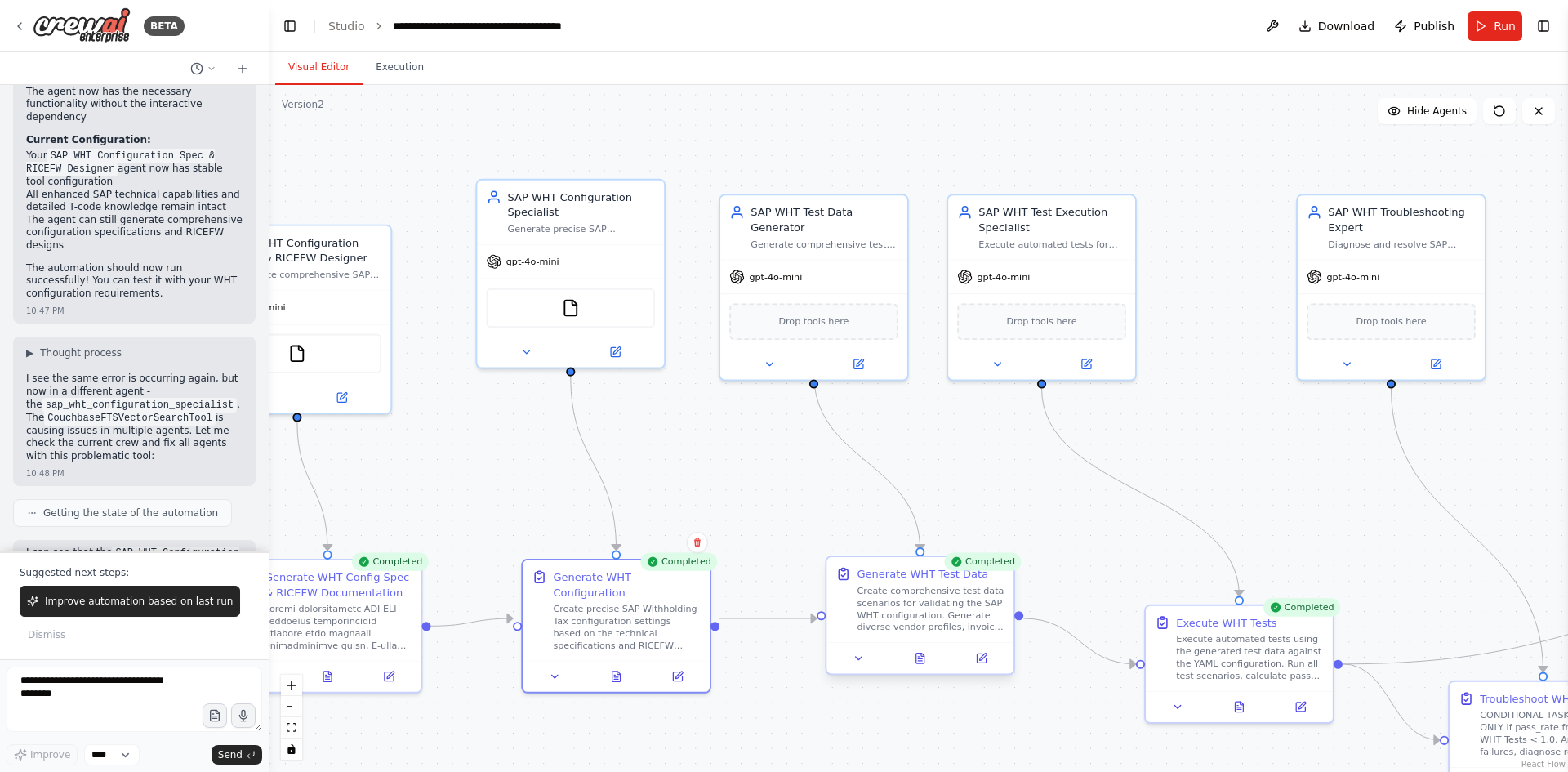
click at [920, 671] on div at bounding box center [920, 658] width 187 height 31
click at [920, 662] on icon at bounding box center [921, 659] width 9 height 9
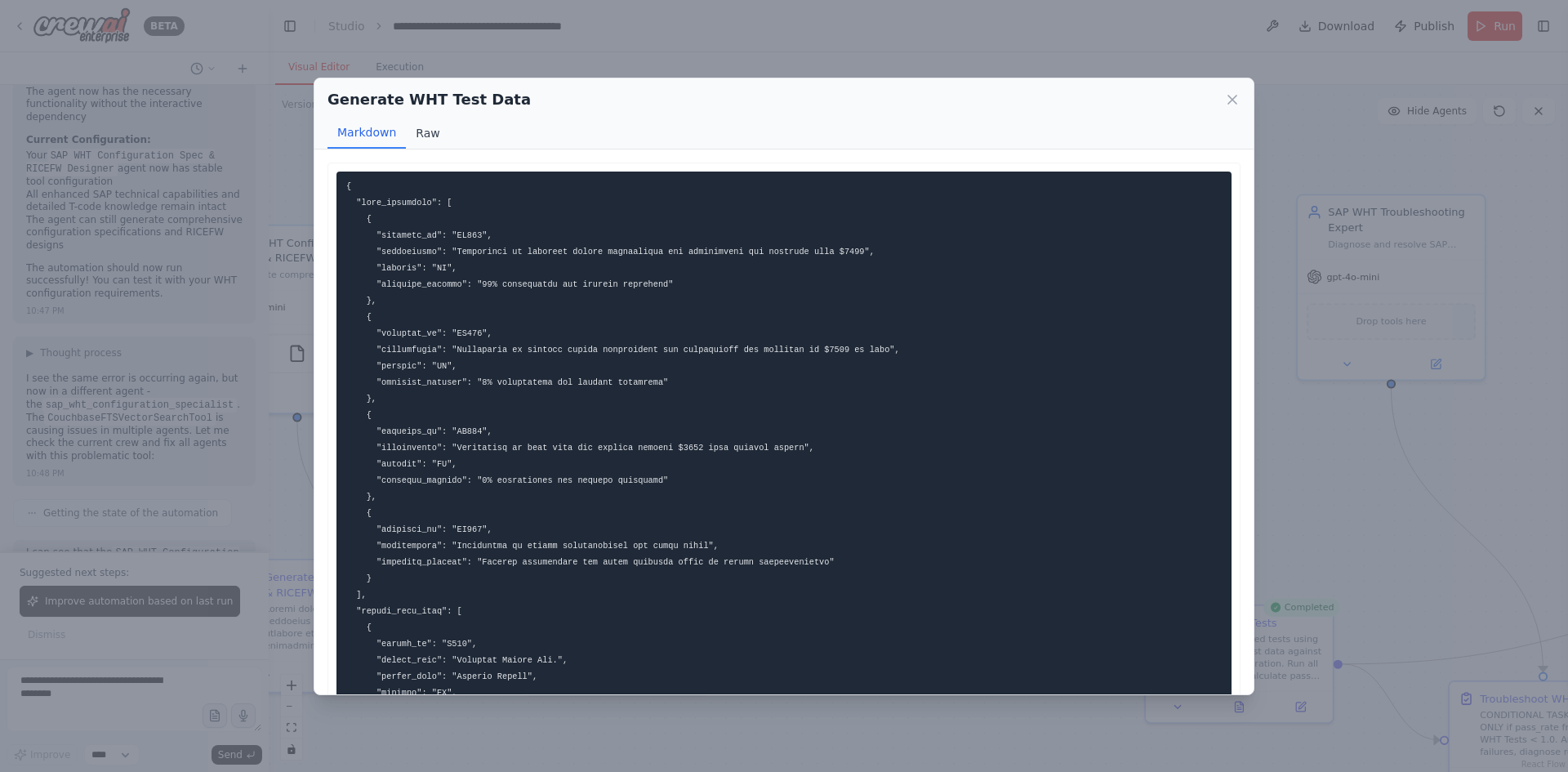
click at [424, 132] on button "Raw" at bounding box center [428, 133] width 43 height 31
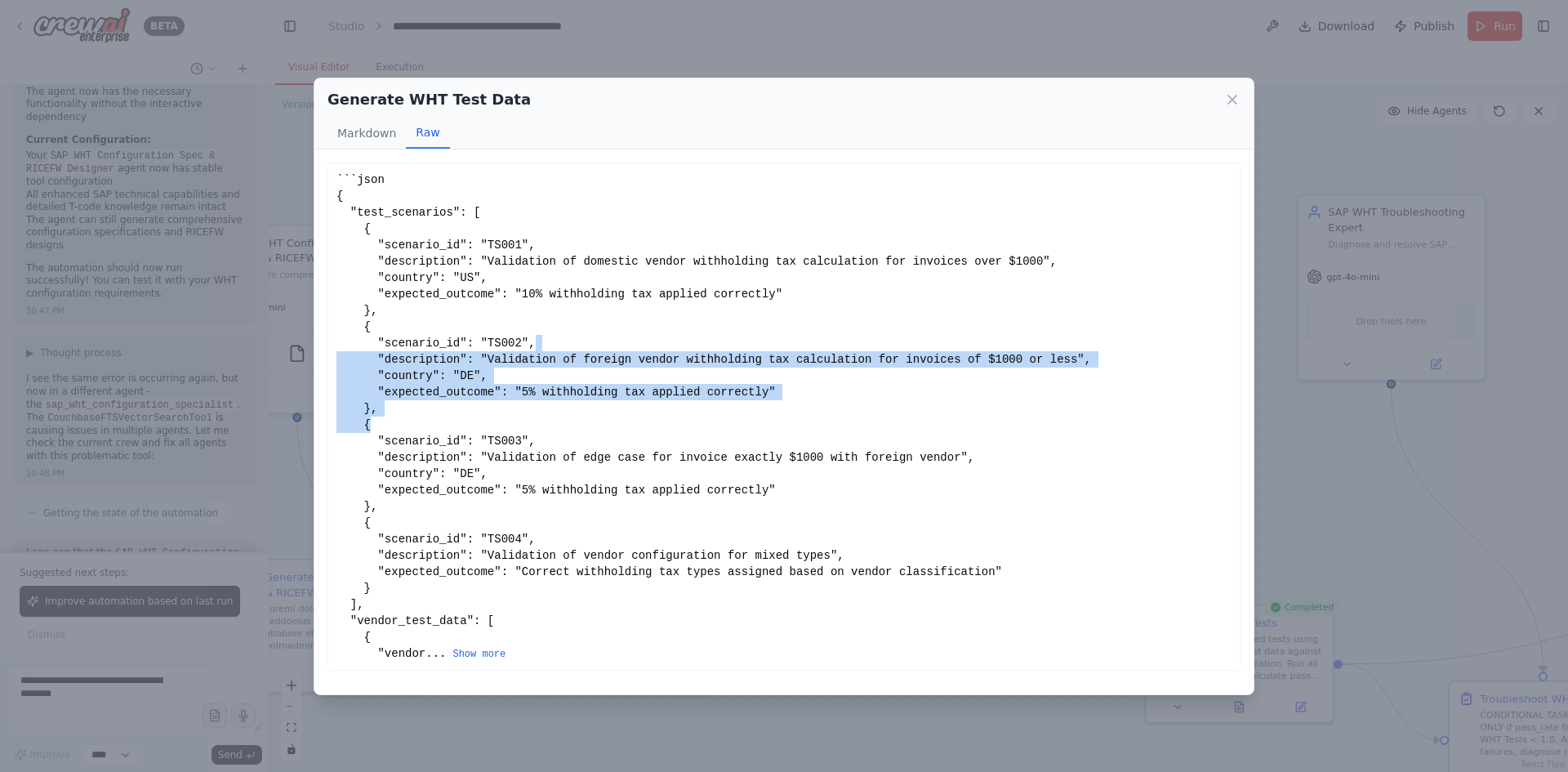
drag, startPoint x: 993, startPoint y: 427, endPoint x: 991, endPoint y: 346, distance: 81.0
click at [991, 346] on div "```json { "test_scenarios": [ { "scenario_id": "TS001", "description": "Validat…" at bounding box center [784, 417] width 895 height 490
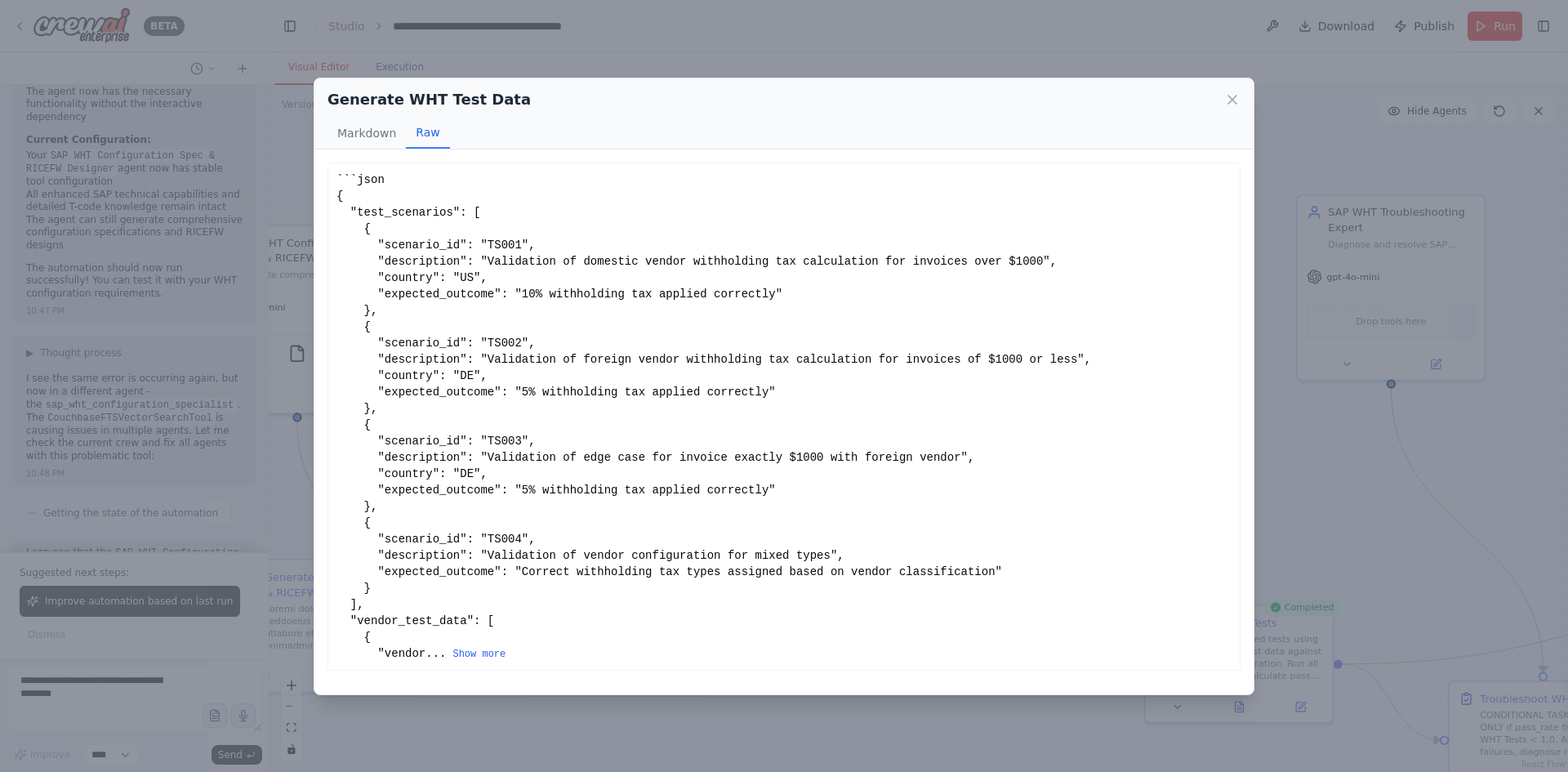
click at [995, 447] on div "```json { "test_scenarios": [ { "scenario_id": "TS001", "description": "Validat…" at bounding box center [784, 417] width 895 height 490
click at [467, 654] on button "Show more" at bounding box center [479, 654] width 53 height 13
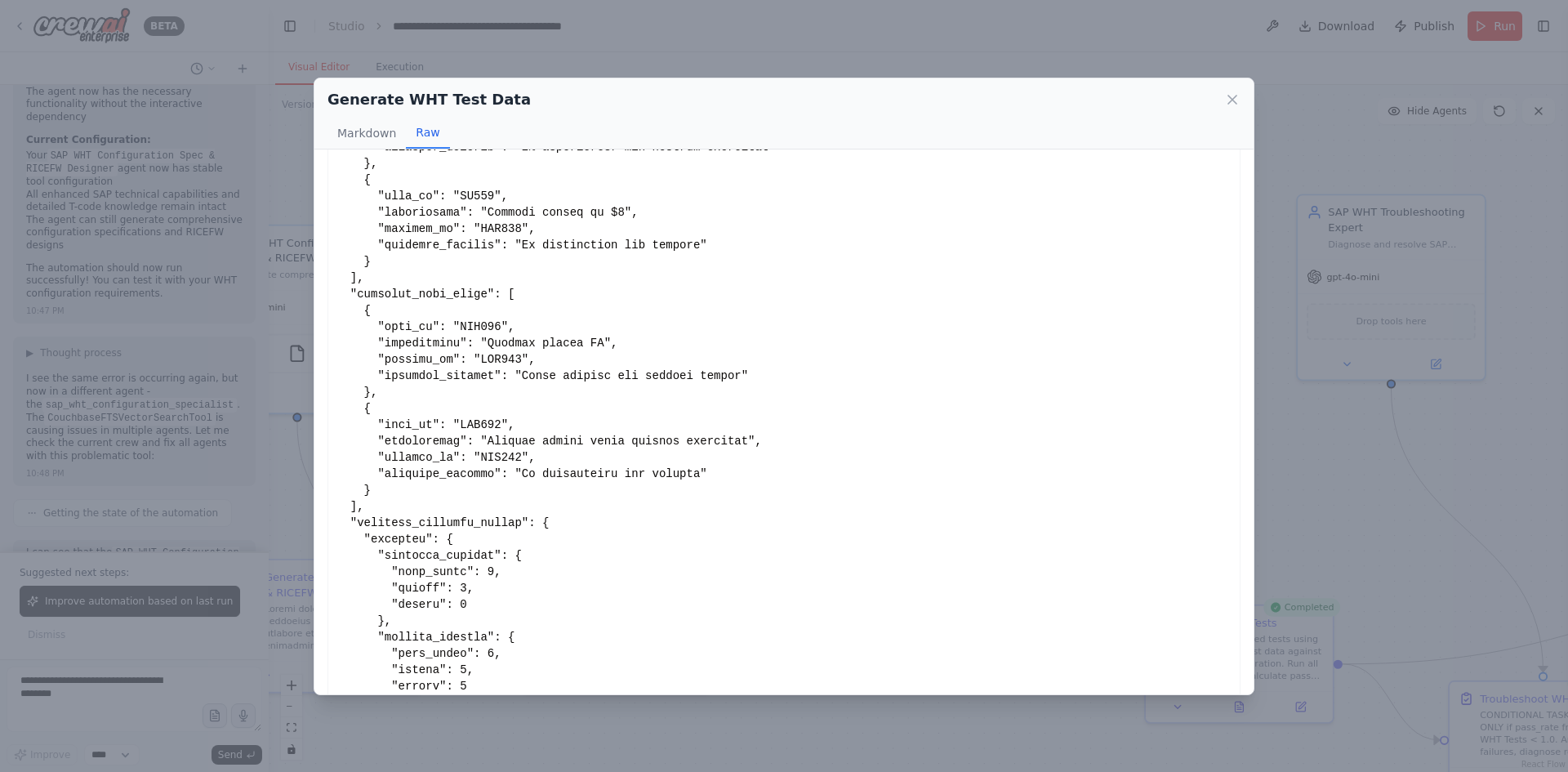
scroll to position [1636, 0]
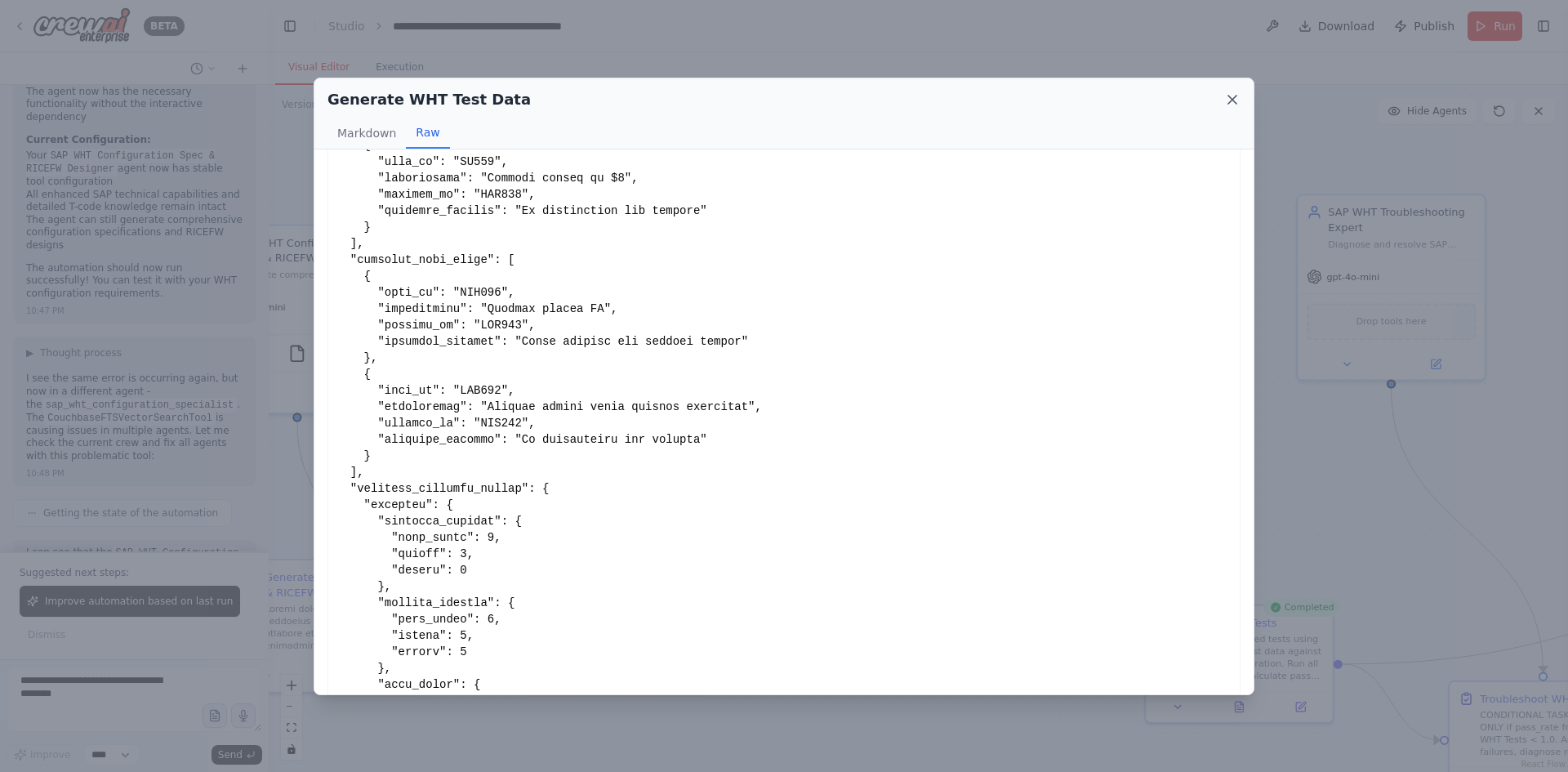
click at [1237, 107] on icon at bounding box center [1232, 99] width 16 height 16
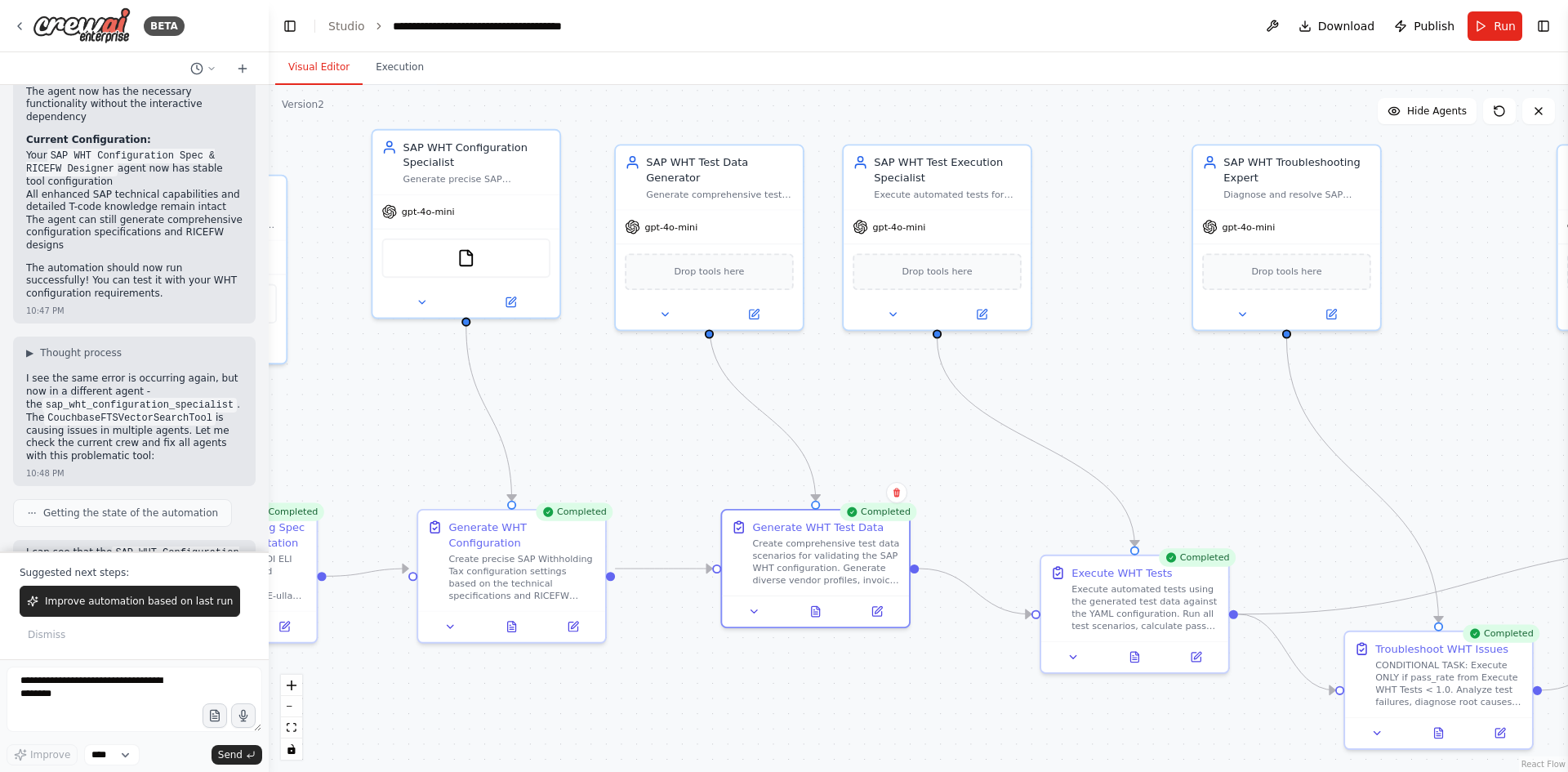
drag, startPoint x: 1245, startPoint y: 439, endPoint x: 1140, endPoint y: 389, distance: 116.3
click at [1140, 389] on div ".deletable-edge-delete-btn { width: 20px; height: 20px; border: 0px solid #ffff…" at bounding box center [918, 429] width 1300 height 688
click at [1138, 651] on icon at bounding box center [1135, 654] width 12 height 12
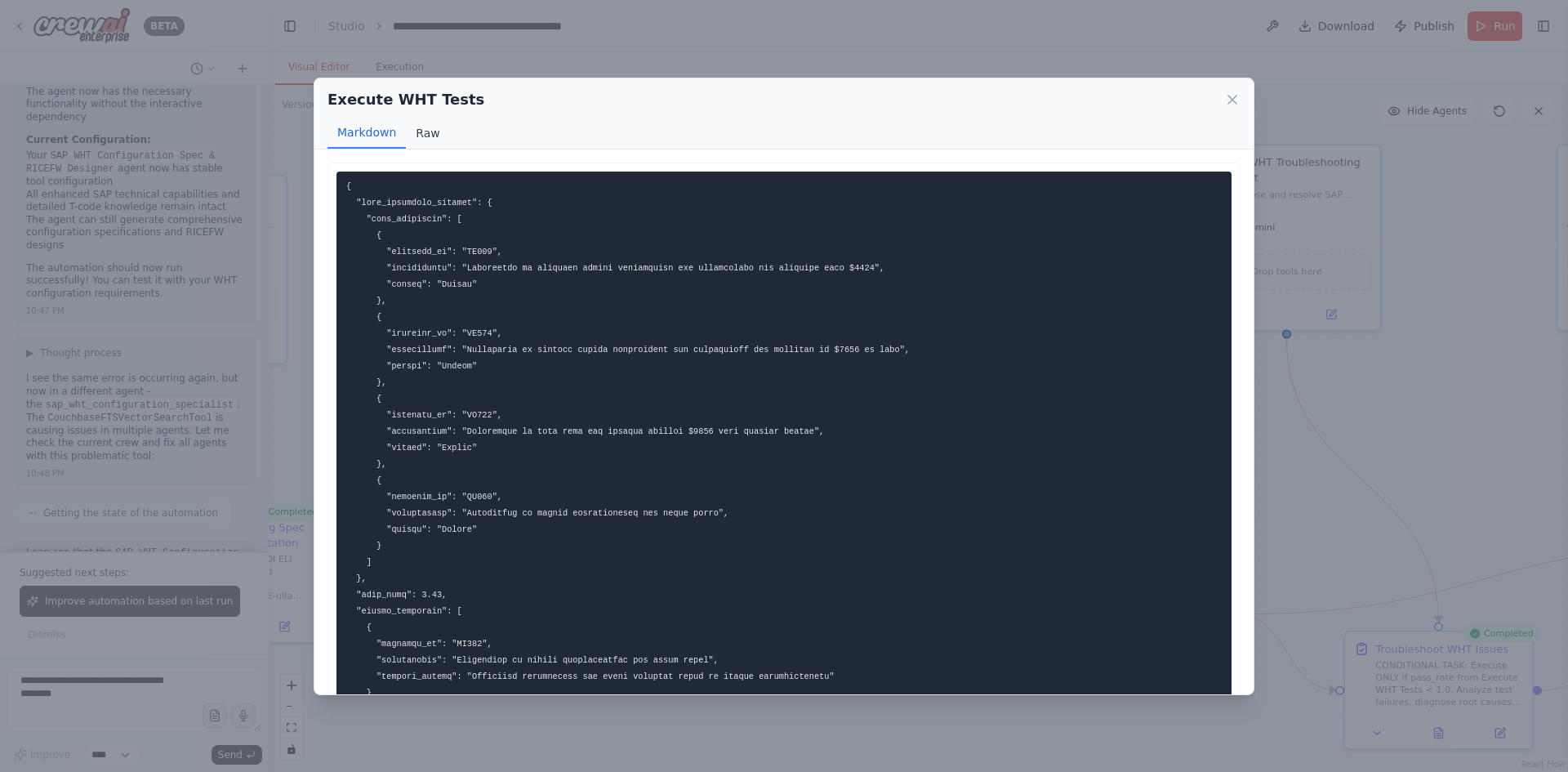
click at [413, 144] on button "Raw" at bounding box center [428, 133] width 43 height 31
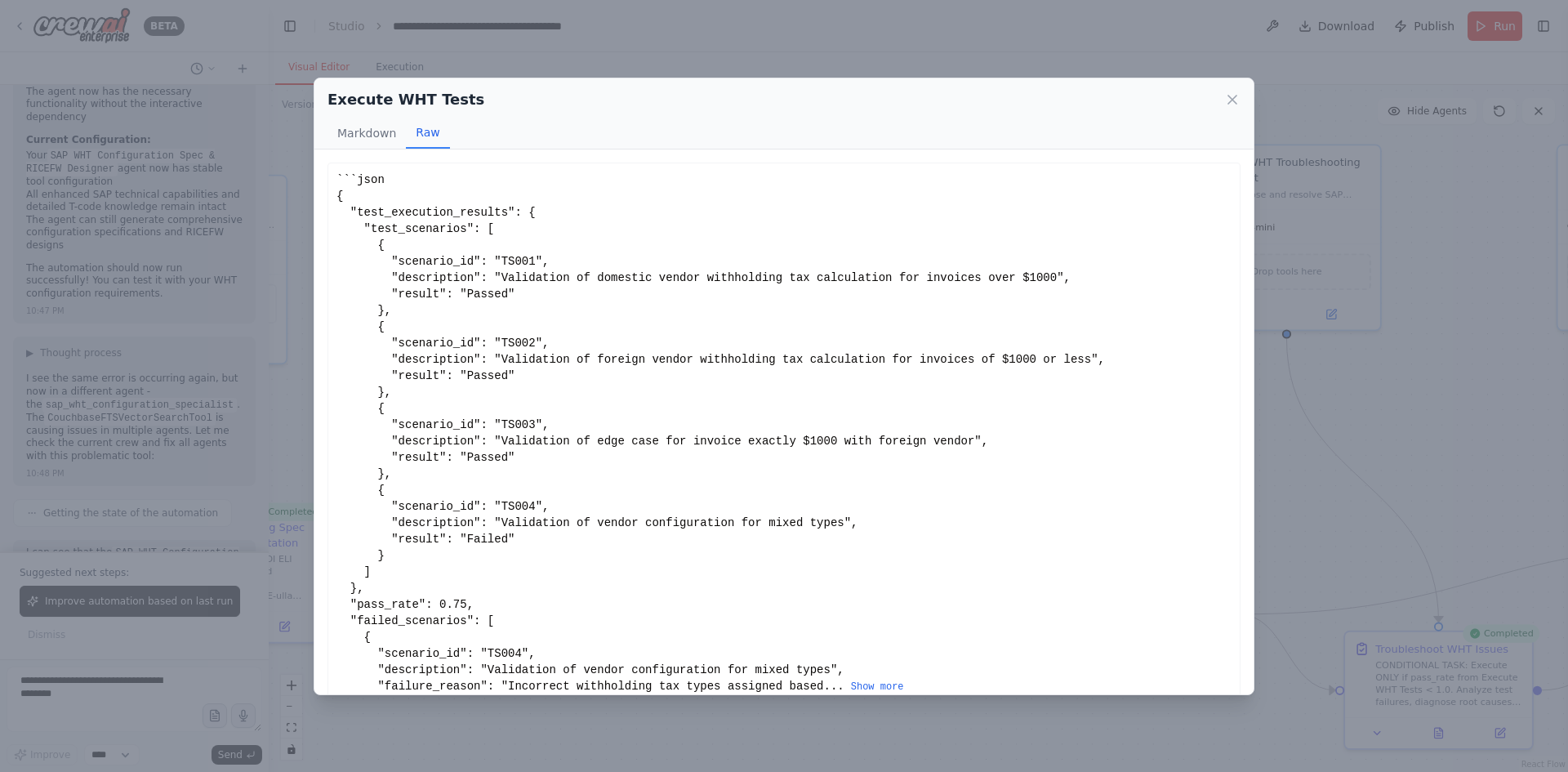
scroll to position [22, 0]
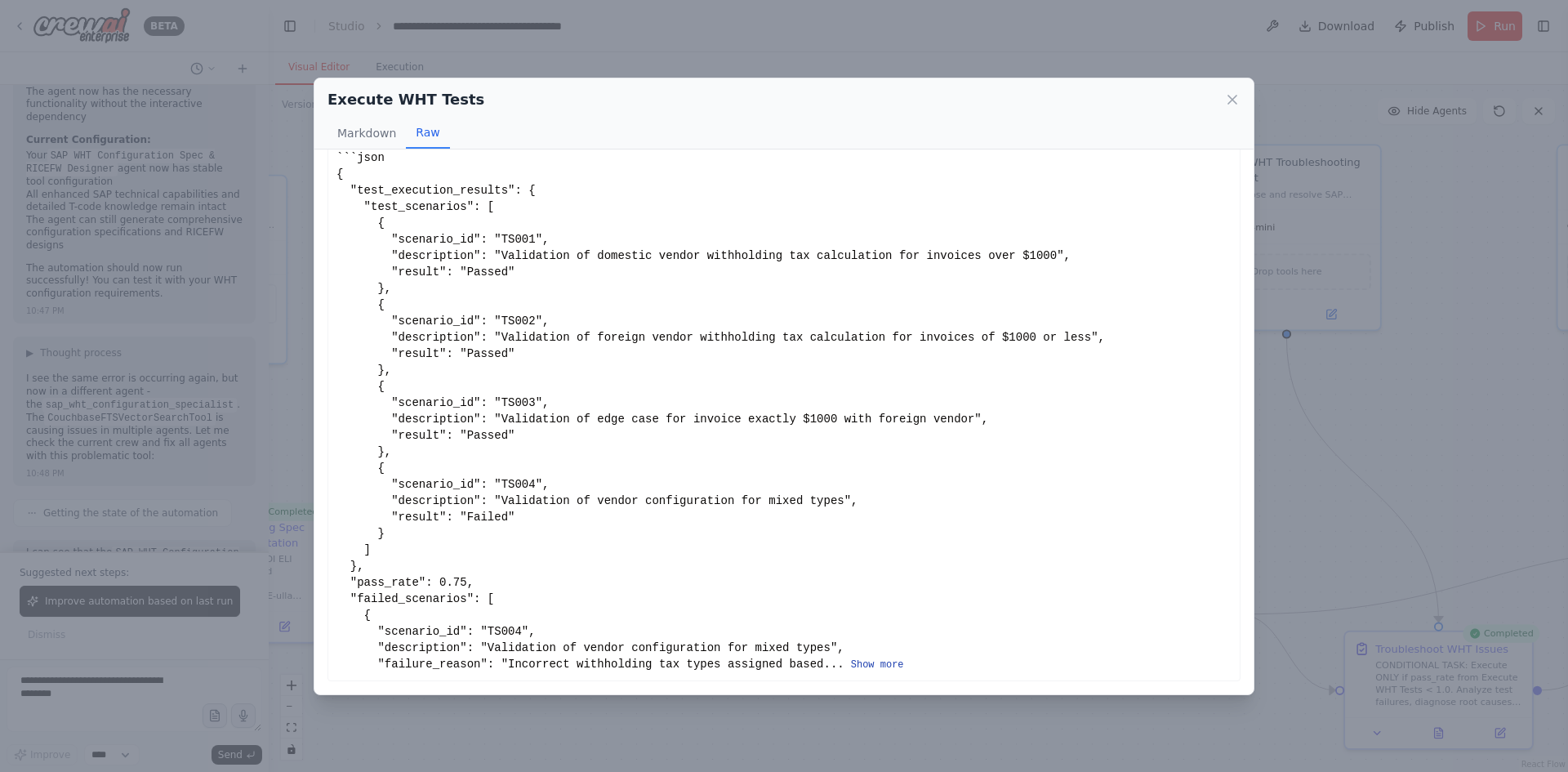
click at [851, 660] on button "Show more" at bounding box center [878, 665] width 53 height 13
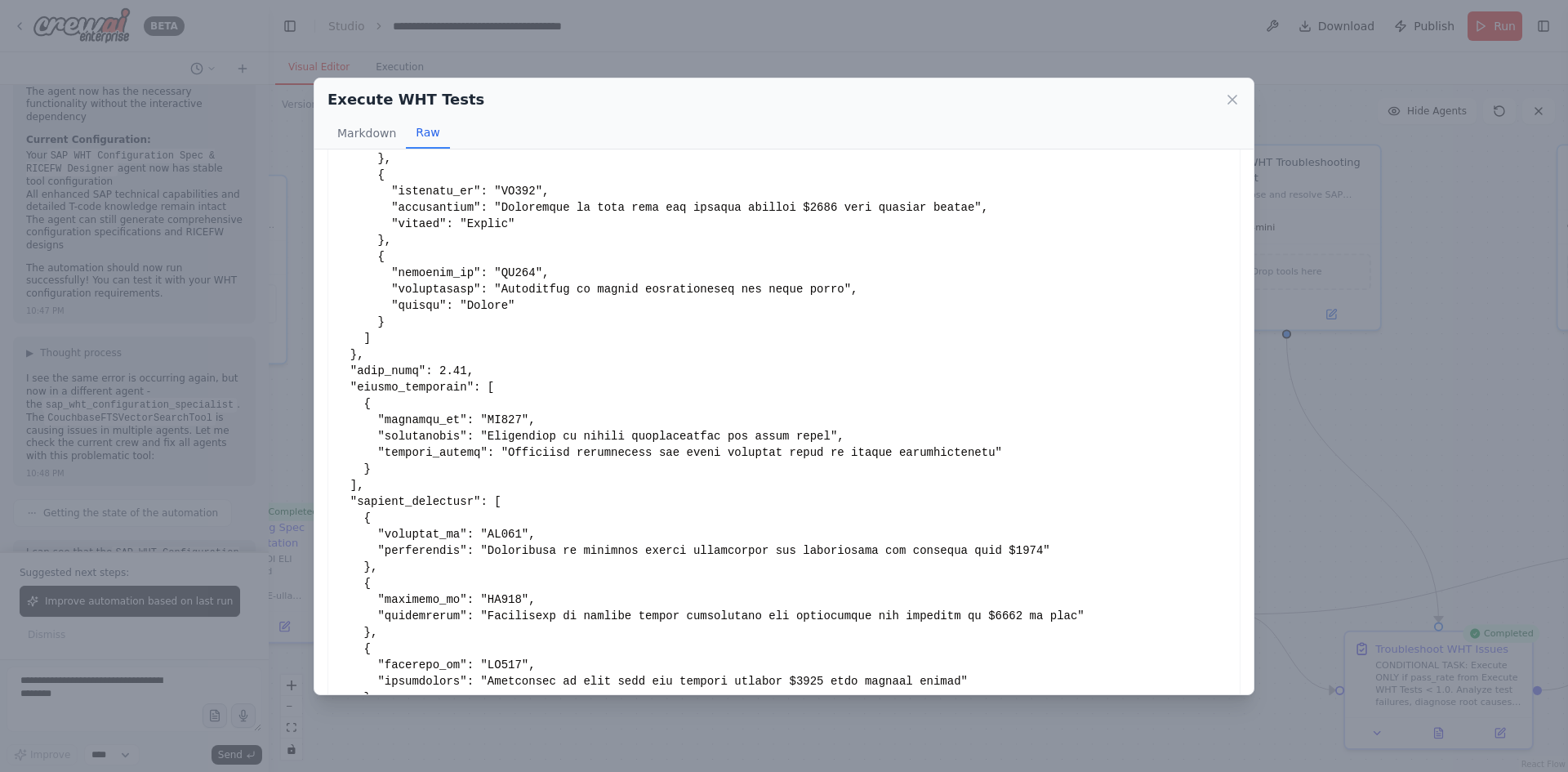
scroll to position [309, 0]
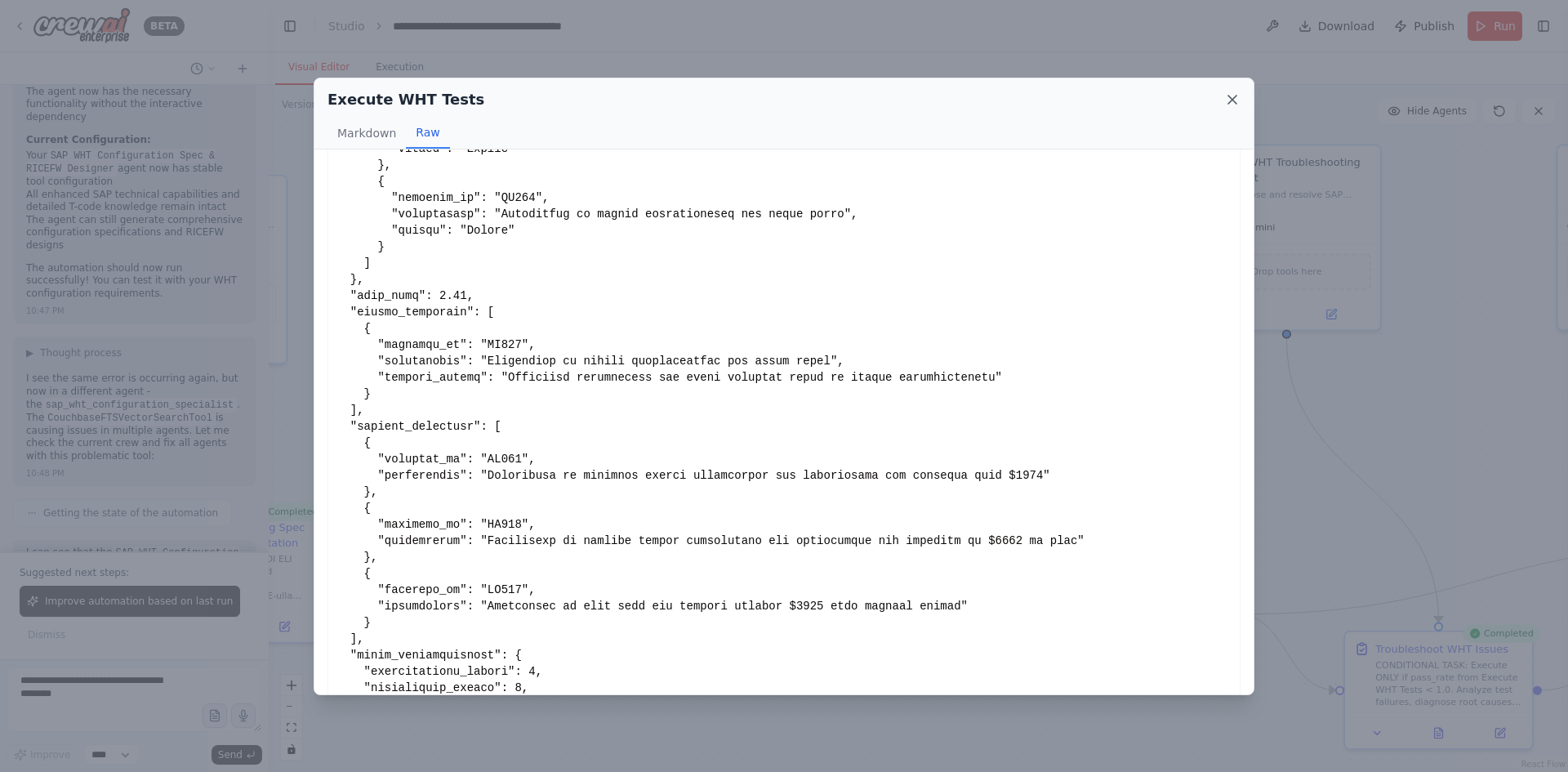
click at [1233, 94] on icon at bounding box center [1232, 99] width 16 height 16
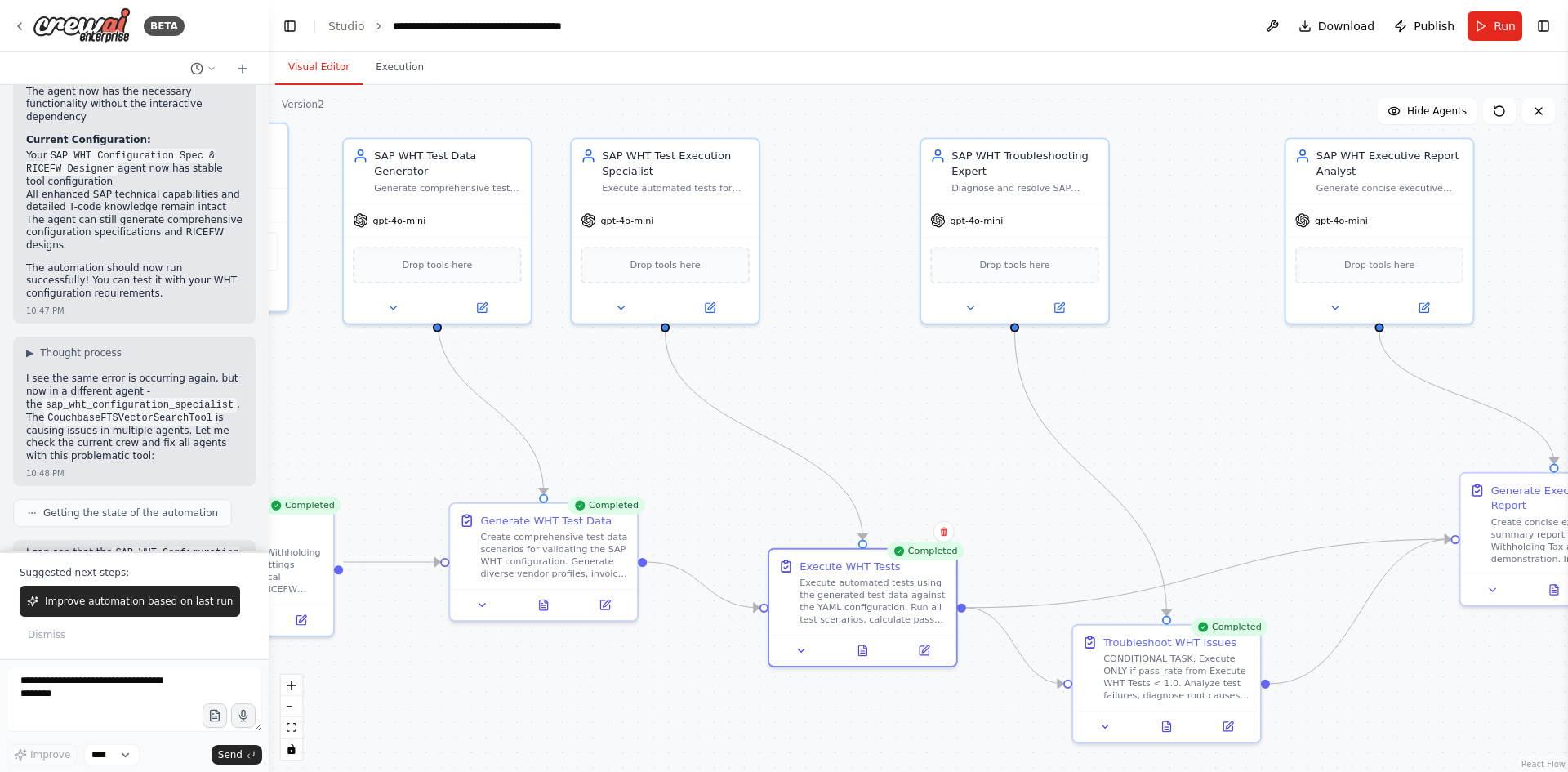
drag, startPoint x: 1188, startPoint y: 393, endPoint x: 917, endPoint y: 387, distance: 271.1
click at [917, 387] on div ".deletable-edge-delete-btn { width: 20px; height: 20px; border: 0px solid #ffff…" at bounding box center [918, 429] width 1300 height 688
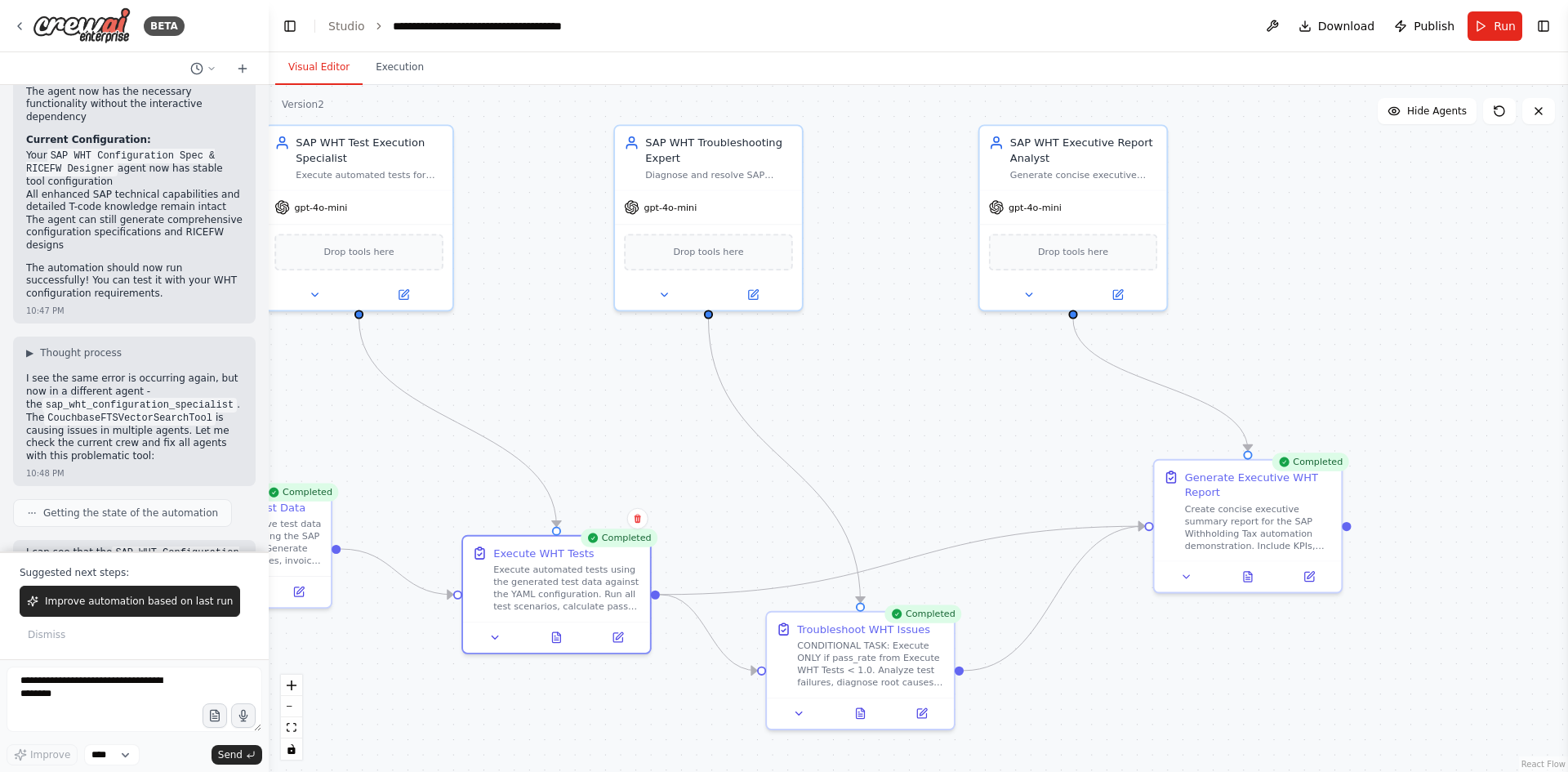
drag, startPoint x: 1231, startPoint y: 419, endPoint x: 940, endPoint y: 397, distance: 291.8
click at [940, 397] on div ".deletable-edge-delete-btn { width: 20px; height: 20px; border: 0px solid #ffff…" at bounding box center [918, 429] width 1300 height 688
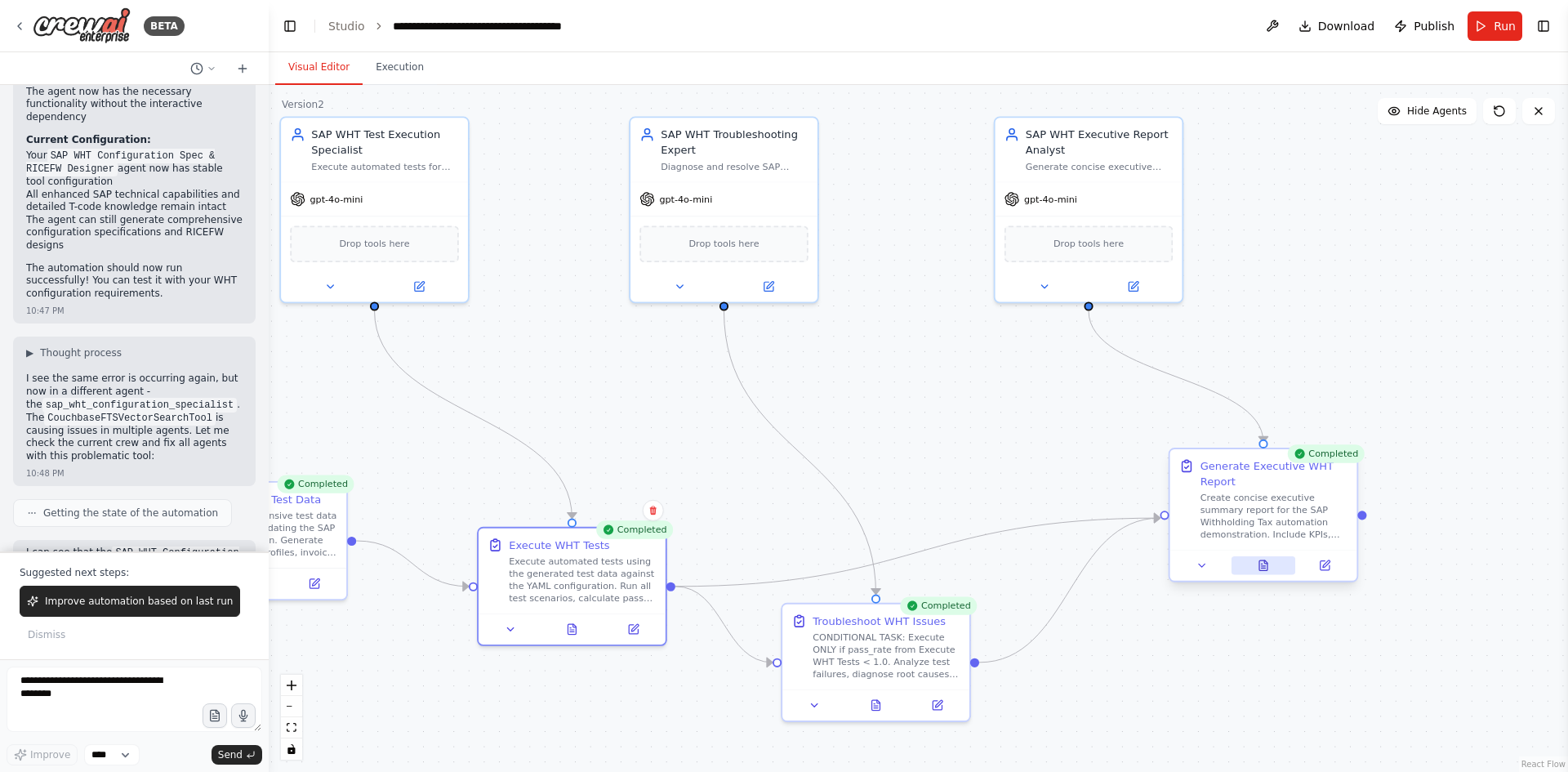
click at [1268, 565] on icon at bounding box center [1264, 565] width 9 height 9
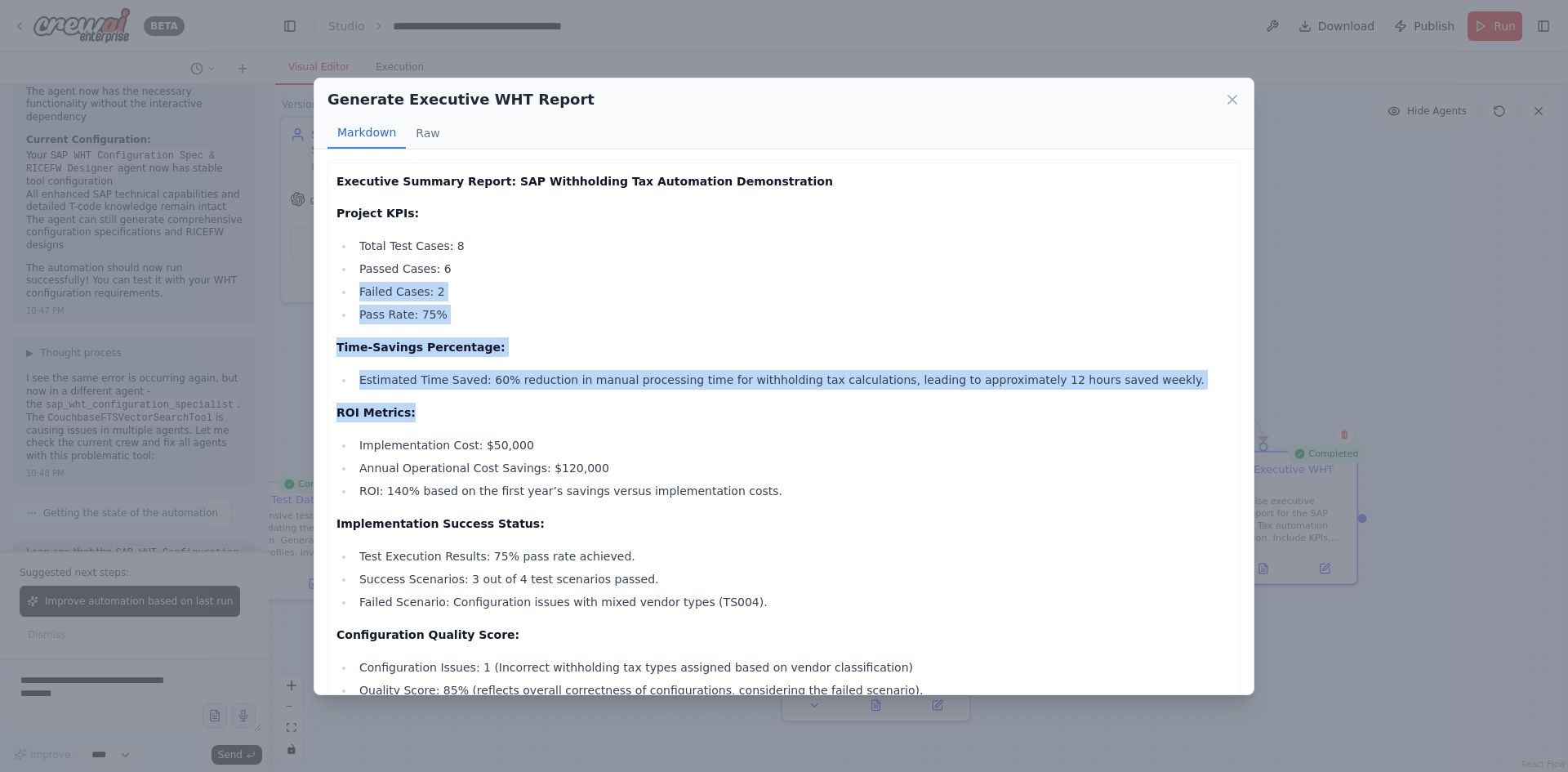
drag, startPoint x: 1254, startPoint y: 264, endPoint x: 1245, endPoint y: 398, distance: 134.3
click at [1245, 398] on div "Generate Executive WHT Report Markdown Raw Executive Summary Report: SAP Withho…" at bounding box center [784, 386] width 941 height 618
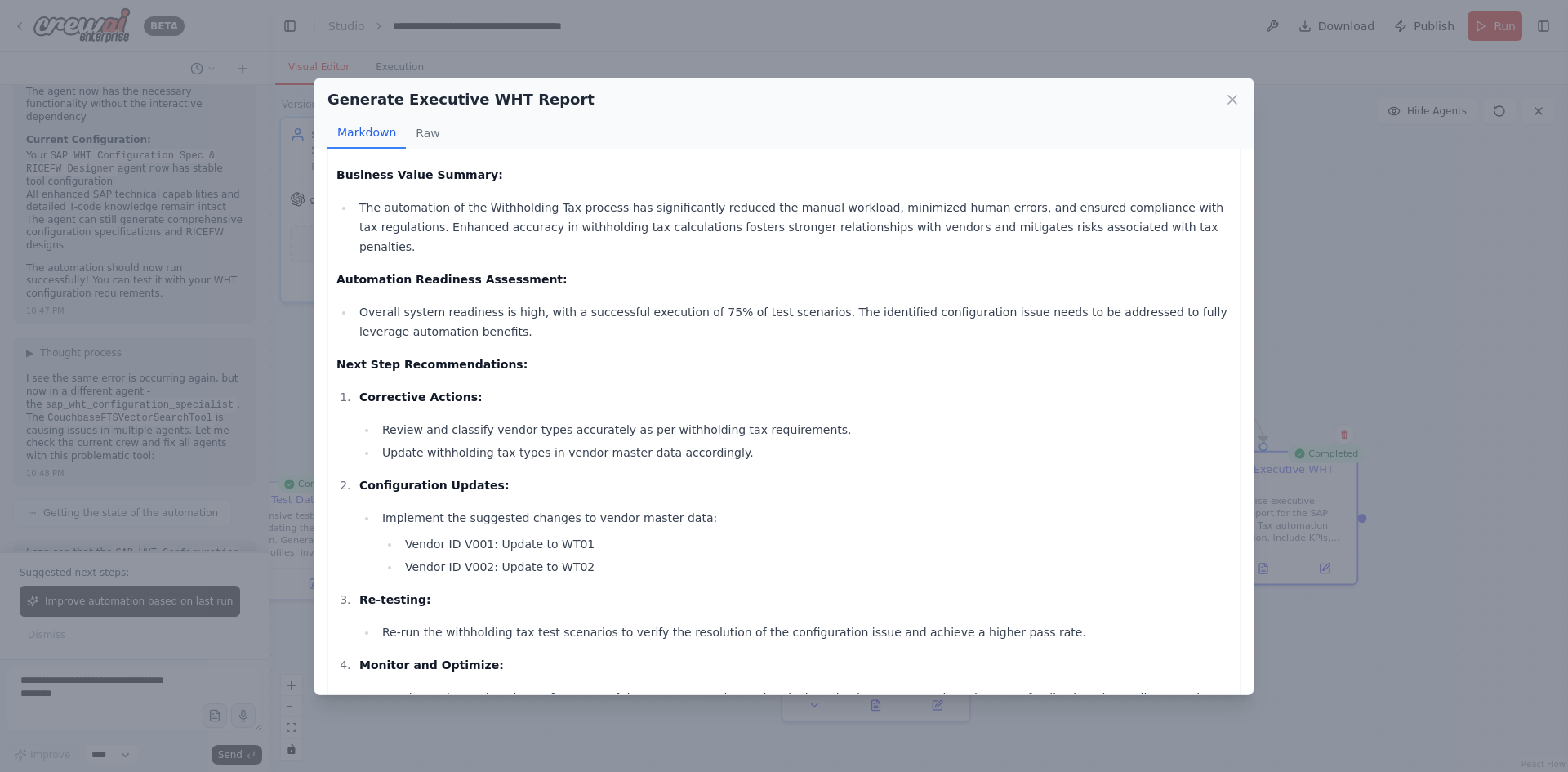
scroll to position [39, 0]
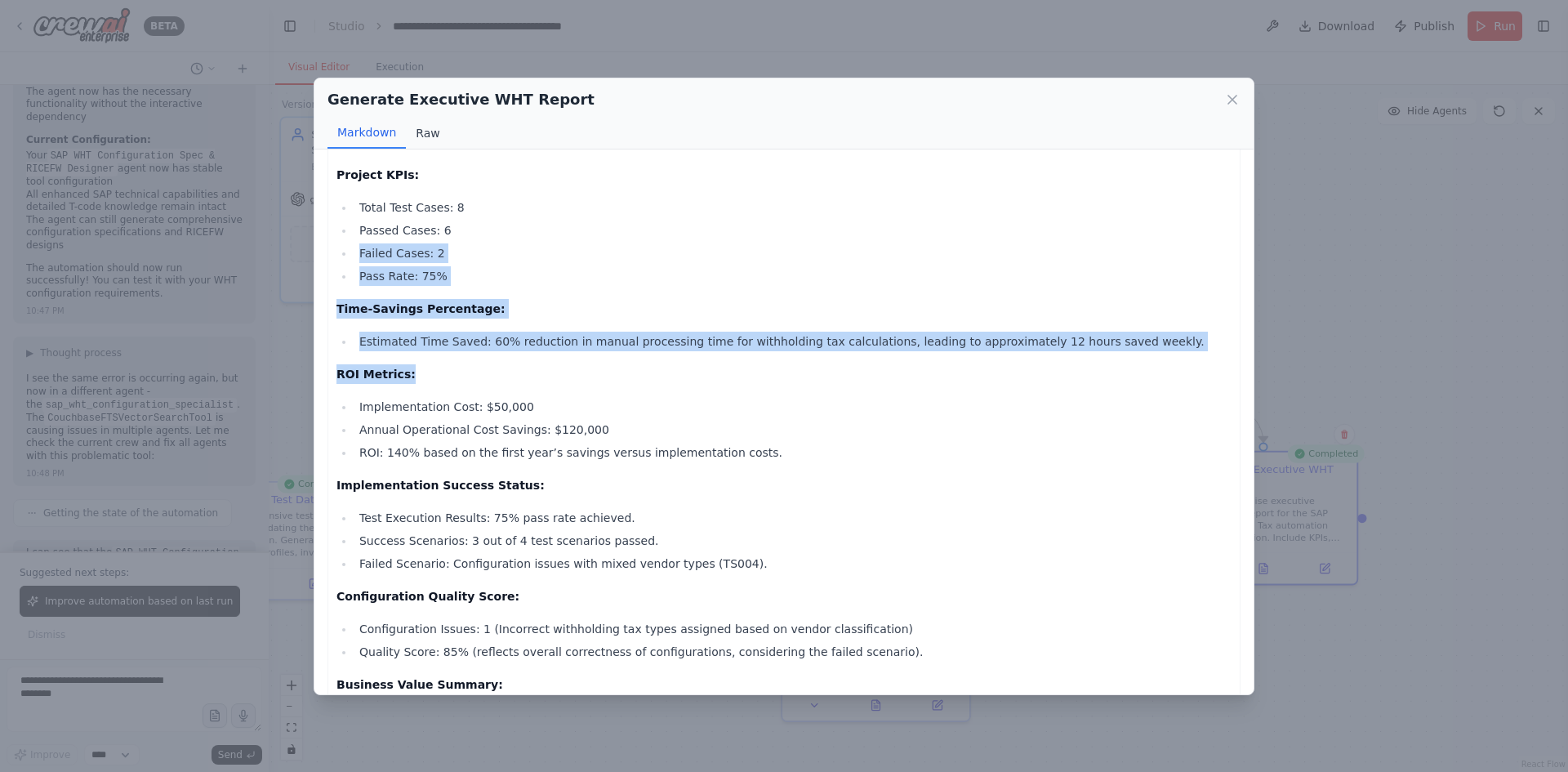
click at [411, 137] on button "Raw" at bounding box center [428, 133] width 43 height 31
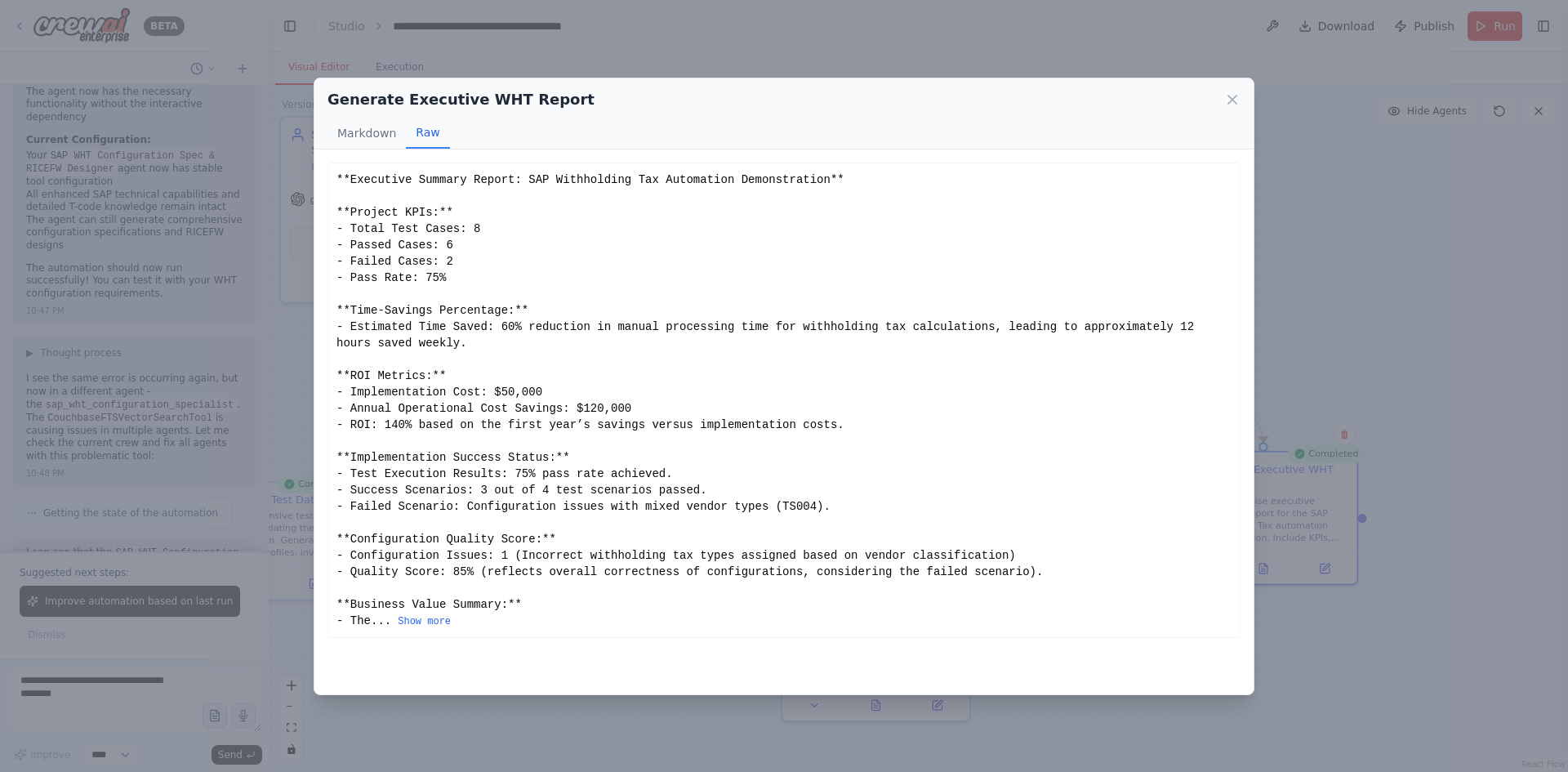
scroll to position [0, 0]
click at [1234, 100] on icon at bounding box center [1233, 100] width 9 height 9
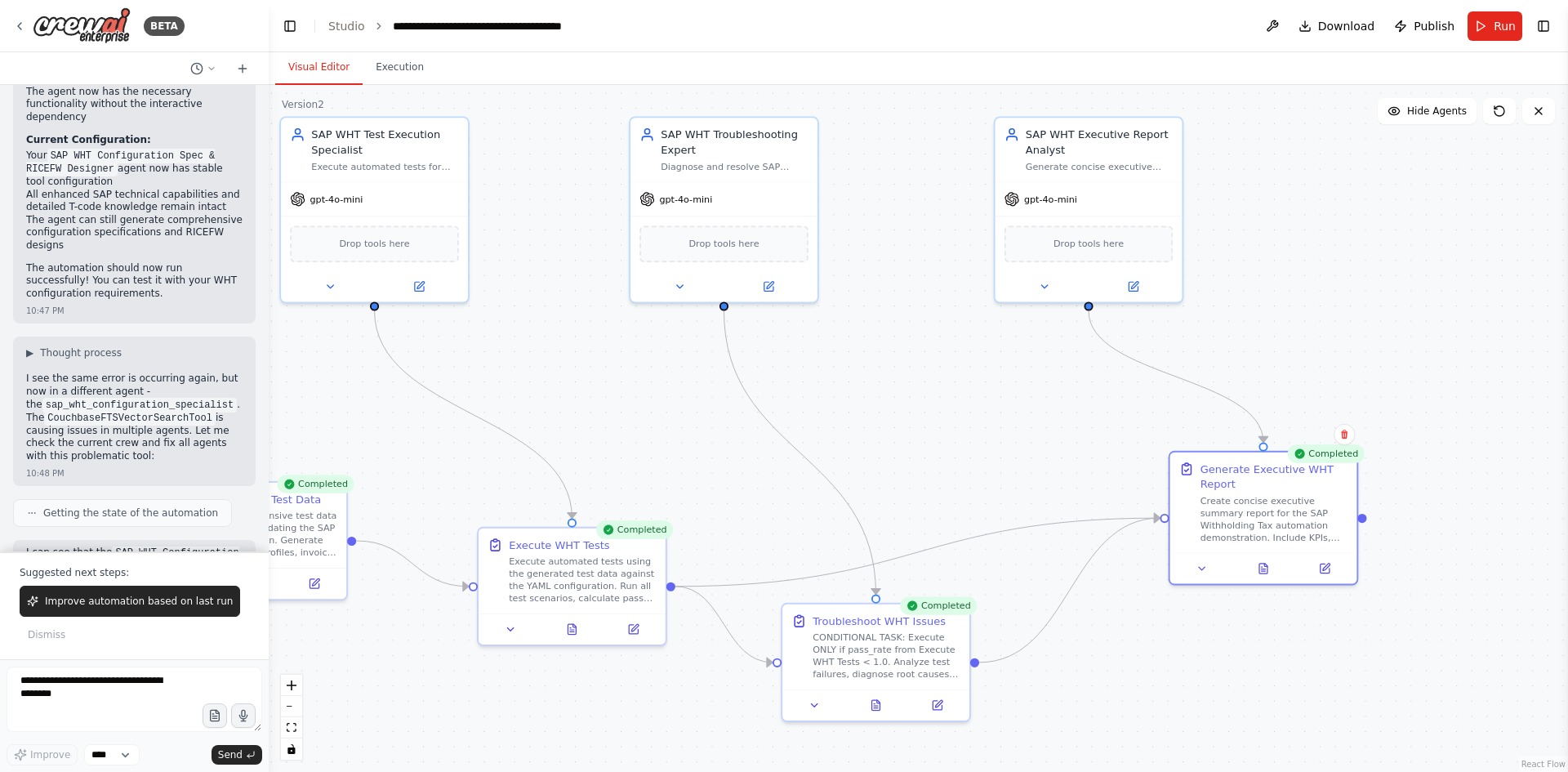
click at [265, 395] on div at bounding box center [265, 386] width 7 height 772
click at [299, 29] on button "Toggle Left Sidebar" at bounding box center [290, 26] width 23 height 23
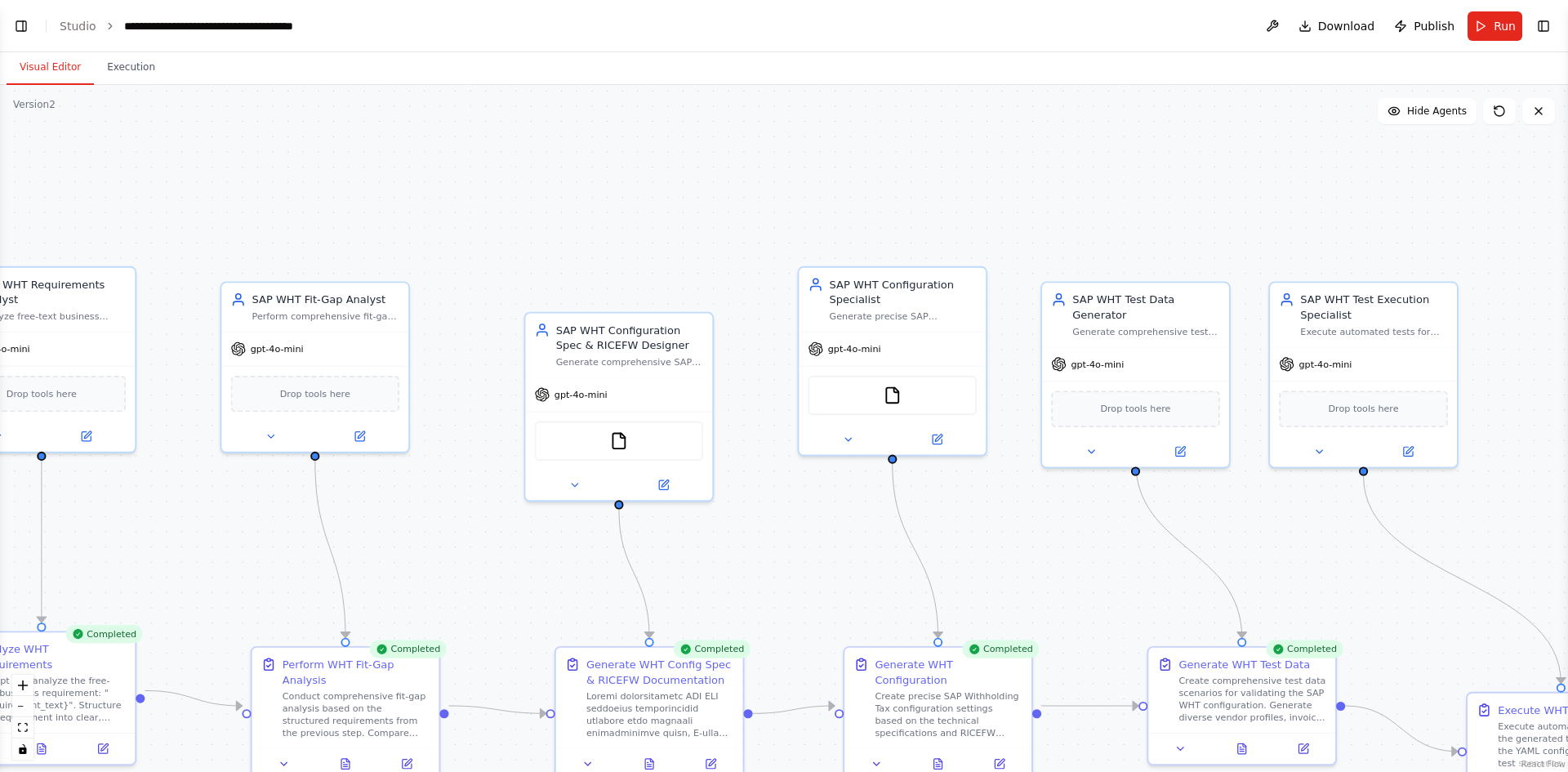
drag, startPoint x: 309, startPoint y: 346, endPoint x: 1567, endPoint y: 450, distance: 1262.3
click at [1567, 450] on div "BETA You orchestrate a demonstration of SAP Withholding Tax (WHT) automation us…" at bounding box center [784, 386] width 1568 height 772
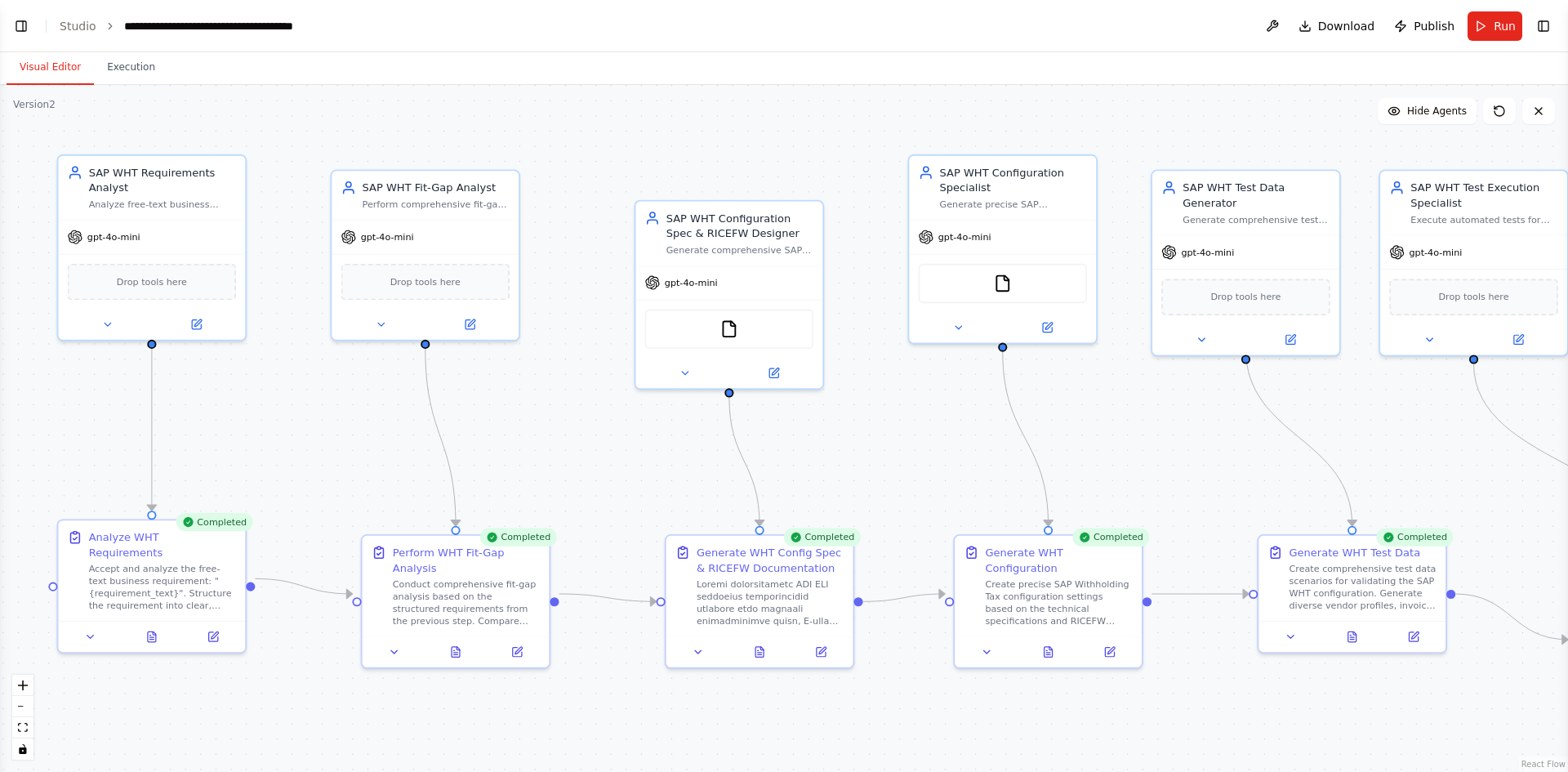
drag, startPoint x: 489, startPoint y: 195, endPoint x: 600, endPoint y: 144, distance: 122.2
click at [600, 144] on div ".deletable-edge-delete-btn { width: 20px; height: 20px; border: 0px solid #ffff…" at bounding box center [784, 429] width 1568 height 688
